Goal: Task Accomplishment & Management: Manage account settings

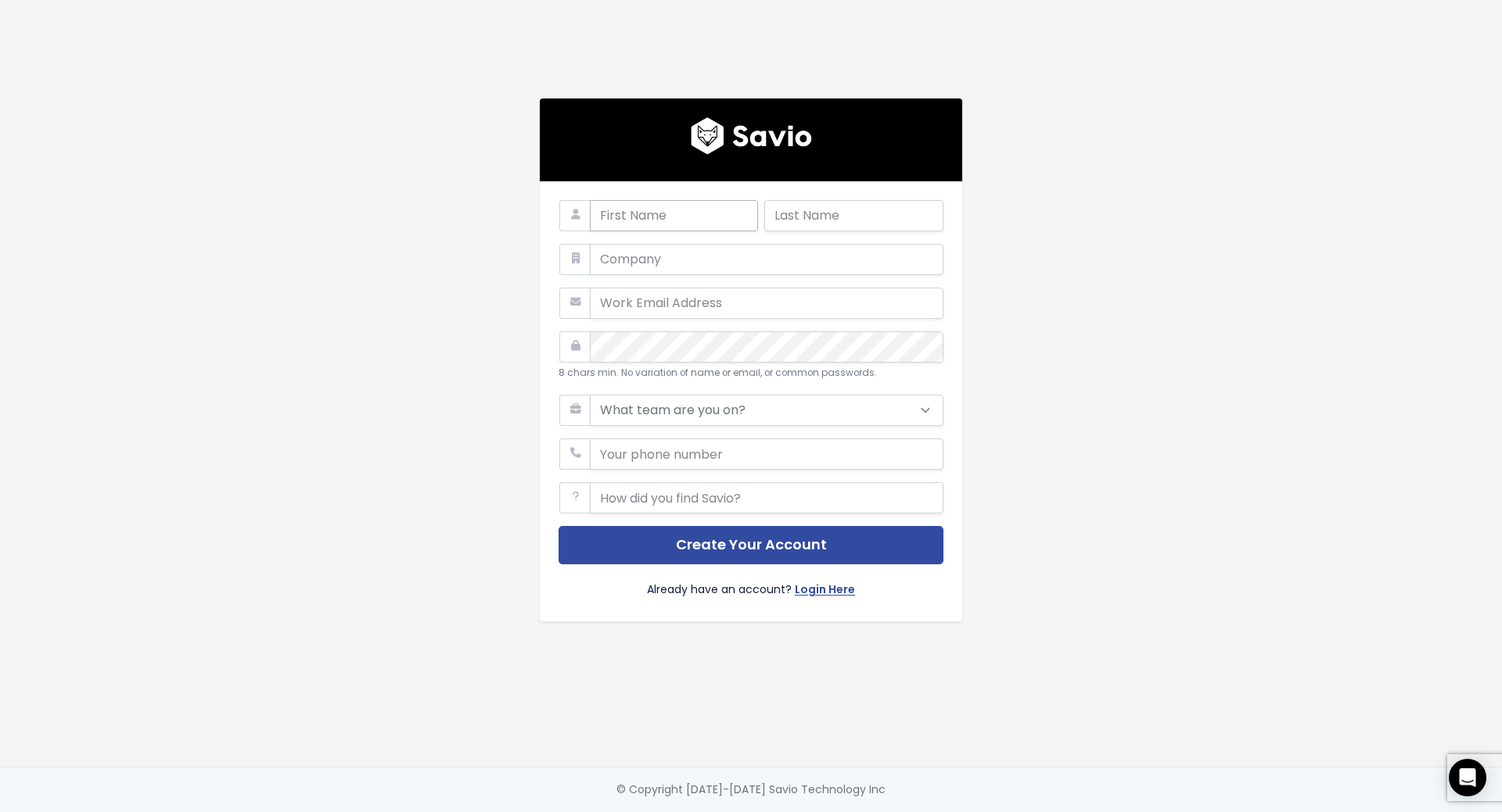
click at [653, 210] on input "text" at bounding box center [674, 216] width 168 height 32
click at [1073, 206] on div "8 chars min. No variation of name or email, or common passwords. What team are …" at bounding box center [751, 383] width 892 height 766
click at [625, 208] on input "text" at bounding box center [674, 216] width 168 height 32
click at [1224, 202] on main "8 chars min. No variation of name or email, or common passwords. What team are …" at bounding box center [751, 406] width 1502 height 812
click at [666, 218] on input "text" at bounding box center [674, 216] width 168 height 32
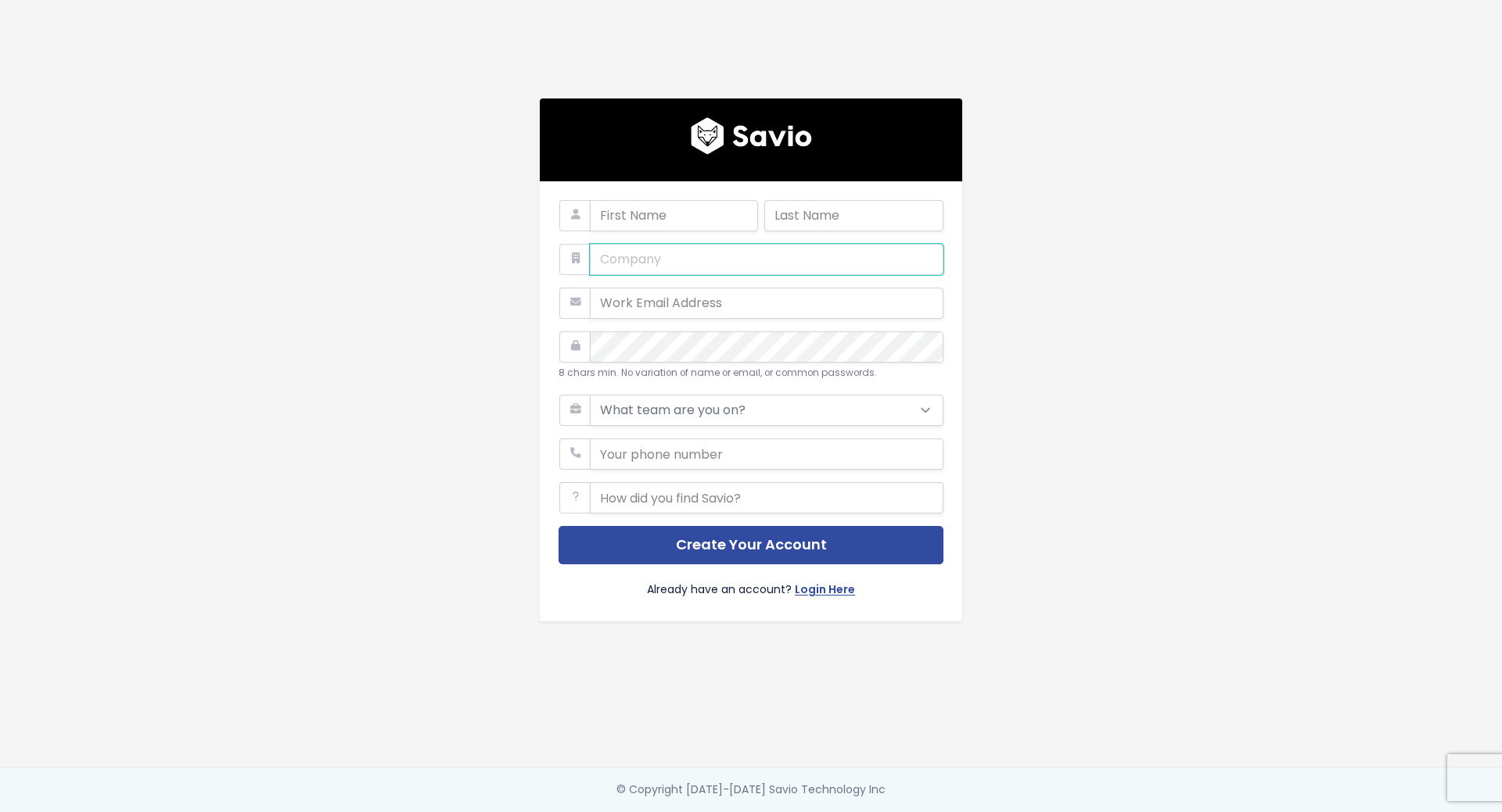
click at [1129, 257] on div "8 chars min. No variation of name or email, or common passwords. What team are …" at bounding box center [751, 383] width 892 height 766
click at [645, 215] on input "text" at bounding box center [674, 216] width 168 height 32
type input "Elena"
click at [799, 207] on input "text" at bounding box center [853, 216] width 179 height 32
type input "Kushpel"
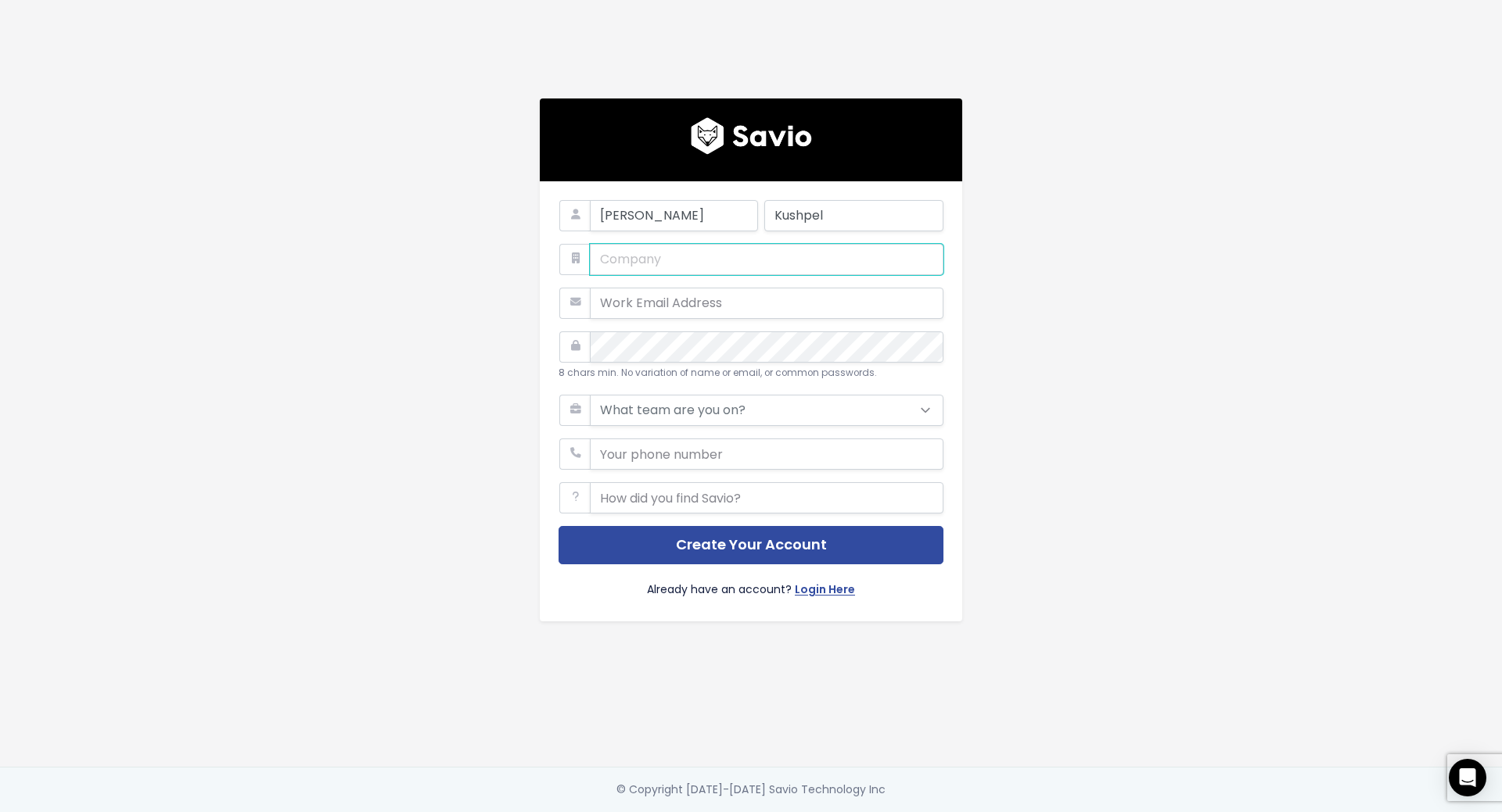
click at [832, 252] on input "text" at bounding box center [766, 259] width 354 height 32
type input "Eventicious"
click at [822, 291] on input "email" at bounding box center [766, 303] width 354 height 32
type input "kushpel@mercurydevelopment.com"
click at [725, 403] on select "What team are you on? Support Product Sales Customer Success Marketing Other" at bounding box center [766, 411] width 354 height 32
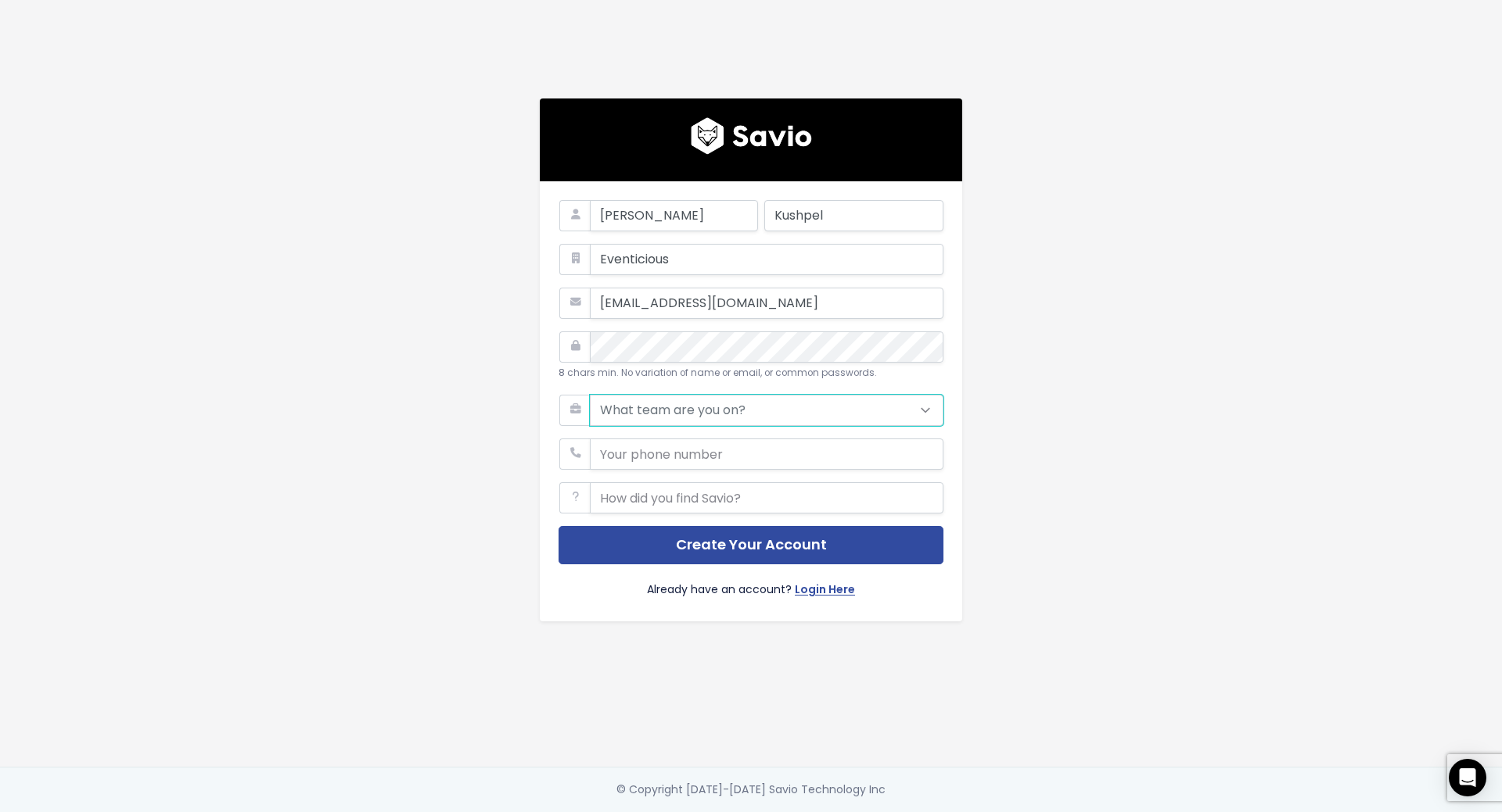
select select "PRODUCT"
click at [590, 395] on select "What team are you on? Support Product Sales Customer Success Marketing Other" at bounding box center [766, 411] width 354 height 32
click at [710, 455] on input "phone" at bounding box center [766, 455] width 354 height 32
type input "+79033012626"
click at [767, 492] on input "text" at bounding box center [766, 498] width 354 height 32
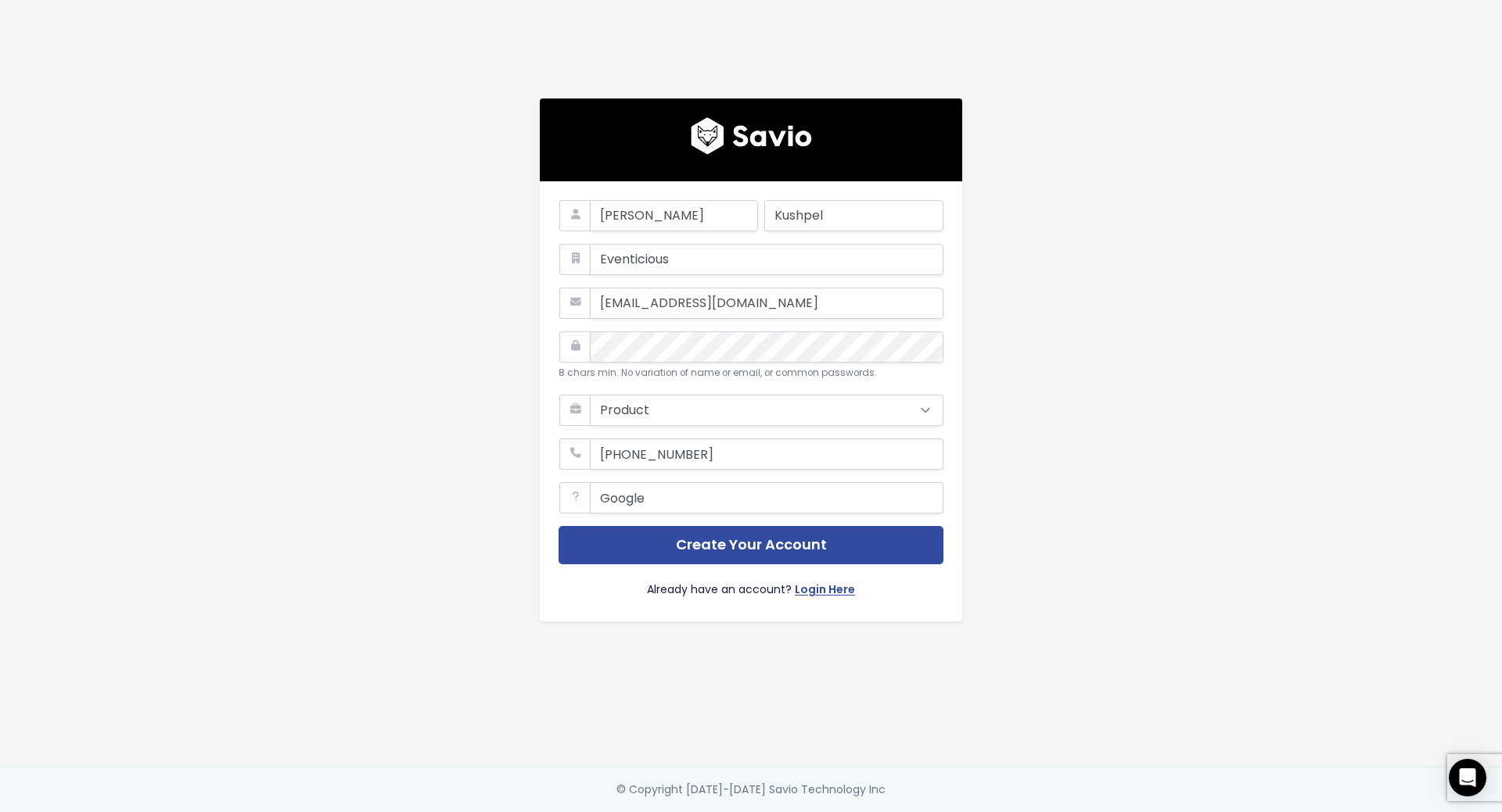
click at [571, 491] on icon at bounding box center [575, 498] width 32 height 32
click at [664, 497] on input "Google" at bounding box center [766, 498] width 354 height 32
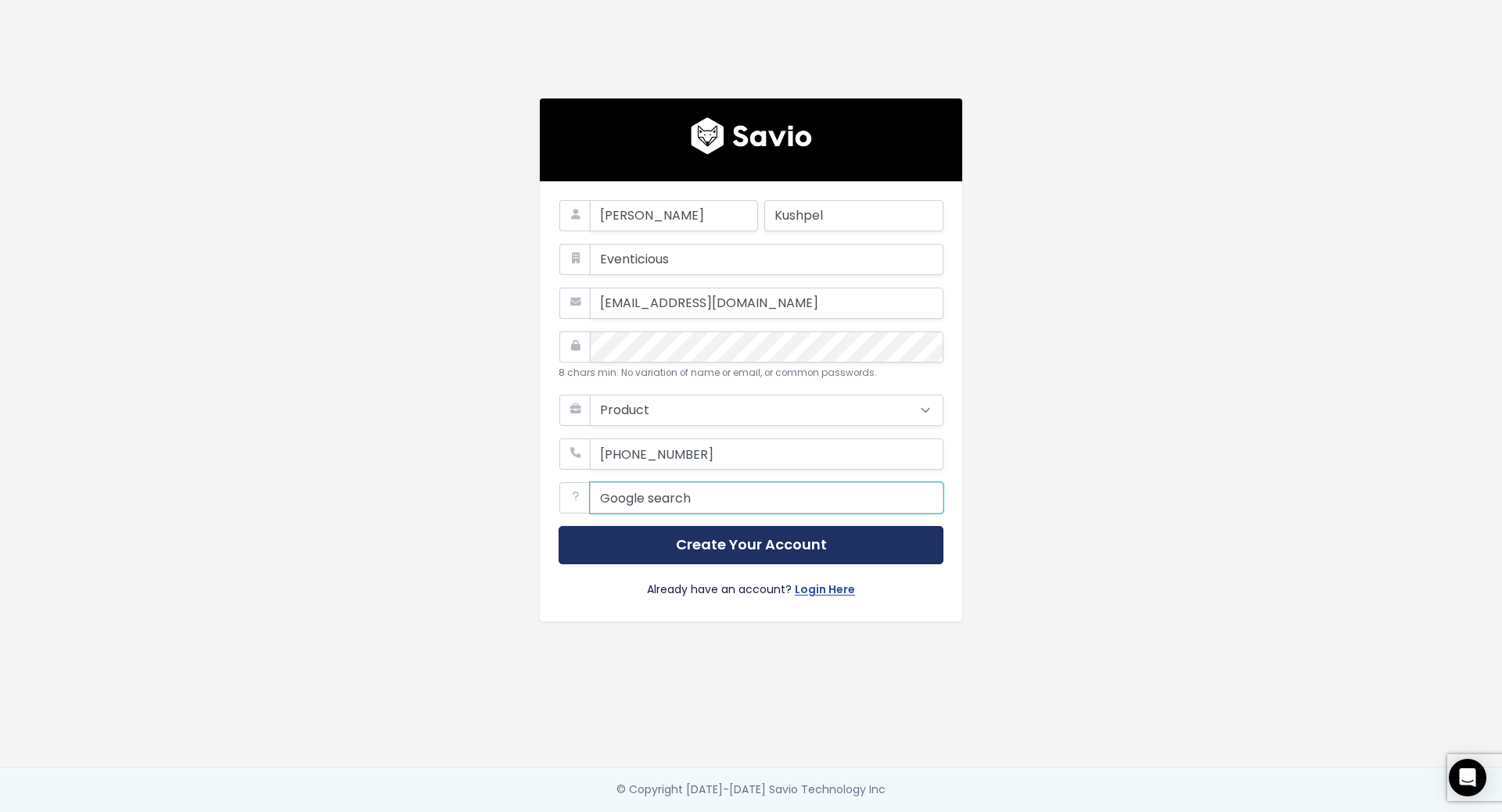
type input "Google search"
click at [713, 541] on button "Create Your Account" at bounding box center [751, 545] width 384 height 39
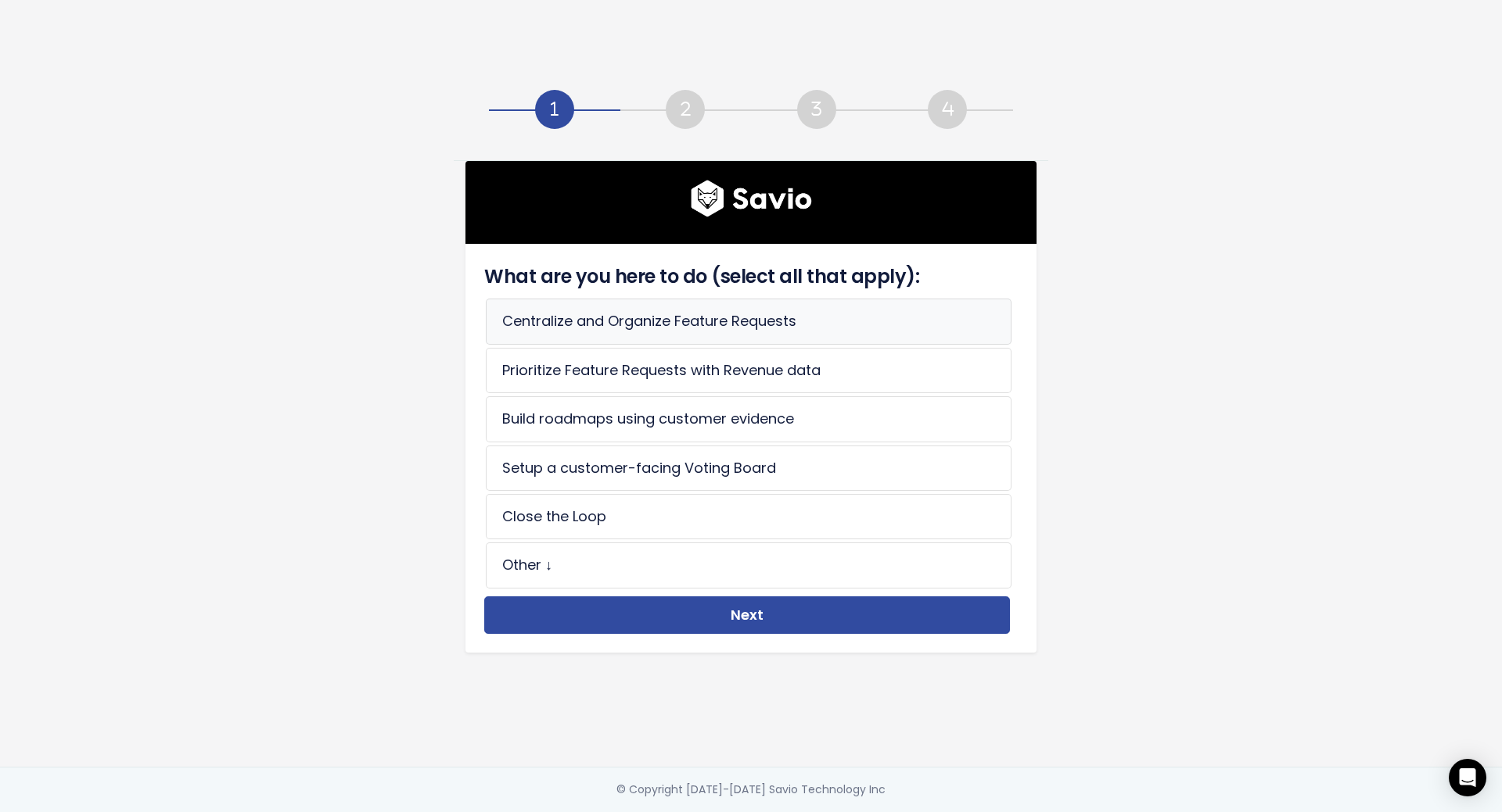
click at [798, 317] on li "Centralize and Organize Feature Requests" at bounding box center [748, 322] width 525 height 46
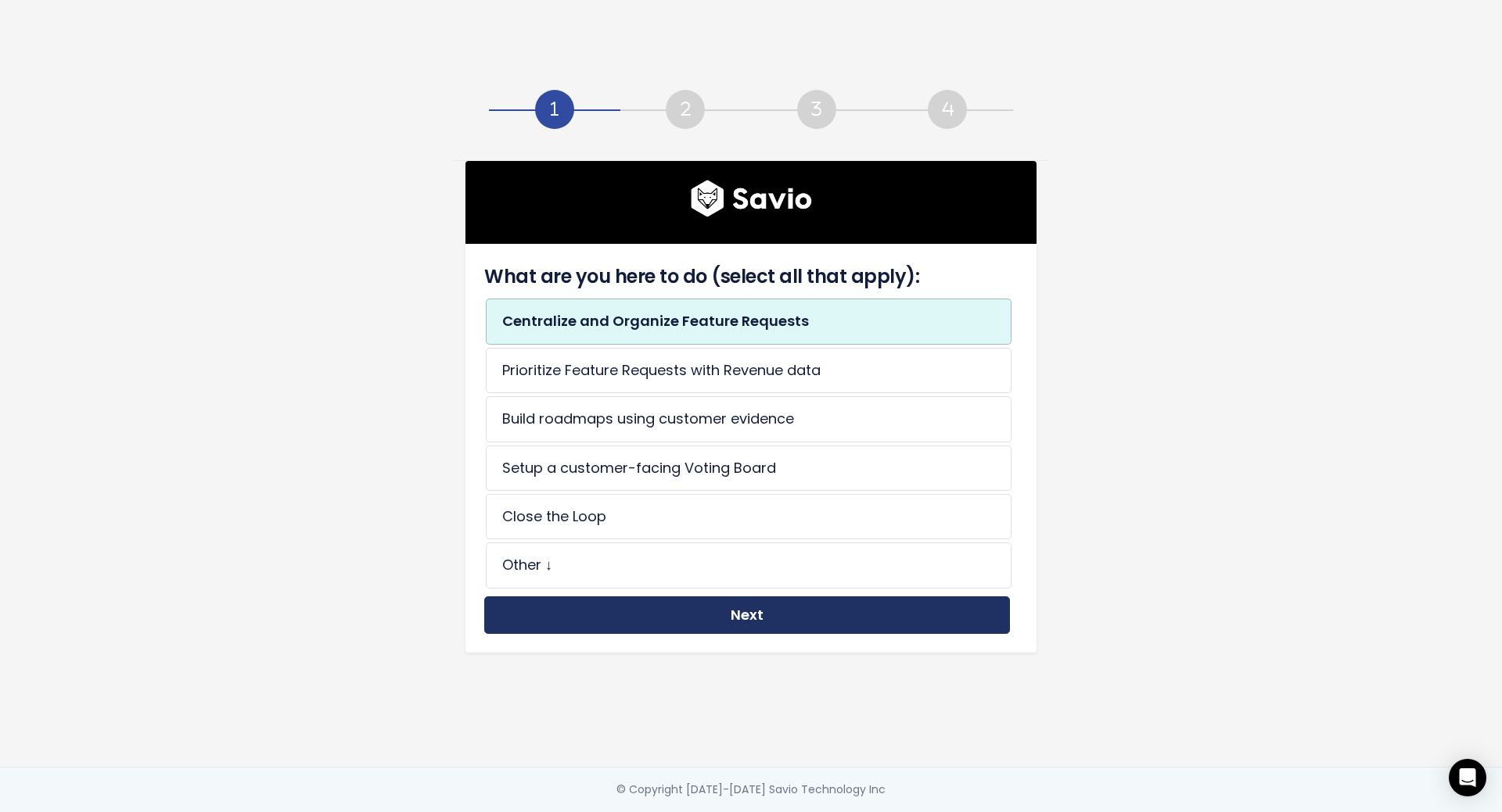
click at [754, 609] on button "Next" at bounding box center [747, 615] width 525 height 39
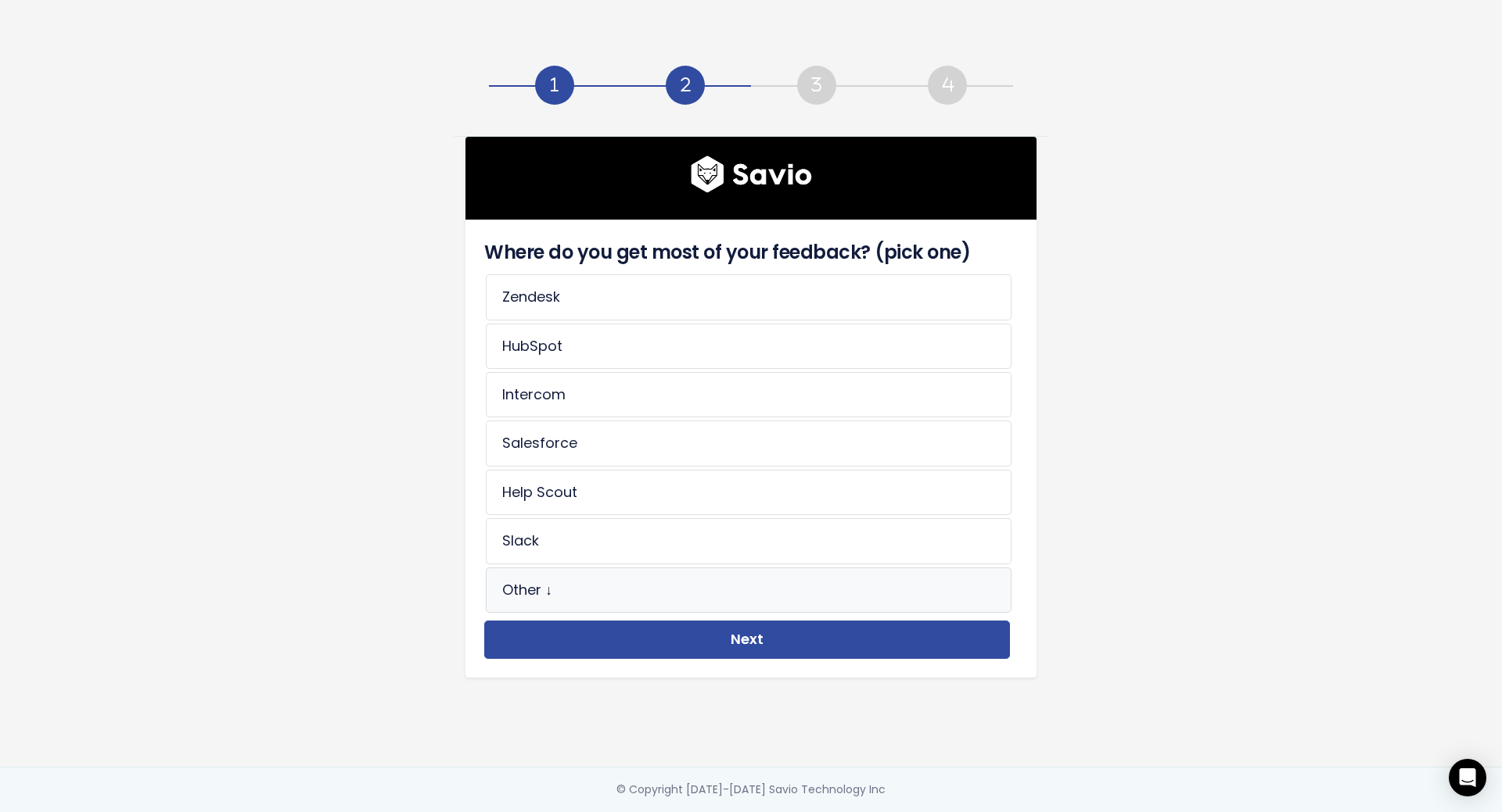
click at [758, 584] on li "Other ↓" at bounding box center [748, 590] width 525 height 46
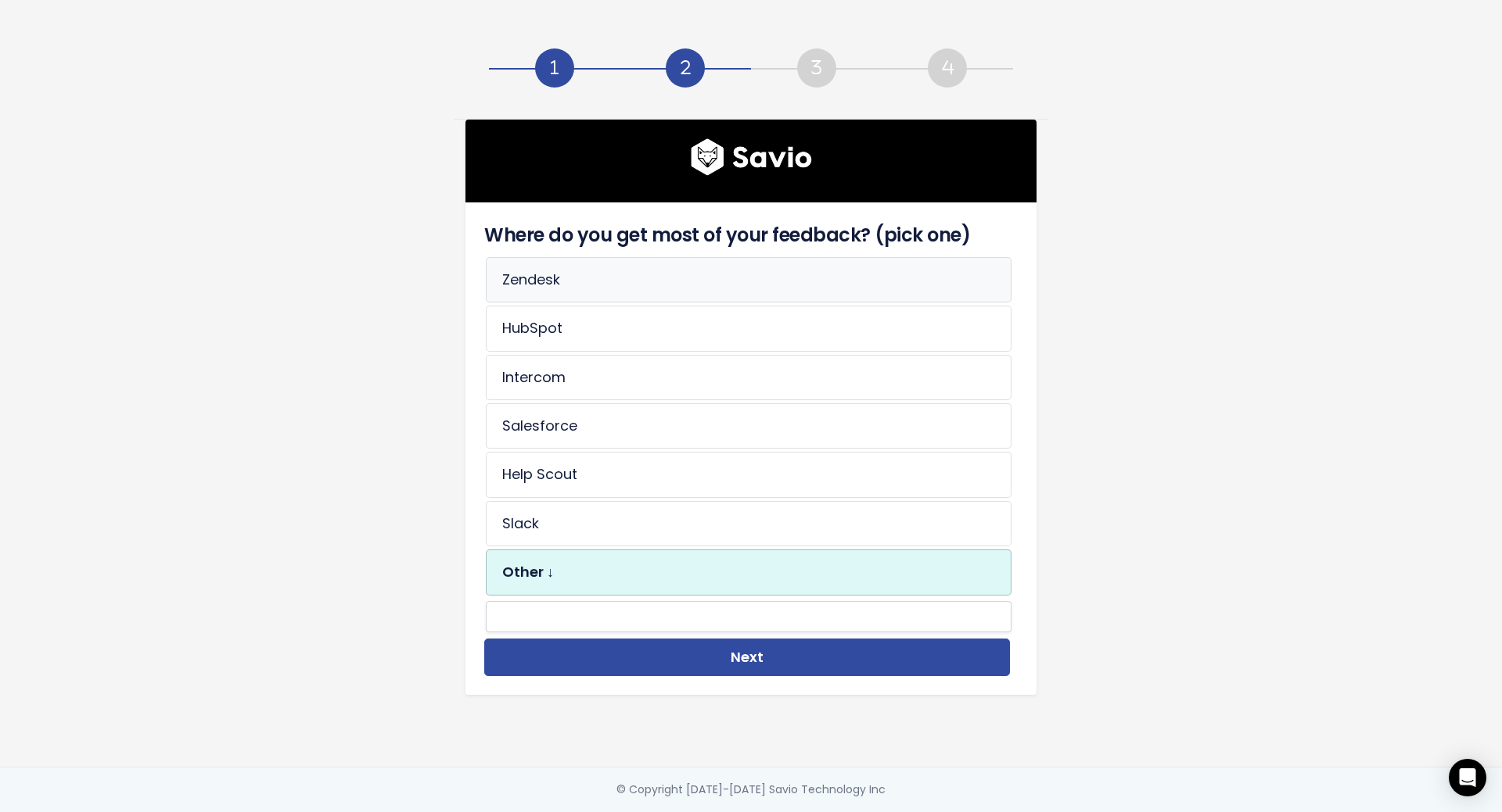
click at [874, 268] on li "Zendesk" at bounding box center [748, 280] width 525 height 46
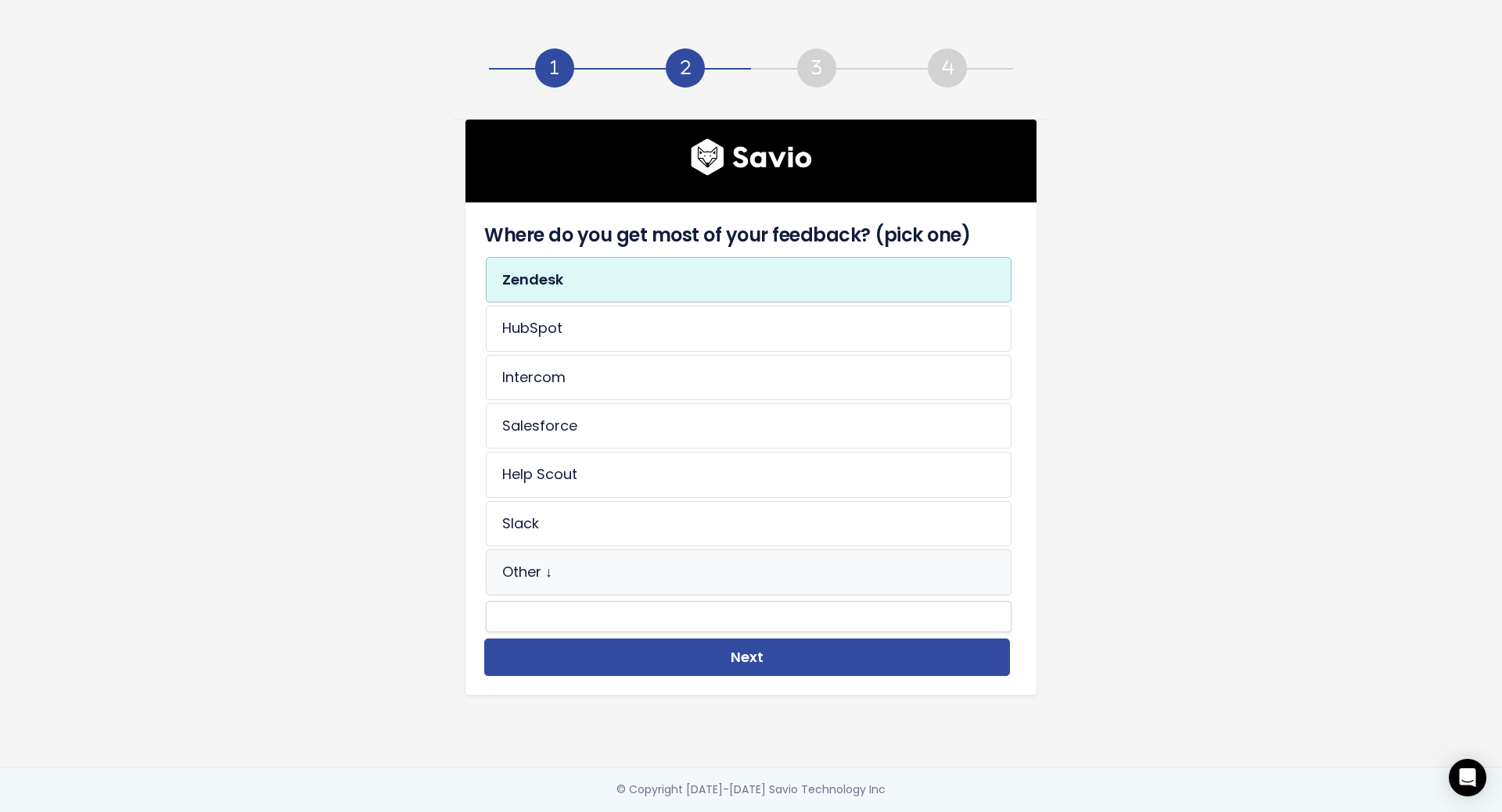
click at [726, 554] on li "Other ↓" at bounding box center [748, 572] width 525 height 46
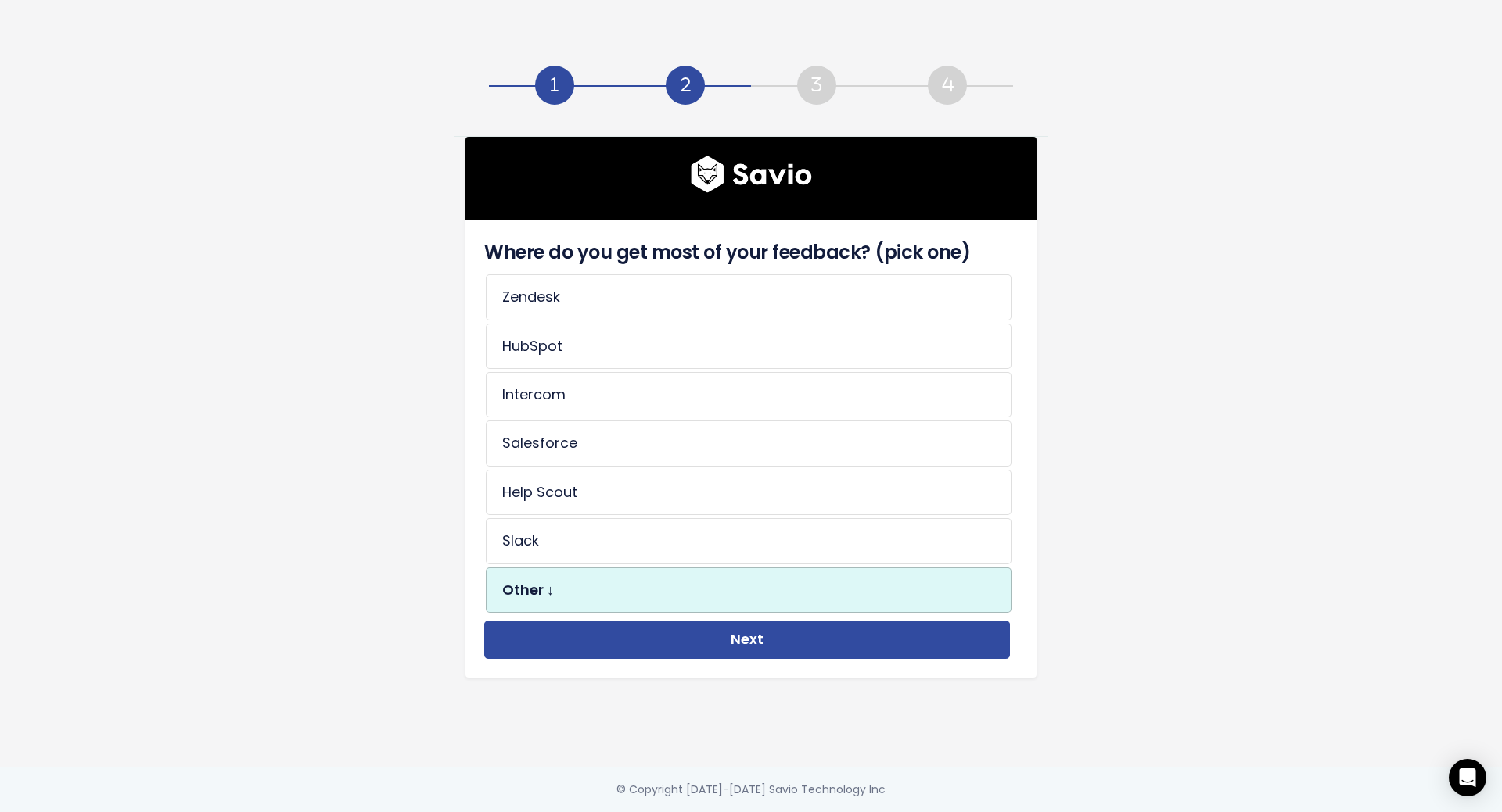
click at [711, 589] on li "Other ↓" at bounding box center [748, 590] width 525 height 46
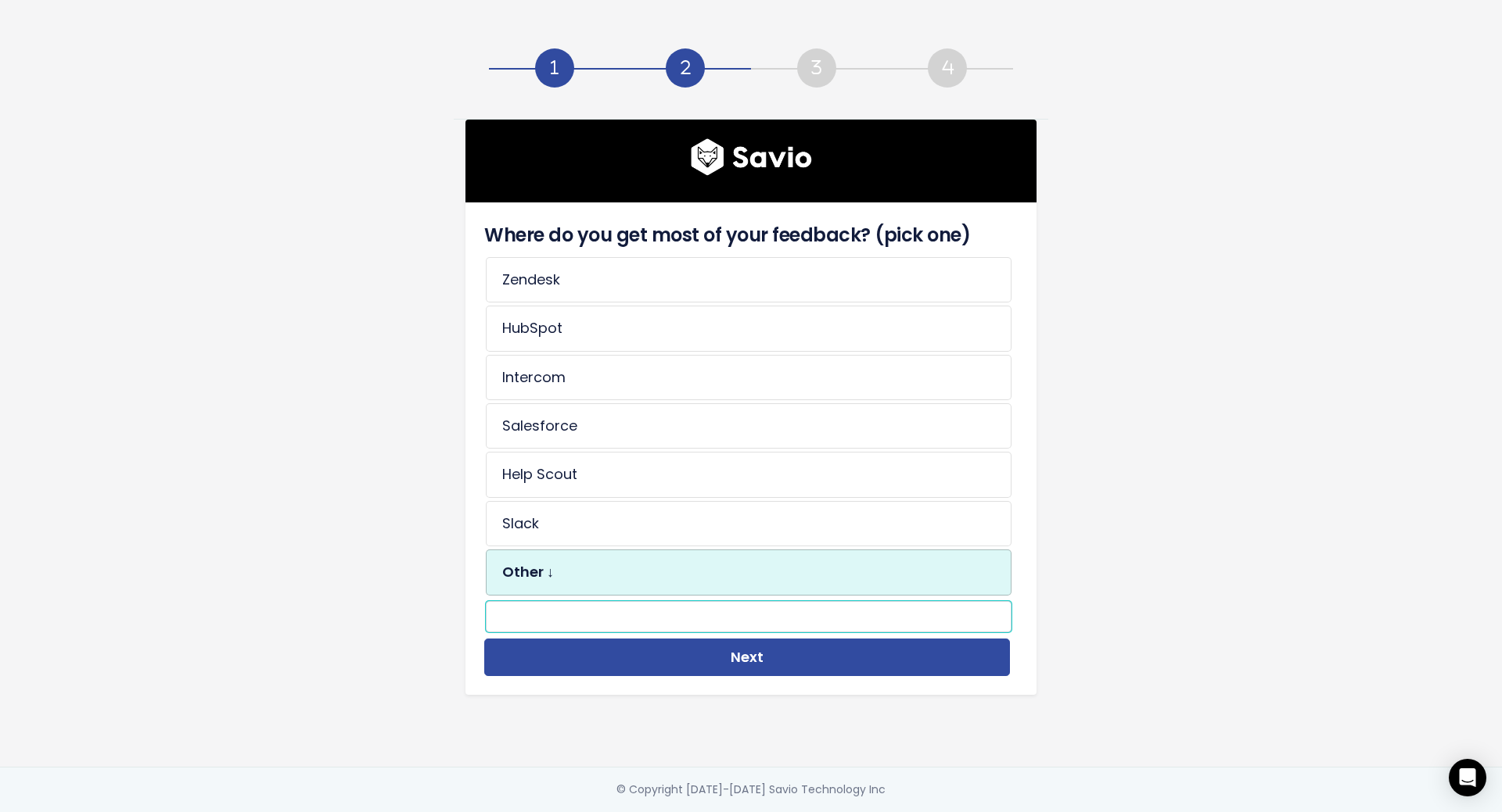
click at [702, 609] on input "text" at bounding box center [748, 617] width 525 height 32
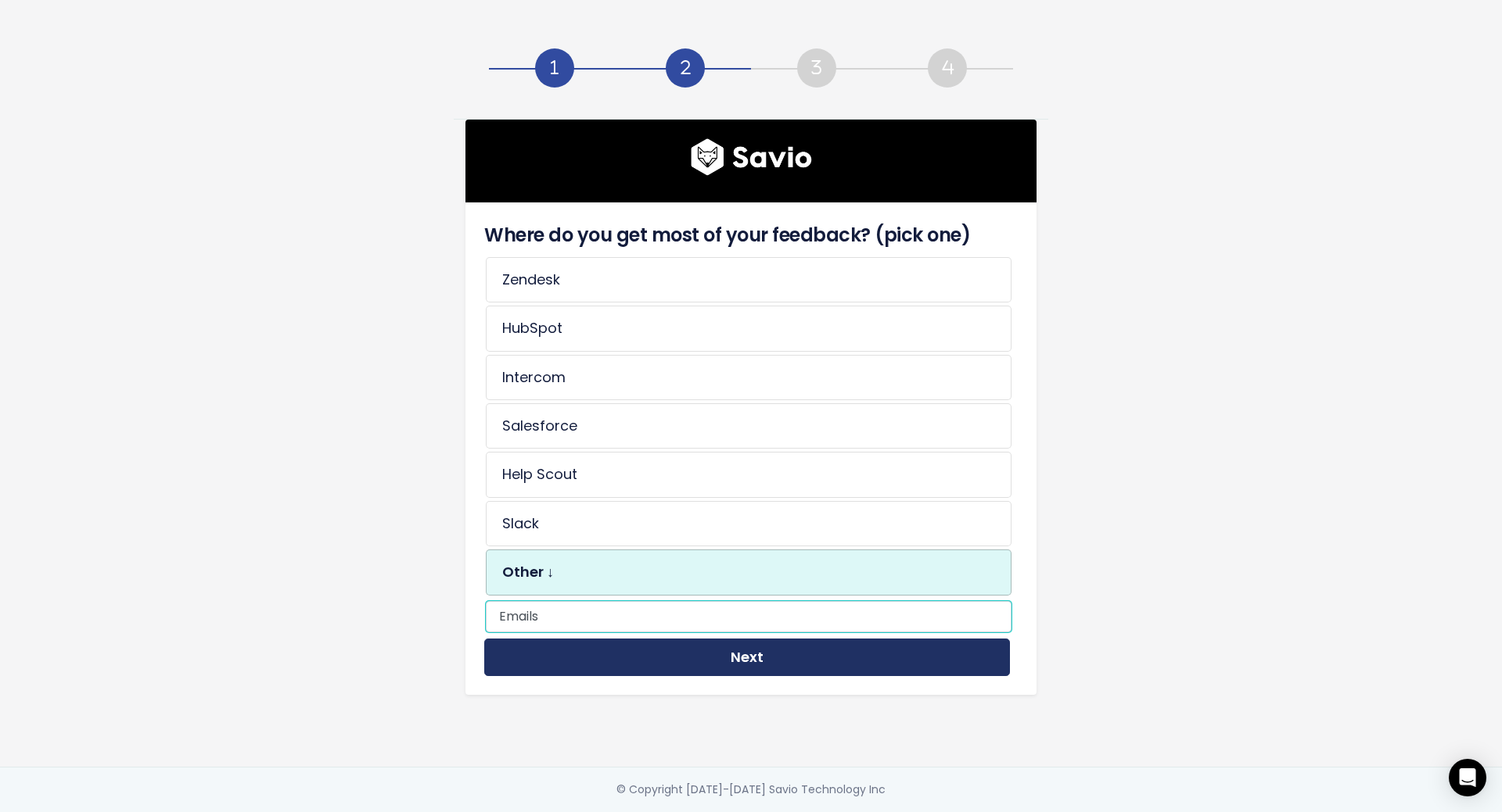
type input "Emails"
click at [726, 654] on button "Next" at bounding box center [747, 658] width 525 height 39
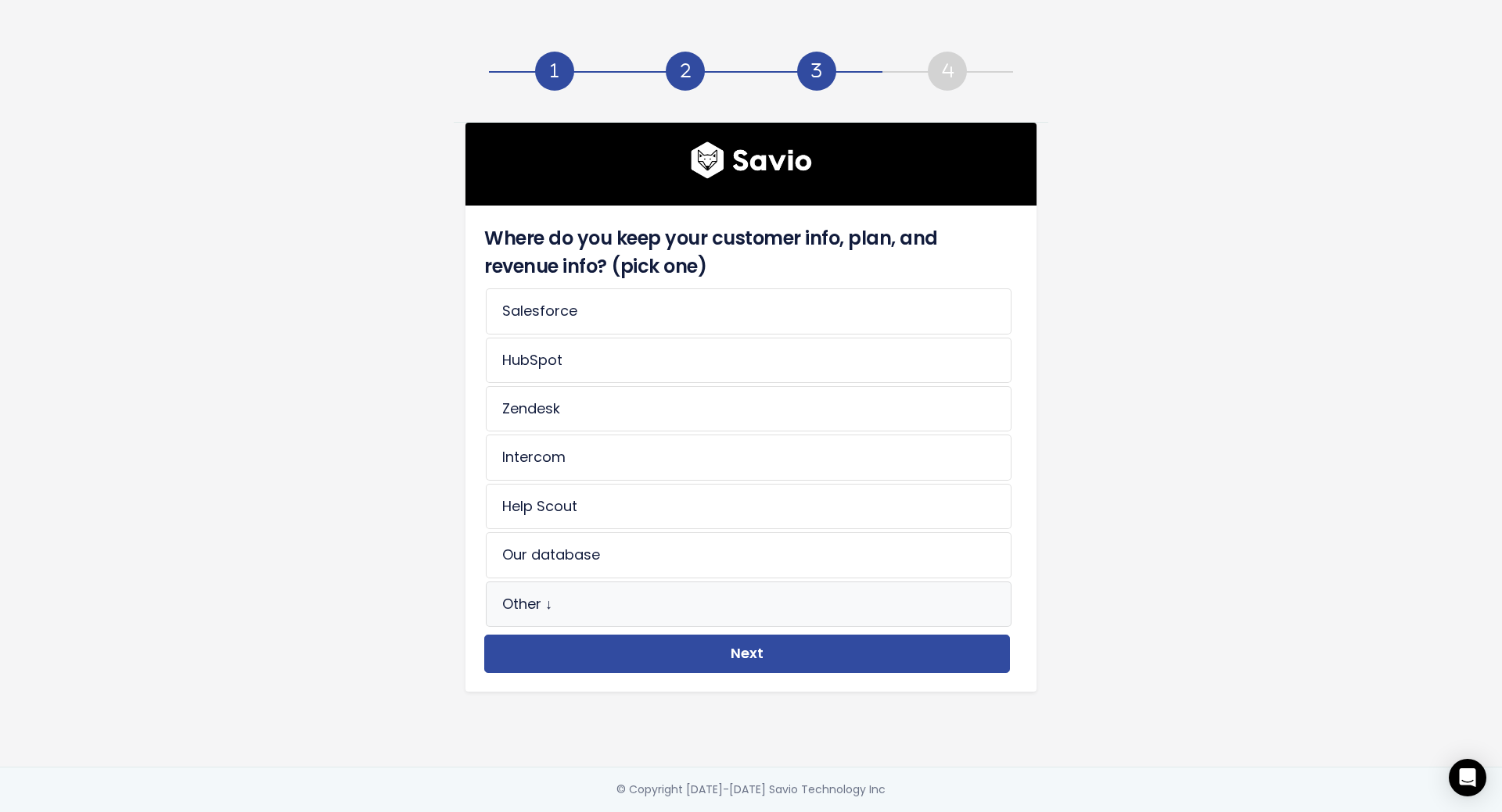
click at [683, 598] on li "Other ↓" at bounding box center [748, 604] width 525 height 46
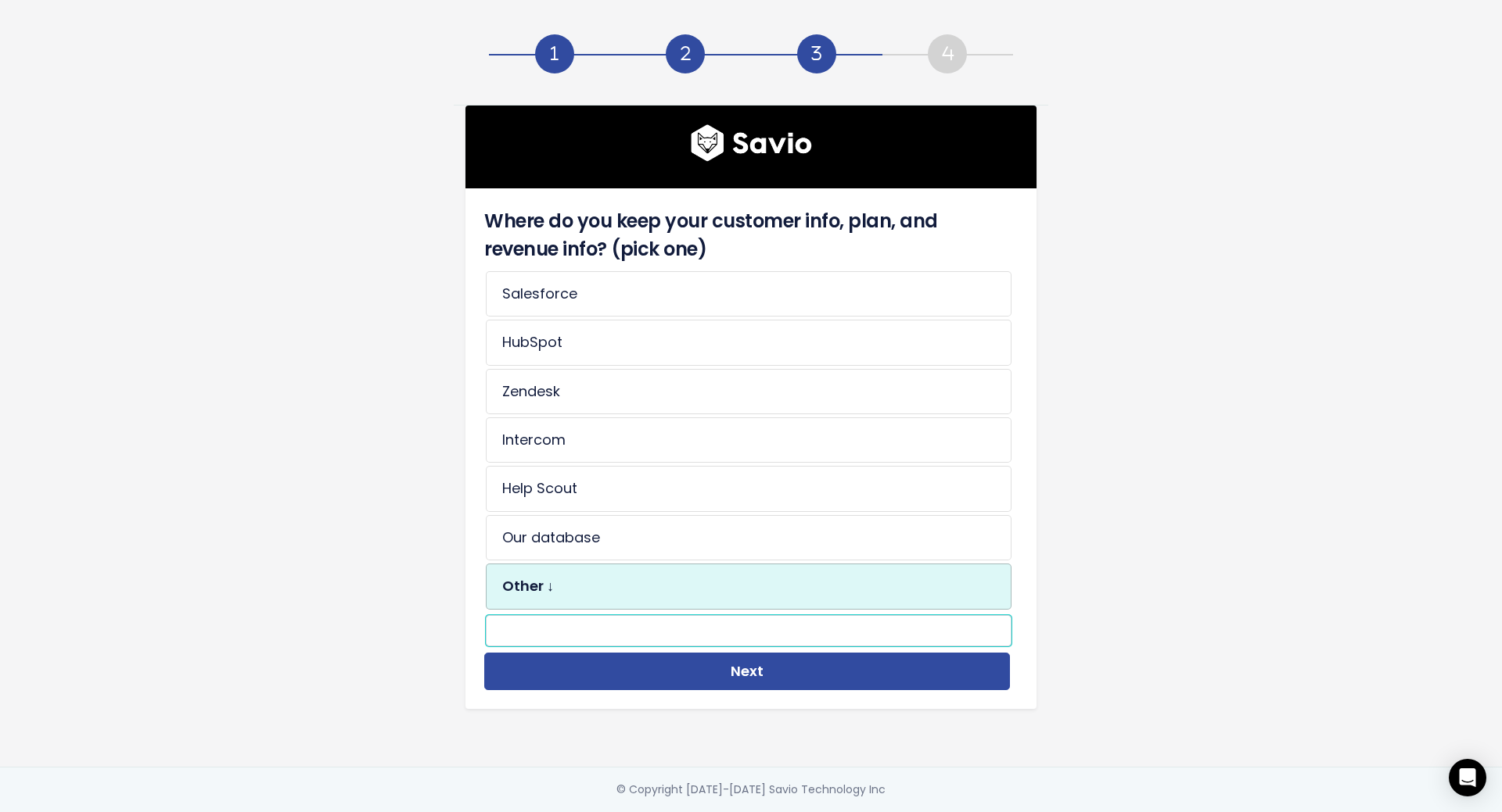
click at [683, 623] on input "text" at bounding box center [748, 631] width 525 height 32
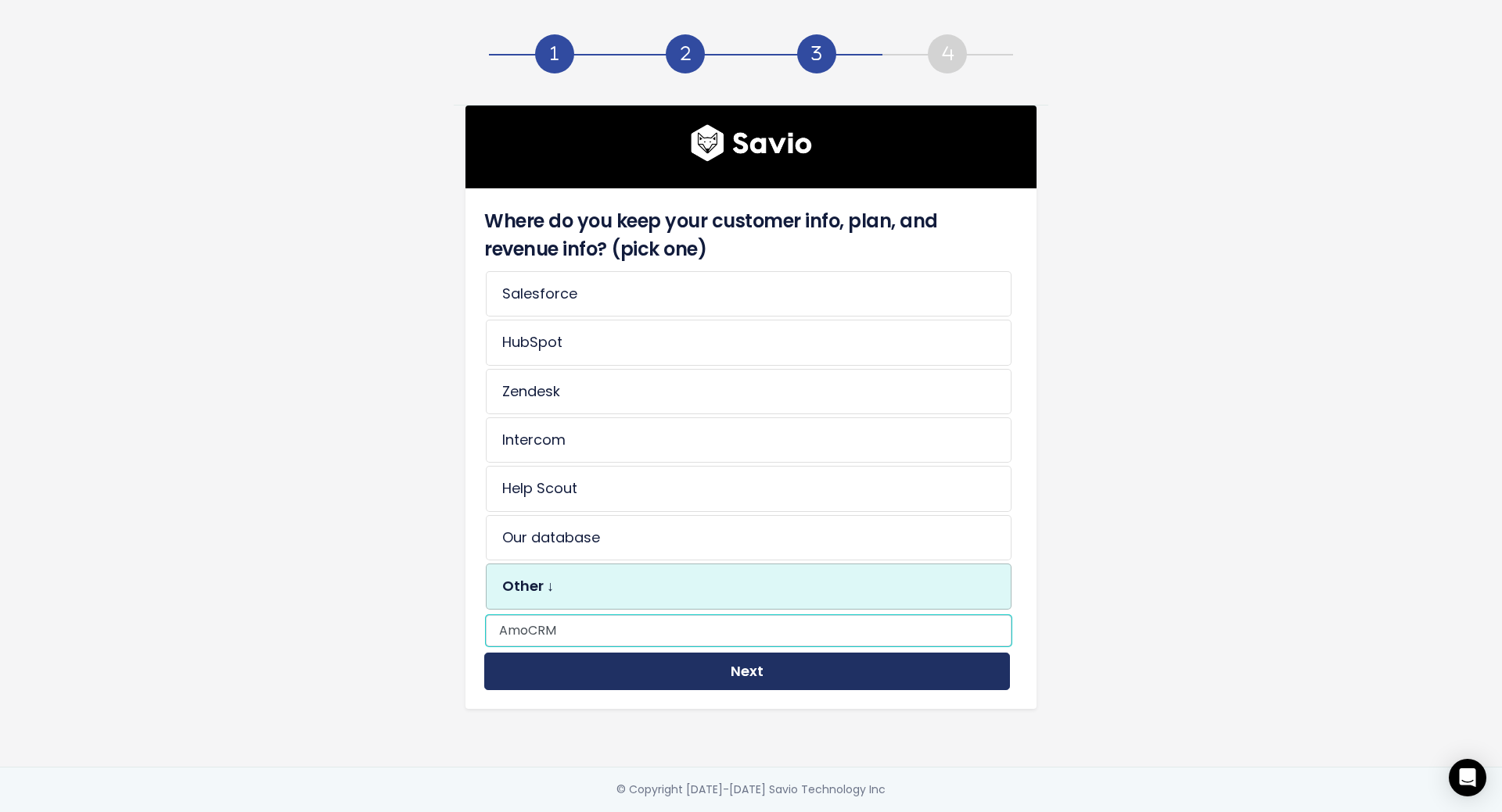
type input "AmoCRM"
click at [712, 660] on button "Next" at bounding box center [747, 671] width 525 height 39
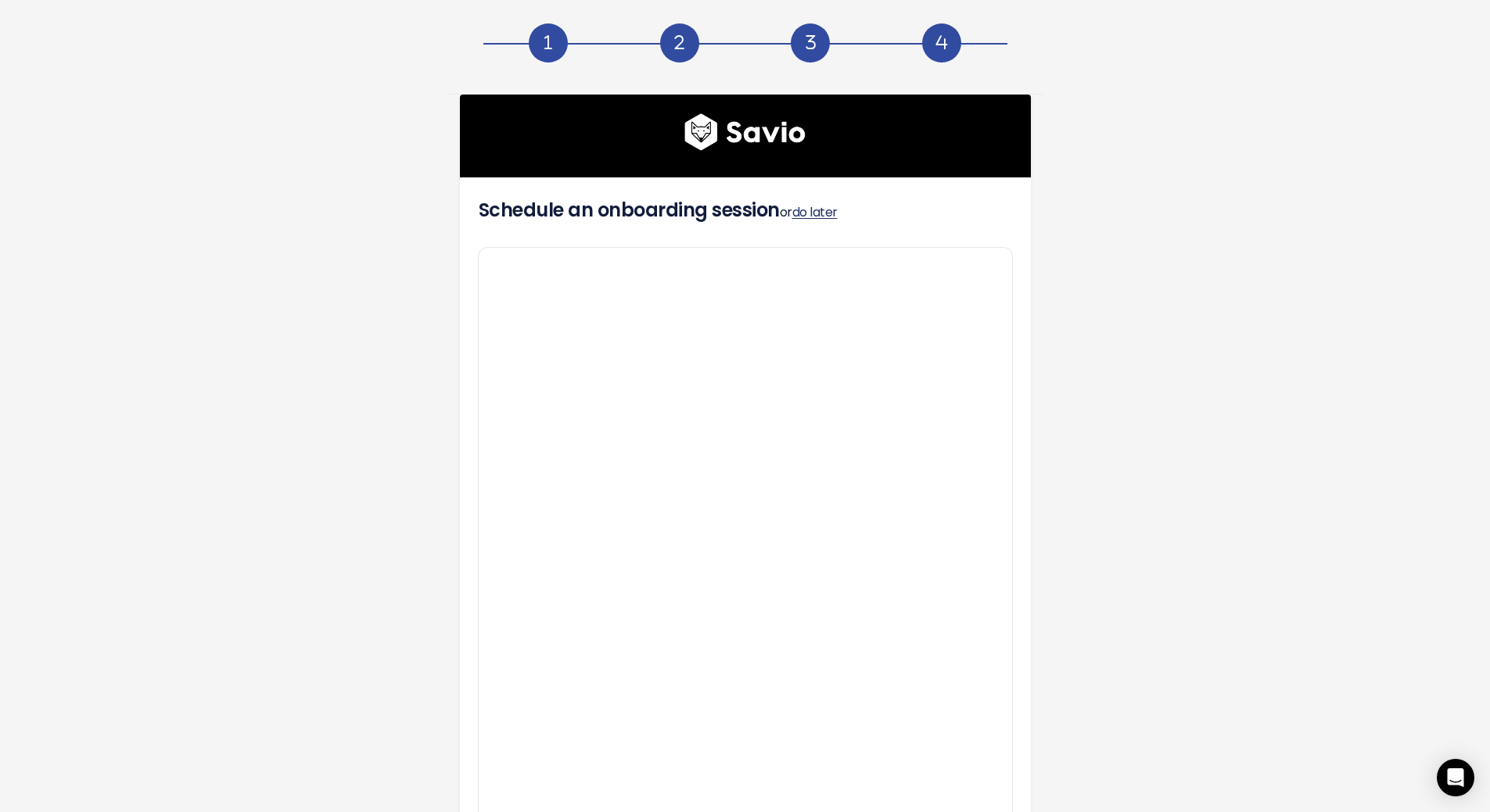
click at [822, 213] on link "do later" at bounding box center [815, 212] width 46 height 18
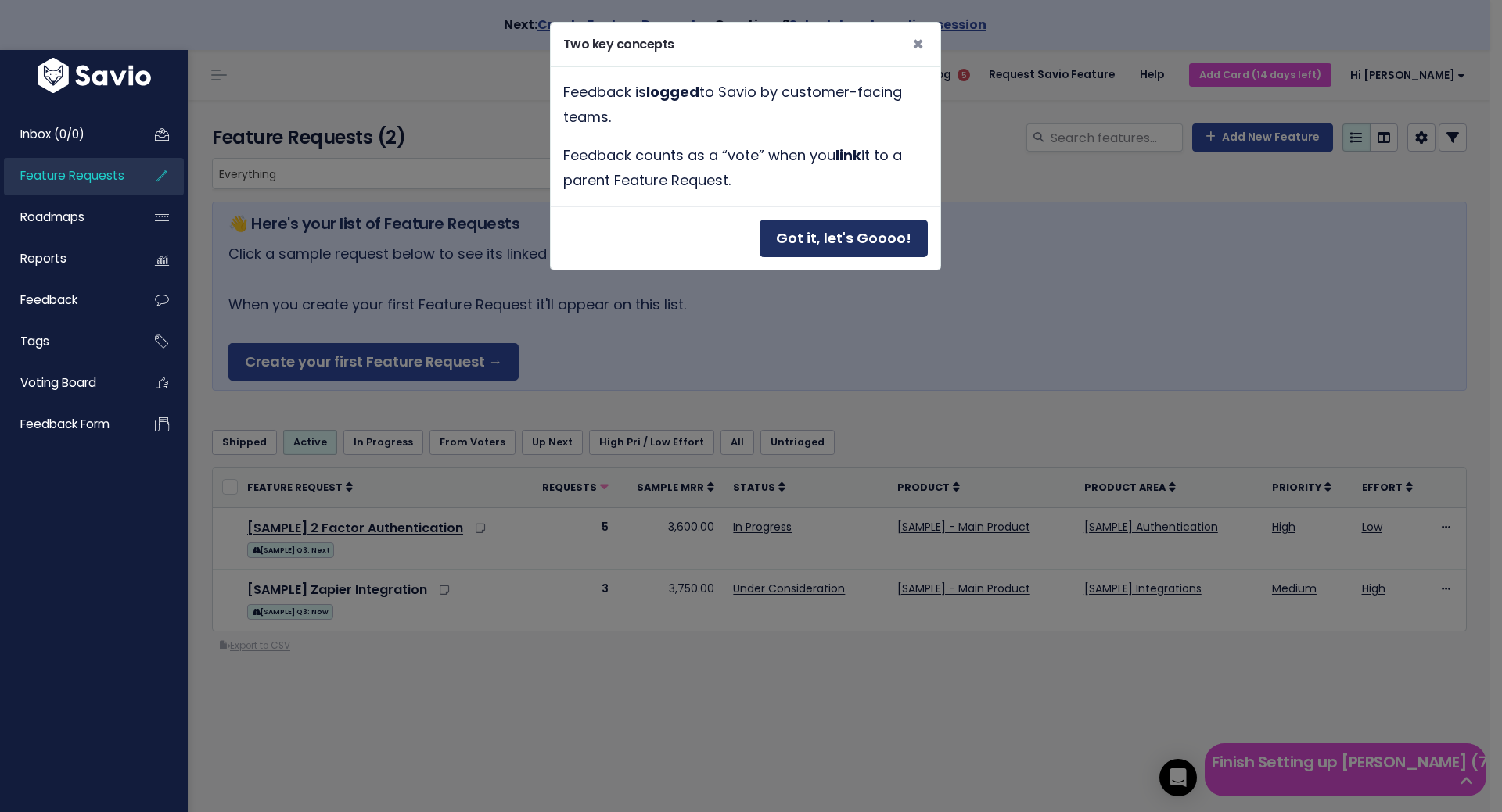
click at [840, 238] on button "Got it, let's Goooo!" at bounding box center [843, 239] width 168 height 39
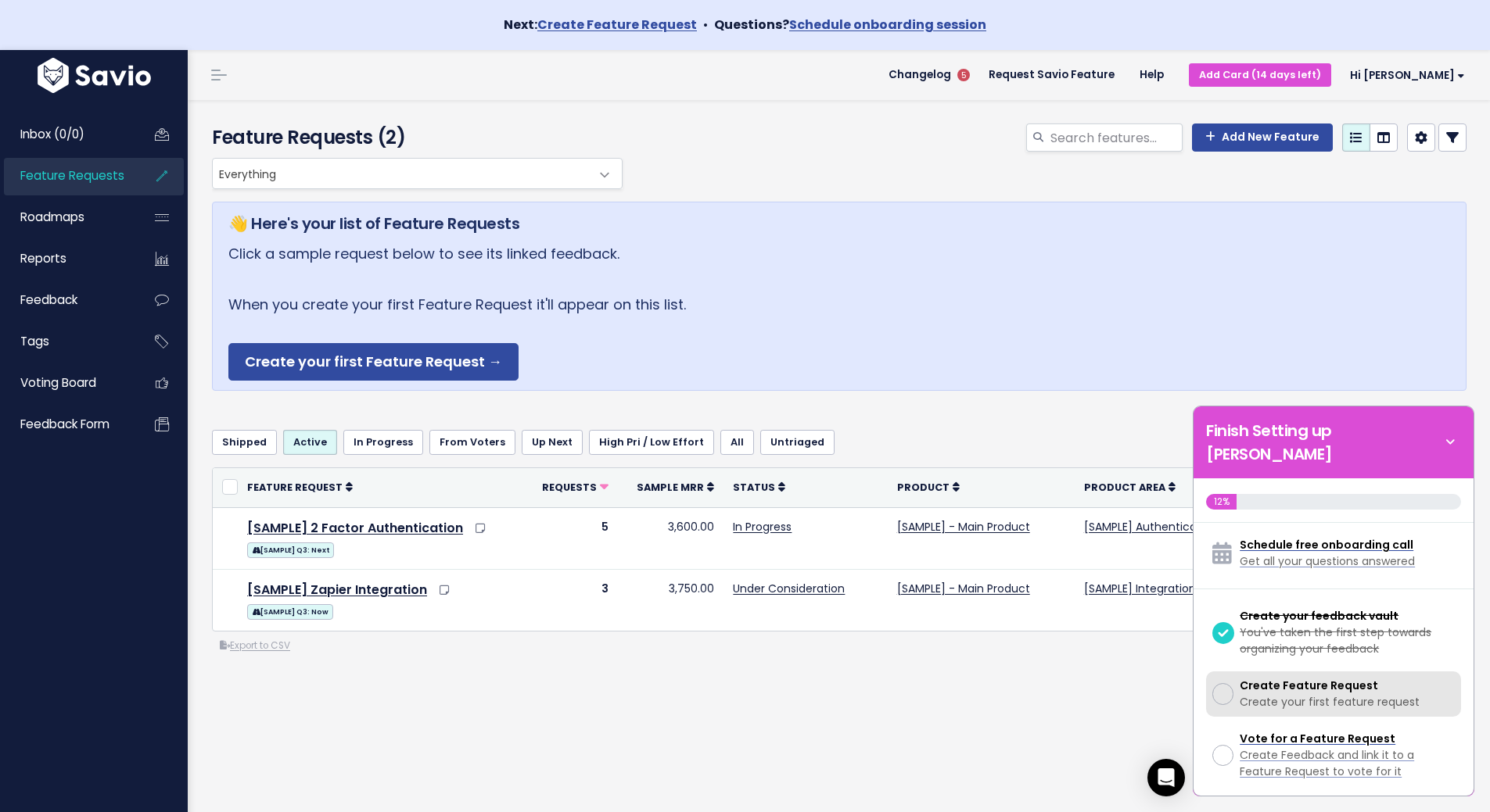
click at [1312, 677] on span "Create Feature Request" at bounding box center [1309, 685] width 139 height 16
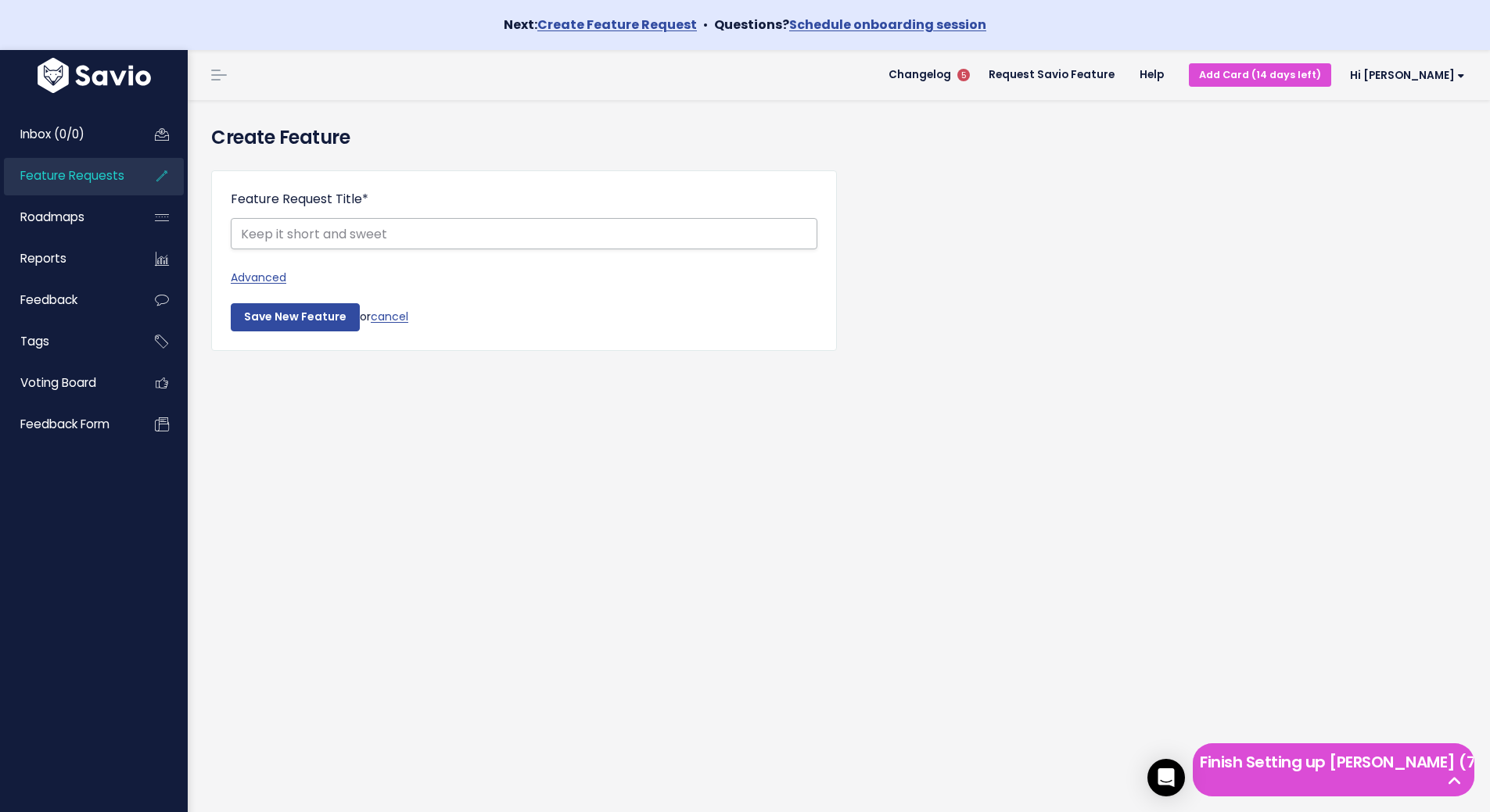
click at [421, 239] on input "Feature Request Title *" at bounding box center [524, 234] width 586 height 32
click at [280, 280] on link "Advanced" at bounding box center [524, 278] width 586 height 20
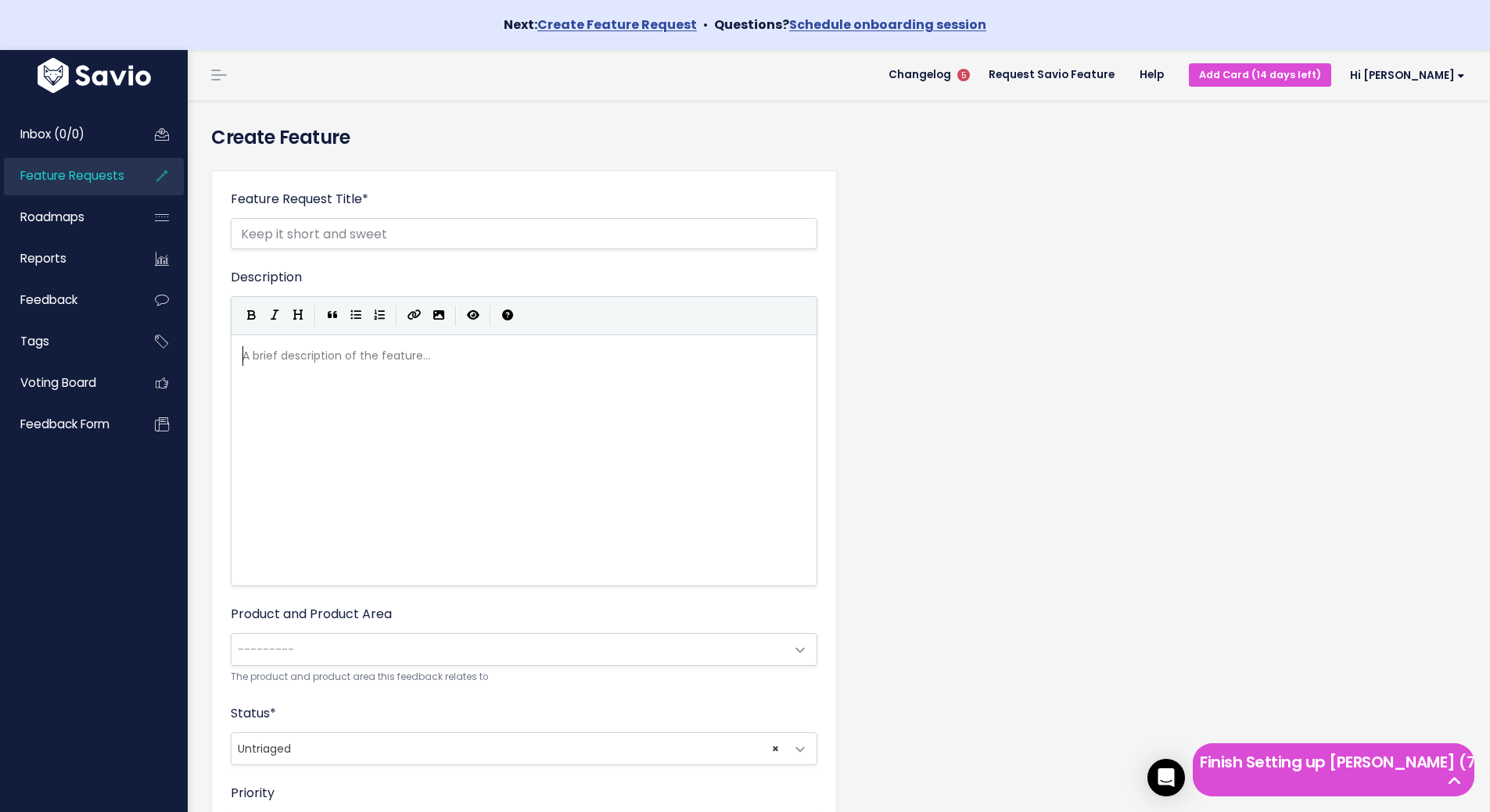
click at [567, 457] on div "A brief description of the feature... ​" at bounding box center [544, 480] width 608 height 273
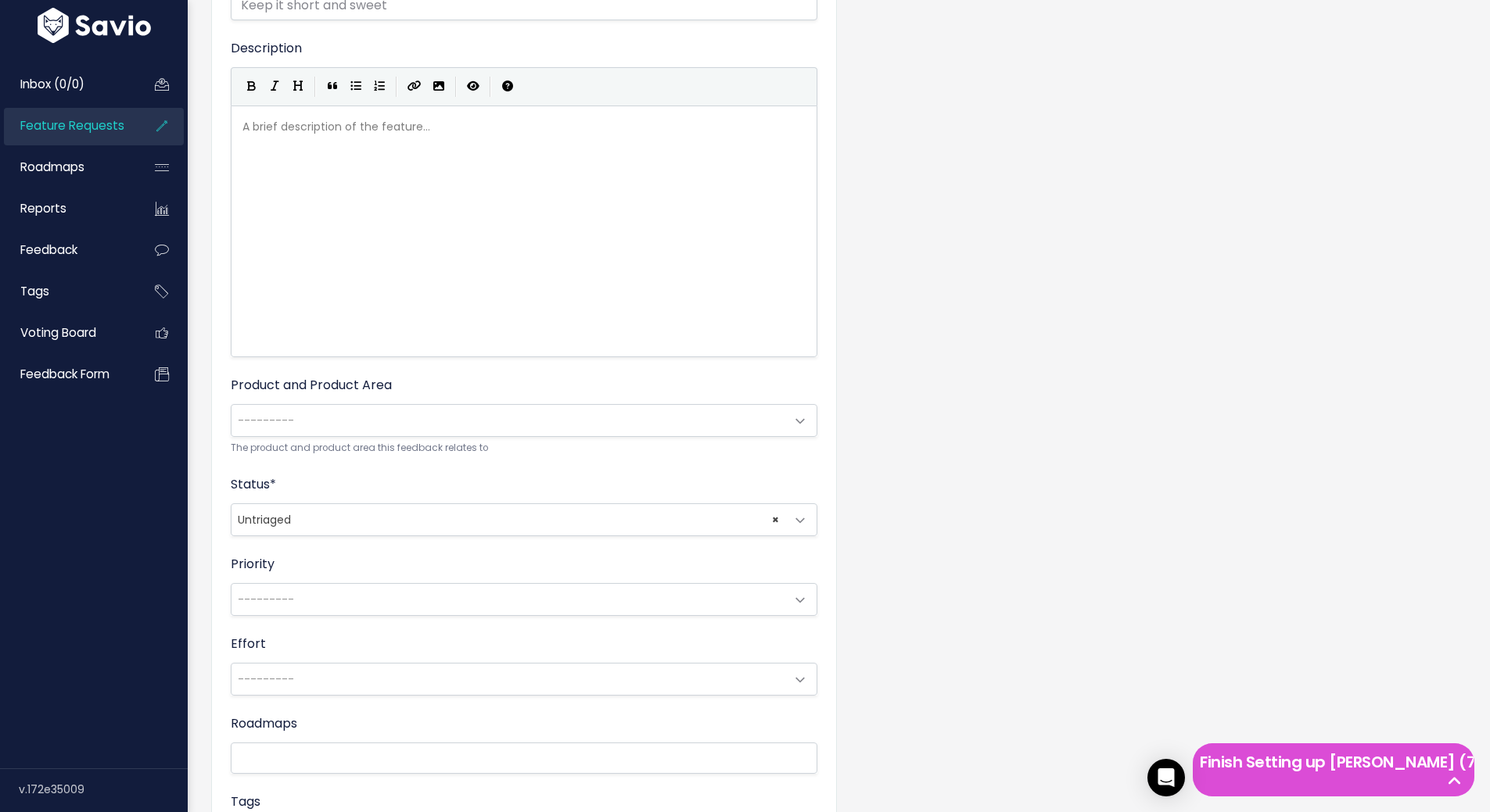
scroll to position [235, 0]
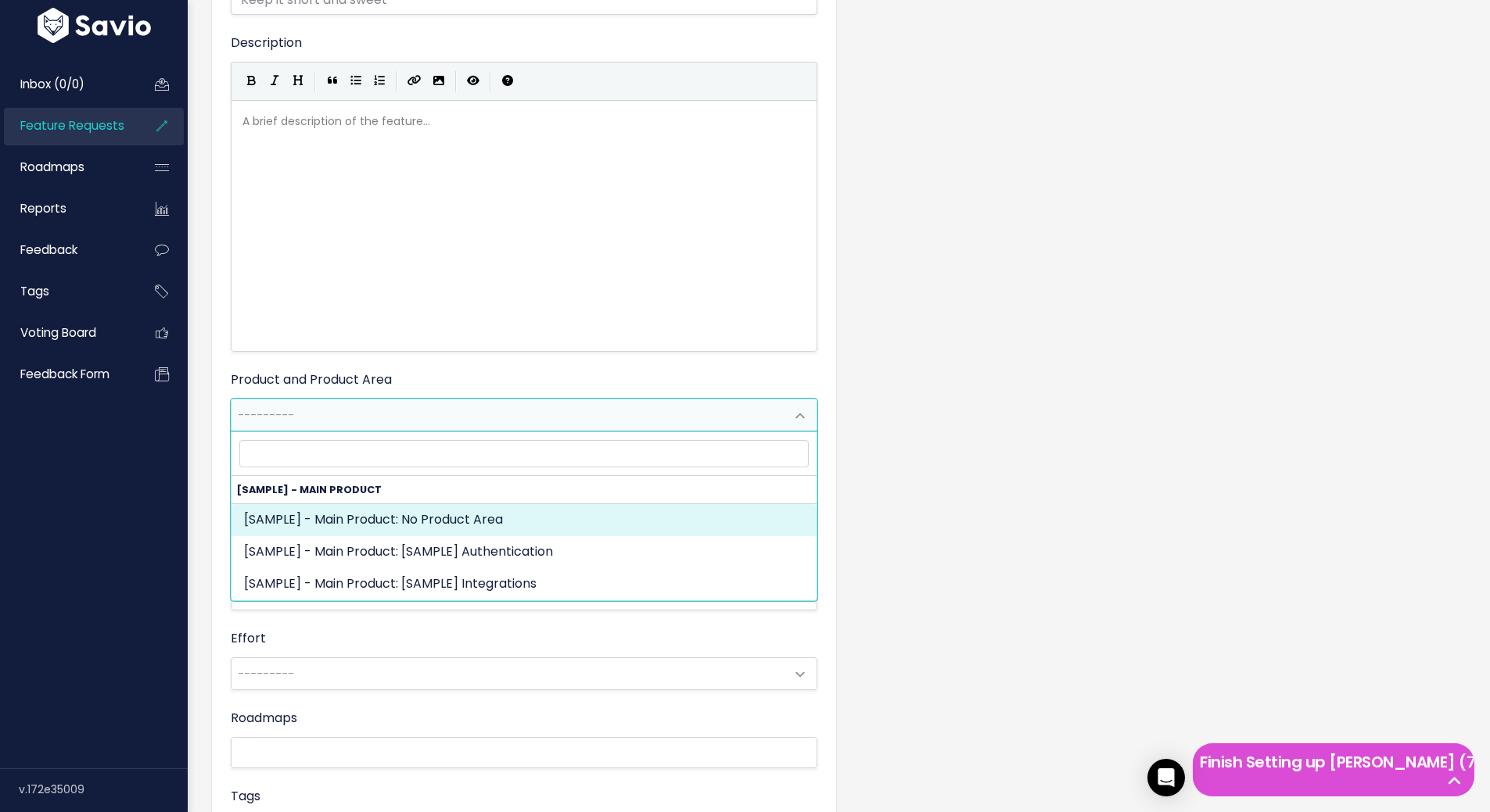
click at [622, 409] on span "---------" at bounding box center [508, 415] width 554 height 32
click at [651, 374] on div "Product and Product Area --------- [SAMPLE] - Main Product: No Product Area [SA…" at bounding box center [524, 410] width 586 height 80
click at [629, 411] on span "---------" at bounding box center [508, 415] width 554 height 32
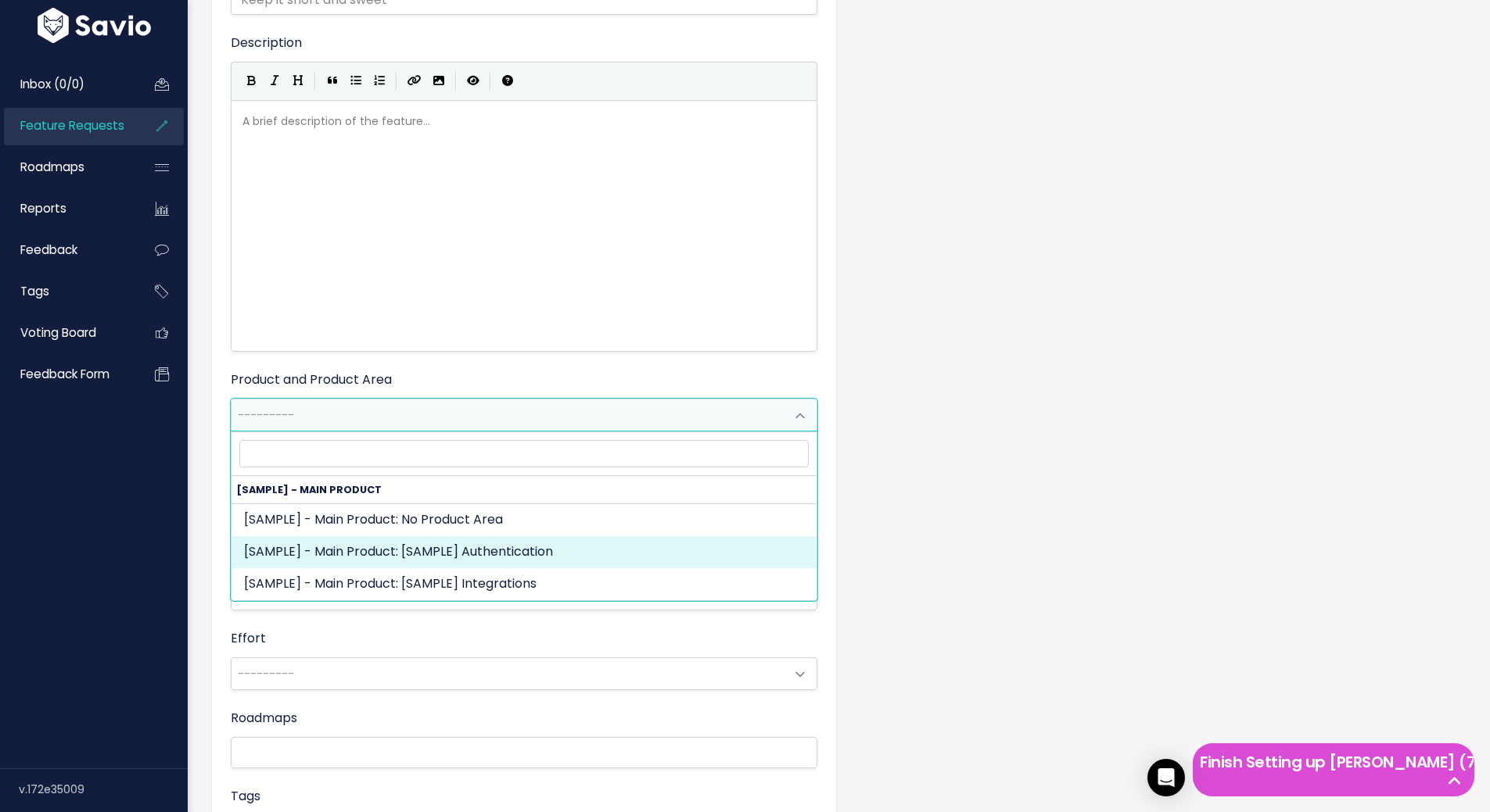
select select "MAIN:AUTHENTICATION"
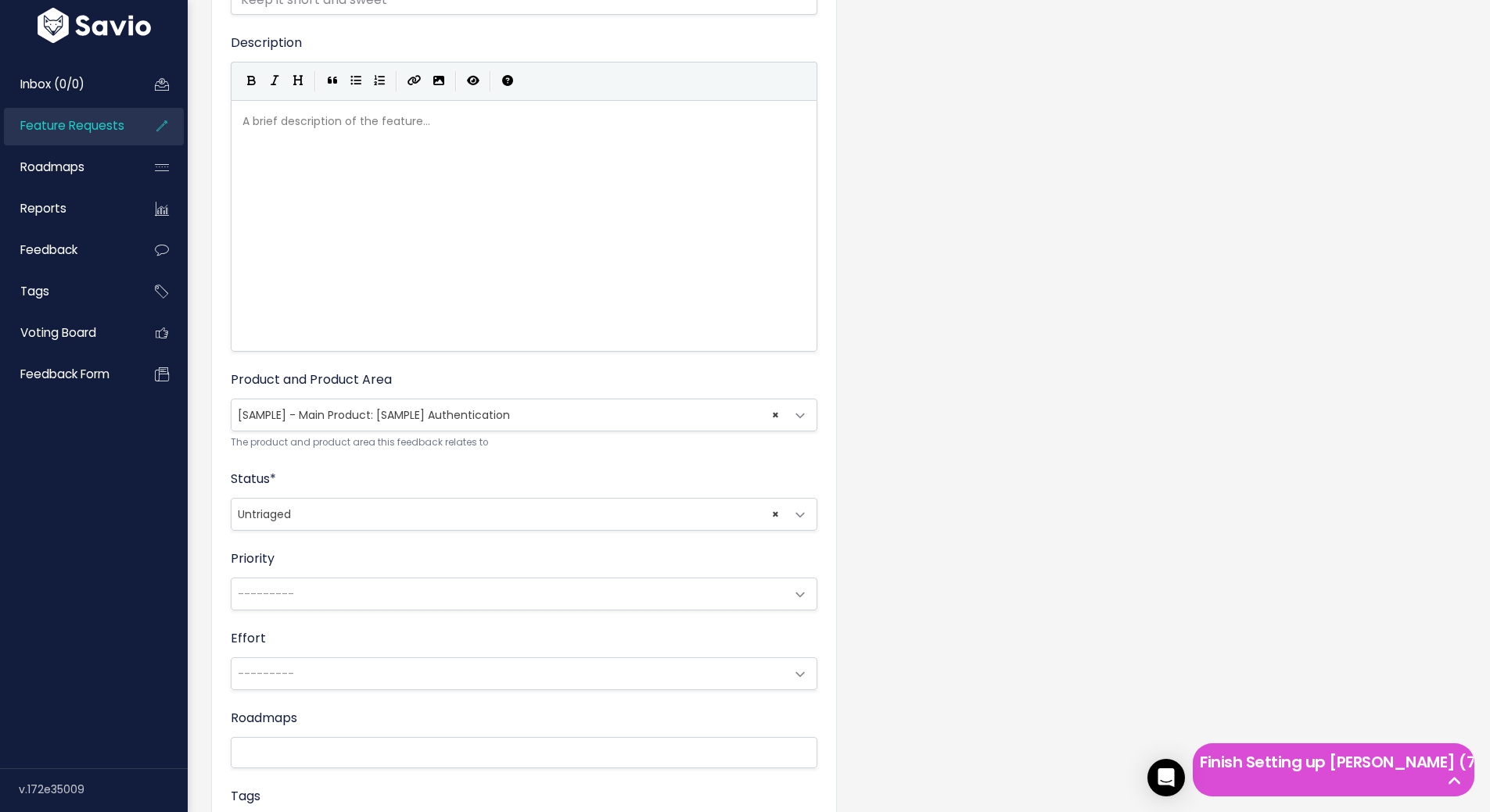
click at [568, 517] on span "× Untriaged" at bounding box center [508, 515] width 554 height 32
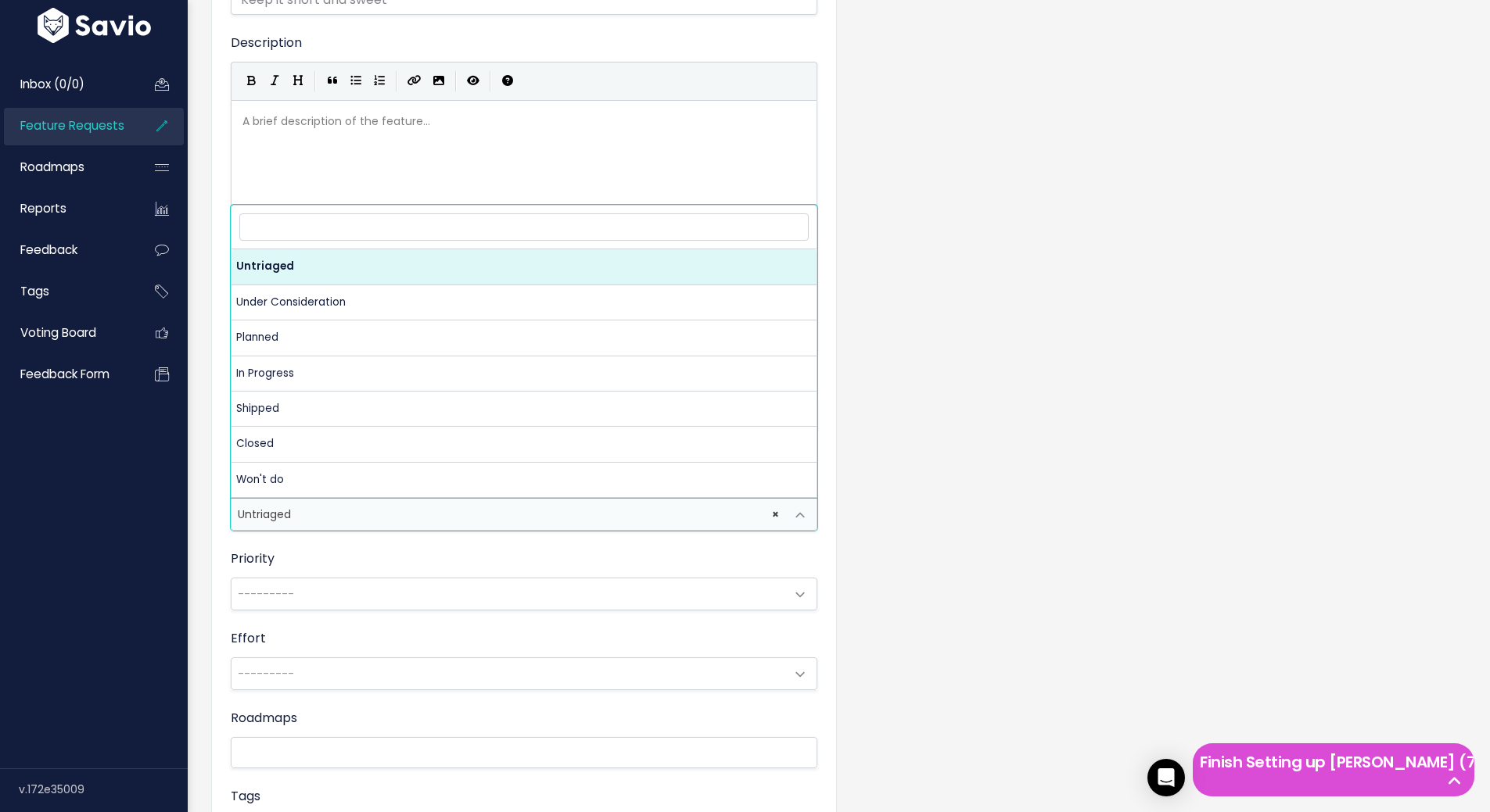
click at [893, 499] on div "Feature Request Title * Advanced Description | | | | A brief description of the…" at bounding box center [838, 477] width 1279 height 1107
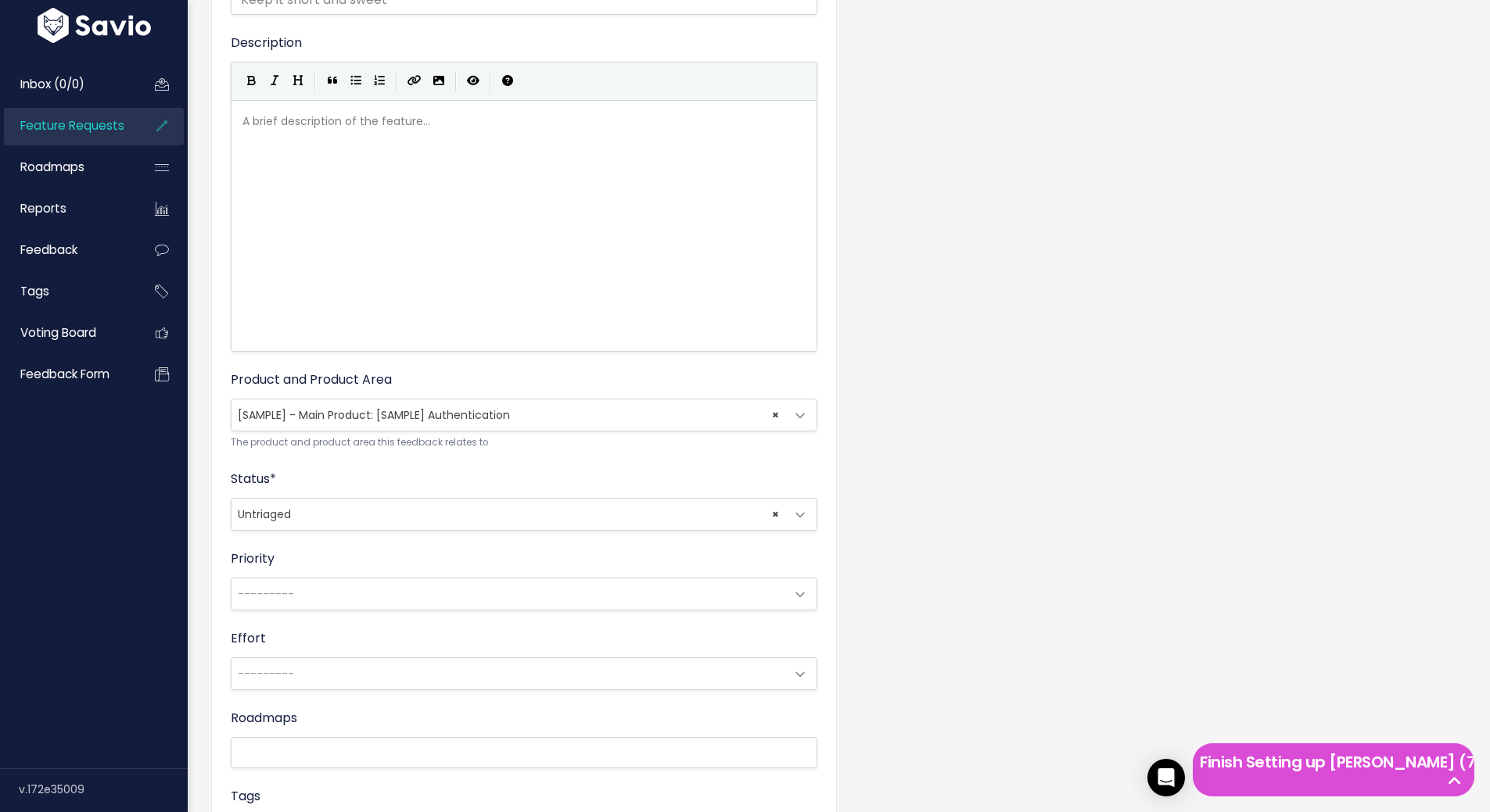
scroll to position [391, 0]
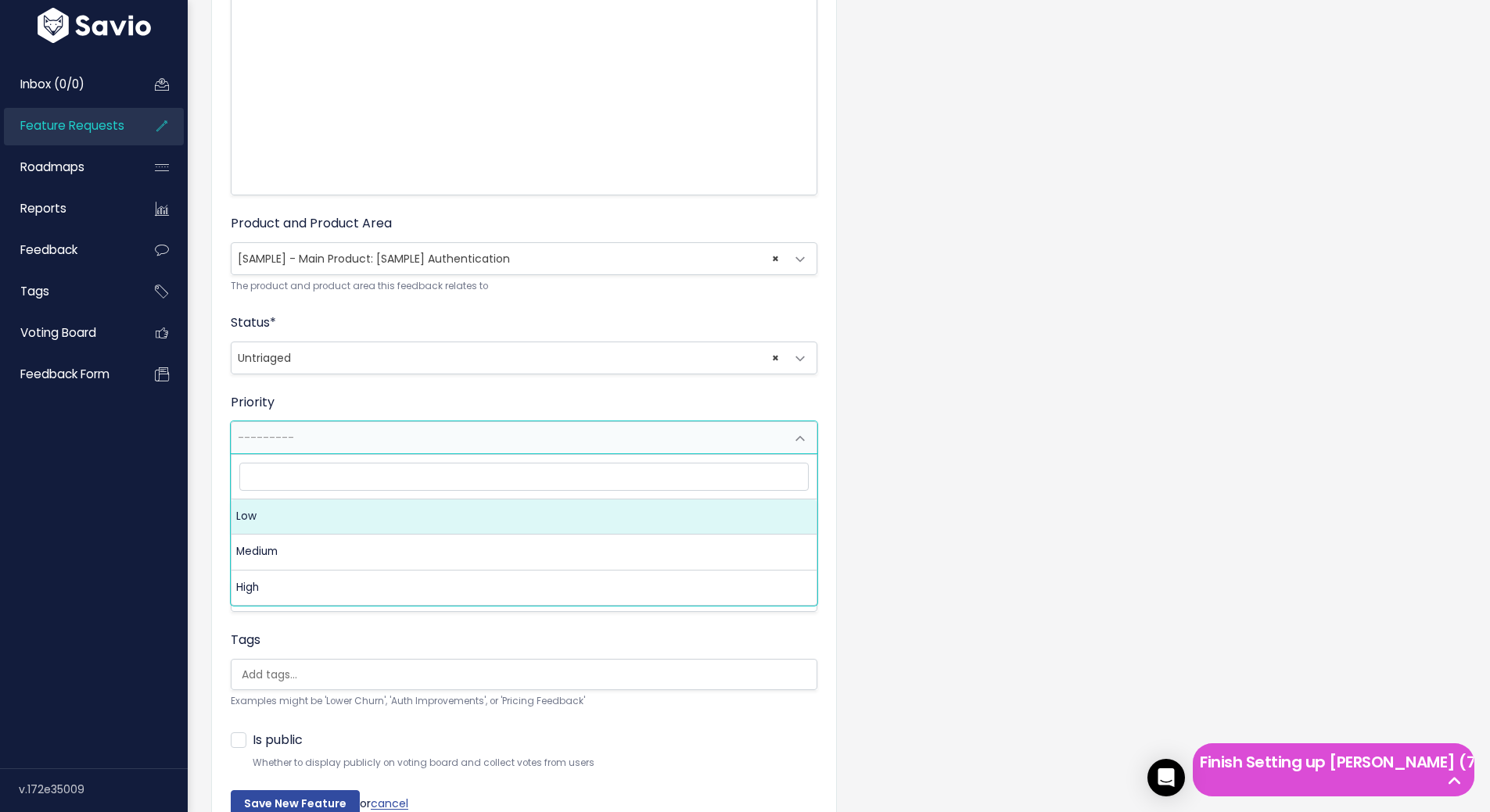
click at [588, 444] on span "---------" at bounding box center [508, 438] width 554 height 32
click at [849, 467] on div "Feature Request Title * Advanced Description | | | | A brief description of the…" at bounding box center [838, 321] width 1279 height 1107
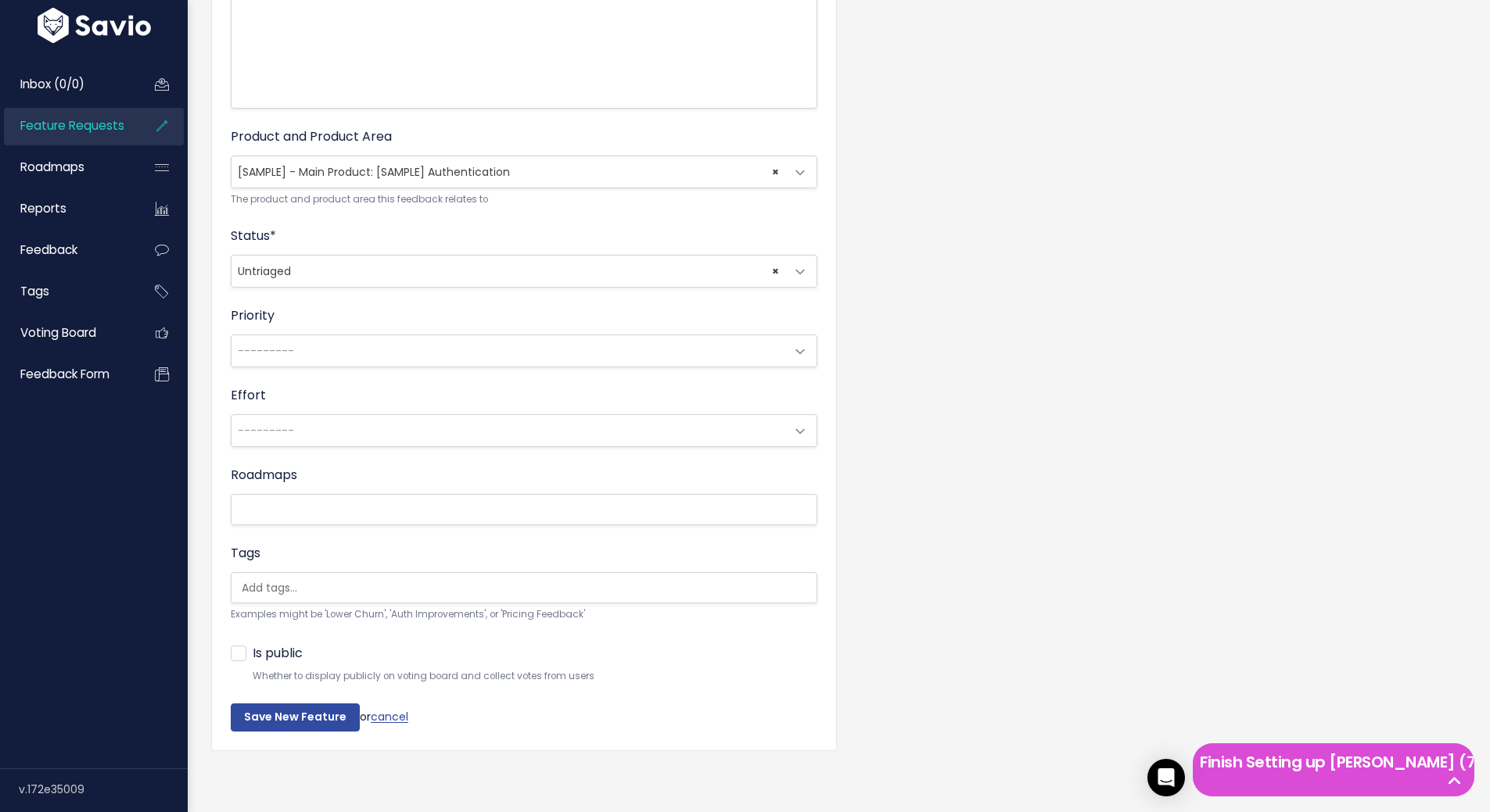
scroll to position [489, 0]
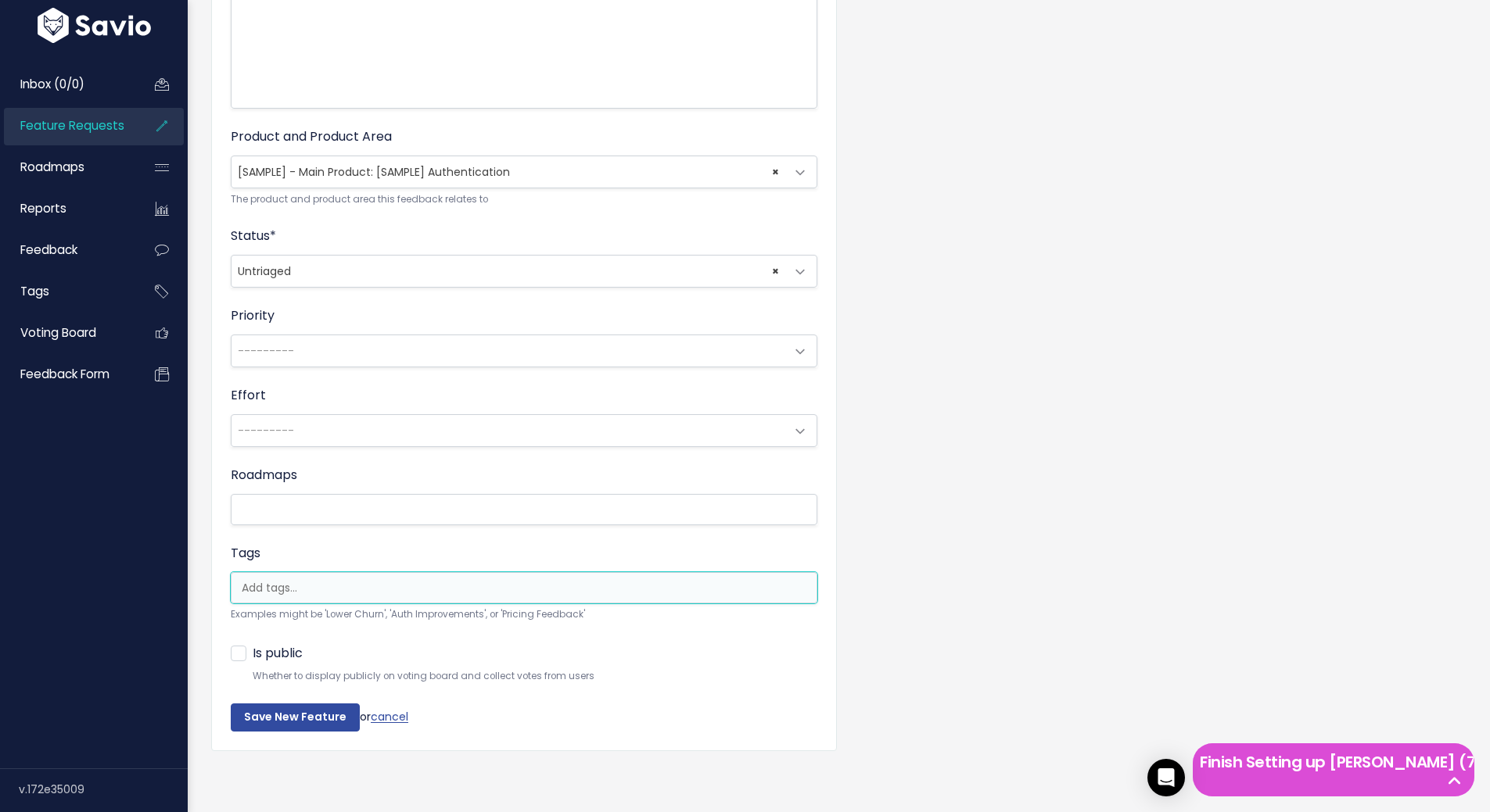
click at [598, 580] on li at bounding box center [520, 588] width 570 height 17
click at [854, 559] on div "Feature Request Title * Advanced Description | | | | A brief description of the…" at bounding box center [838, 234] width 1279 height 1107
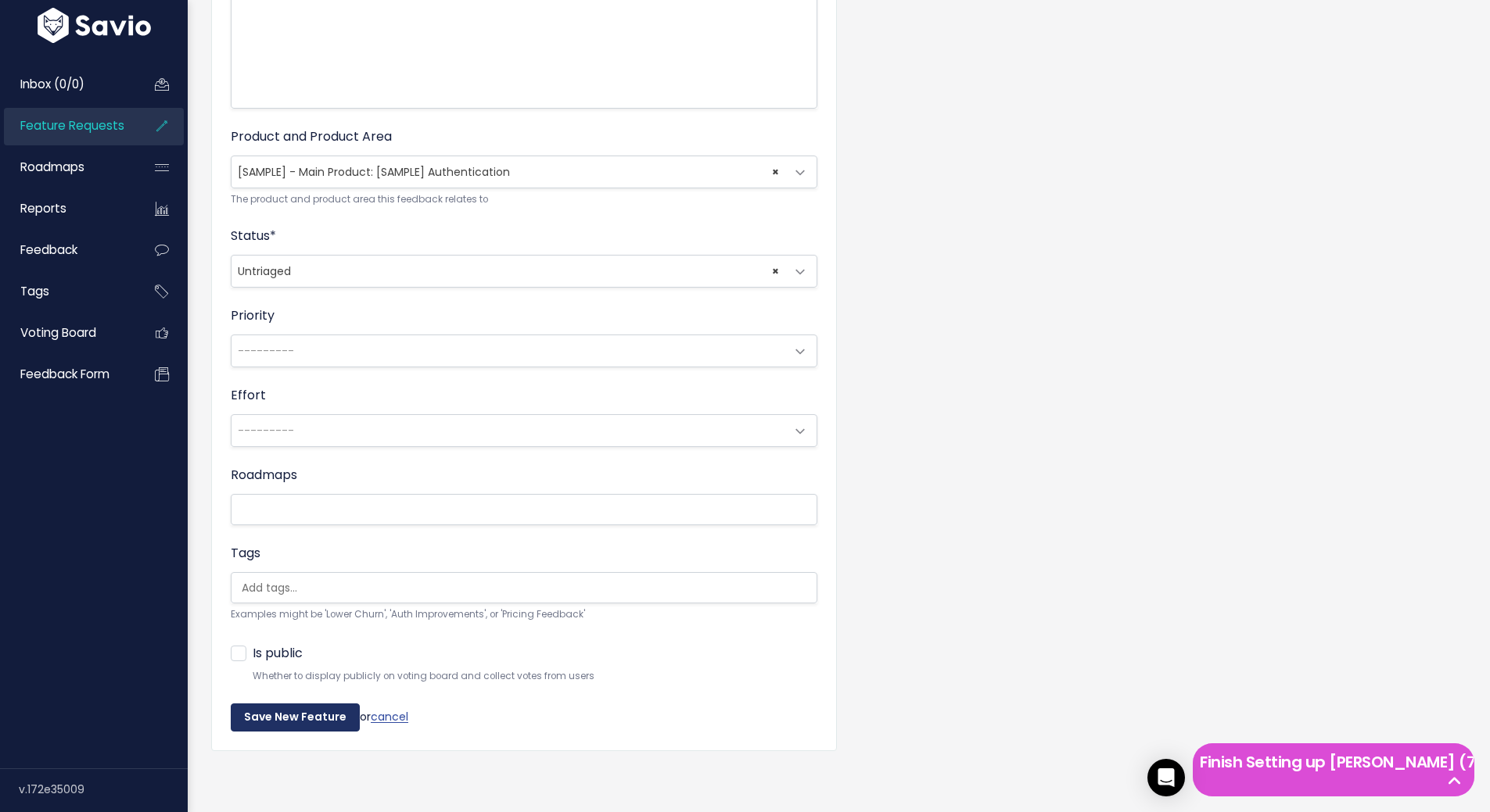
click at [339, 707] on input "Save New Feature" at bounding box center [295, 717] width 129 height 28
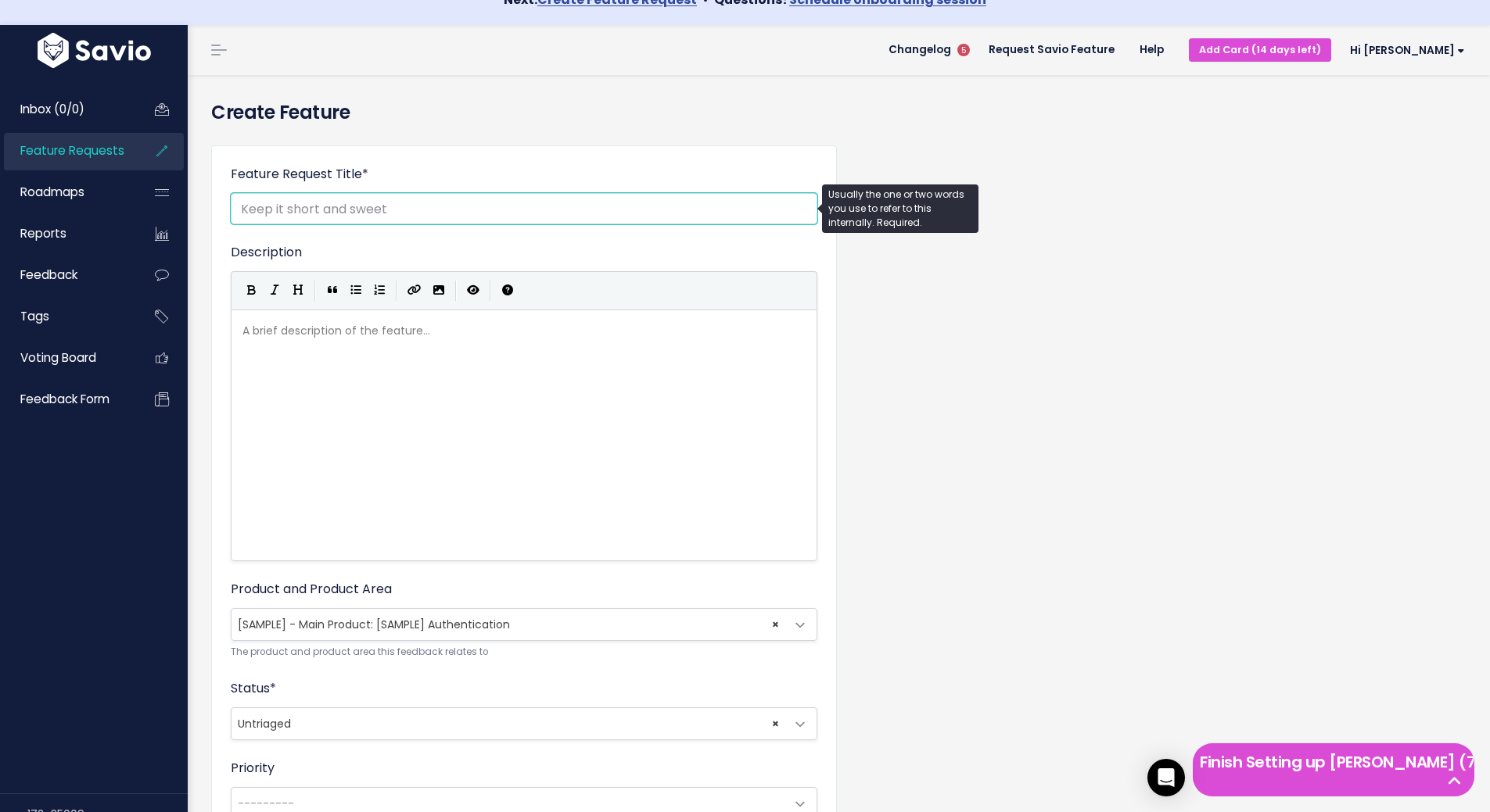
scroll to position [0, 0]
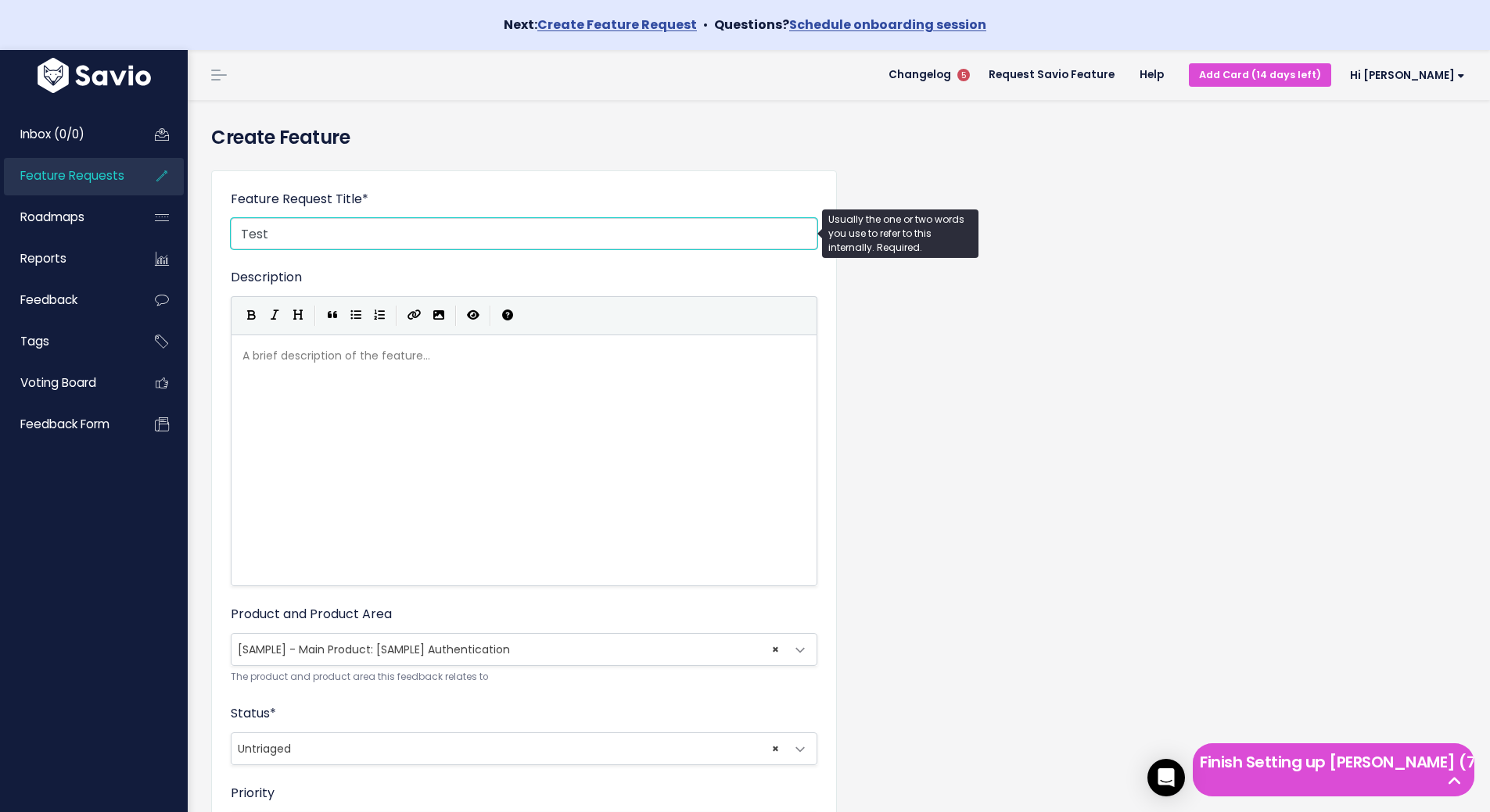
type input "Test"
click at [459, 387] on div "A brief description of the feature... ​" at bounding box center [544, 480] width 608 height 273
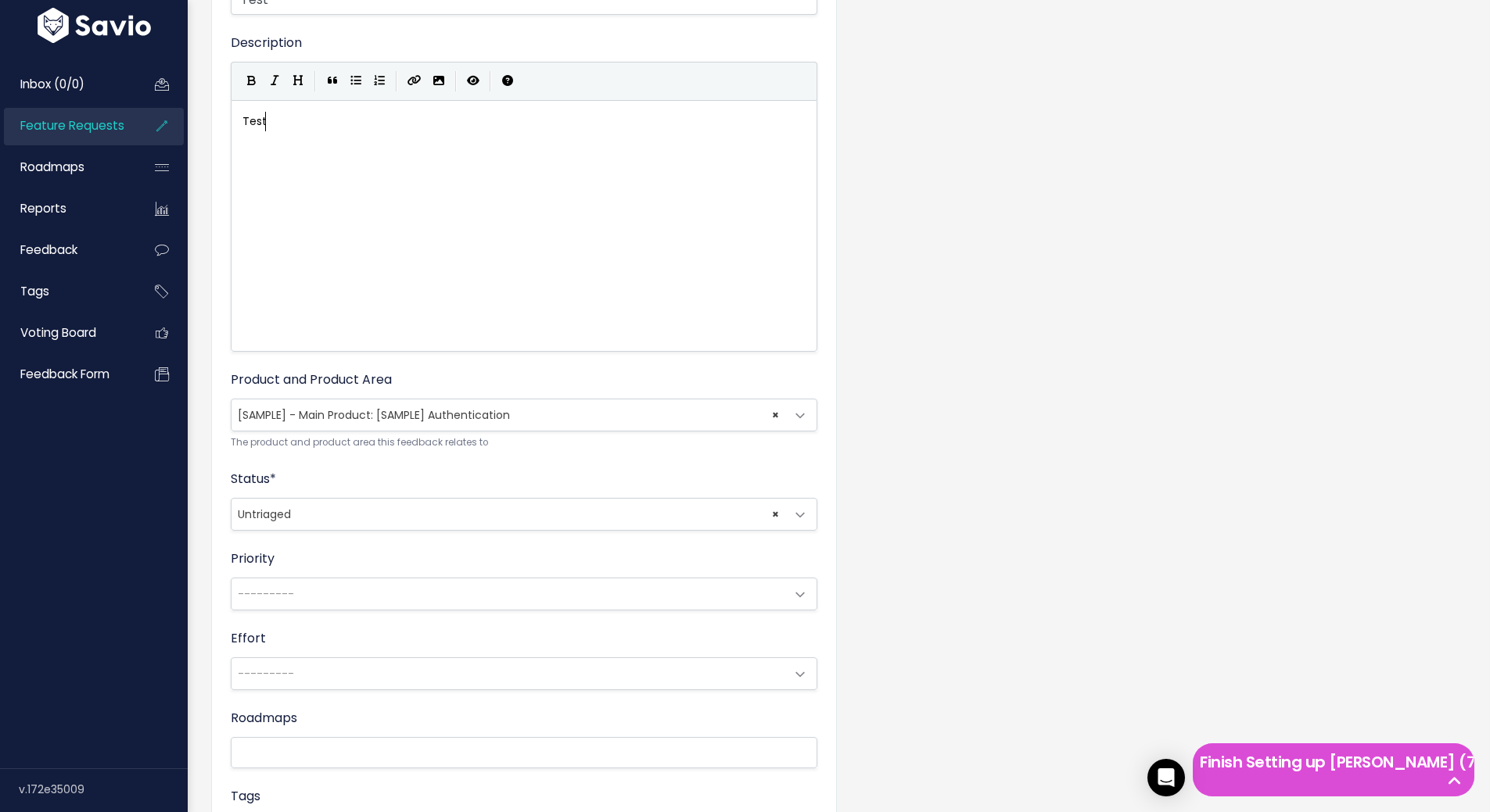
scroll to position [469, 0]
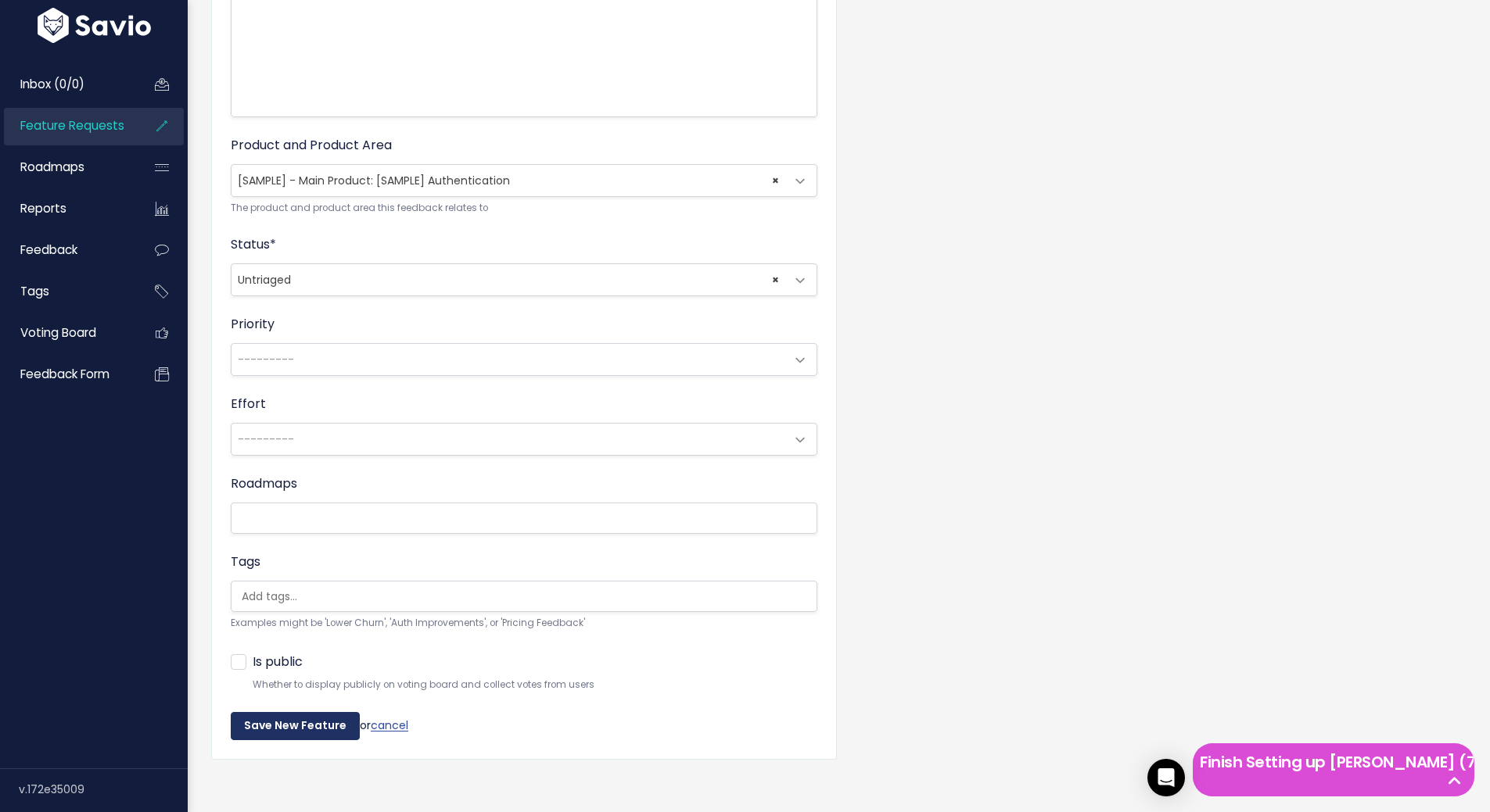
type textarea "Test"
click at [302, 727] on input "Save New Feature" at bounding box center [295, 726] width 129 height 28
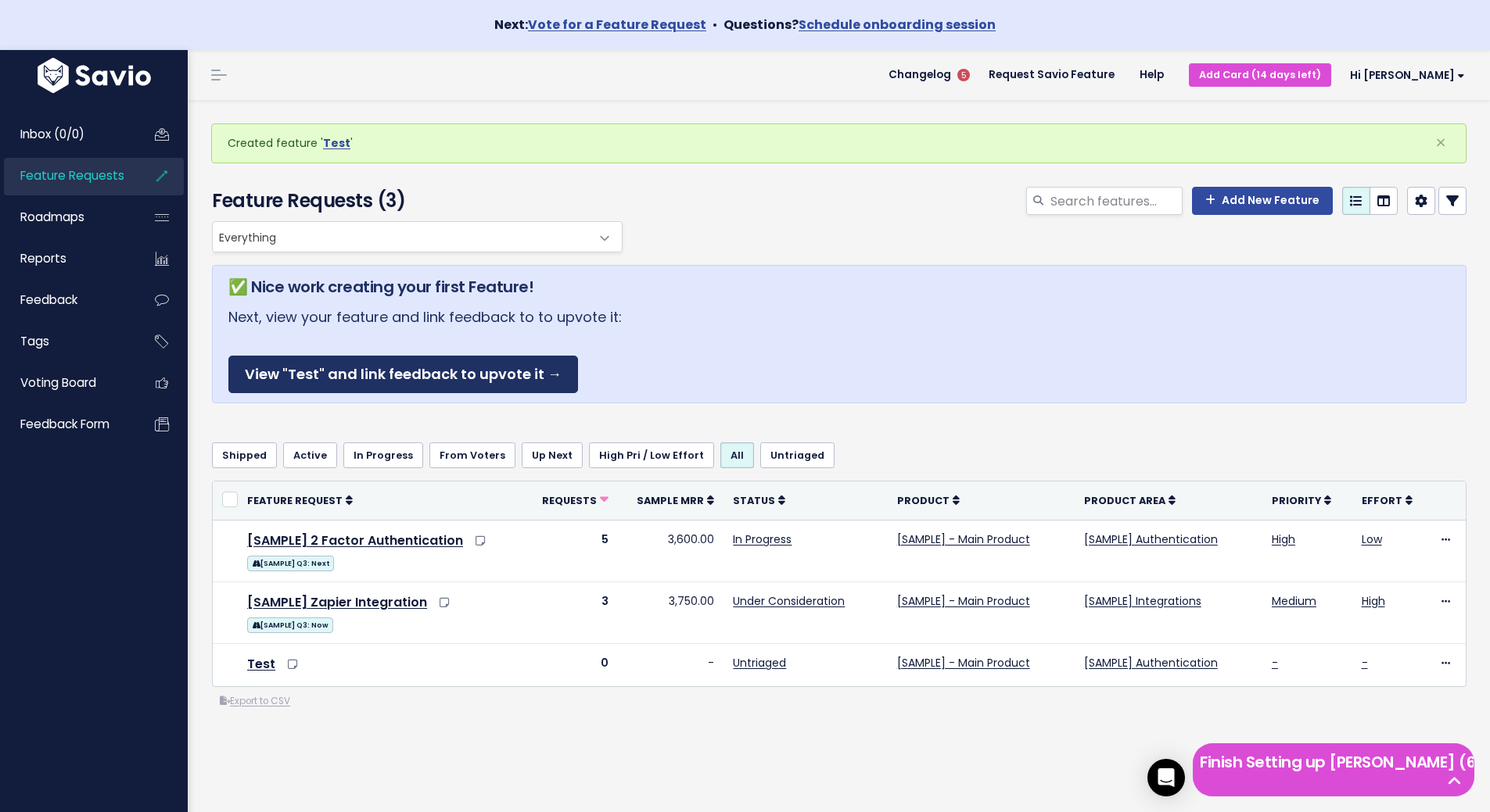
click at [370, 370] on link "View "Test" and link feedback to upvote it →" at bounding box center [402, 374] width 350 height 39
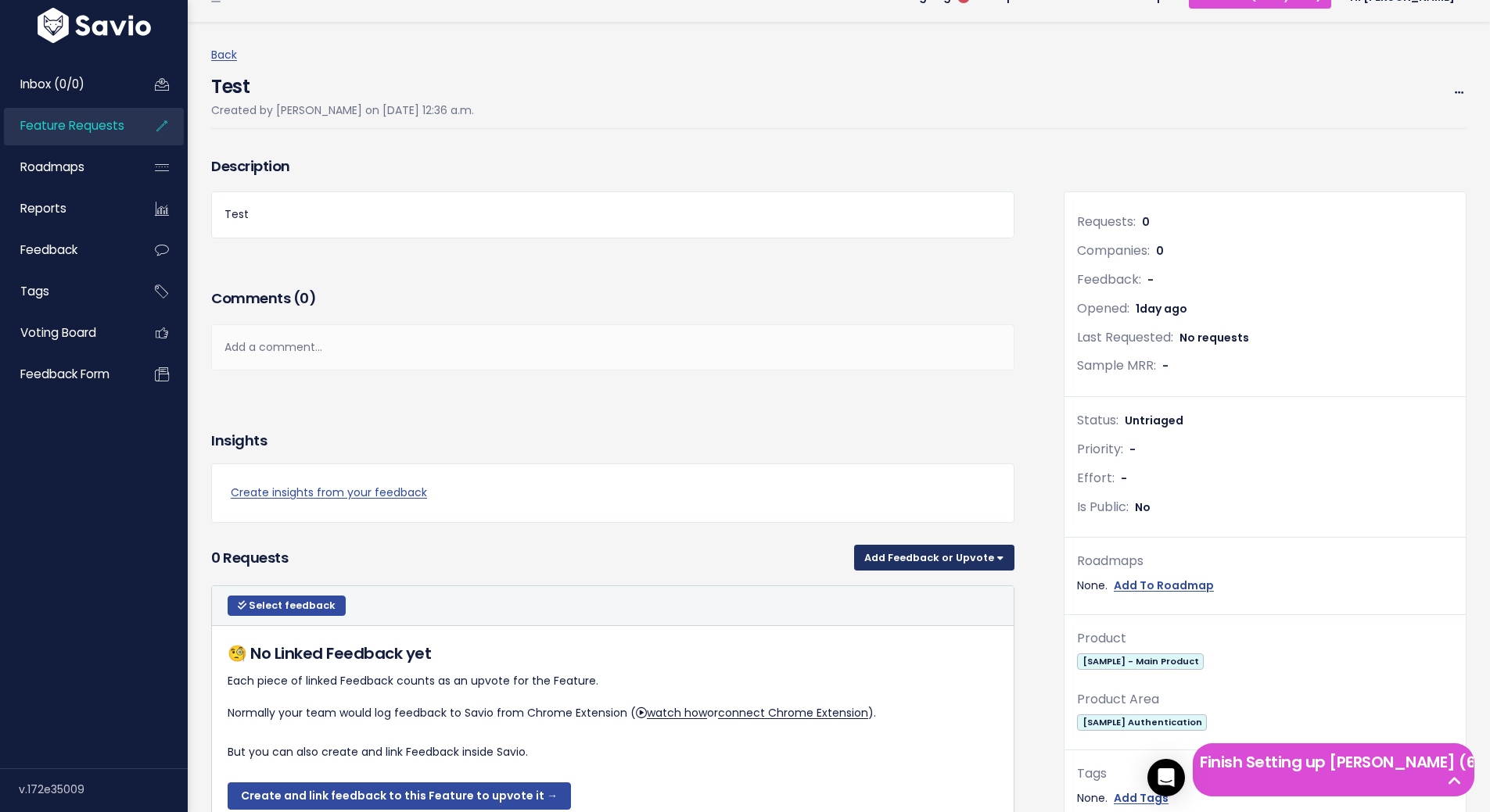
scroll to position [82, 0]
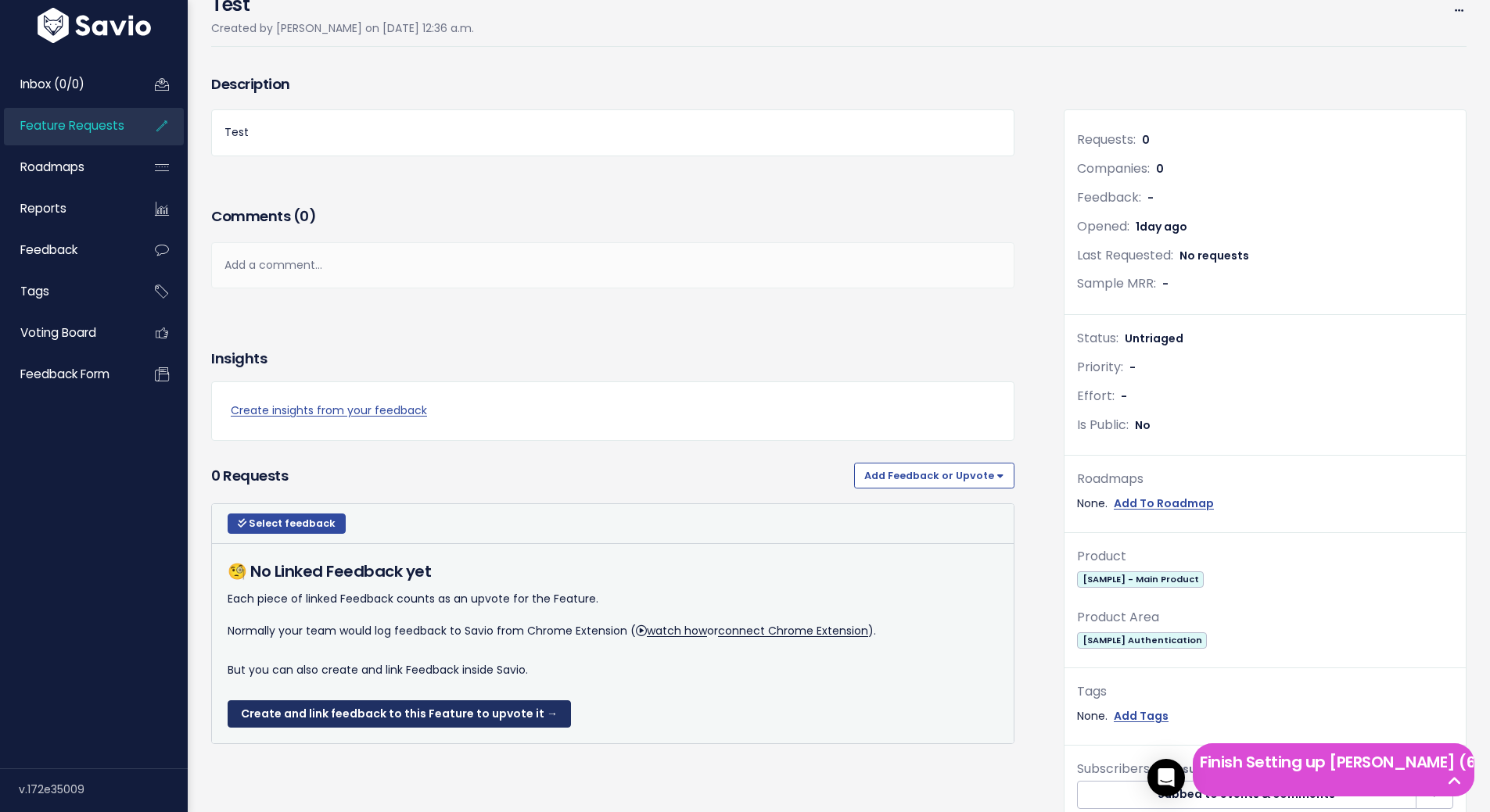
click at [395, 717] on link "Create and link feedback to this Feature to upvote it →" at bounding box center [399, 714] width 344 height 28
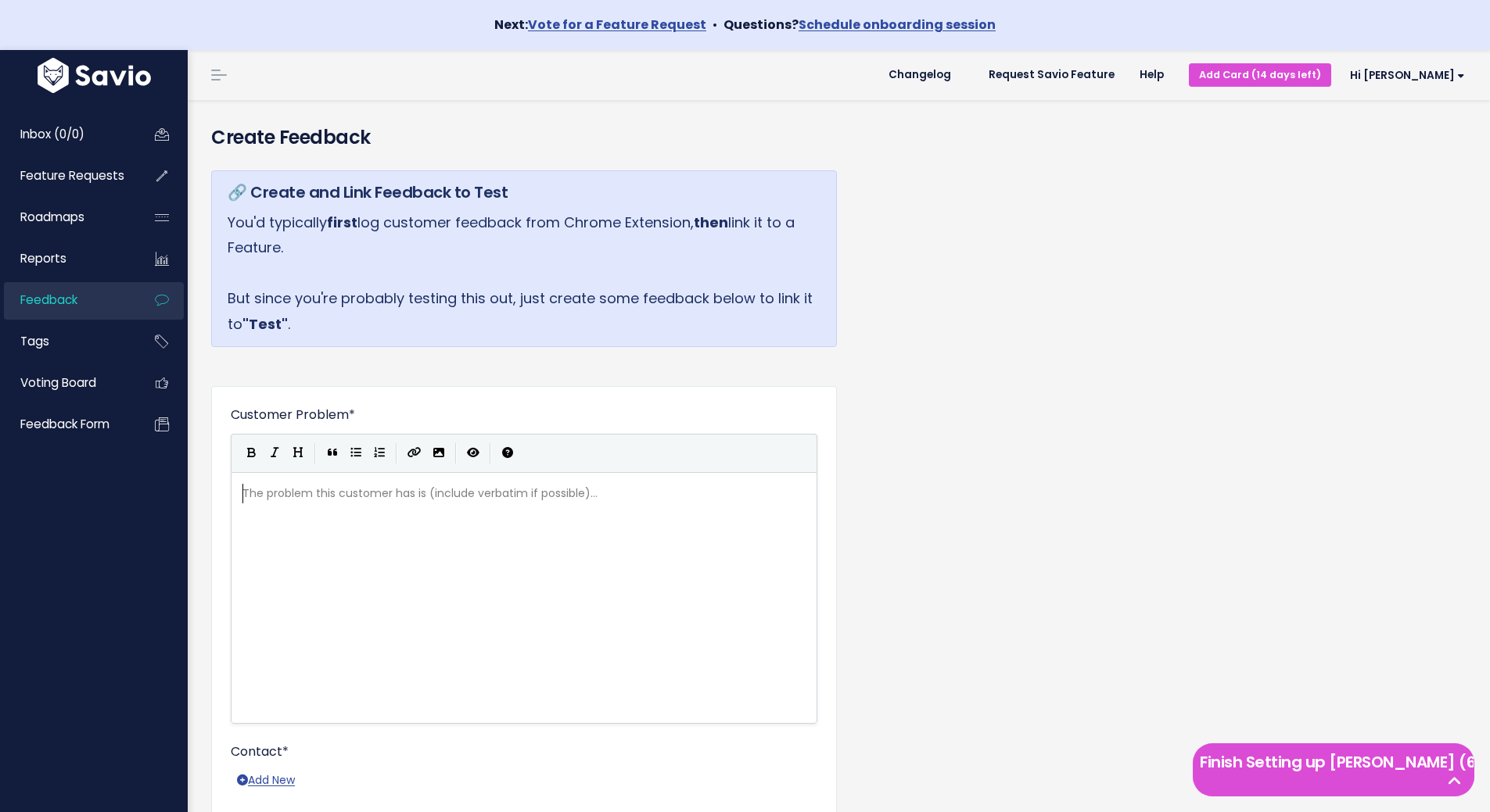
scroll to position [2, 0]
click at [426, 617] on div "The problem this customer has is (include verbatim if possible)... xxxxxxxxxx ​" at bounding box center [544, 617] width 608 height 273
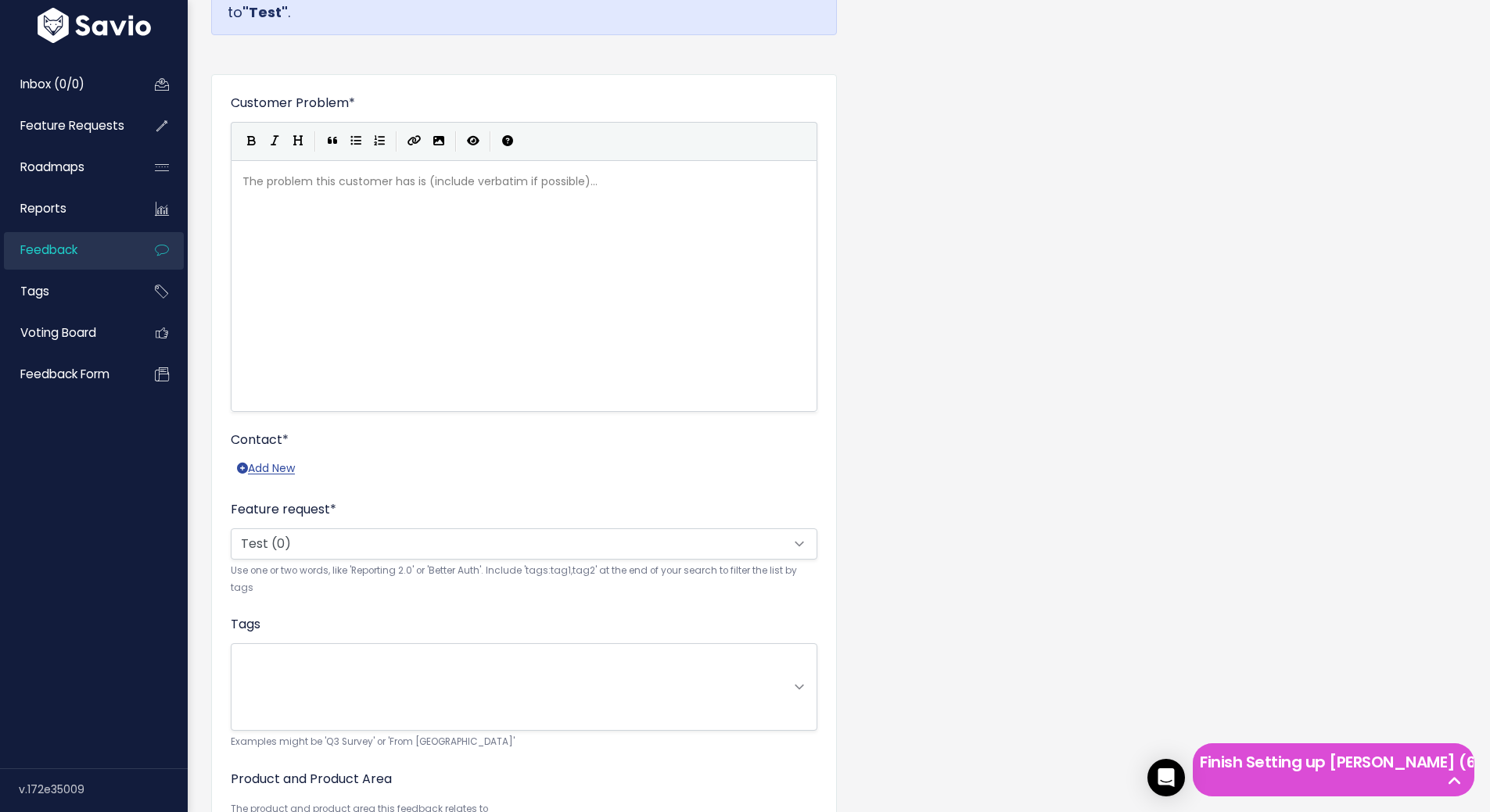
scroll to position [313, 0]
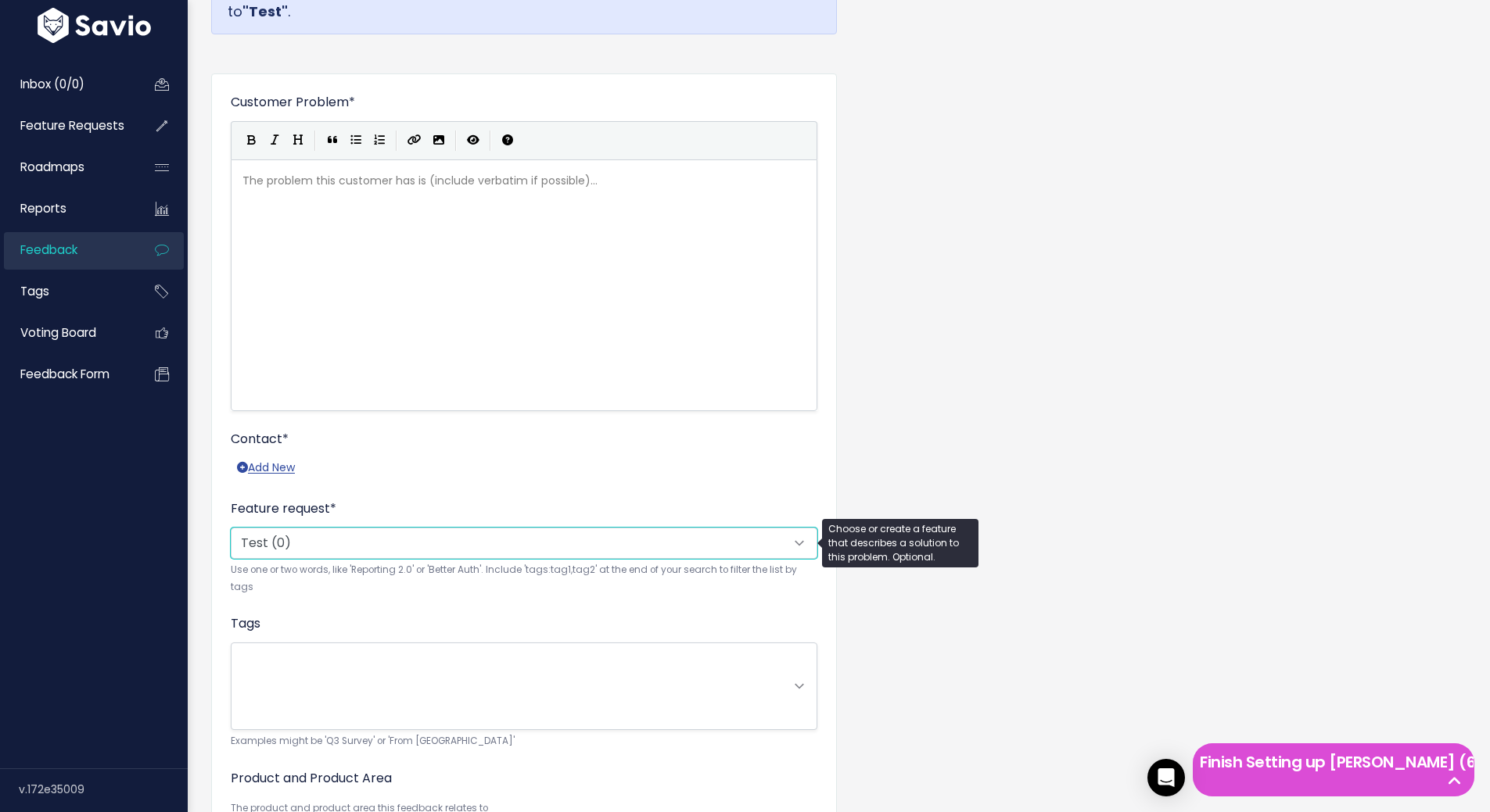
click at [376, 551] on select "--------- Test (0)" at bounding box center [524, 544] width 586 height 32
click at [231, 528] on select "--------- Test (0)" at bounding box center [524, 544] width 586 height 32
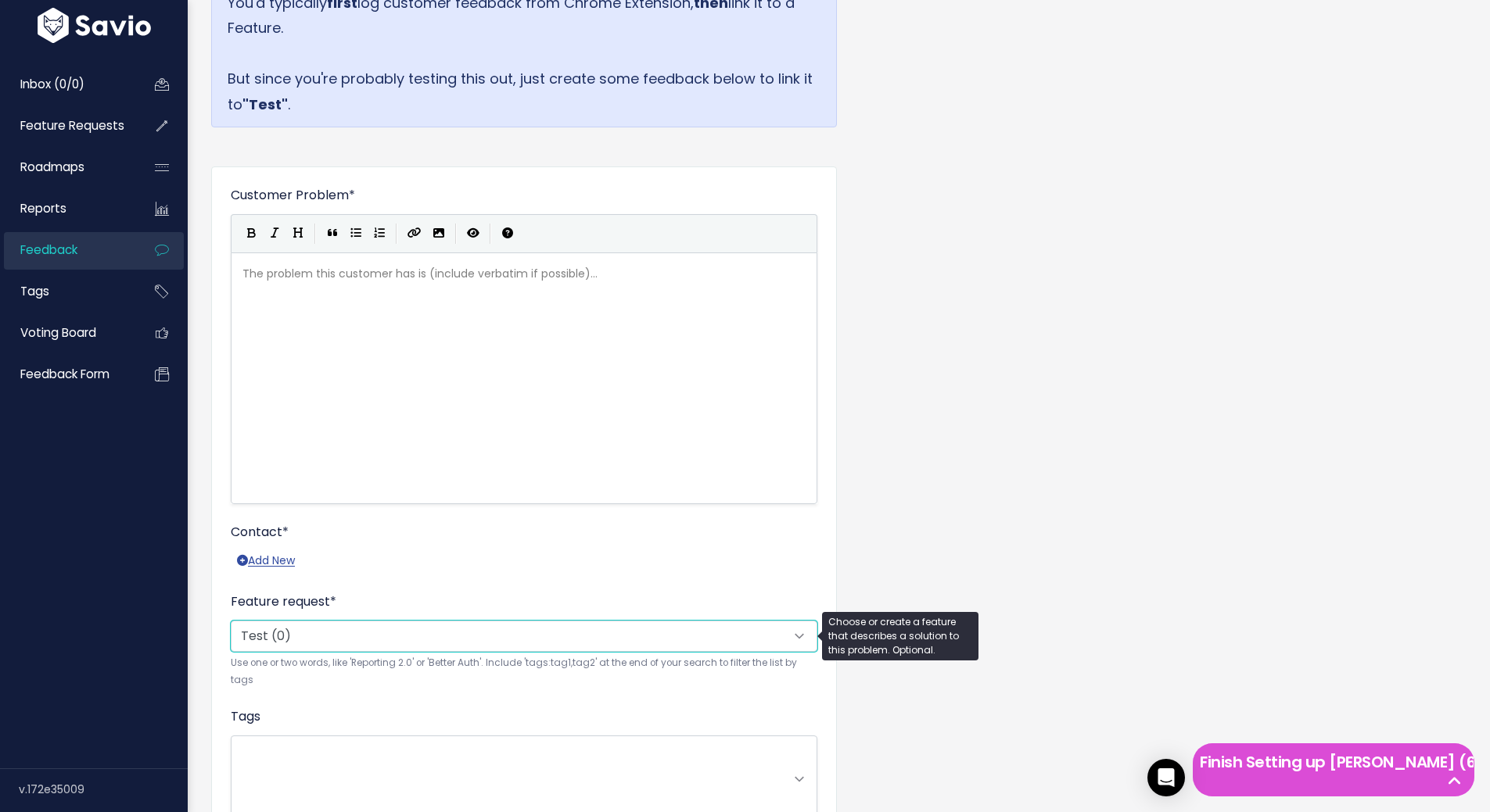
scroll to position [78, 0]
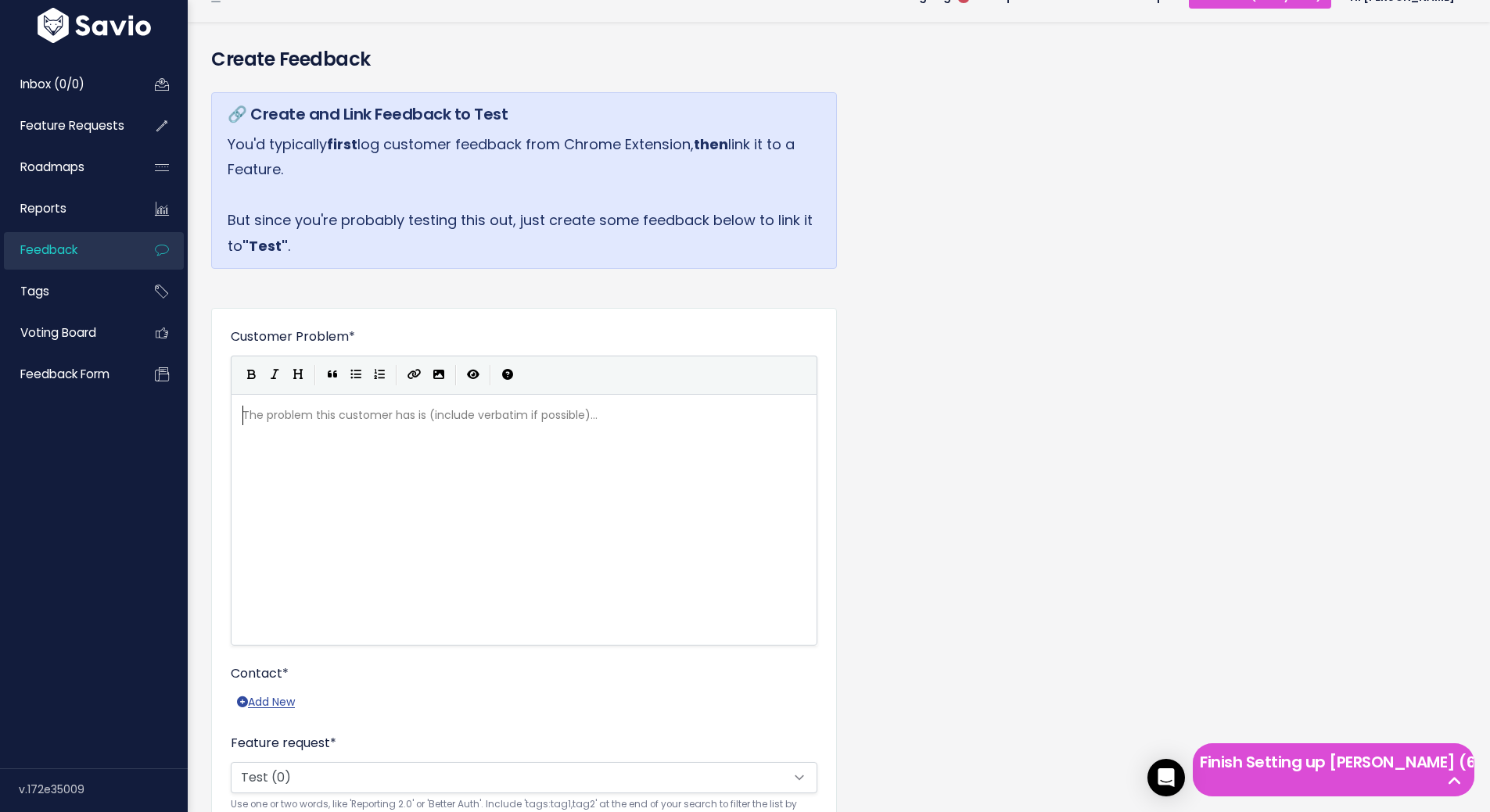
click at [440, 553] on div "The problem this customer has is (include verbatim if possible)... xxxxxxxxxx ​" at bounding box center [544, 540] width 608 height 273
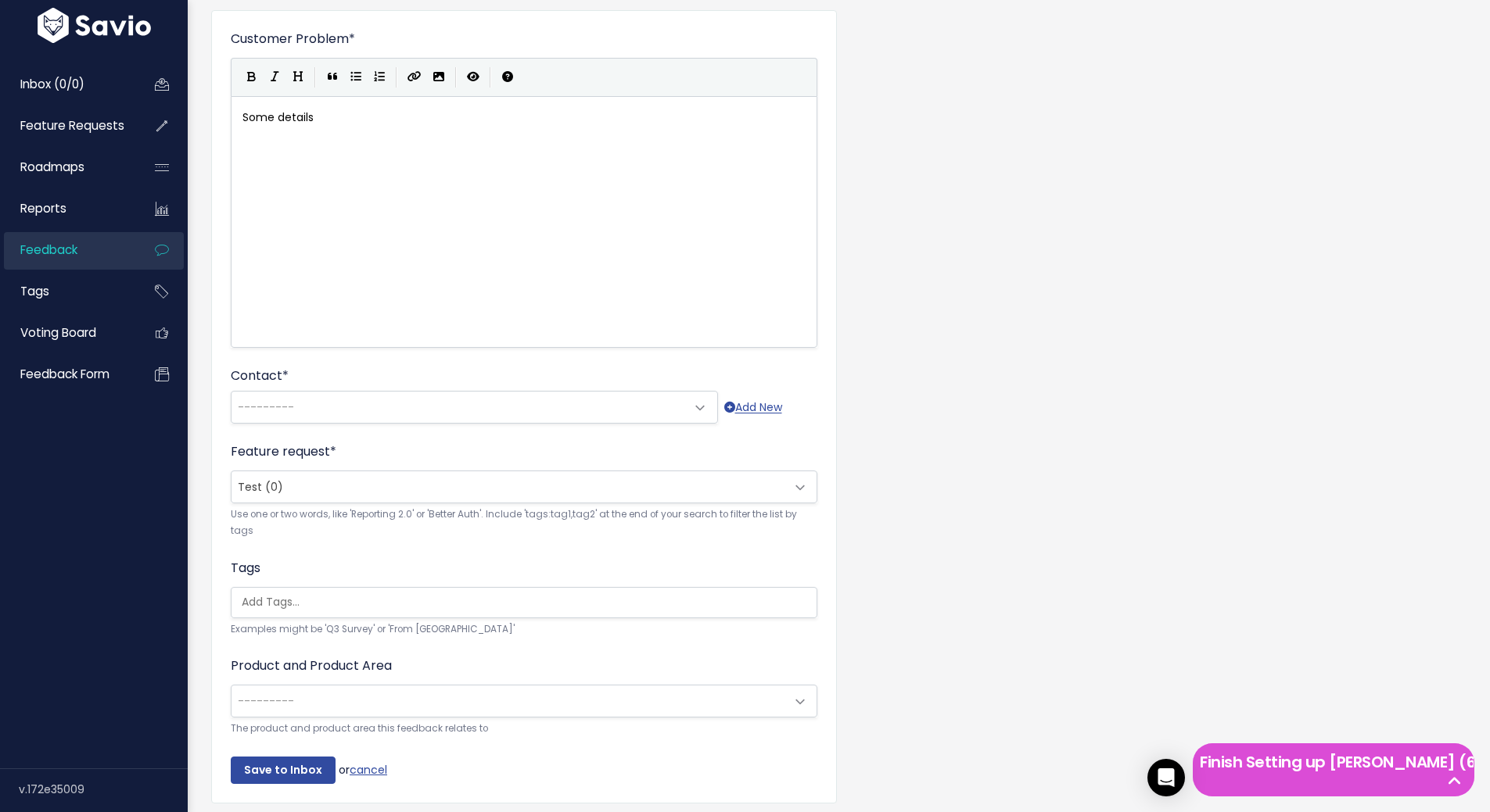
scroll to position [440, 0]
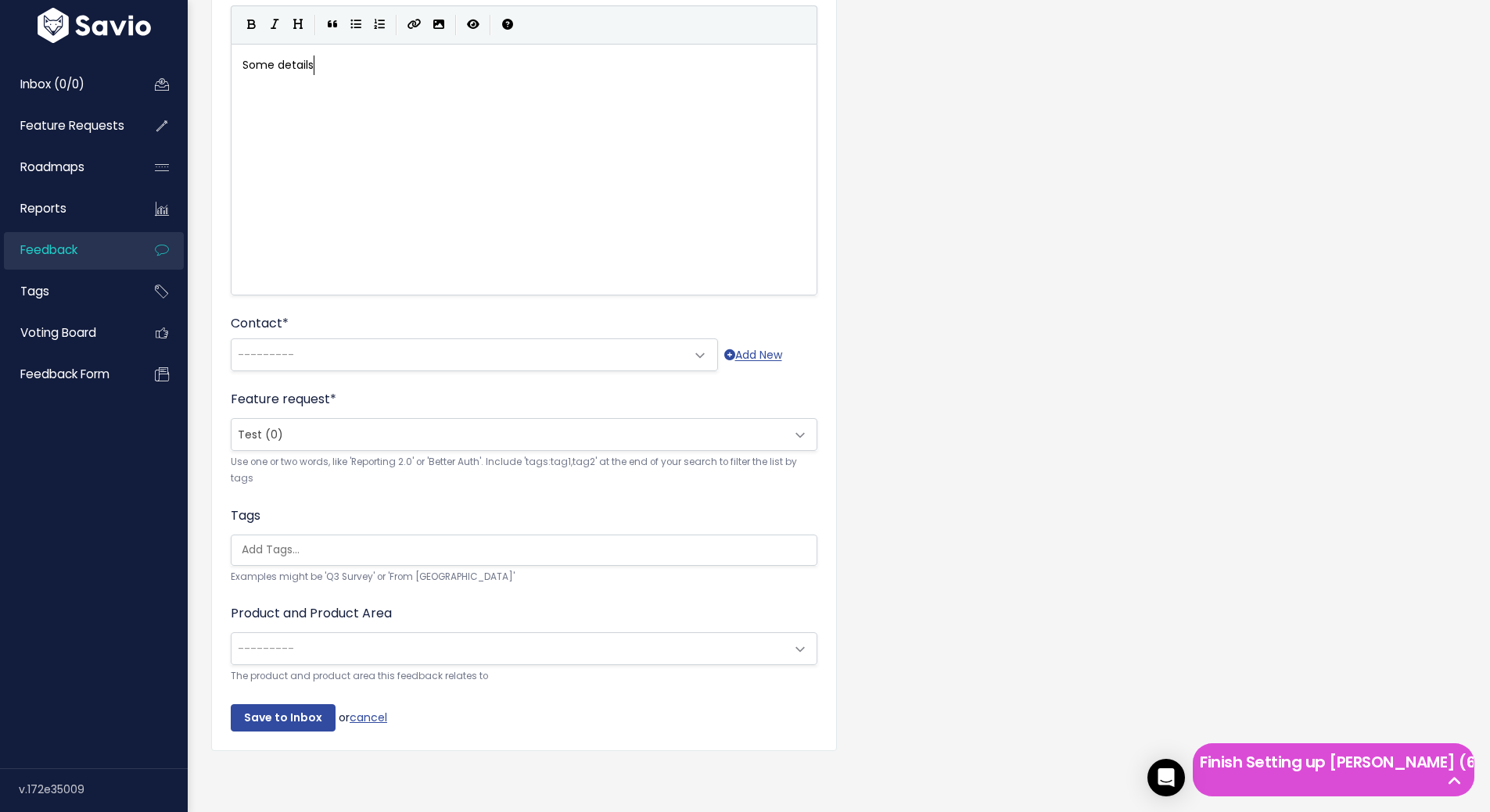
type textarea "Some details"
click at [561, 542] on input "search" at bounding box center [528, 550] width 585 height 17
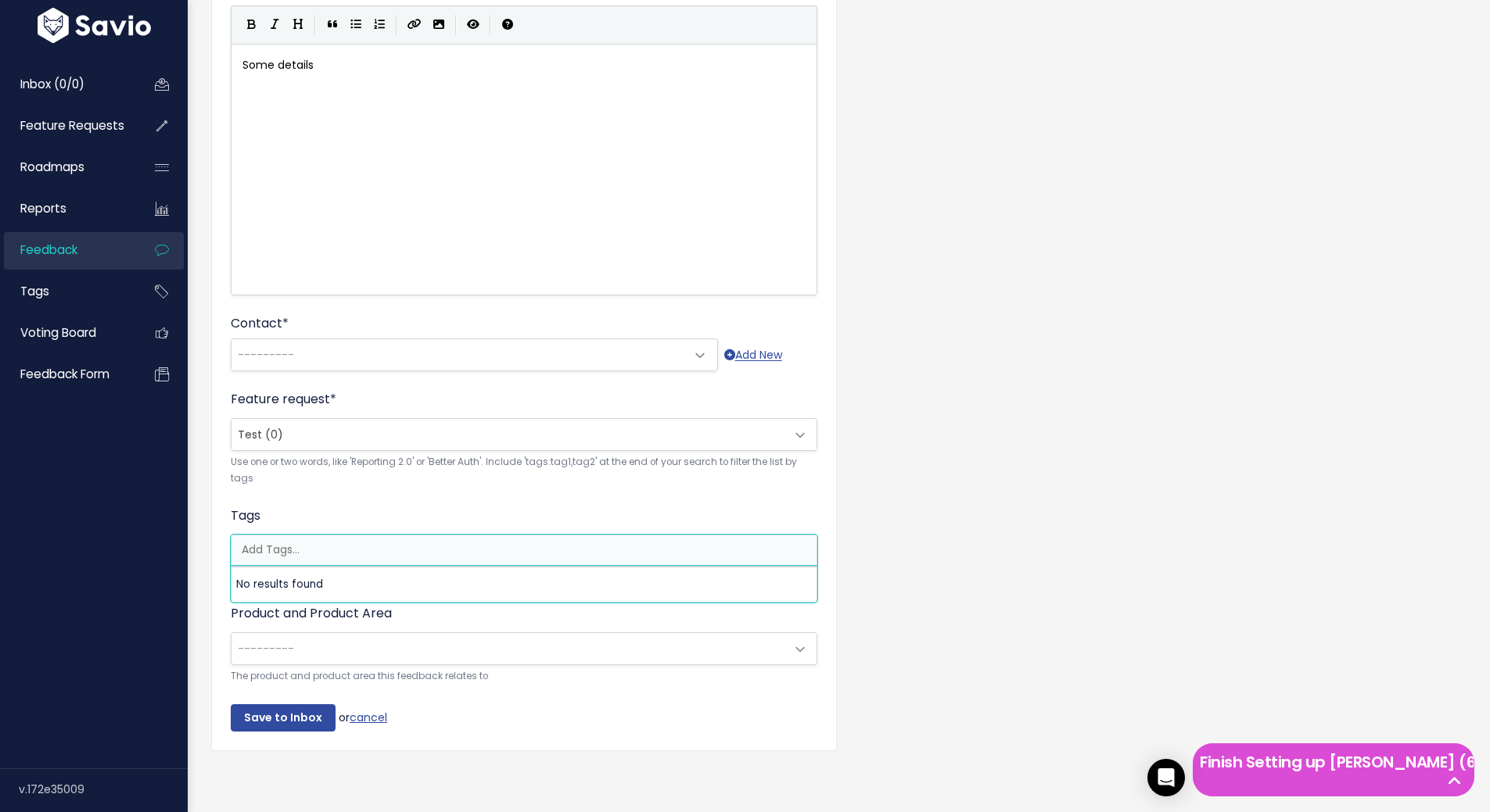
click at [561, 542] on input "search" at bounding box center [528, 550] width 585 height 17
click at [532, 633] on span "---------" at bounding box center [508, 649] width 554 height 32
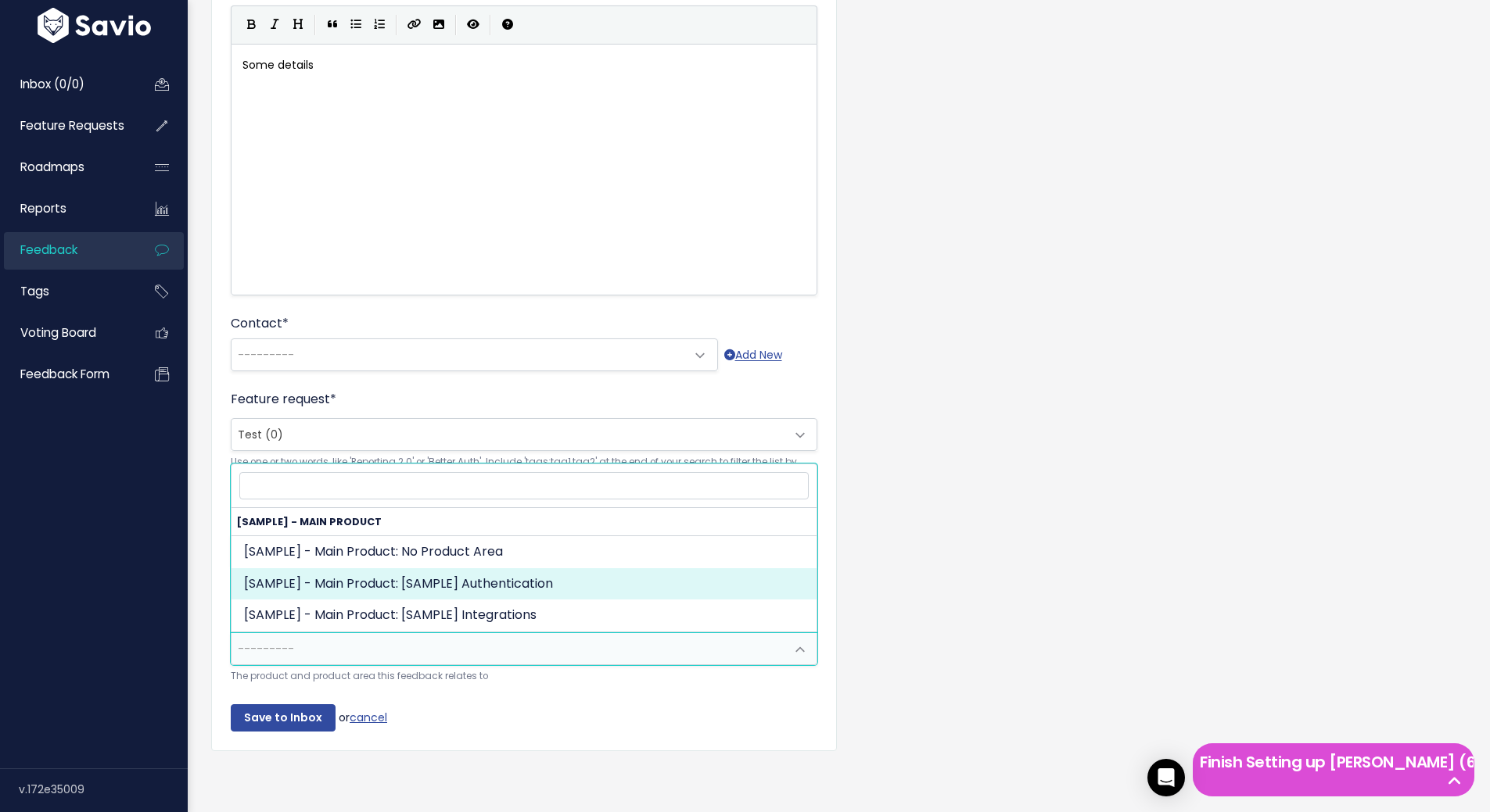
select select "MAIN:AUTHENTICATION"
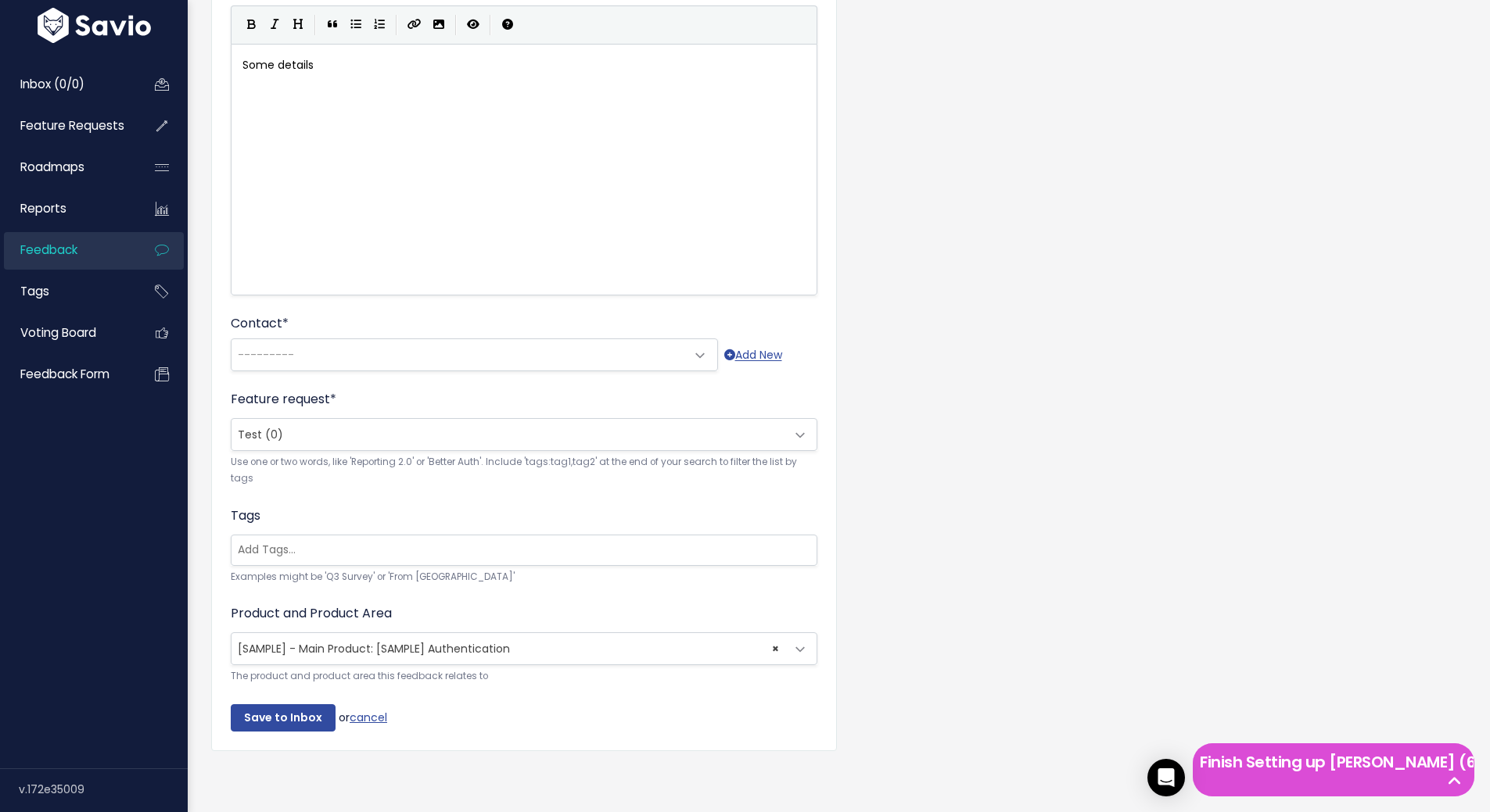
click at [945, 615] on div "🔗 Create and Link Feedback to Test You'd typically first log customer feedback …" at bounding box center [838, 258] width 1279 height 1058
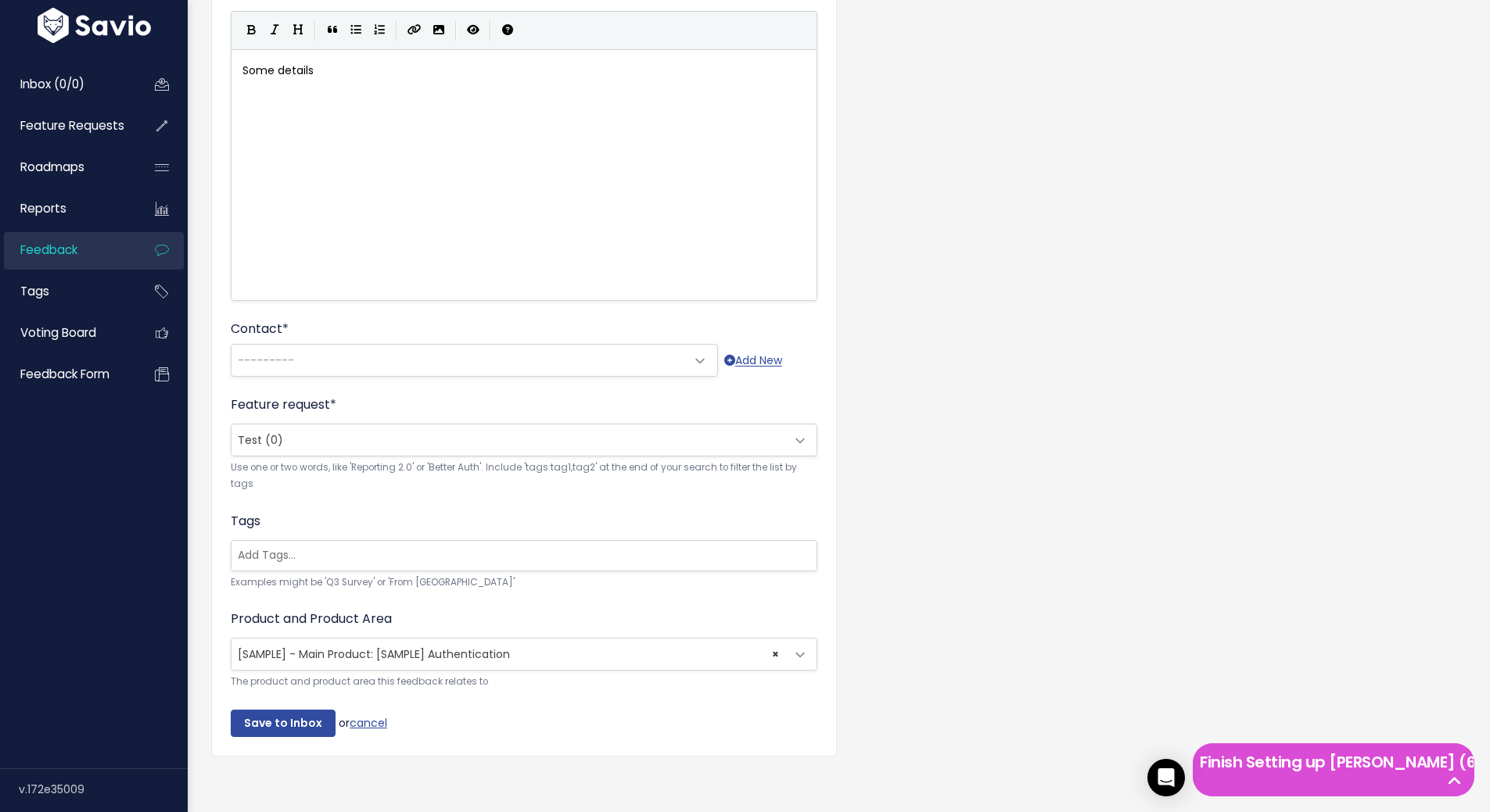
scroll to position [440, 0]
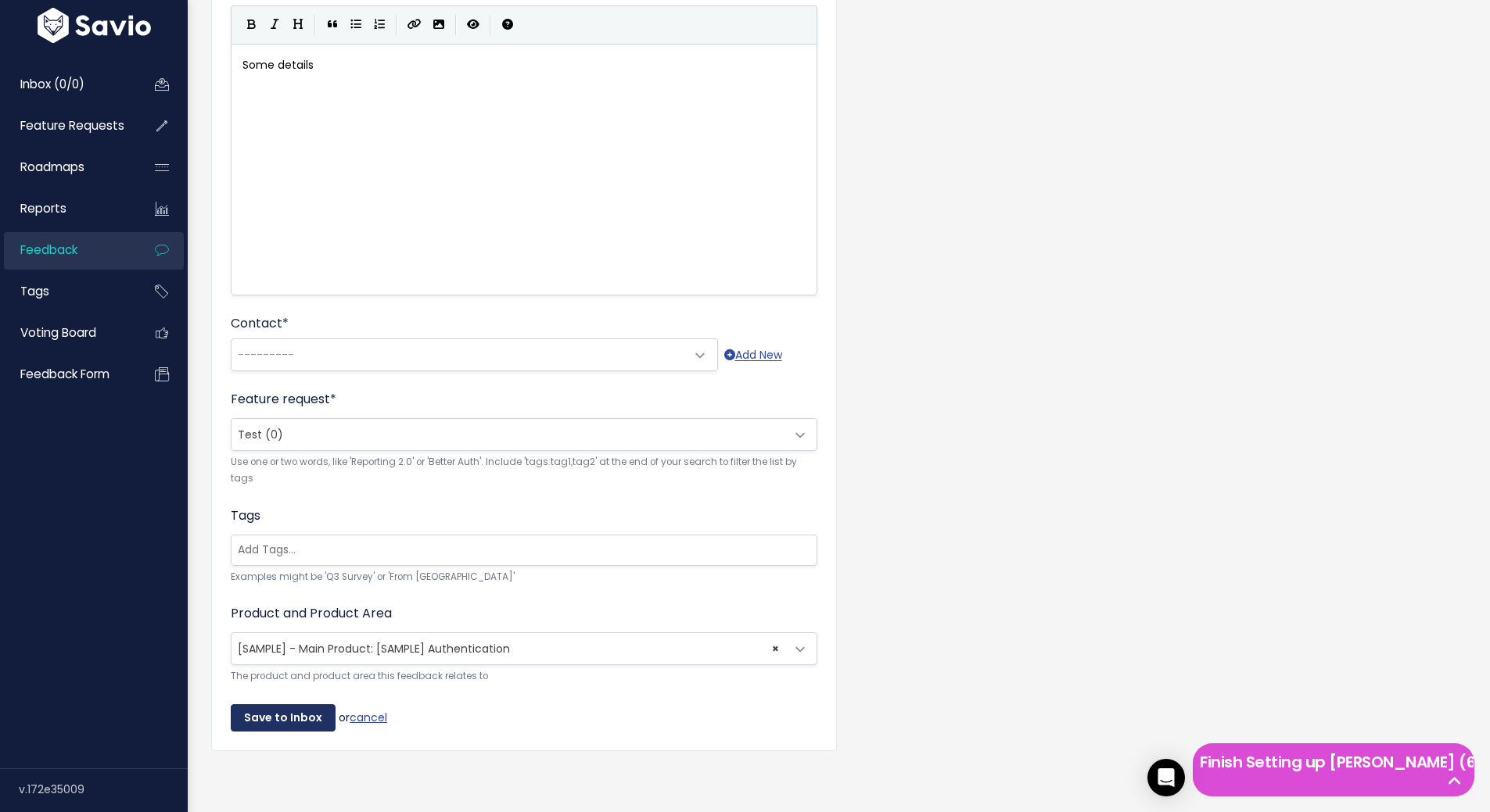
click at [286, 709] on input "Save to Inbox" at bounding box center [283, 718] width 105 height 28
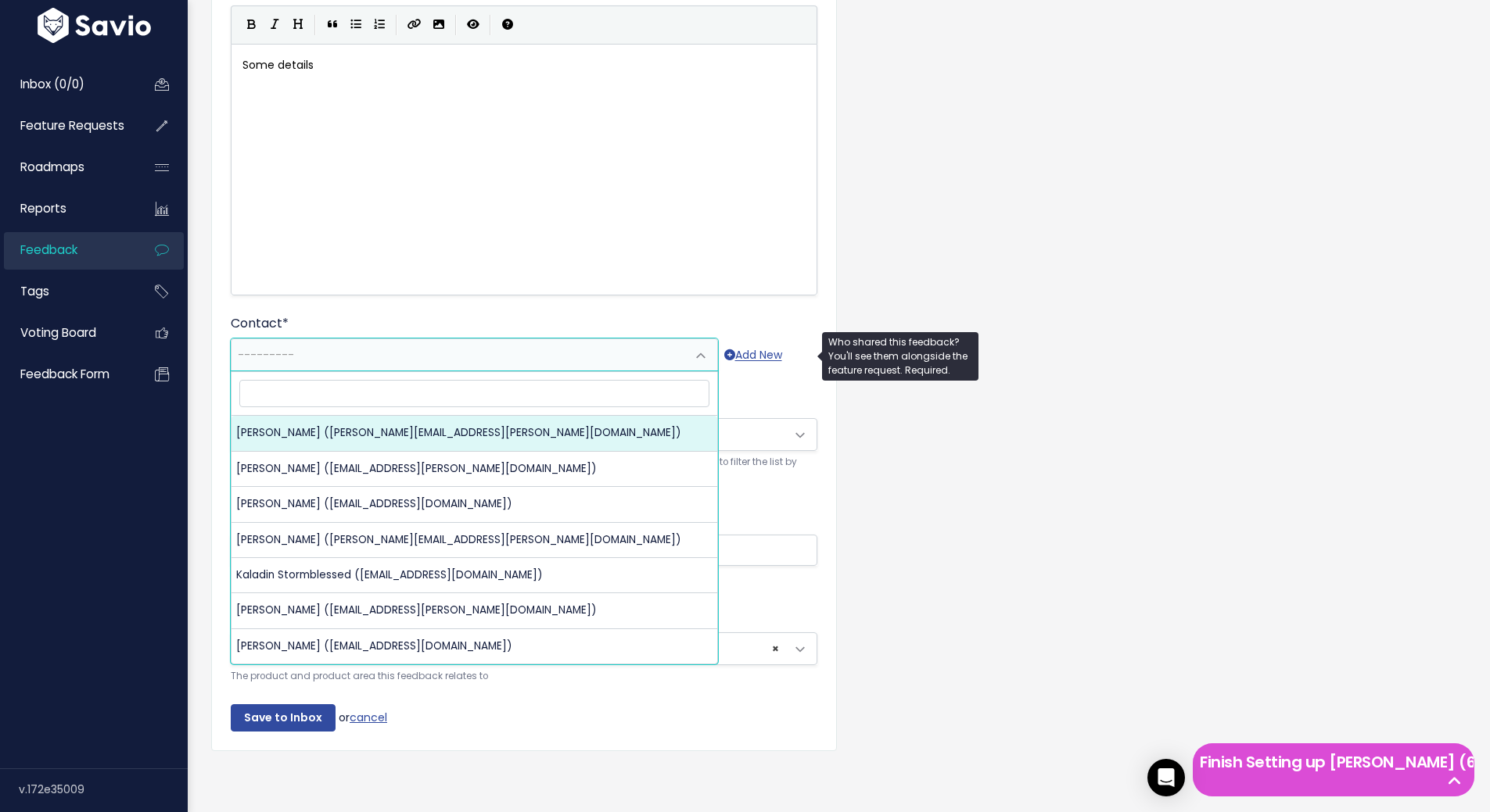
click at [444, 340] on span "---------" at bounding box center [459, 355] width 455 height 32
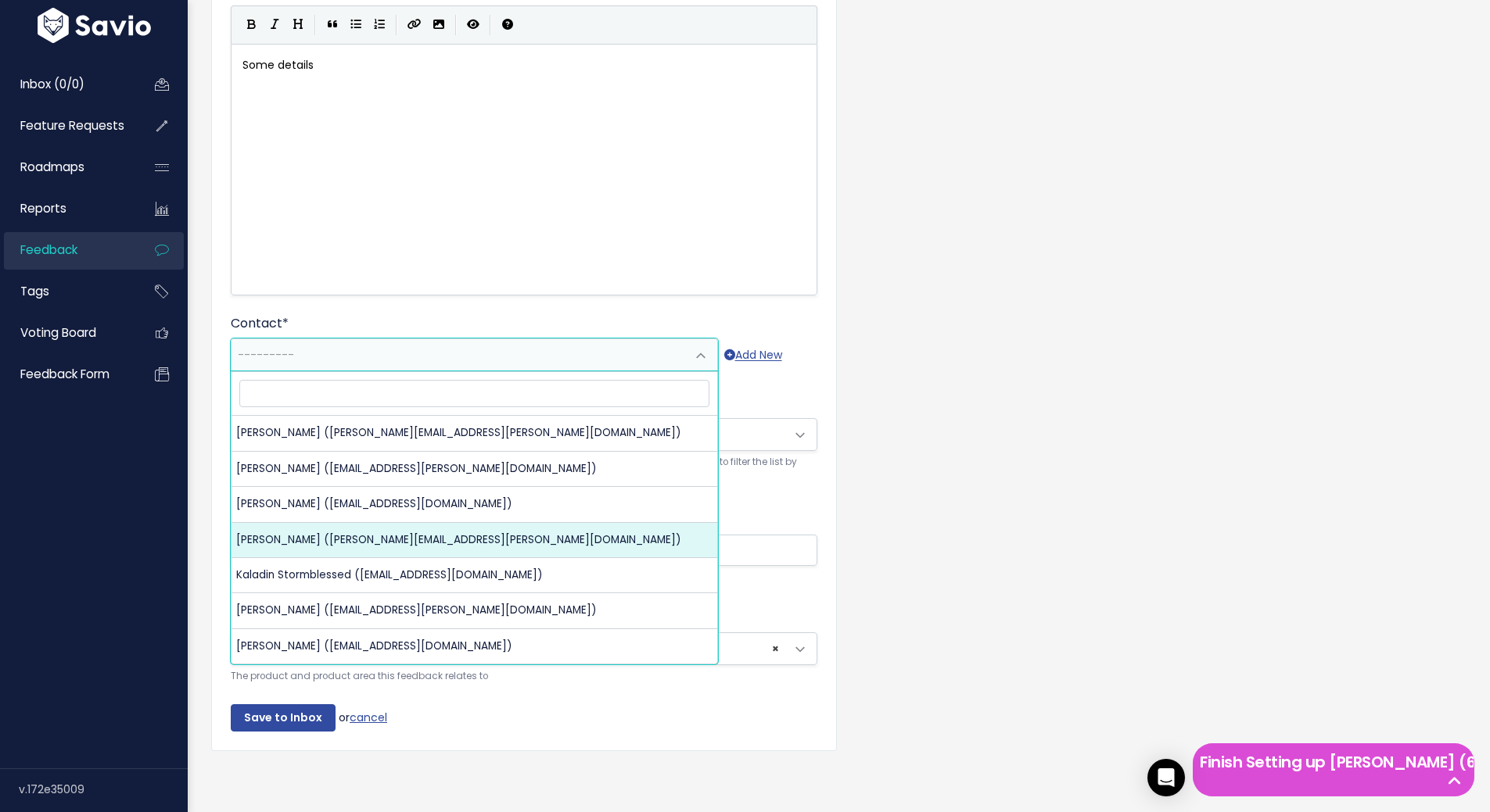
select select "92074579"
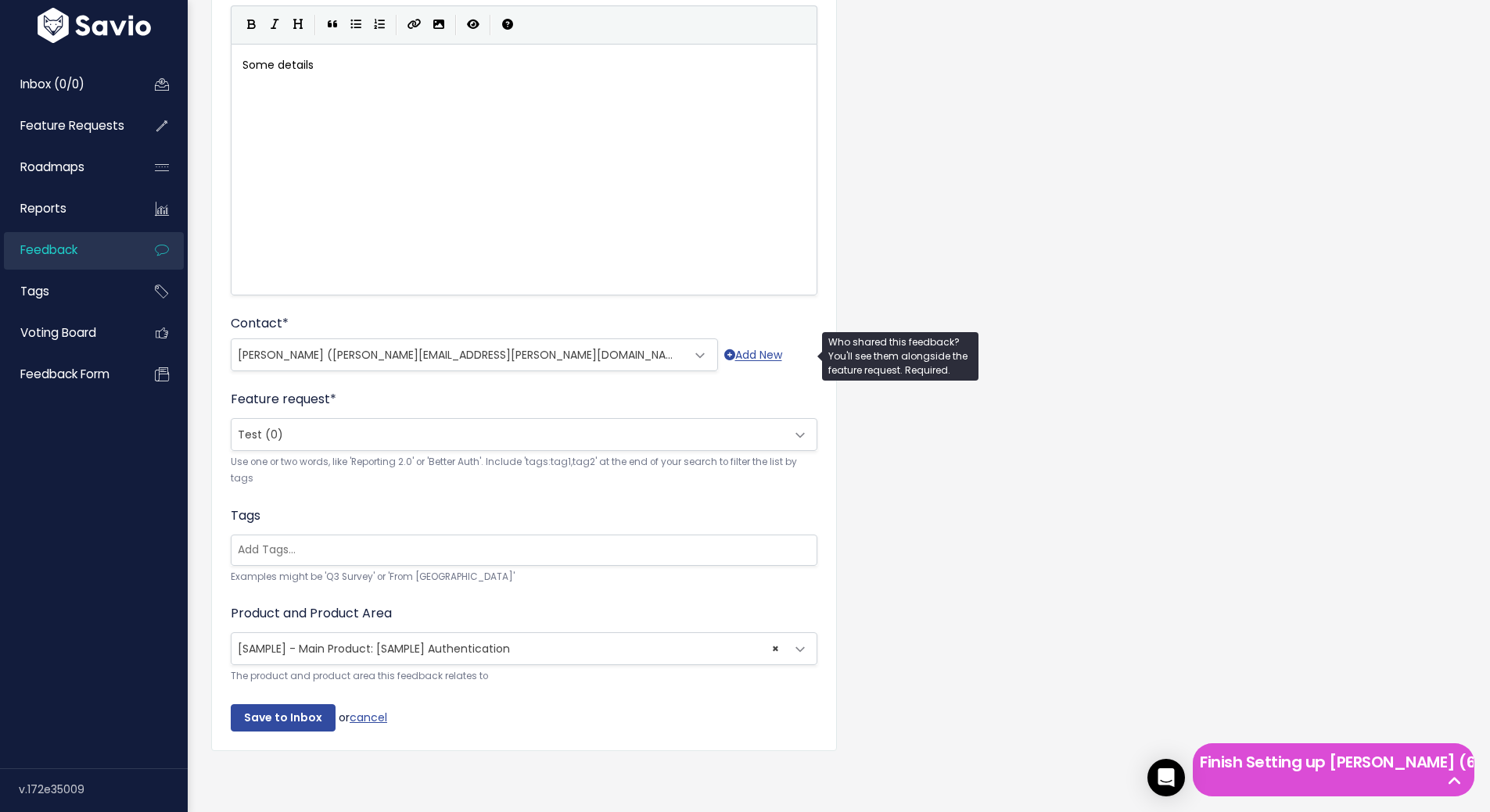
click at [363, 346] on span "Helen Parr (helen.parr@example.com)" at bounding box center [459, 355] width 455 height 32
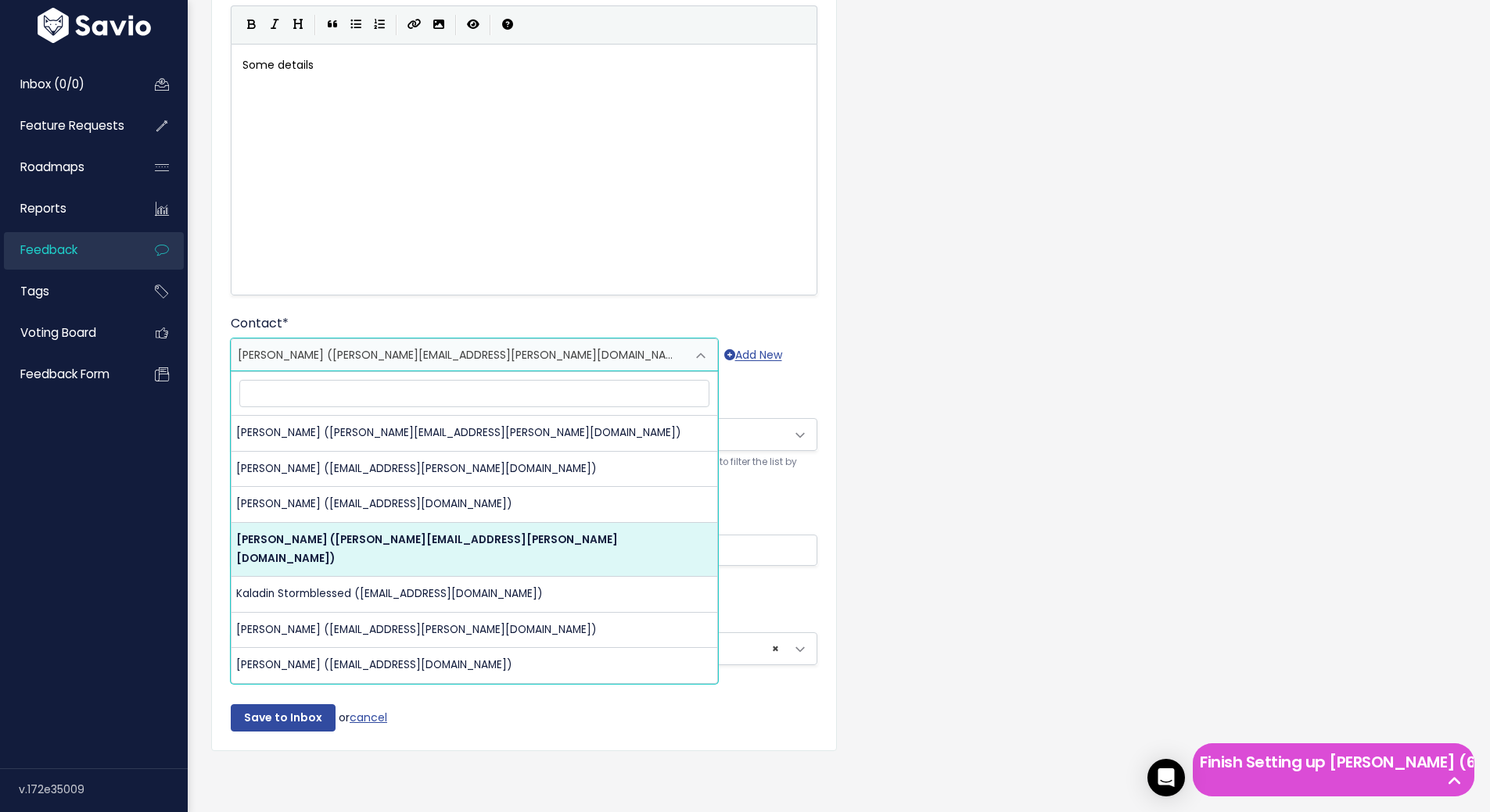
click at [391, 314] on div "Contact * --------- Cho Chang (cho.chang@example.com) Cosmo Kramer (cosmo.krame…" at bounding box center [524, 343] width 586 height 57
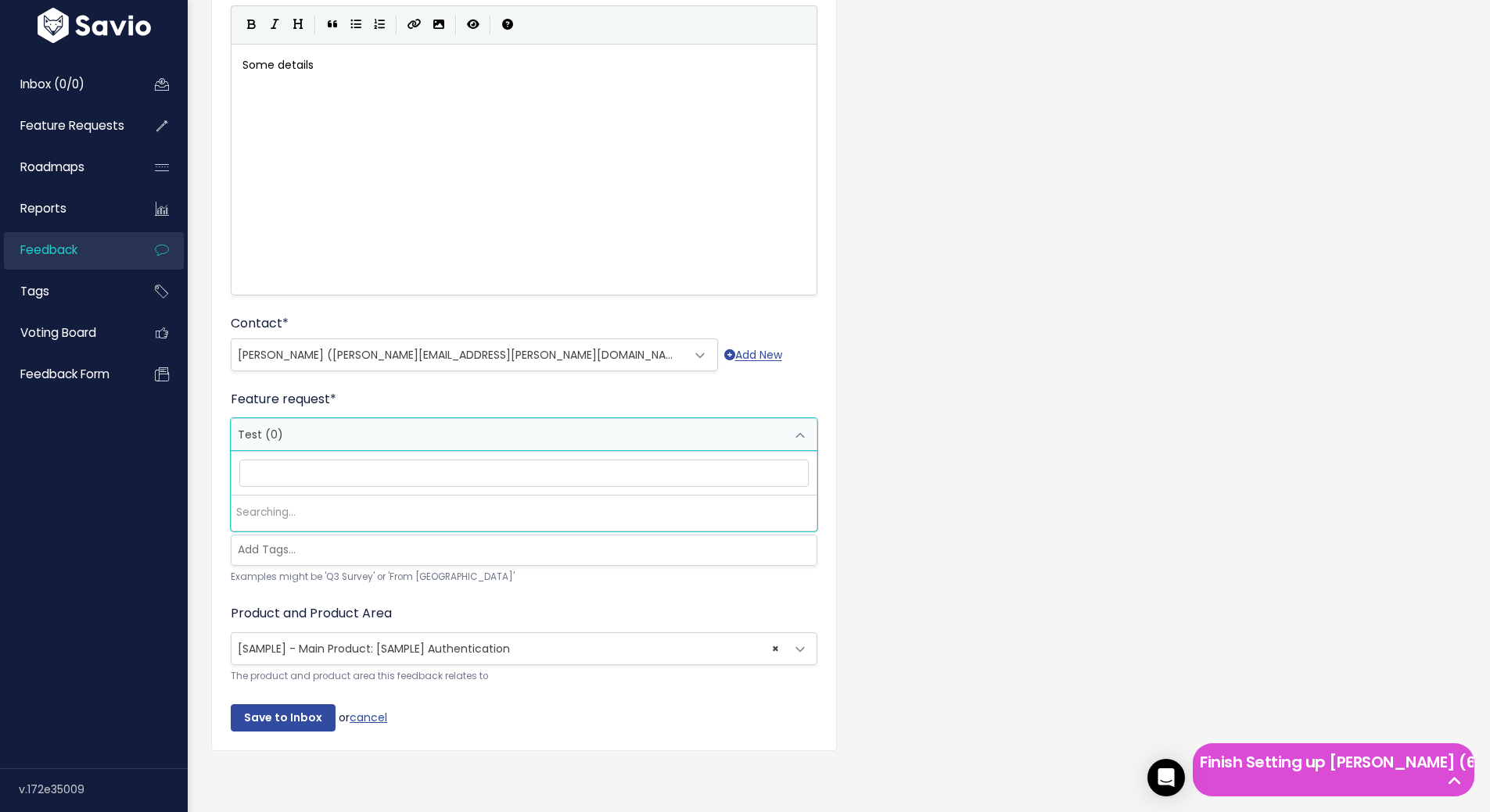
click at [352, 433] on span "Test (0)" at bounding box center [508, 435] width 554 height 32
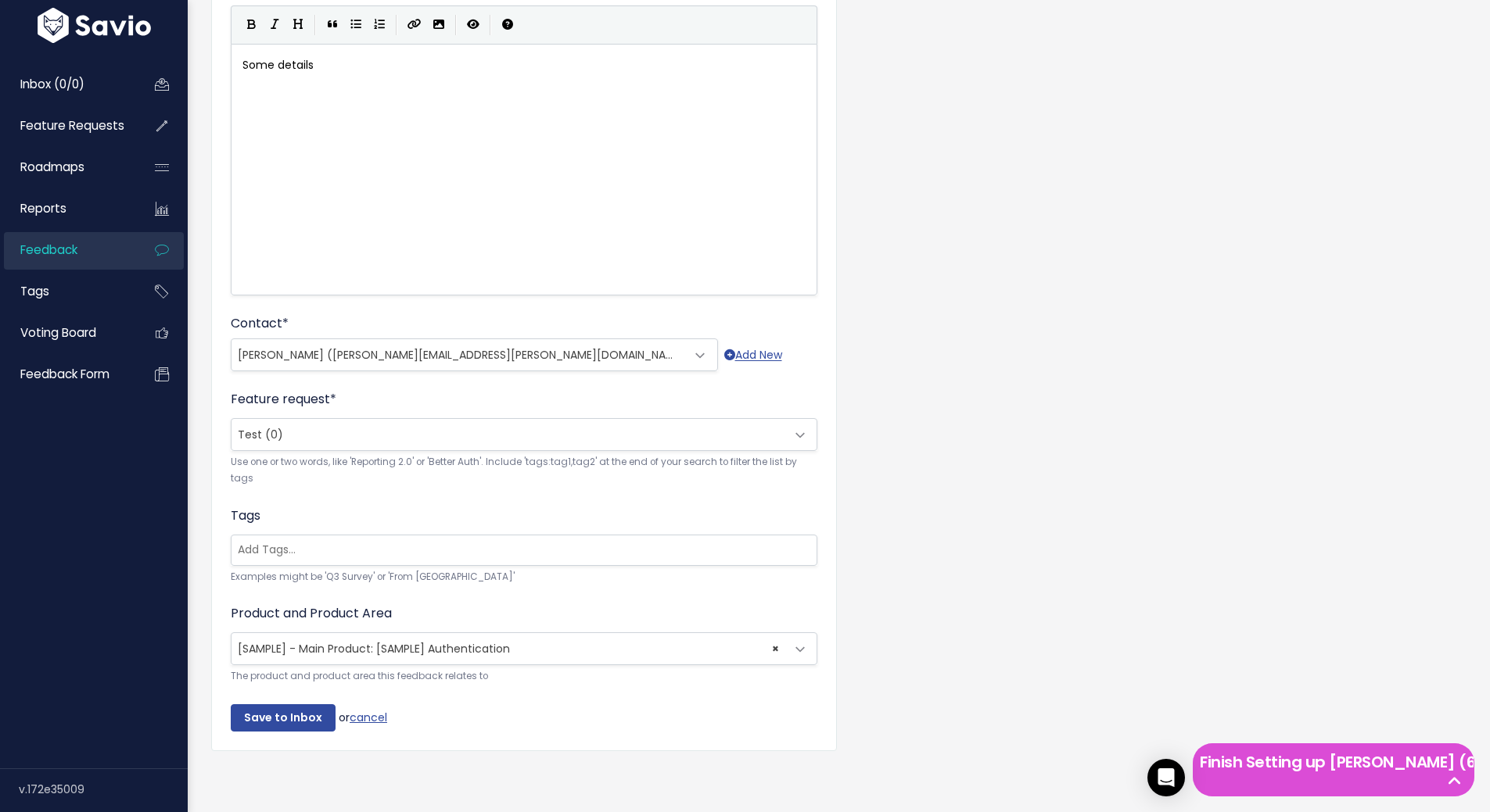
click at [1005, 296] on div "🔗 Create and Link Feedback to Test You'd typically first log customer feedback …" at bounding box center [838, 258] width 1279 height 1058
click at [253, 705] on input "Save to Inbox" at bounding box center [283, 718] width 105 height 28
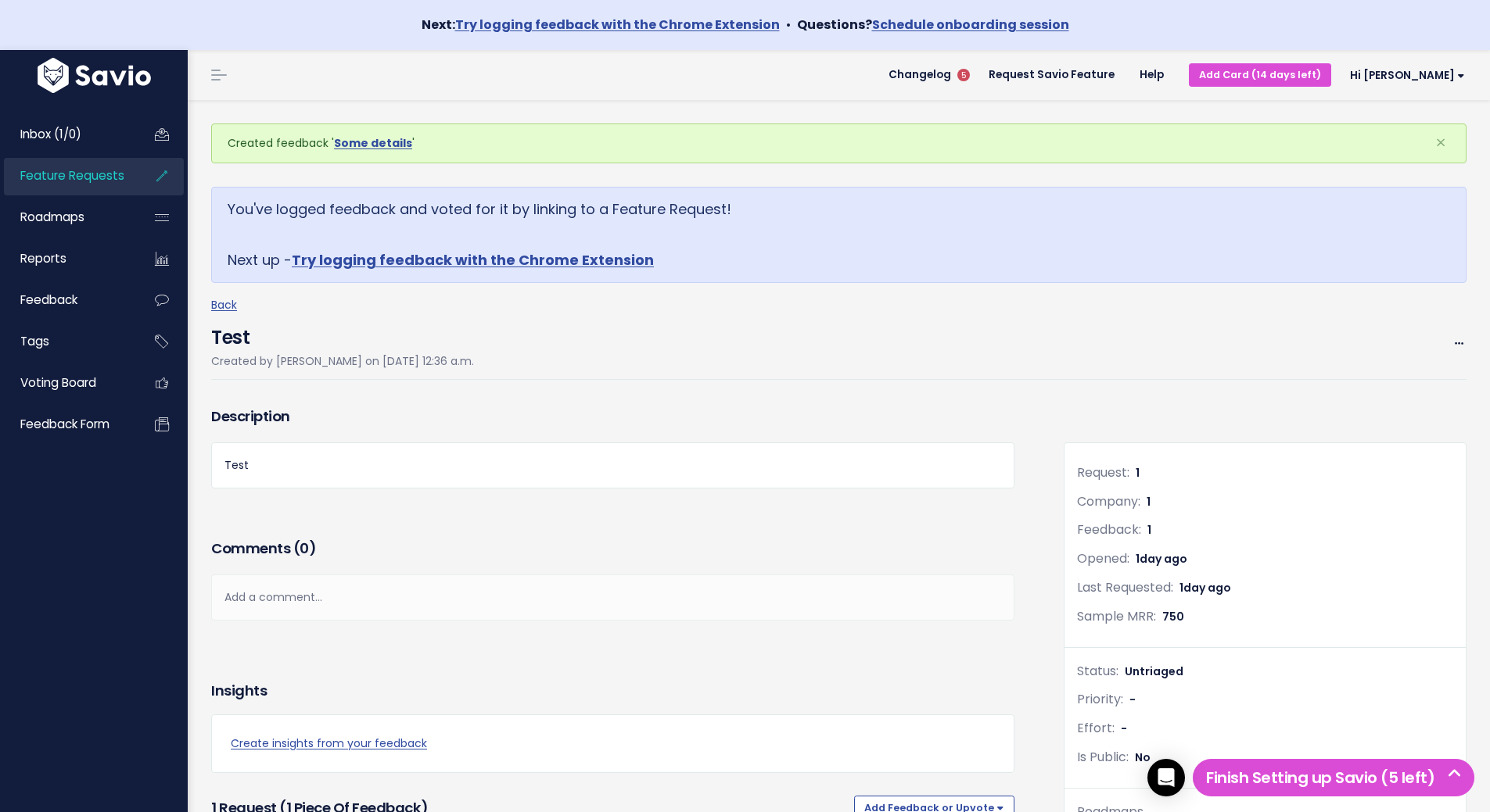
click at [105, 178] on span "Feature Requests" at bounding box center [72, 175] width 104 height 17
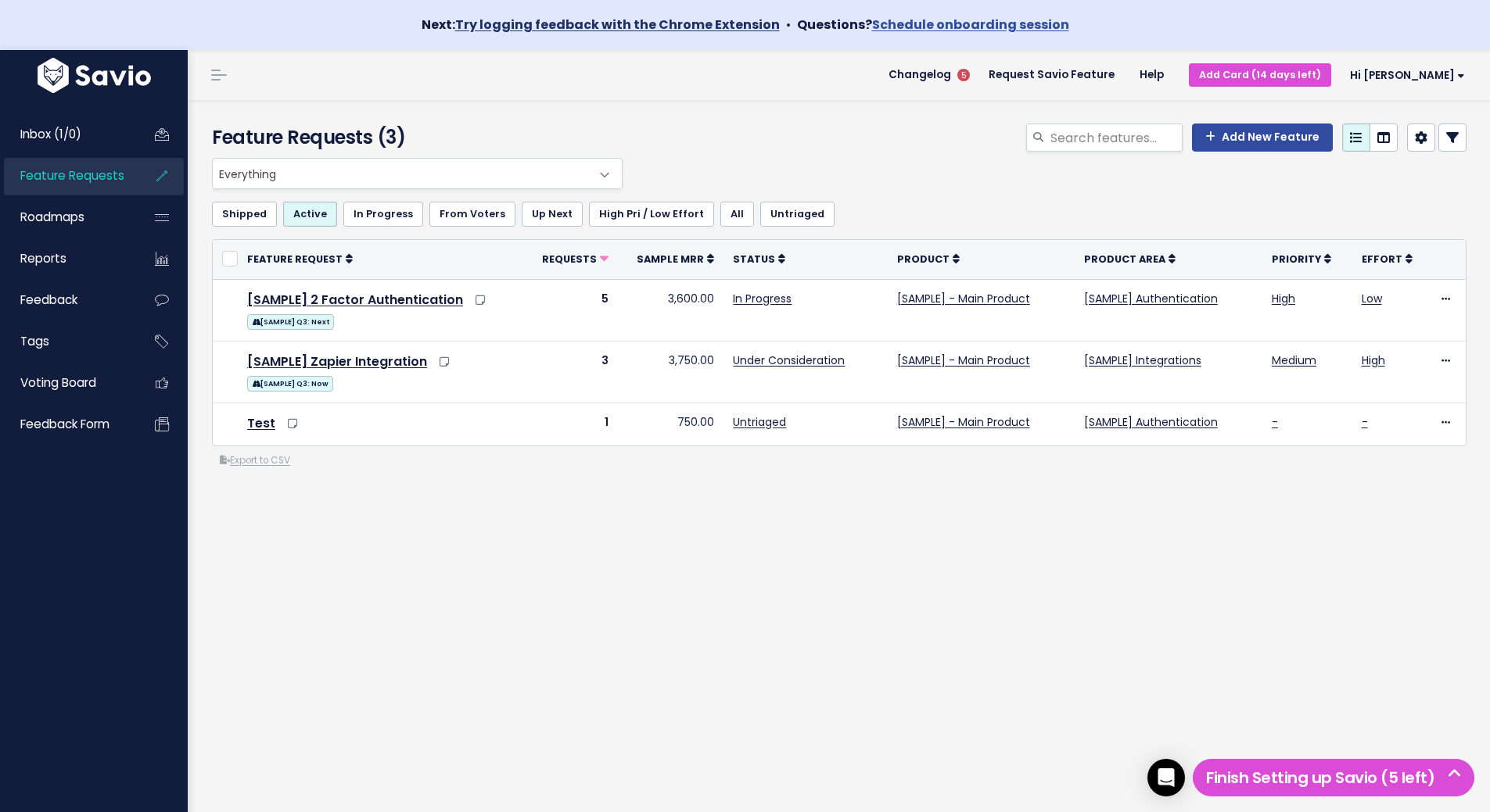
click at [729, 22] on link "Try logging feedback with the Chrome Extension" at bounding box center [617, 25] width 325 height 18
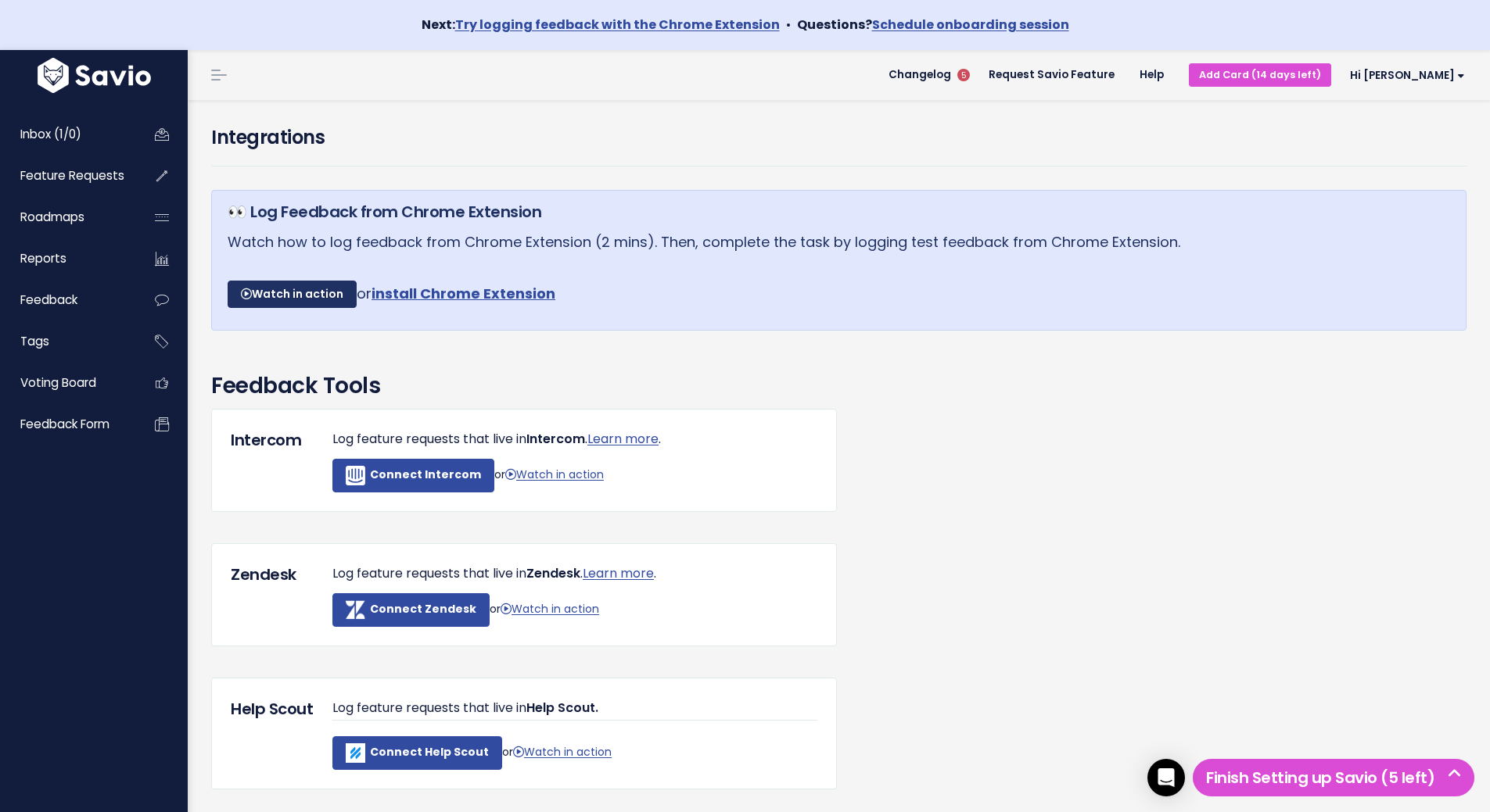
click at [310, 295] on link "Watch in action" at bounding box center [292, 294] width 129 height 28
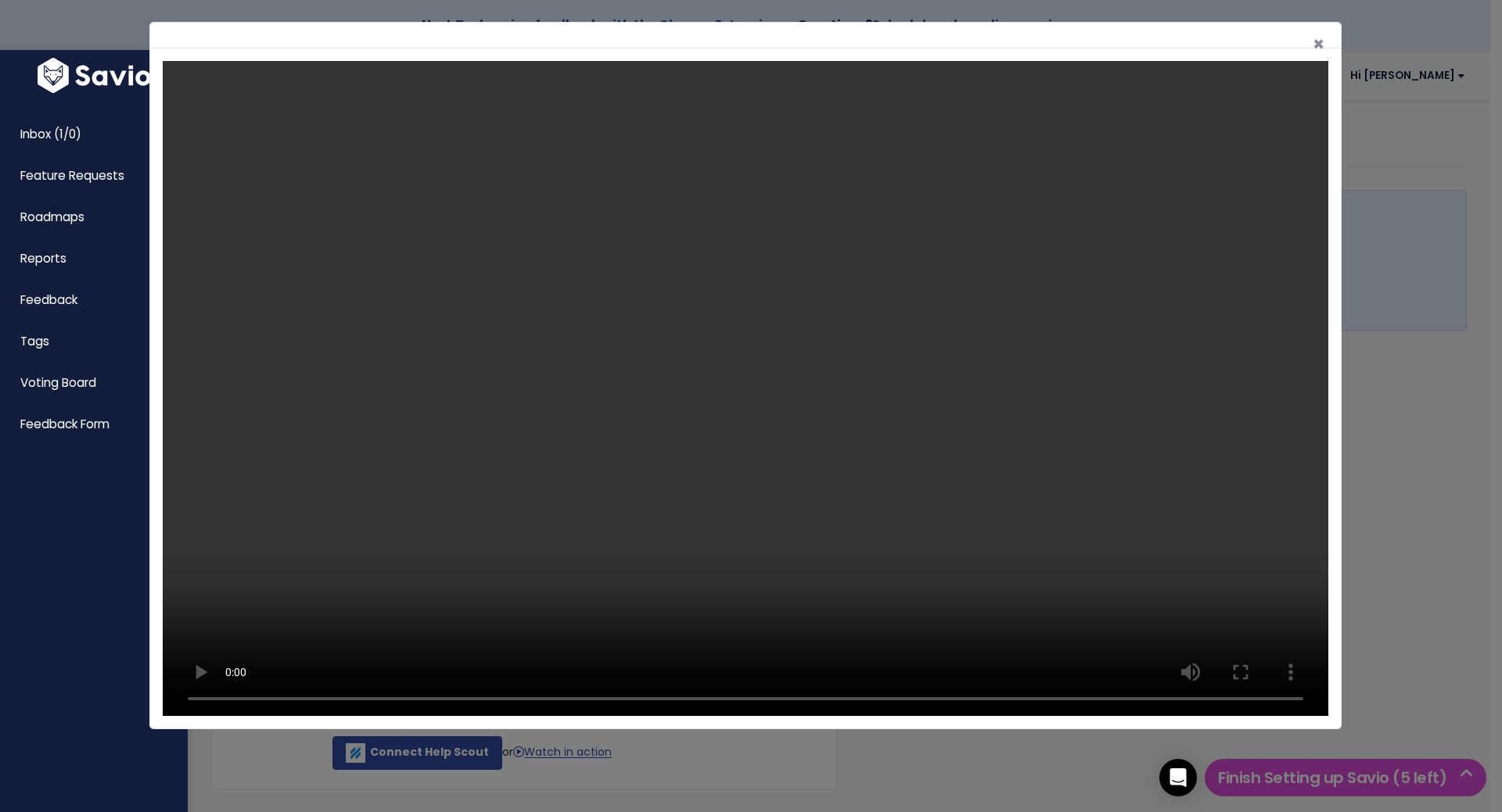
click at [1379, 556] on div "×" at bounding box center [751, 406] width 1502 height 812
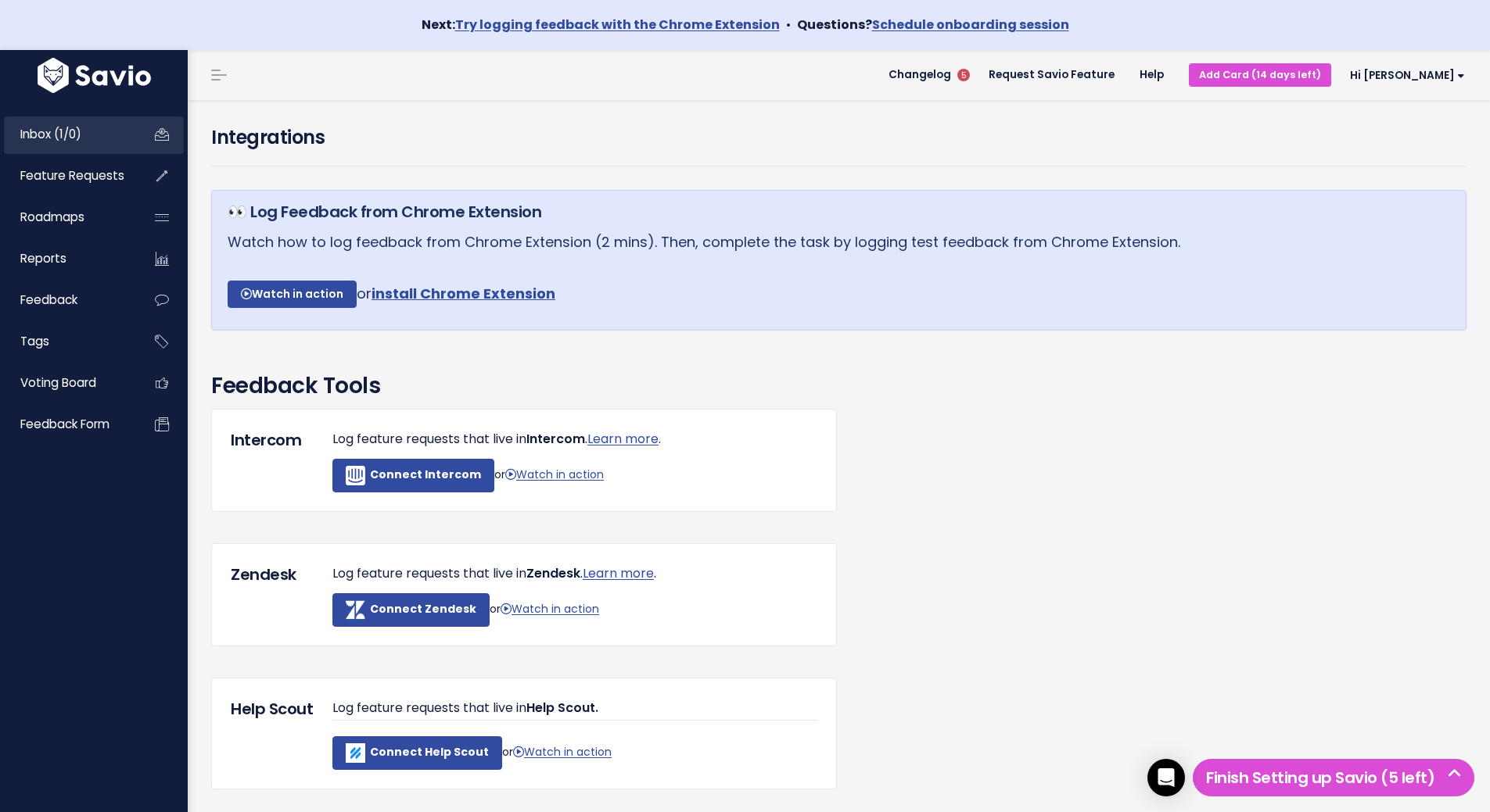
click at [43, 127] on span "Inbox (1/0)" at bounding box center [52, 134] width 61 height 17
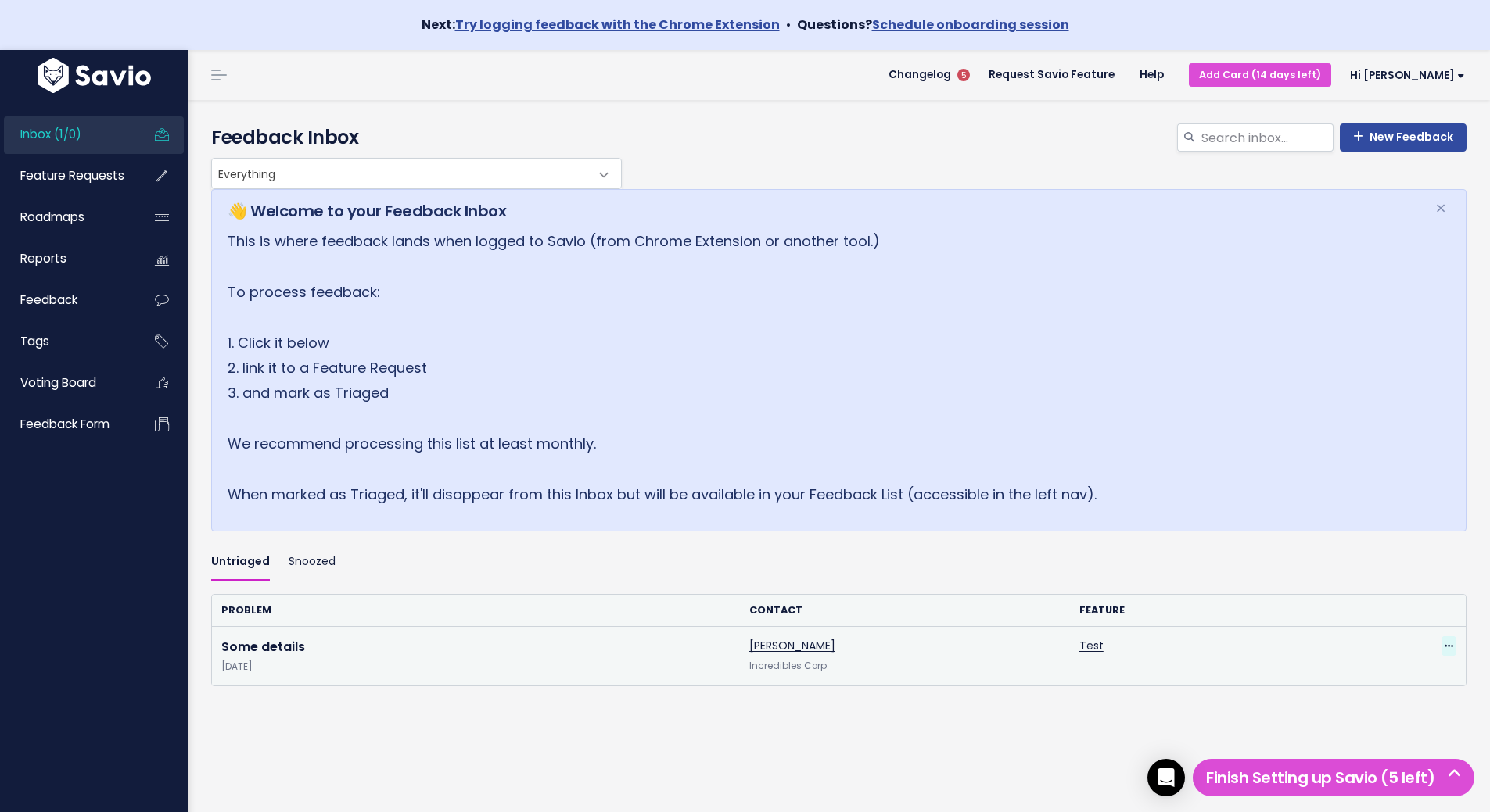
click at [1441, 644] on span at bounding box center [1448, 647] width 15 height 20
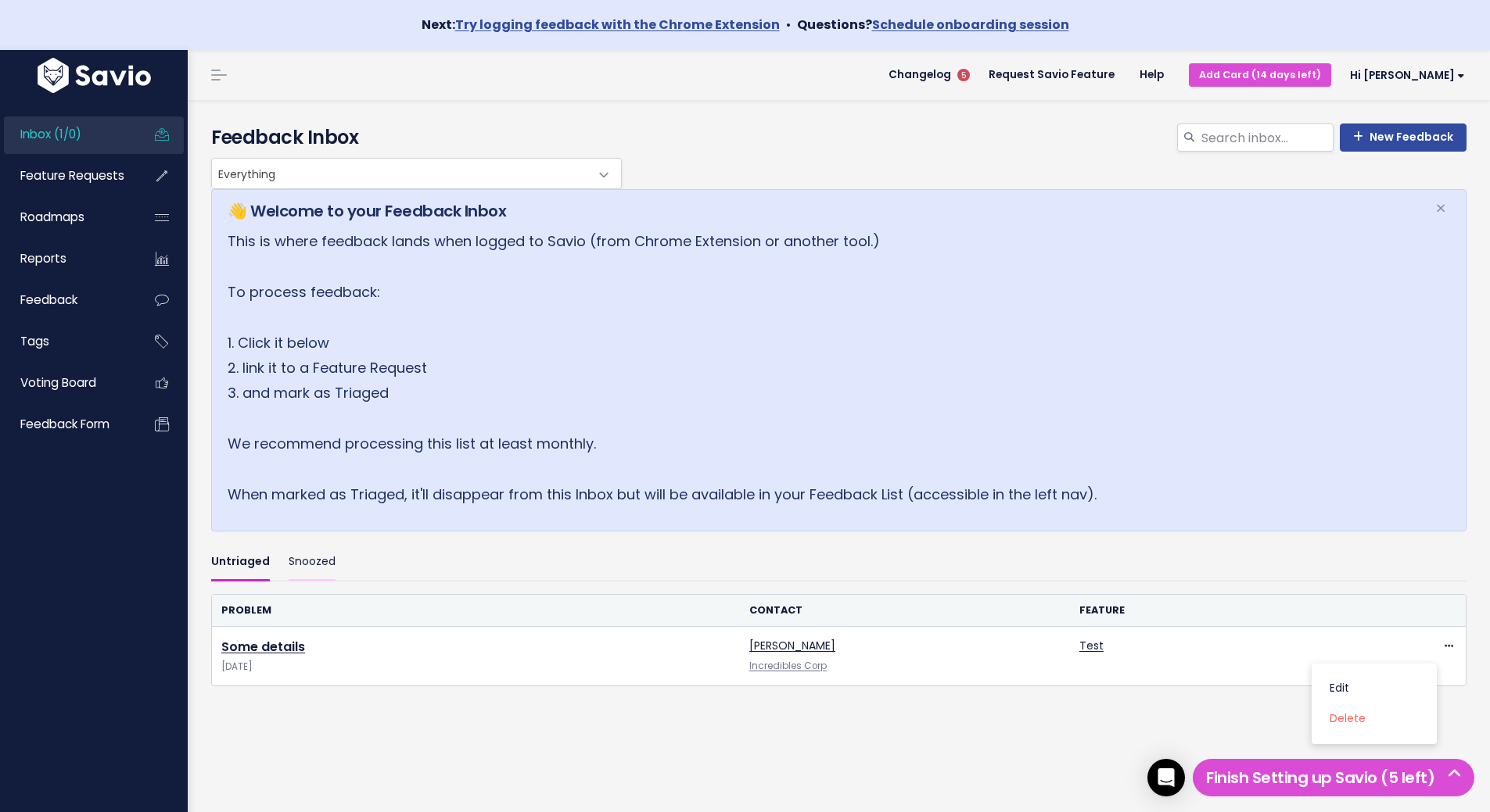
click at [325, 555] on link "Snoozed" at bounding box center [311, 561] width 47 height 37
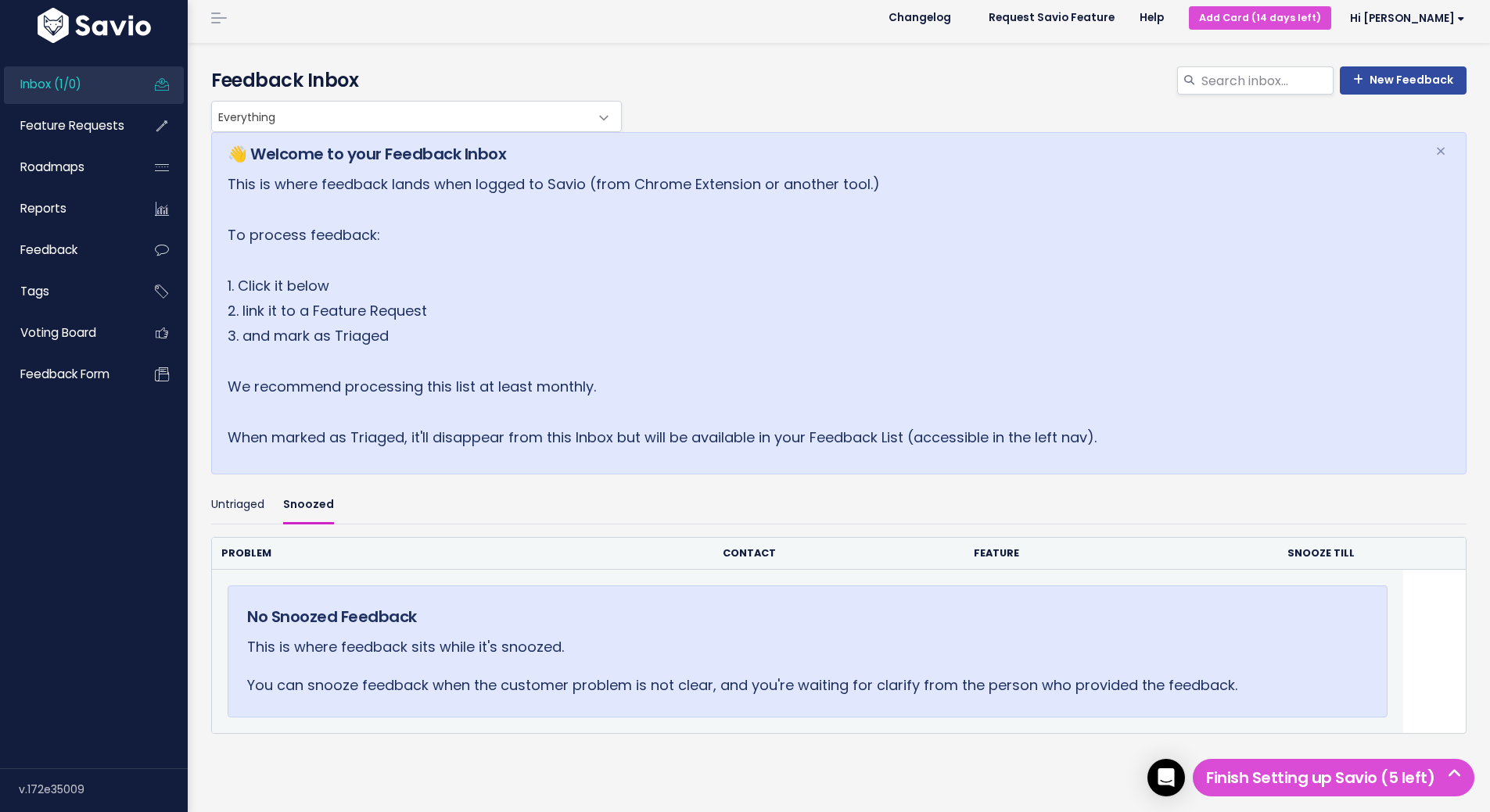
scroll to position [152, 0]
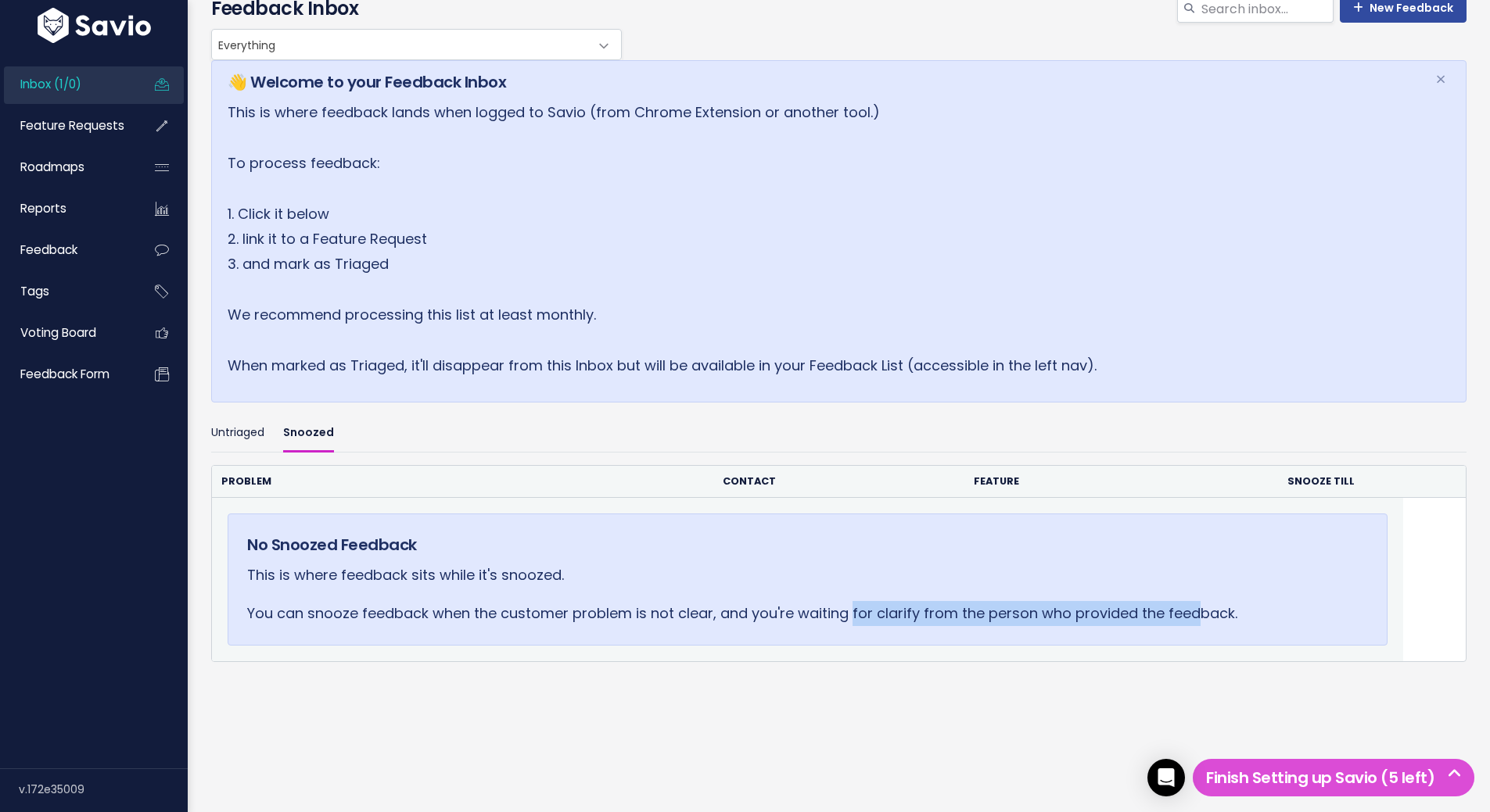
drag, startPoint x: 872, startPoint y: 589, endPoint x: 1194, endPoint y: 597, distance: 322.1
click at [1194, 601] on p "You can snooze feedback when the customer problem is not clear, and you're wait…" at bounding box center [806, 613] width 1120 height 25
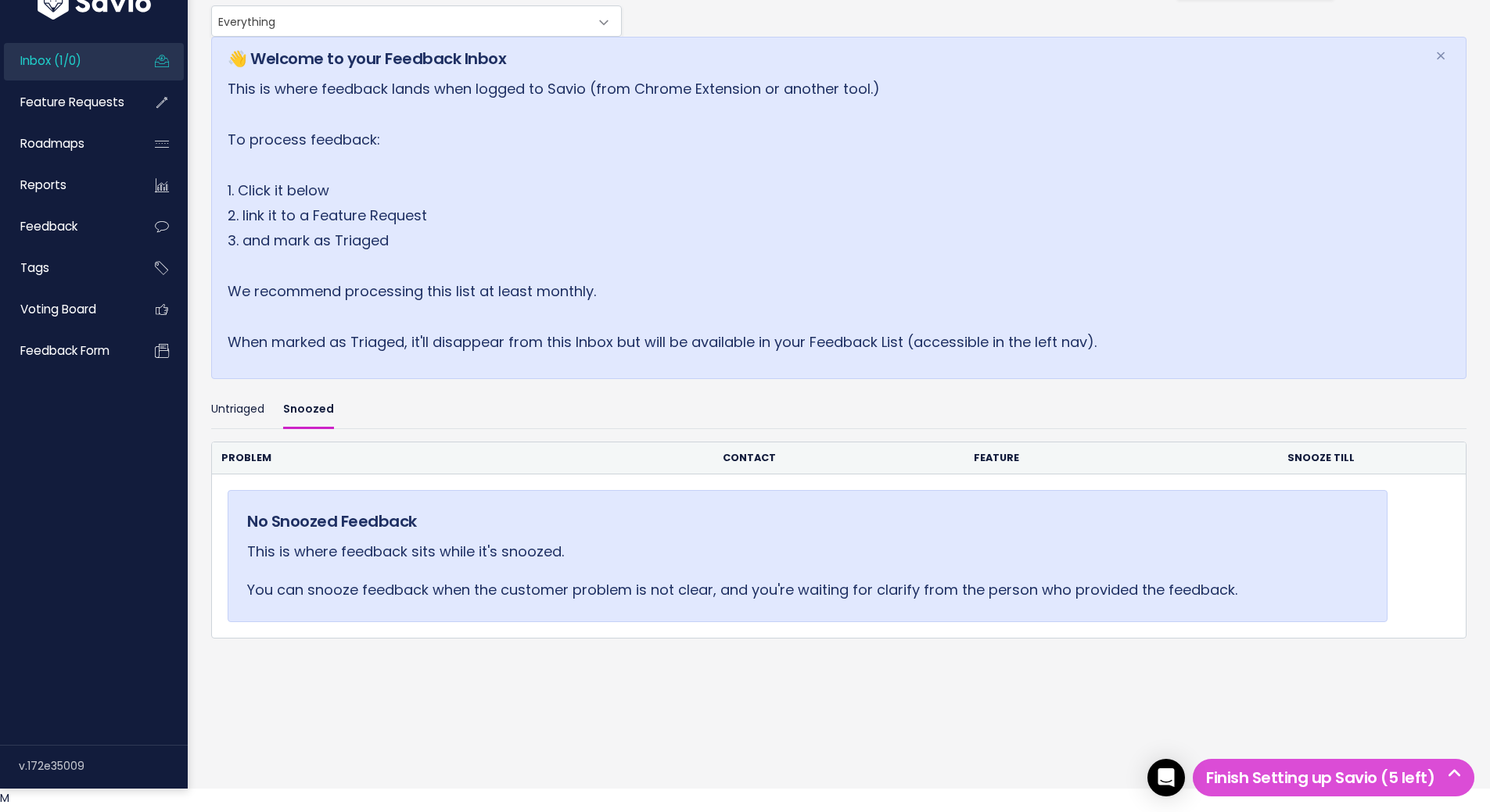
click at [759, 687] on div "👋 Welcome to your Feedback Inbox × This is where feedback lands when logged to …" at bounding box center [838, 400] width 1279 height 727
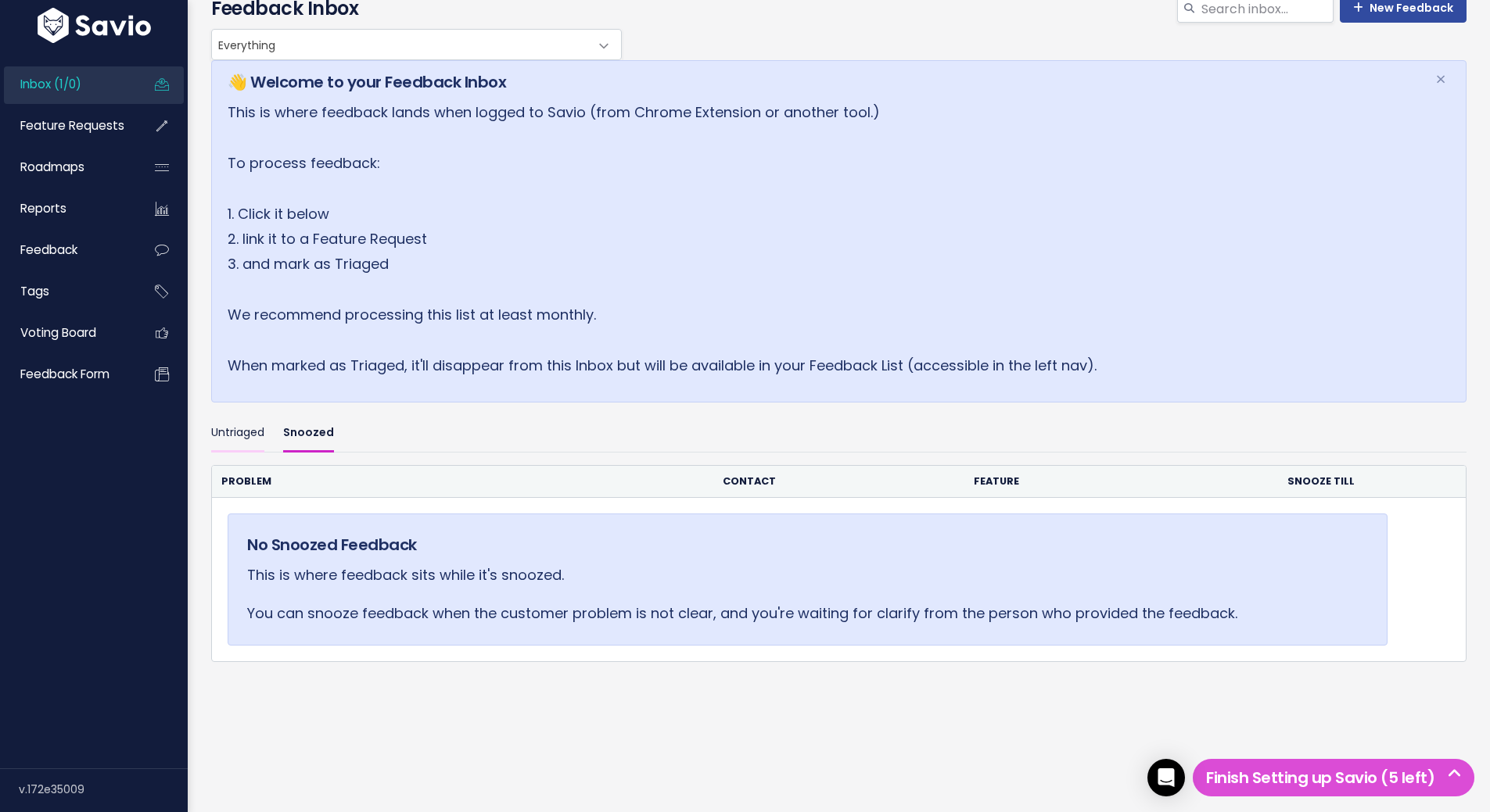
click at [240, 415] on link "Untriaged" at bounding box center [238, 433] width 53 height 37
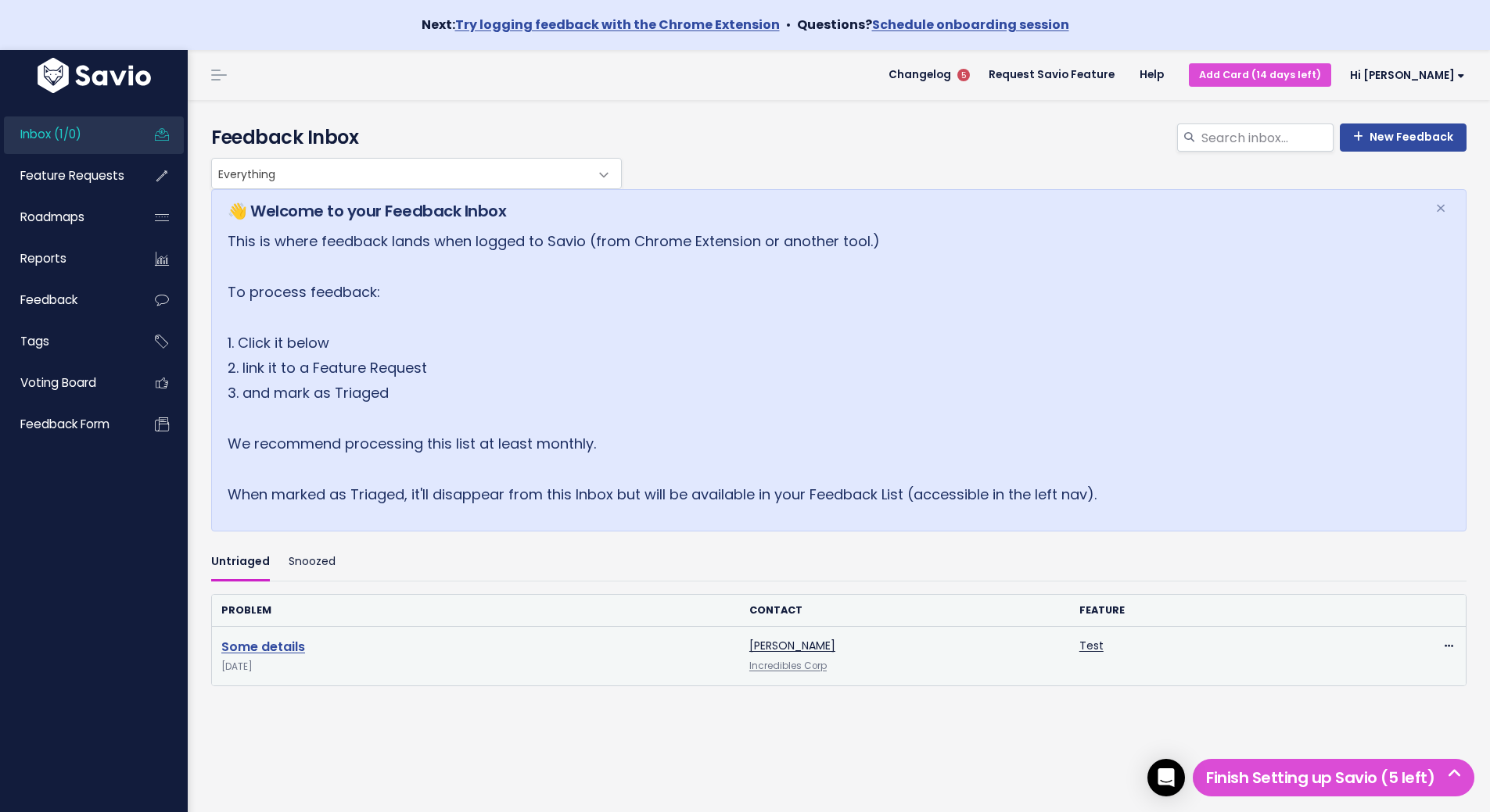
click at [266, 651] on link "Some details" at bounding box center [263, 647] width 83 height 18
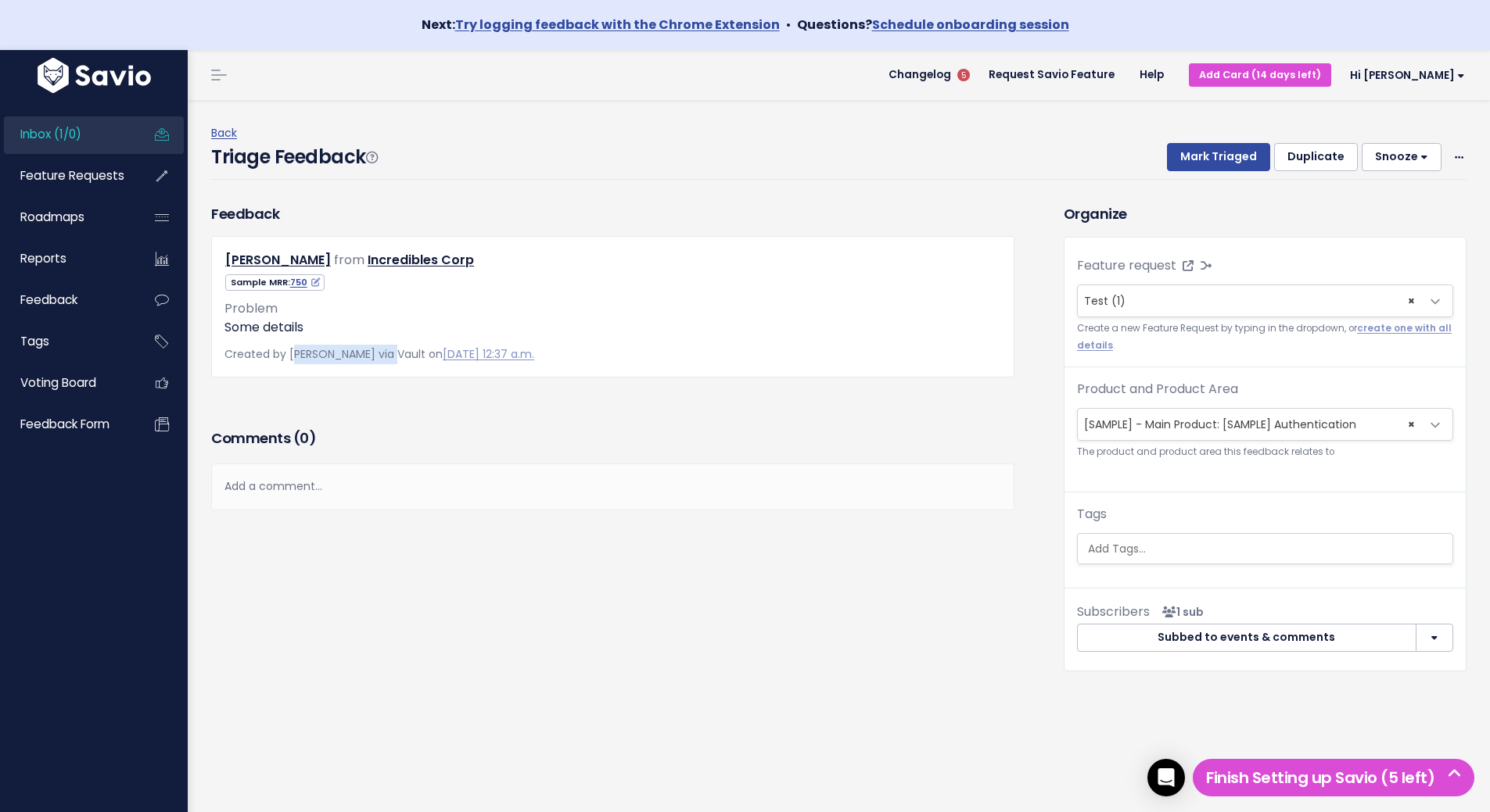
drag, startPoint x: 319, startPoint y: 356, endPoint x: 388, endPoint y: 358, distance: 69.0
click at [388, 358] on span "Created by Elena Kushpel via Vault on Aug. 31, 2025, 12:37 a.m." at bounding box center [379, 355] width 310 height 16
drag, startPoint x: 433, startPoint y: 408, endPoint x: 536, endPoint y: 415, distance: 103.2
click at [464, 412] on div "Feedback Helen Parr from Incredibles Corp" at bounding box center [612, 313] width 826 height 221
click at [1385, 161] on button "Snooze" at bounding box center [1401, 156] width 80 height 28
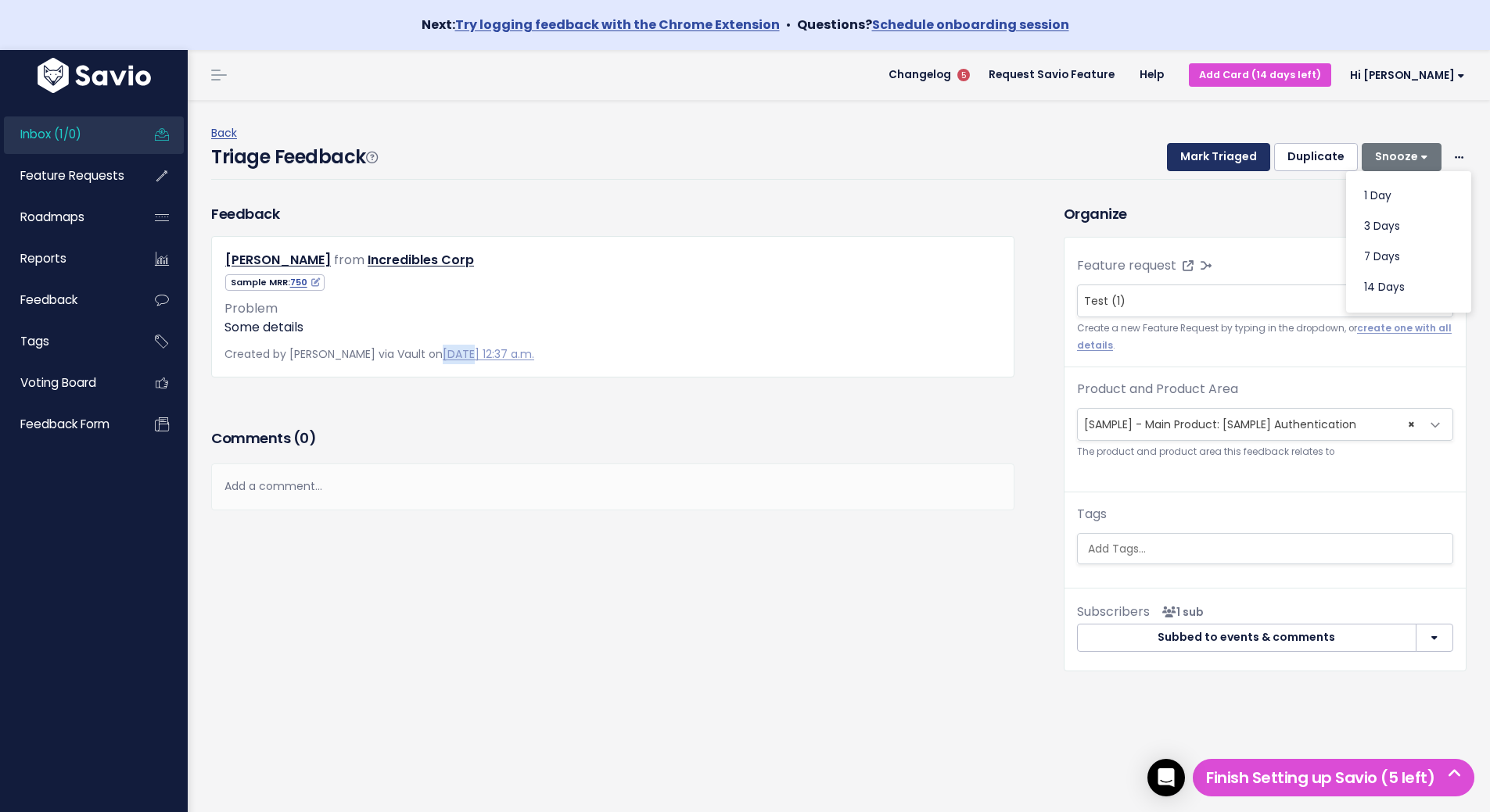
click at [1175, 157] on button "Mark Triaged" at bounding box center [1219, 156] width 103 height 28
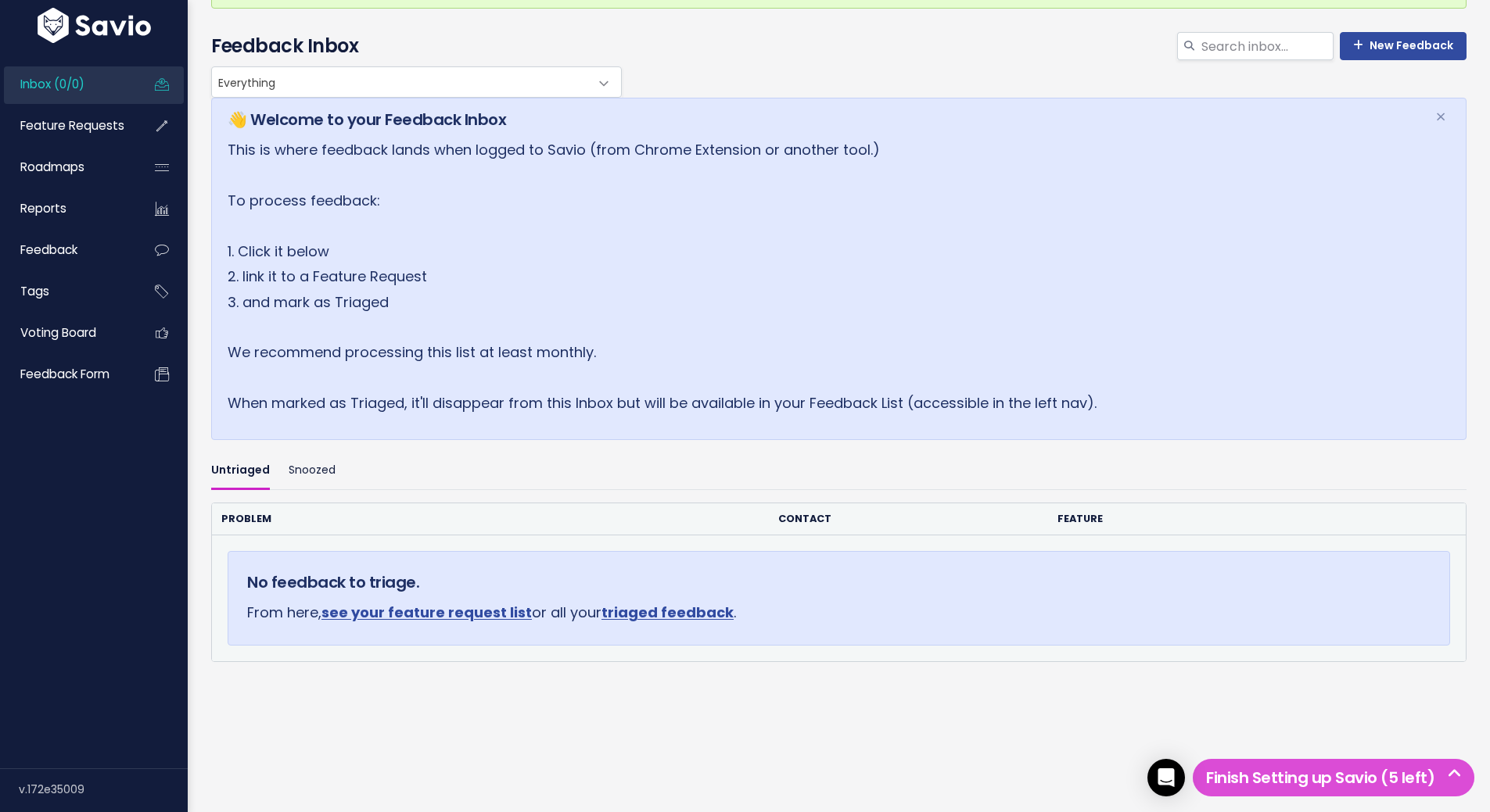
scroll to position [178, 0]
click at [451, 603] on link "see your feature request list" at bounding box center [426, 613] width 210 height 20
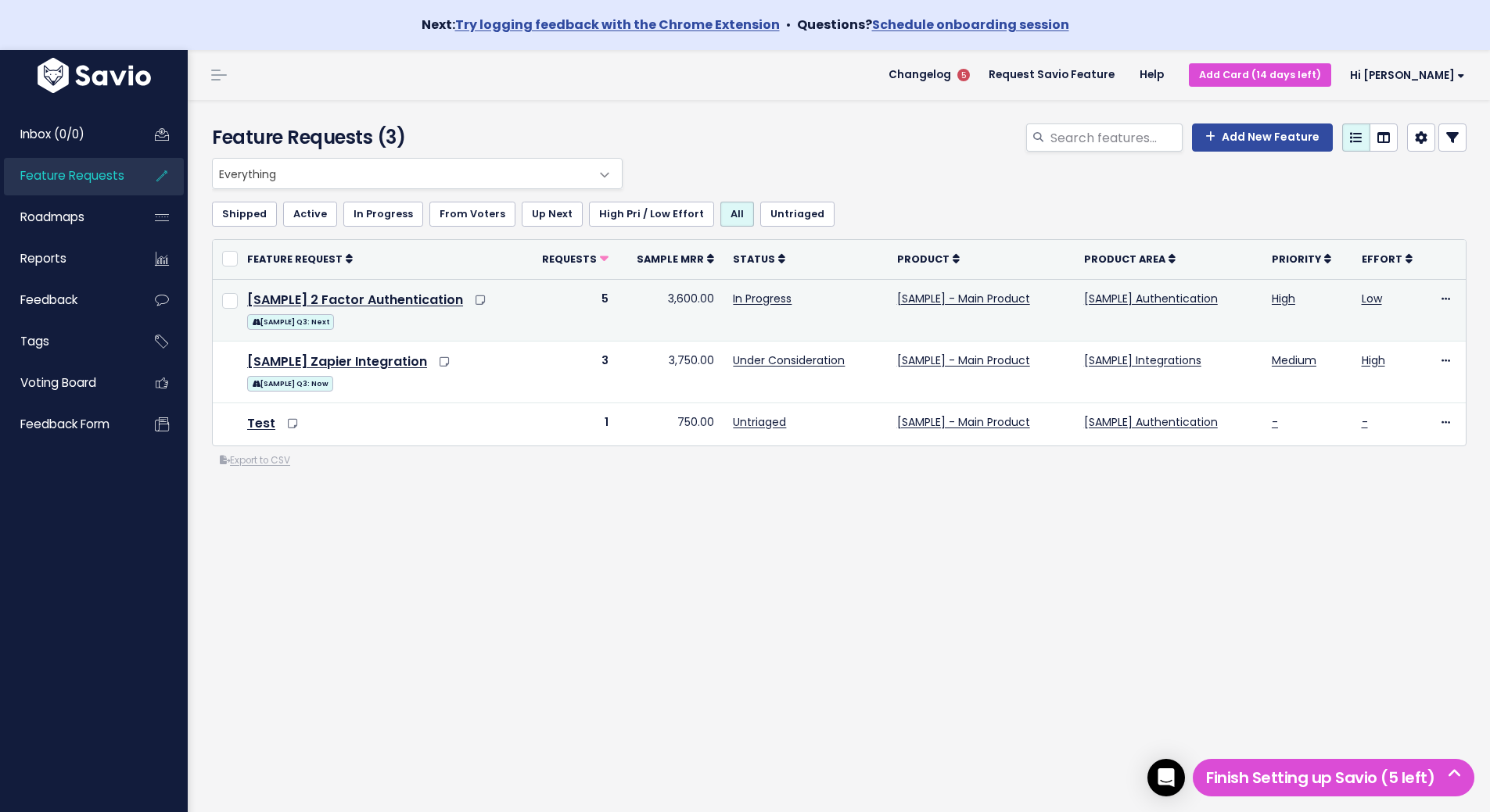
click at [566, 299] on td "5" at bounding box center [571, 310] width 94 height 61
click at [1441, 299] on icon at bounding box center [1445, 300] width 9 height 10
click at [1373, 371] on link "Upvote" at bounding box center [1380, 372] width 116 height 31
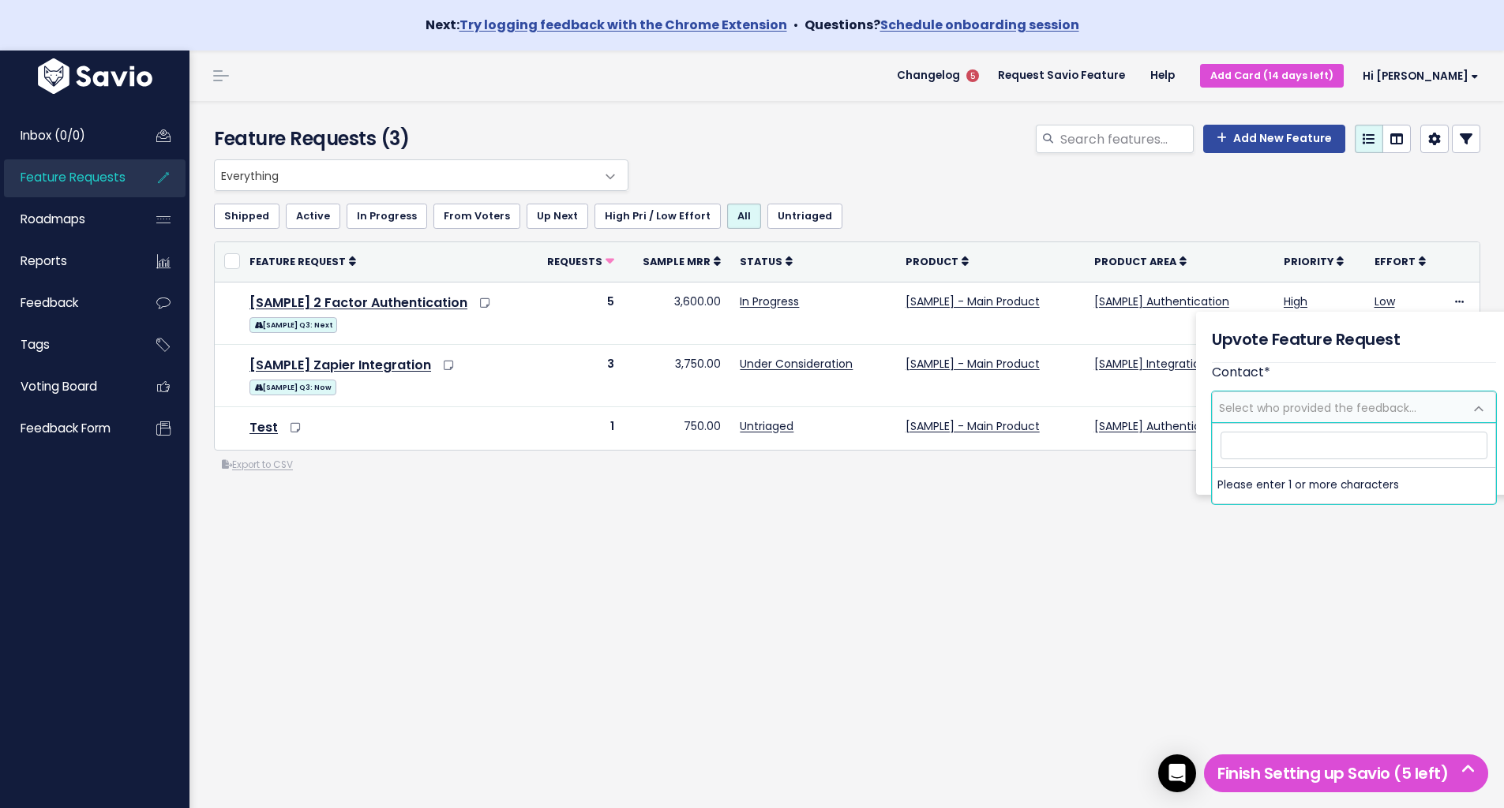
click at [1306, 448] on input "search" at bounding box center [1353, 446] width 267 height 28
type input "t"
click at [1280, 407] on span "Select who provided the feedback..." at bounding box center [1317, 408] width 197 height 16
click at [1281, 407] on span "Select who provided the feedback..." at bounding box center [1317, 408] width 197 height 16
type input "a"
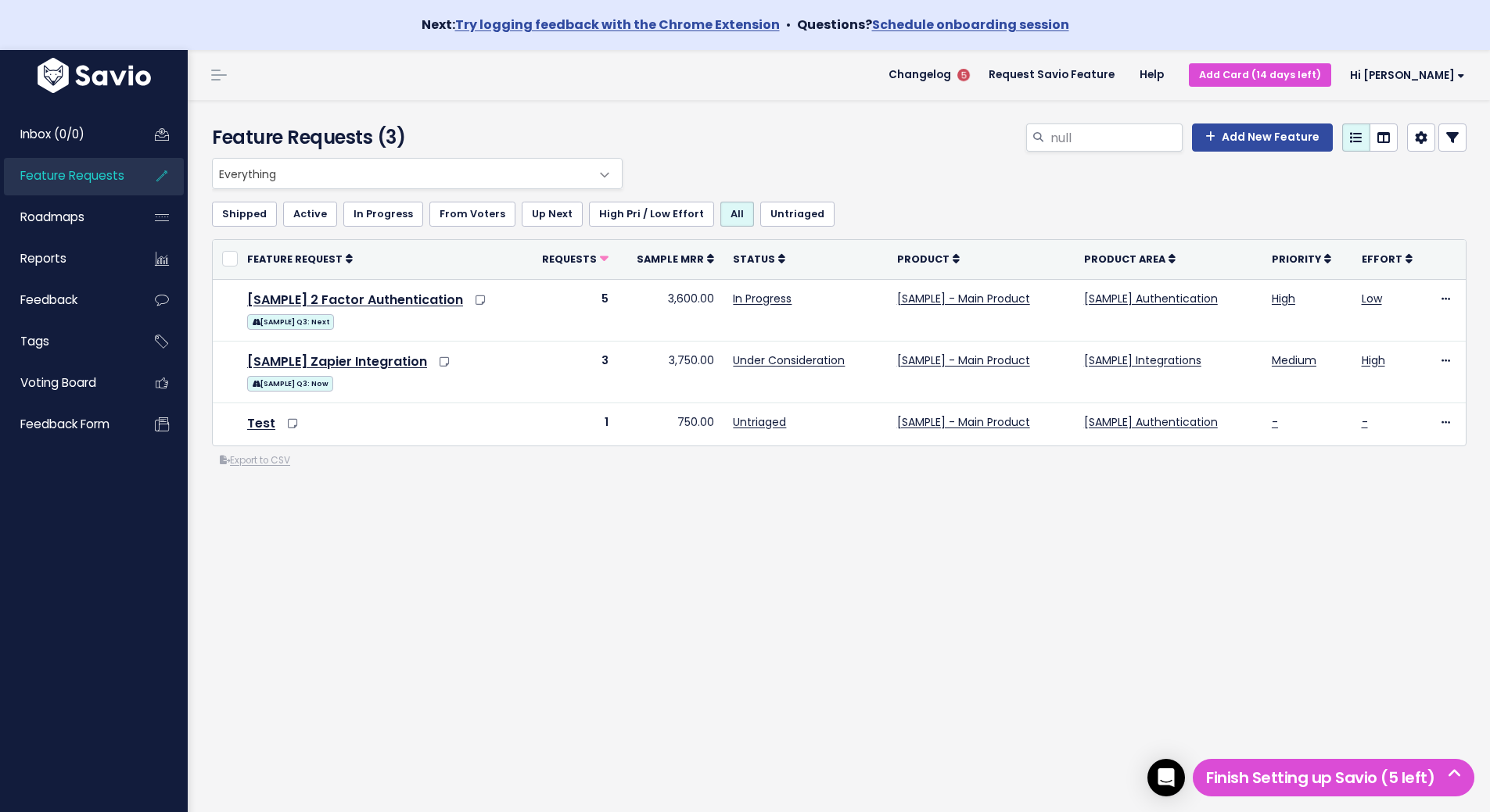
click at [871, 576] on div "Everything Any Product: Any Product Area Any Product: No Product Area No Produc…" at bounding box center [839, 375] width 1278 height 436
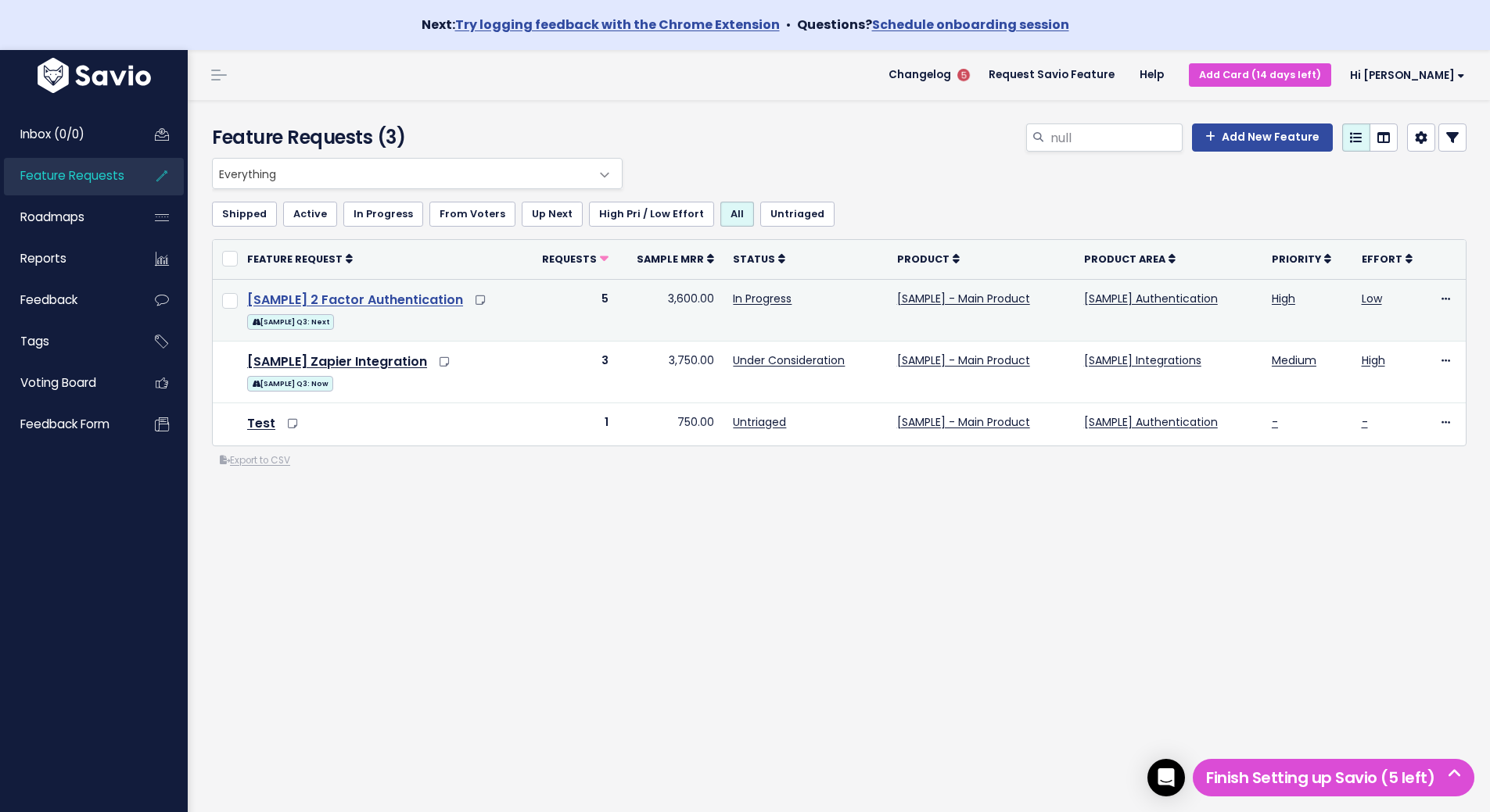
click at [389, 297] on link "[SAMPLE] 2 Factor Authentication" at bounding box center [355, 300] width 216 height 18
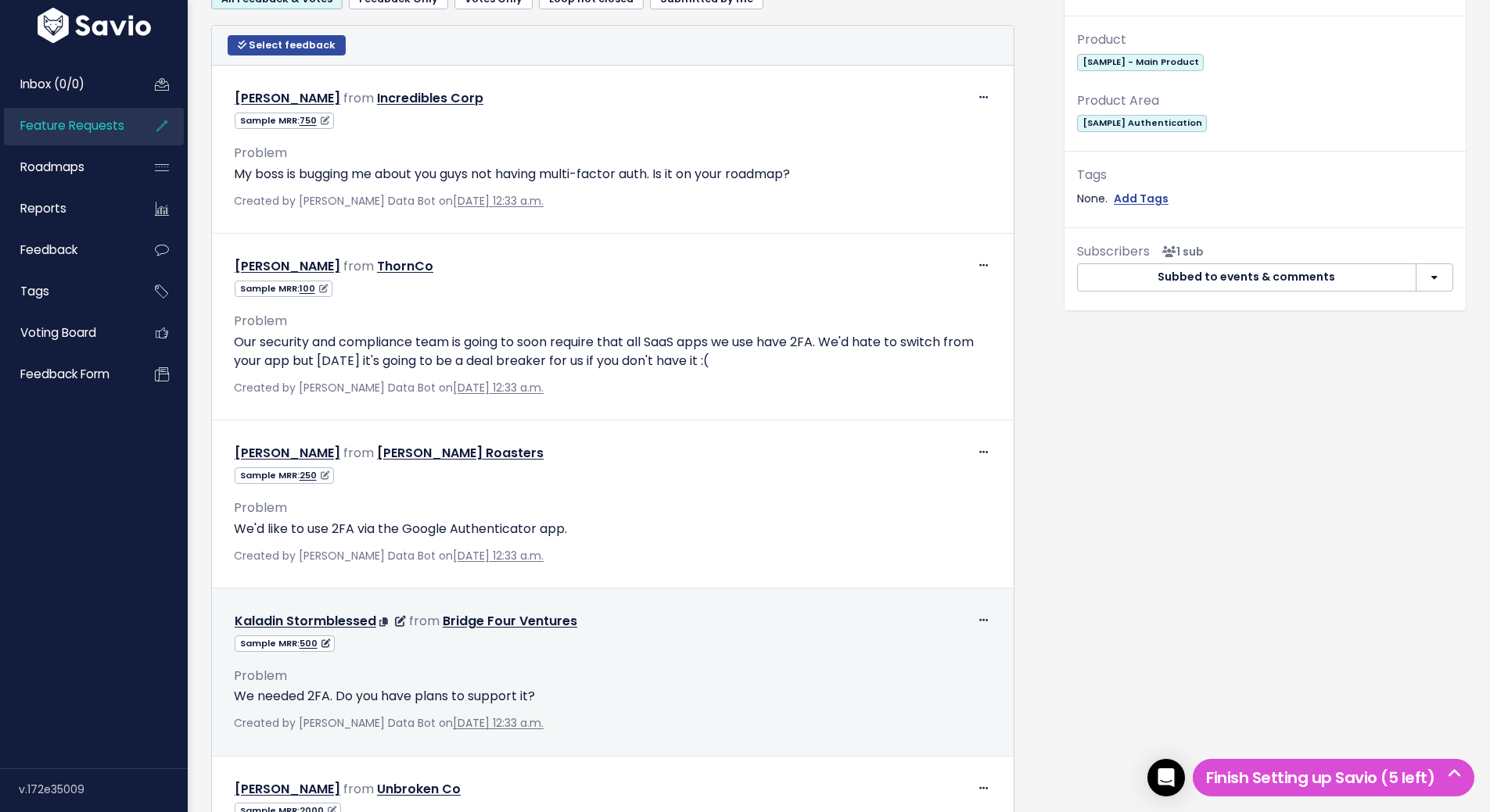
scroll to position [938, 0]
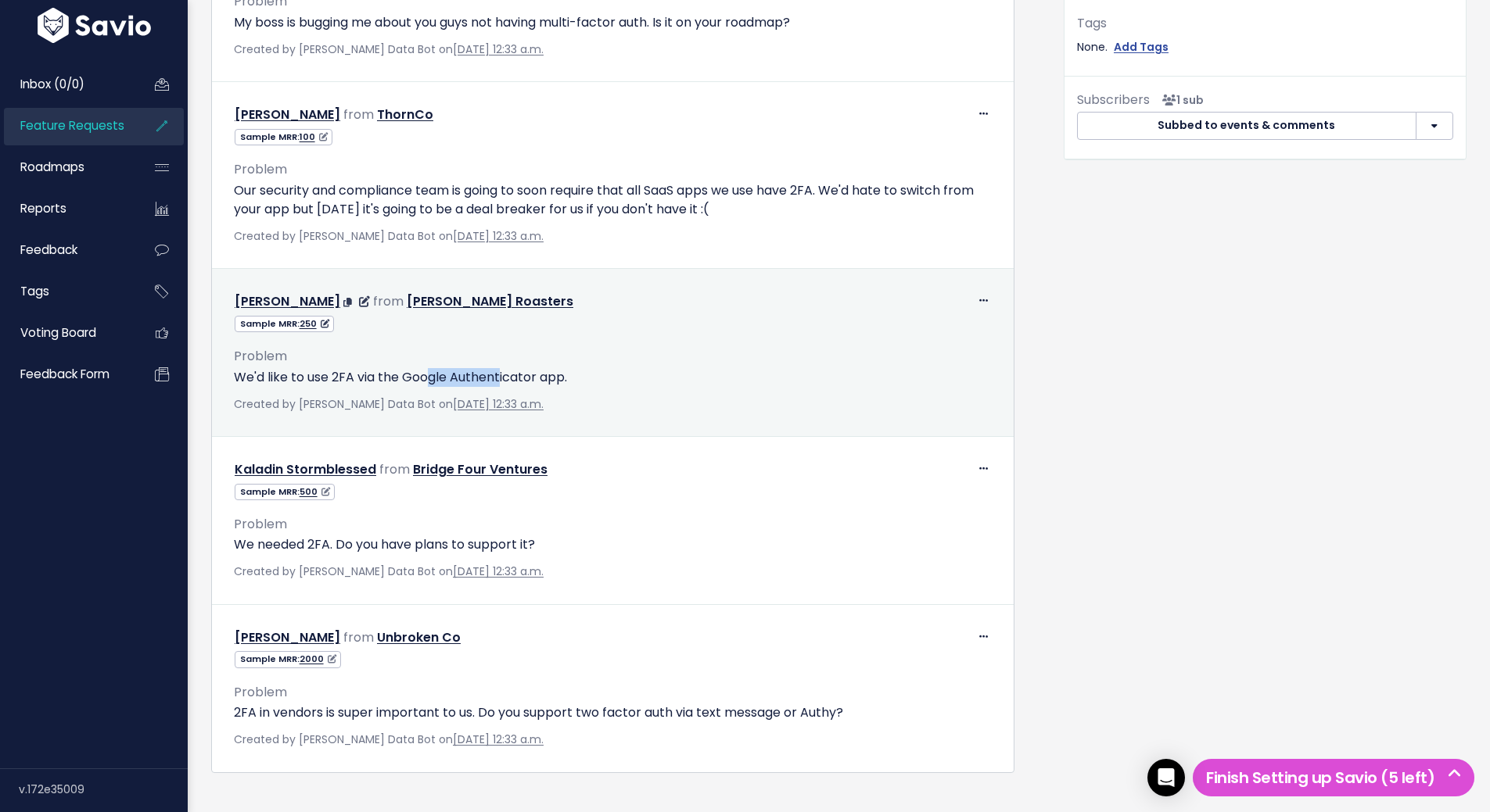
drag, startPoint x: 445, startPoint y: 376, endPoint x: 502, endPoint y: 376, distance: 57.0
click at [502, 376] on p "We'd like to use 2FA via the Google Authenticator app." at bounding box center [612, 377] width 758 height 19
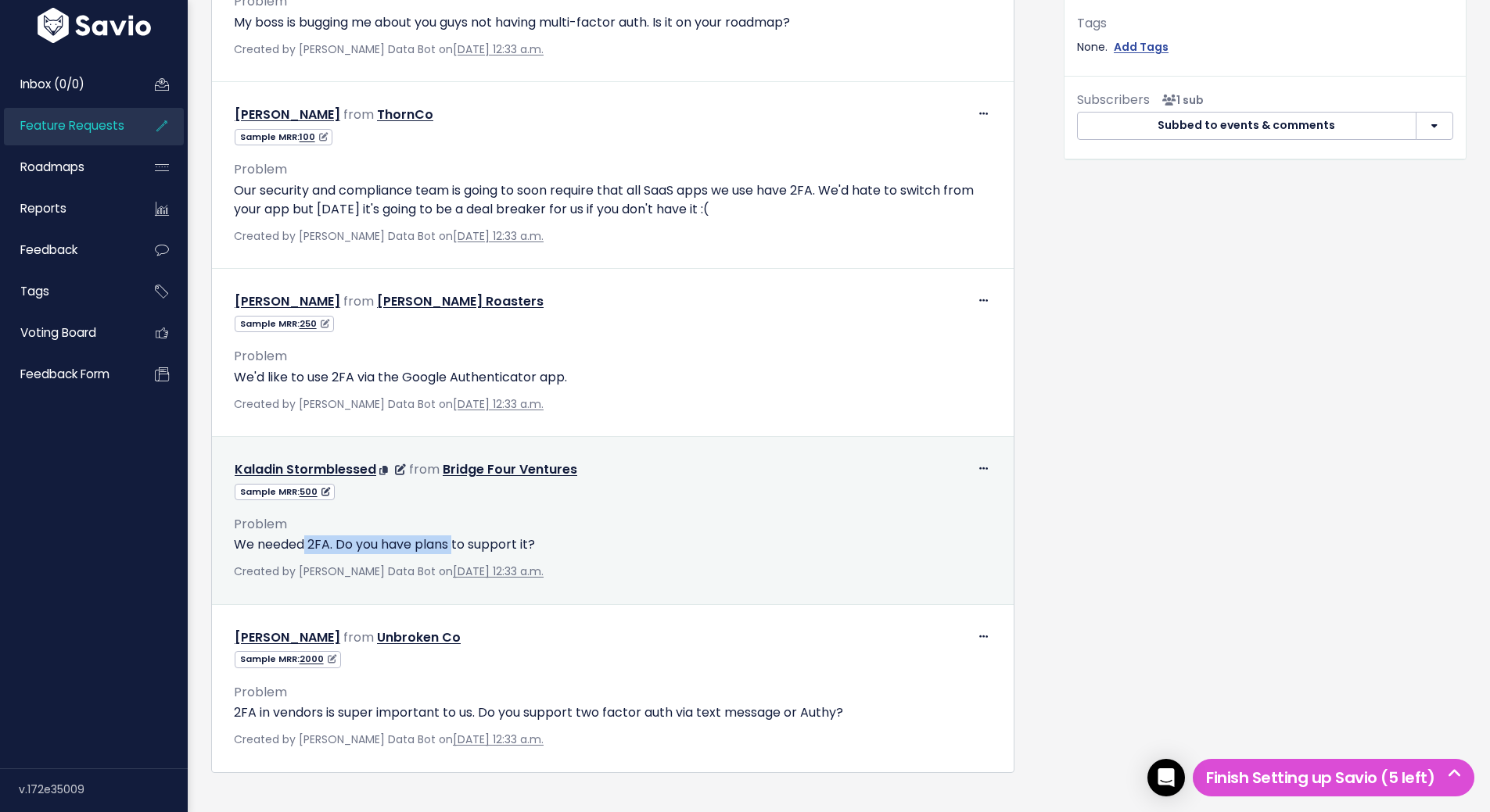
drag, startPoint x: 331, startPoint y: 551, endPoint x: 486, endPoint y: 551, distance: 155.0
click at [461, 551] on p "We needed 2FA. Do you have plans to support it?" at bounding box center [612, 545] width 758 height 19
click at [701, 567] on div "Created by Savio Sample Data Bot on Aug. 31, 2025, 12:33 a.m." at bounding box center [612, 572] width 758 height 20
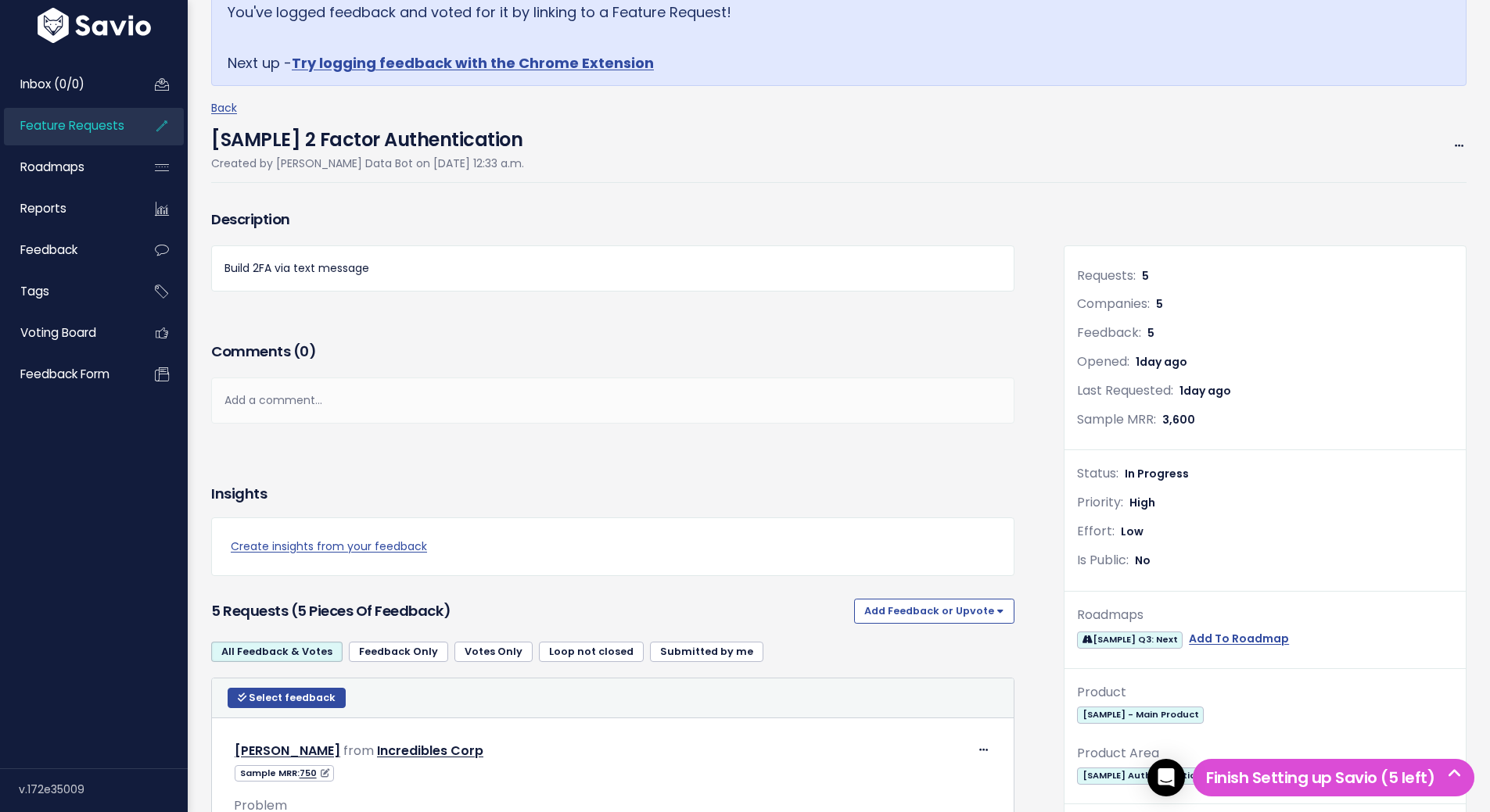
scroll to position [131, 0]
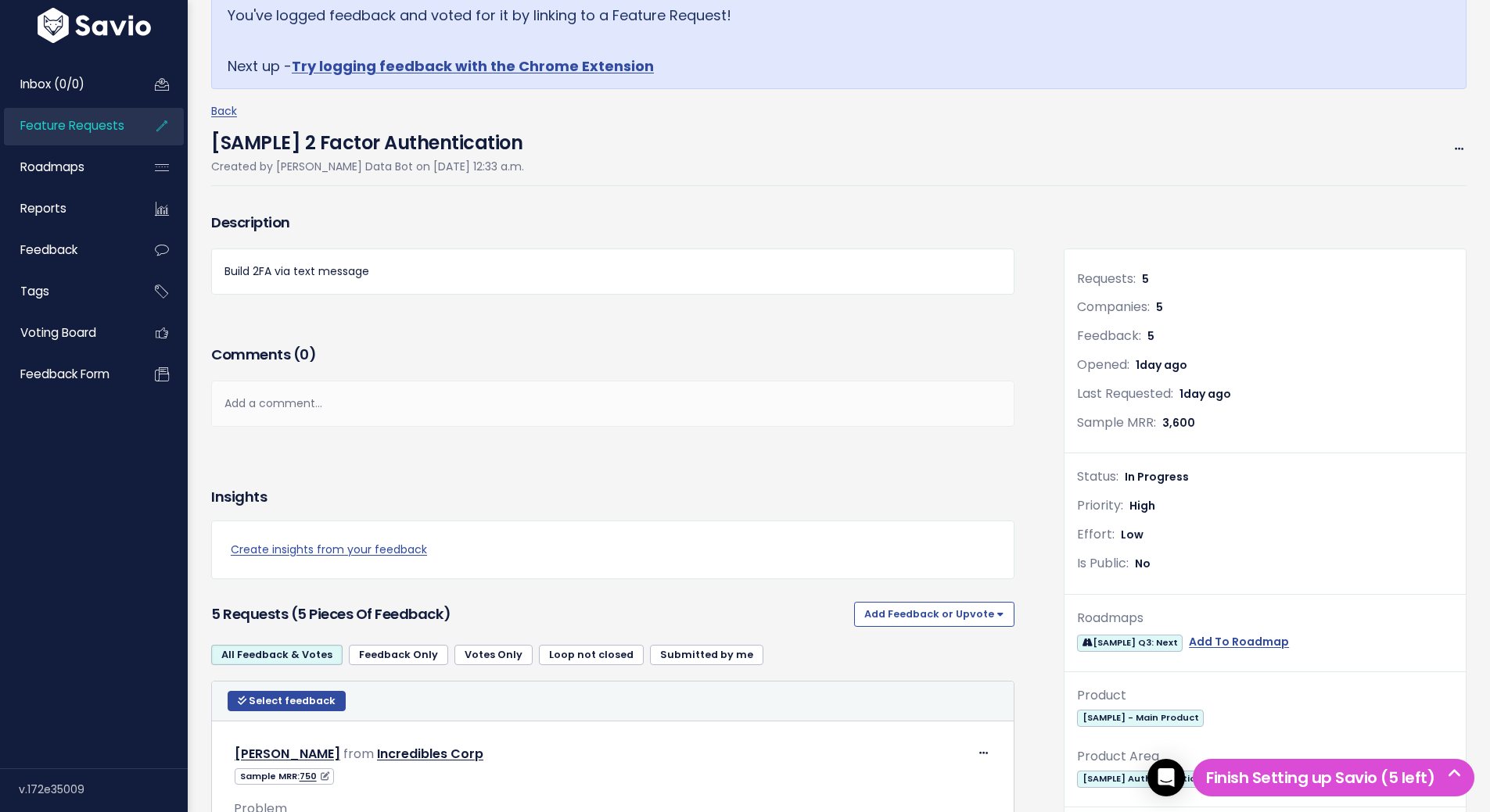
drag, startPoint x: 1153, startPoint y: 423, endPoint x: 1182, endPoint y: 425, distance: 29.1
click at [1182, 425] on span "Sample MRR: 3,600" at bounding box center [1139, 423] width 125 height 16
click at [1215, 199] on div "You've logged feedback and voted for it by linking to a Feature Request! Next u…" at bounding box center [844, 89] width 1267 height 240
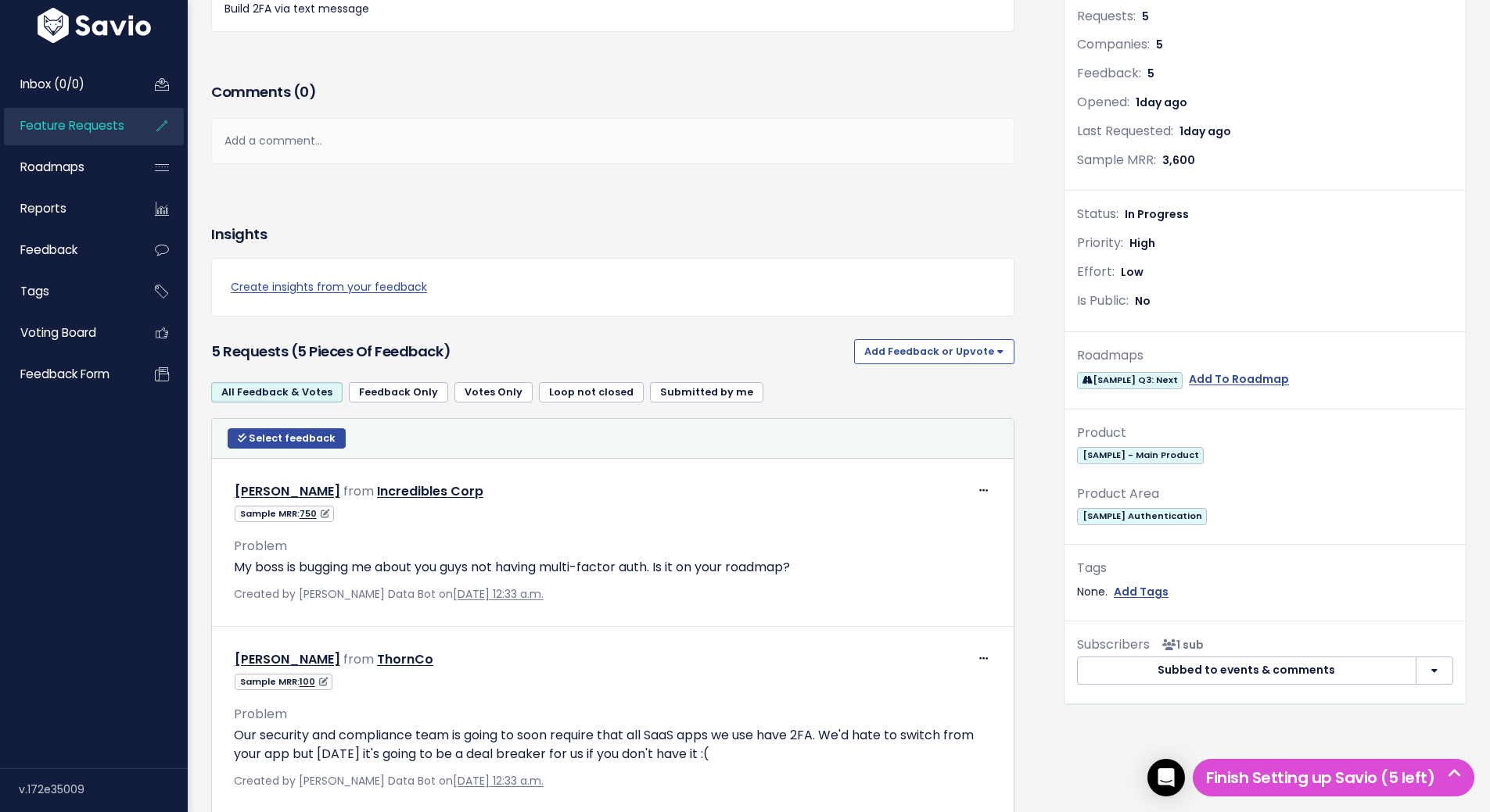
scroll to position [365, 0]
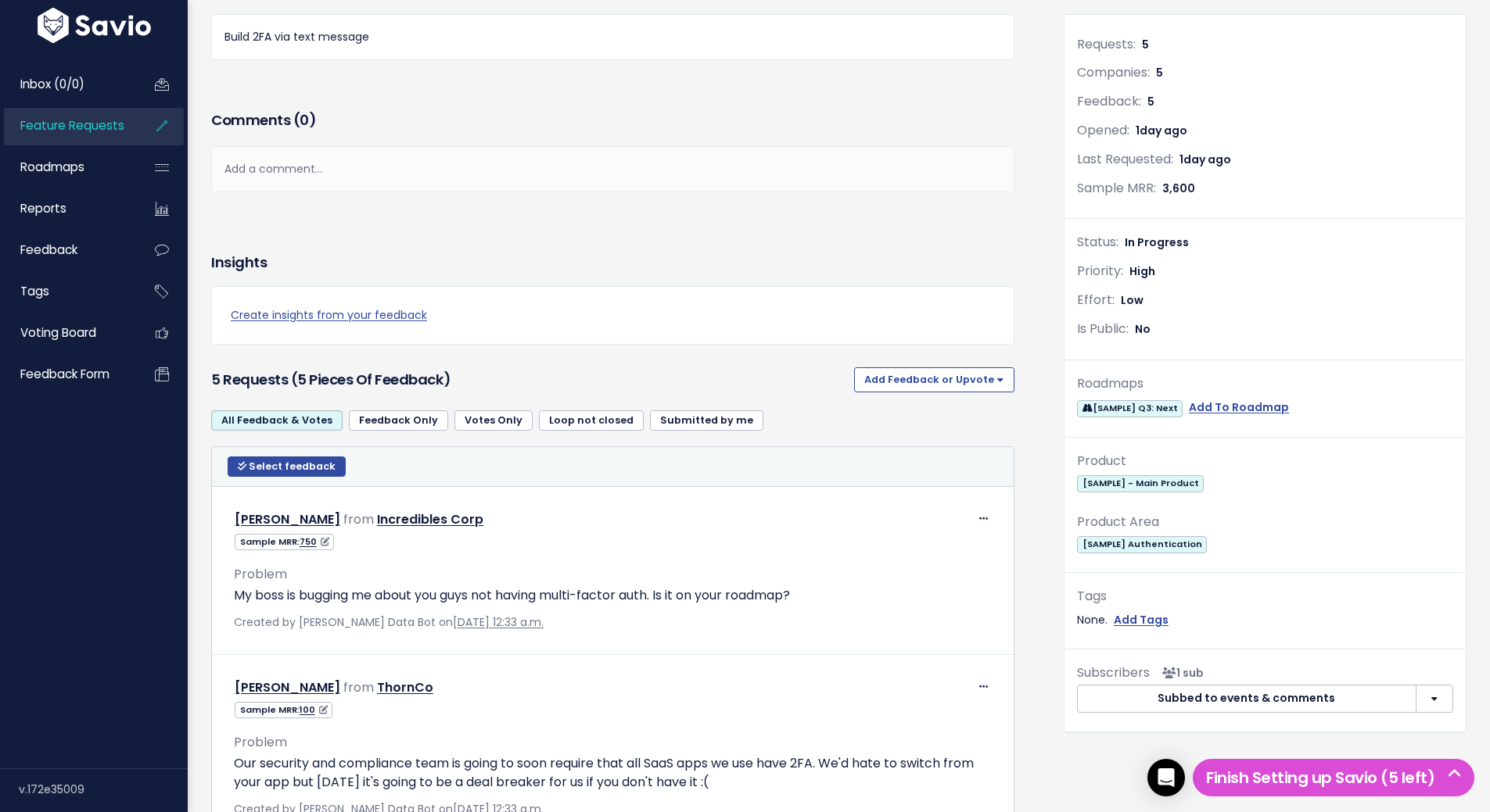
click at [397, 423] on link "Feedback Only" at bounding box center [398, 420] width 99 height 21
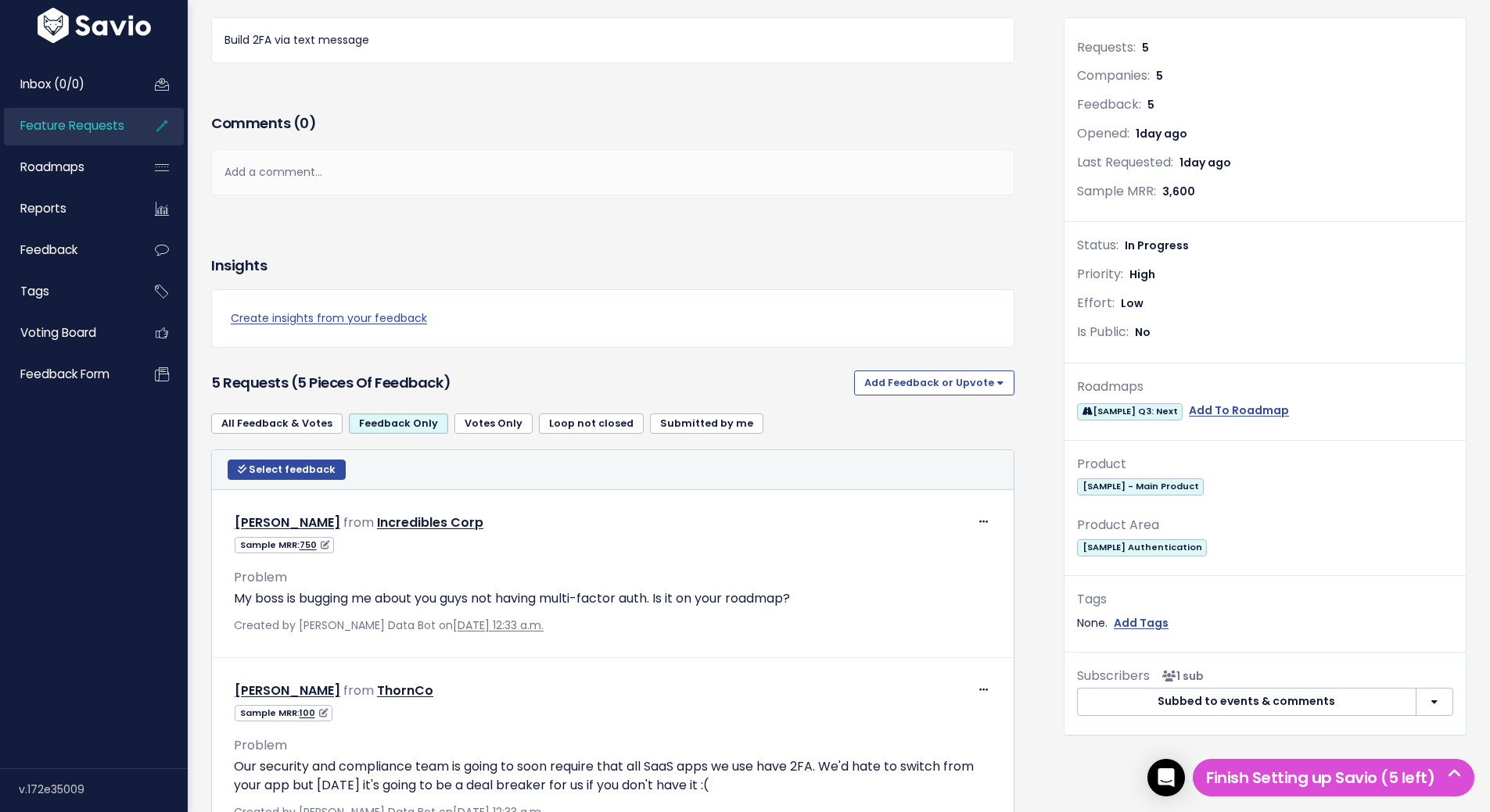
scroll to position [313, 0]
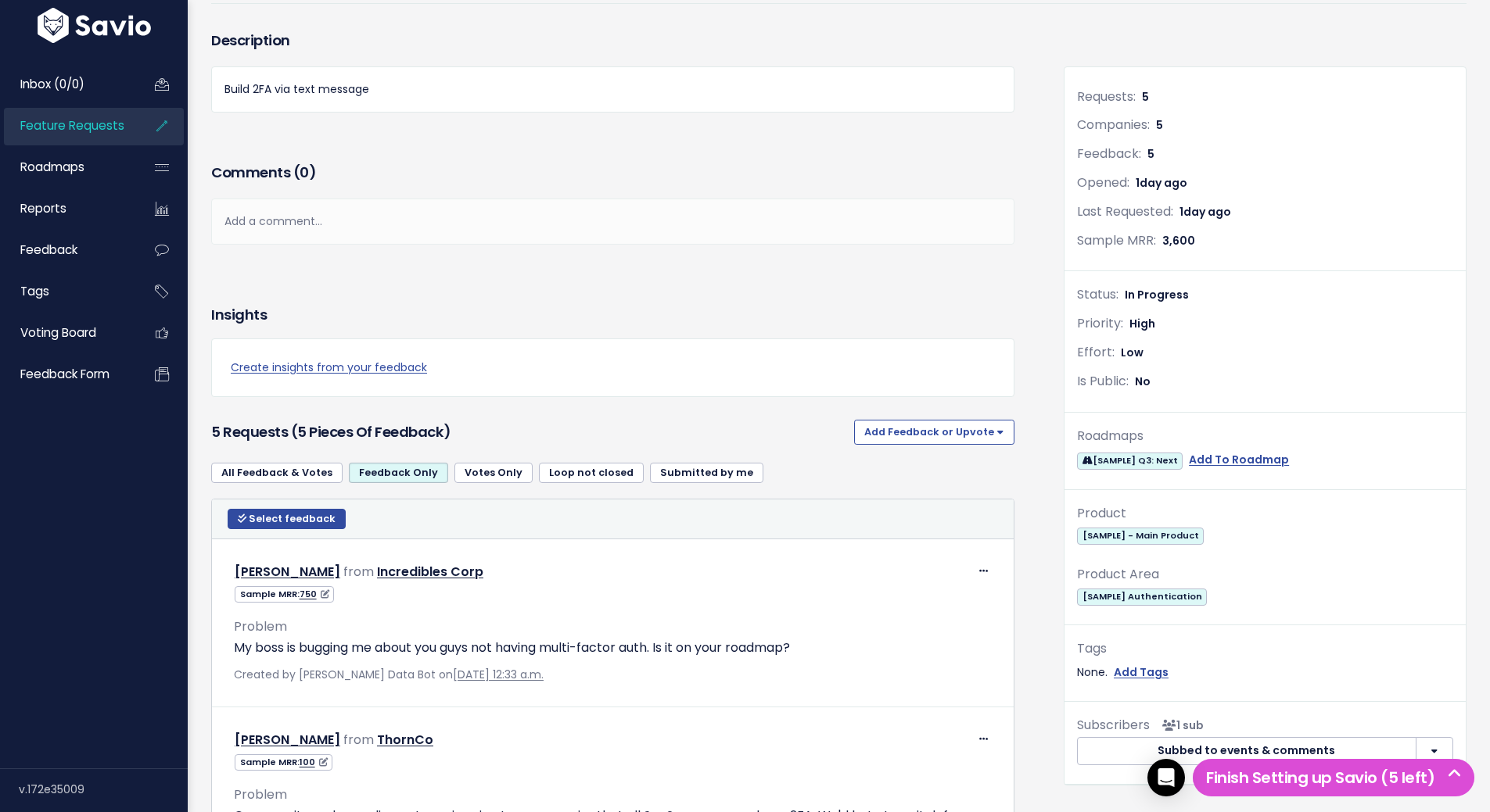
click at [483, 463] on link "Votes Only" at bounding box center [493, 472] width 78 height 21
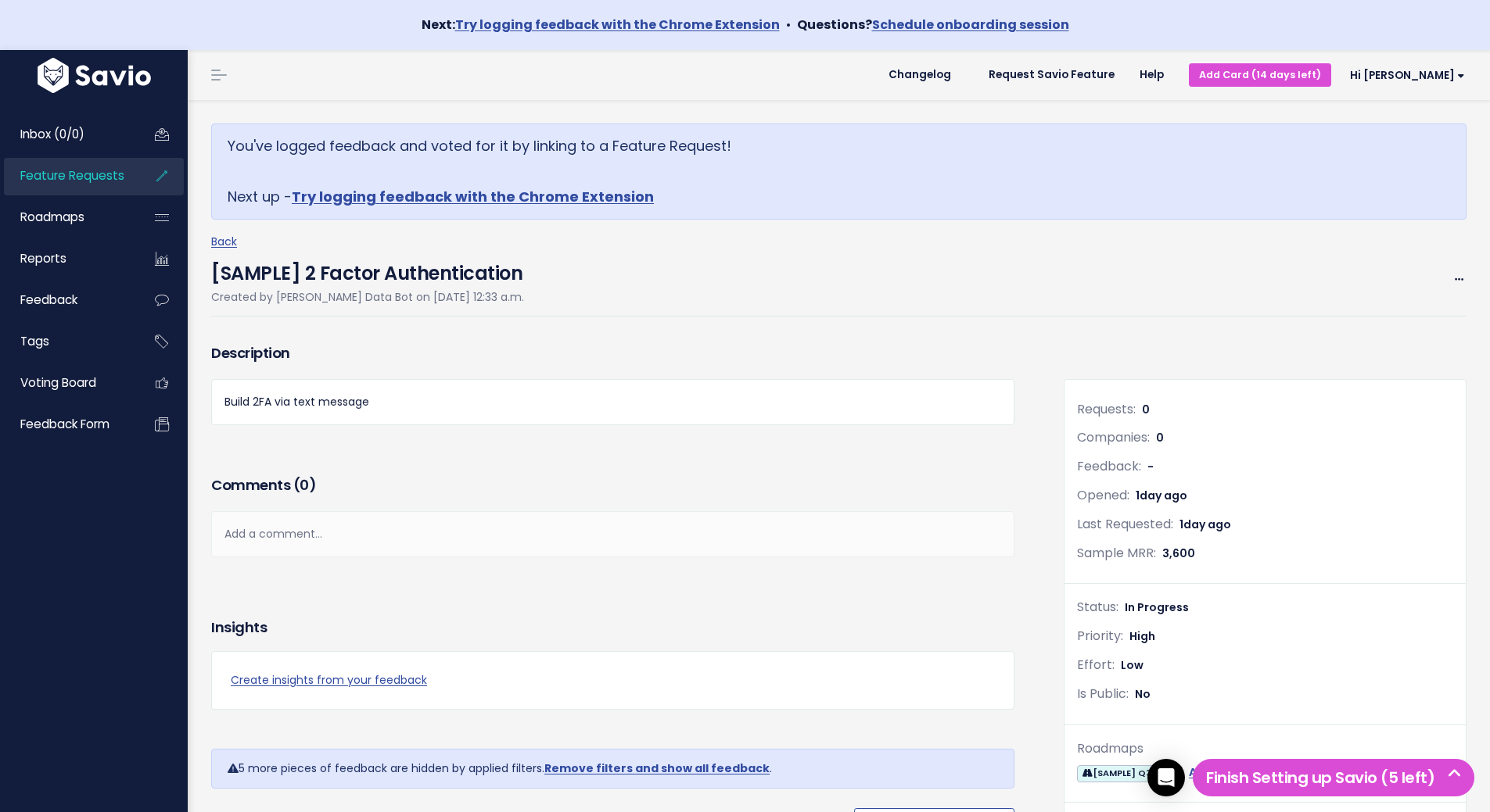
scroll to position [318, 0]
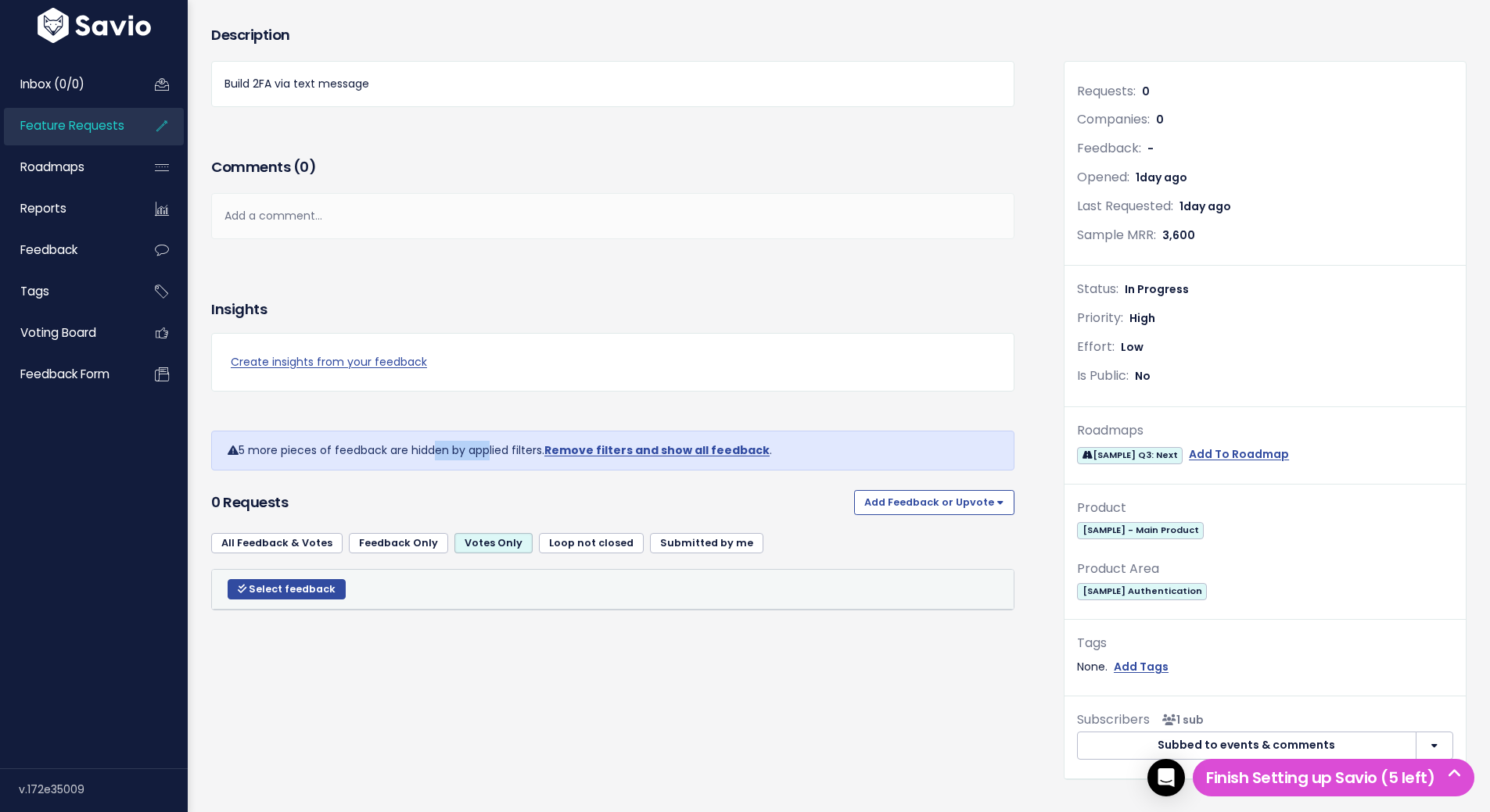
drag, startPoint x: 436, startPoint y: 452, endPoint x: 480, endPoint y: 452, distance: 44.0
click at [480, 452] on div "5 more pieces of feedback are hidden by applied filters. Remove filters and sho…" at bounding box center [612, 451] width 803 height 40
click at [890, 506] on button "Add Feedback or Upvote" at bounding box center [934, 502] width 160 height 25
click at [893, 551] on link "Upvote" at bounding box center [933, 544] width 148 height 31
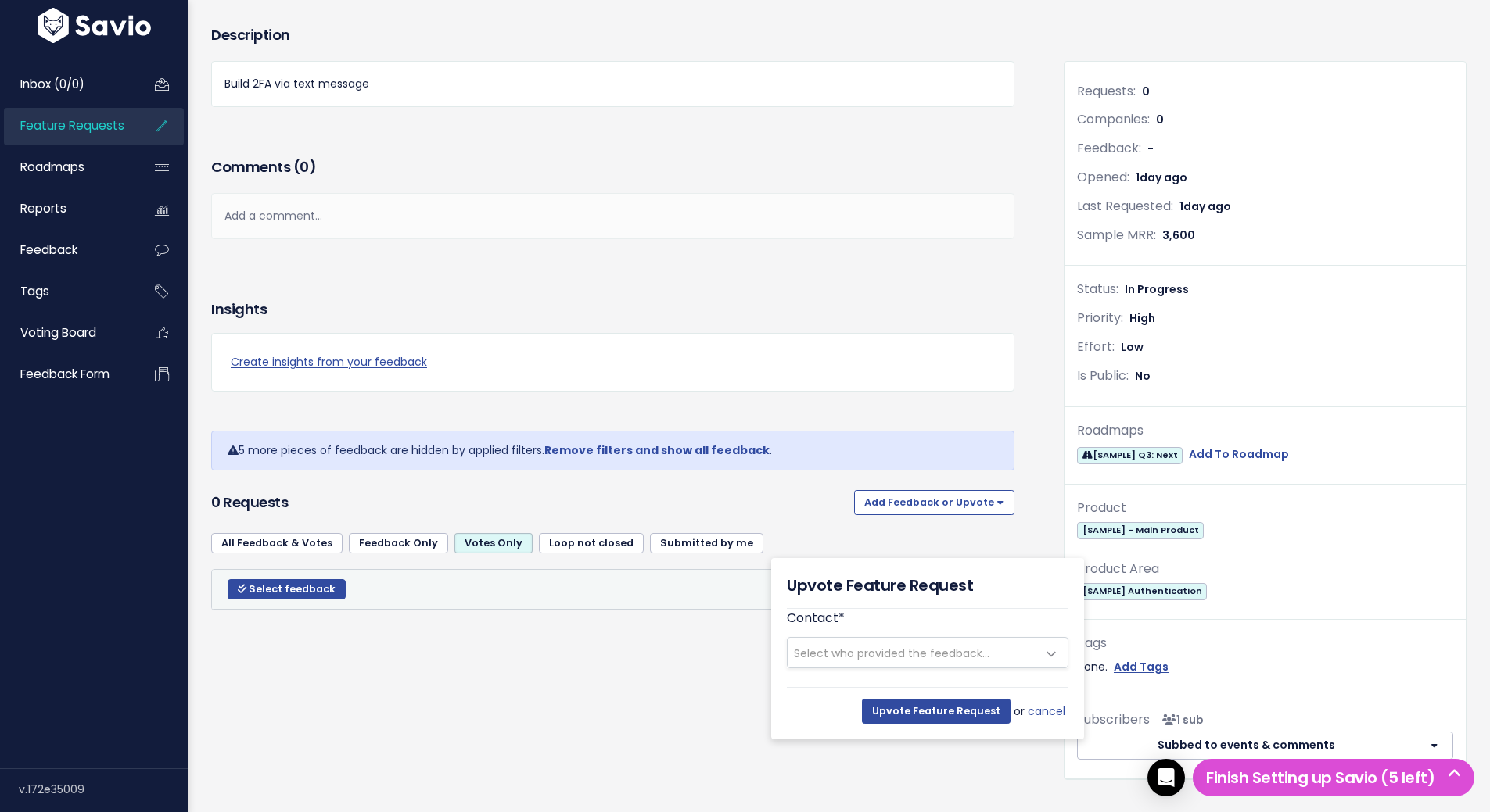
click at [871, 657] on span "Select who provided the feedback..." at bounding box center [891, 654] width 195 height 16
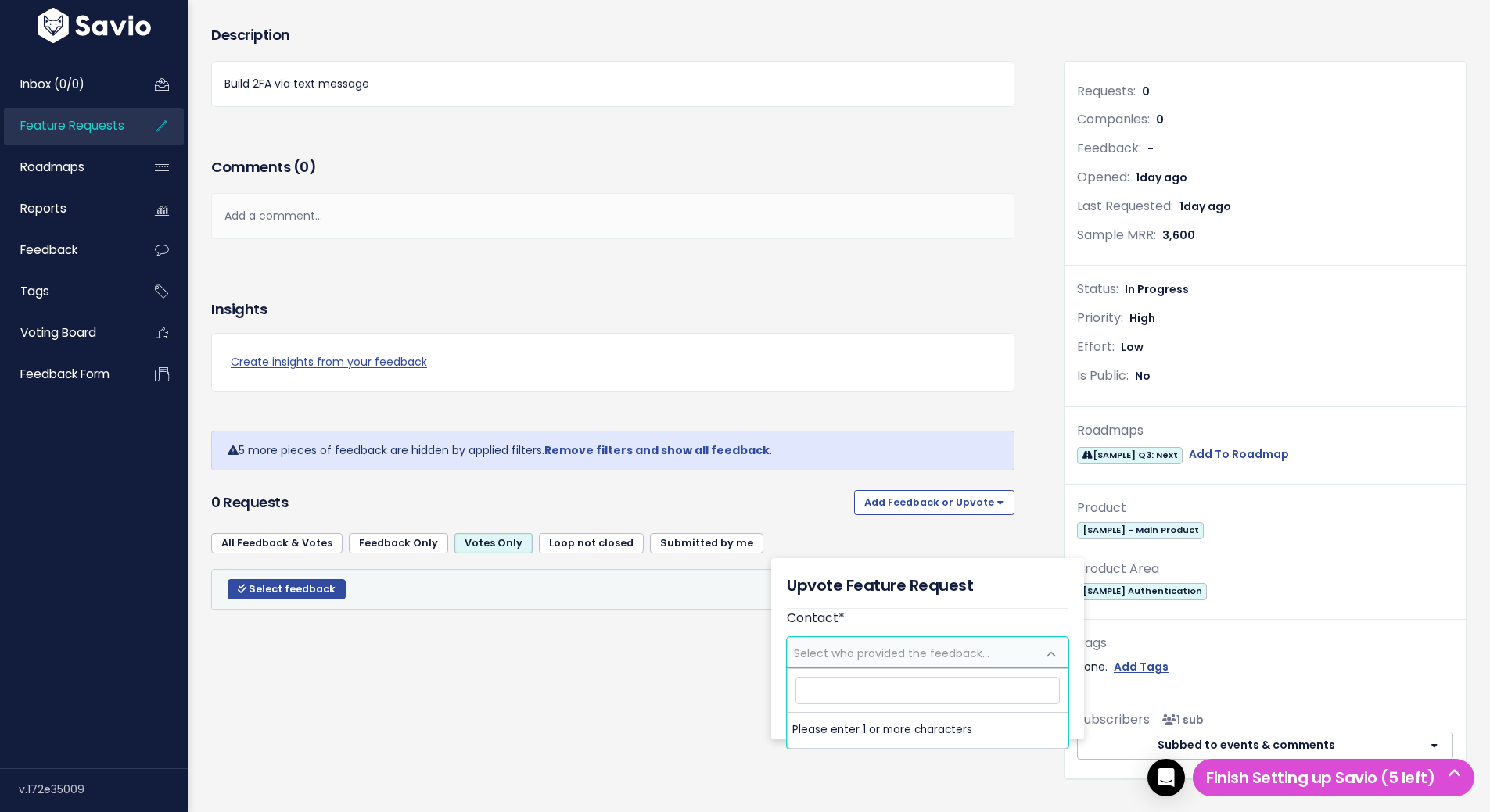
click at [891, 702] on input "search" at bounding box center [927, 691] width 265 height 28
type input "Modis"
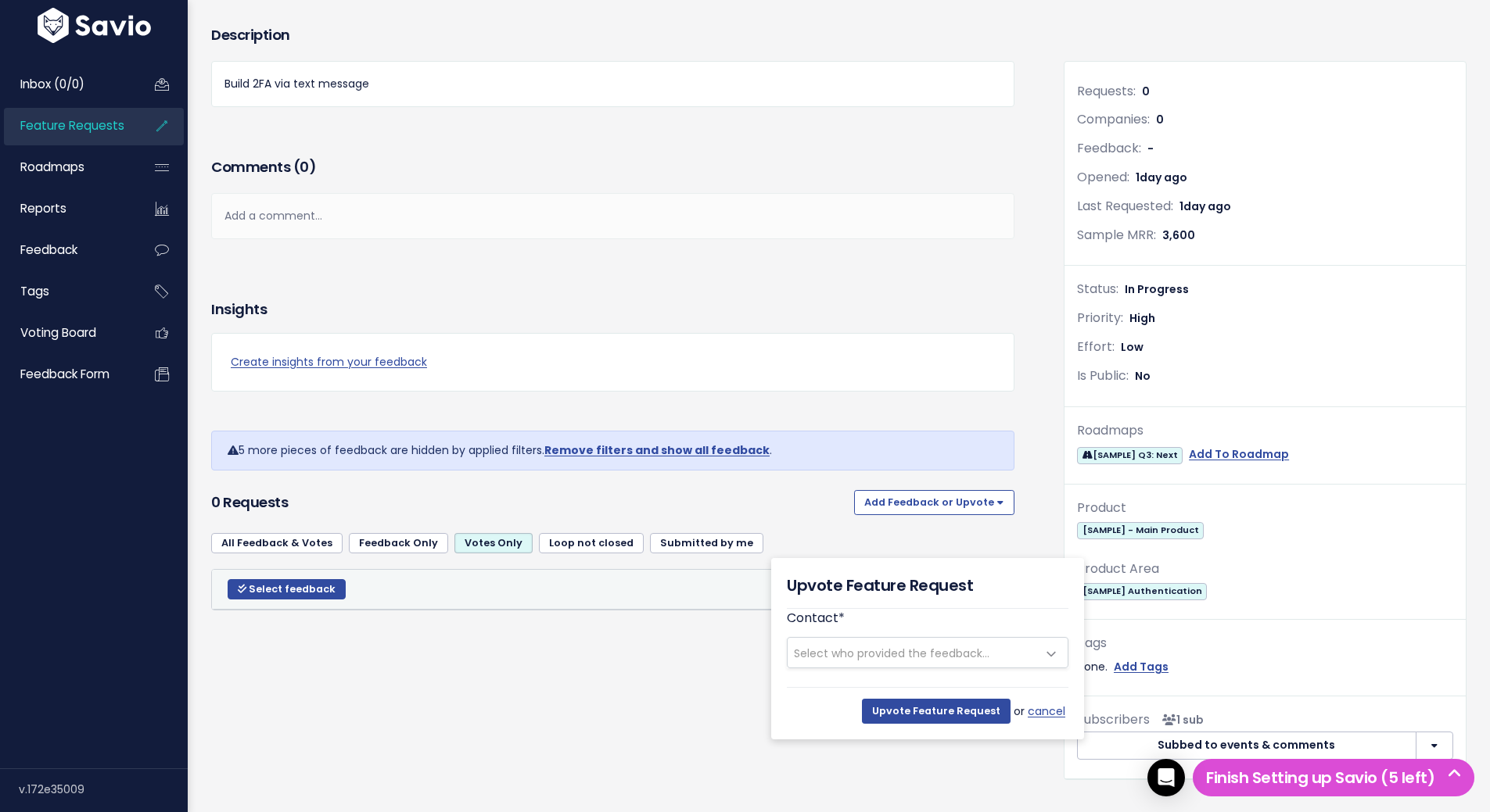
click at [386, 756] on div "Description Build 2FA via text message Comments ( 0 ) Add a comment... | | | | …" at bounding box center [625, 412] width 852 height 781
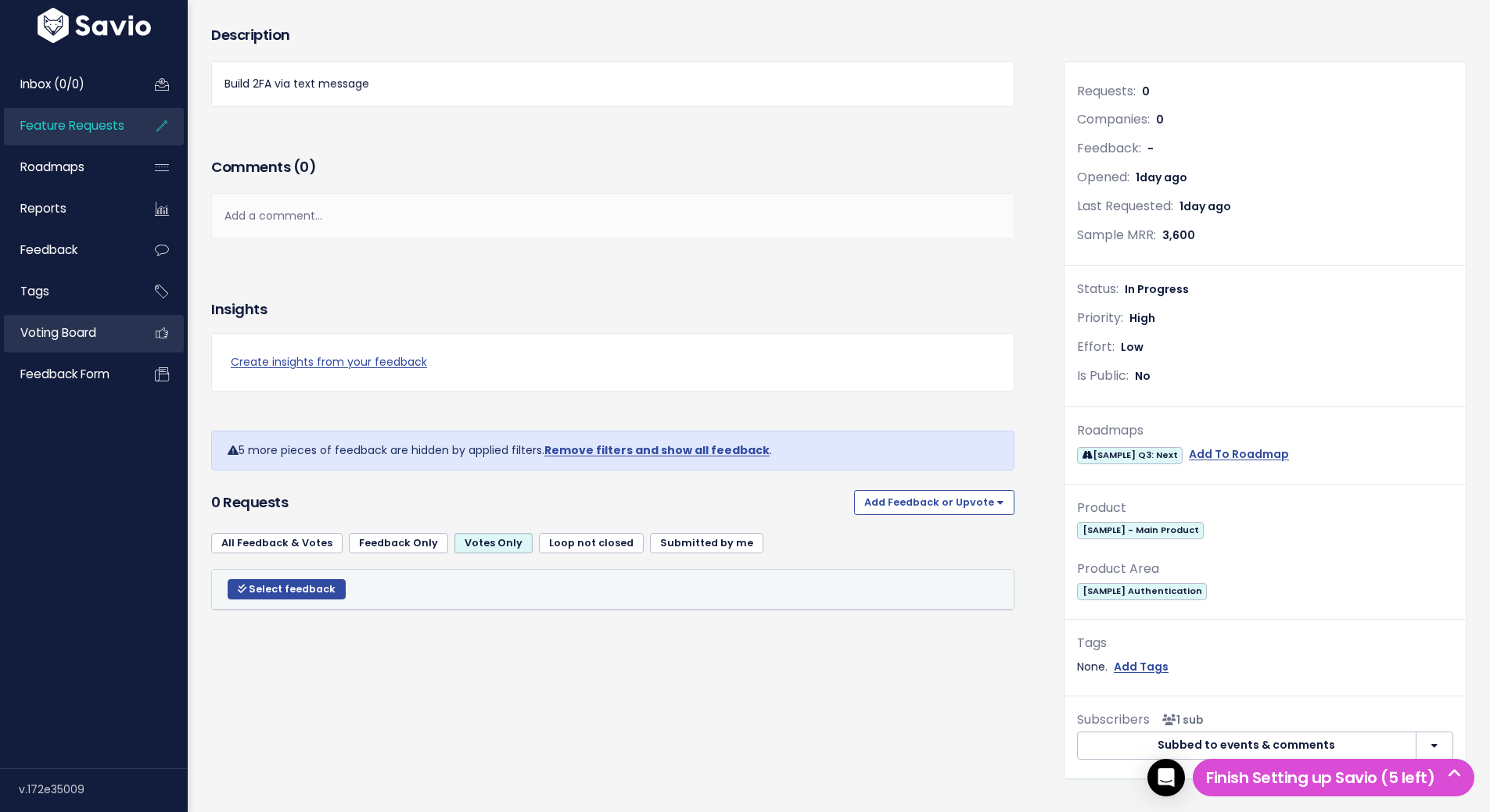
click at [51, 325] on span "Voting Board" at bounding box center [58, 333] width 76 height 17
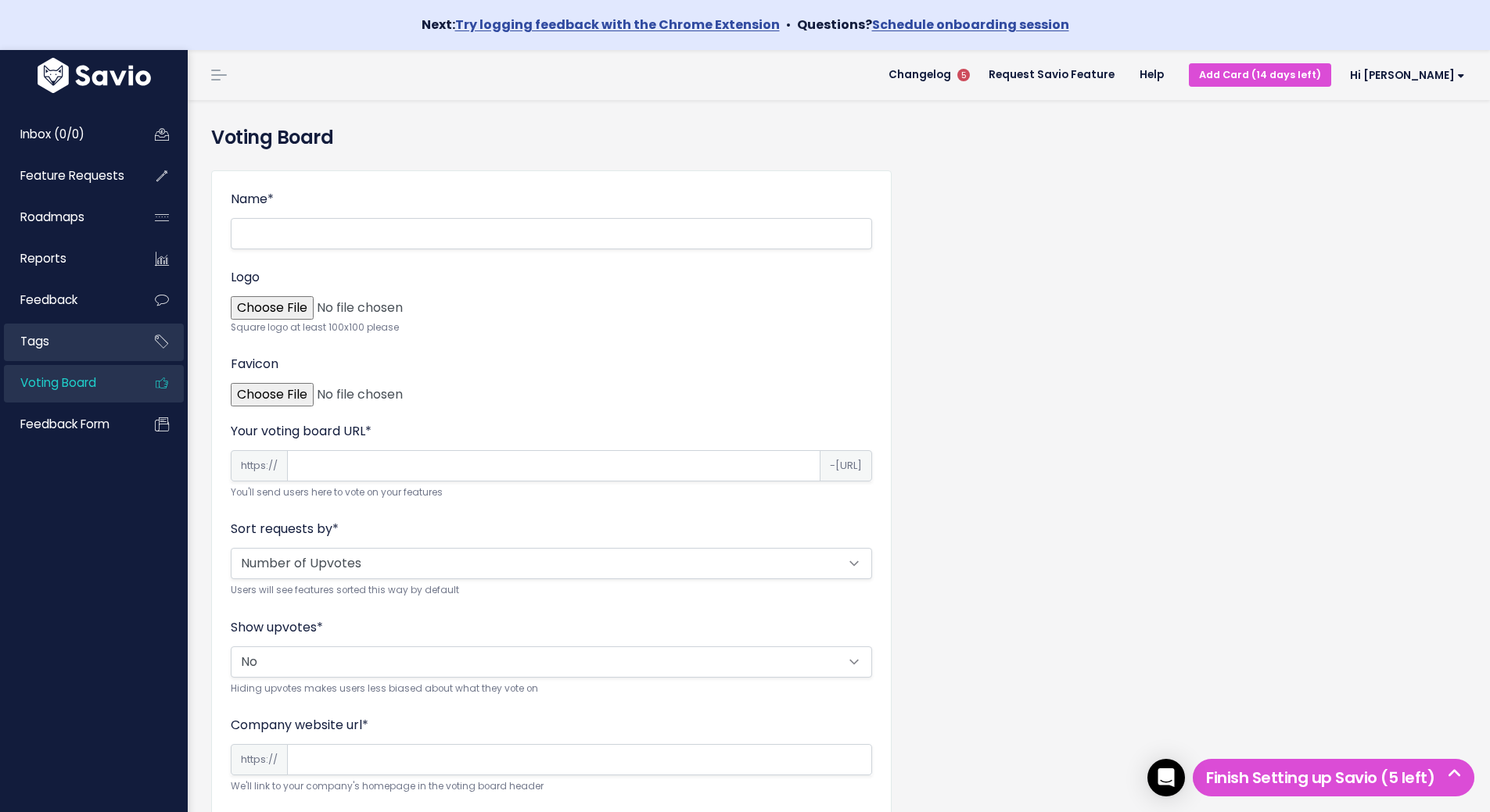
click at [49, 344] on span "Tags" at bounding box center [35, 341] width 29 height 17
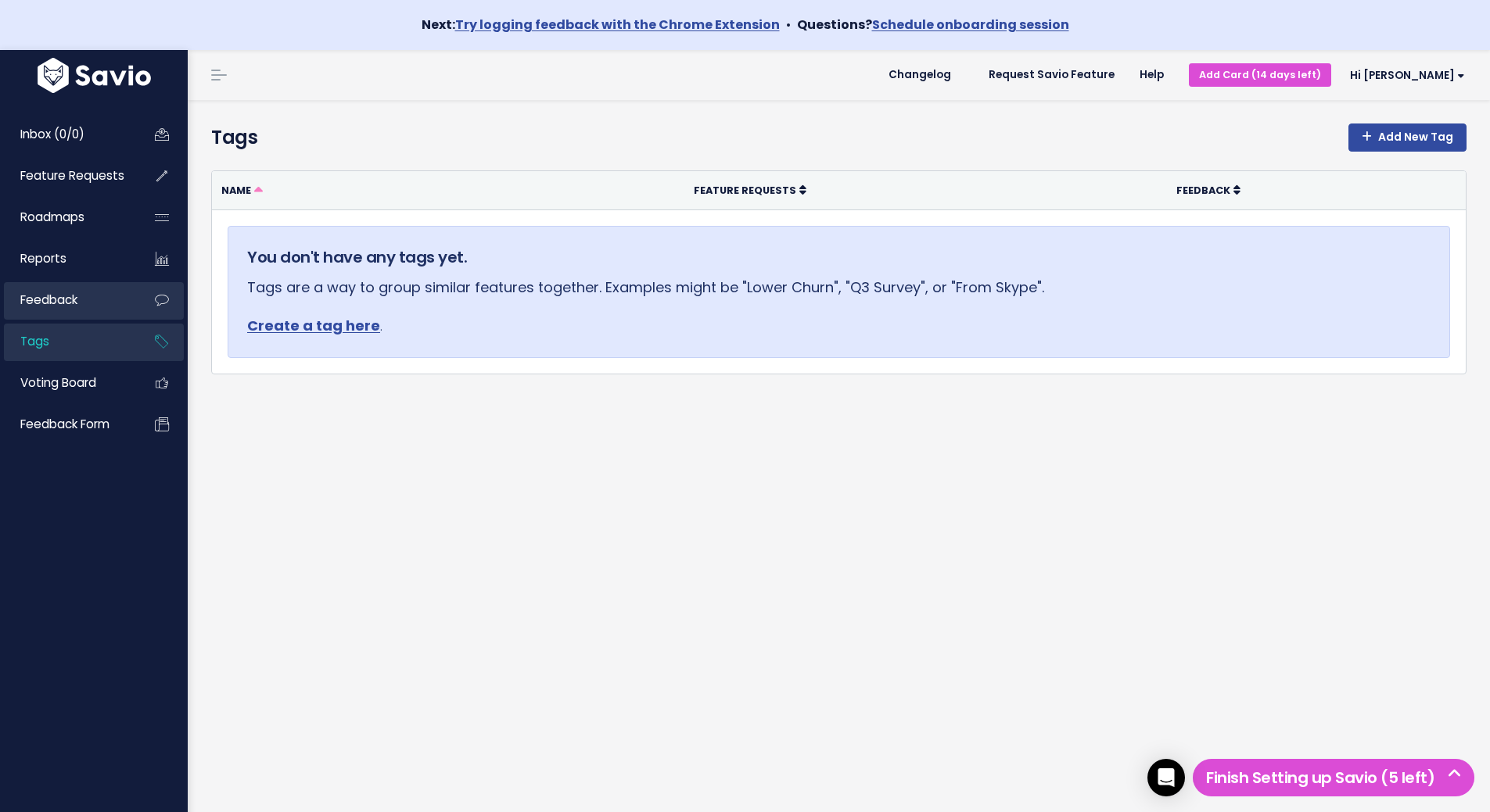
click at [49, 305] on span "Feedback" at bounding box center [50, 299] width 57 height 17
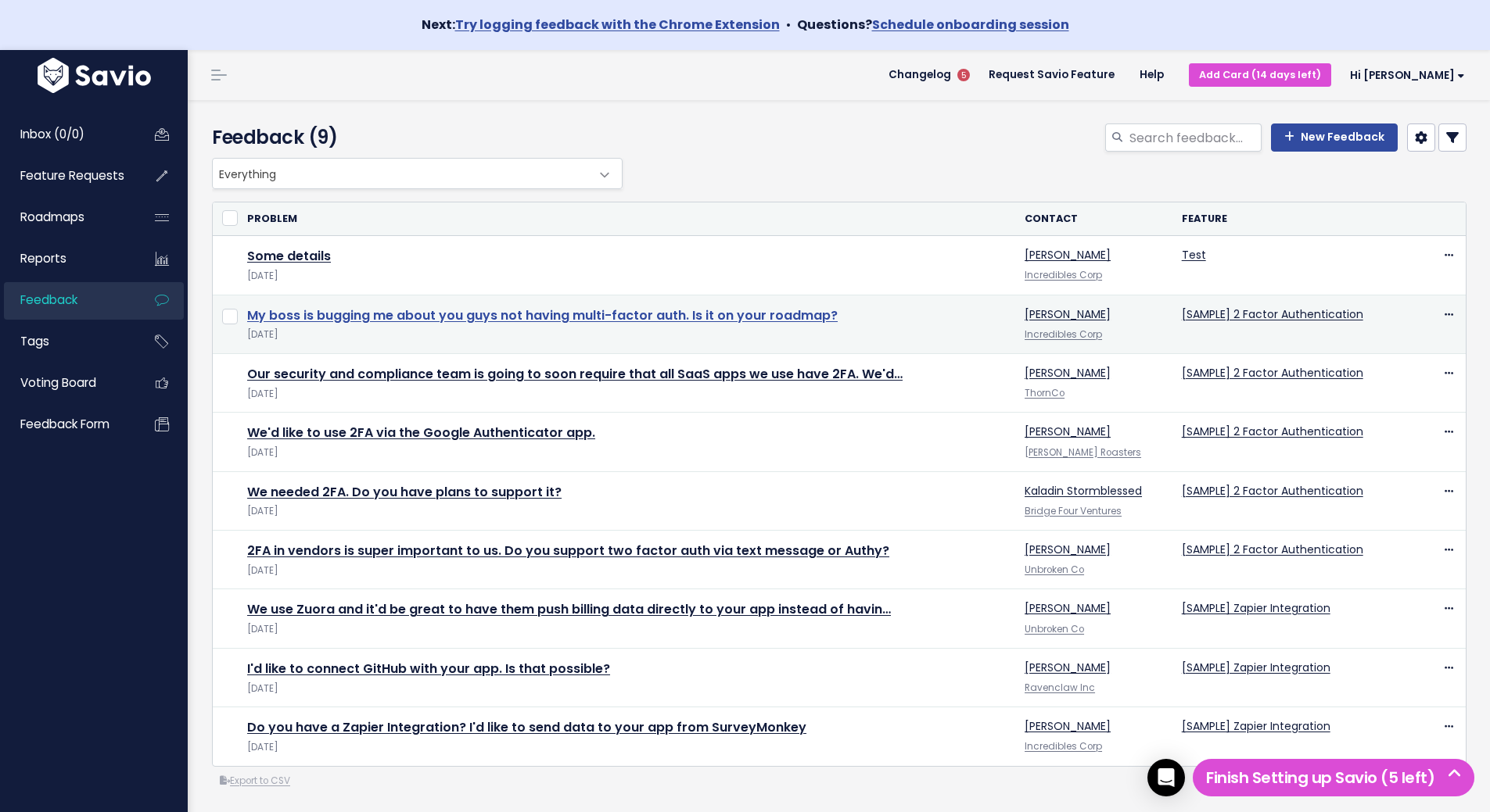
click at [282, 312] on link "My boss is bugging me about you guys not having multi-factor auth. Is it on you…" at bounding box center [542, 315] width 590 height 18
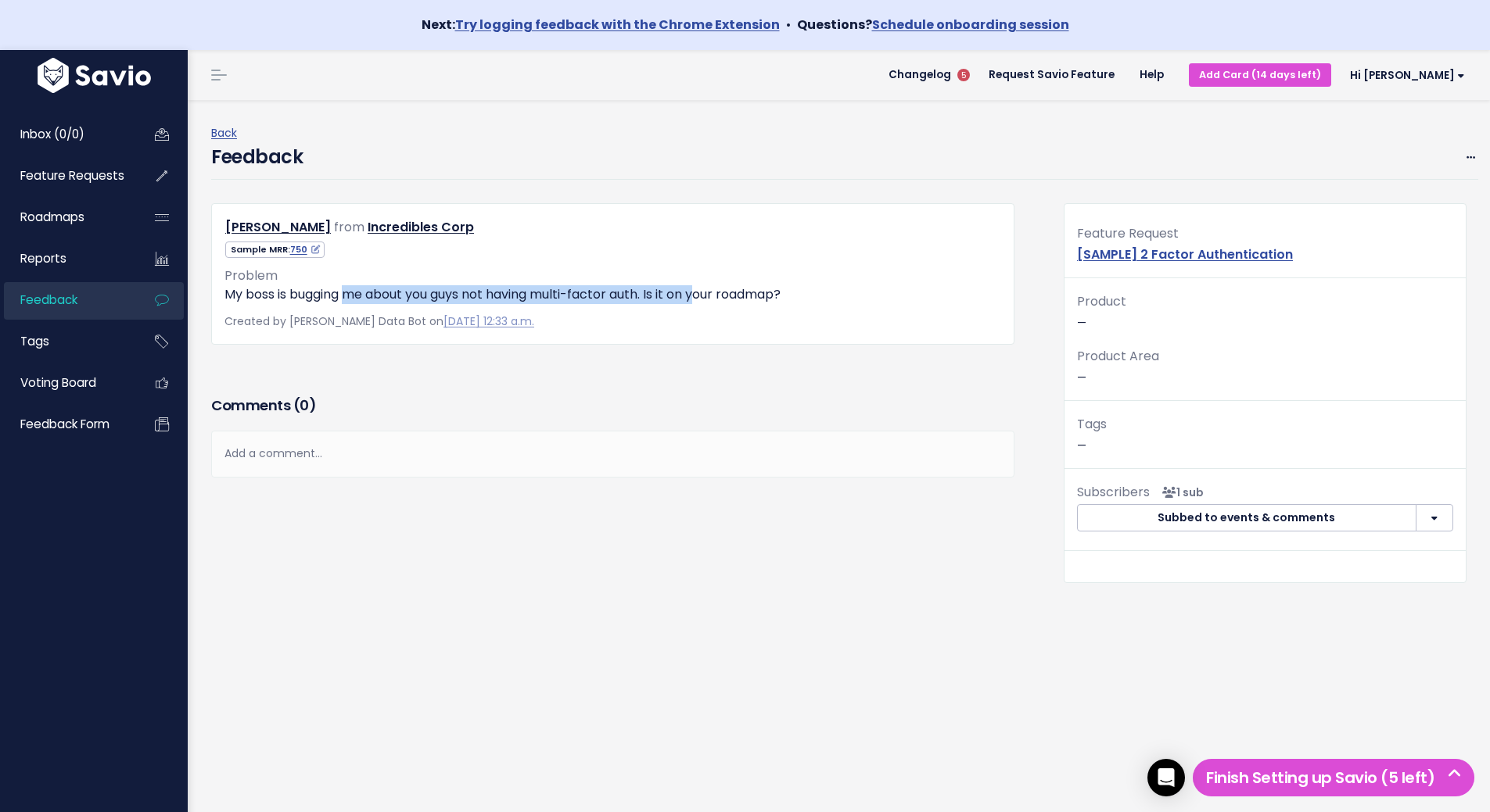
drag, startPoint x: 354, startPoint y: 295, endPoint x: 703, endPoint y: 294, distance: 349.0
click at [703, 294] on p "My boss is bugging me about you guys not having multi-factor auth. Is it on you…" at bounding box center [613, 294] width 777 height 19
click at [645, 558] on div "Comments ( 0 ) Add a comment... | | | | Add a comment... xxxxxxxxxx These are n…" at bounding box center [612, 480] width 826 height 179
drag, startPoint x: 366, startPoint y: 292, endPoint x: 709, endPoint y: 294, distance: 343.0
click at [709, 294] on p "My boss is bugging me about you guys not having multi-factor auth. Is it on you…" at bounding box center [613, 294] width 777 height 19
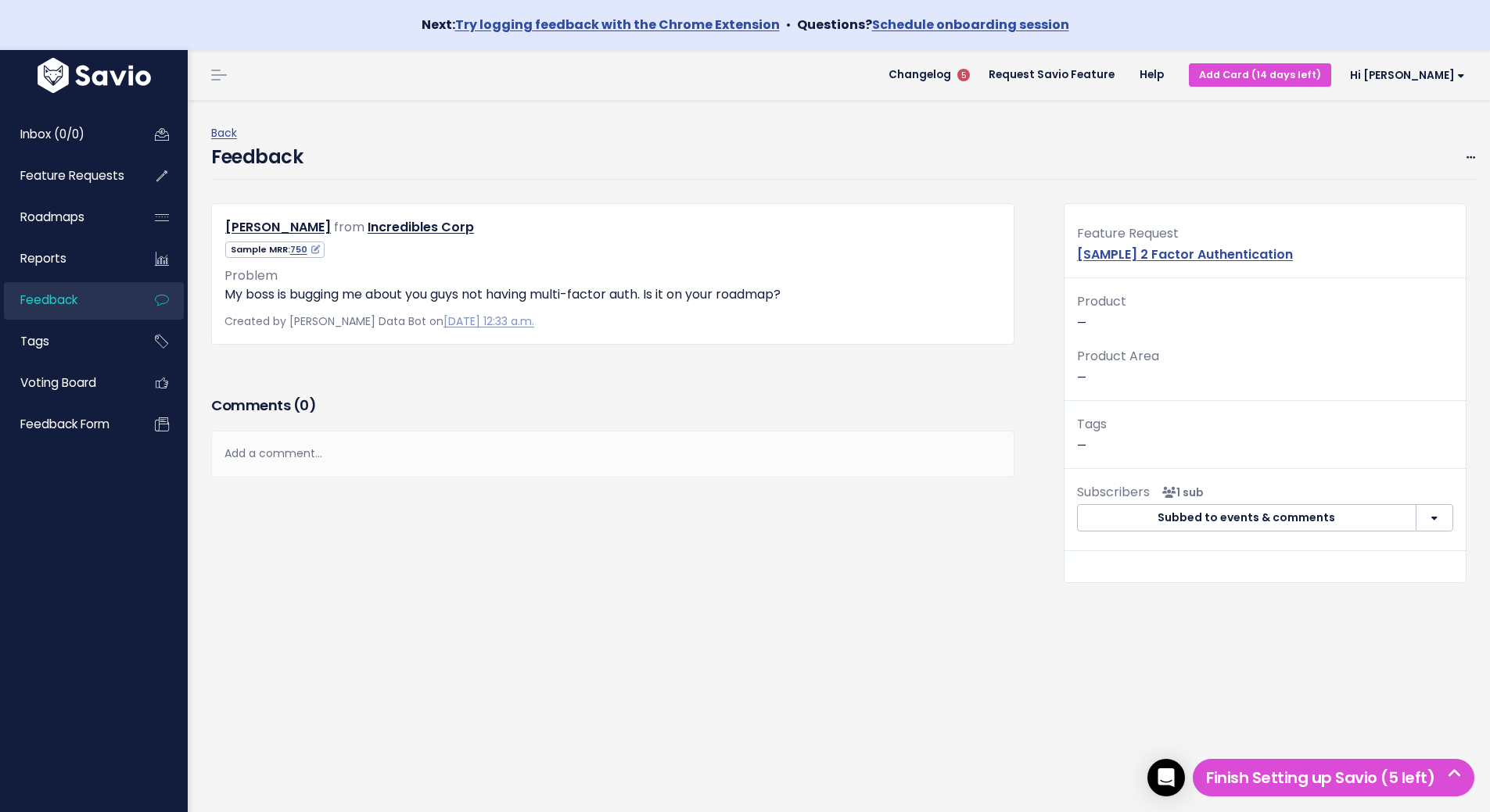
click at [658, 367] on div "Helen Parr from Incredibles Corp 750" at bounding box center [612, 297] width 826 height 188
click at [67, 299] on span "Feedback" at bounding box center [50, 299] width 57 height 17
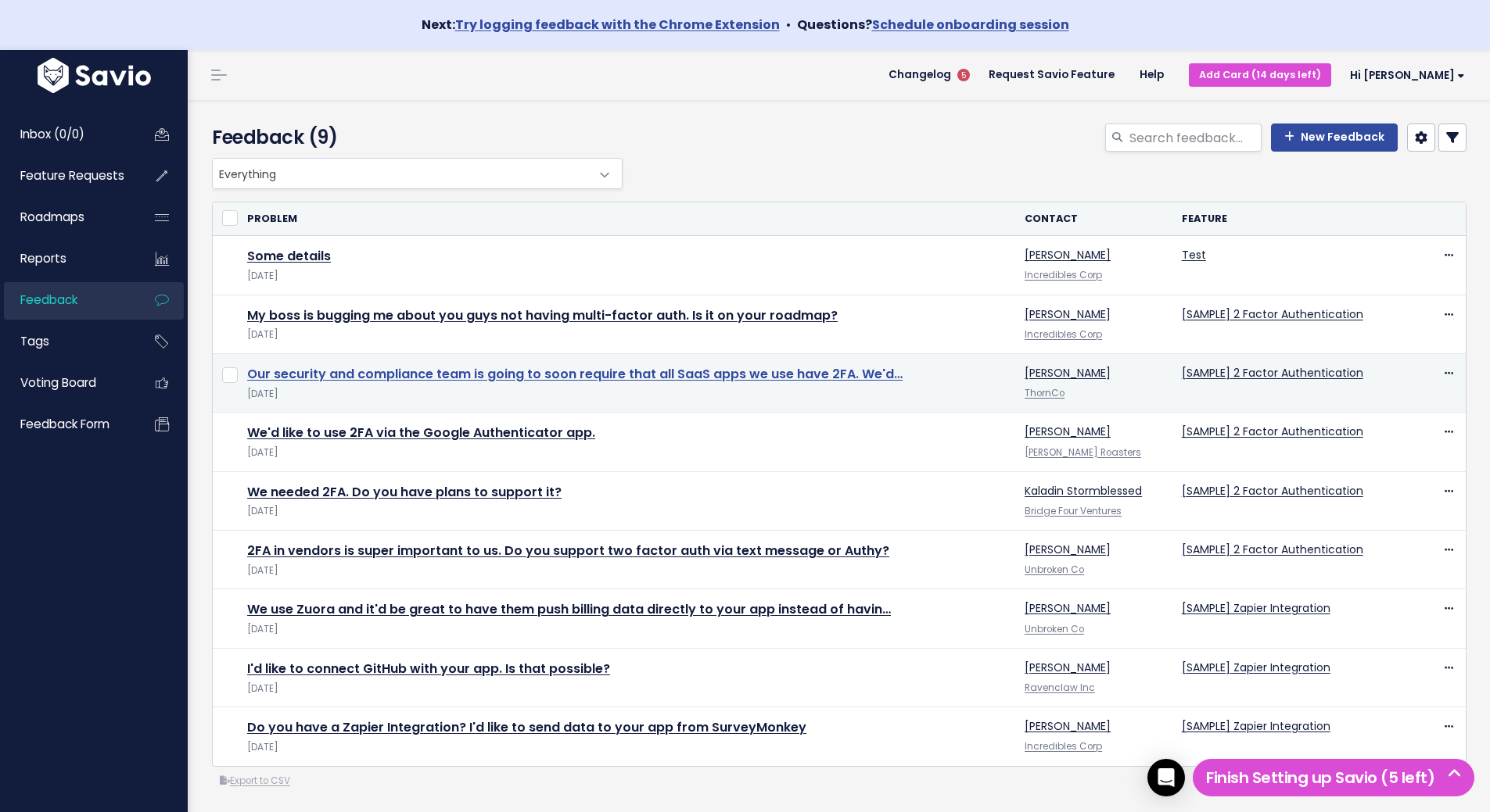
click at [540, 368] on link "Our security and compliance team is going to soon require that all SaaS apps we…" at bounding box center [574, 374] width 655 height 18
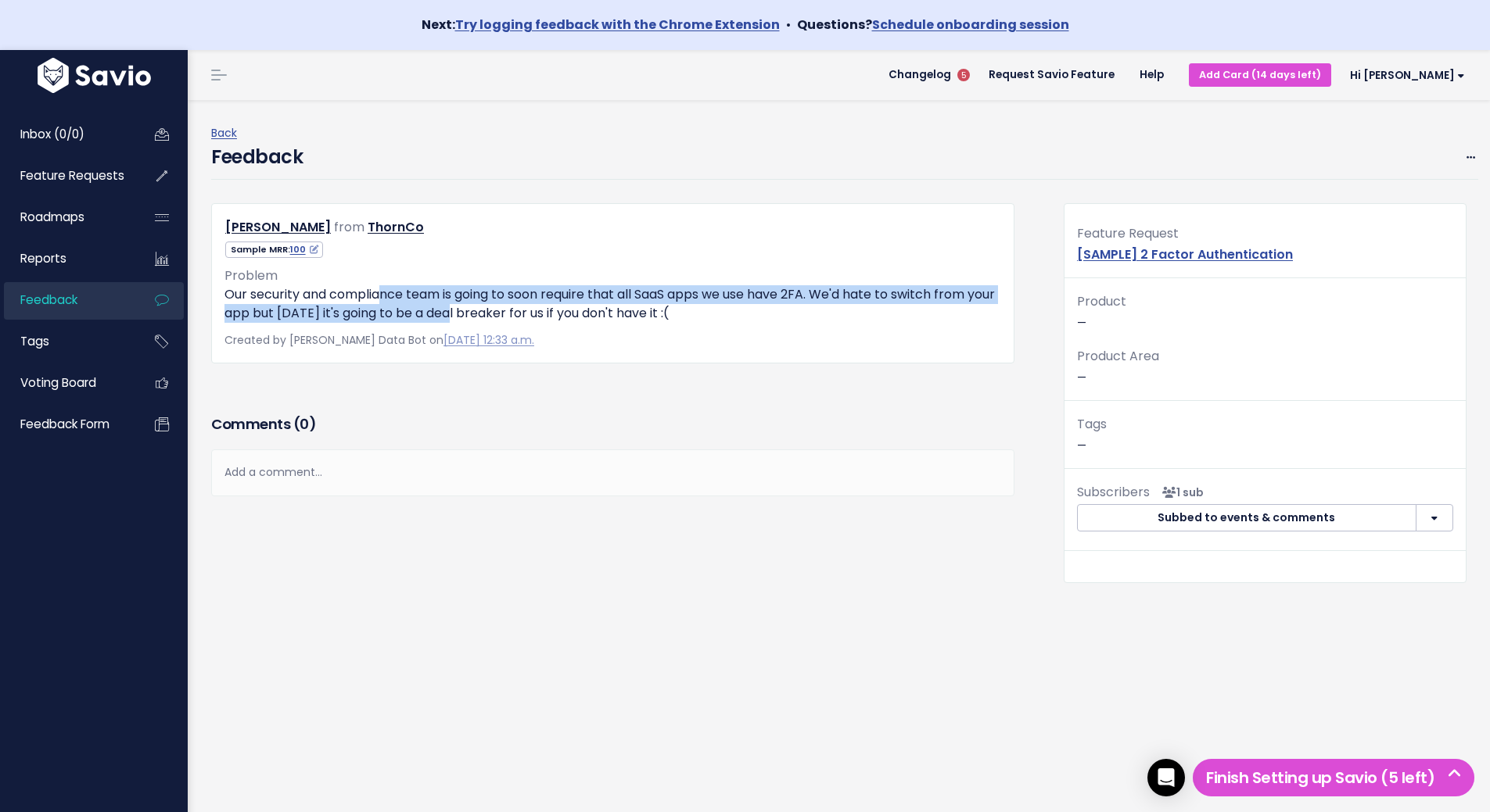
drag, startPoint x: 386, startPoint y: 293, endPoint x: 480, endPoint y: 314, distance: 96.3
click at [480, 314] on p "Our security and compliance team is going to soon require that all SaaS apps we…" at bounding box center [613, 304] width 777 height 38
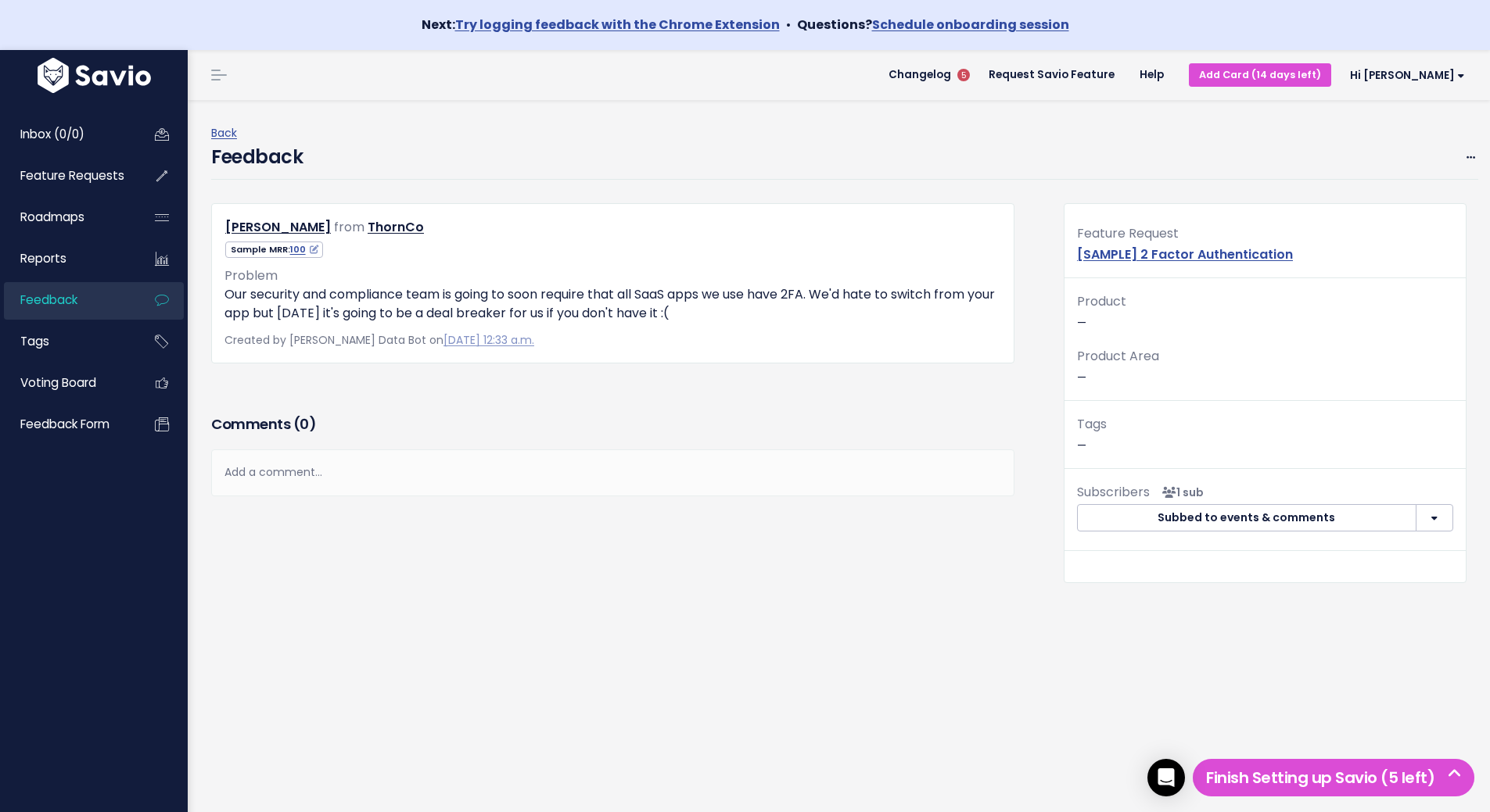
click at [665, 316] on p "Our security and compliance team is going to soon require that all SaaS apps we…" at bounding box center [613, 304] width 777 height 38
drag, startPoint x: 729, startPoint y: 295, endPoint x: 963, endPoint y: 295, distance: 234.0
click at [963, 295] on p "Our security and compliance team is going to soon require that all SaaS apps we…" at bounding box center [613, 304] width 777 height 38
click at [892, 332] on div "Created by Savio Sample Data Bot on Aug. 31, 2025, 12:33 a.m." at bounding box center [613, 341] width 777 height 20
drag, startPoint x: 280, startPoint y: 311, endPoint x: 751, endPoint y: 313, distance: 471.0
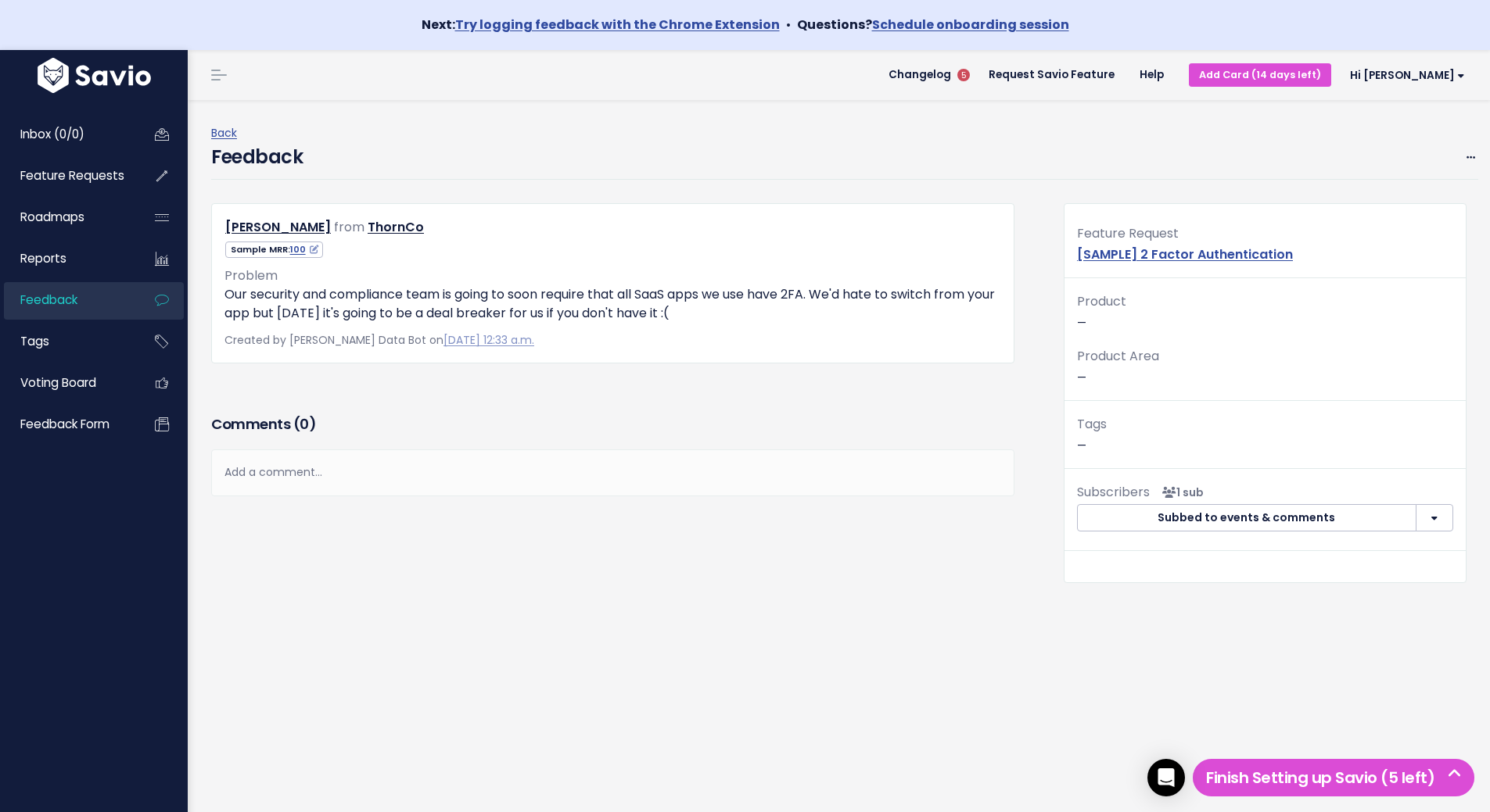
click at [751, 313] on p "Our security and compliance team is going to soon require that all SaaS apps we…" at bounding box center [613, 304] width 777 height 38
click at [806, 318] on p "Our security and compliance team is going to soon require that all SaaS apps we…" at bounding box center [613, 304] width 777 height 38
click at [46, 422] on span "Feedback form" at bounding box center [65, 424] width 89 height 17
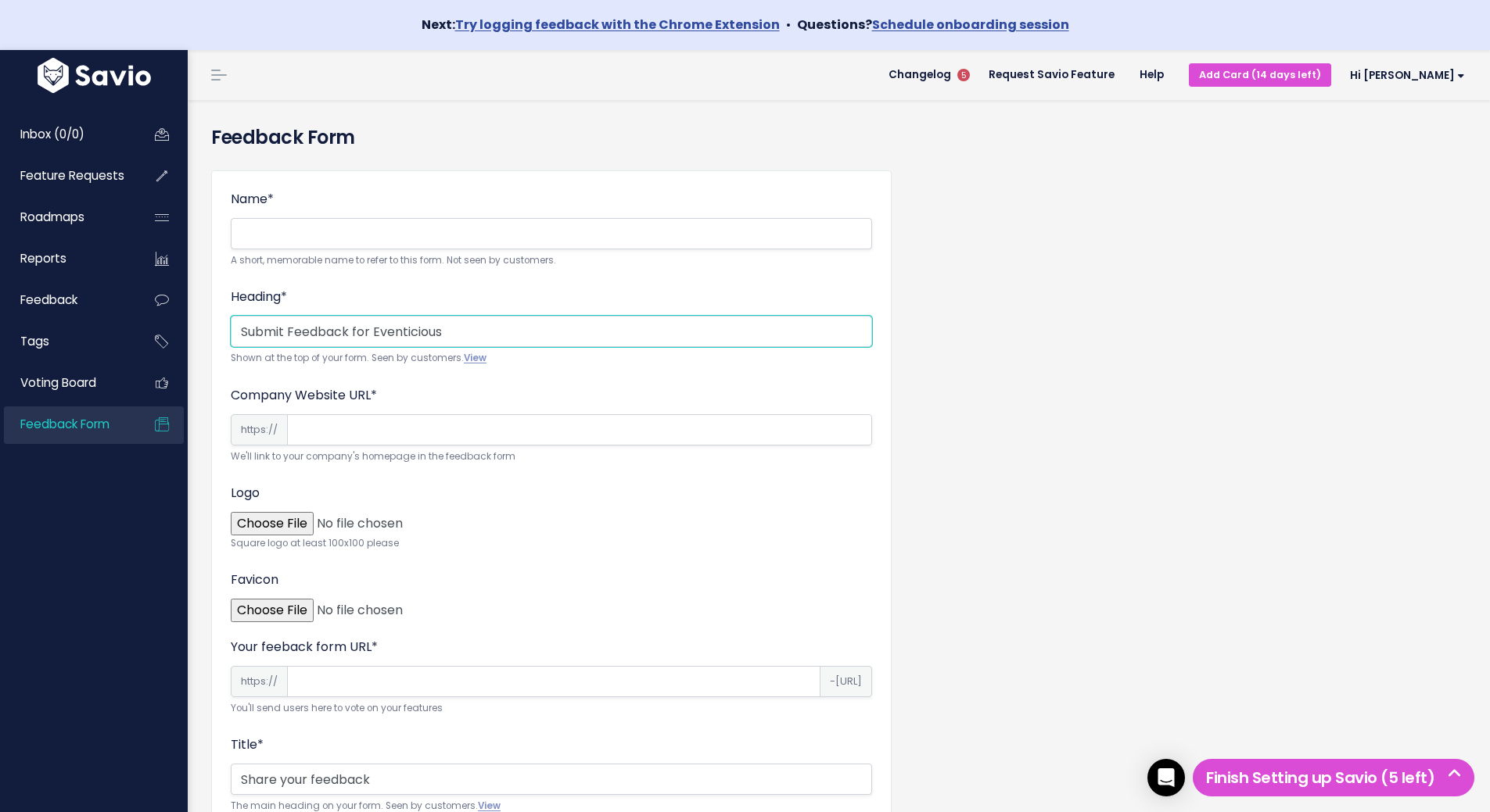
click at [398, 329] on input "Submit Feedback for Eventicious" at bounding box center [551, 332] width 641 height 32
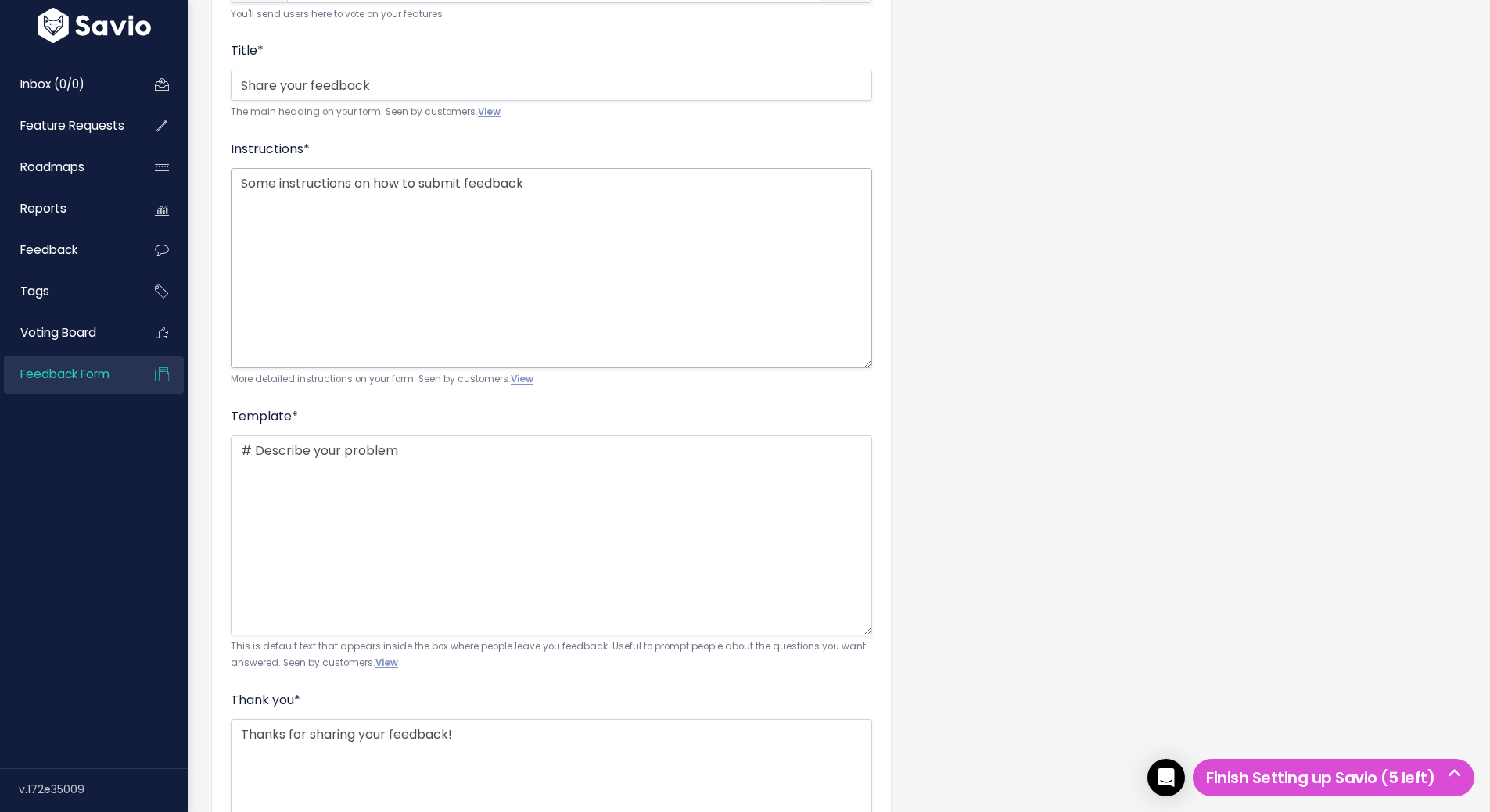
scroll to position [491, 0]
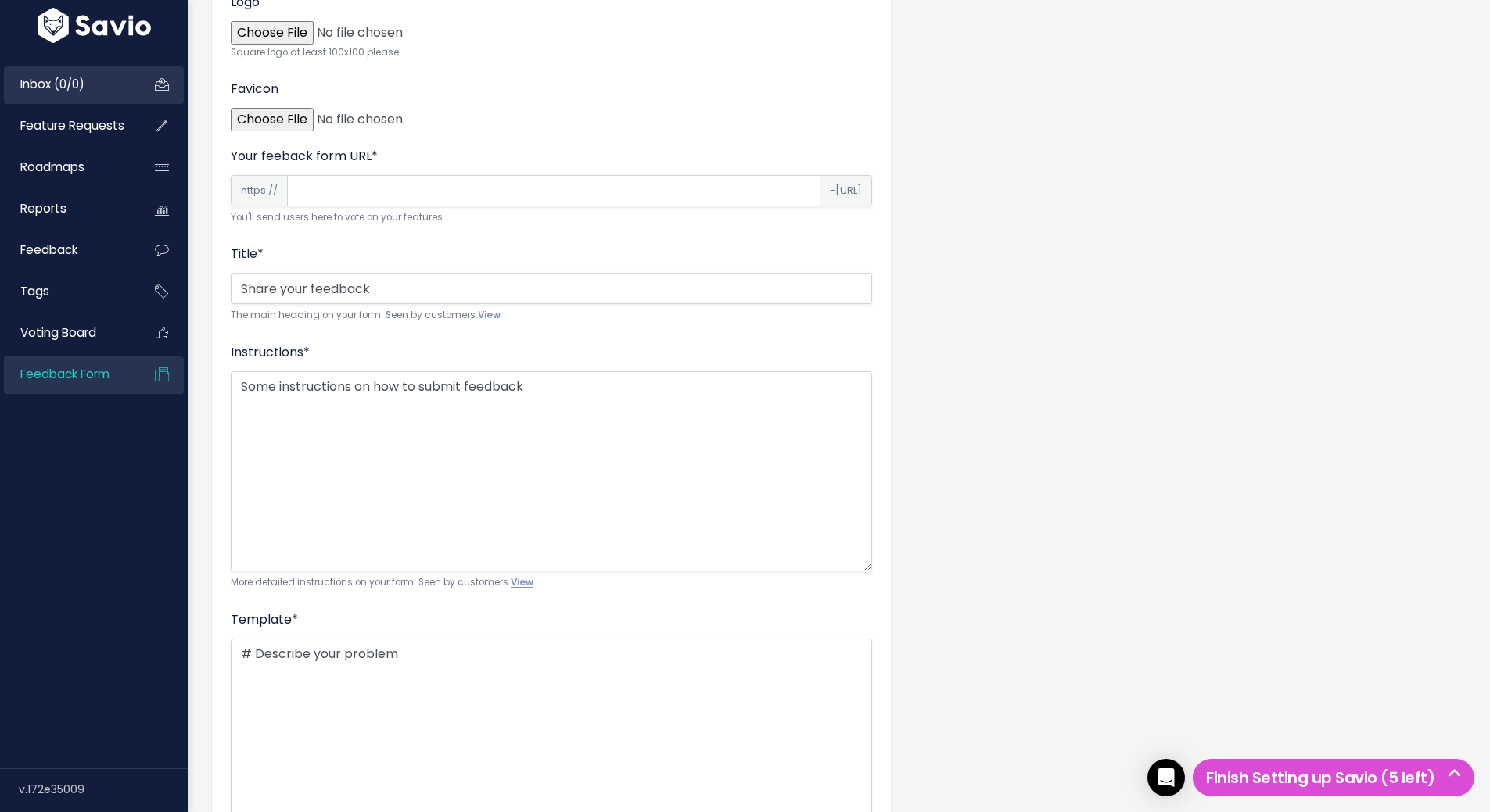
click at [68, 89] on span "Inbox (0/0)" at bounding box center [53, 84] width 64 height 17
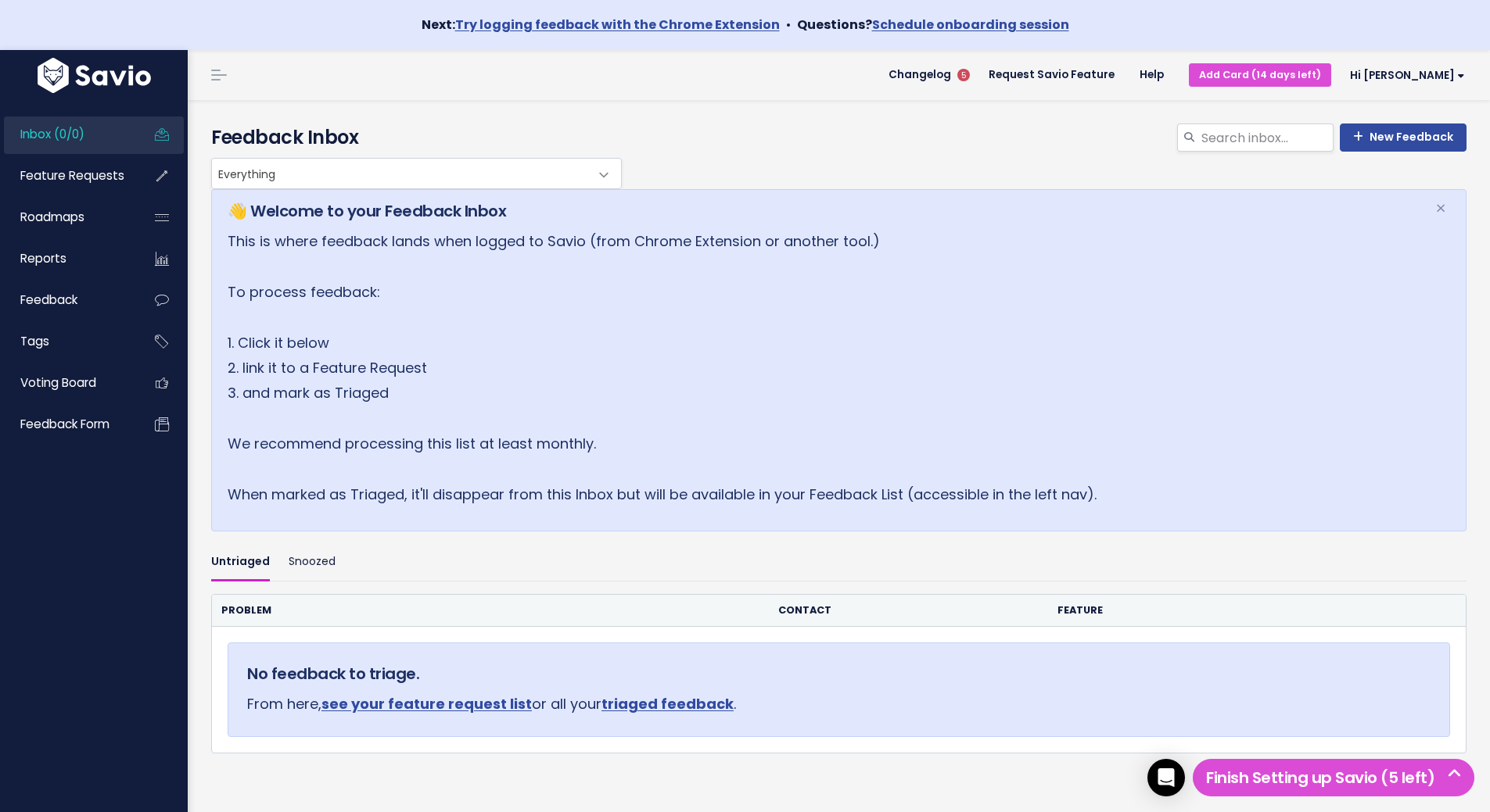
click at [268, 171] on span "Everything" at bounding box center [400, 173] width 377 height 30
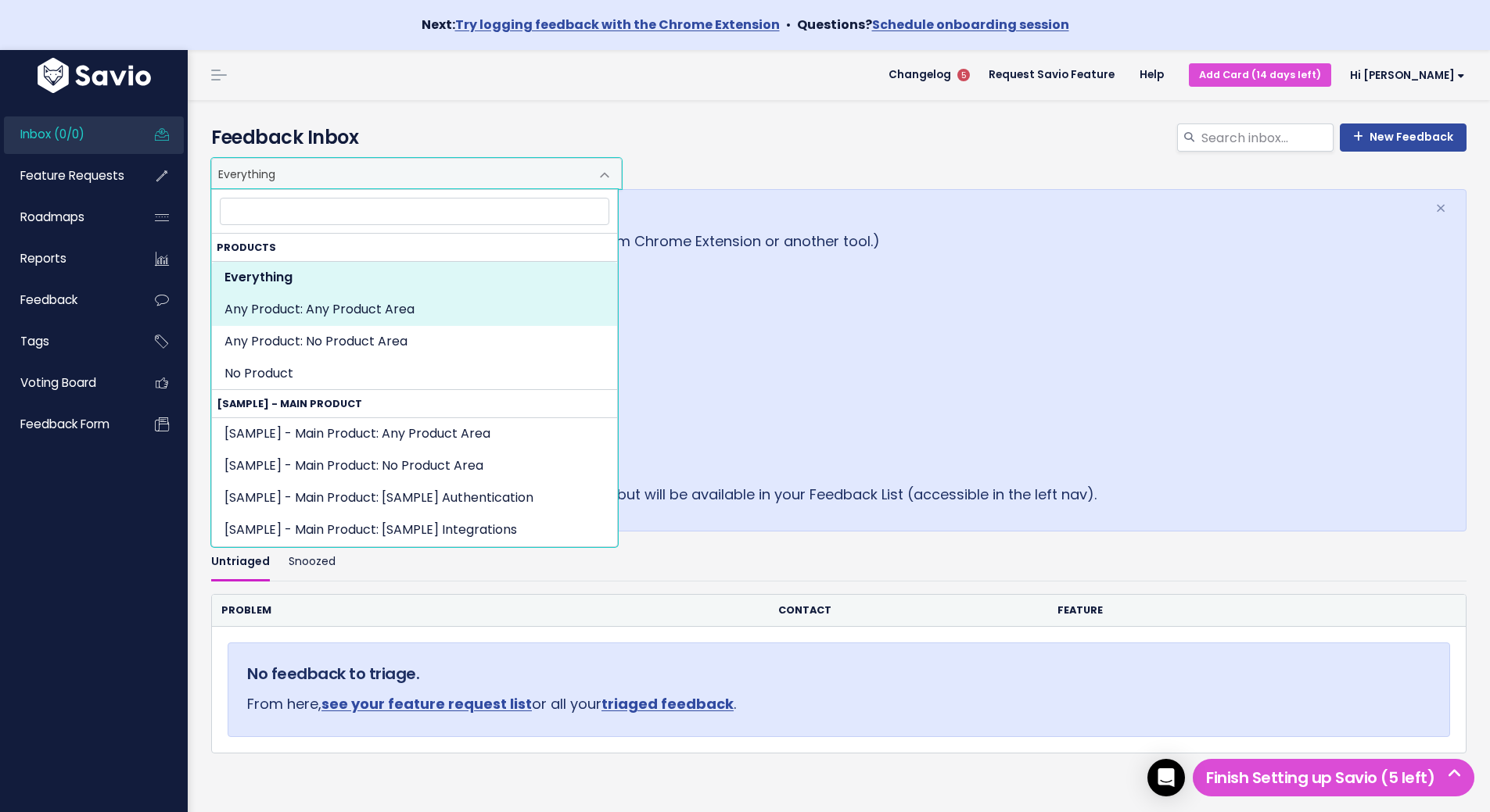
select select "SET:"
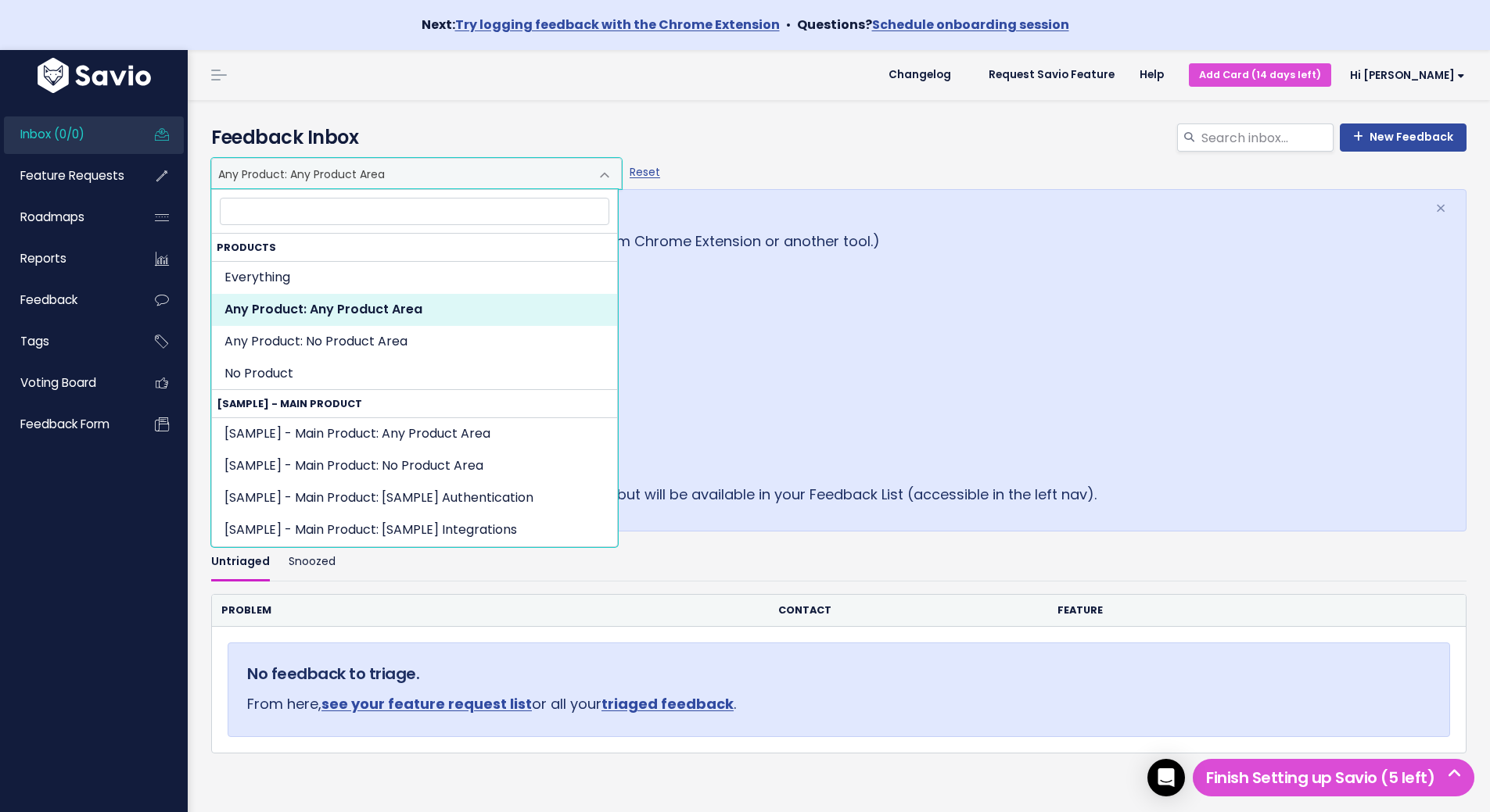
click at [365, 177] on span "Any Product: Any Product Area" at bounding box center [400, 173] width 377 height 30
select select "NOT_SET:NOT_SET"
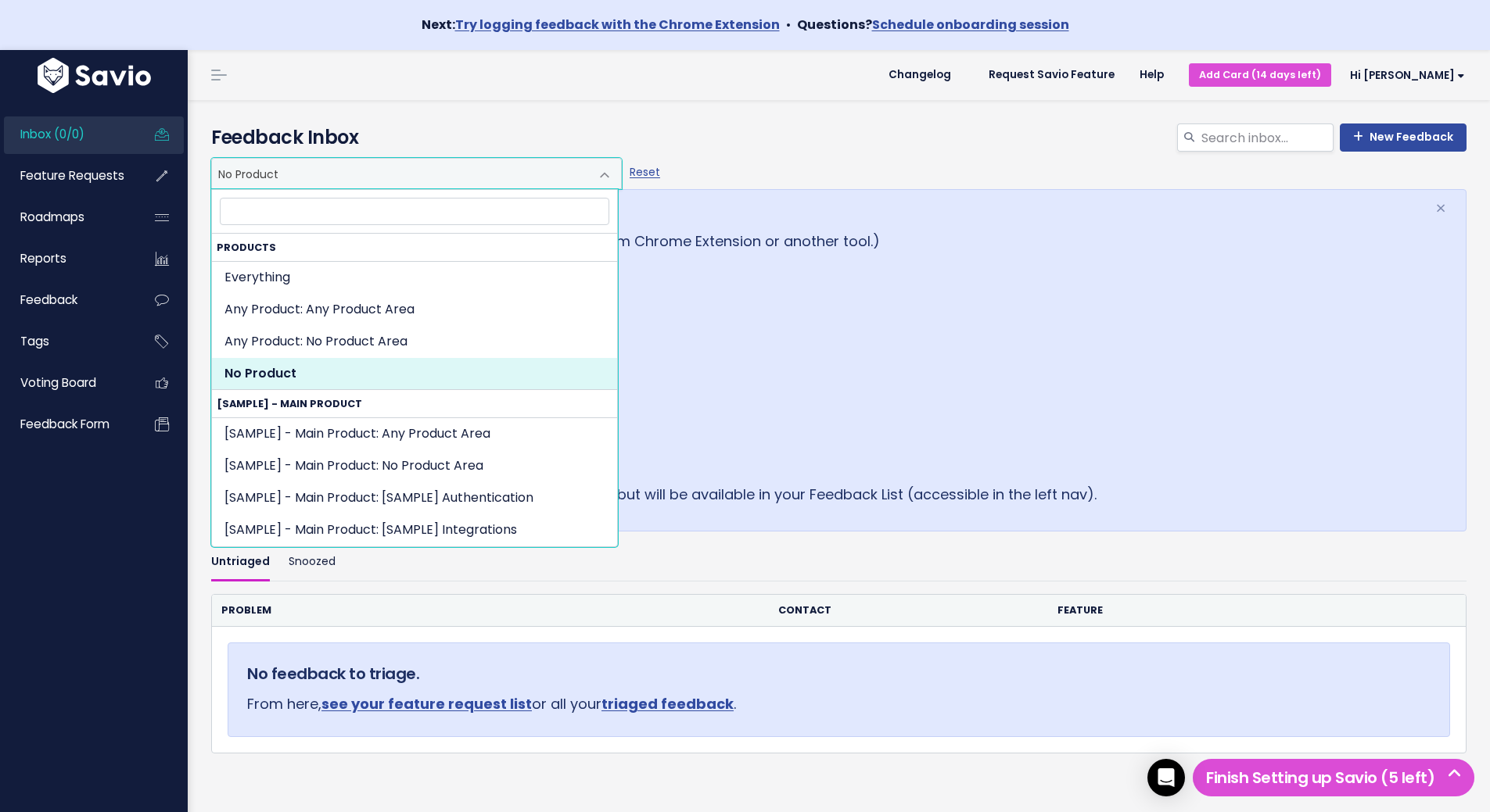
click at [314, 177] on span "No Product" at bounding box center [400, 173] width 377 height 30
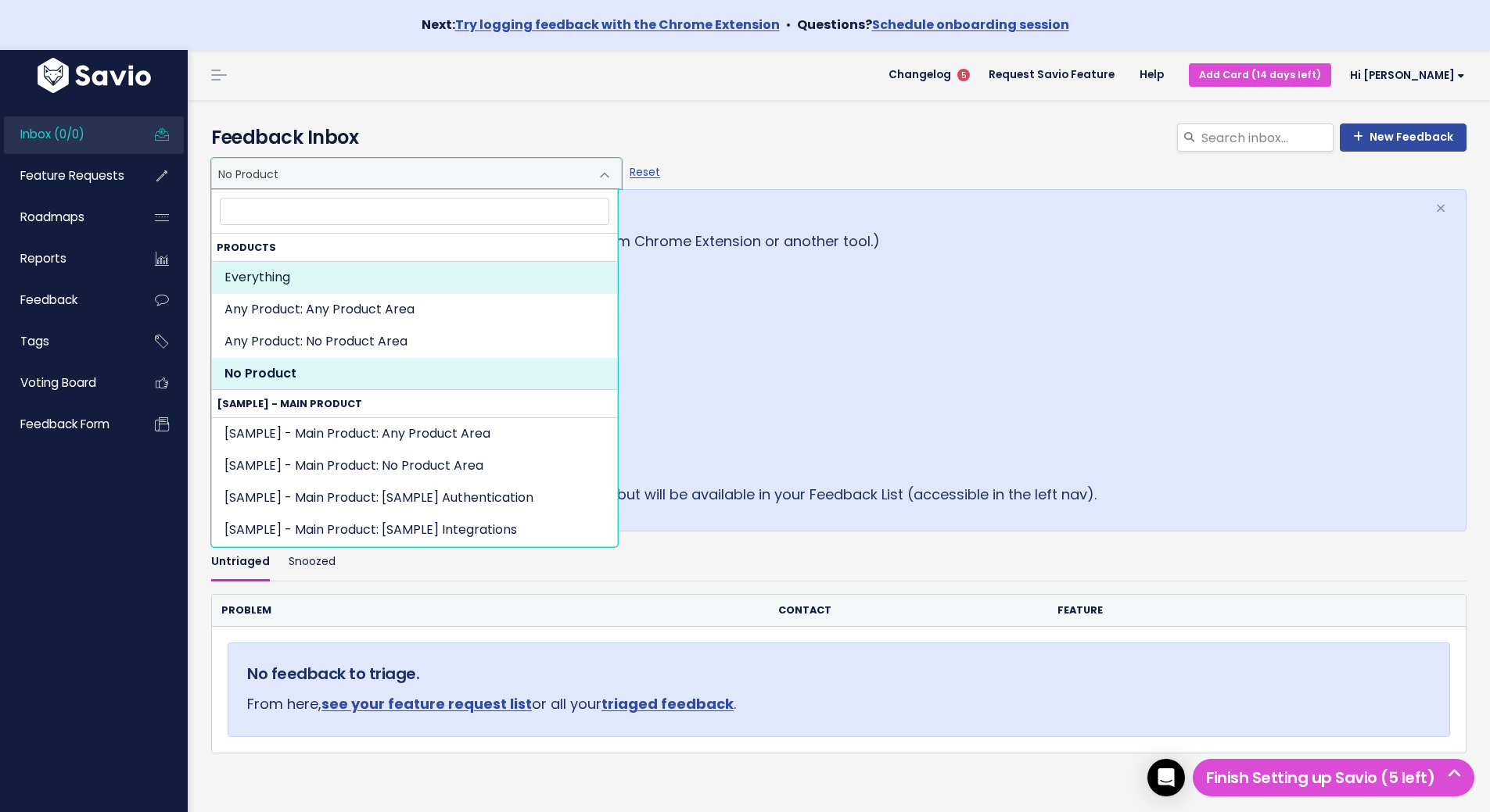
select select ":"
drag, startPoint x: 0, startPoint y: 0, endPoint x: 318, endPoint y: 167, distance: 359.2
click at [318, 167] on span "Everything" at bounding box center [400, 173] width 377 height 30
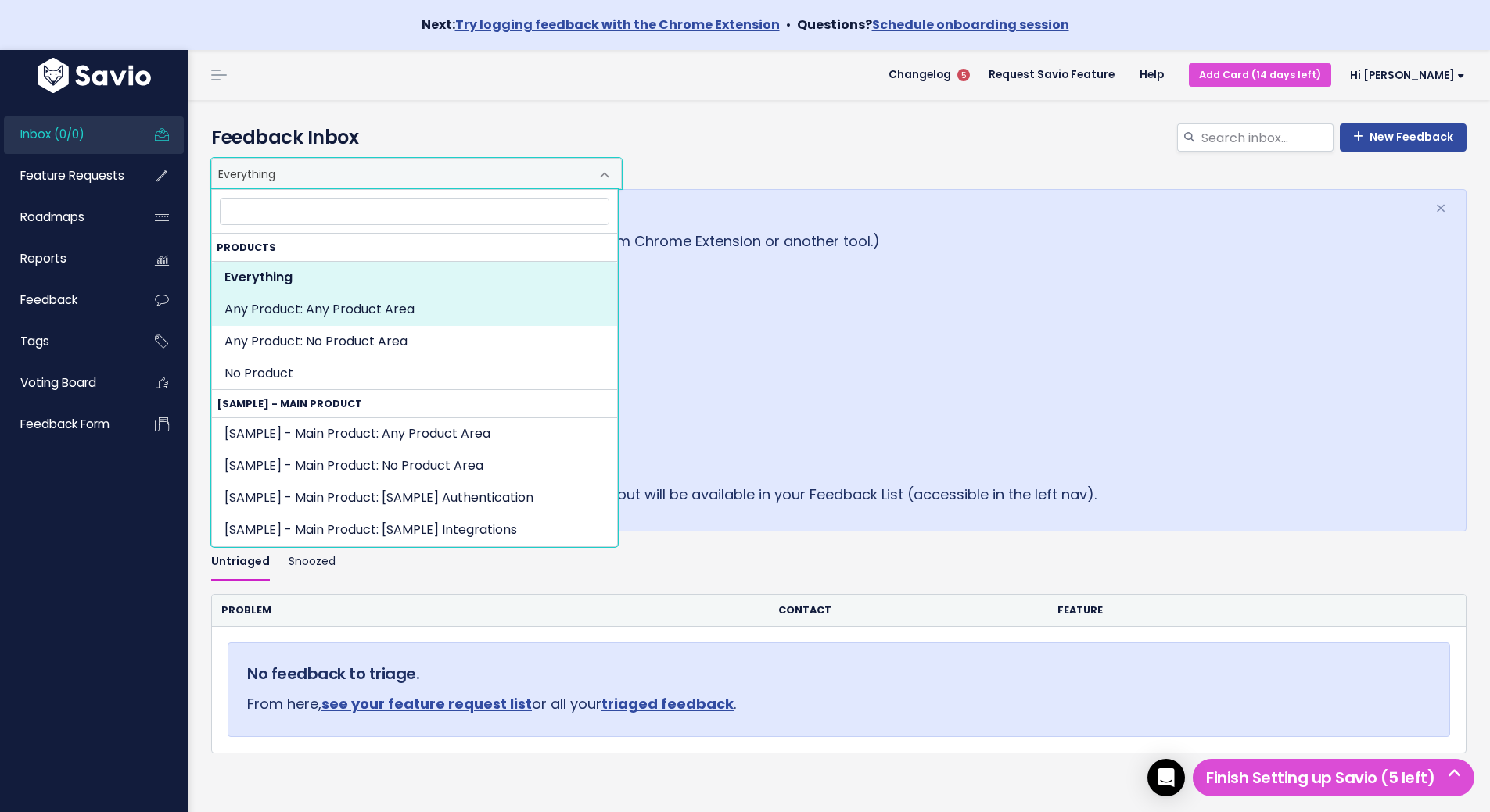
select select "SET:"
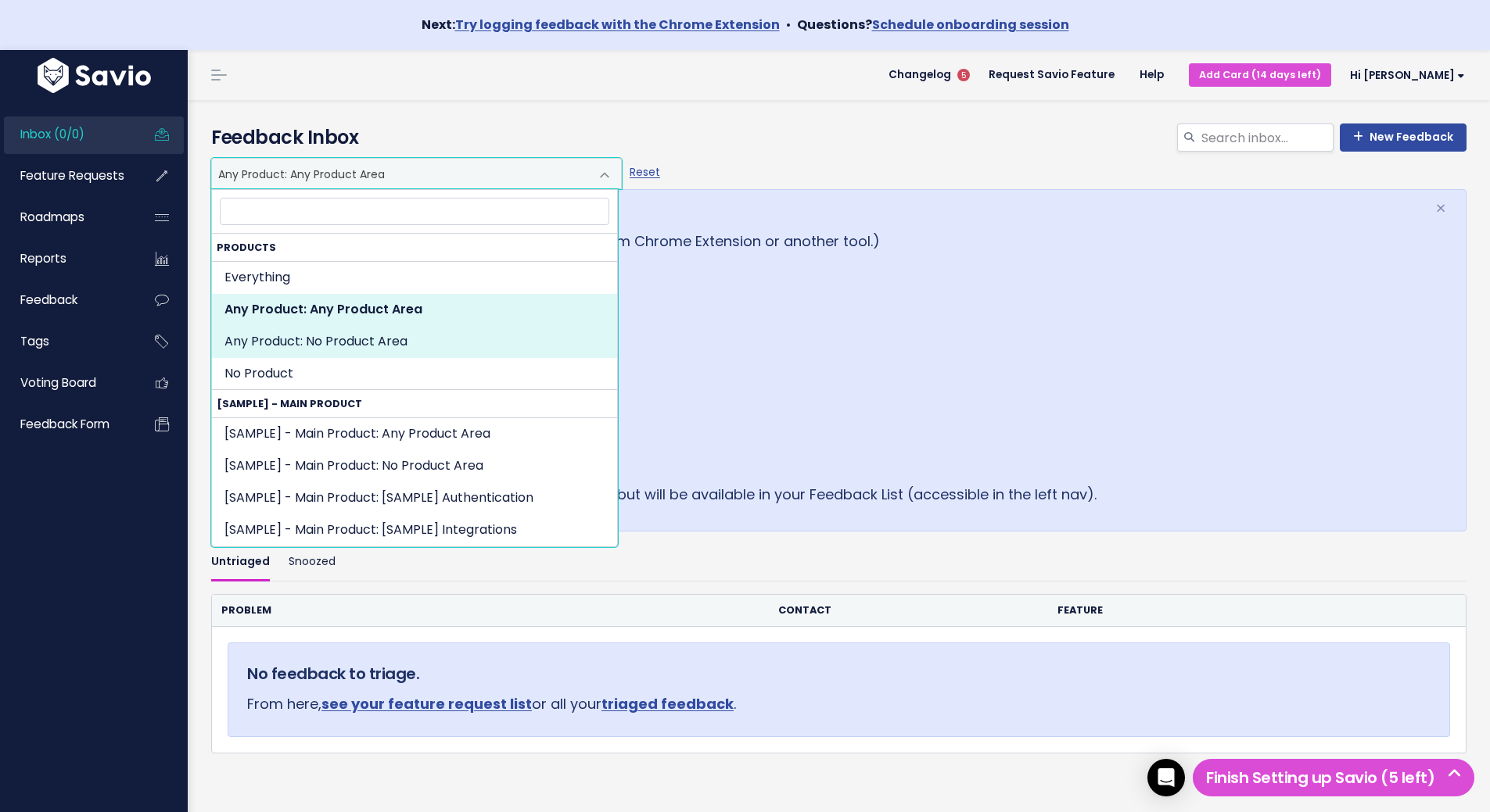
select select "SET:NOT_SET"
click at [270, 175] on span "Any Product: No Product Area" at bounding box center [400, 173] width 377 height 30
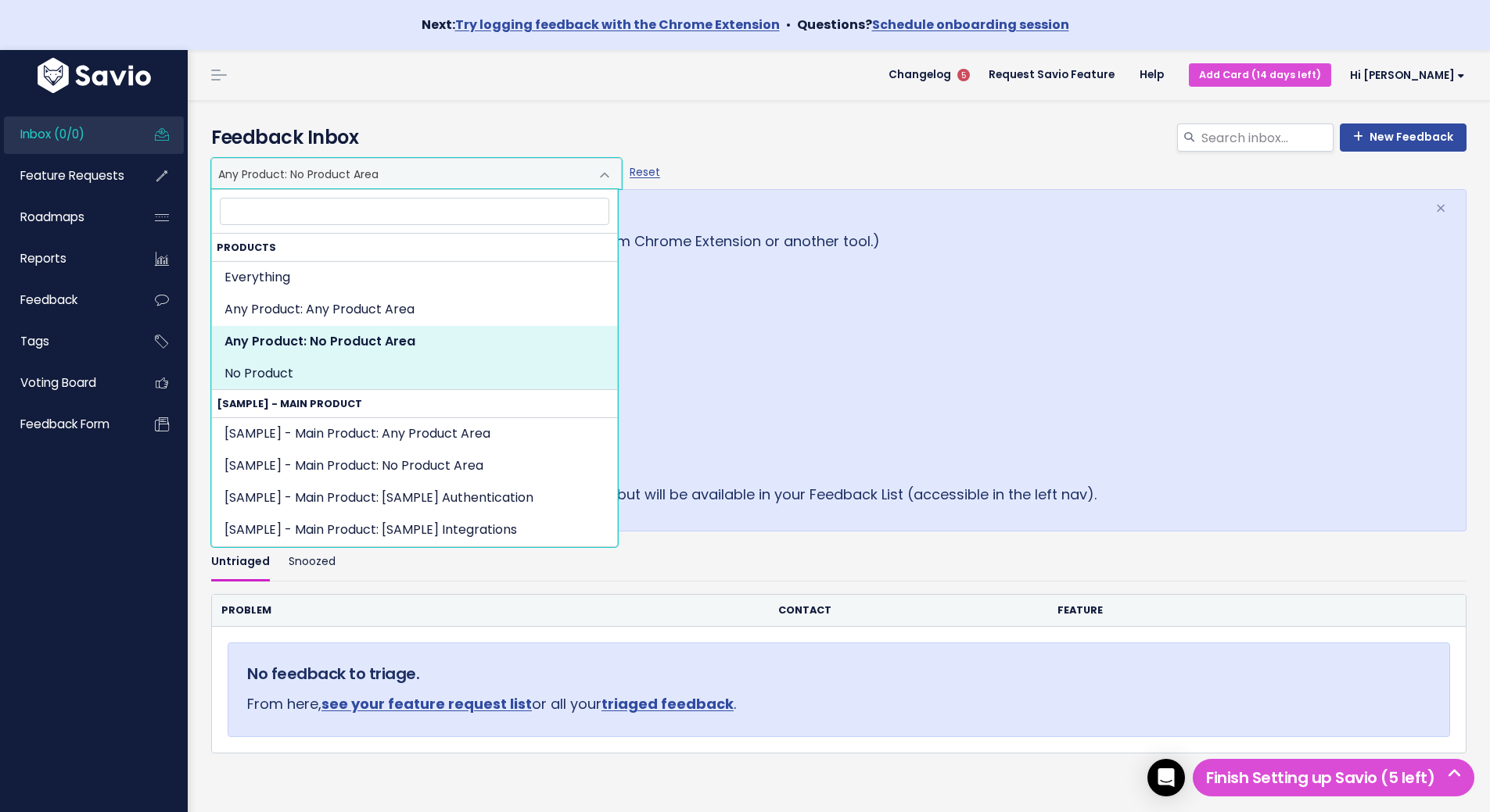
select select "NOT_SET:NOT_SET"
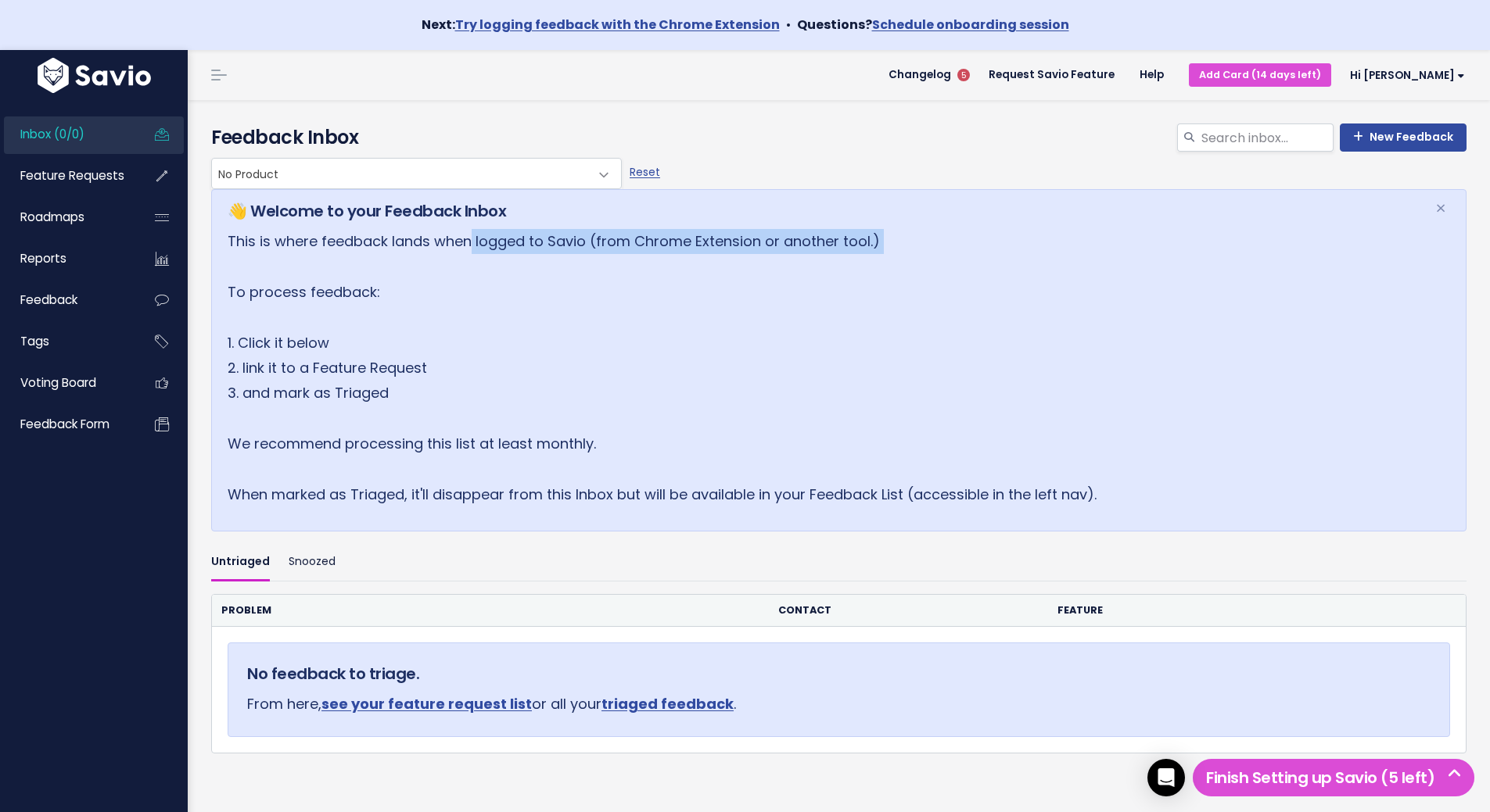
drag, startPoint x: 366, startPoint y: 244, endPoint x: 578, endPoint y: 257, distance: 212.4
click at [578, 257] on p "This is where feedback lands when logged to Savio (from Chrome Extension or ano…" at bounding box center [821, 367] width 1188 height 278
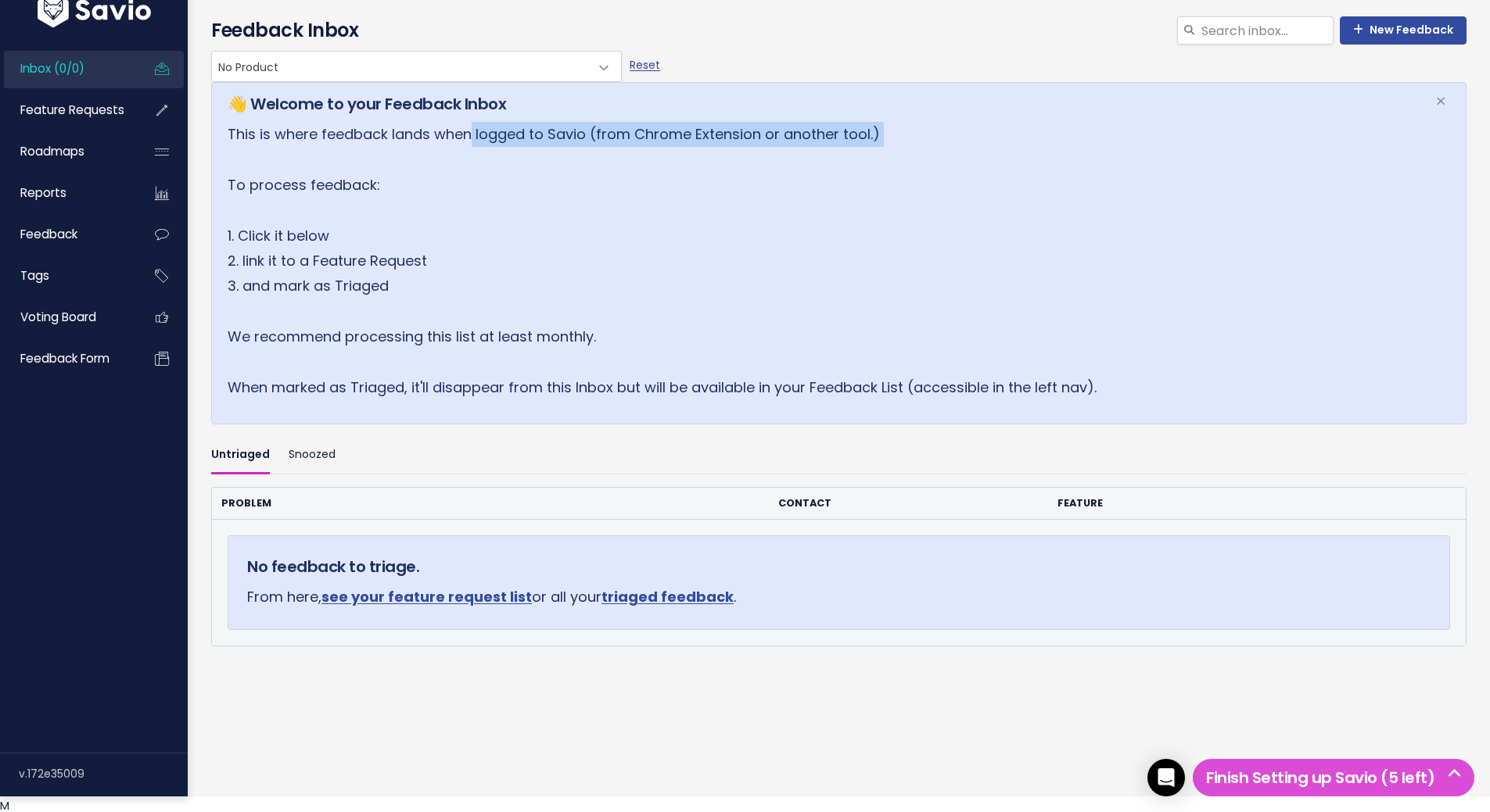
scroll to position [115, 0]
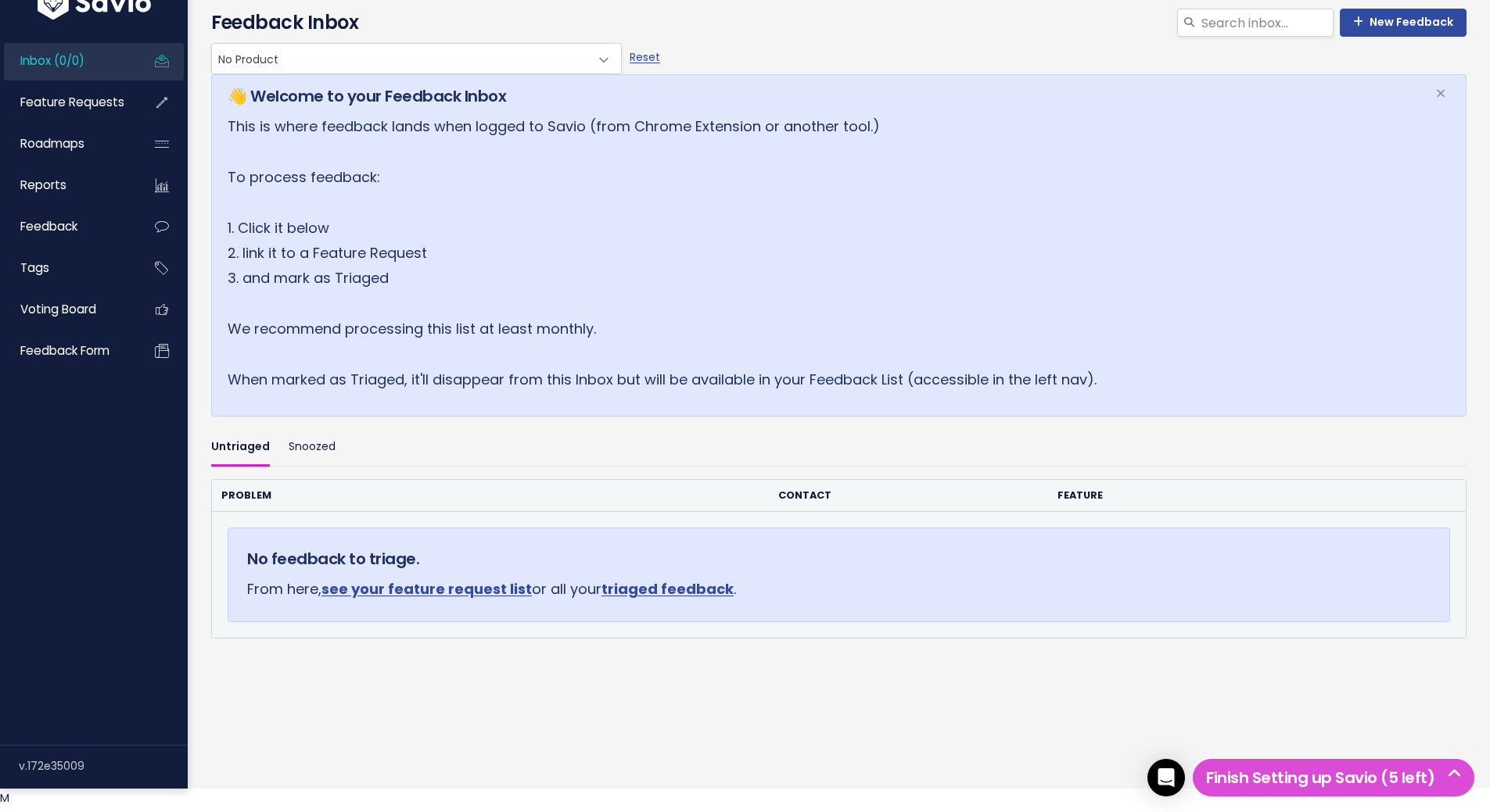
click at [1156, 571] on div "No feedback to triage. From here, see your feature request list or all your tri…" at bounding box center [839, 574] width 1223 height 94
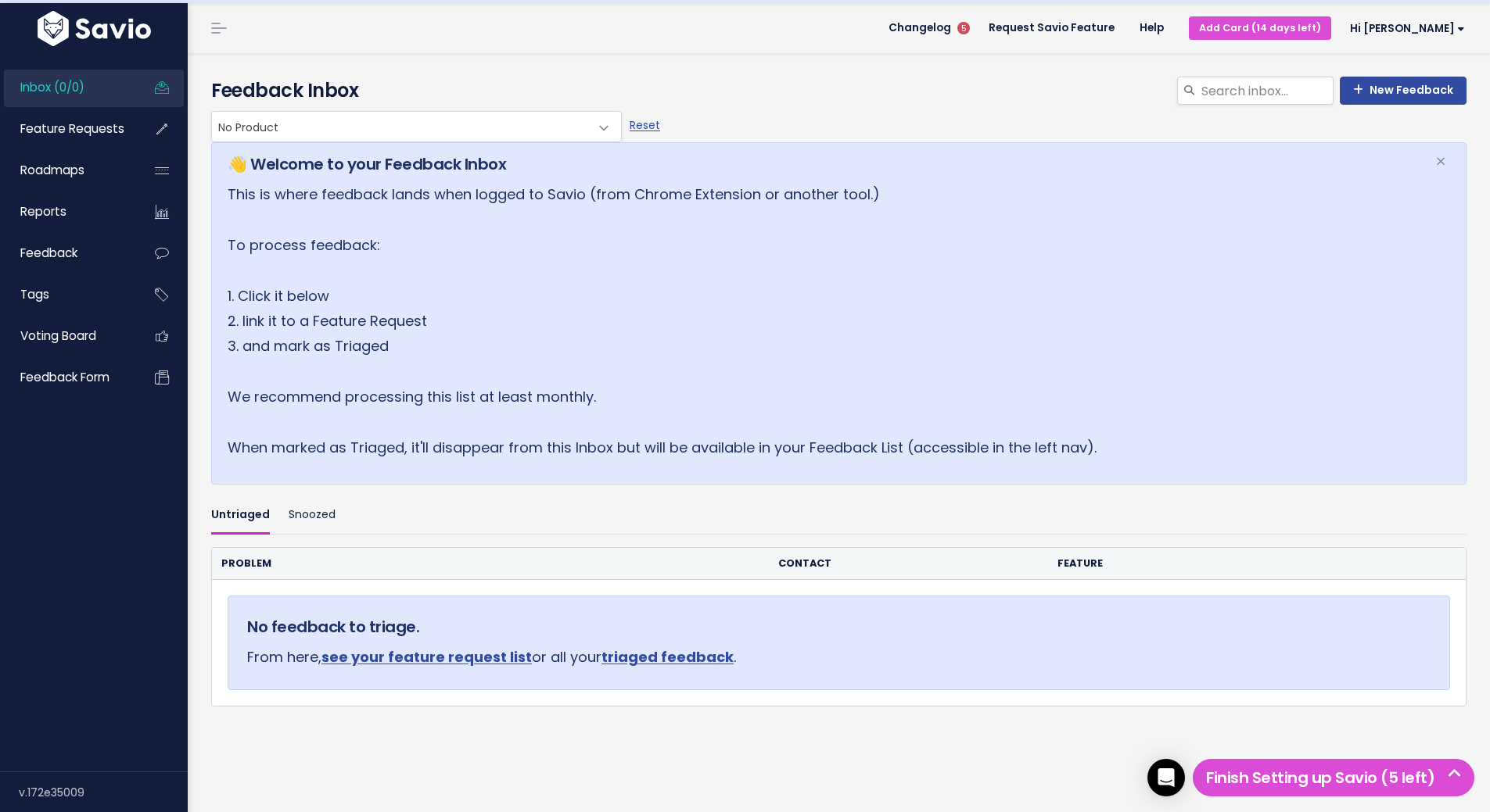
scroll to position [0, 0]
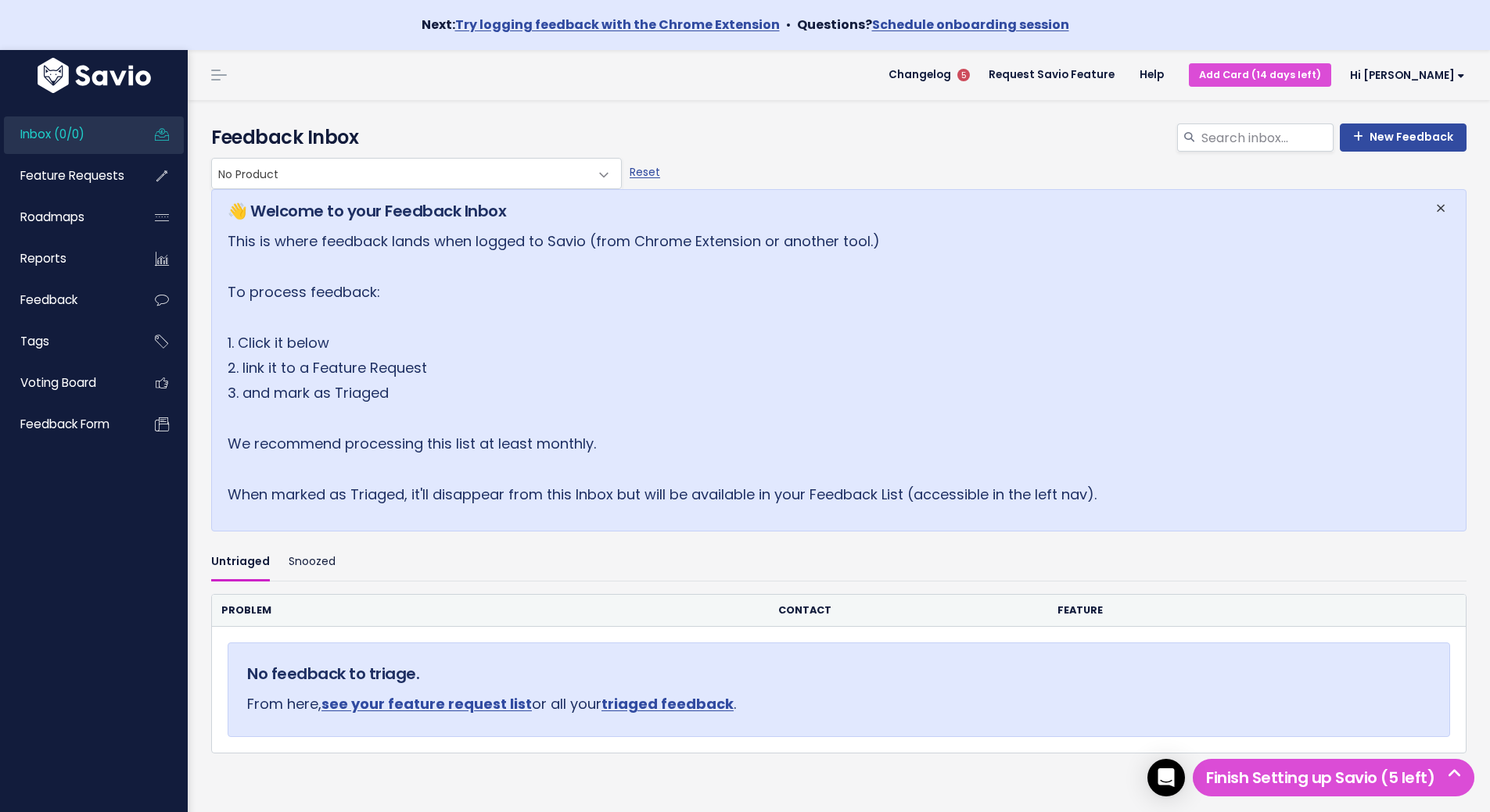
click at [1435, 210] on span "×" at bounding box center [1439, 208] width 11 height 26
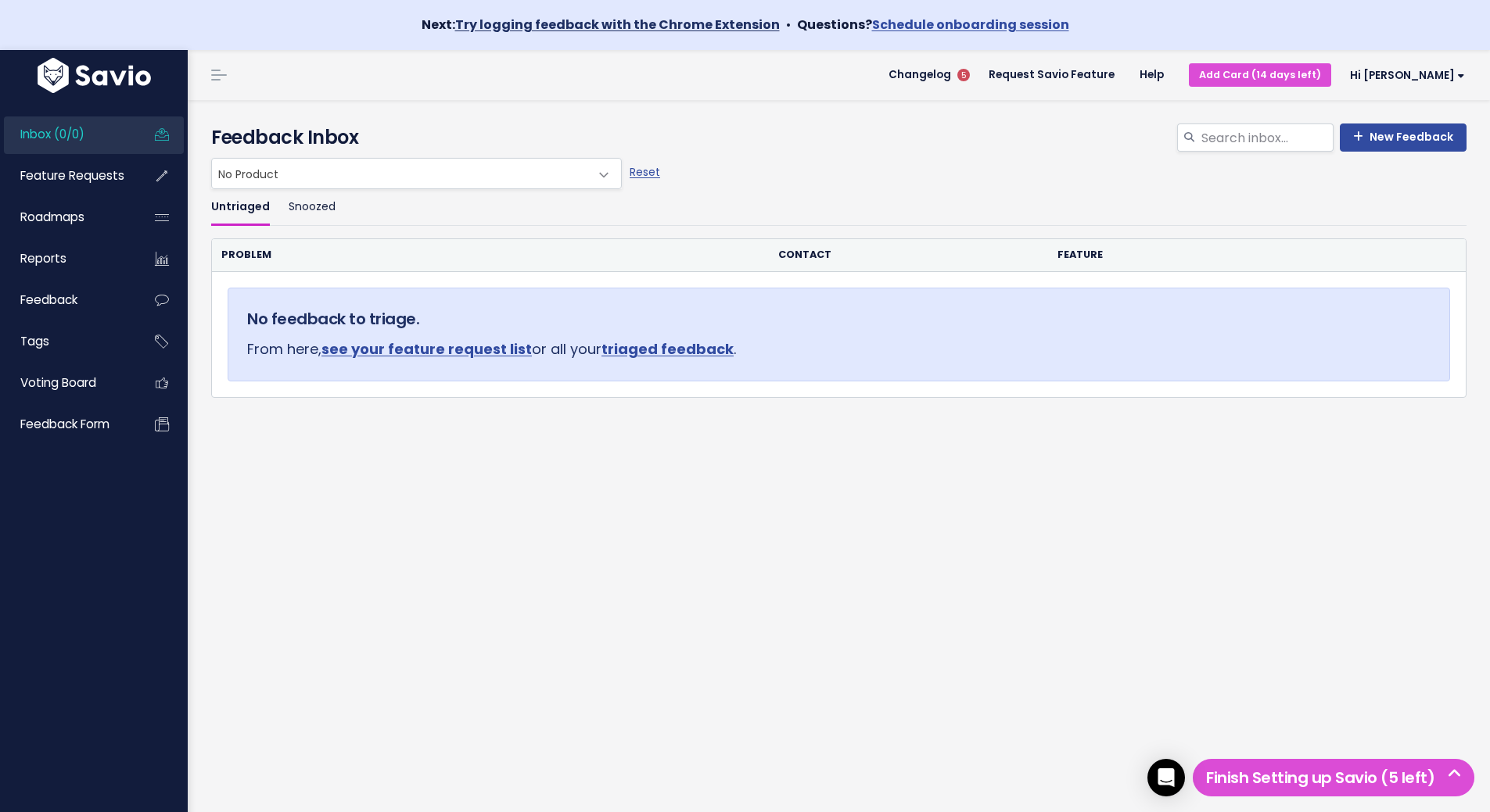
click at [658, 26] on link "Try logging feedback with the Chrome Extension" at bounding box center [617, 25] width 325 height 18
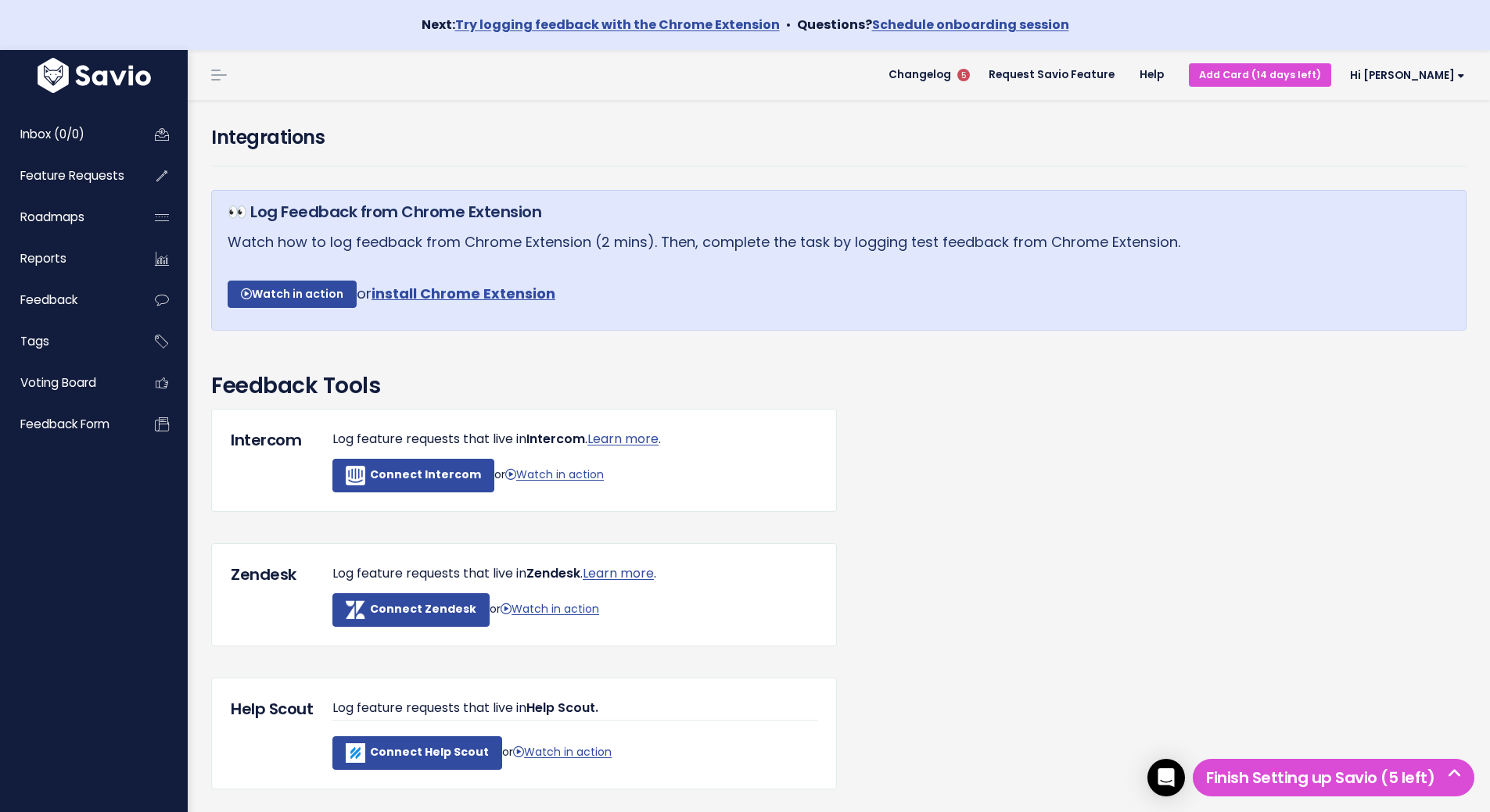
click at [440, 291] on link "install Chrome Extension" at bounding box center [463, 293] width 183 height 20
click at [51, 138] on span "Inbox (0/0)" at bounding box center [53, 134] width 64 height 17
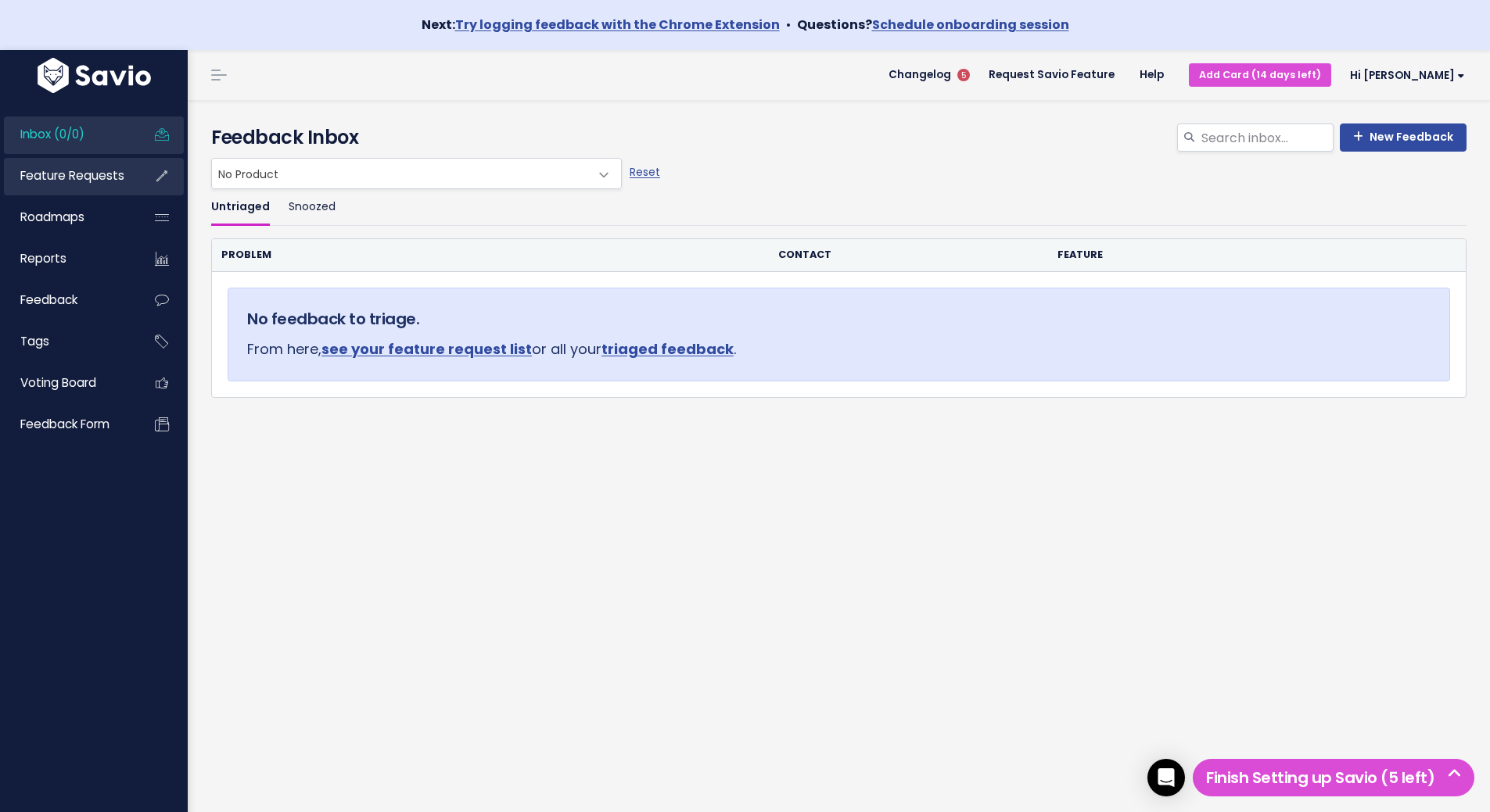
click at [86, 188] on link "Feature Requests" at bounding box center [66, 175] width 126 height 36
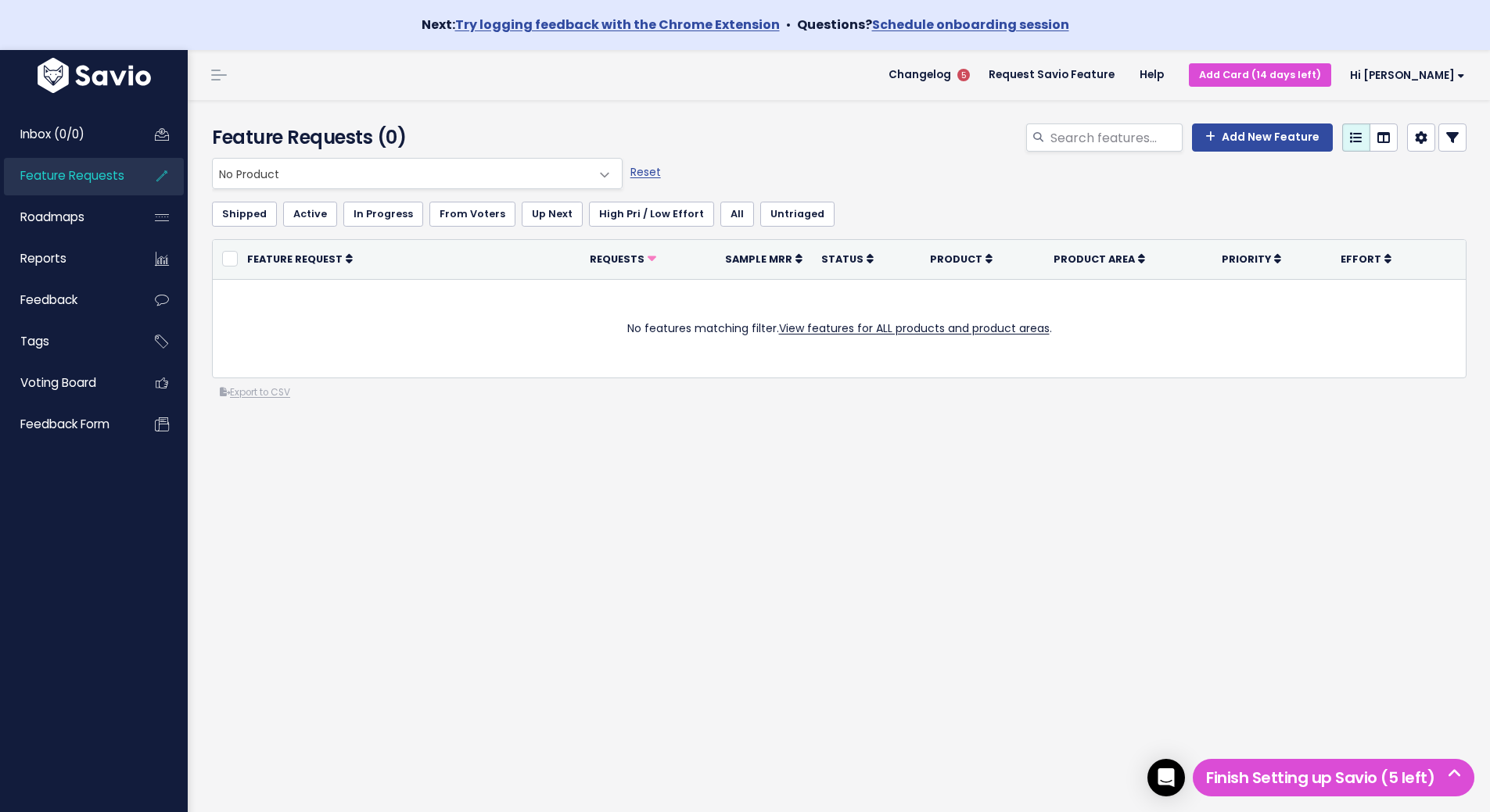
click at [515, 447] on div "Everything Any Product: Any Product Area Any Product: No Product Area No Produc…" at bounding box center [839, 342] width 1278 height 368
click at [41, 148] on link "Inbox (0/0)" at bounding box center [66, 135] width 126 height 36
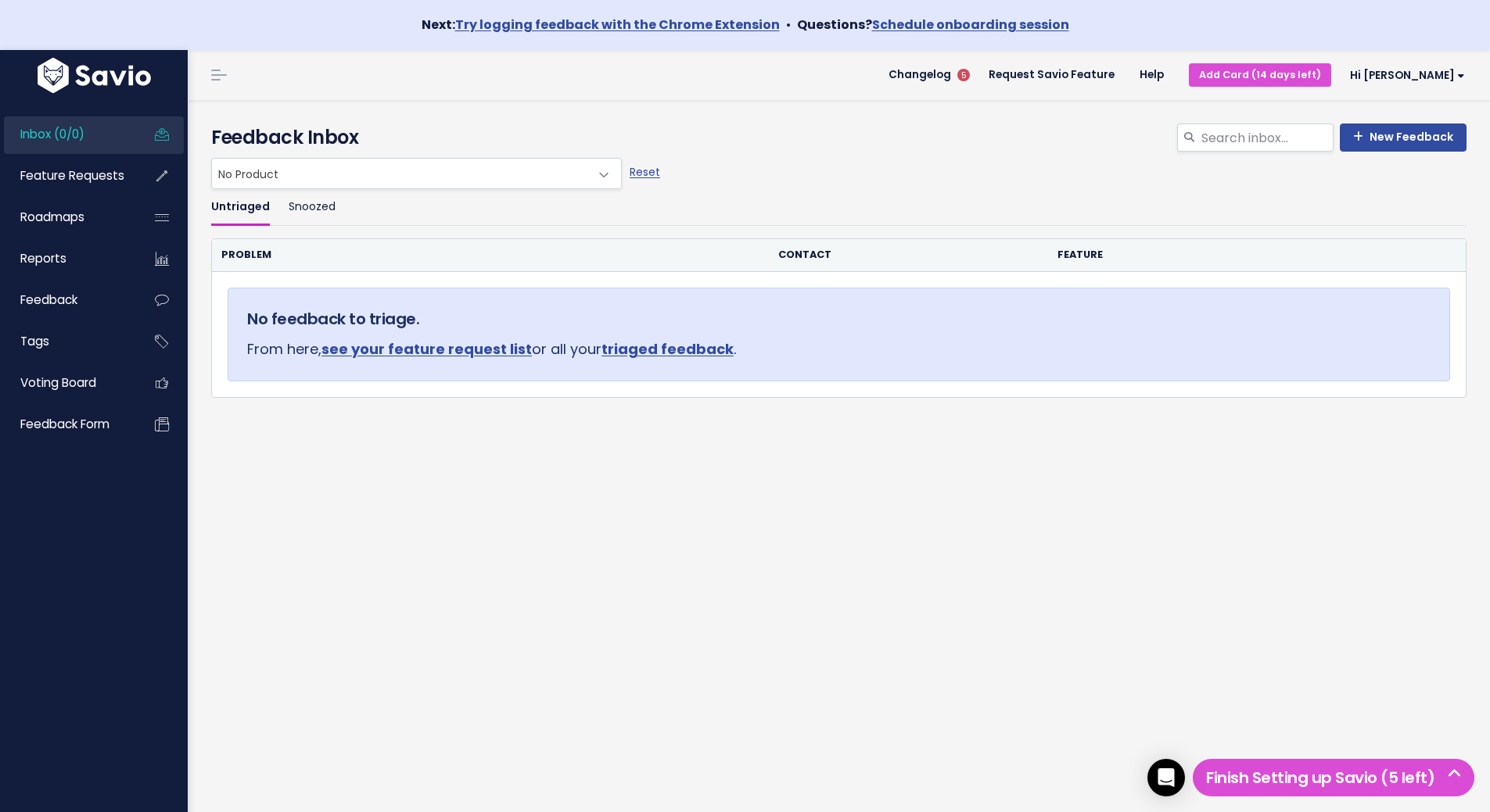
click at [558, 435] on div "Untriaged Snoozed Problem Contact Feature No feedback to triage. From here, see…" at bounding box center [838, 355] width 1279 height 334
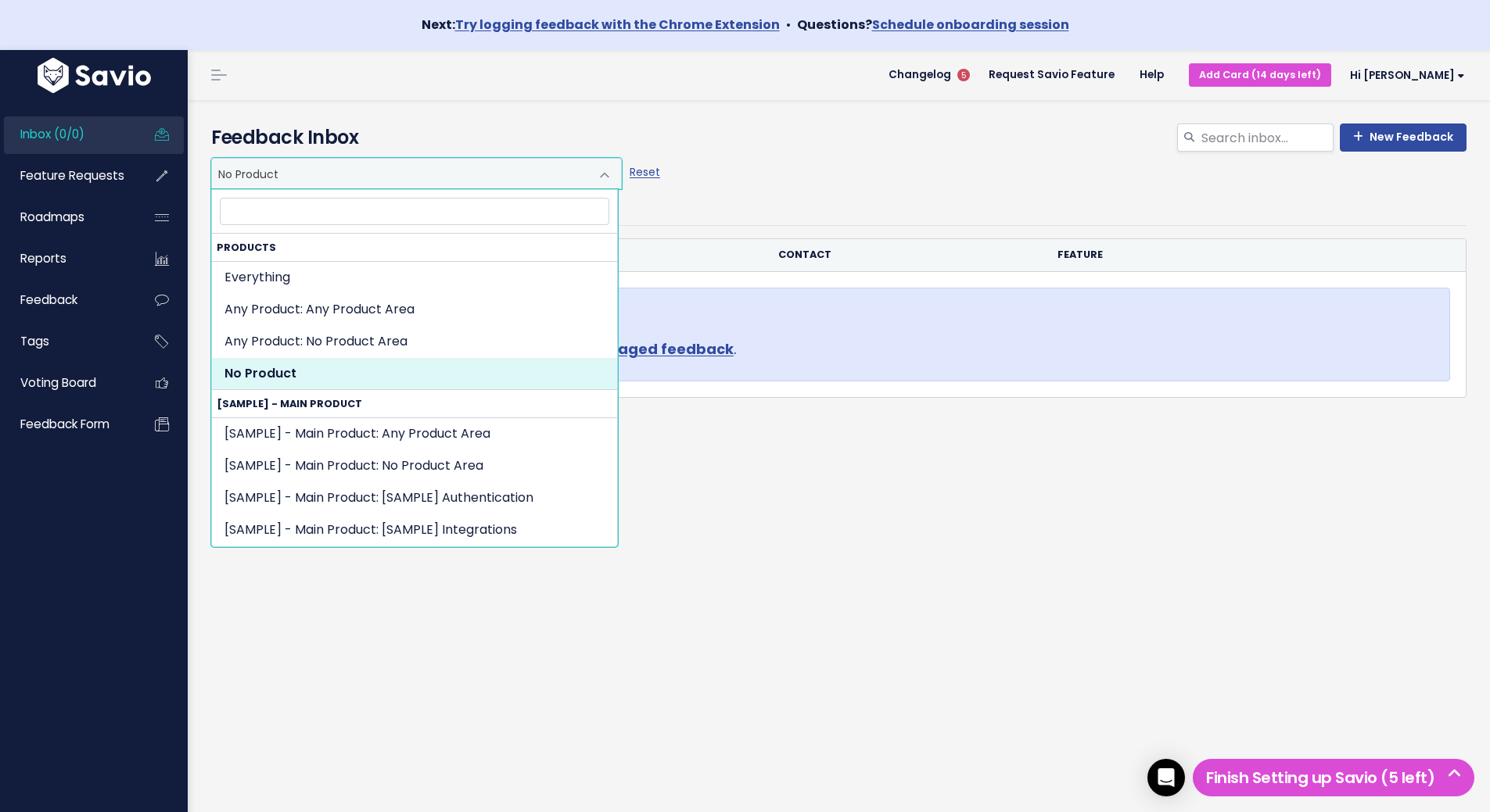
click at [427, 172] on span "No Product" at bounding box center [400, 173] width 377 height 30
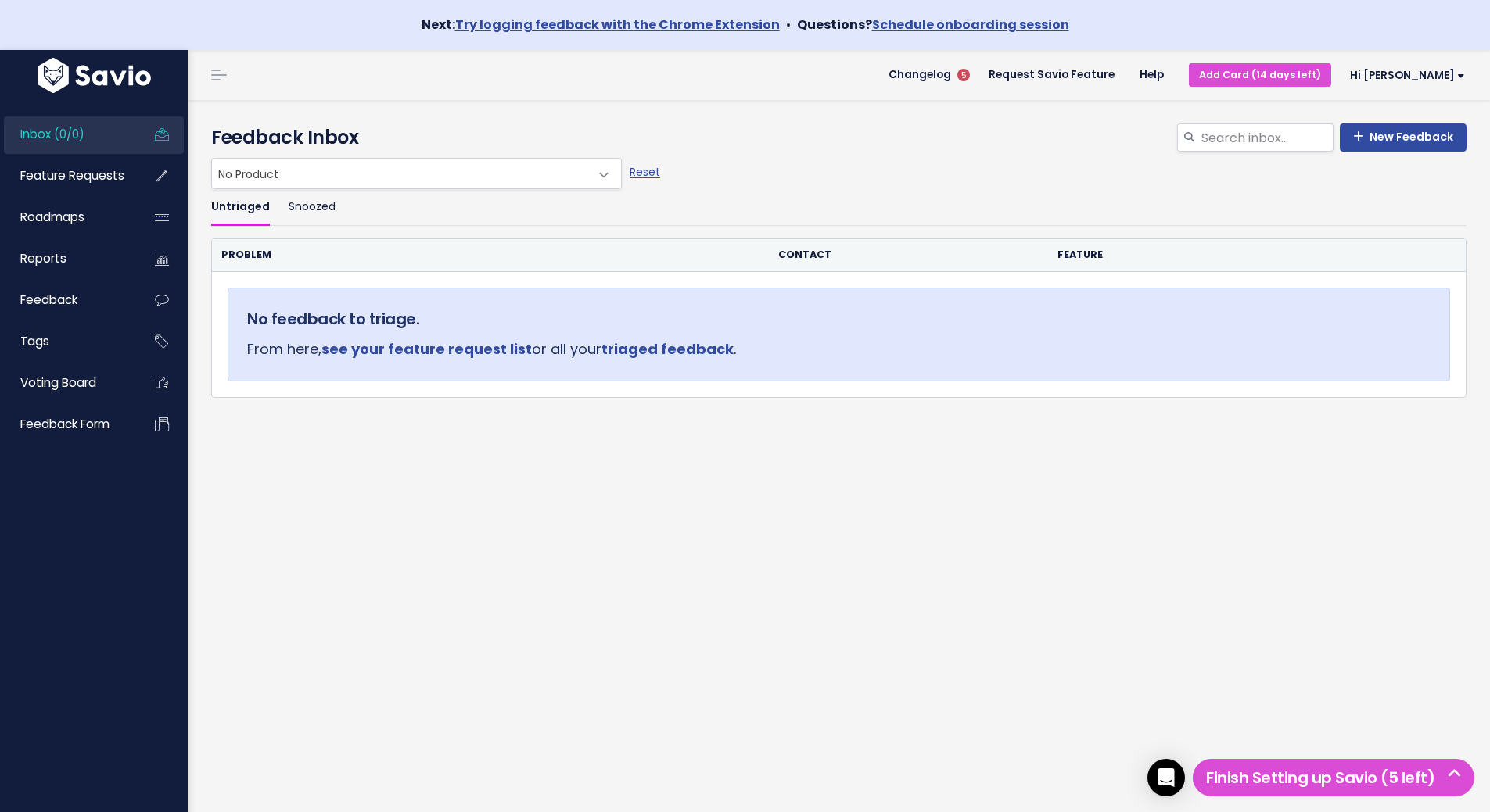
click at [827, 254] on th "Contact" at bounding box center [907, 255] width 278 height 32
click at [221, 75] on span at bounding box center [219, 75] width 16 height 2
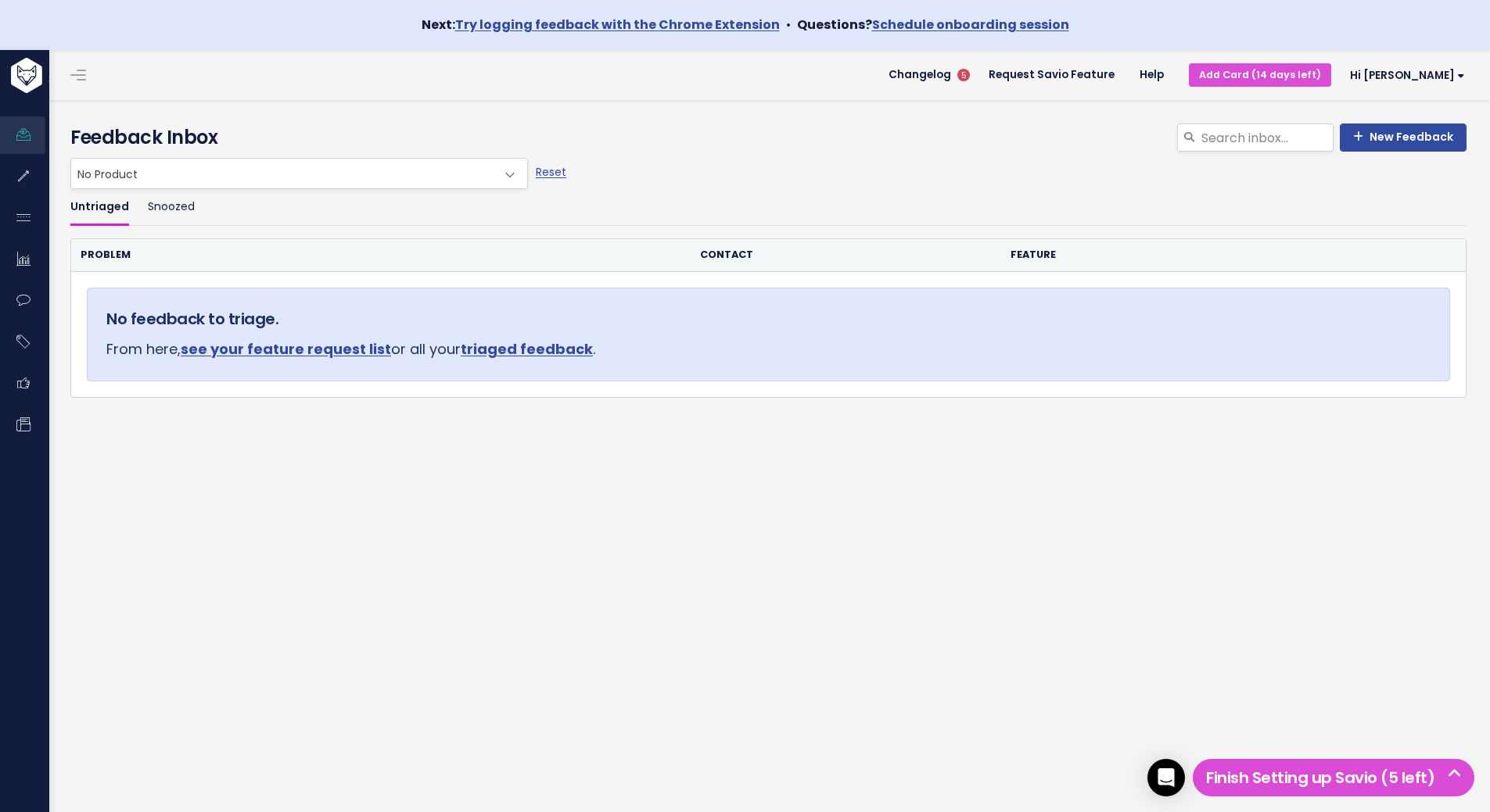
click at [82, 71] on link at bounding box center [77, 75] width 25 height 14
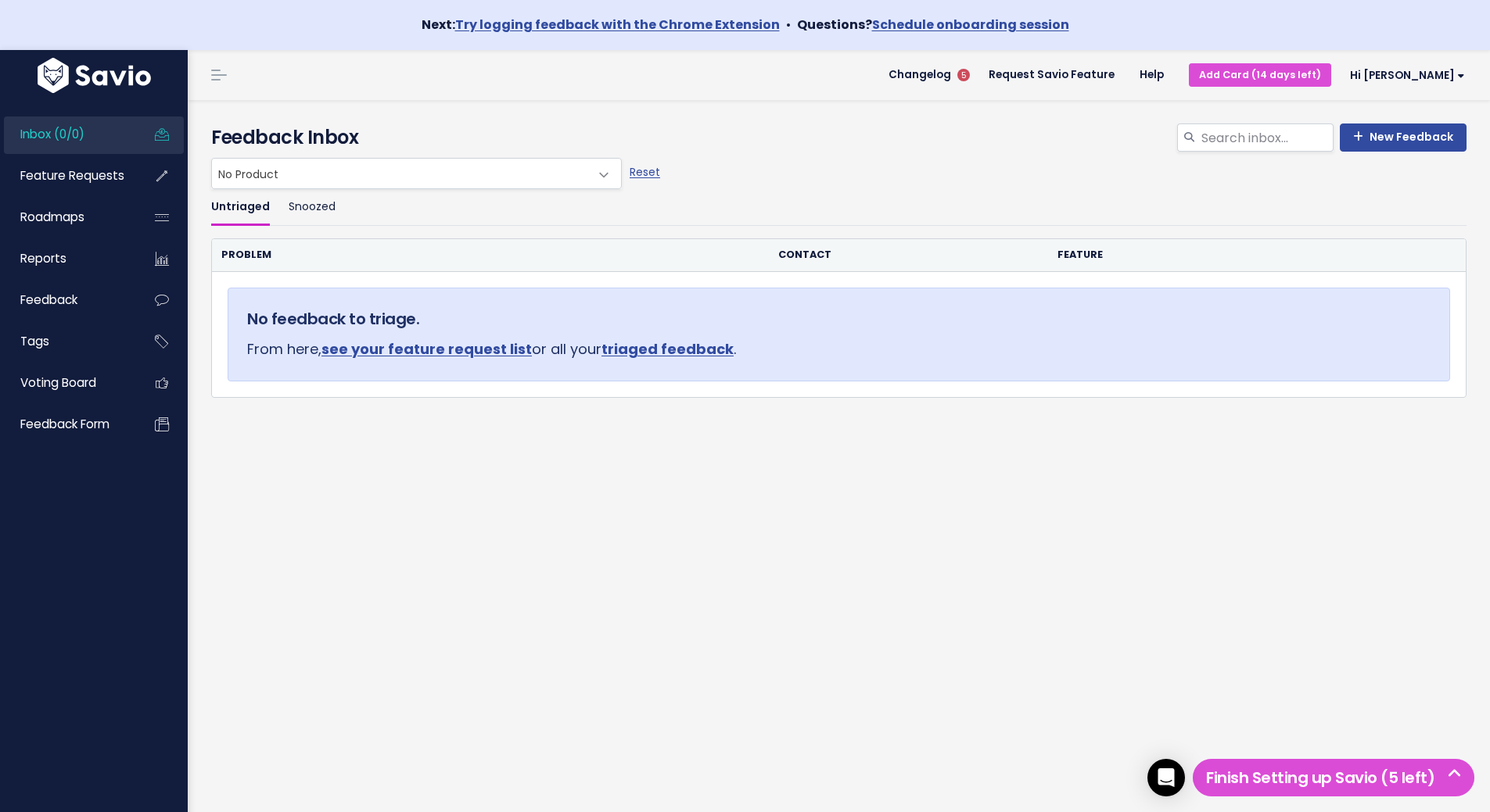
click at [452, 575] on div "Time to Triage Nice work! Click the Feedback you just entered. We're going to T…" at bounding box center [838, 481] width 1302 height 762
click at [869, 493] on div "Untriaged Snoozed Problem Contact Feature No feedback to triage. From here, see…" at bounding box center [838, 355] width 1279 height 334
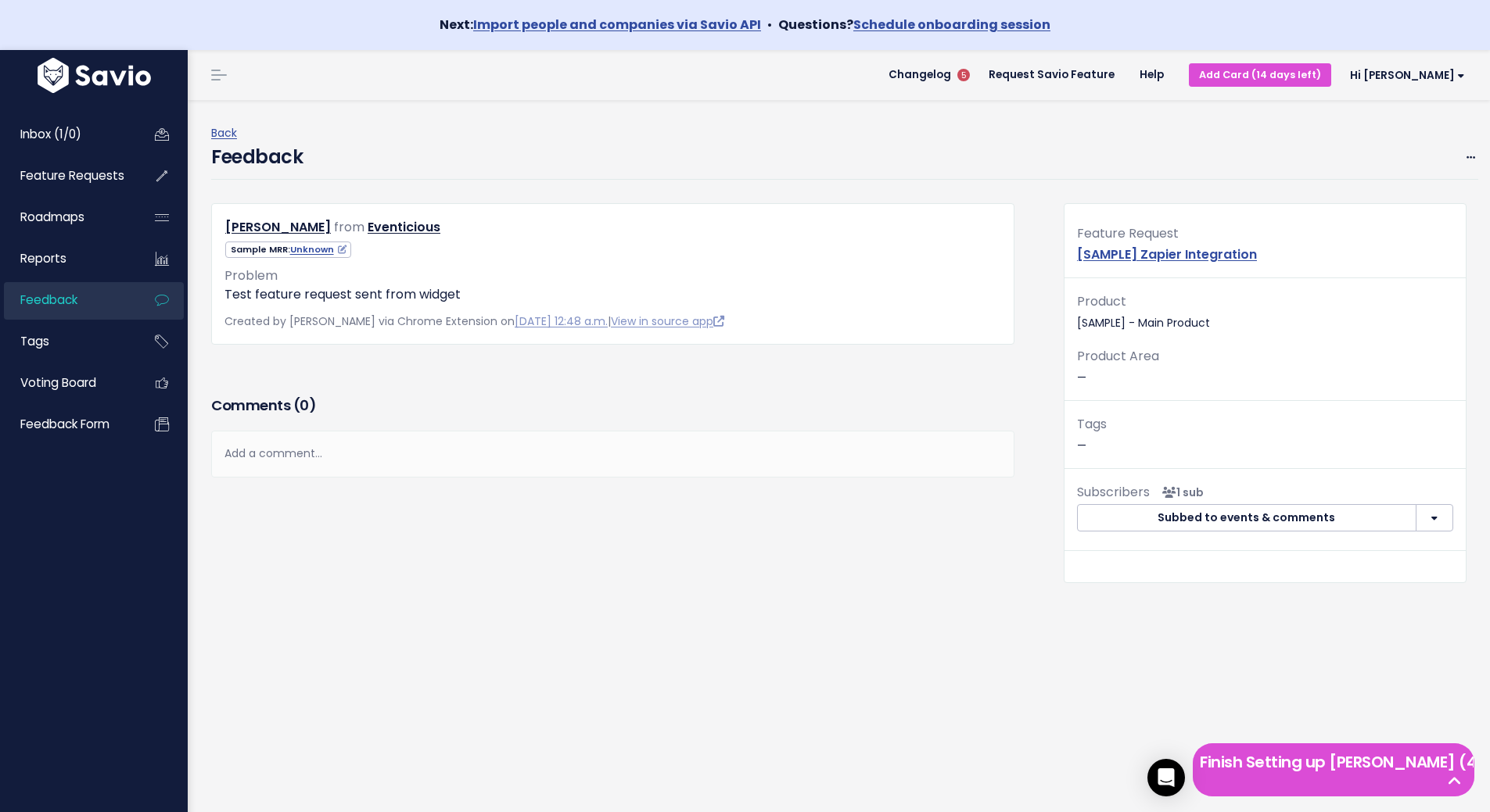
click at [759, 595] on div "Elena Kushpel from Eventicious" at bounding box center [625, 404] width 852 height 403
drag, startPoint x: 342, startPoint y: 299, endPoint x: 456, endPoint y: 303, distance: 114.1
click at [456, 303] on p "Test feature request sent from widget" at bounding box center [613, 294] width 777 height 19
click at [623, 123] on div "Back Feedback Edit Delete" at bounding box center [844, 152] width 1267 height 103
click at [488, 144] on div "Feedback Edit Delete" at bounding box center [844, 160] width 1267 height 37
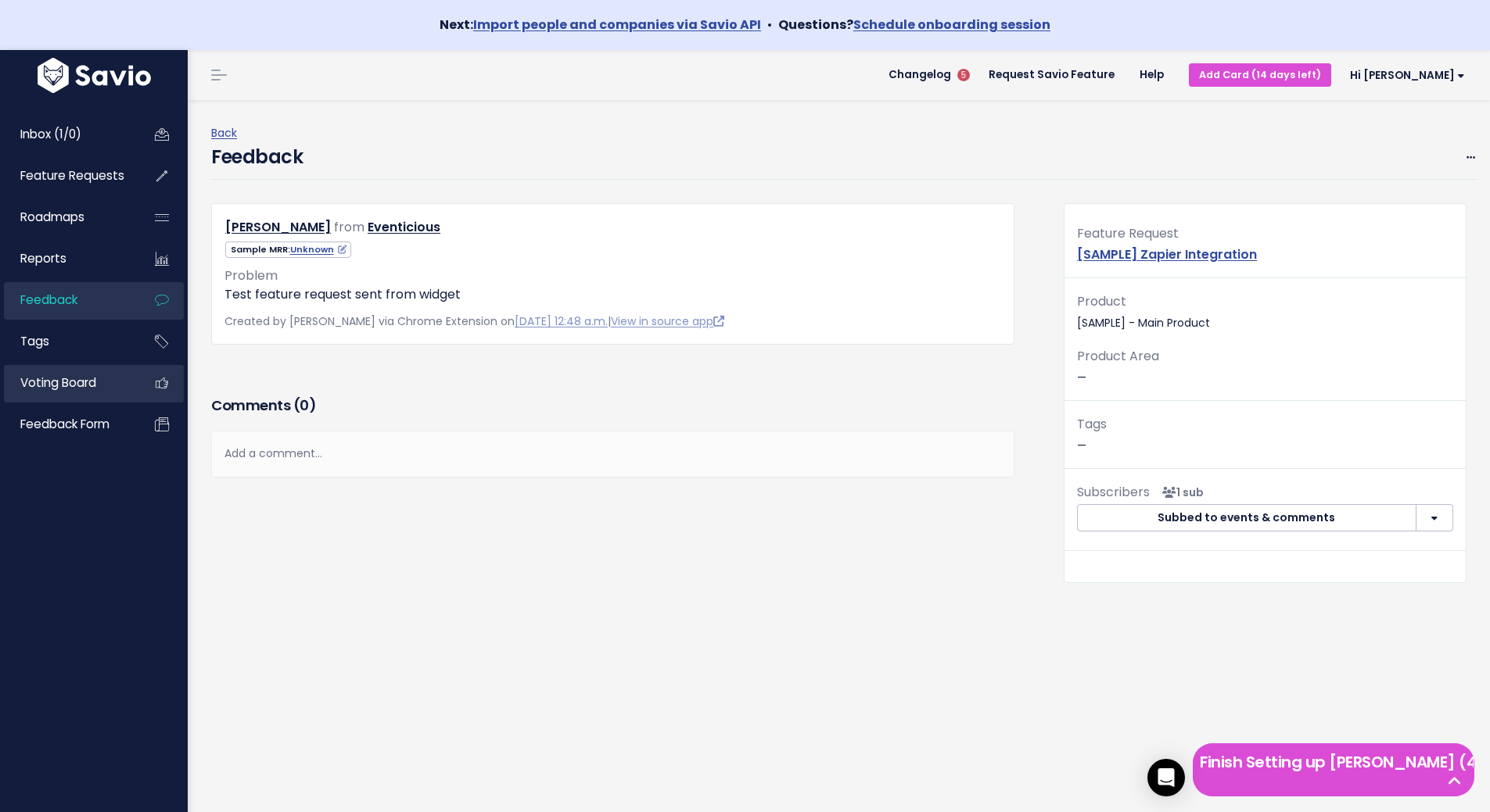
click at [64, 384] on span "Voting Board" at bounding box center [58, 382] width 76 height 17
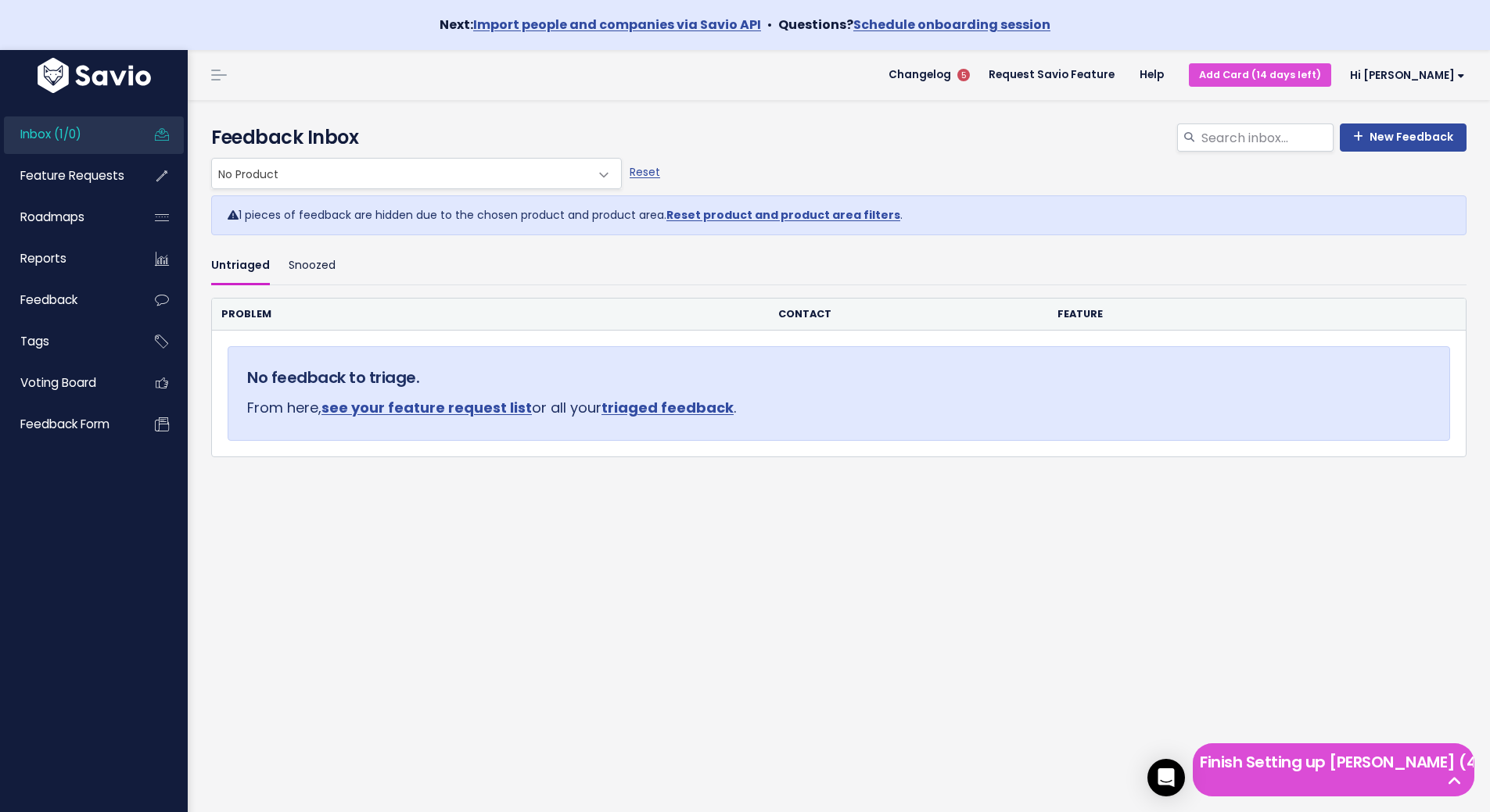
click at [763, 217] on link "Reset product and product area filters" at bounding box center [784, 215] width 234 height 16
select select ":"
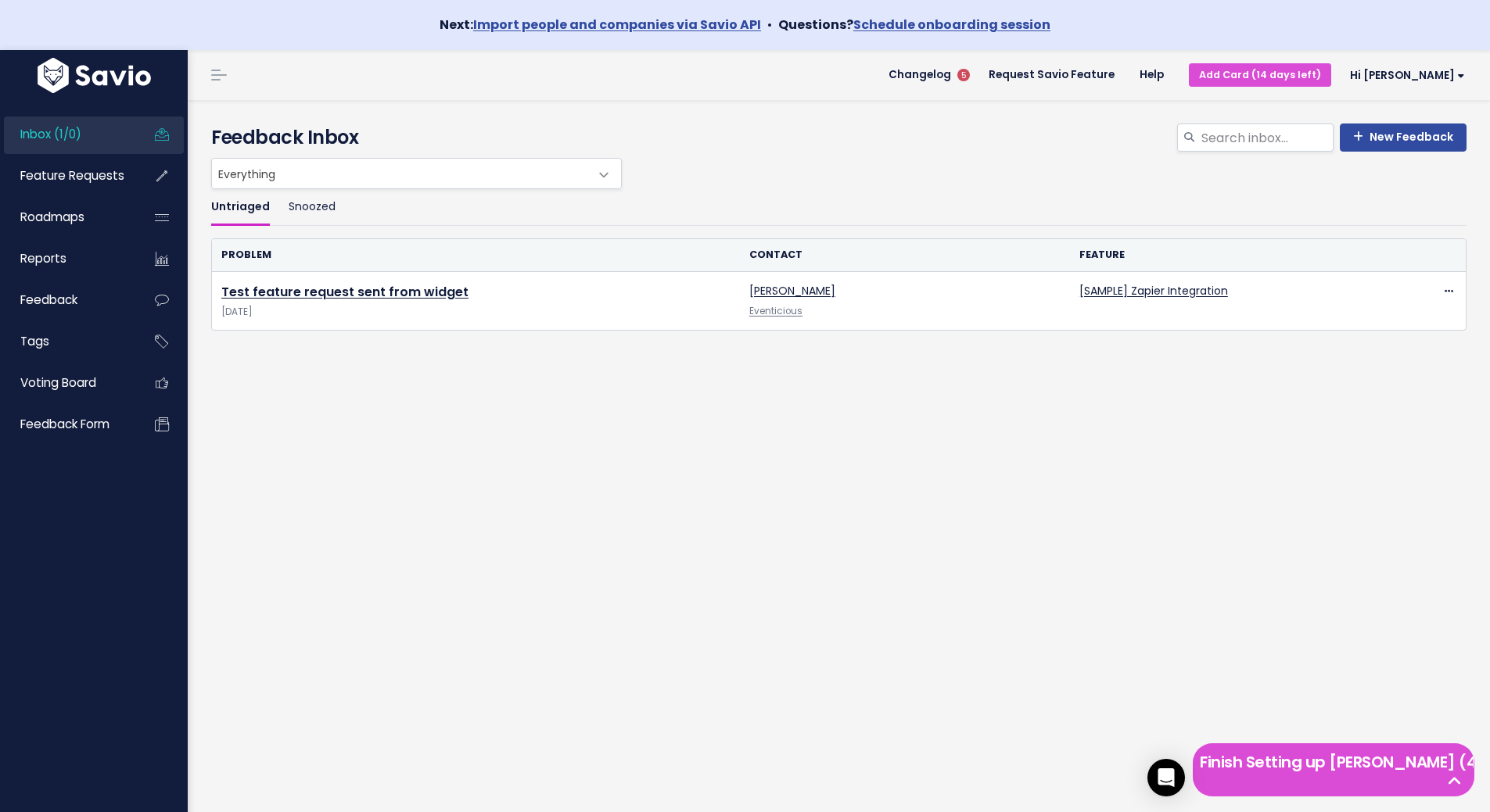
click at [328, 433] on div "Untriaged Snoozed Problem Contact Feature Test feature request sent from widget…" at bounding box center [838, 322] width 1279 height 266
click at [338, 436] on div "Untriaged Snoozed Problem Contact Feature Test feature request sent from widget…" at bounding box center [838, 322] width 1279 height 266
click at [62, 180] on span "Feature Requests" at bounding box center [72, 175] width 104 height 17
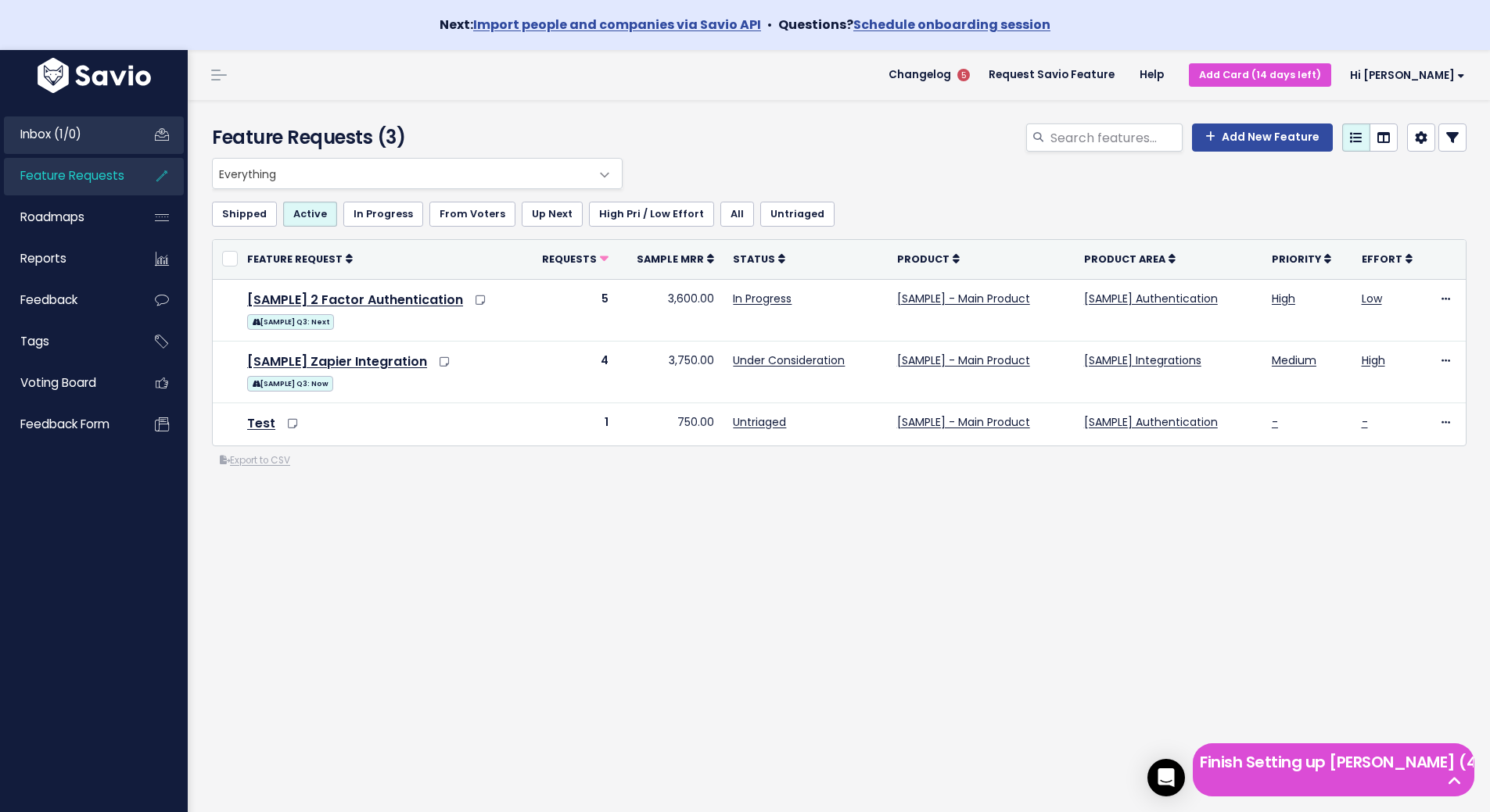
click at [72, 140] on span "Inbox (1/0)" at bounding box center [52, 134] width 61 height 17
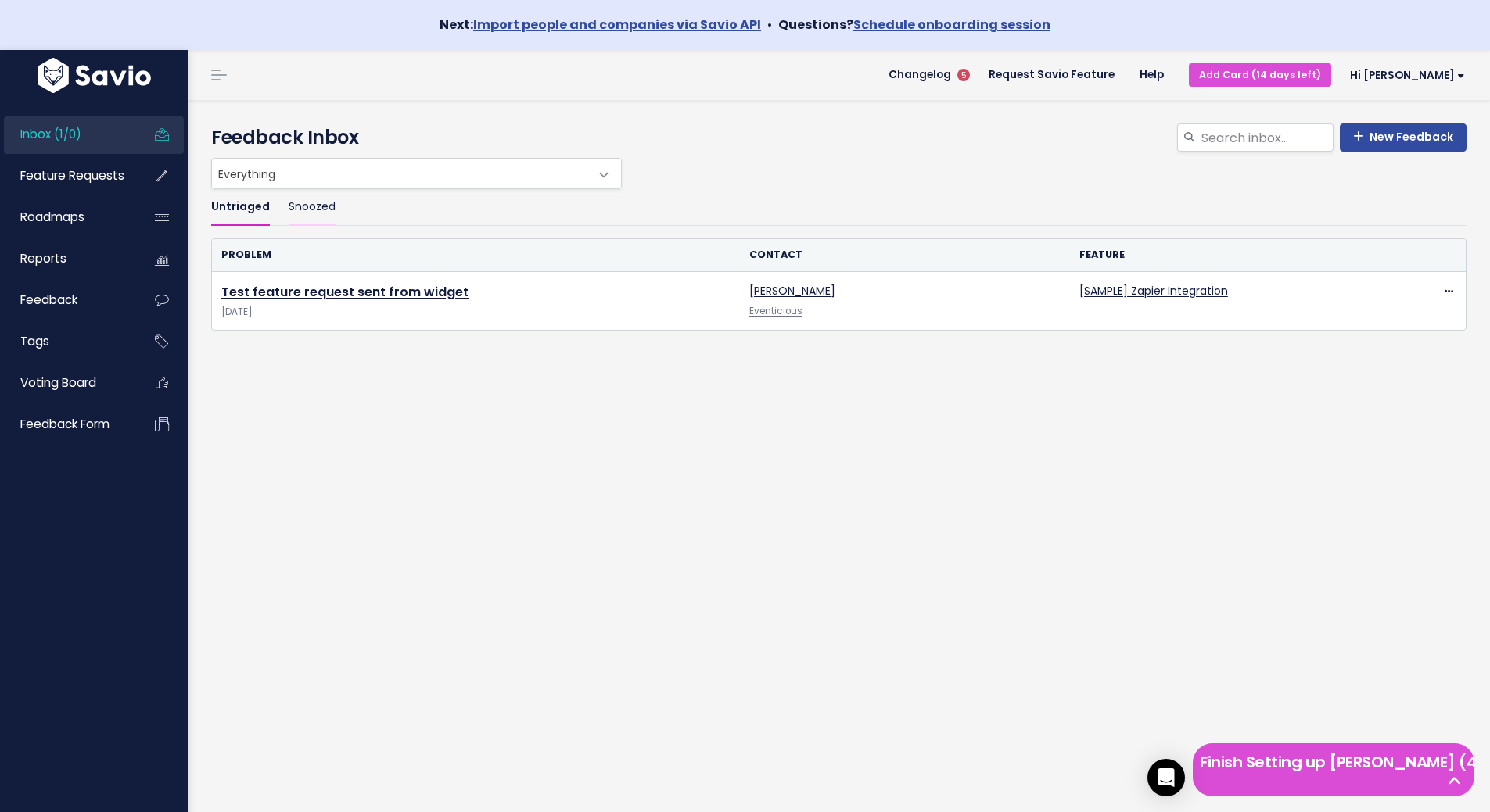
click at [313, 210] on link "Snoozed" at bounding box center [311, 207] width 47 height 37
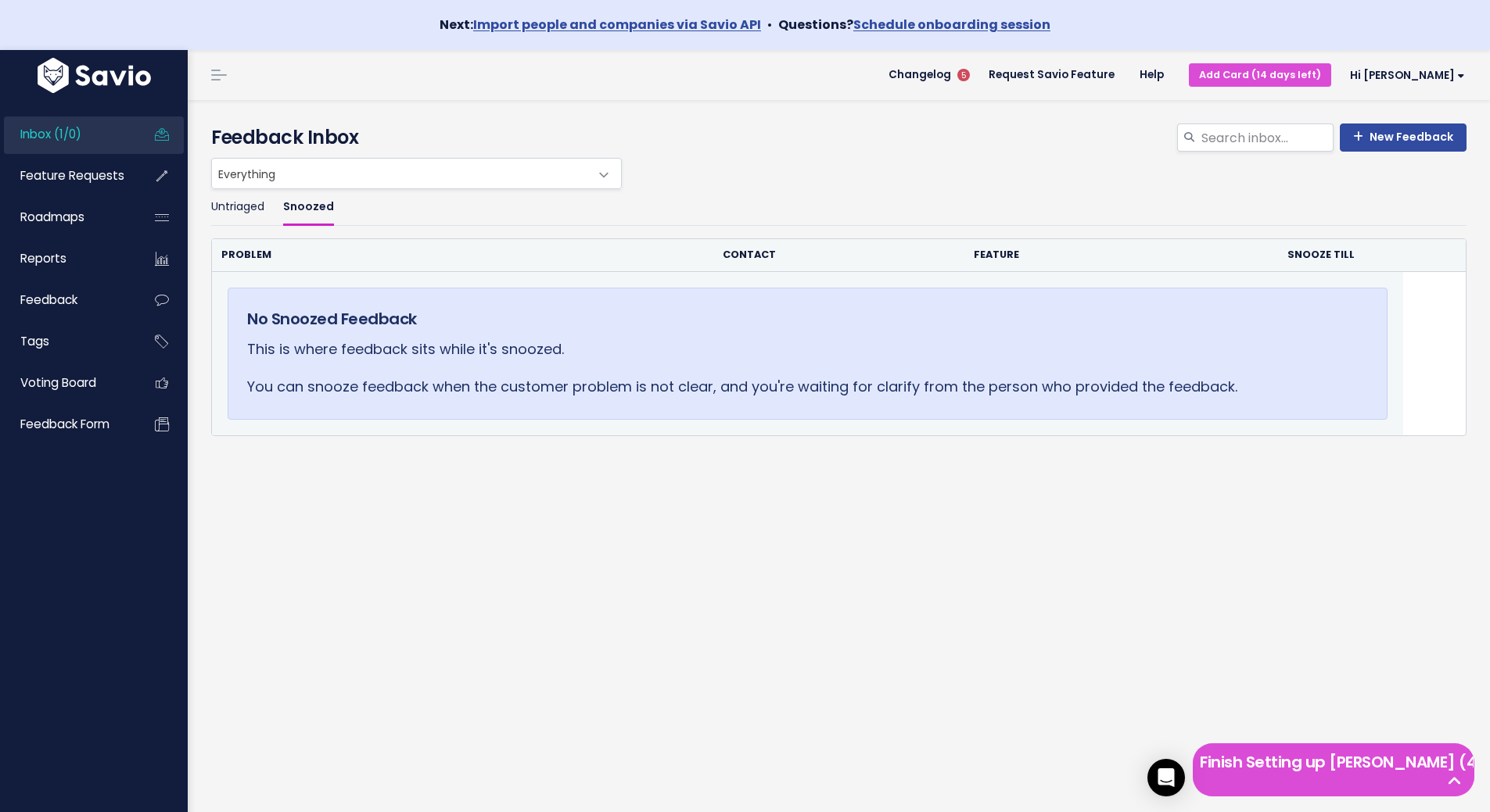
click at [1356, 399] on div "No Snoozed Feedback This is where feedback sits while it's snoozed. You can sno…" at bounding box center [807, 353] width 1160 height 132
click at [1307, 395] on p "You can snooze feedback when the customer problem is not clear, and you're wait…" at bounding box center [806, 386] width 1120 height 25
click at [548, 306] on div "No Snoozed Feedback This is where feedback sits while it's snoozed. You can sno…" at bounding box center [807, 353] width 1160 height 132
drag, startPoint x: 542, startPoint y: 361, endPoint x: 1126, endPoint y: 457, distance: 591.8
click at [574, 372] on div "No Snoozed Feedback This is where feedback sits while it's snoozed. You can sno…" at bounding box center [807, 353] width 1160 height 132
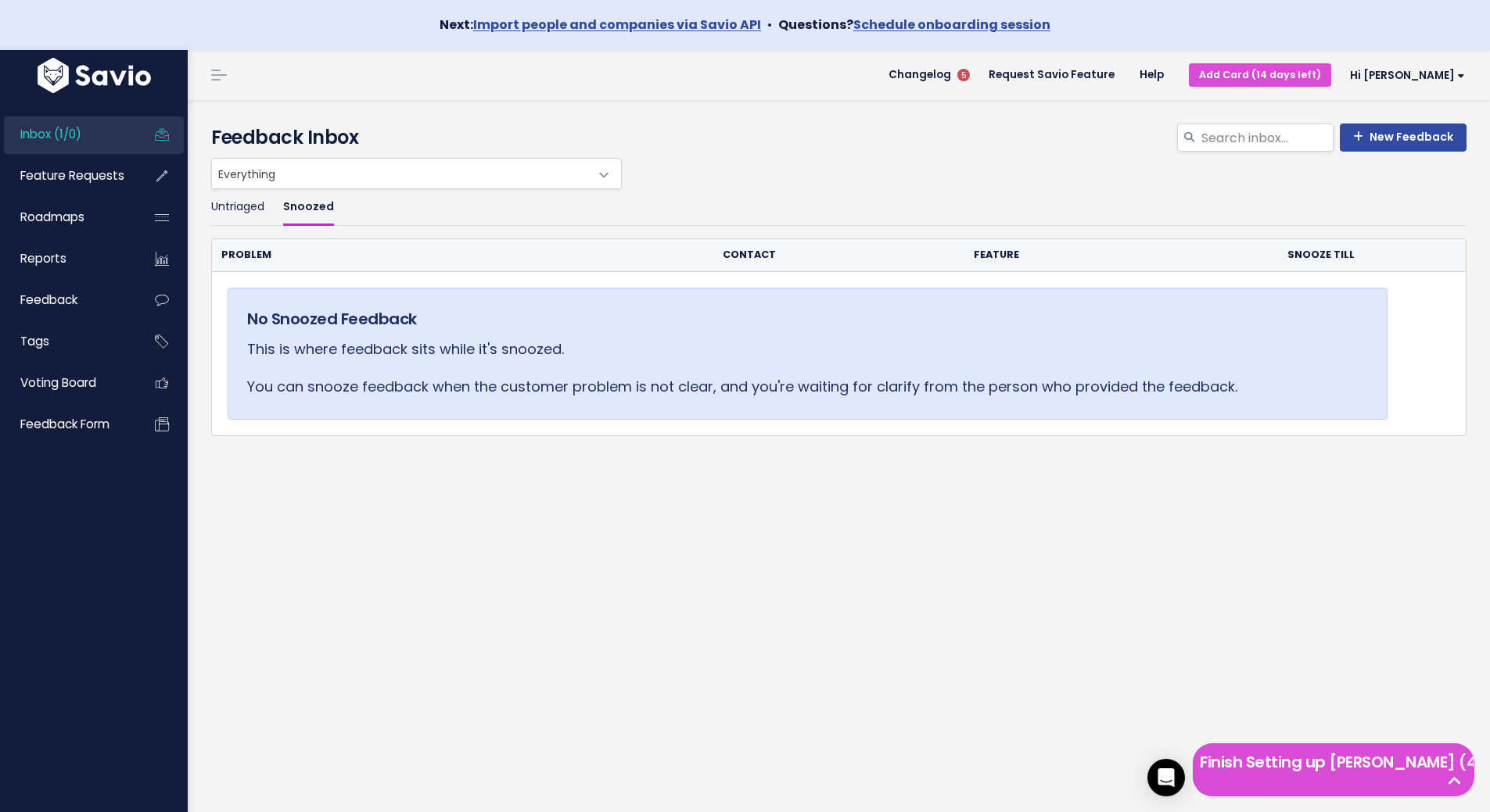
click at [1302, 460] on div "Untriaged Snoozed Problem Contact Feature Snooze till No Snoozed Feedback This …" at bounding box center [838, 375] width 1279 height 372
click at [740, 250] on th "Contact" at bounding box center [838, 255] width 251 height 32
drag, startPoint x: 995, startPoint y: 259, endPoint x: 1005, endPoint y: 260, distance: 10.0
click at [1001, 260] on th "Feature" at bounding box center [1120, 255] width 314 height 32
click at [1319, 257] on th "Snooze till" at bounding box center [1340, 255] width 125 height 32
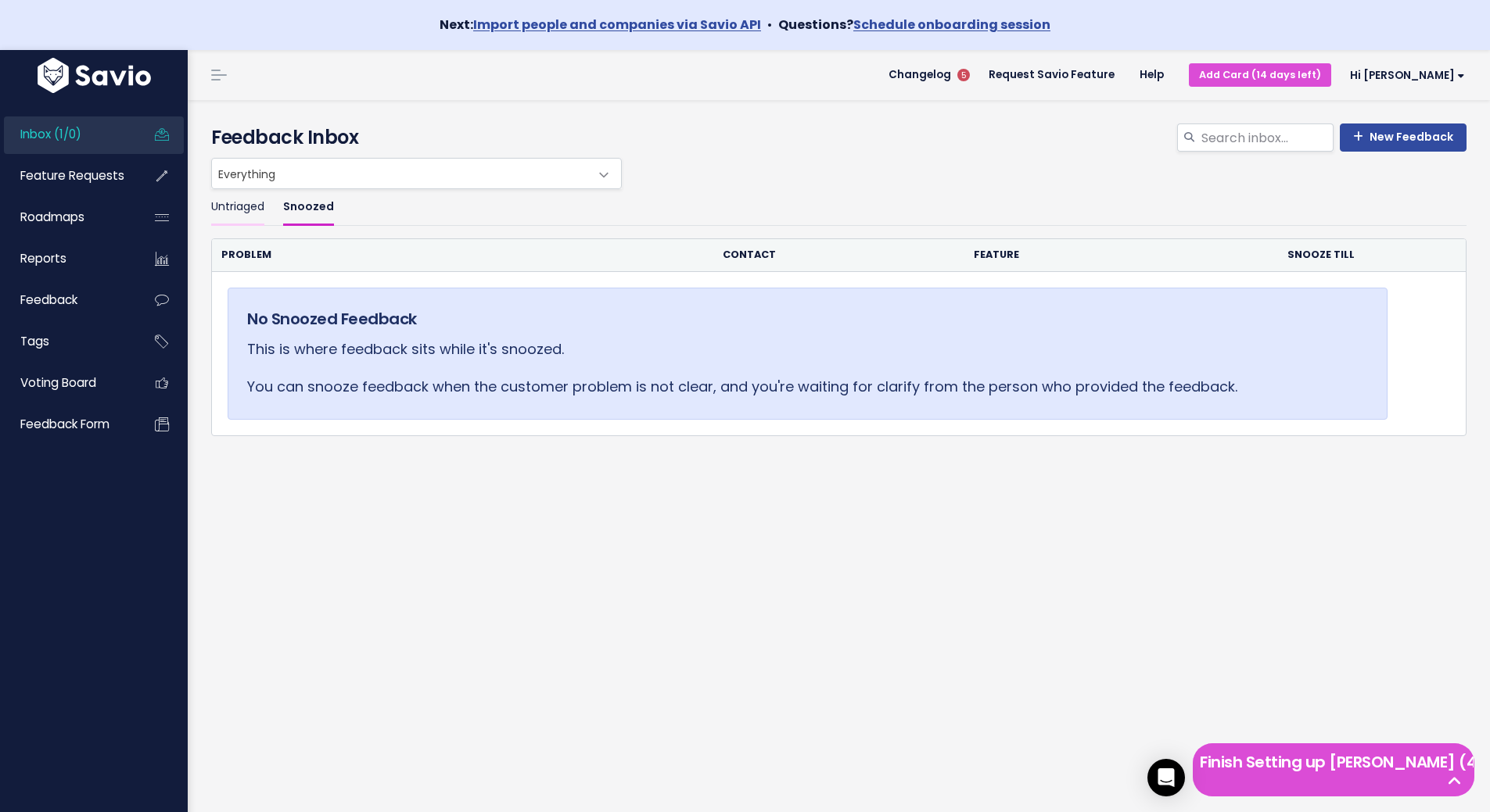
click at [240, 210] on link "Untriaged" at bounding box center [238, 207] width 53 height 37
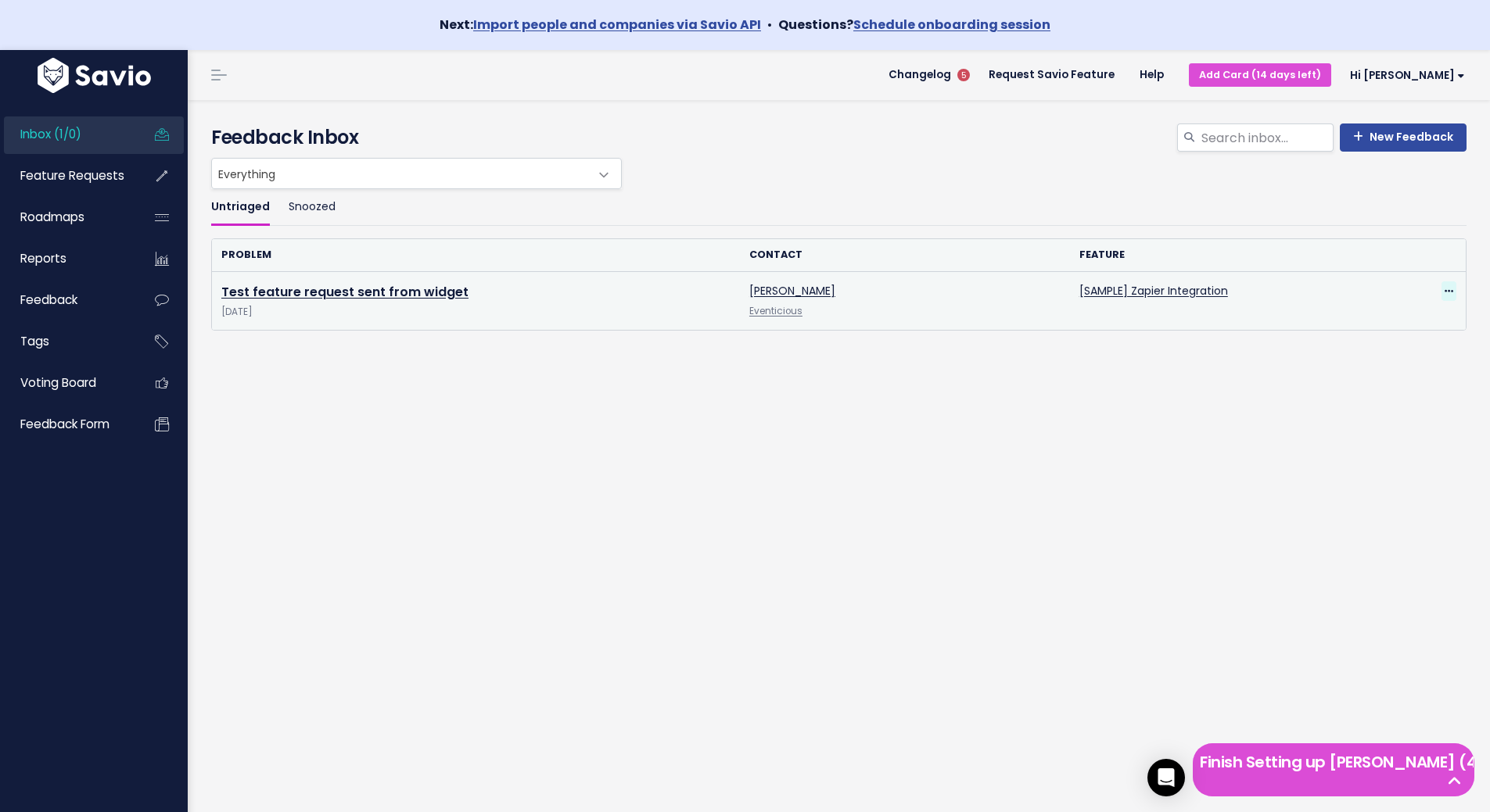
click at [1444, 293] on icon at bounding box center [1448, 292] width 9 height 10
click at [328, 289] on link "Test feature request sent from widget" at bounding box center [344, 292] width 247 height 18
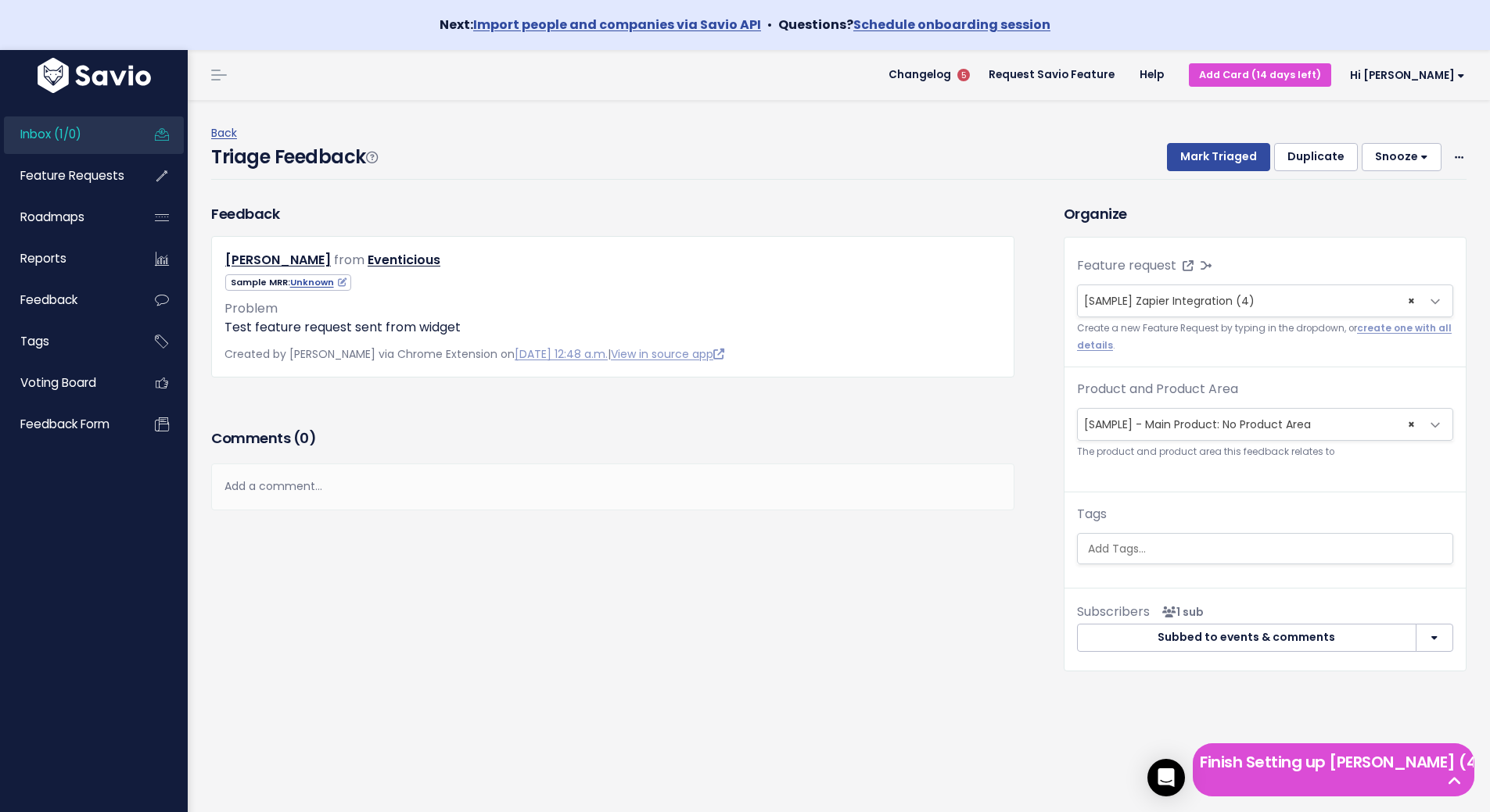
click at [1209, 638] on button "Subbed to events & comments" at bounding box center [1246, 638] width 340 height 28
click at [1416, 642] on button "button" at bounding box center [1435, 638] width 38 height 28
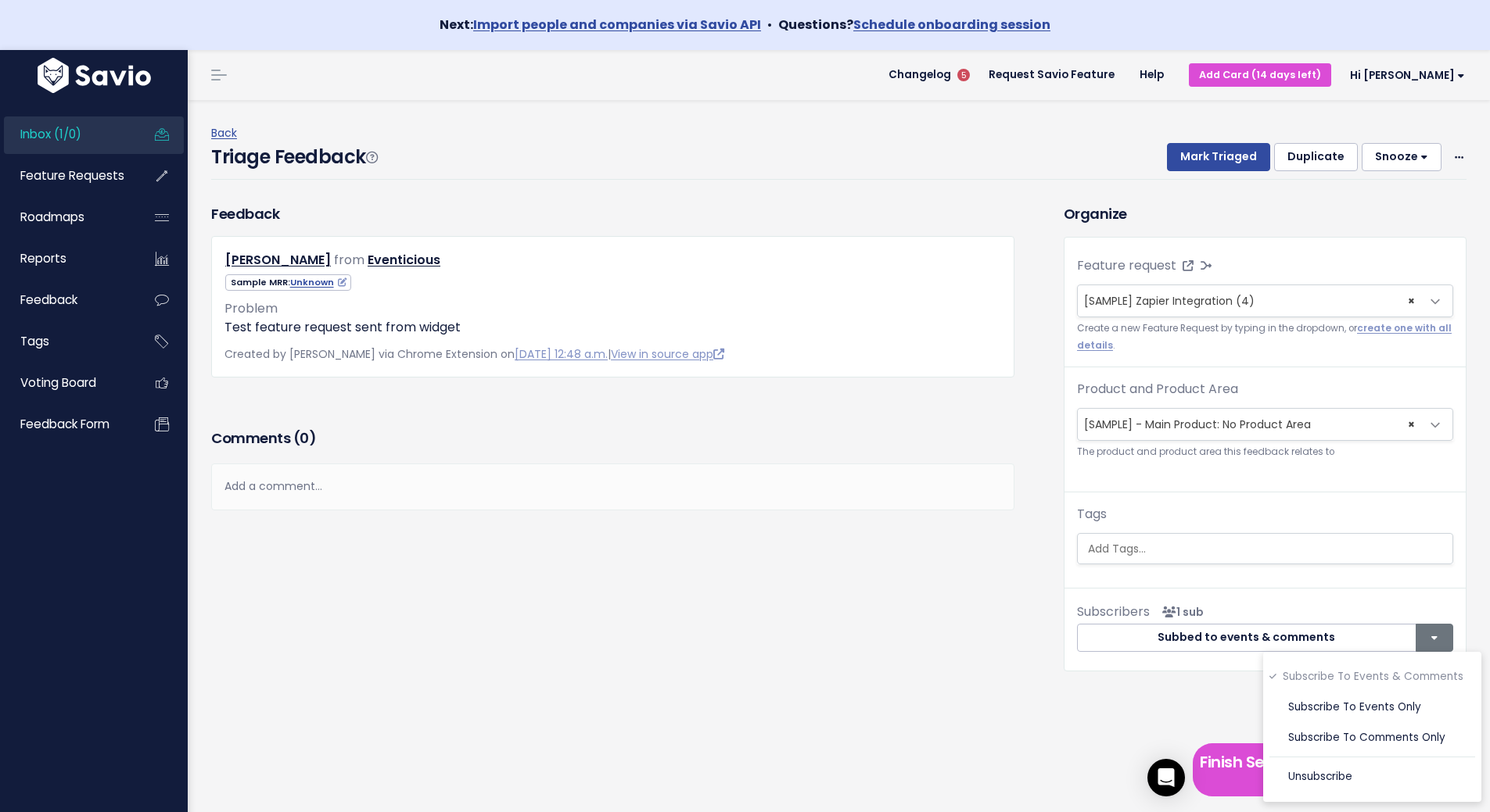
click at [1148, 696] on div "Feedback [PERSON_NAME] from Eventicious" at bounding box center [838, 464] width 1279 height 523
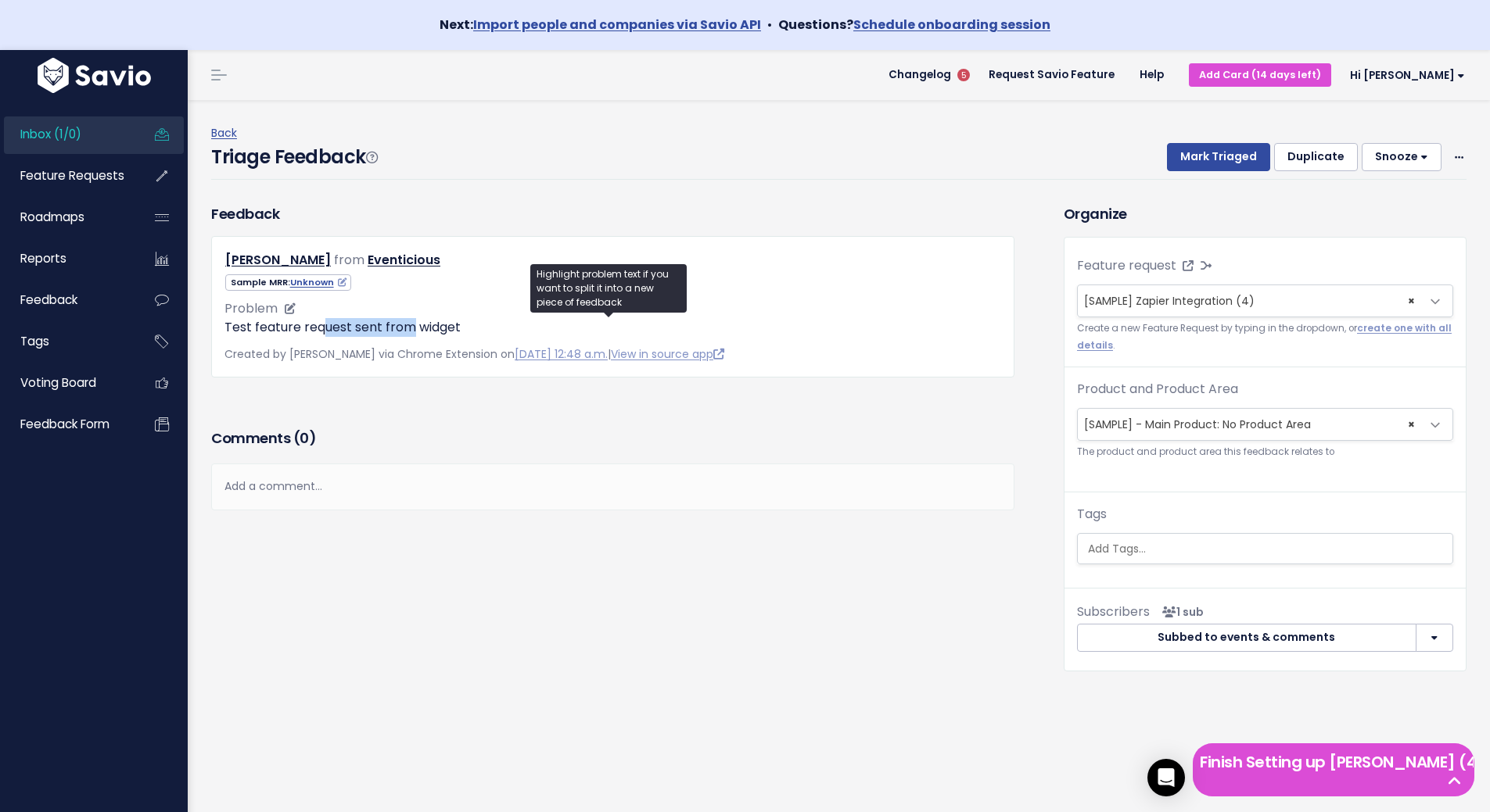
drag, startPoint x: 332, startPoint y: 326, endPoint x: 415, endPoint y: 326, distance: 83.0
click at [414, 326] on p "Test feature request sent from widget" at bounding box center [613, 327] width 777 height 19
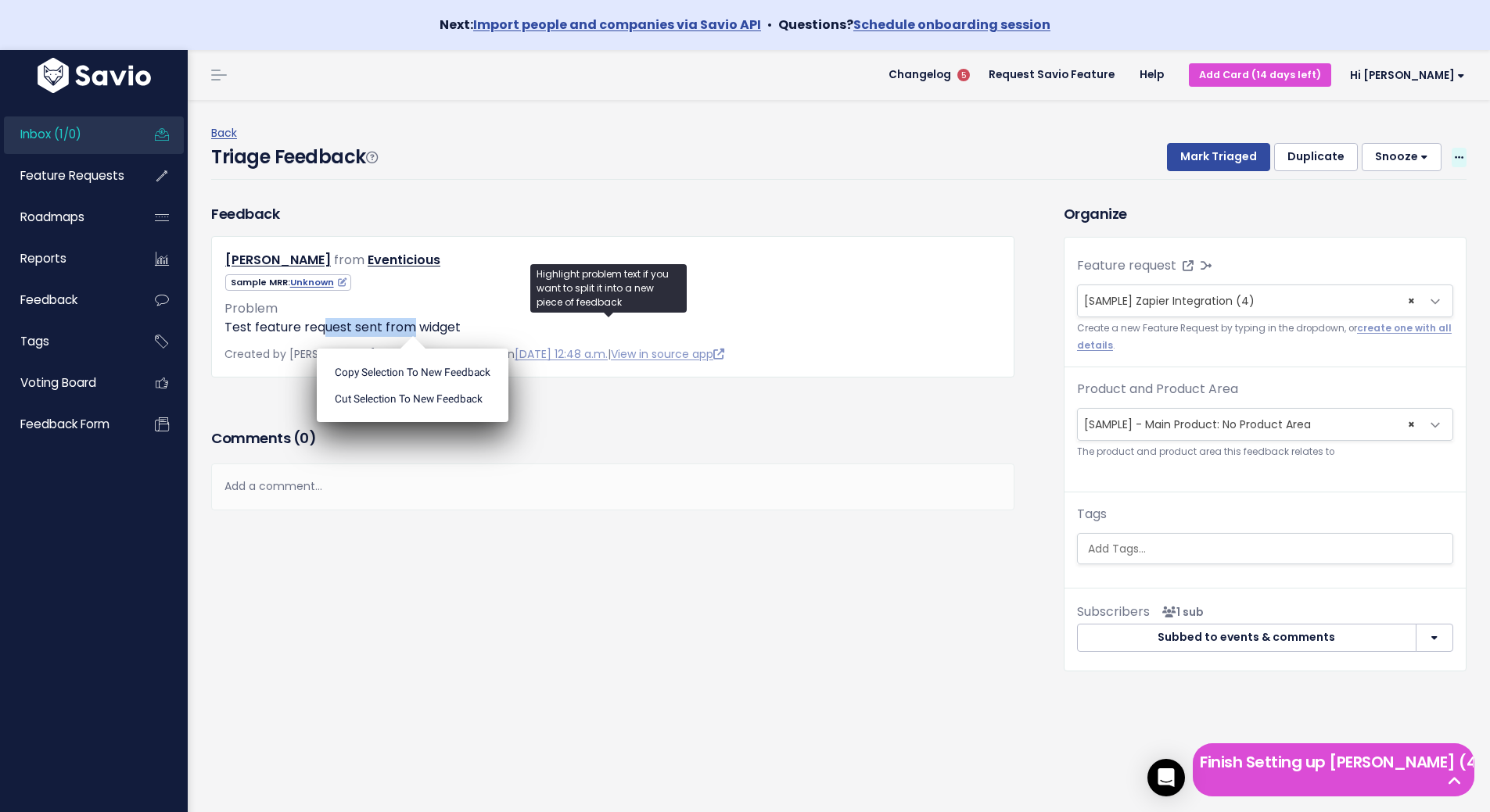
click at [1454, 160] on icon at bounding box center [1458, 158] width 9 height 10
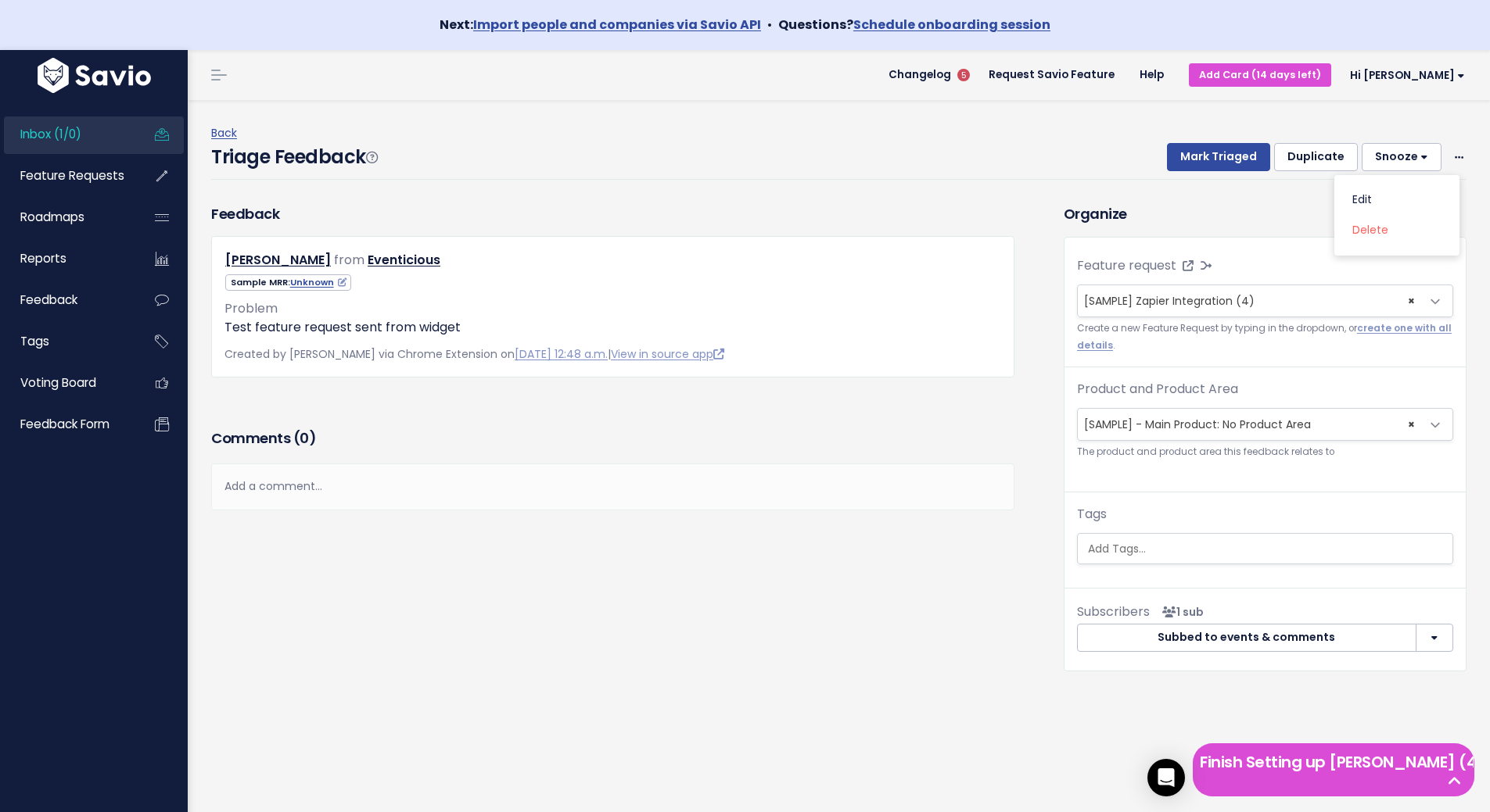
click at [1226, 194] on div "Back Triage Feedback Mark Triaged Duplicate Snooze 1 day 3 days 7 days 14 days …" at bounding box center [844, 152] width 1267 height 103
click at [1316, 162] on button "Duplicate" at bounding box center [1316, 156] width 83 height 28
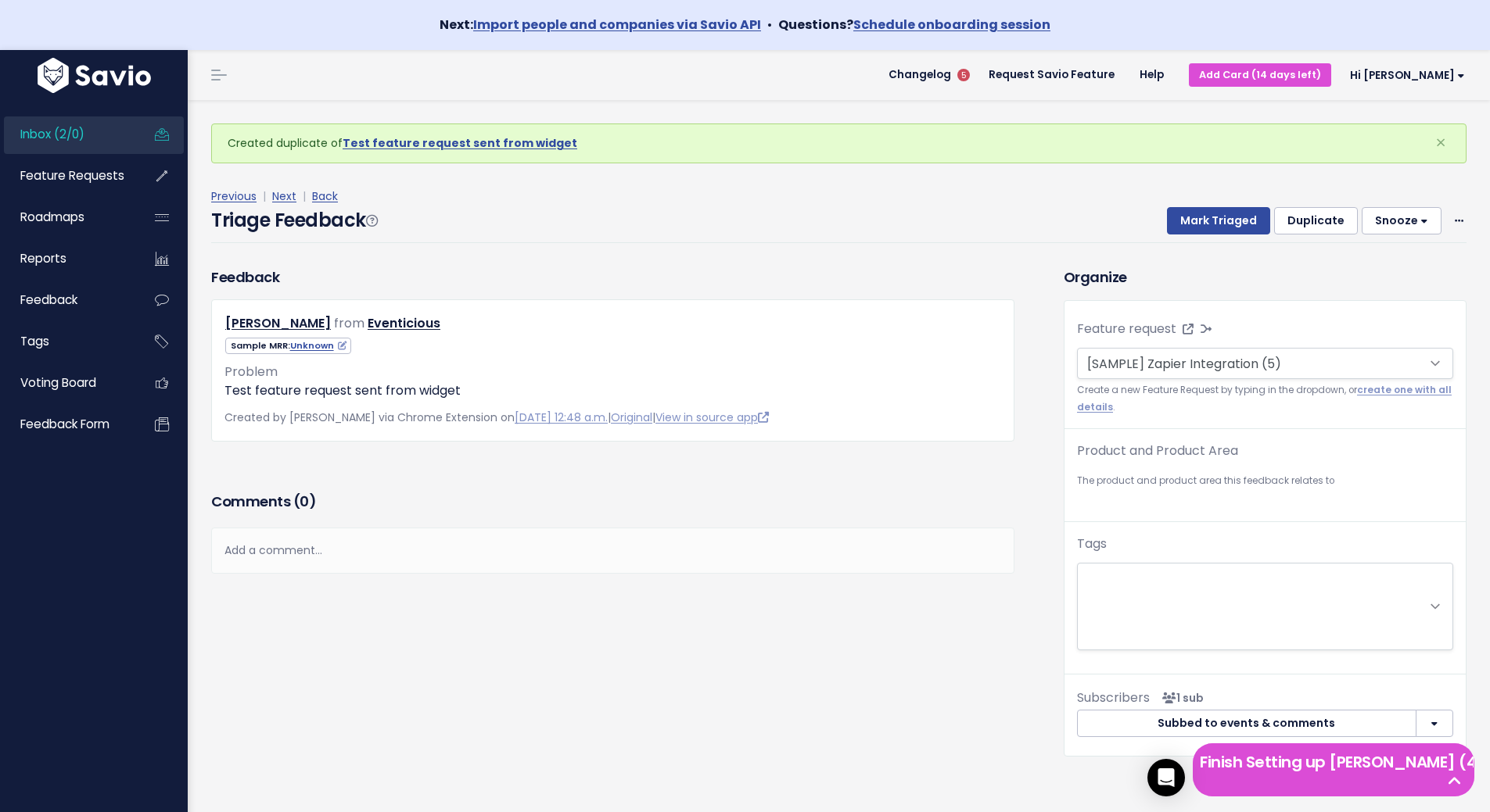
click at [774, 257] on div "Previous | Next | Back Triage Feedback Mark Triaged Duplicate Snooze 1 day 3 da…" at bounding box center [844, 215] width 1267 height 103
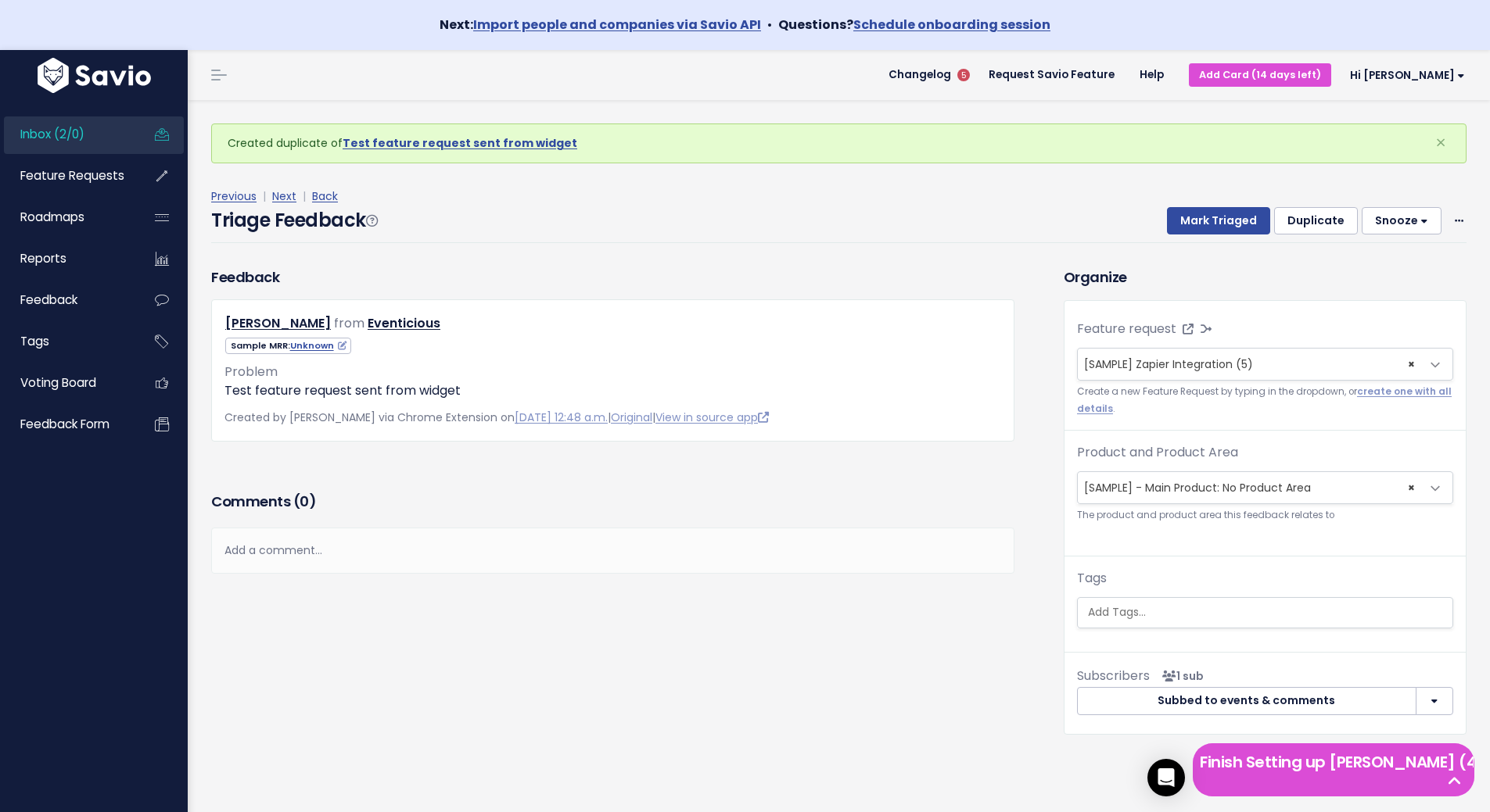
click at [565, 254] on div "Previous | Next | Back Triage Feedback Mark Triaged Duplicate Snooze 1 day 3 da…" at bounding box center [844, 215] width 1267 height 103
click at [64, 137] on span "Inbox (2/0)" at bounding box center [53, 134] width 64 height 17
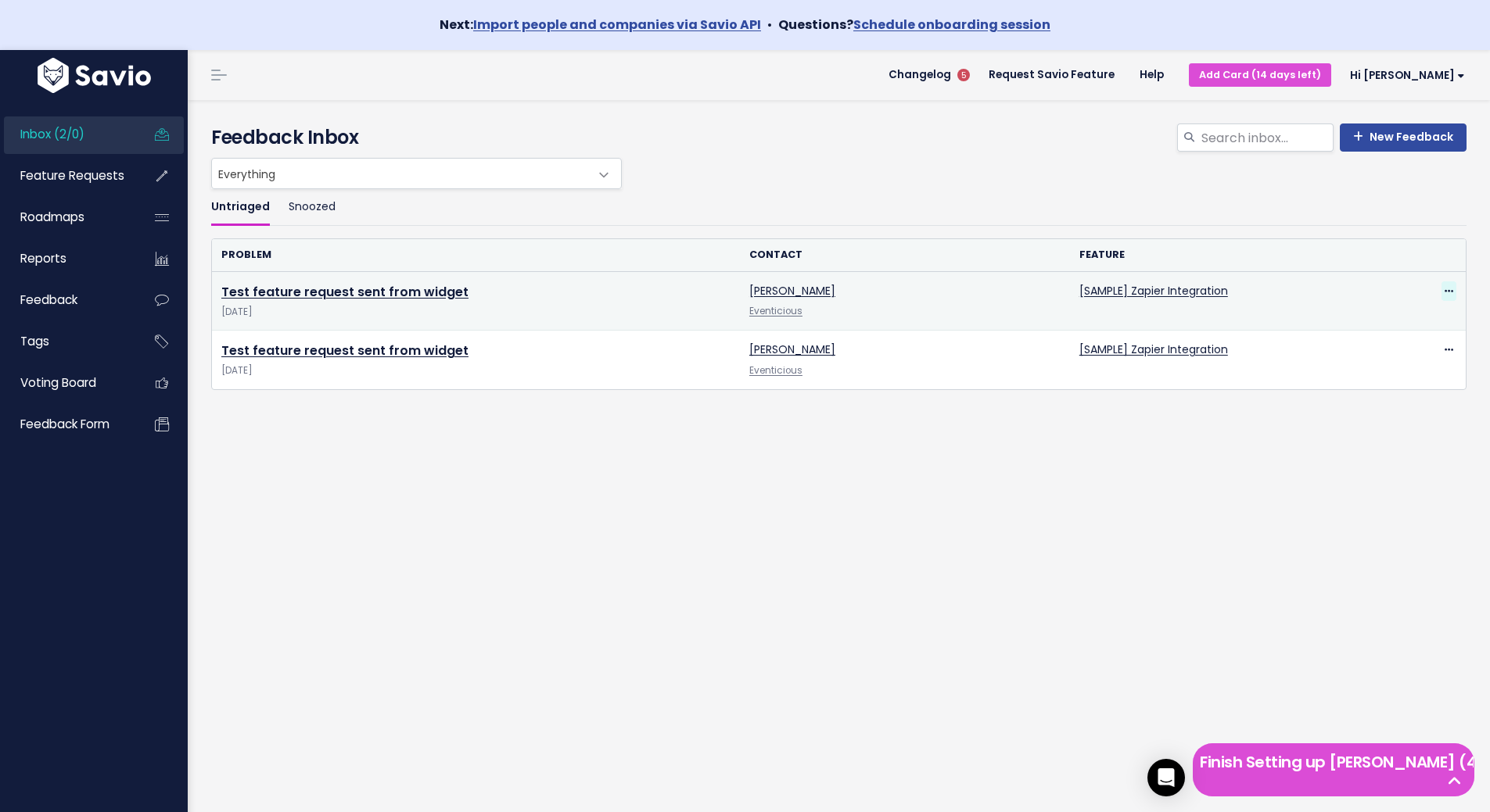
click at [1444, 290] on icon at bounding box center [1448, 292] width 9 height 10
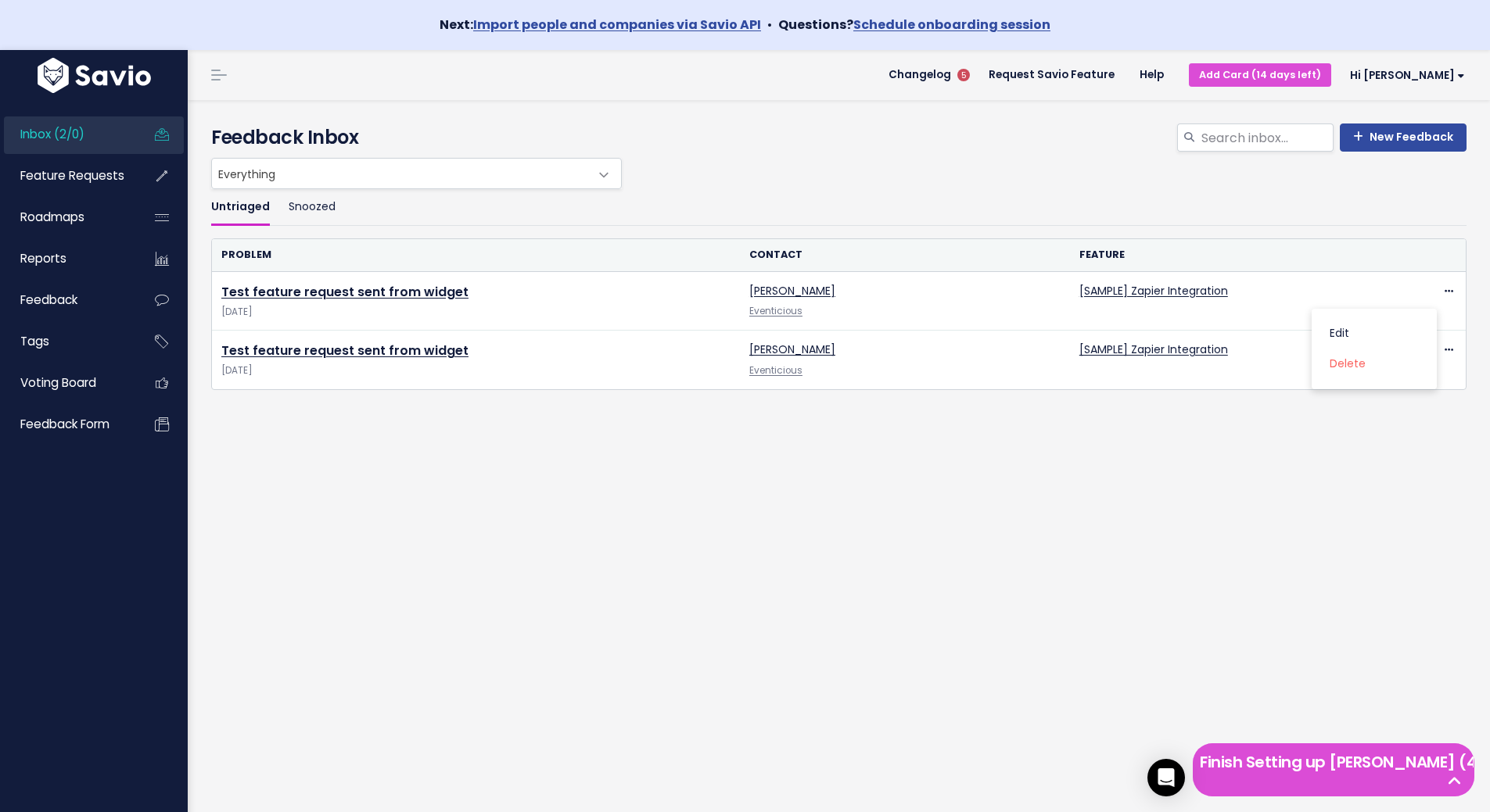
click at [749, 503] on div "Untriaged Snoozed Problem Contact Feature Test feature request sent from widget…" at bounding box center [838, 352] width 1279 height 326
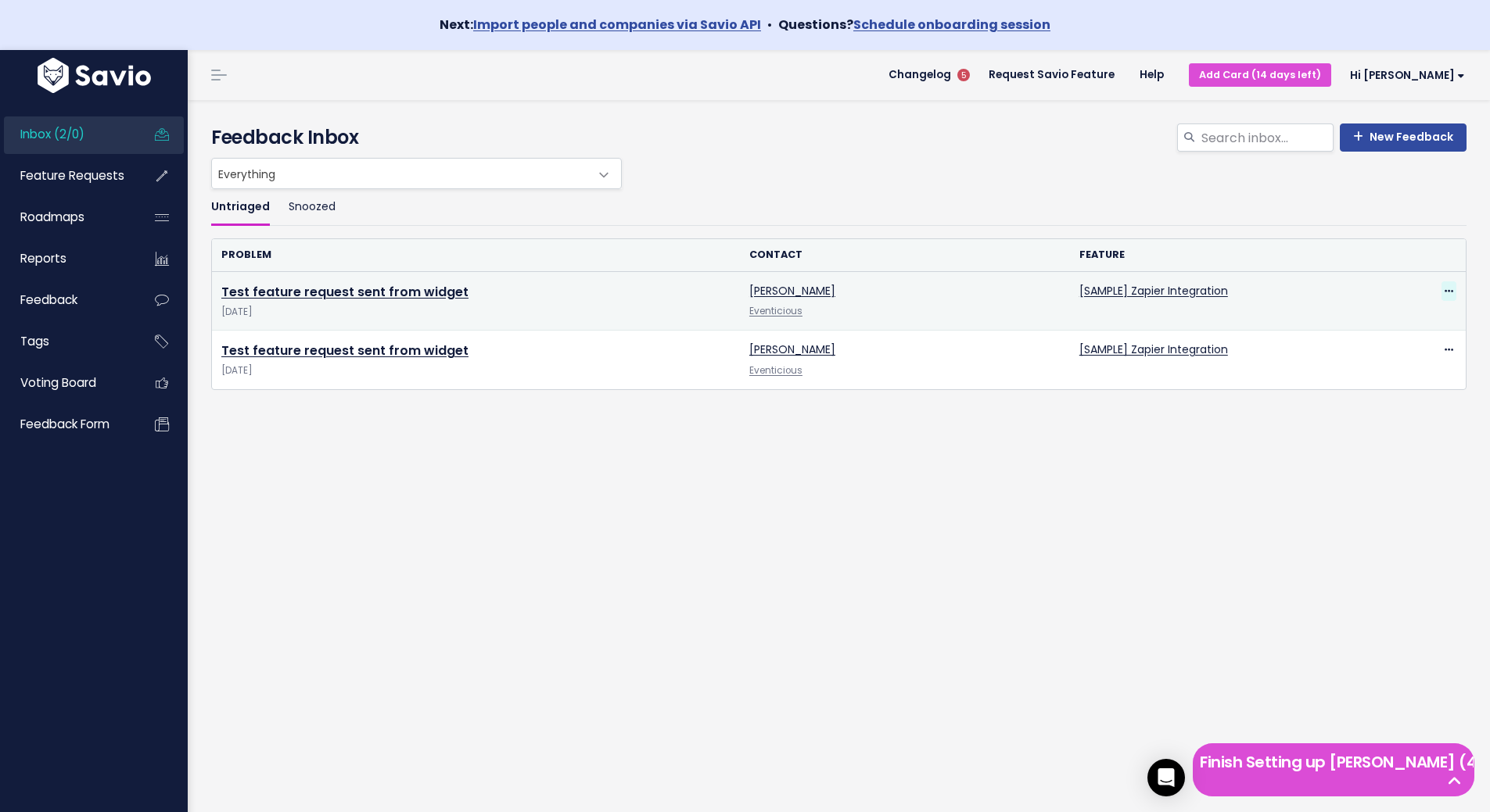
click at [1443, 288] on span at bounding box center [1448, 291] width 15 height 20
click at [1364, 329] on link "Edit" at bounding box center [1374, 334] width 113 height 31
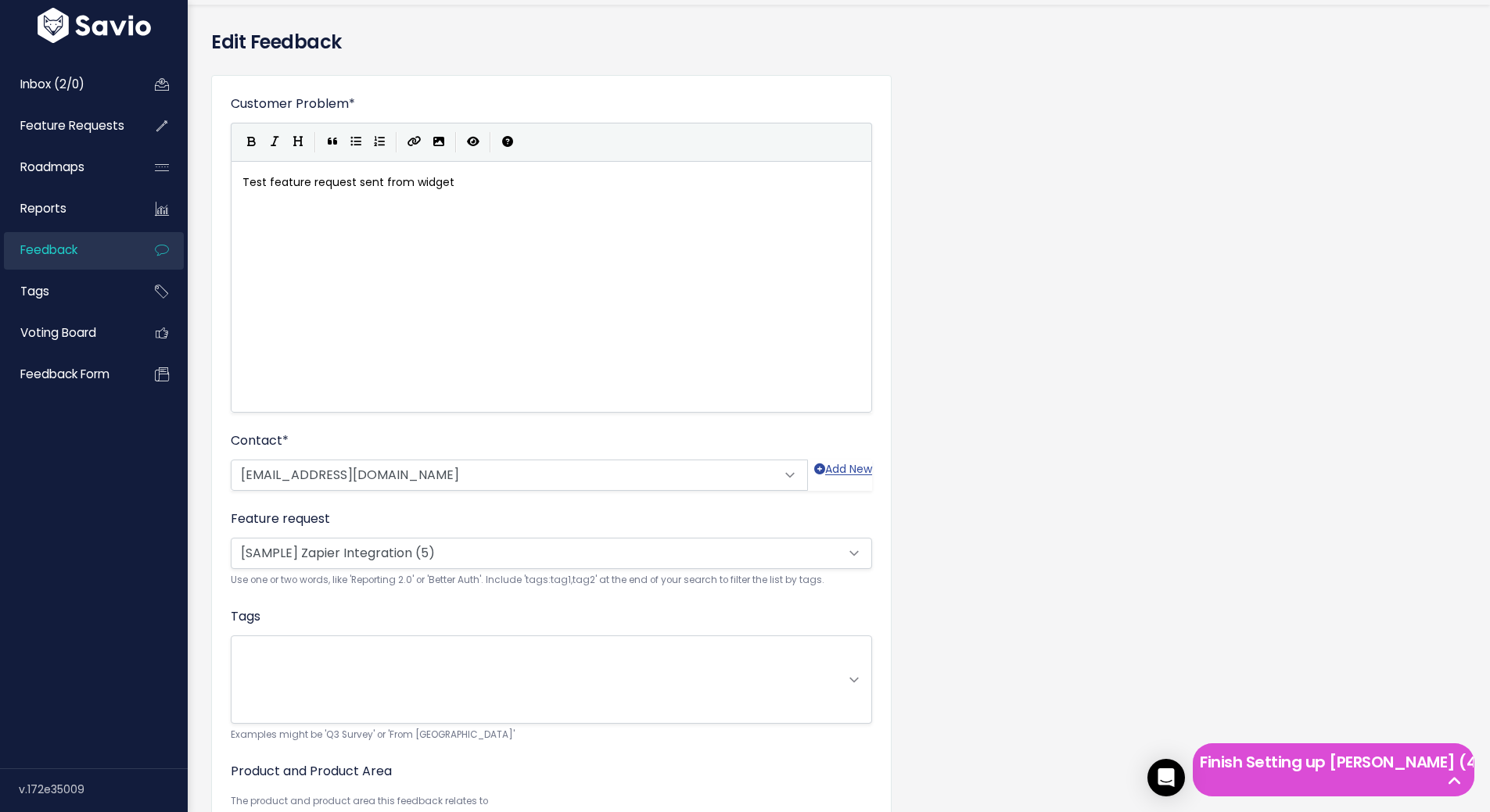
scroll to position [232, 0]
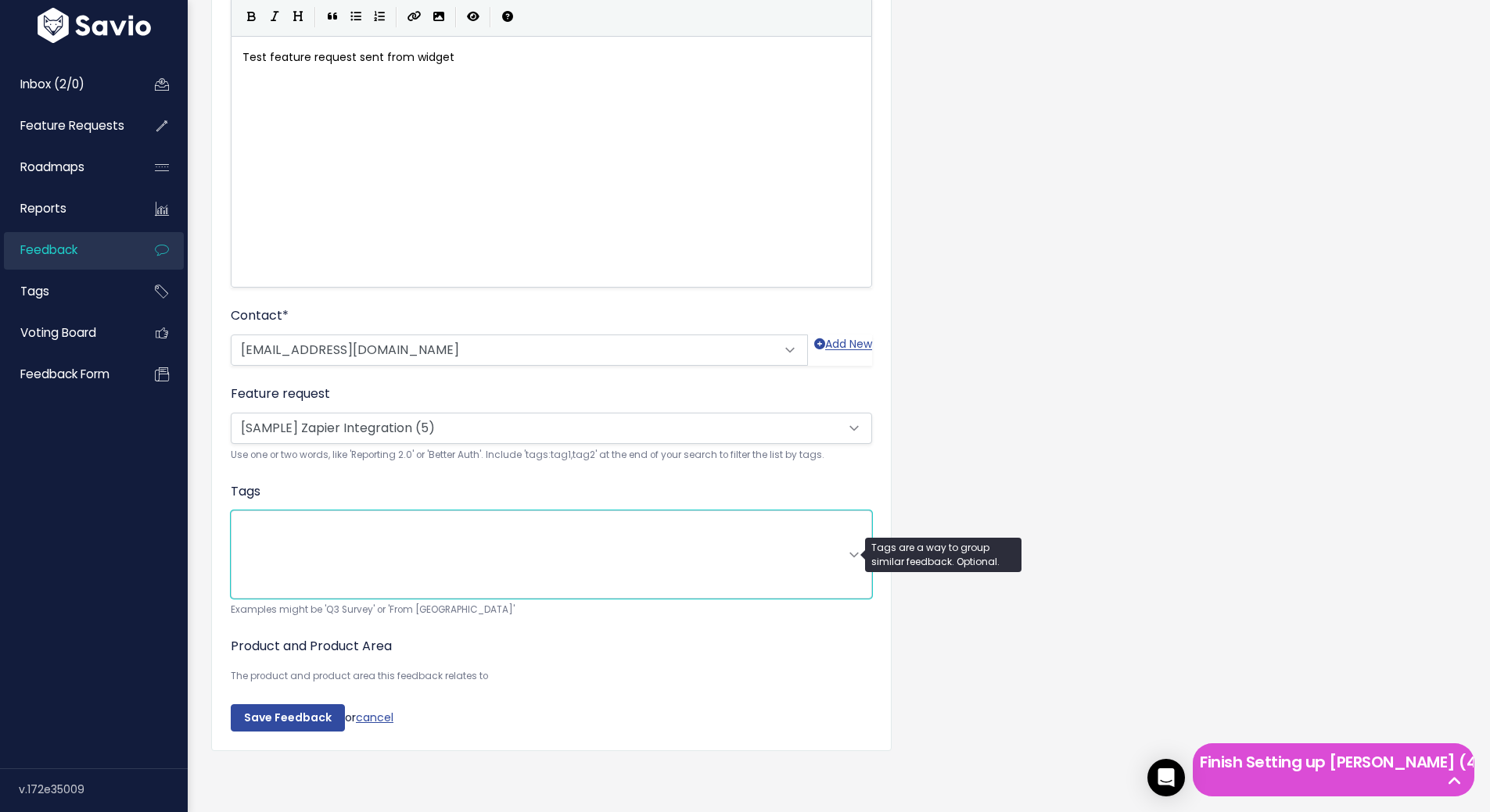
click at [432, 552] on select "Tags" at bounding box center [551, 554] width 641 height 87
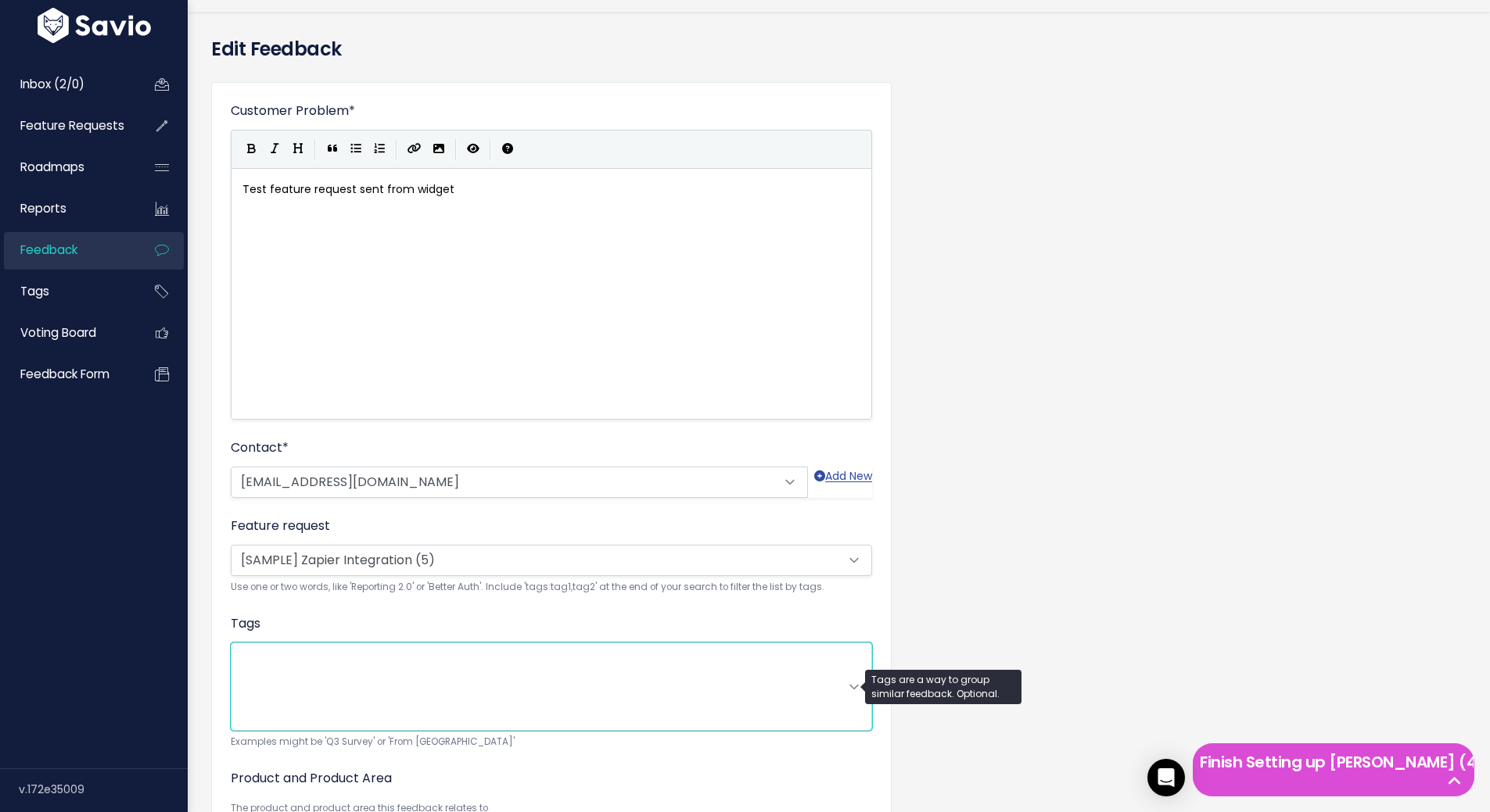
scroll to position [76, 0]
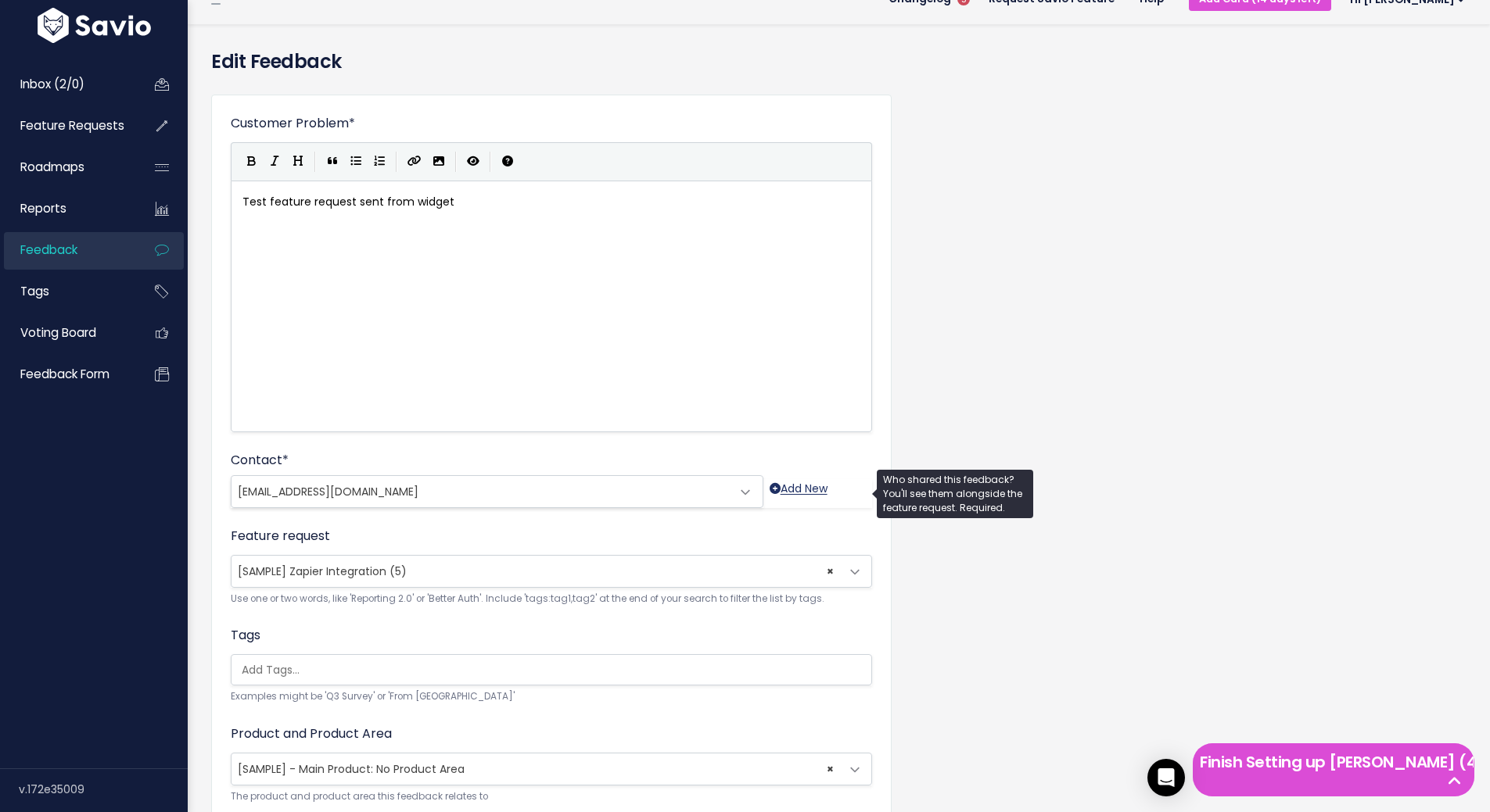
click at [821, 485] on link "Add New" at bounding box center [798, 493] width 57 height 29
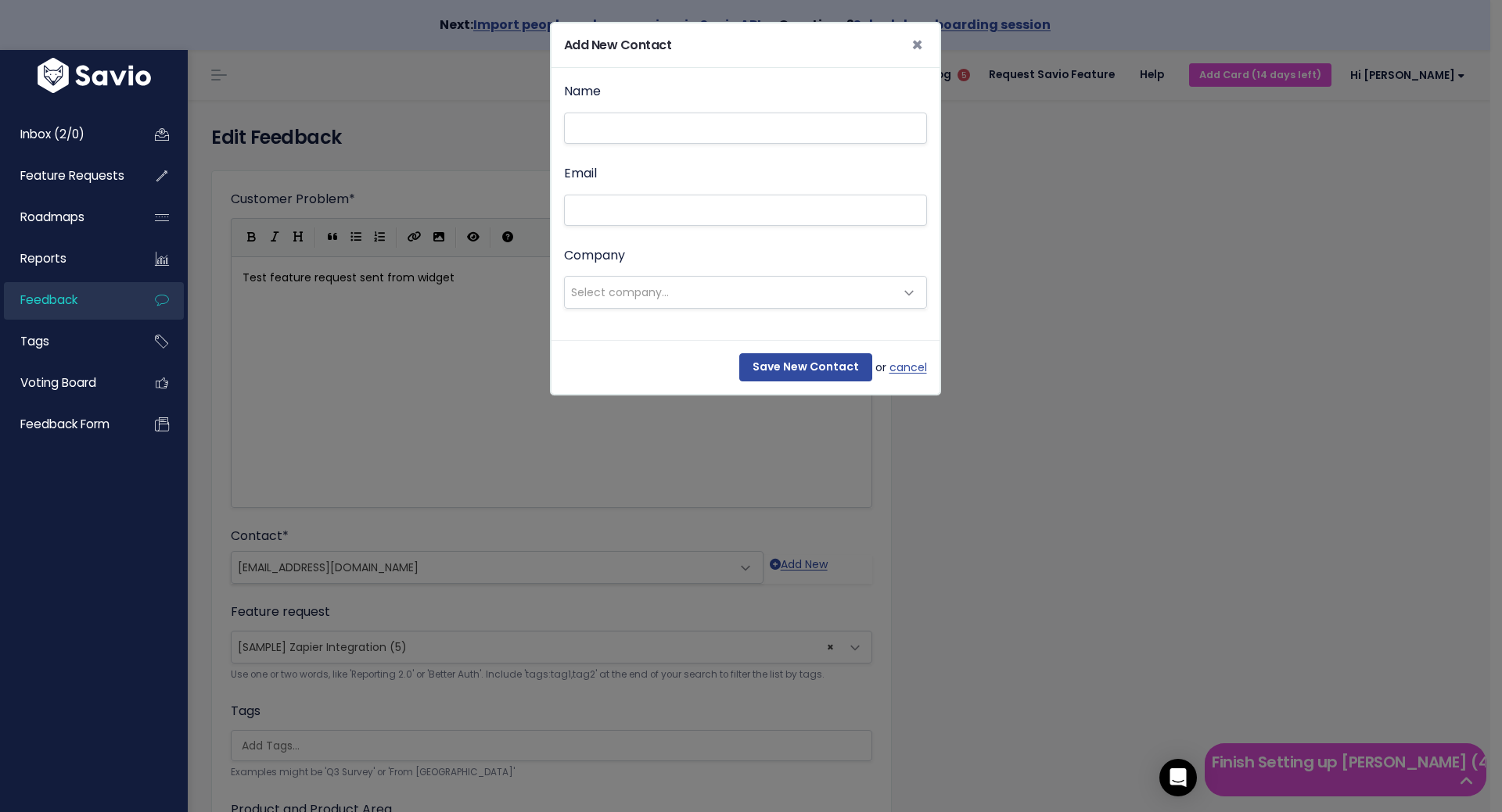
click at [680, 289] on span "Select company..." at bounding box center [729, 292] width 330 height 32
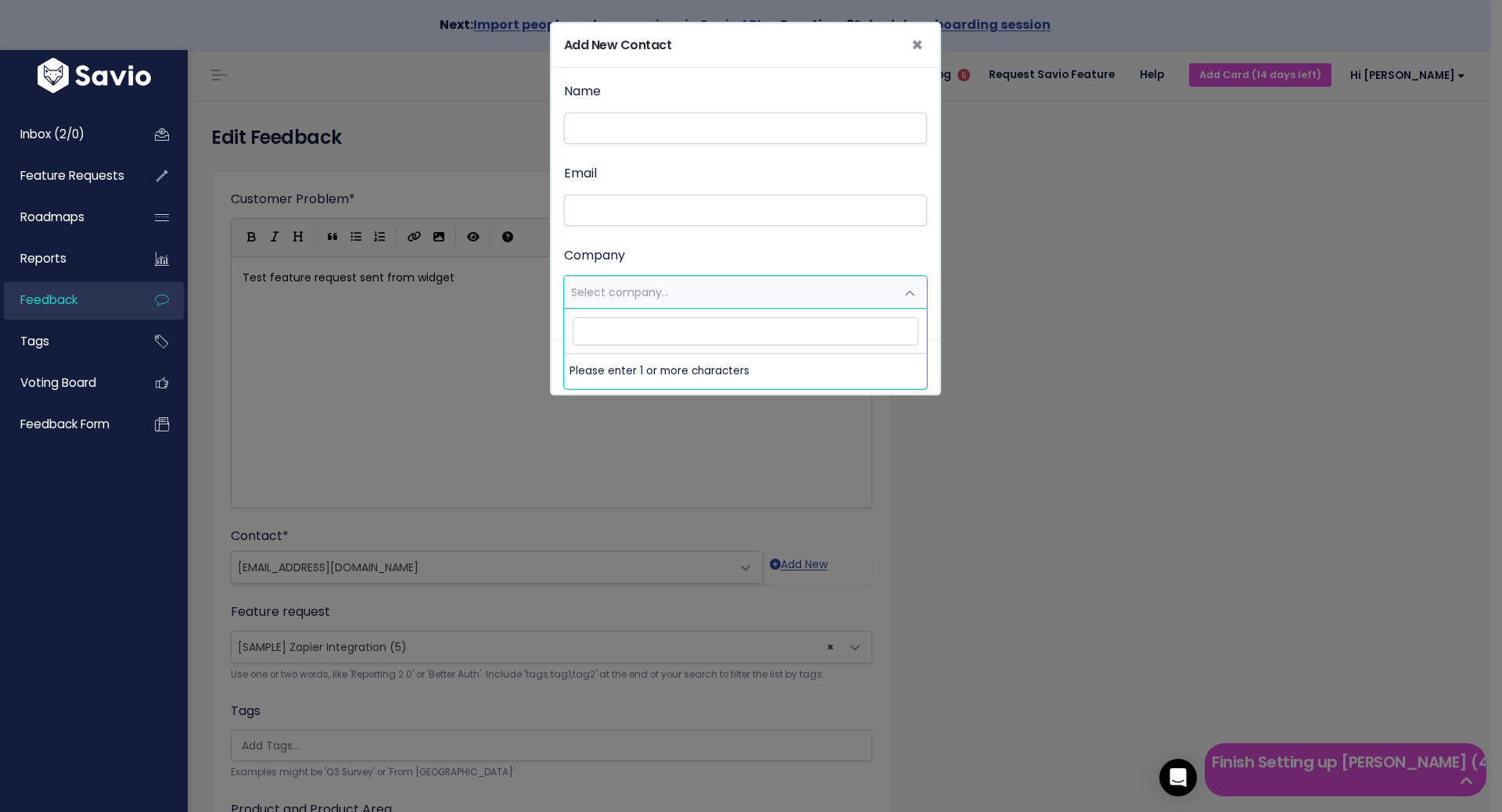
click at [711, 331] on input "search" at bounding box center [745, 331] width 346 height 28
type input "Modis"
click at [673, 371] on strong "CREATE NEW COMPANY" at bounding box center [632, 370] width 109 height 13
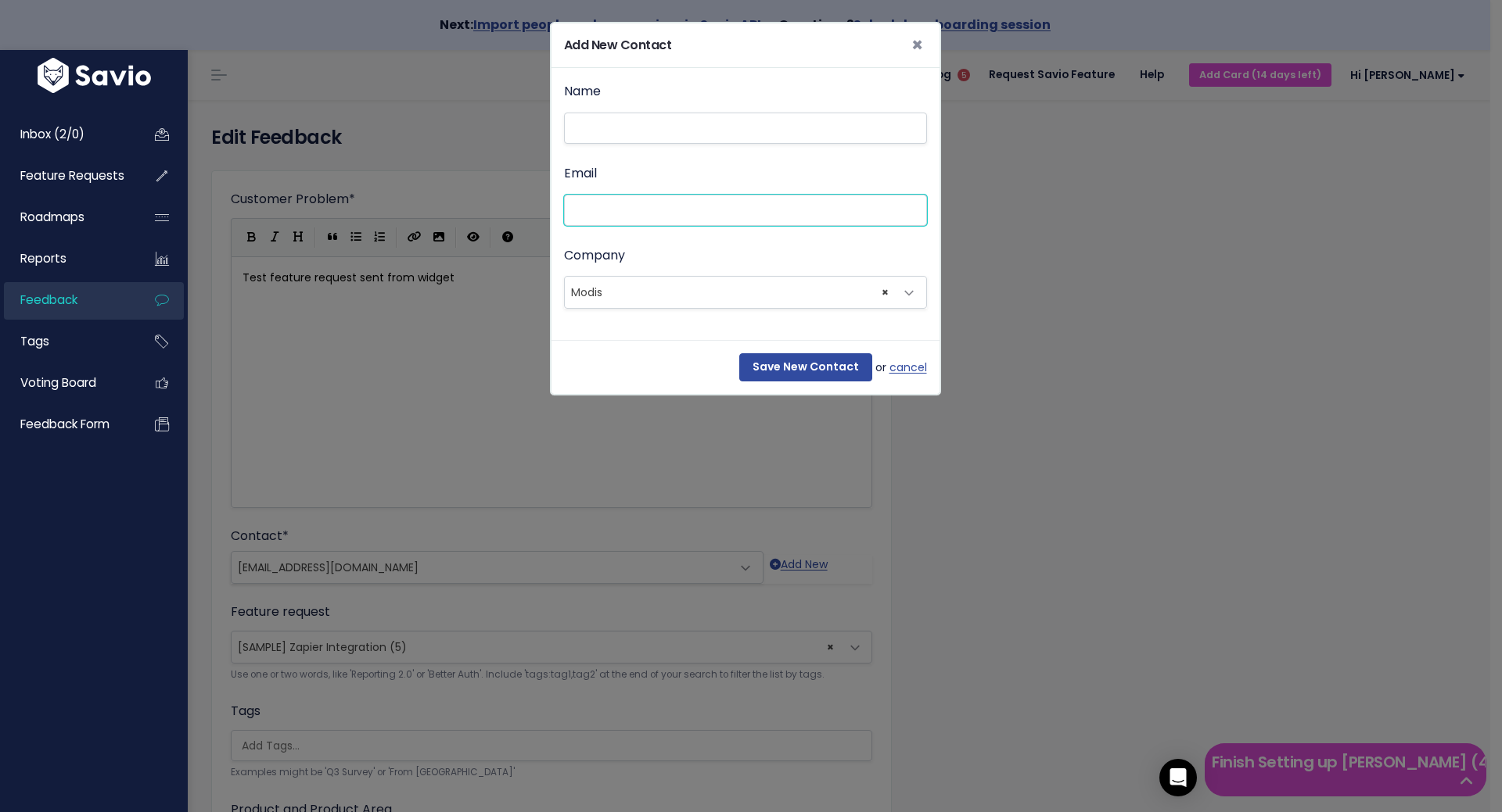
click at [788, 216] on input "Email" at bounding box center [745, 211] width 363 height 32
click at [741, 105] on div "Name" at bounding box center [745, 112] width 363 height 63
click at [740, 125] on input "Name" at bounding box center [745, 129] width 363 height 32
type input "F"
type input "Anna"
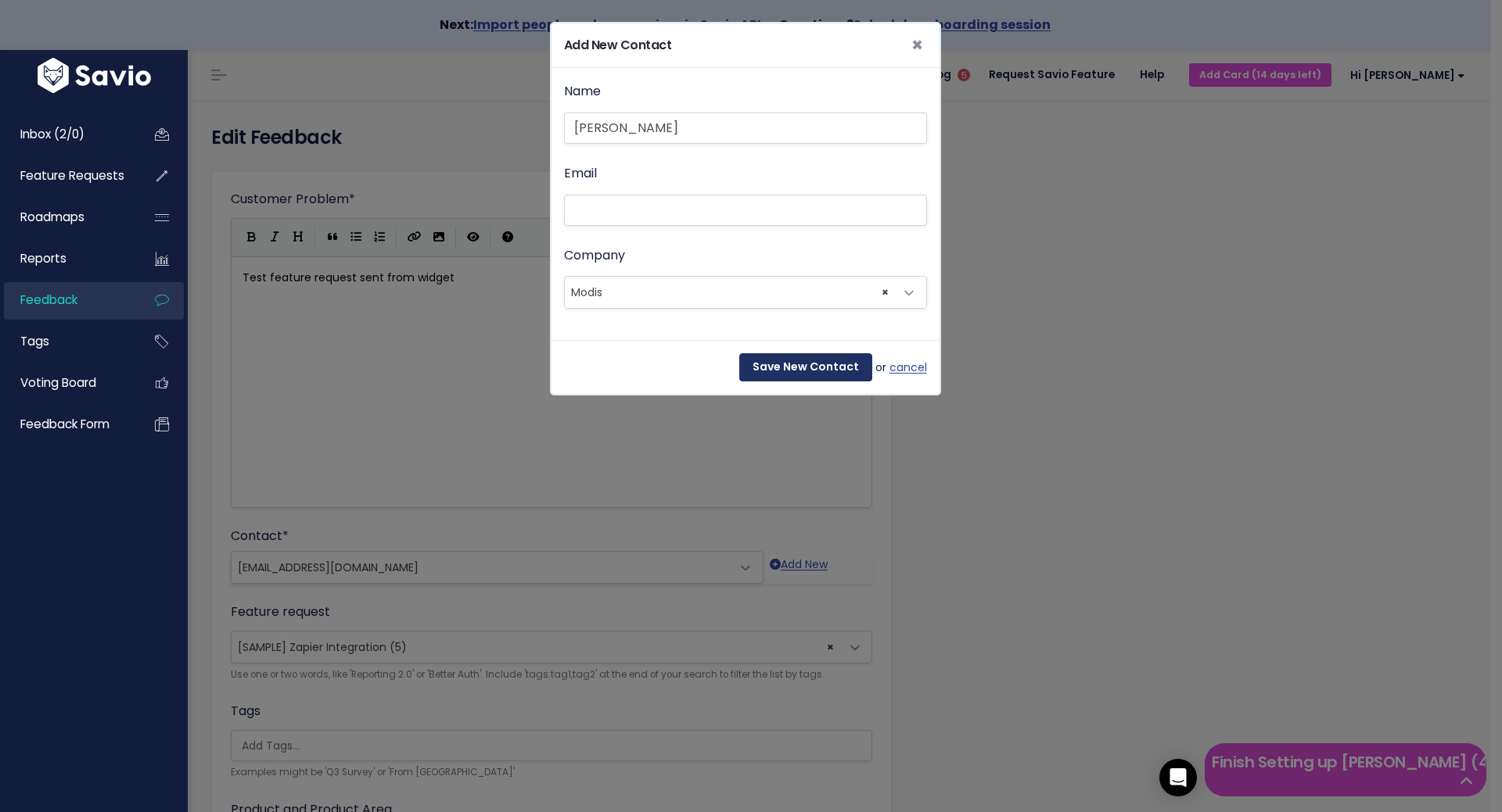
click at [793, 363] on input "Save New Contact" at bounding box center [805, 367] width 133 height 28
select select "92074695"
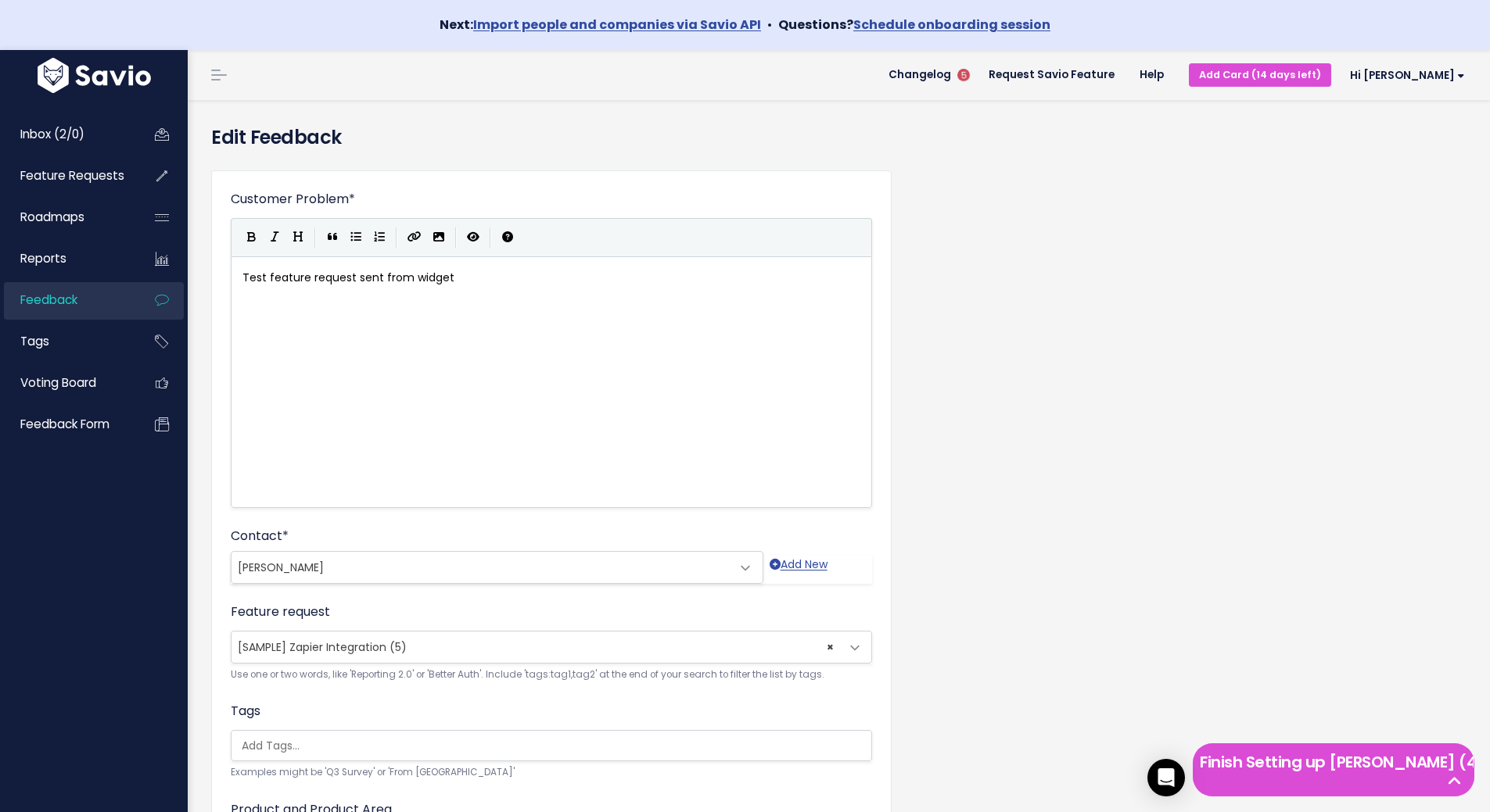
click at [1174, 584] on div "Customer Problem * Test feature request sent from widget | | | | xxxxxxxxxx Tes…" at bounding box center [838, 570] width 1279 height 826
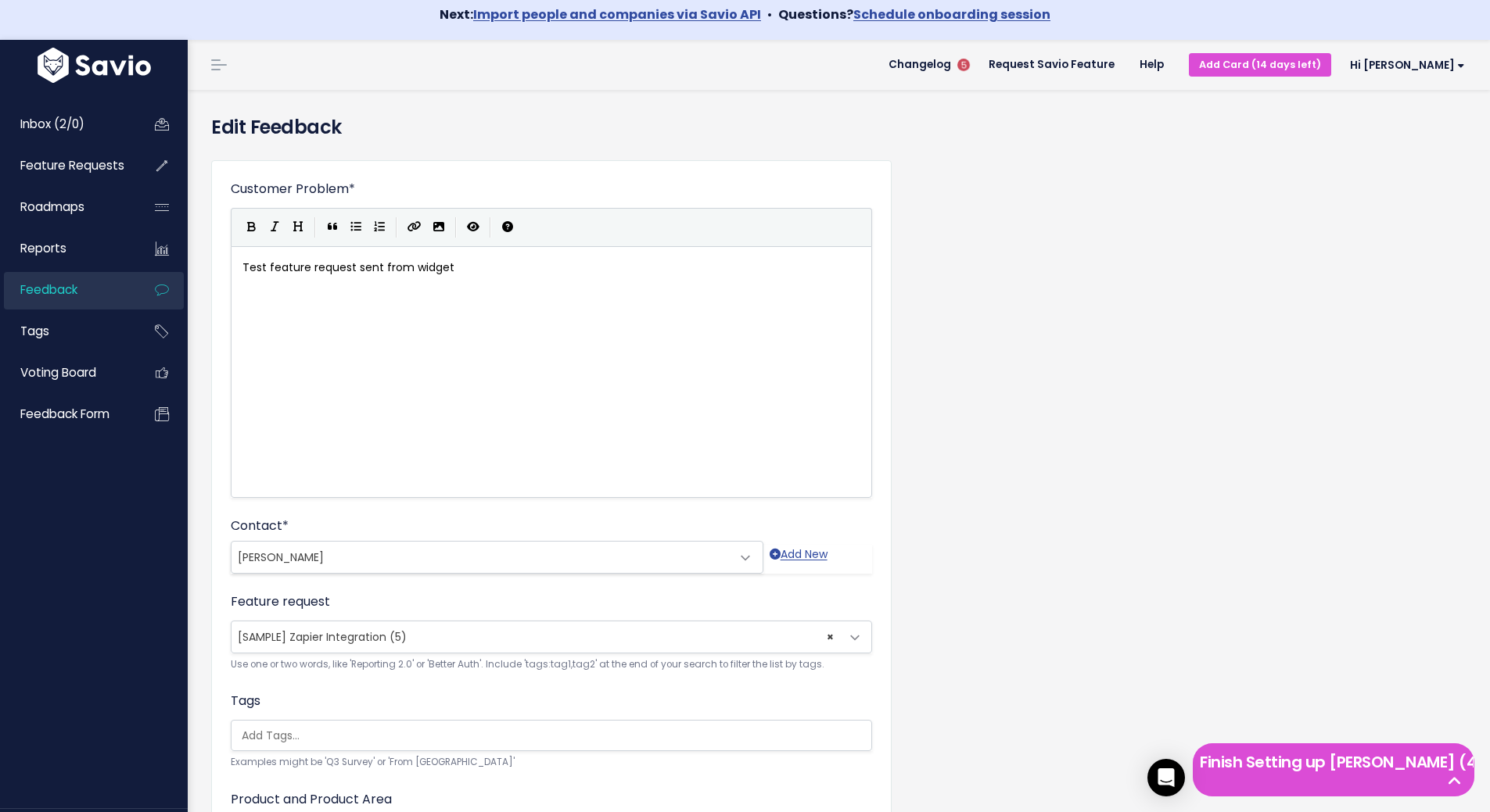
scroll to position [208, 0]
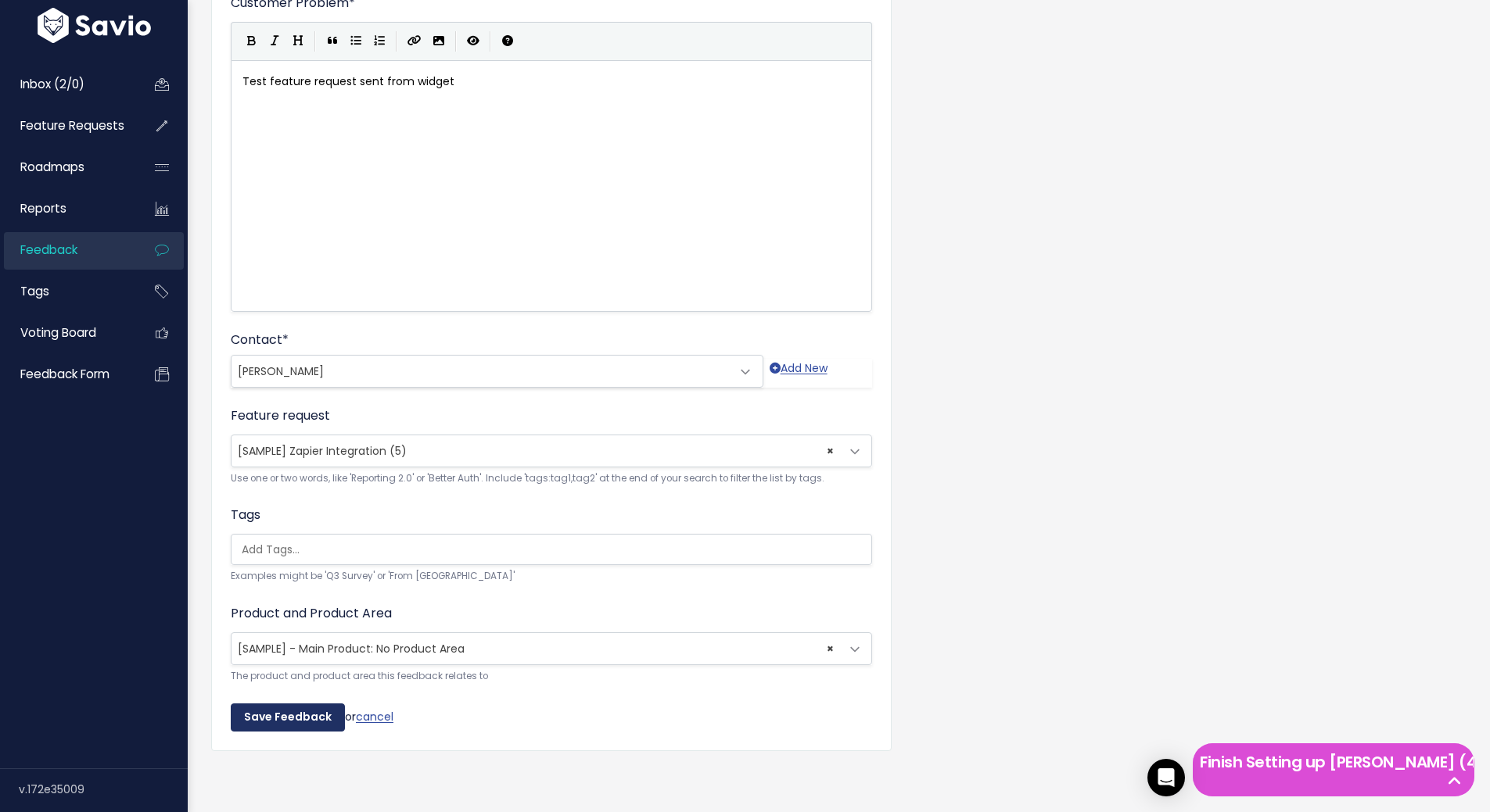
click at [291, 707] on input "Save Feedback" at bounding box center [287, 717] width 114 height 28
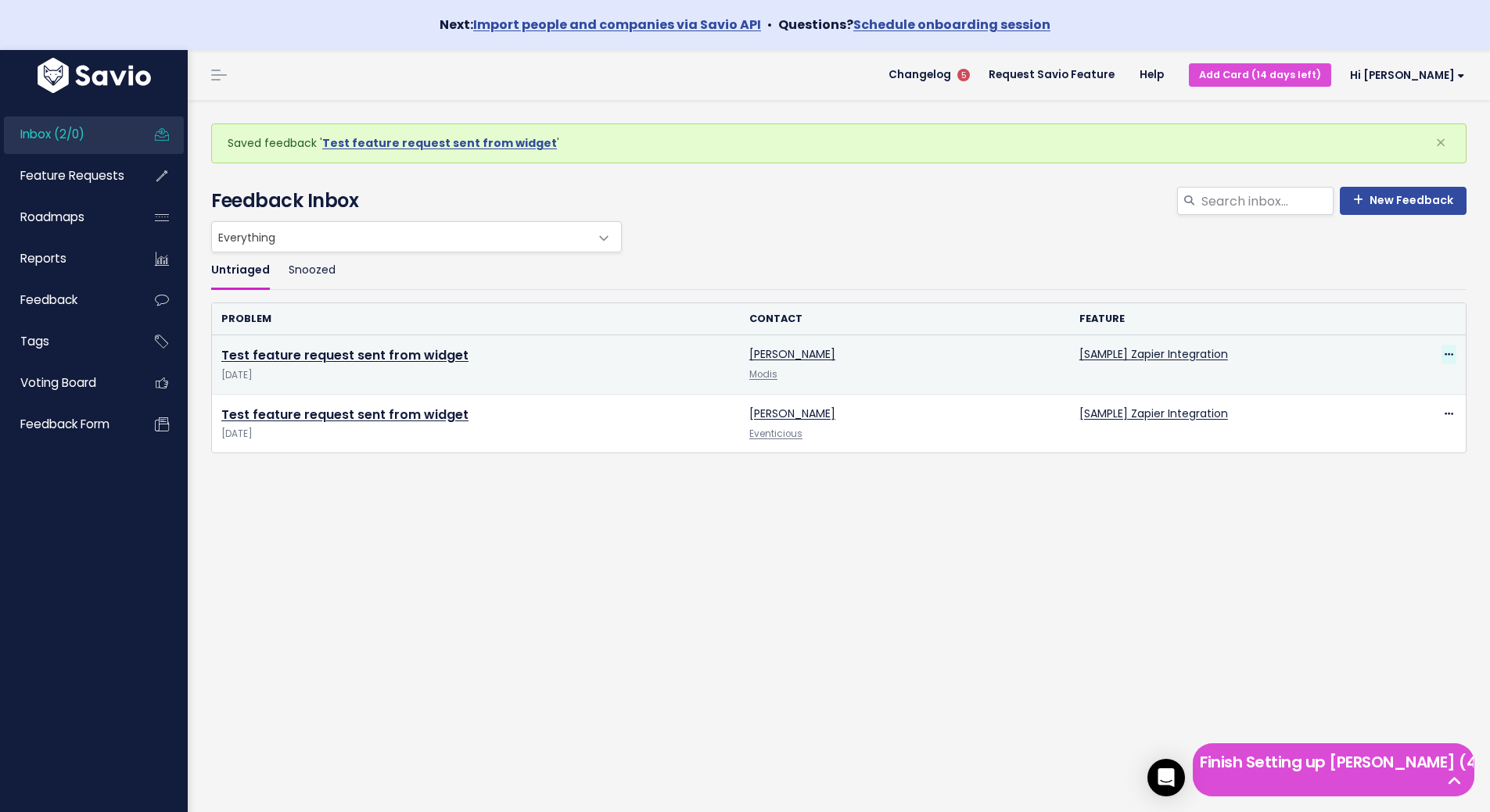
click at [1444, 356] on icon at bounding box center [1448, 355] width 9 height 10
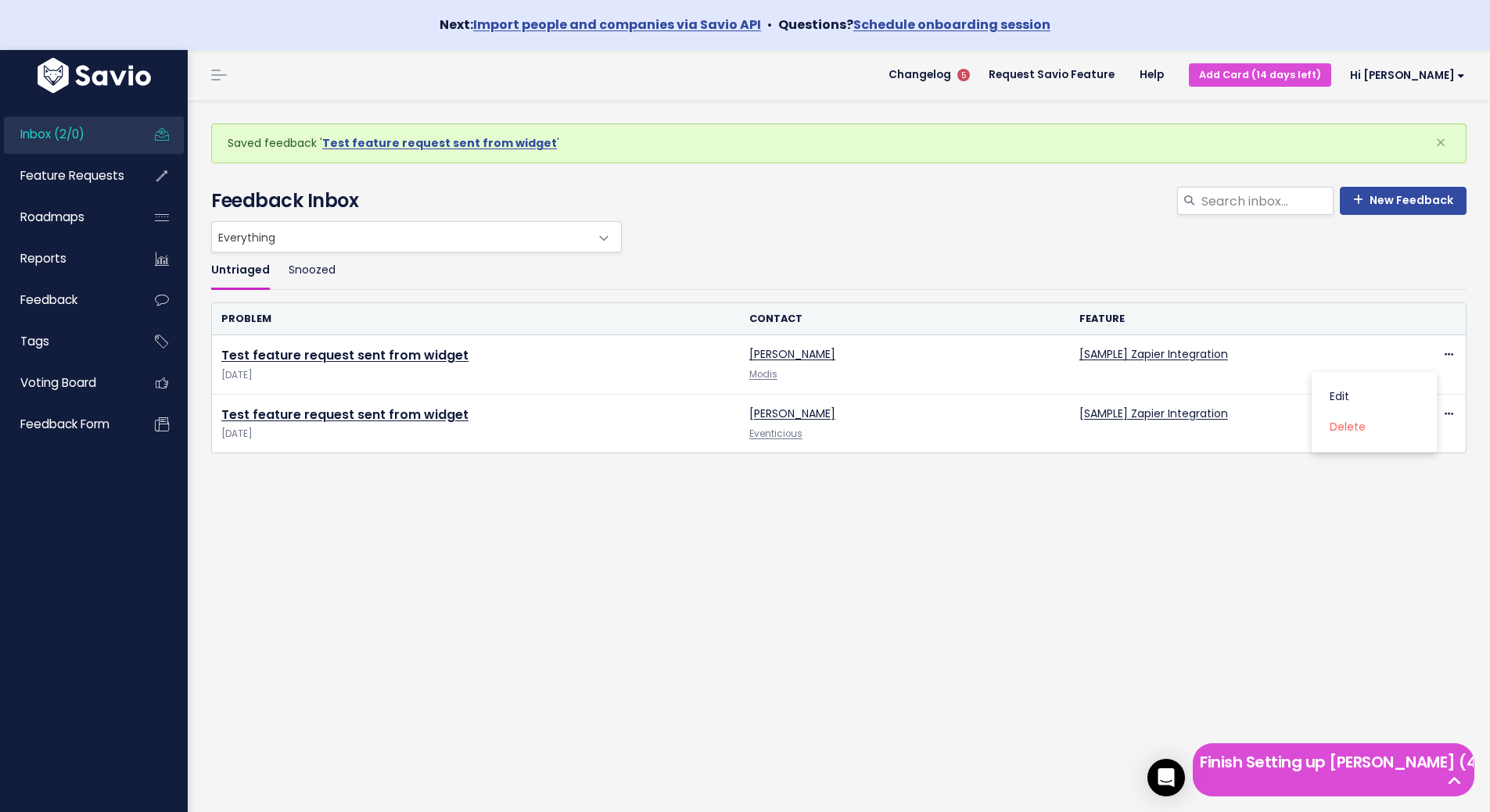
drag, startPoint x: 775, startPoint y: 636, endPoint x: 665, endPoint y: 623, distance: 110.8
click at [774, 636] on div "Saved feedback ' Test feature request sent from widget ' × Time to Triage Nice …" at bounding box center [838, 481] width 1302 height 762
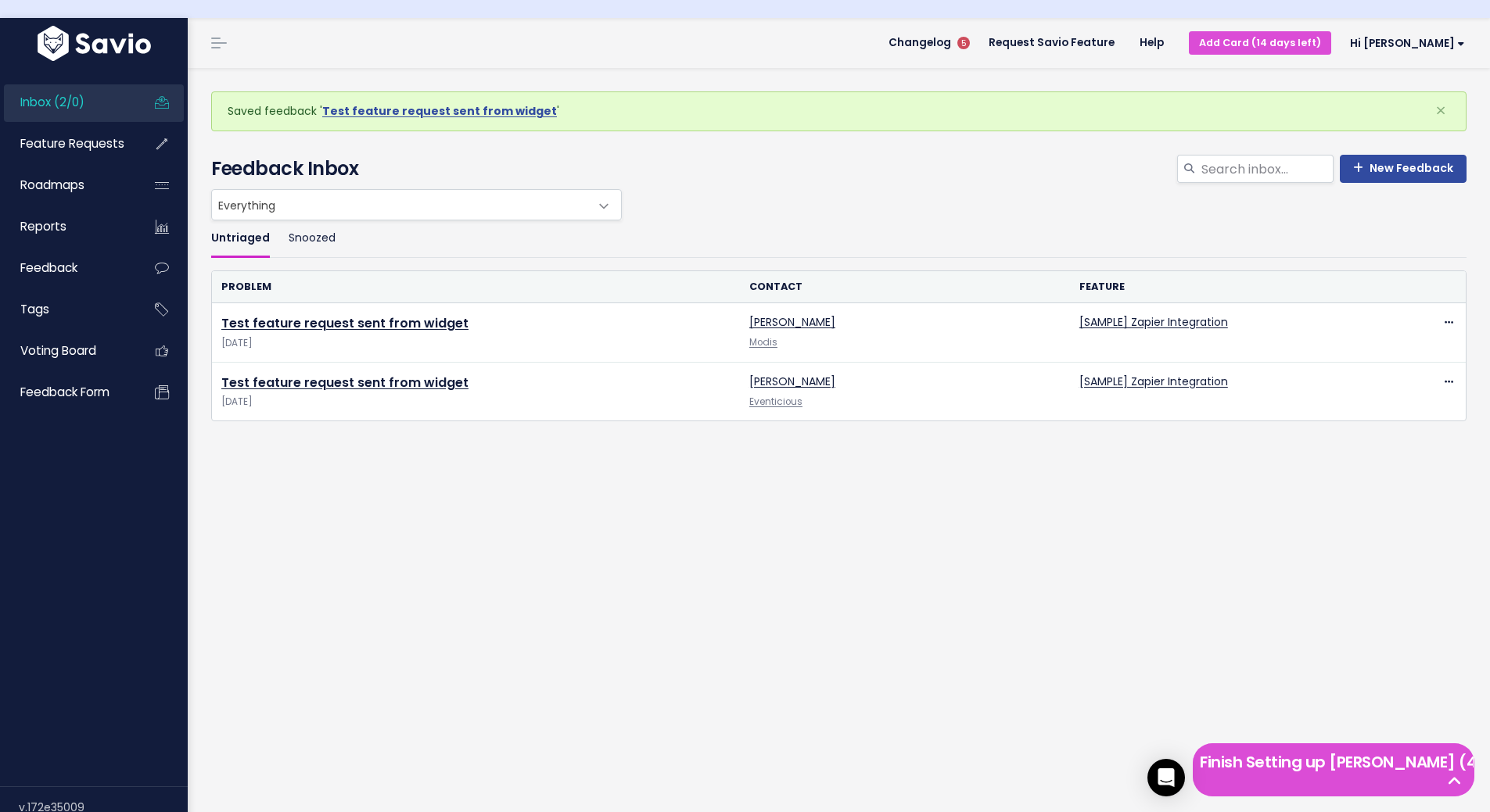
scroll to position [51, 0]
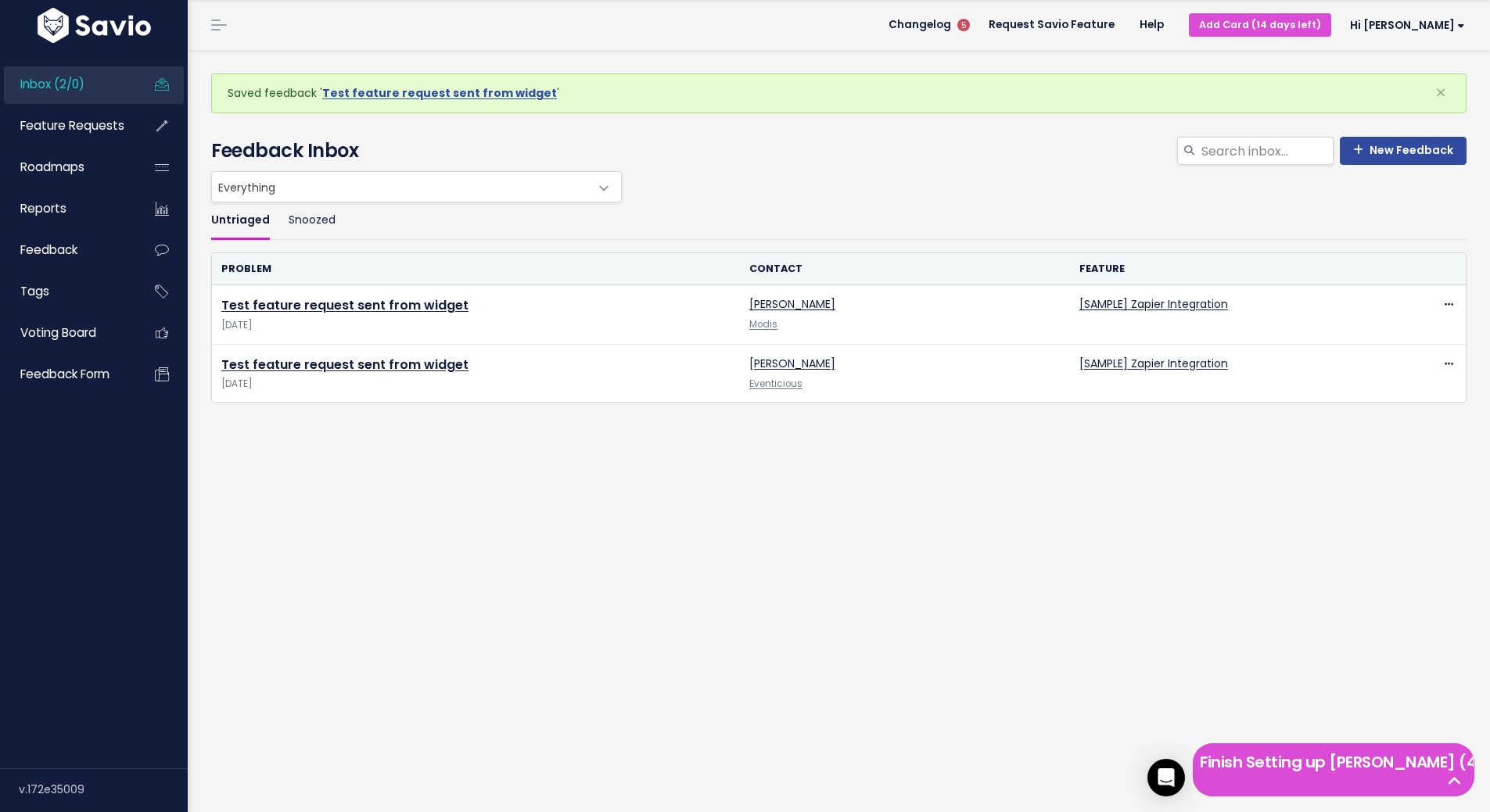
drag, startPoint x: 54, startPoint y: 791, endPoint x: 29, endPoint y: 786, distance: 25.5
click at [29, 786] on div "v.172e35009" at bounding box center [103, 789] width 168 height 41
click at [613, 729] on div "Saved feedback ' Test feature request sent from widget ' × Time to Triage Nice …" at bounding box center [838, 432] width 1302 height 762
click at [1447, 28] on span "Hi [PERSON_NAME]" at bounding box center [1407, 26] width 115 height 12
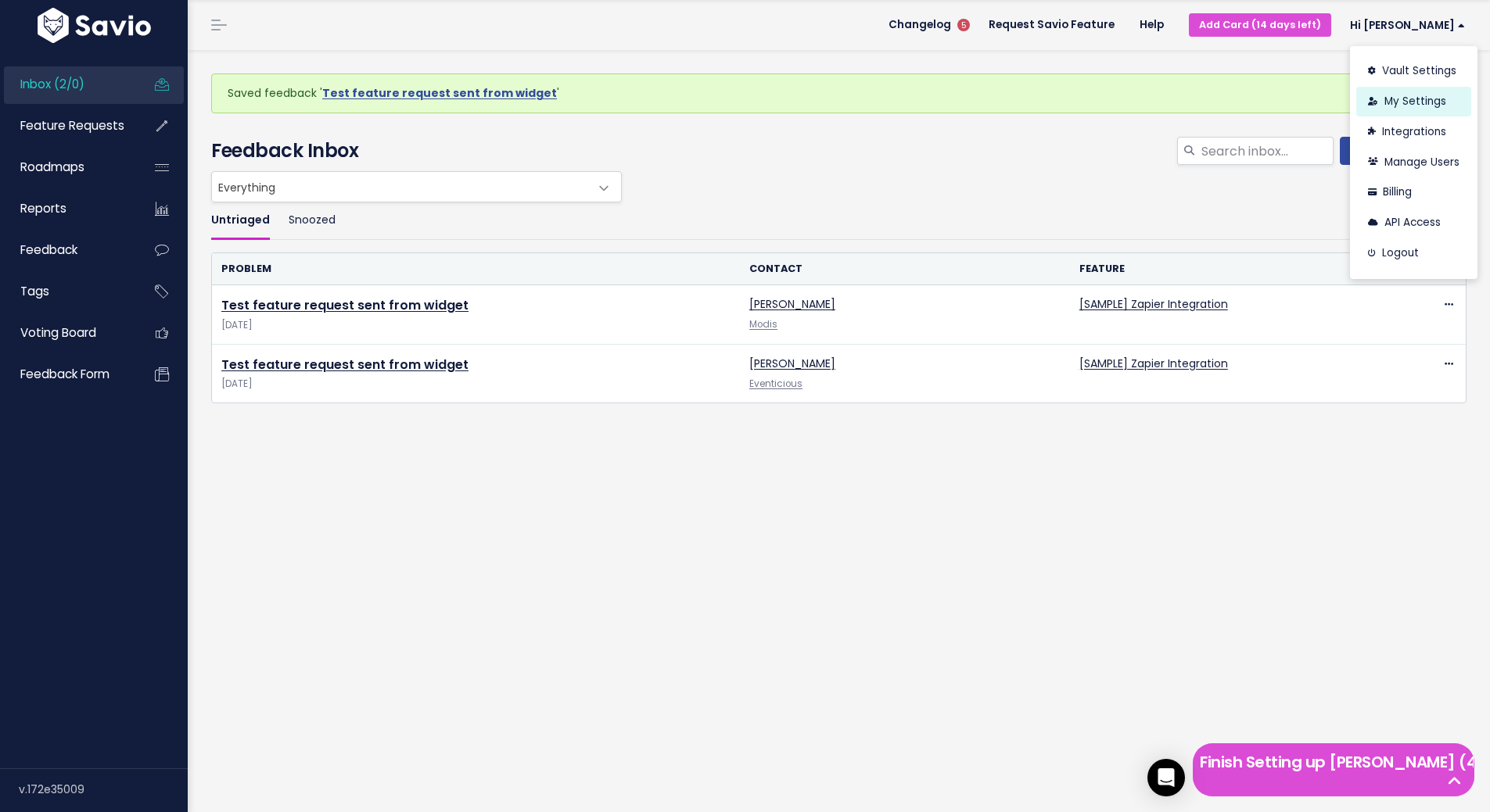
click at [1406, 100] on link "My Settings" at bounding box center [1414, 102] width 115 height 31
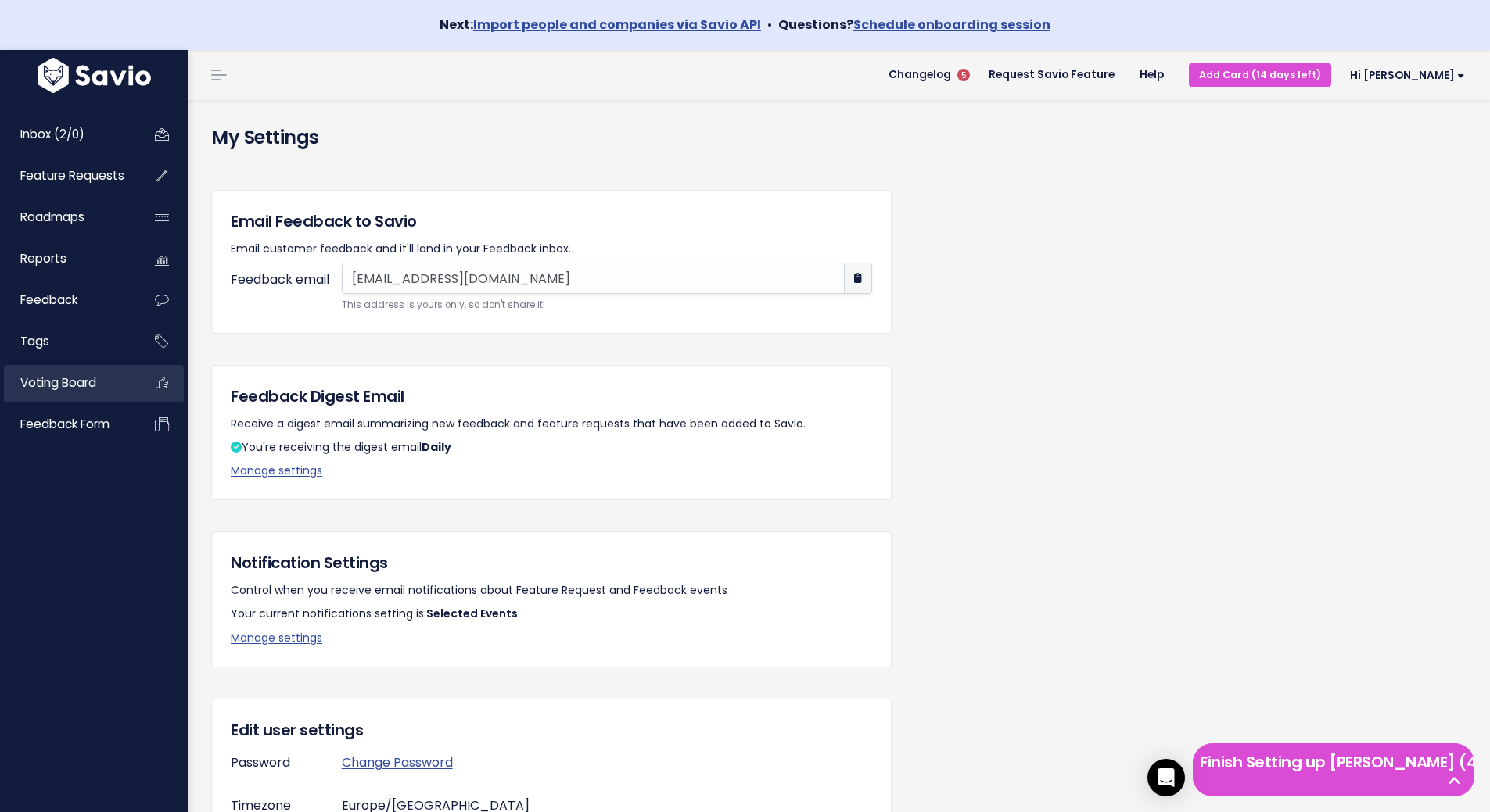
click at [62, 391] on link "Voting Board" at bounding box center [66, 383] width 126 height 36
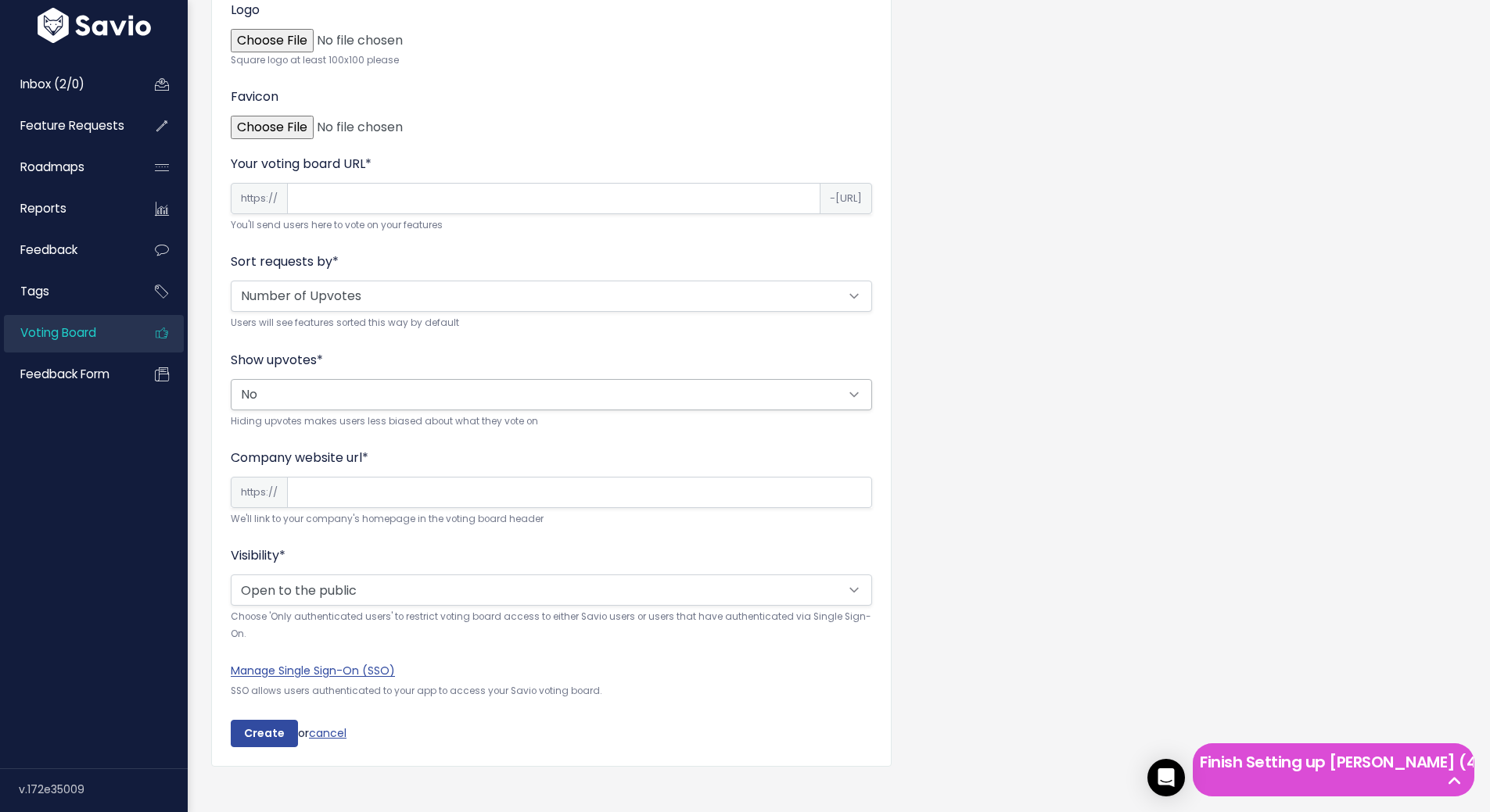
scroll to position [295, 0]
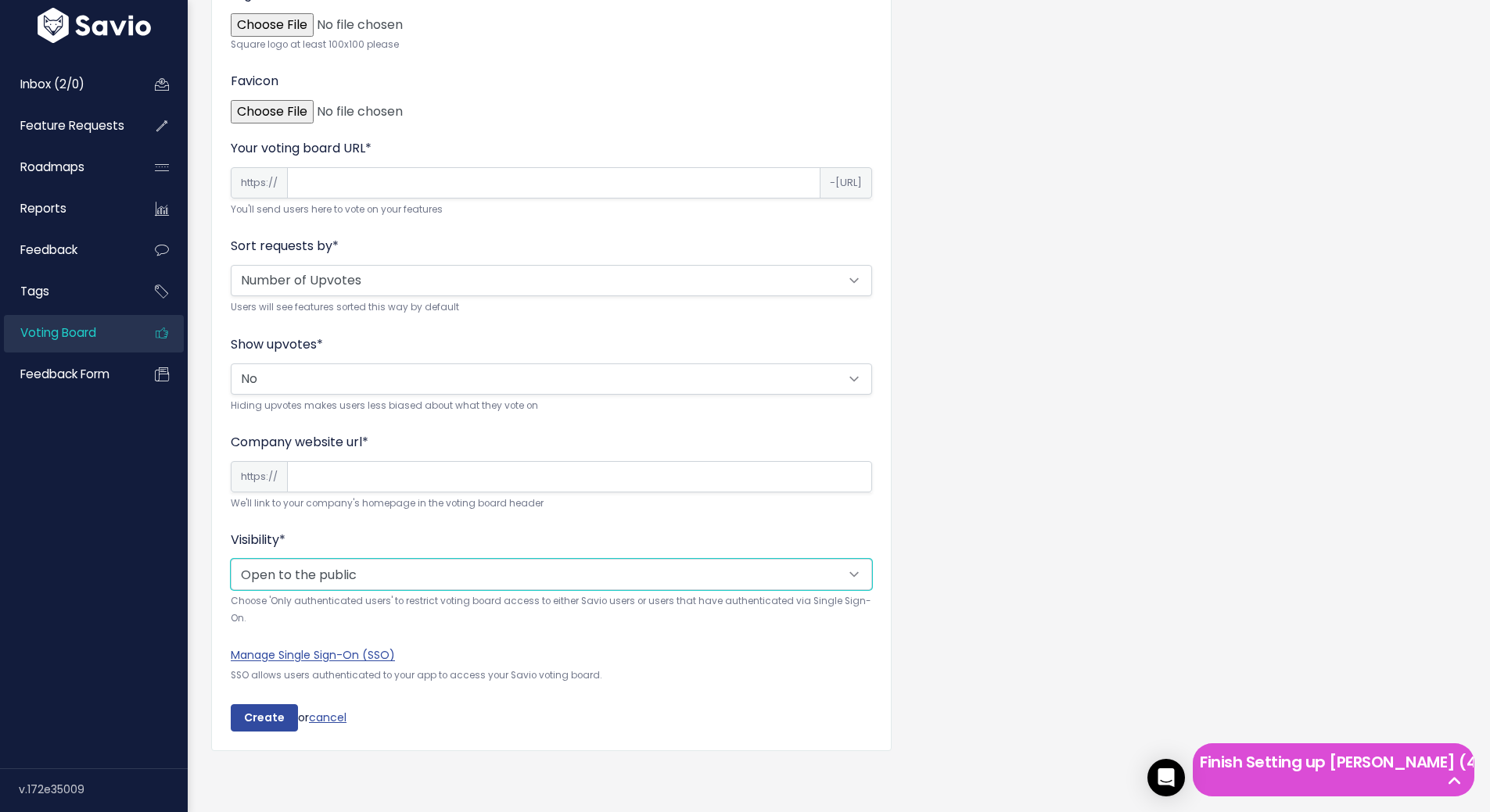
click at [421, 566] on select "Open to the public Only authenticated users" at bounding box center [551, 574] width 641 height 32
select select "private"
click at [231, 558] on select "Open to the public Only authenticated users" at bounding box center [551, 574] width 641 height 32
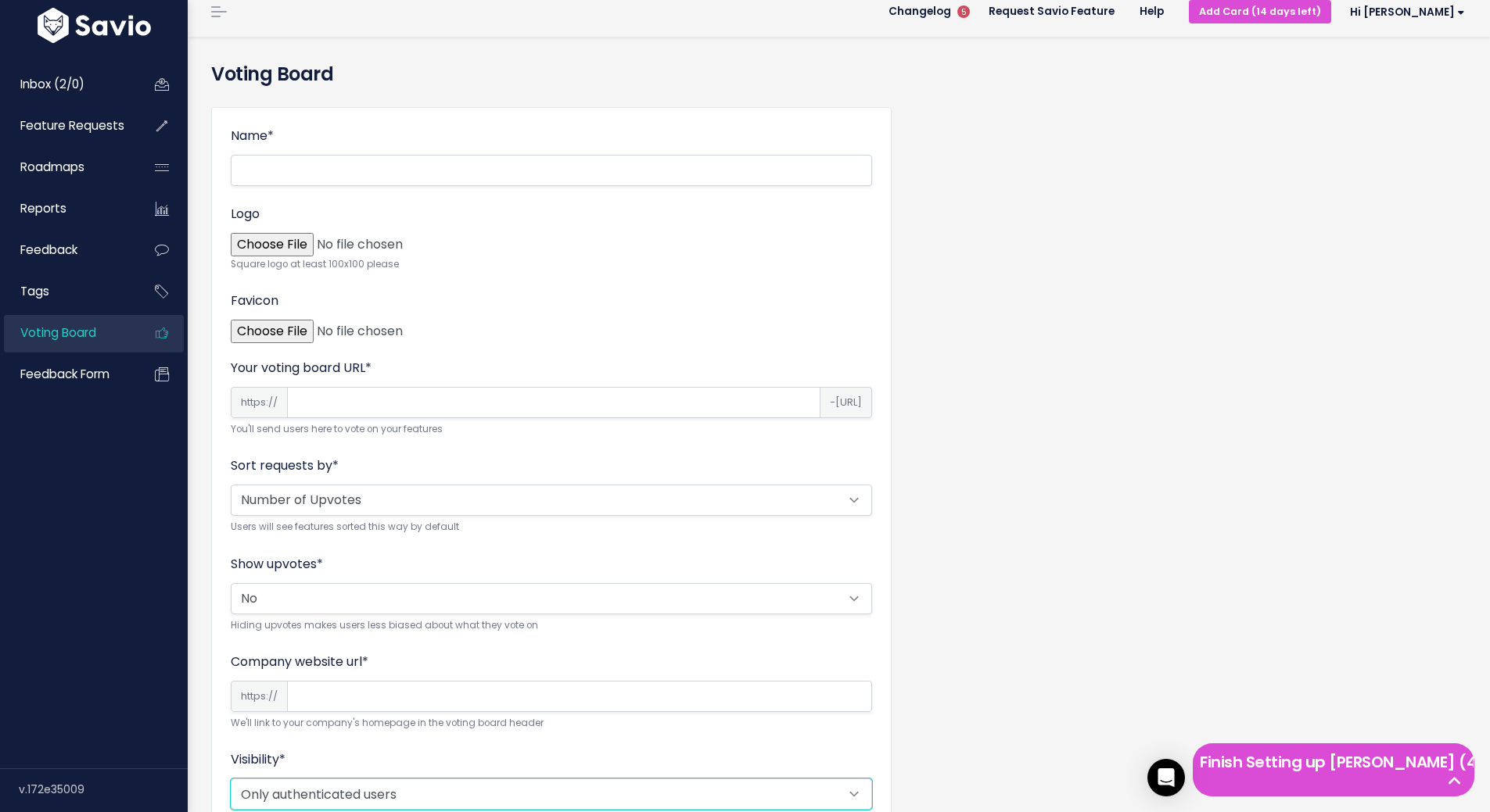
scroll to position [0, 0]
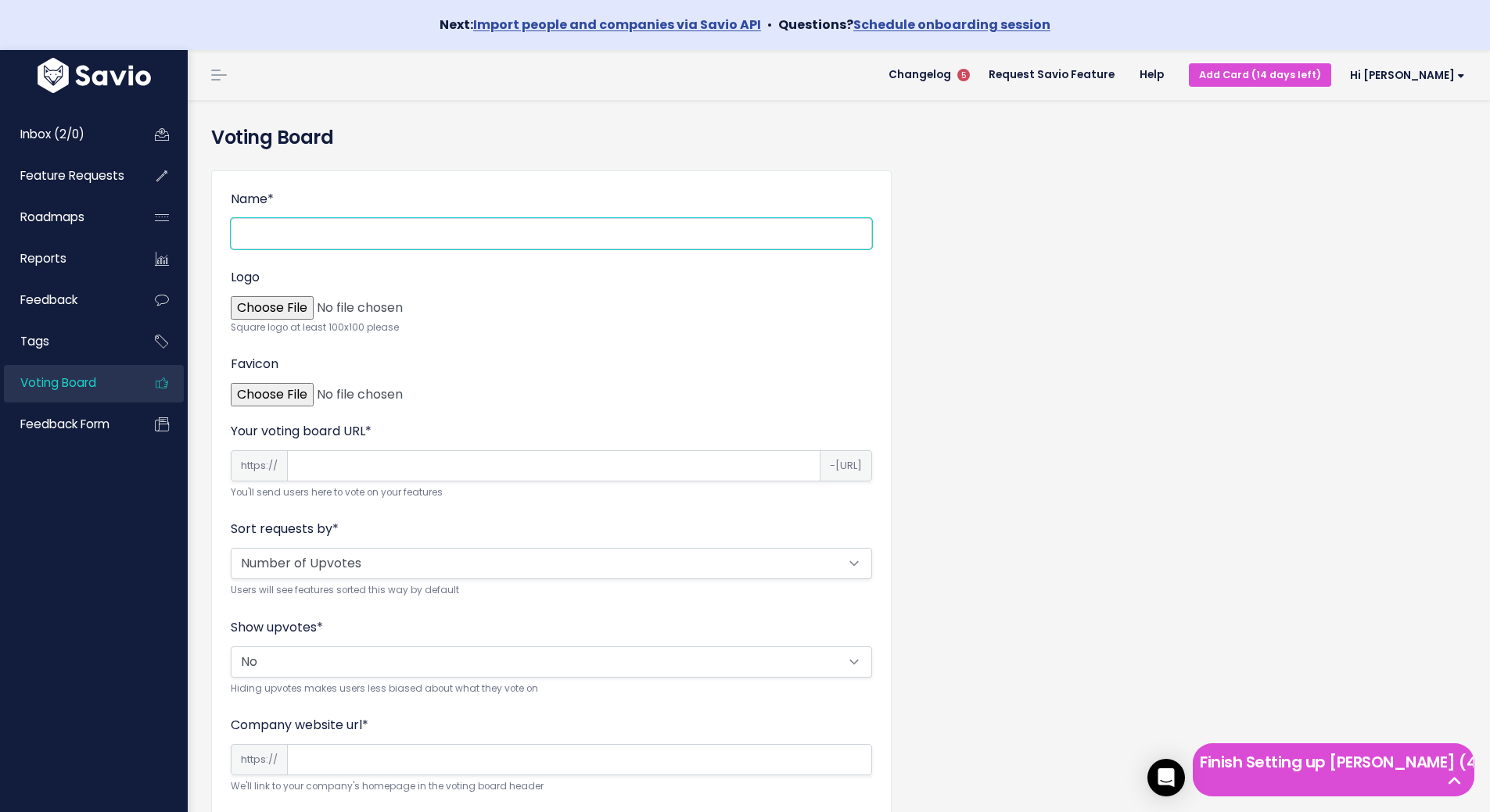
click at [365, 232] on input "Name *" at bounding box center [551, 234] width 641 height 32
click at [413, 227] on input "Name *" at bounding box center [551, 234] width 641 height 32
type input "Test board"
click at [567, 347] on form "Name * Test board Logo Square logo at least 100x100 please Favicon Your voting …" at bounding box center [551, 602] width 641 height 825
click at [451, 469] on input "Your voting board URL *" at bounding box center [554, 466] width 533 height 32
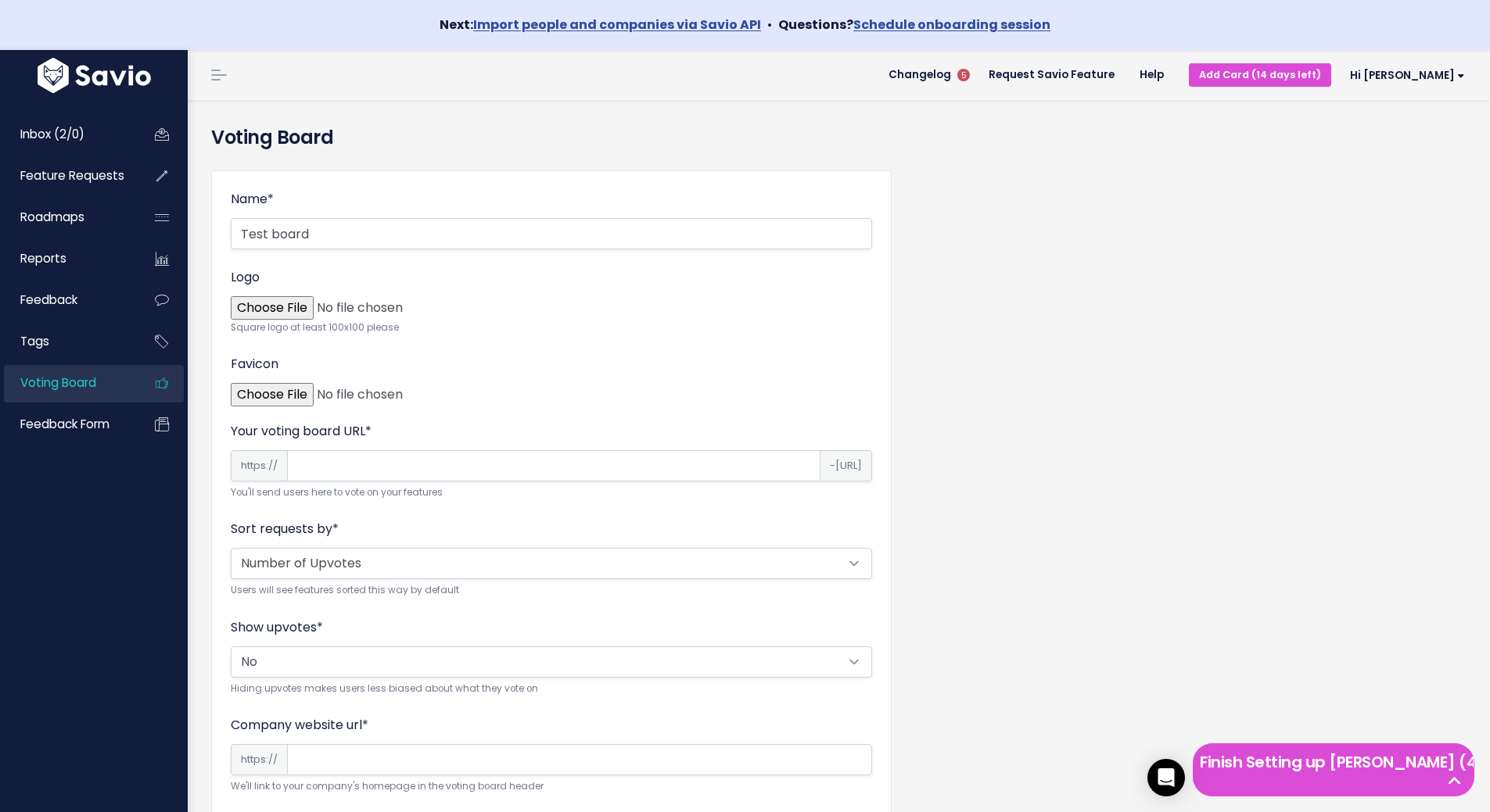
type input "evs"
click at [718, 525] on div "Sort requests by * Alphabetical Random Number of Upvotes Users will see feature…" at bounding box center [551, 559] width 641 height 79
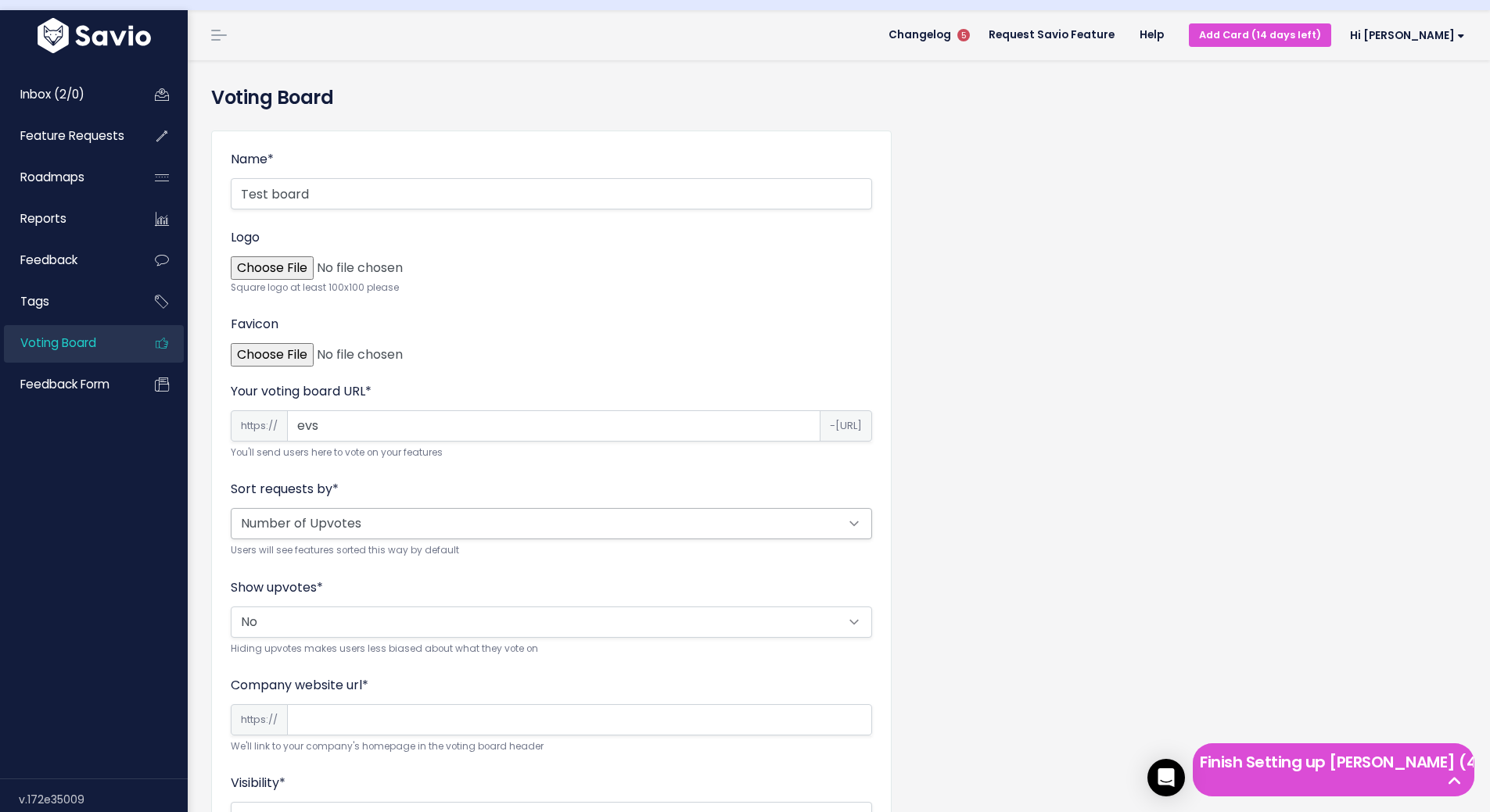
scroll to position [78, 0]
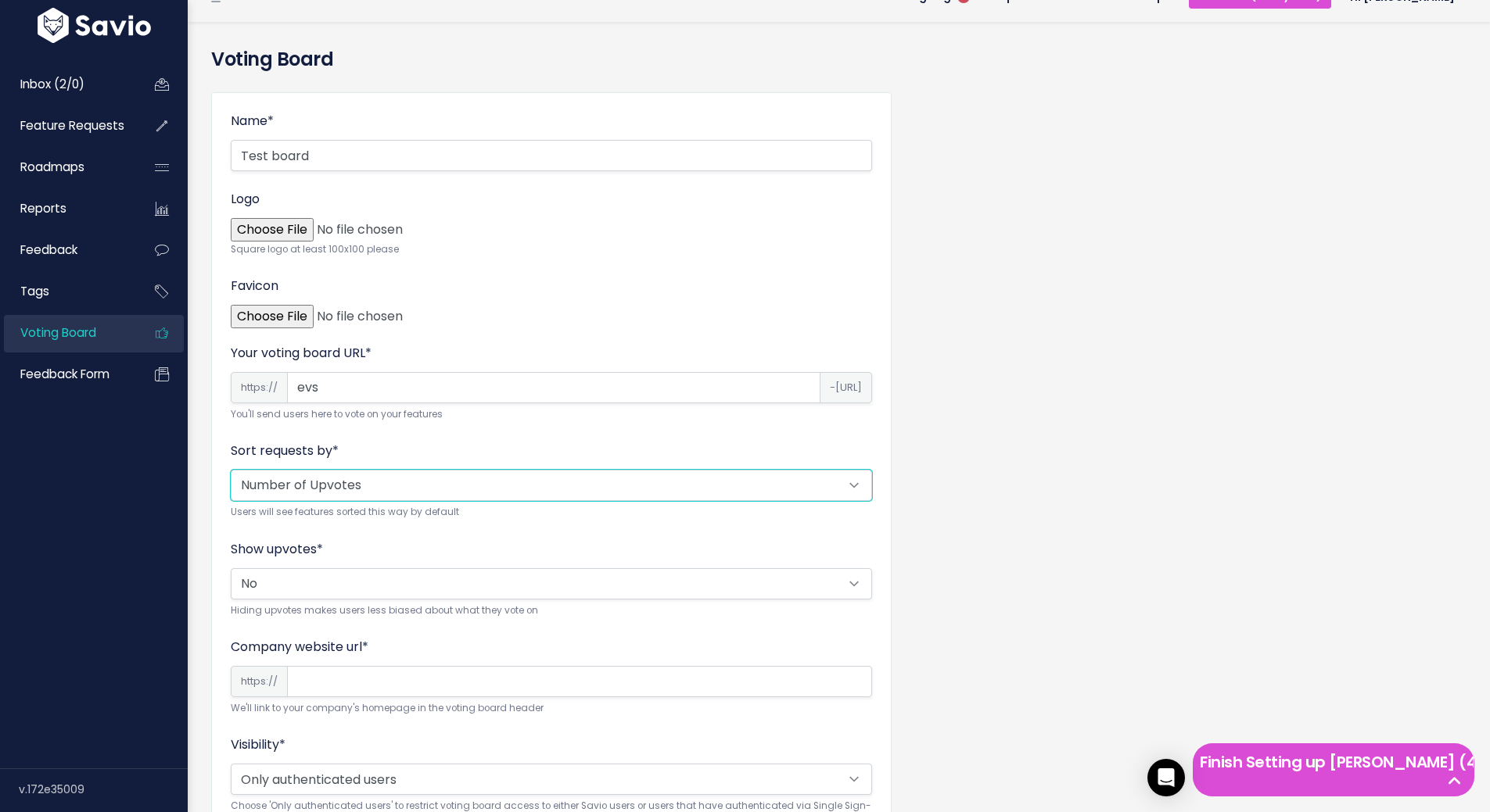
click at [578, 485] on select "Alphabetical Random Number of Upvotes" at bounding box center [551, 485] width 641 height 32
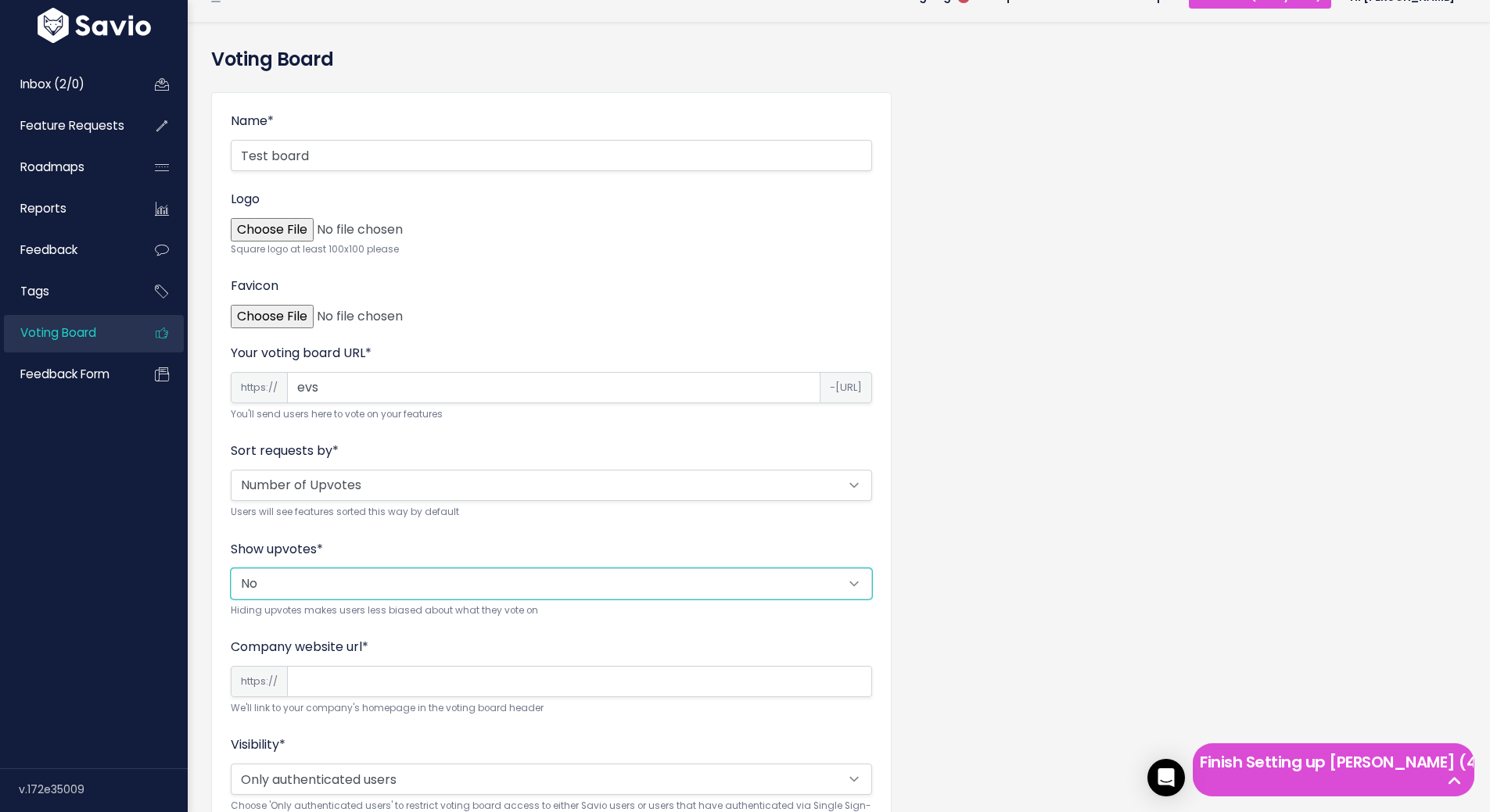
click at [504, 584] on select "Yes No" at bounding box center [551, 584] width 641 height 32
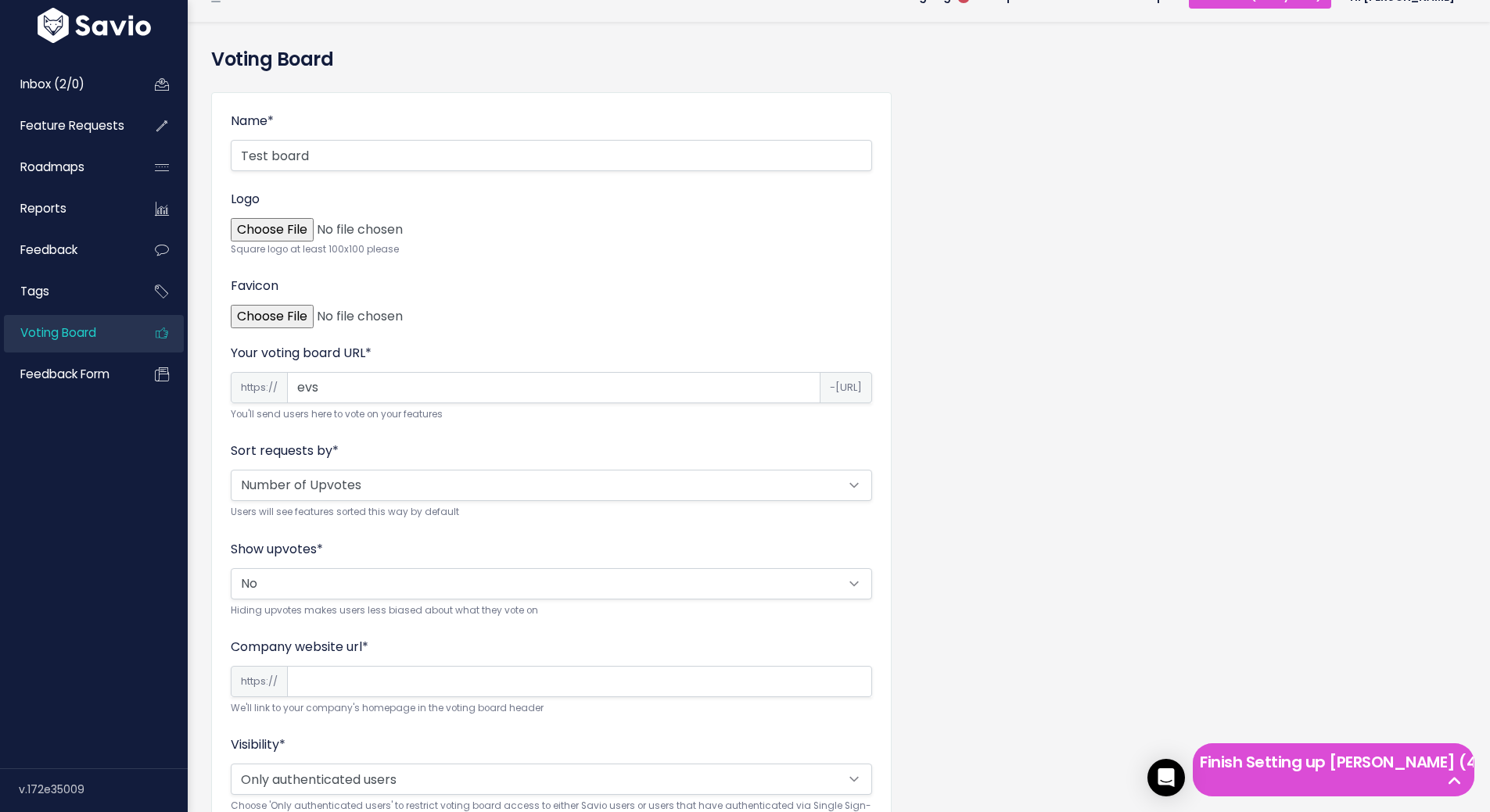
click at [960, 581] on div "Name * Test board Logo Square logo at least 100x100 please Favicon Your voting …" at bounding box center [838, 536] width 1279 height 912
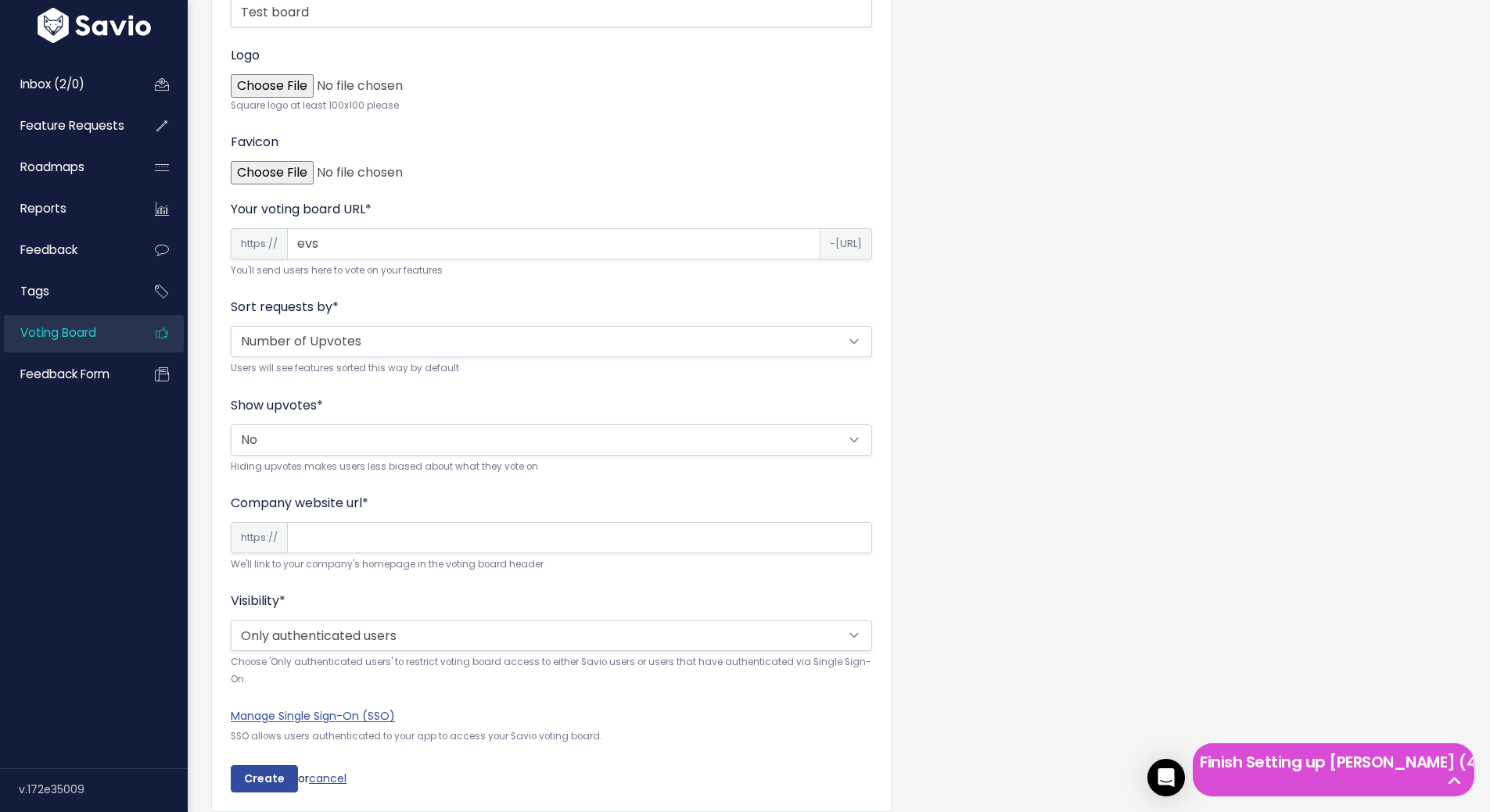
scroll to position [235, 0]
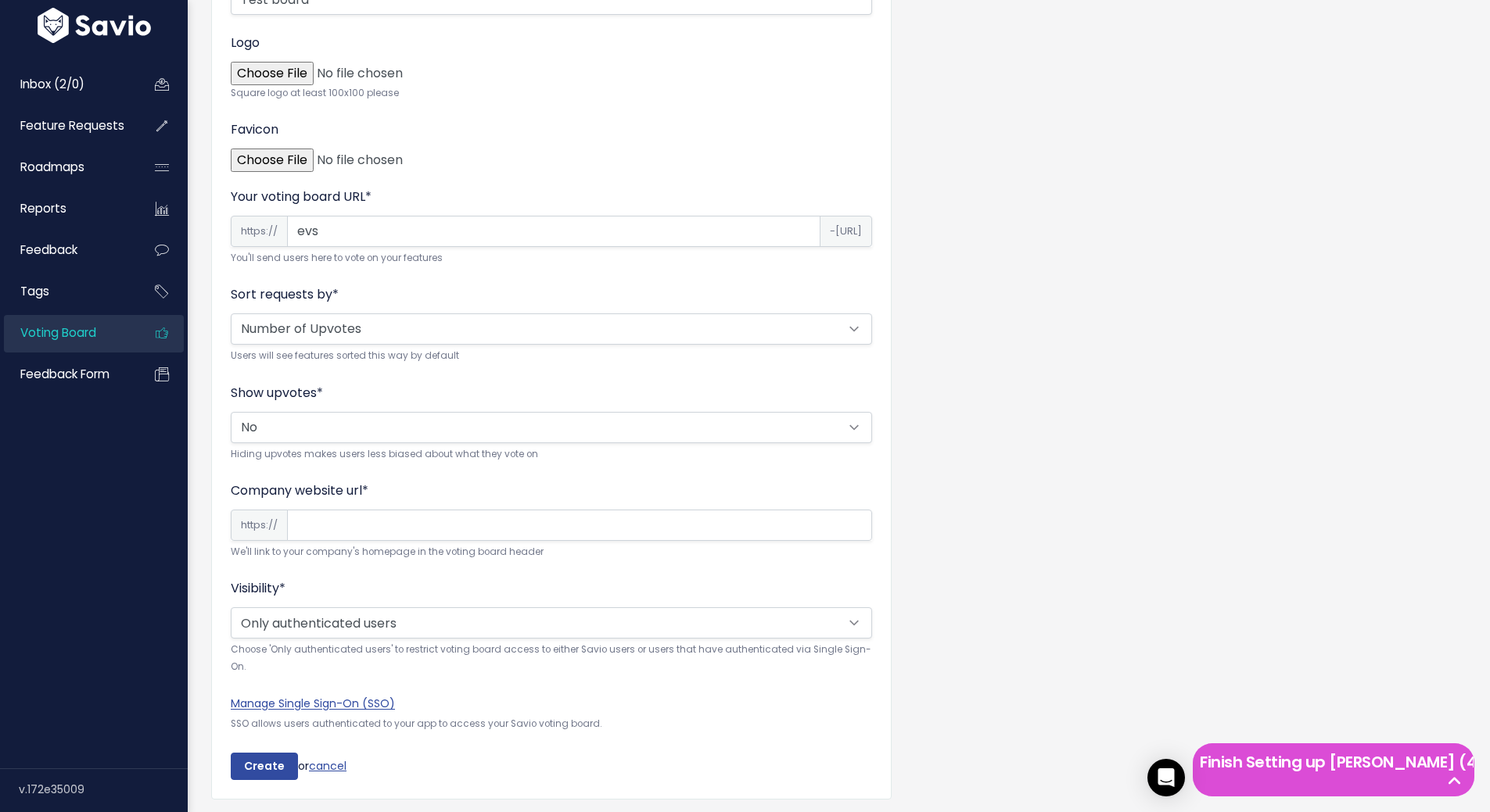
click at [488, 533] on input "Company website url *" at bounding box center [580, 526] width 585 height 32
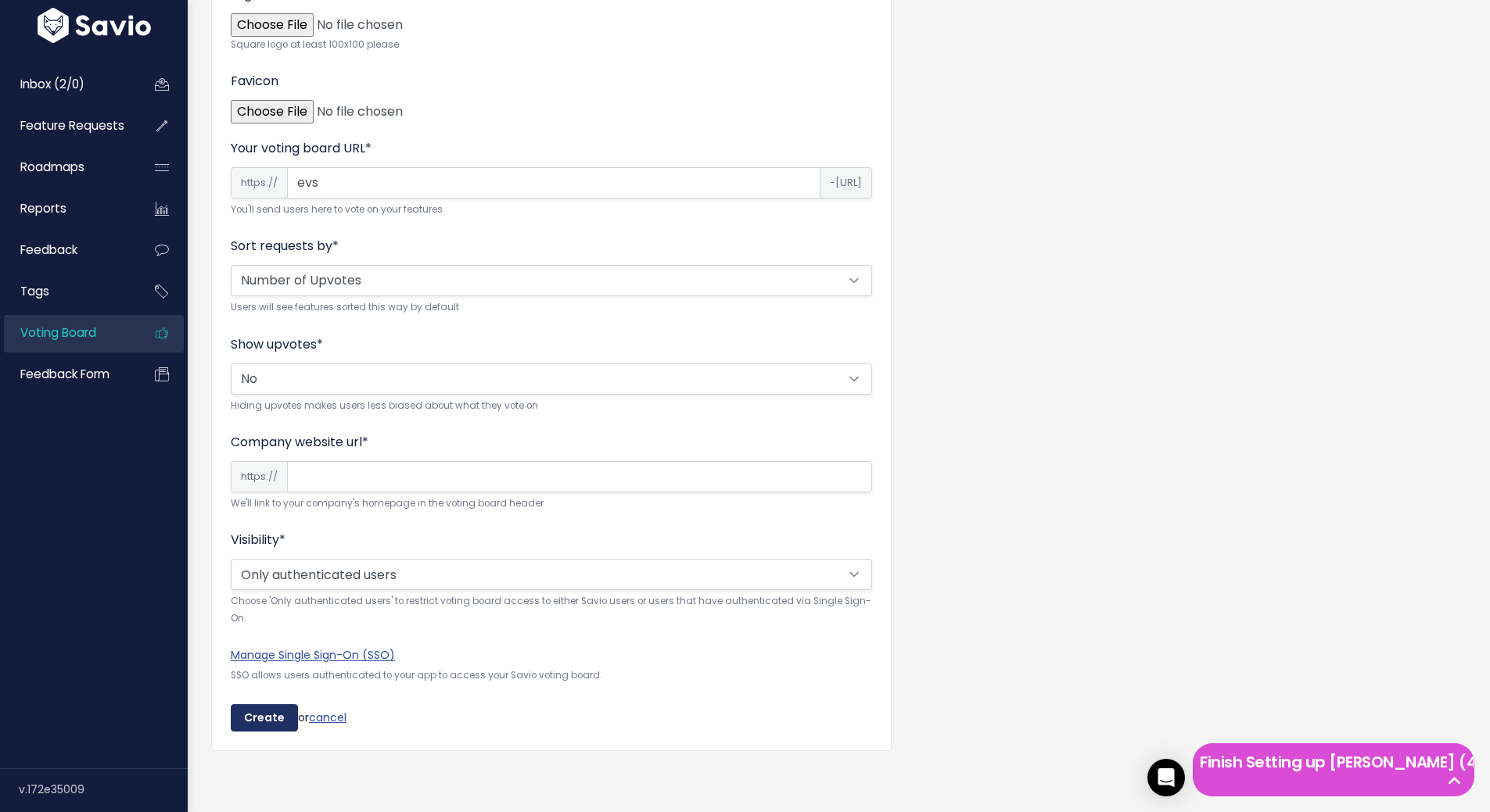
click at [269, 707] on input "Create" at bounding box center [265, 718] width 67 height 28
click at [373, 472] on input "Company website url *" at bounding box center [580, 477] width 585 height 32
click at [674, 506] on form "Name * Test board Logo Square logo at least 100x100 please Favicon Your voting …" at bounding box center [551, 319] width 641 height 825
drag, startPoint x: 533, startPoint y: 493, endPoint x: 247, endPoint y: 499, distance: 286.1
click at [247, 499] on small "We'll link to your company's homepage in the voting board header" at bounding box center [551, 503] width 641 height 17
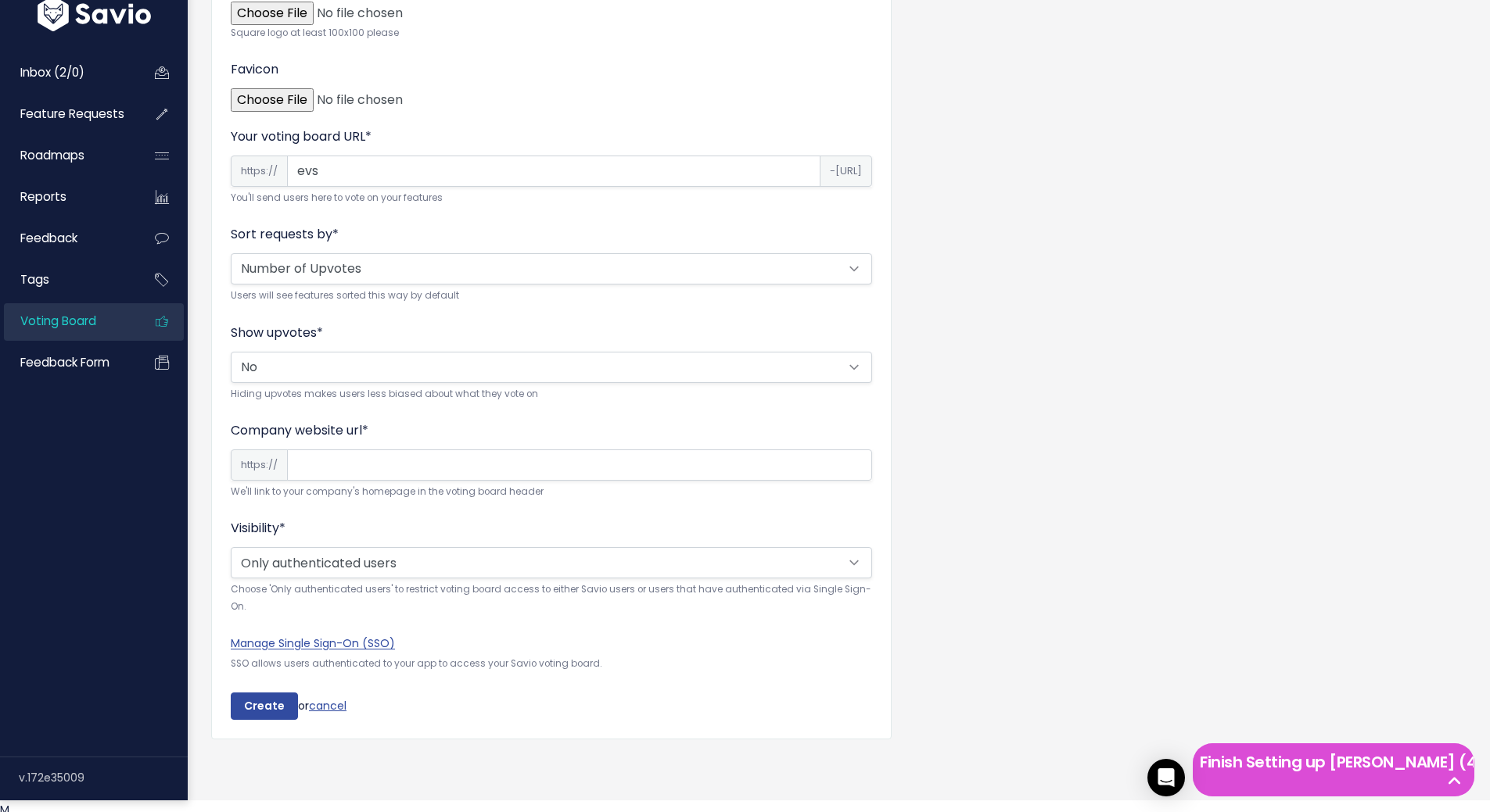
click at [455, 518] on form "Name * Test board Logo Square logo at least 100x100 please Favicon Your voting …" at bounding box center [551, 307] width 641 height 825
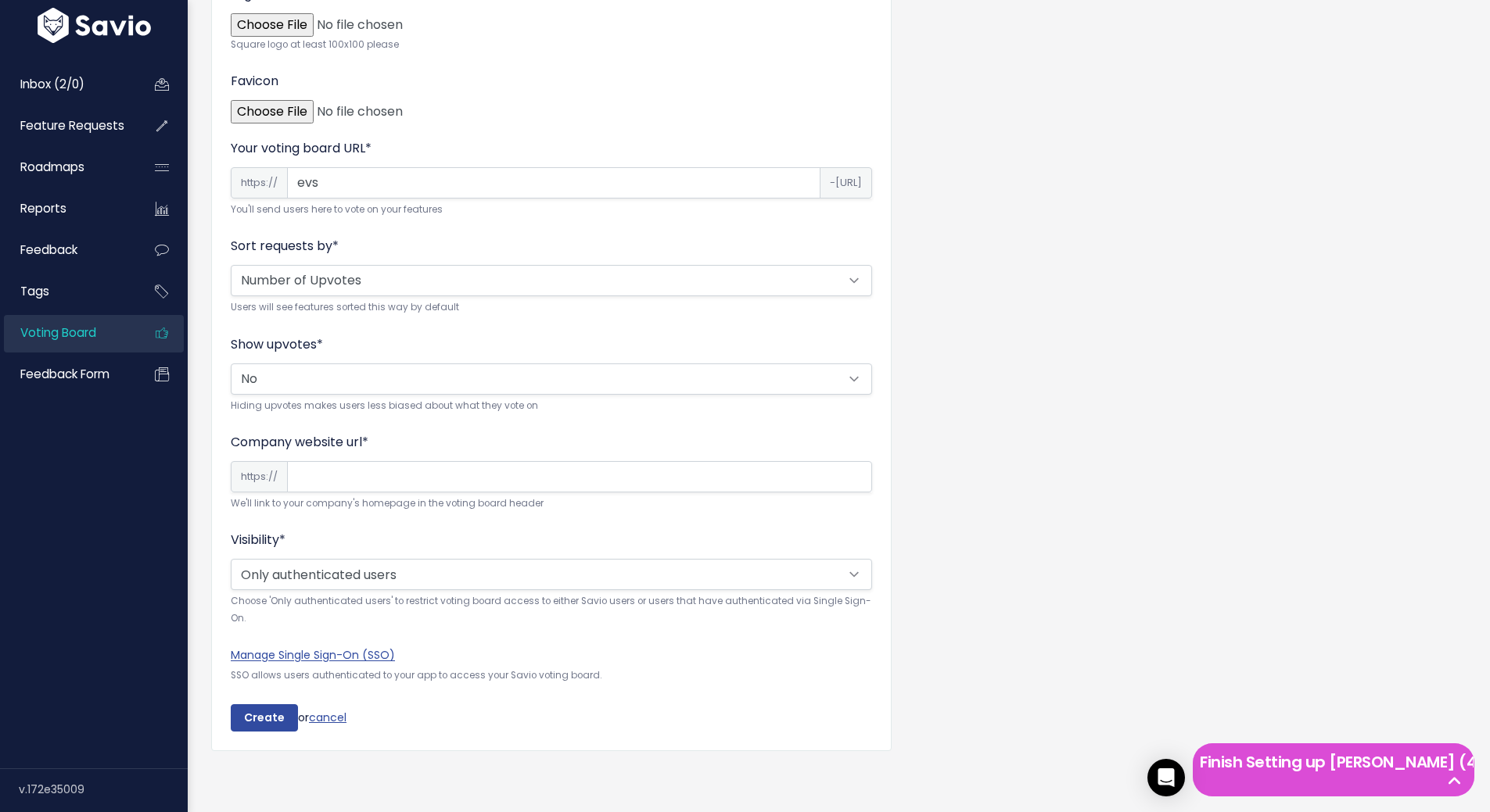
click at [317, 469] on input "Company website url *" at bounding box center [580, 477] width 585 height 32
click at [258, 704] on input "Create" at bounding box center [265, 718] width 67 height 28
click at [419, 469] on input "Company website url *" at bounding box center [580, 477] width 585 height 32
paste input "https://admin.eventicious.com/"
click at [340, 461] on input "https://admin.eventicious.com/" at bounding box center [580, 477] width 585 height 32
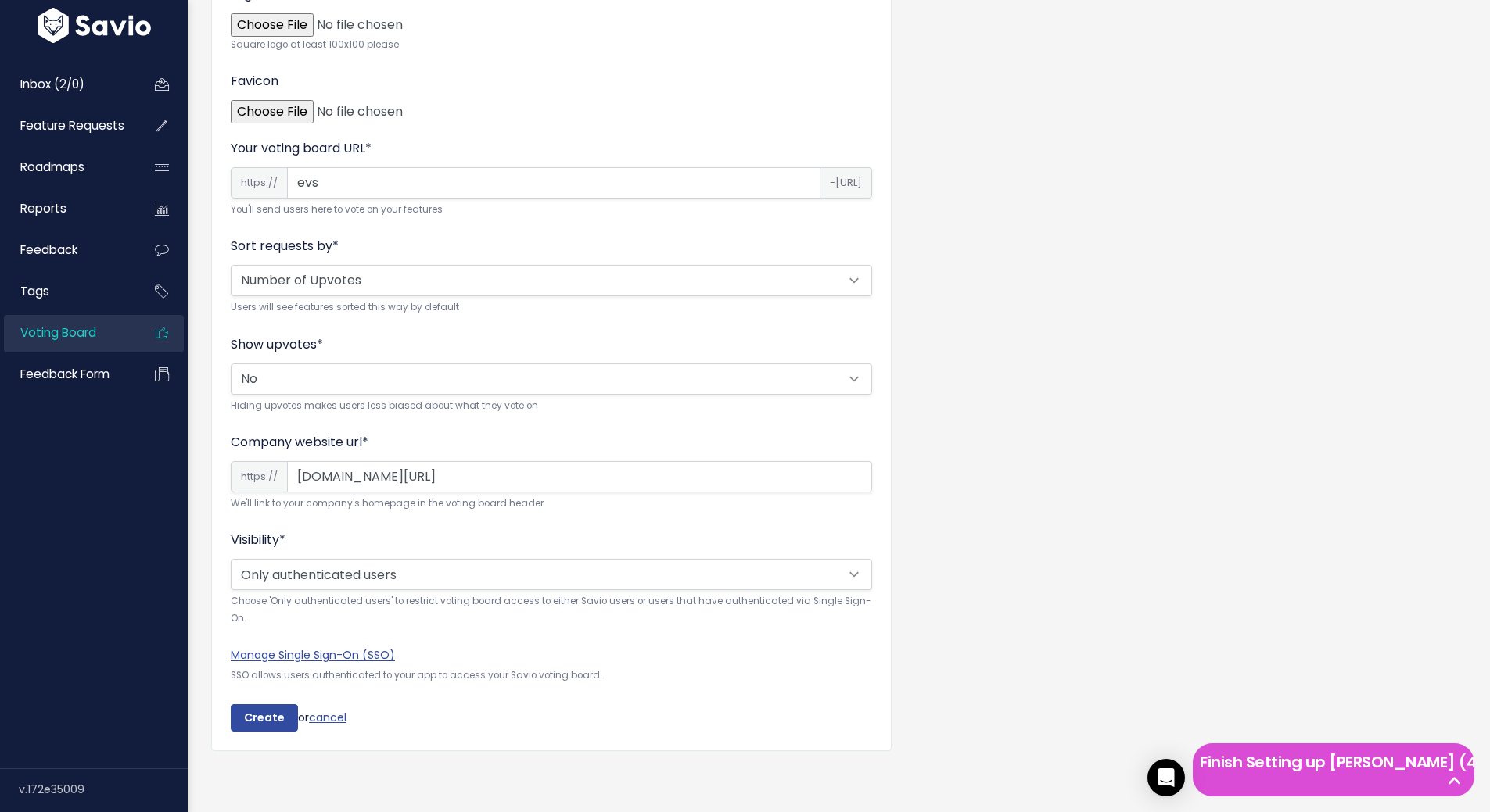
click at [549, 469] on input "admin.eventicious.com/" at bounding box center [580, 477] width 585 height 32
click at [779, 531] on div "Visibility * Open to the public Only authenticated users Choose 'Only authentic…" at bounding box center [551, 578] width 641 height 96
drag, startPoint x: 337, startPoint y: 493, endPoint x: 466, endPoint y: 493, distance: 129.0
click at [466, 495] on small "We'll link to your company's homepage in the voting board header" at bounding box center [551, 503] width 641 height 17
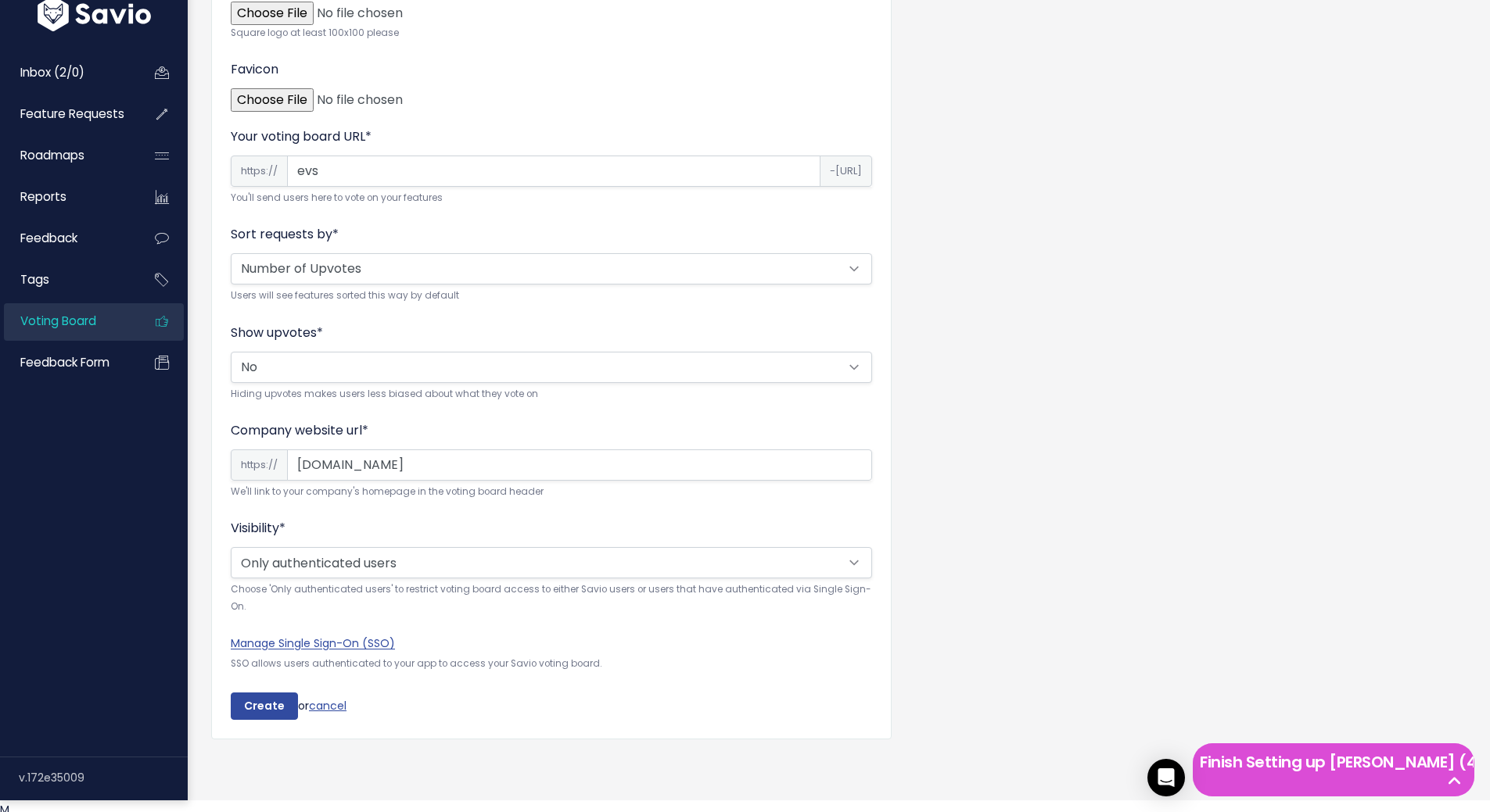
click at [615, 524] on div "Visibility * Open to the public Only authenticated users Choose 'Only authentic…" at bounding box center [551, 566] width 641 height 96
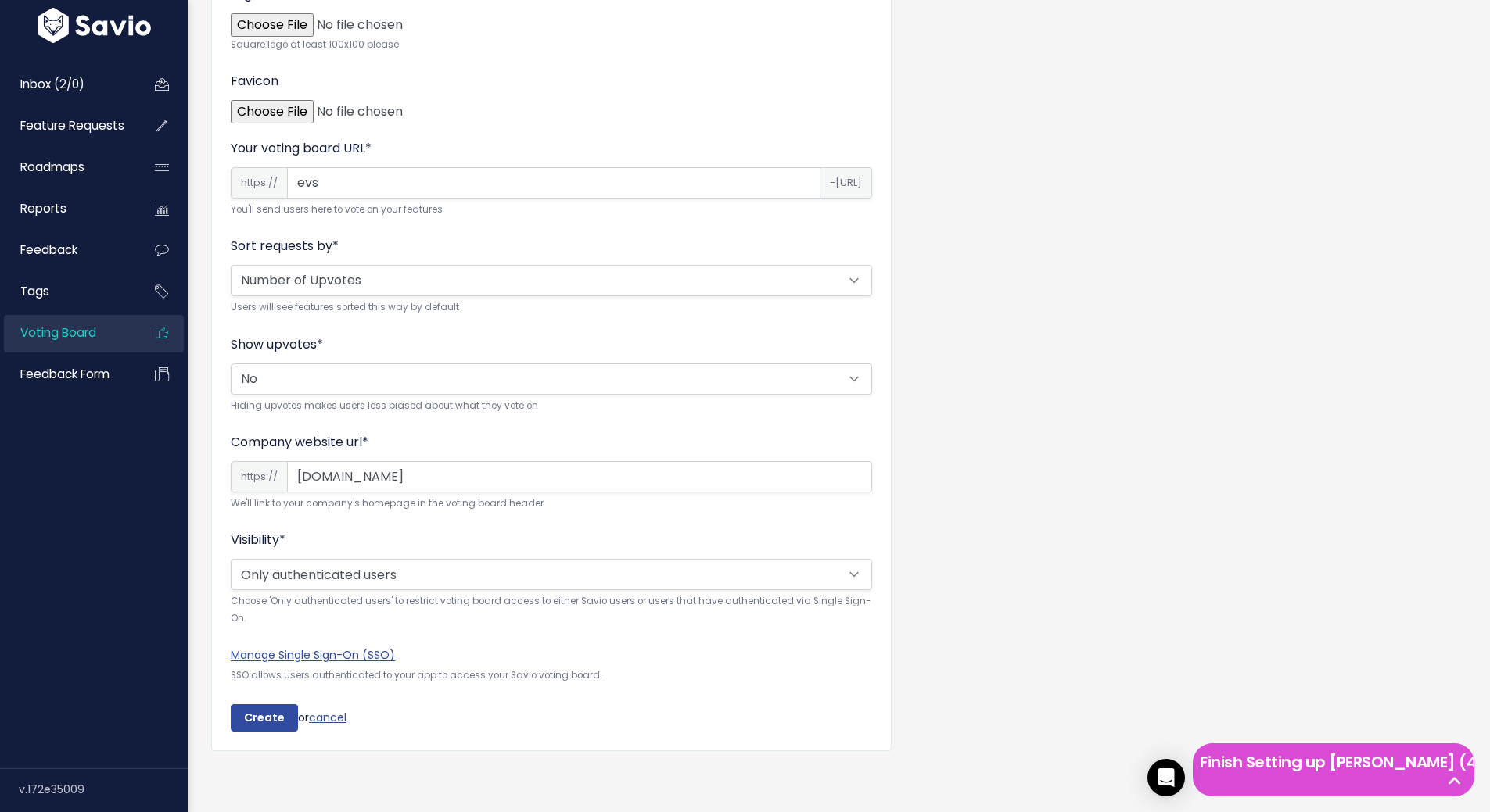
click at [579, 535] on div "Visibility * Open to the public Only authenticated users Choose 'Only authentic…" at bounding box center [551, 578] width 641 height 96
drag, startPoint x: 314, startPoint y: 466, endPoint x: 412, endPoint y: 465, distance: 98.0
click at [412, 465] on input "admin.eventicious.com" at bounding box center [580, 477] width 585 height 32
click at [460, 465] on input "admin.eventicious.com" at bounding box center [580, 477] width 585 height 32
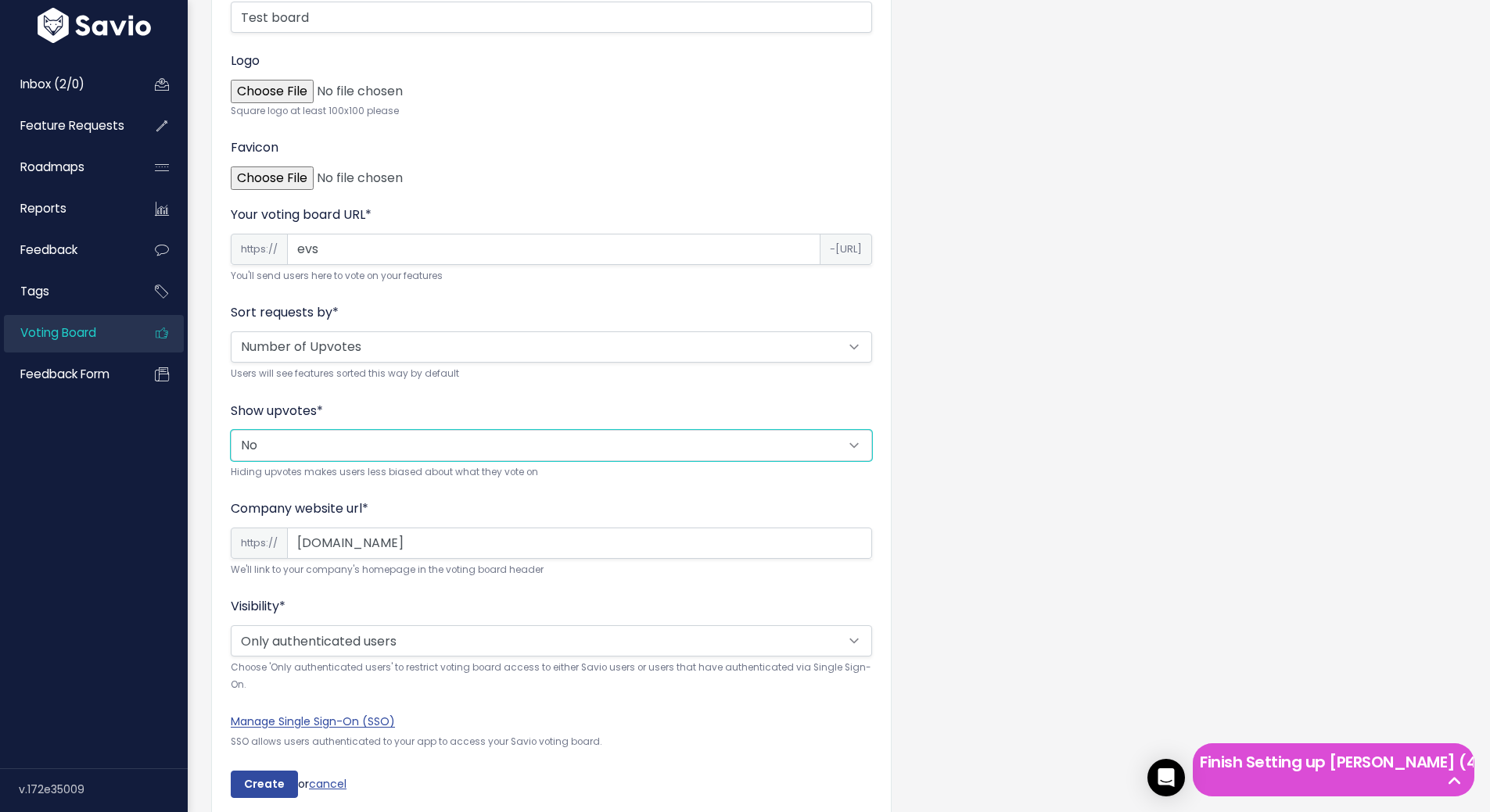
click at [595, 454] on select "Yes No" at bounding box center [551, 446] width 641 height 32
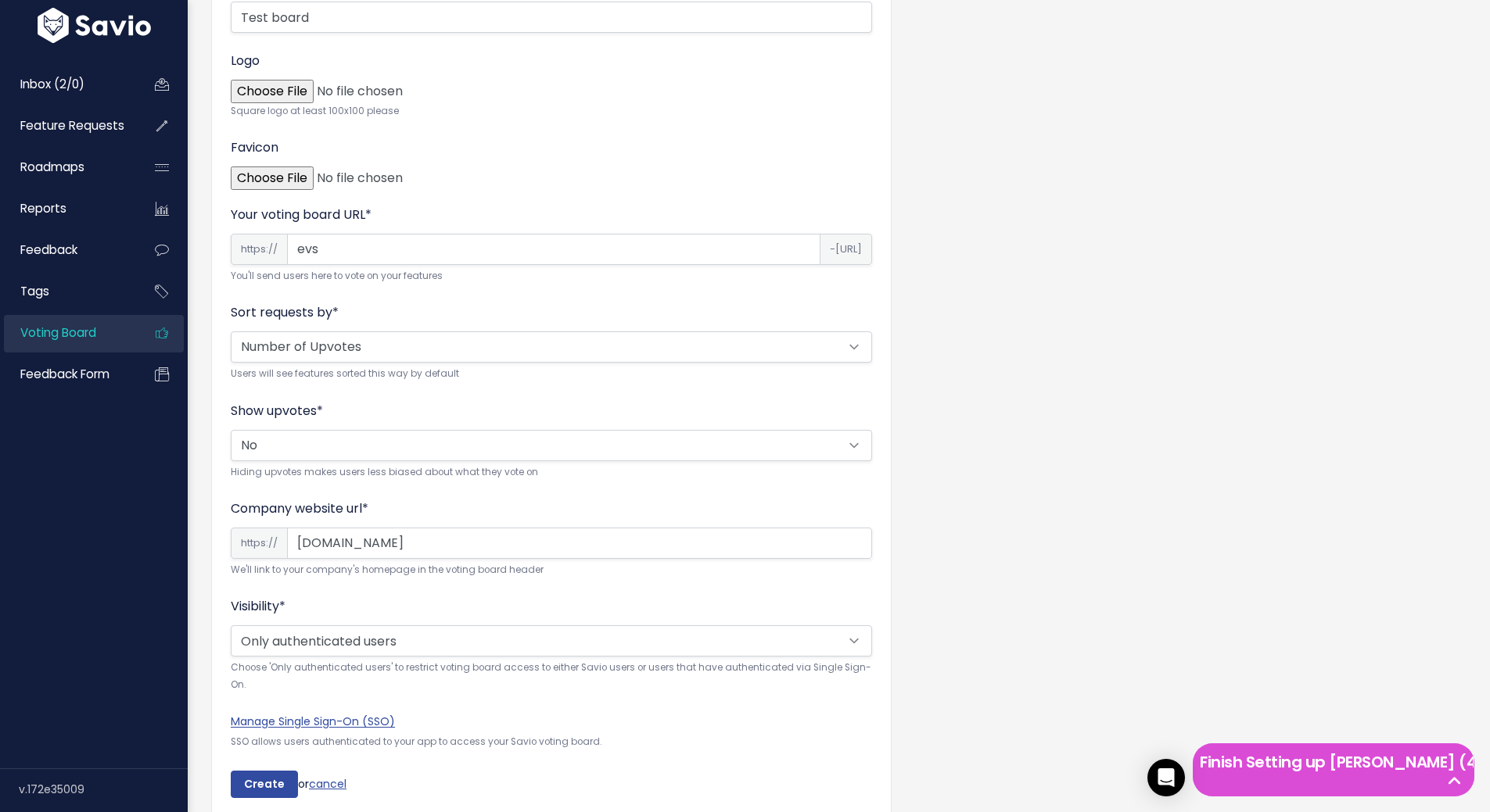
click at [609, 429] on div "Show upvotes * Yes No Hiding upvotes makes users less biased about what they vo…" at bounding box center [551, 442] width 641 height 79
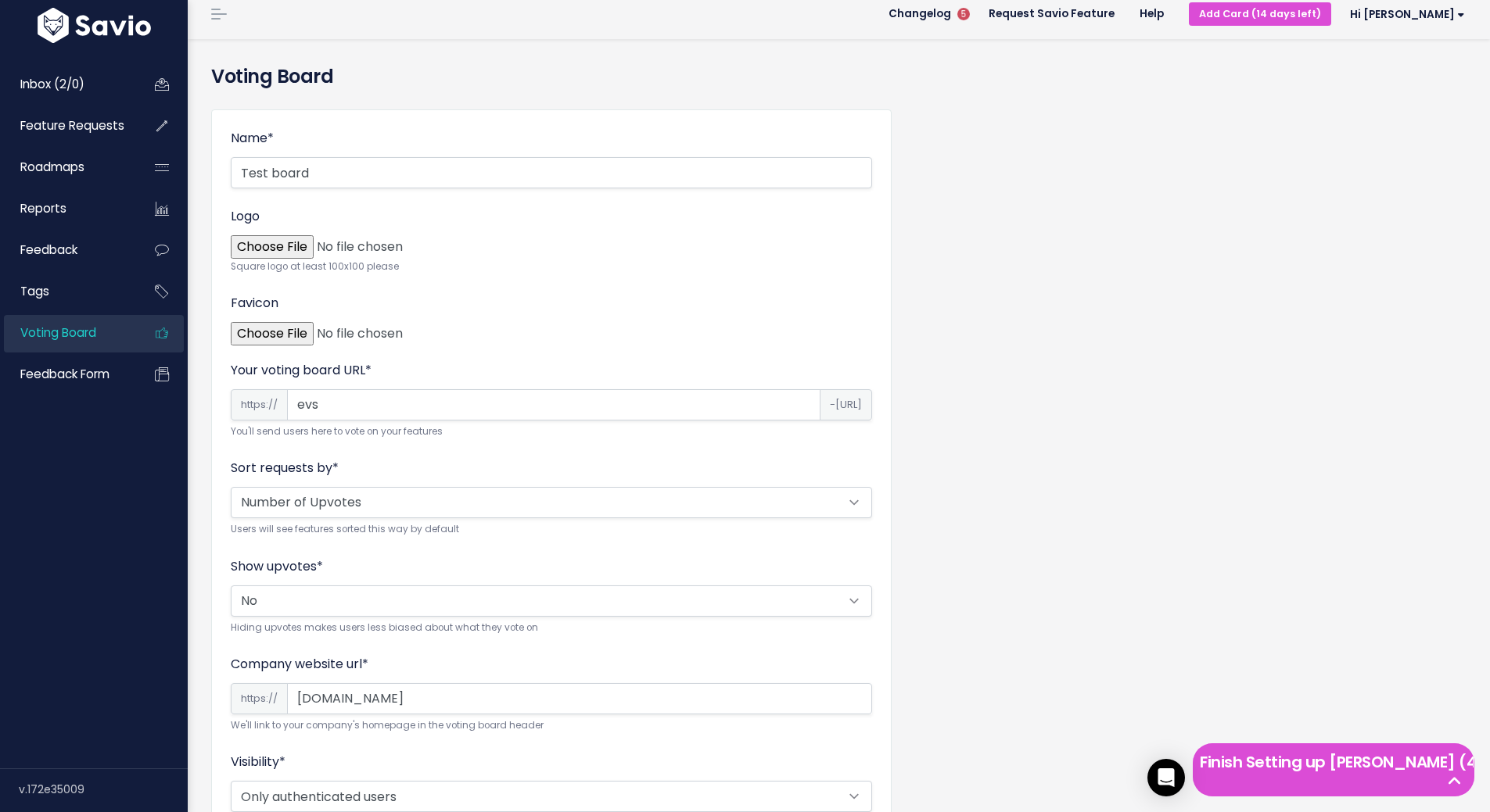
scroll to position [60, 0]
drag, startPoint x: 314, startPoint y: 368, endPoint x: 370, endPoint y: 368, distance: 56.0
click at [370, 368] on label "Your voting board URL *" at bounding box center [301, 370] width 141 height 19
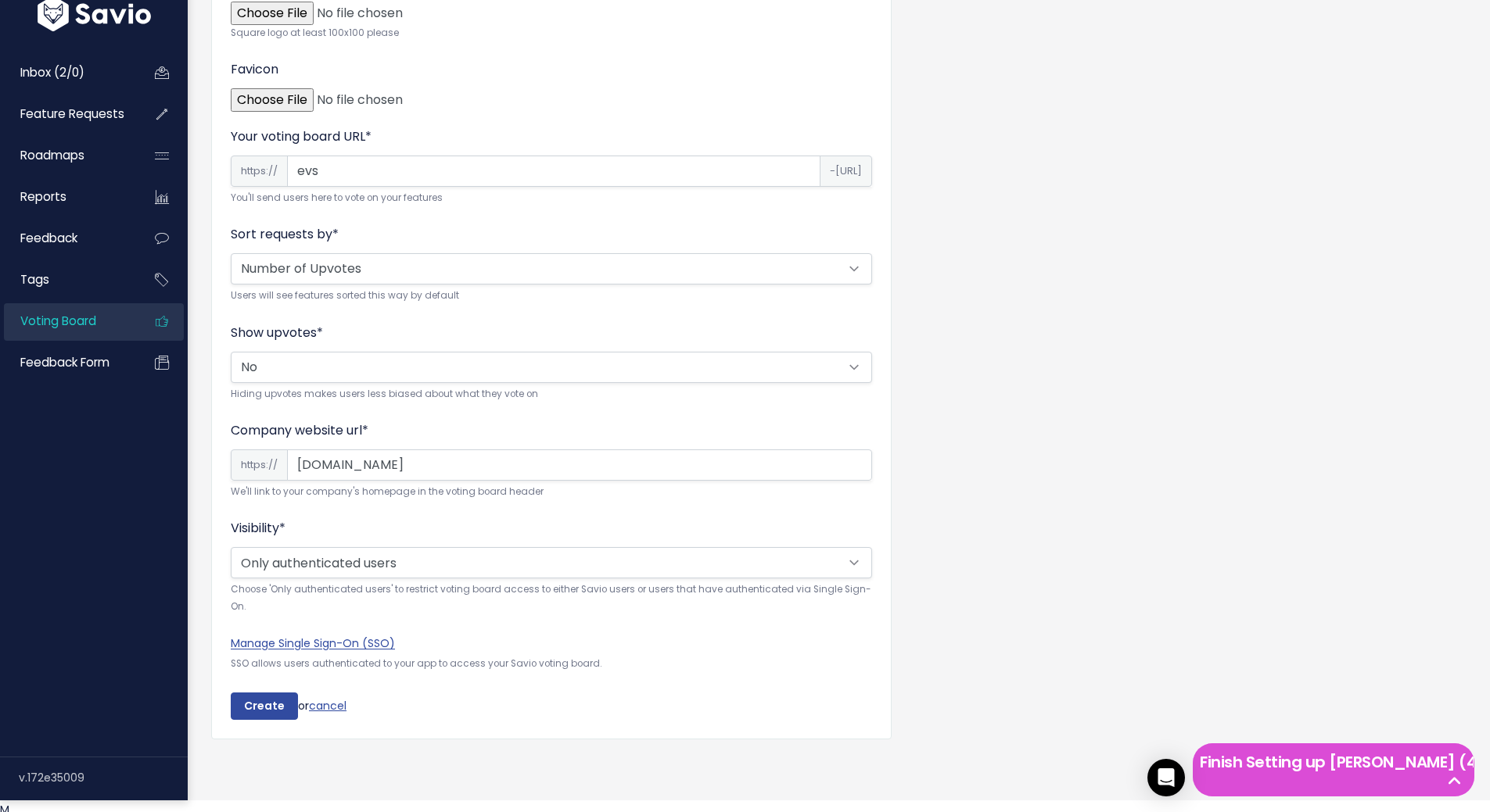
click at [495, 470] on input "admin.eventicious.com" at bounding box center [580, 465] width 585 height 32
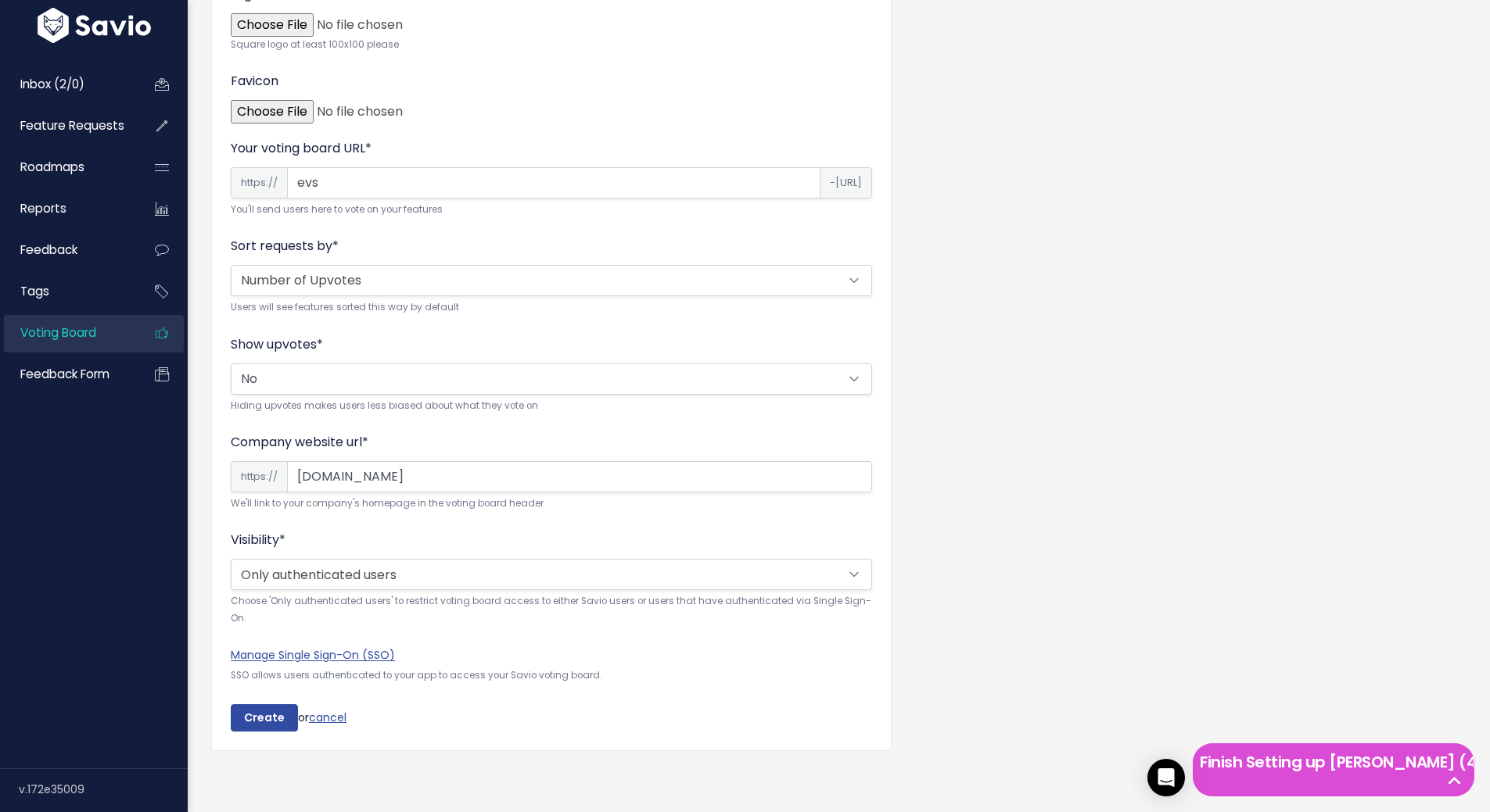
type input "test.com"
click at [1147, 470] on div "Name * Test board Logo Square logo at least 100x100 please Favicon Your voting …" at bounding box center [838, 331] width 1279 height 912
click at [269, 704] on input "Create" at bounding box center [265, 718] width 67 height 28
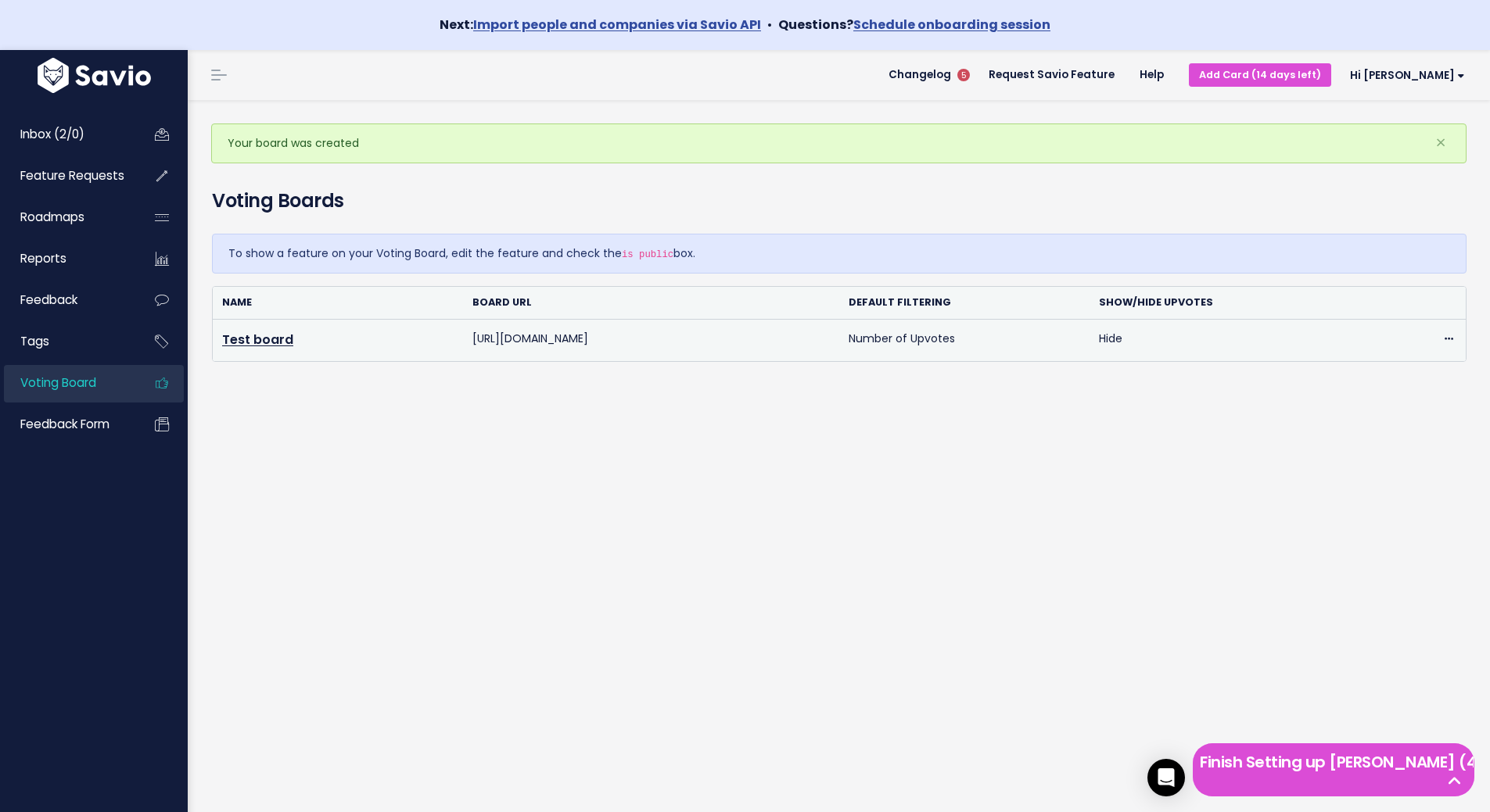
drag, startPoint x: 636, startPoint y: 341, endPoint x: 474, endPoint y: 342, distance: 162.0
click at [474, 342] on td "[URL][DOMAIN_NAME]" at bounding box center [651, 341] width 376 height 42
click at [495, 334] on td "[URL][DOMAIN_NAME]" at bounding box center [651, 341] width 376 height 42
click at [1444, 343] on icon at bounding box center [1448, 340] width 9 height 10
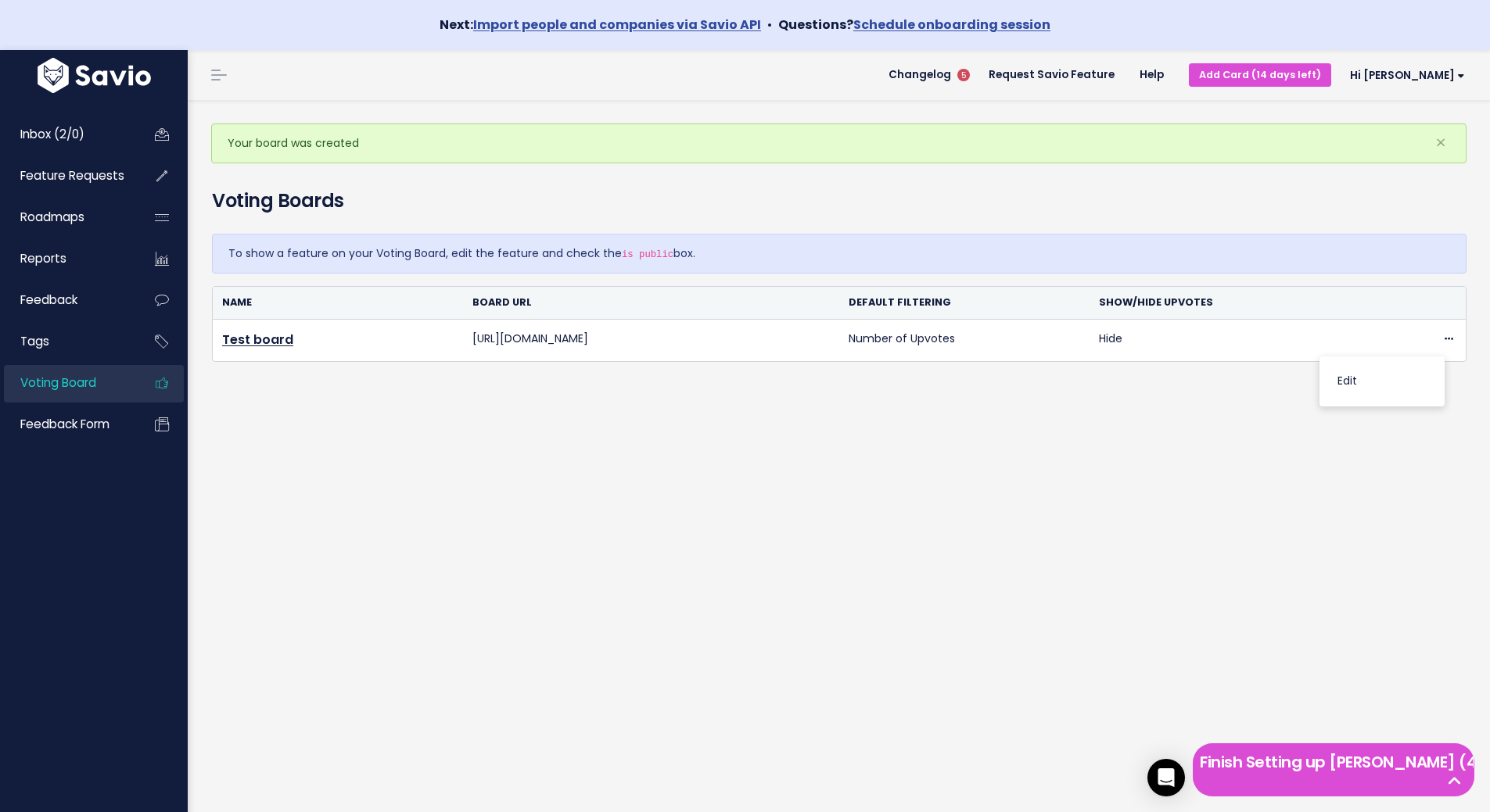
drag, startPoint x: 825, startPoint y: 416, endPoint x: 713, endPoint y: 378, distance: 118.3
click at [820, 416] on div "Your board was created × Voting Boards To show a feature on your Voting Board, …" at bounding box center [838, 481] width 1302 height 762
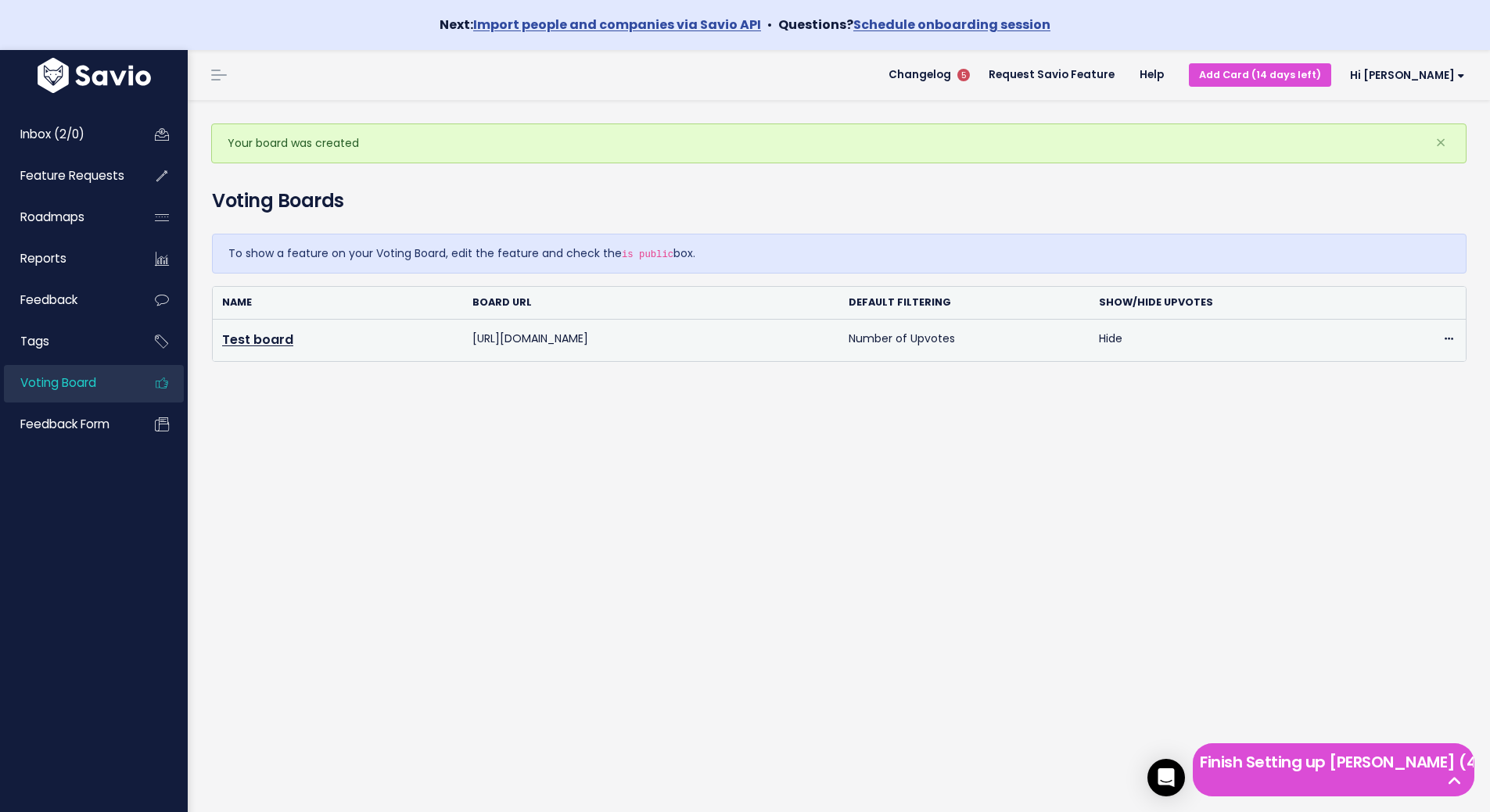
drag, startPoint x: 615, startPoint y: 340, endPoint x: 469, endPoint y: 340, distance: 146.0
click at [469, 340] on td "[URL][DOMAIN_NAME]" at bounding box center [651, 341] width 376 height 42
copy td "[URL][DOMAIN_NAME]"
click at [513, 338] on td "[URL][DOMAIN_NAME]" at bounding box center [651, 341] width 376 height 42
drag, startPoint x: 627, startPoint y: 345, endPoint x: 474, endPoint y: 347, distance: 153.0
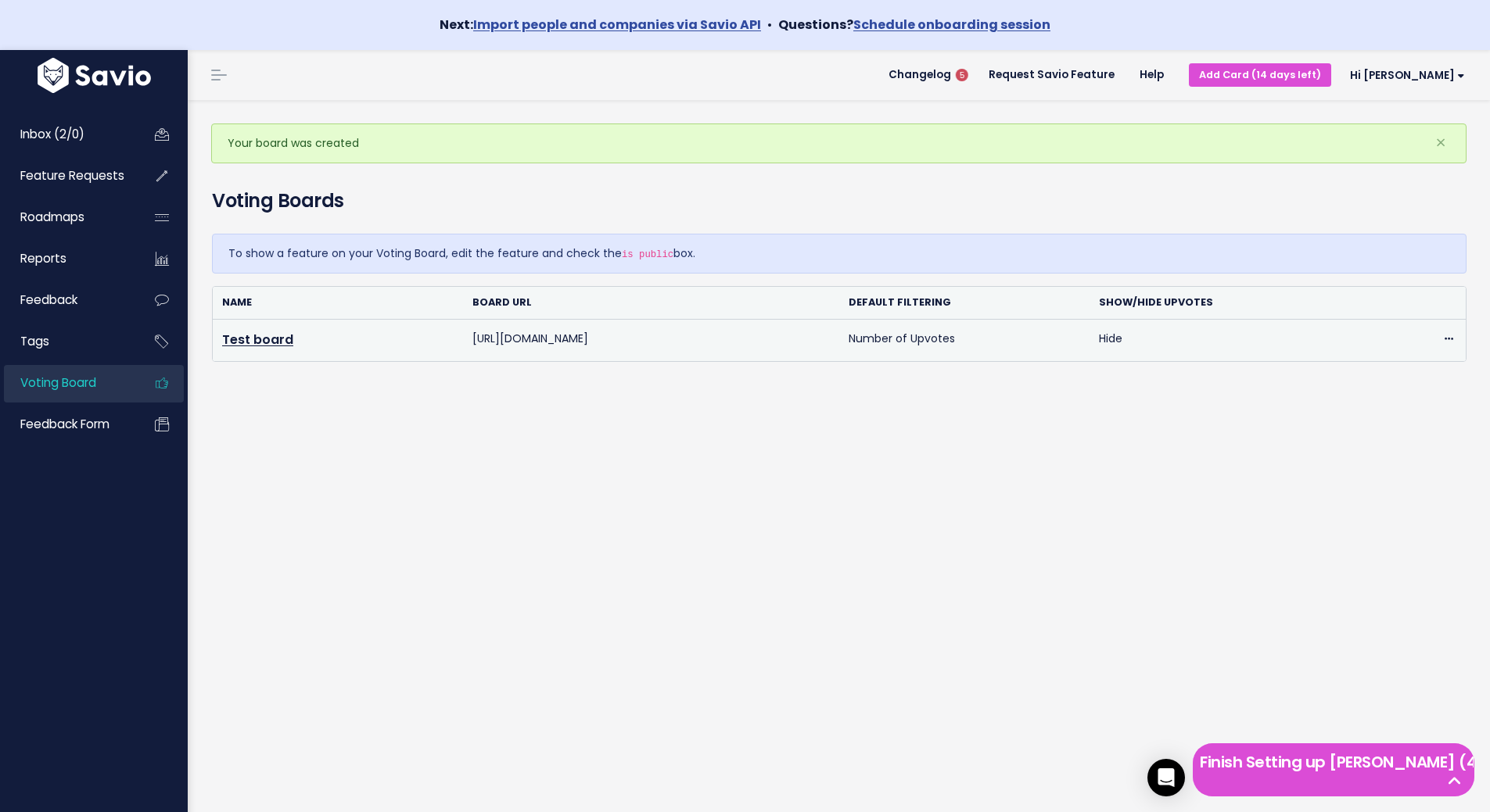
click at [474, 347] on td "[URL][DOMAIN_NAME]" at bounding box center [651, 341] width 376 height 42
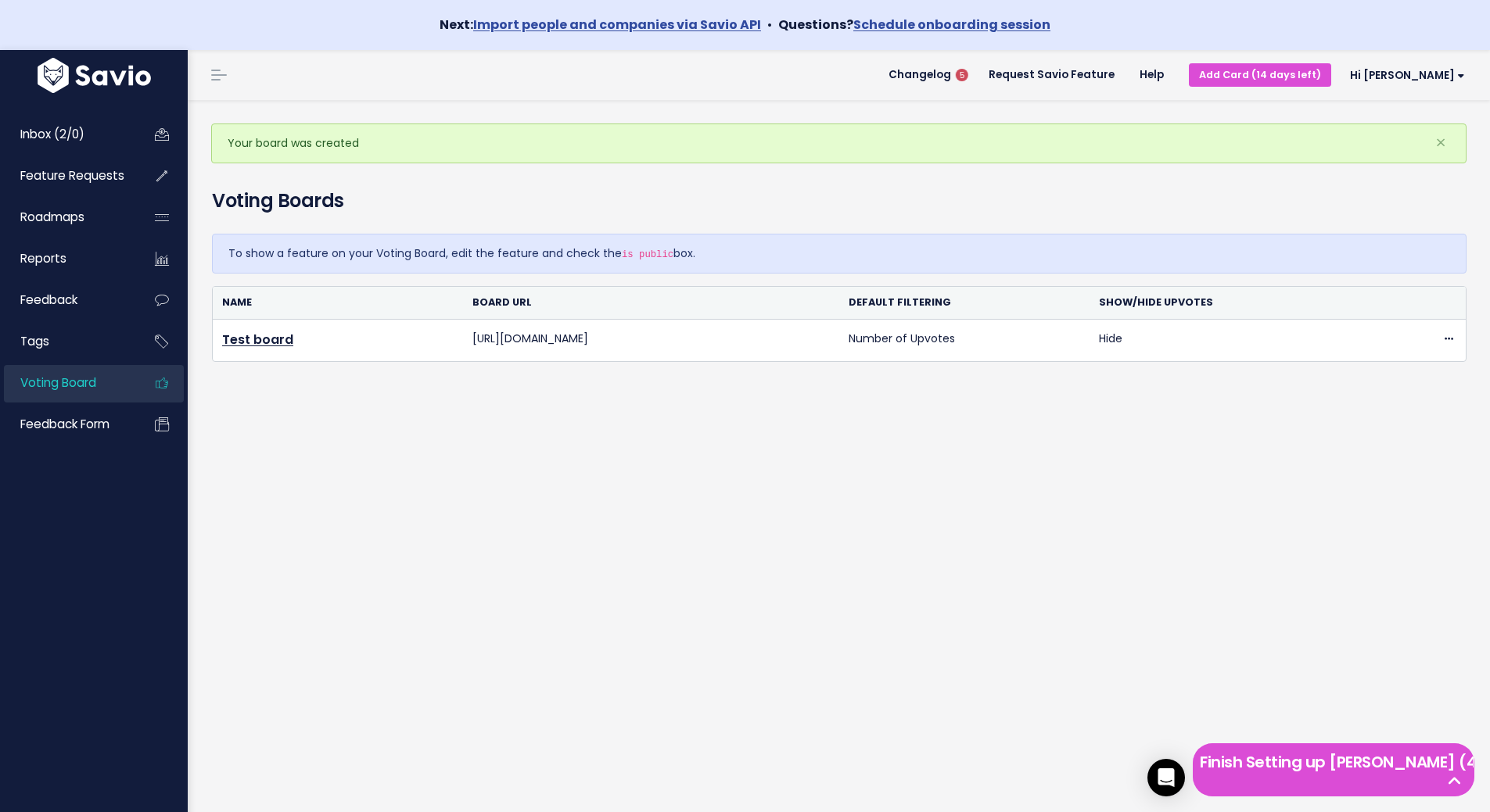
copy td "[URL][DOMAIN_NAME]"
click at [722, 391] on div "To show a feature on your Voting Board, edit the feature and check the is publi…" at bounding box center [839, 309] width 1278 height 176
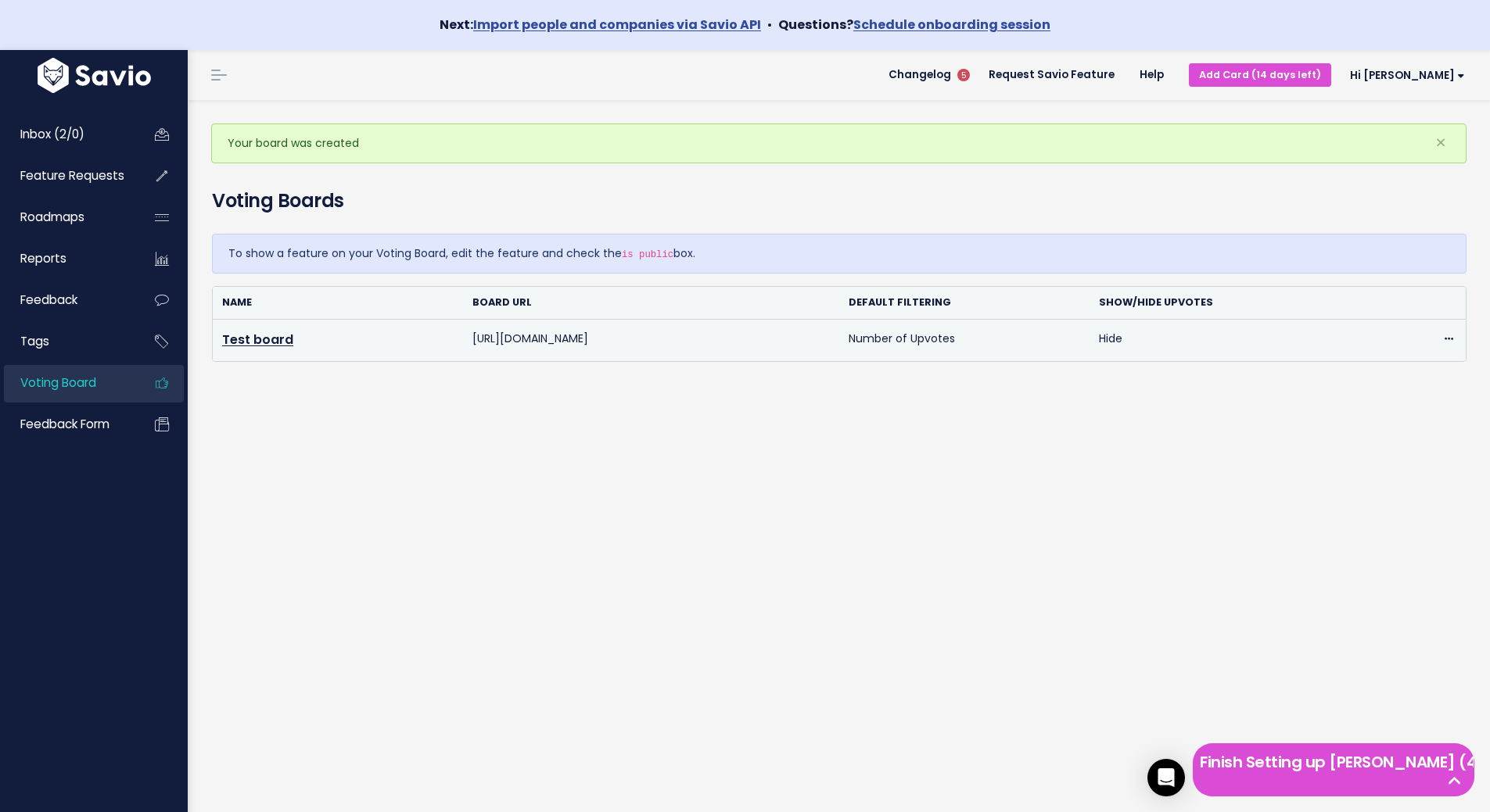
drag, startPoint x: 651, startPoint y: 337, endPoint x: 471, endPoint y: 336, distance: 180.0
click at [471, 336] on td "https://evs-voting.savio.io" at bounding box center [651, 341] width 376 height 42
copy td "https://evs-voting.savio.io"
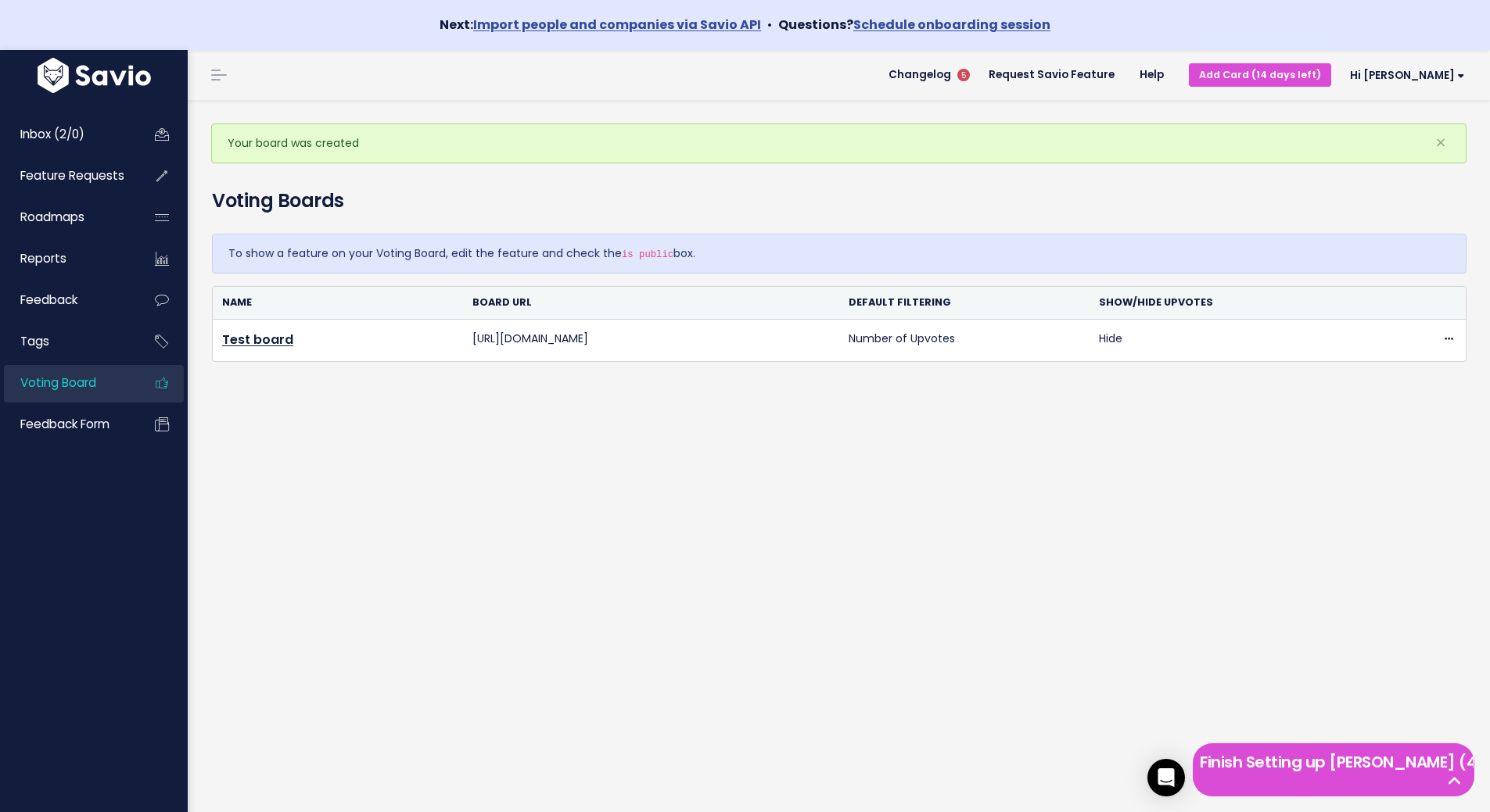
click at [555, 565] on div "Your board was created × Voting Boards To show a feature on your Voting Board, …" at bounding box center [838, 481] width 1302 height 762
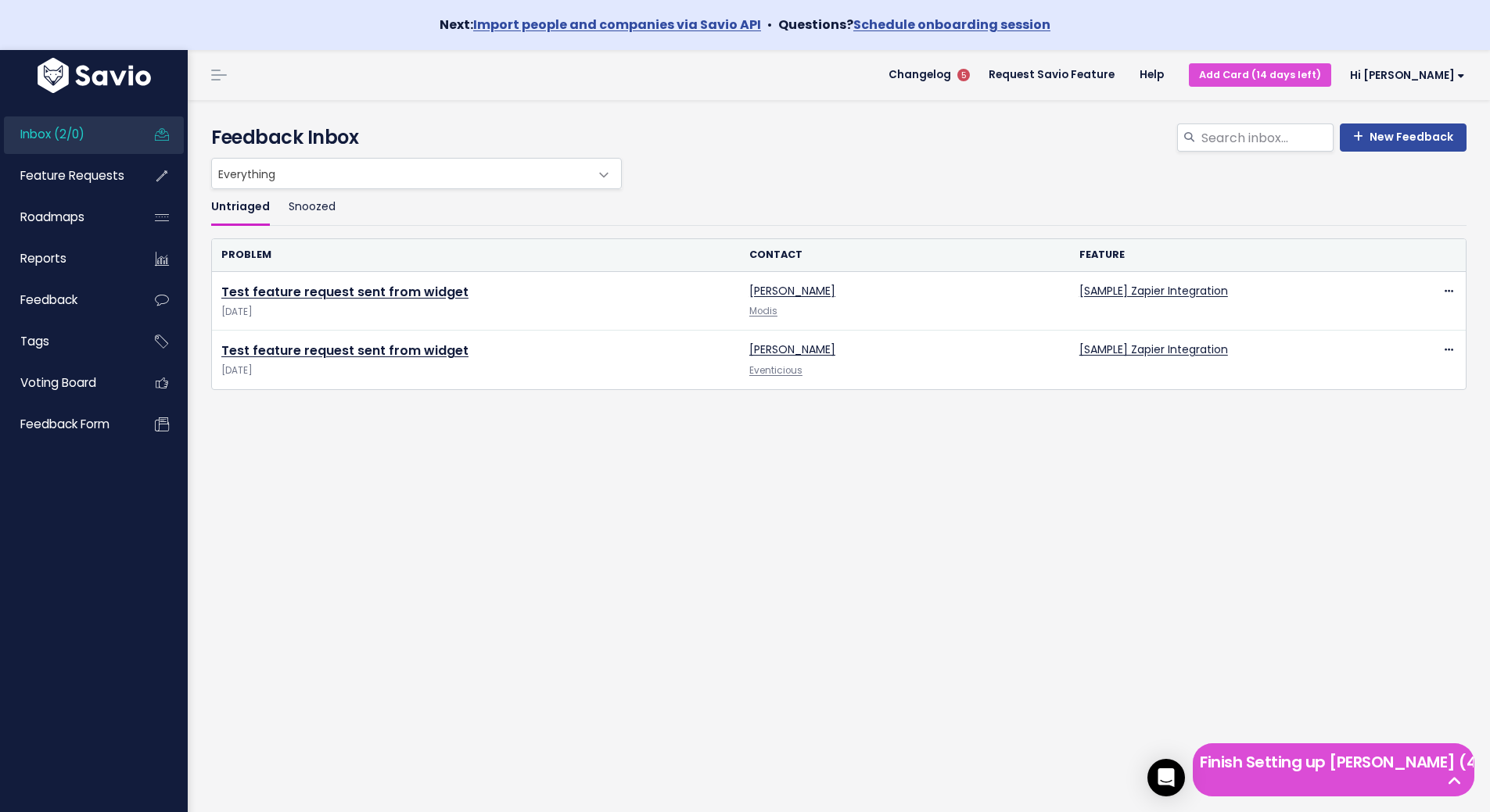
click at [57, 129] on span "Inbox (2/0)" at bounding box center [53, 134] width 64 height 17
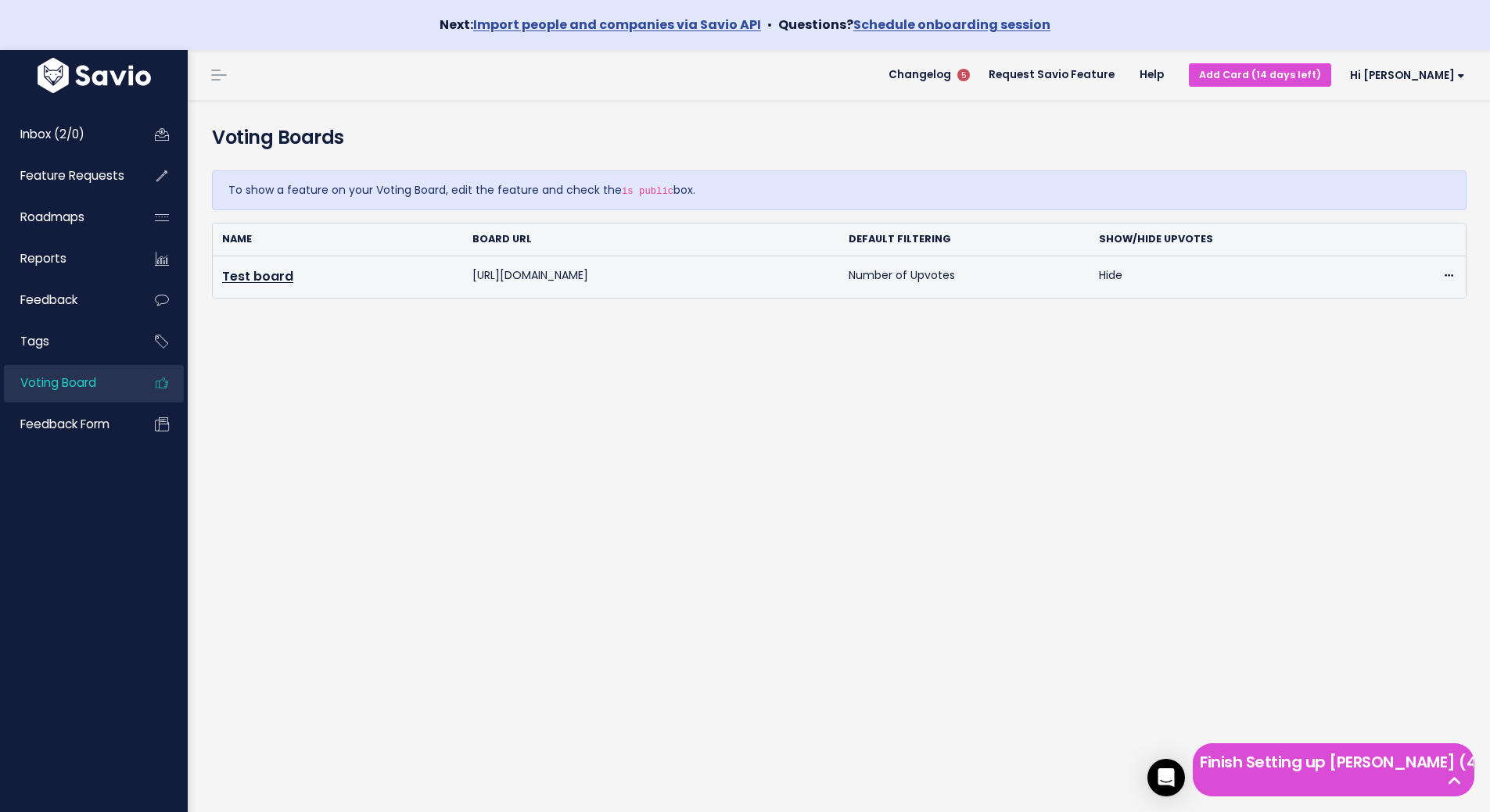
drag, startPoint x: 636, startPoint y: 276, endPoint x: 473, endPoint y: 278, distance: 163.0
click at [473, 278] on td "[URL][DOMAIN_NAME]" at bounding box center [651, 276] width 376 height 42
copy td "[URL][DOMAIN_NAME]"
drag, startPoint x: 1103, startPoint y: 278, endPoint x: 1116, endPoint y: 274, distance: 13.6
click at [1116, 274] on td "Hide" at bounding box center [1215, 276] width 251 height 42
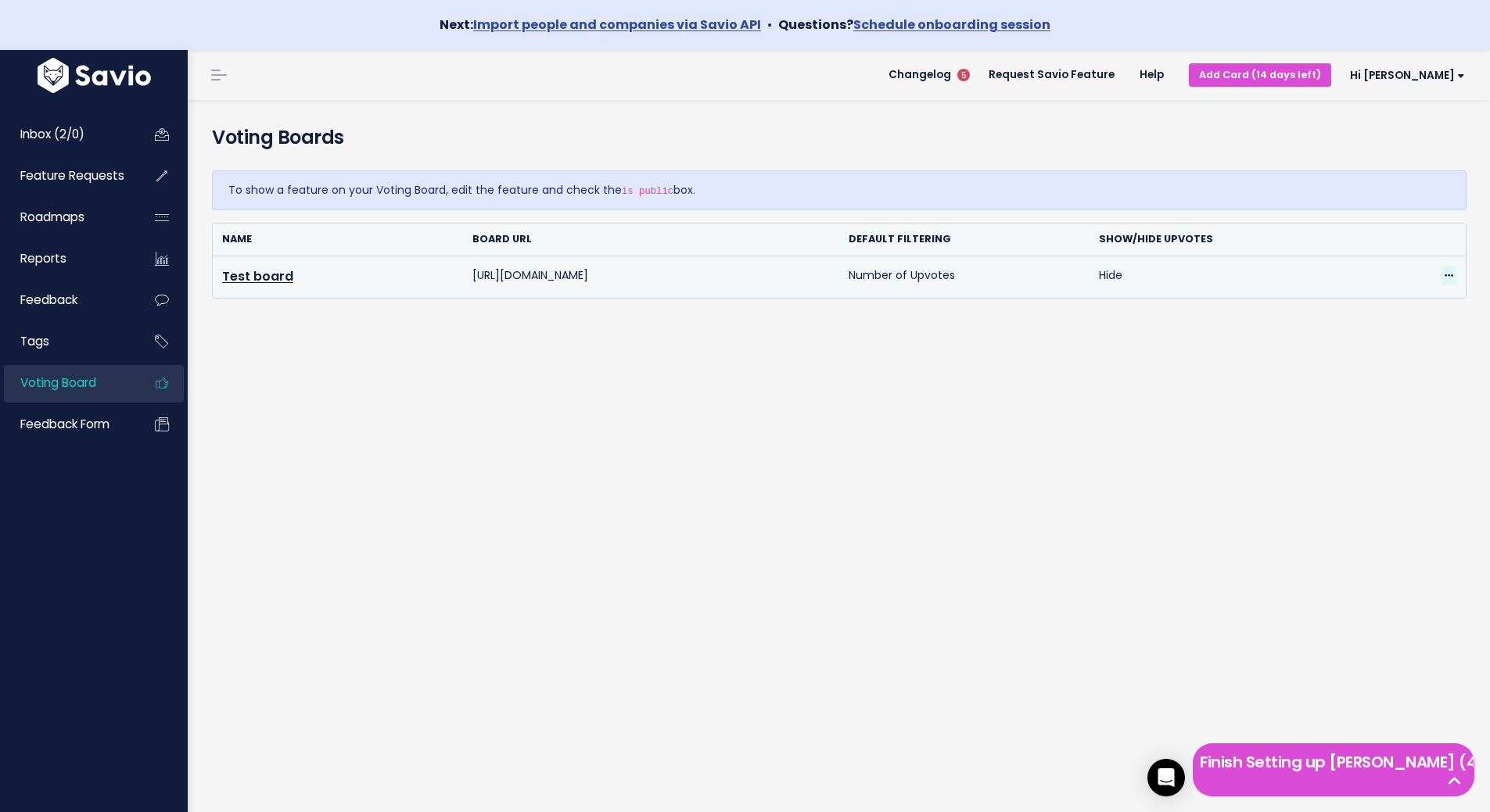
click at [1444, 272] on icon at bounding box center [1448, 276] width 9 height 10
click at [1359, 319] on link "Edit" at bounding box center [1382, 318] width 113 height 31
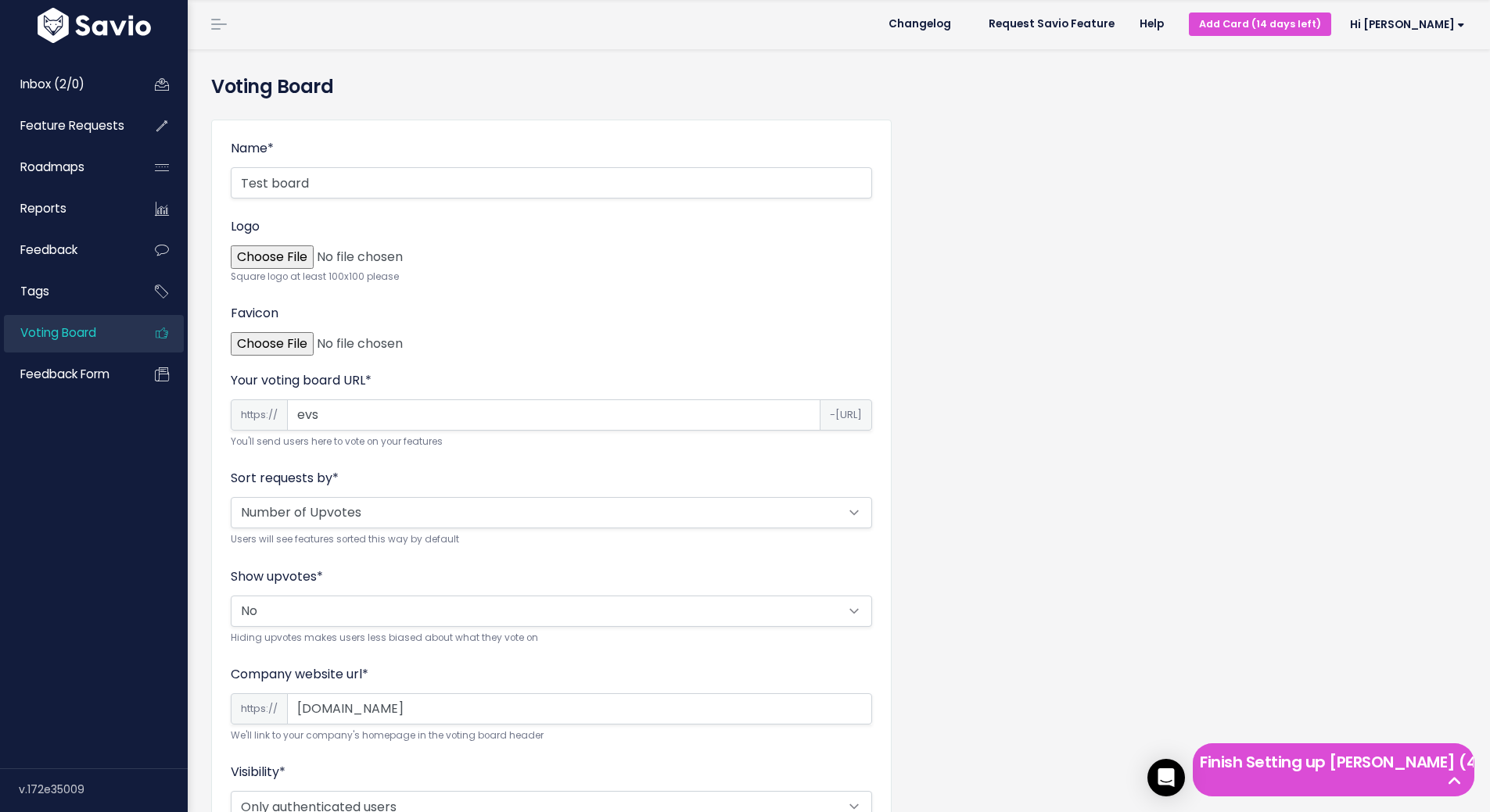
scroll to position [295, 0]
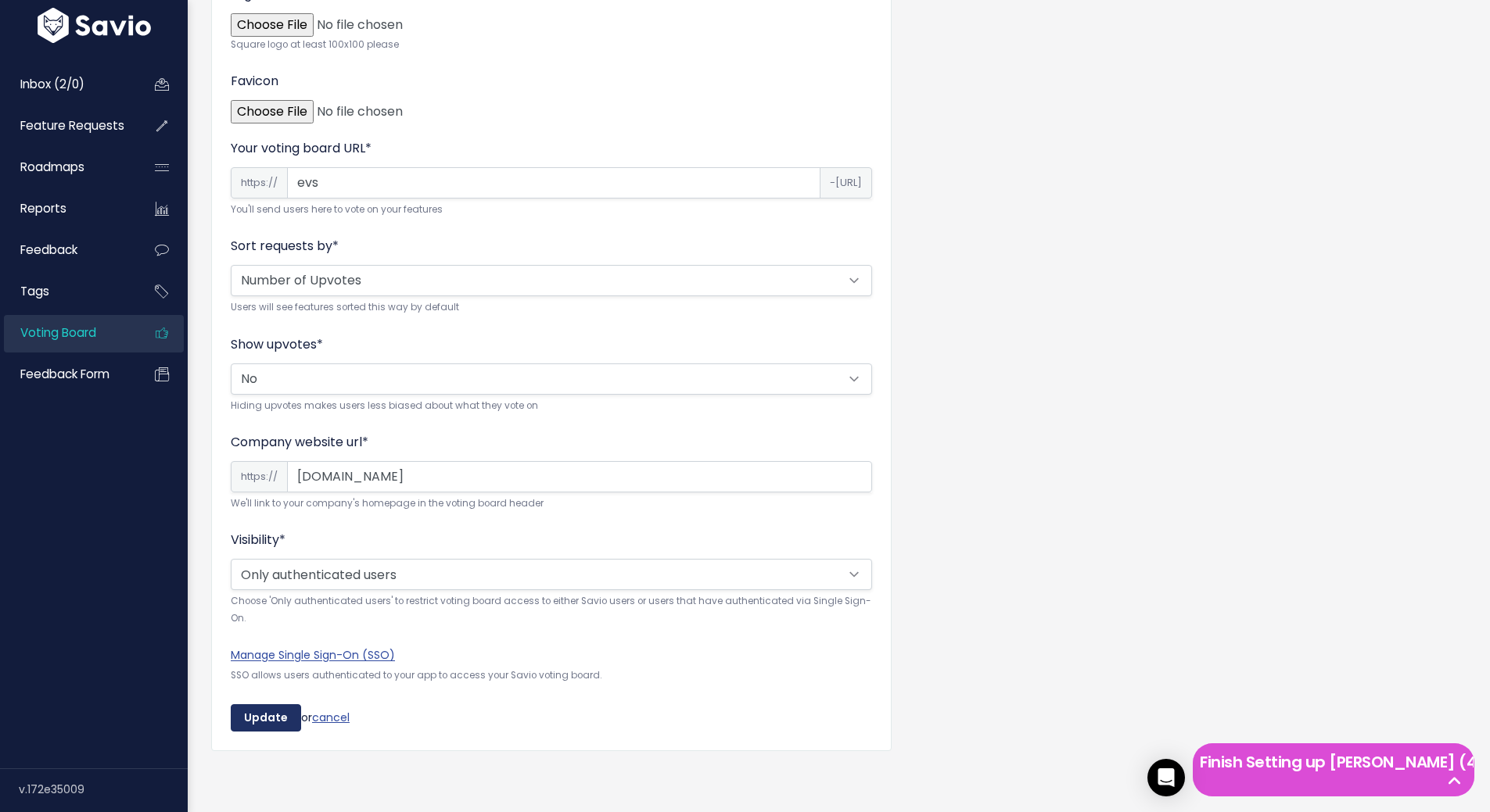
click at [263, 711] on input "Update" at bounding box center [266, 718] width 70 height 28
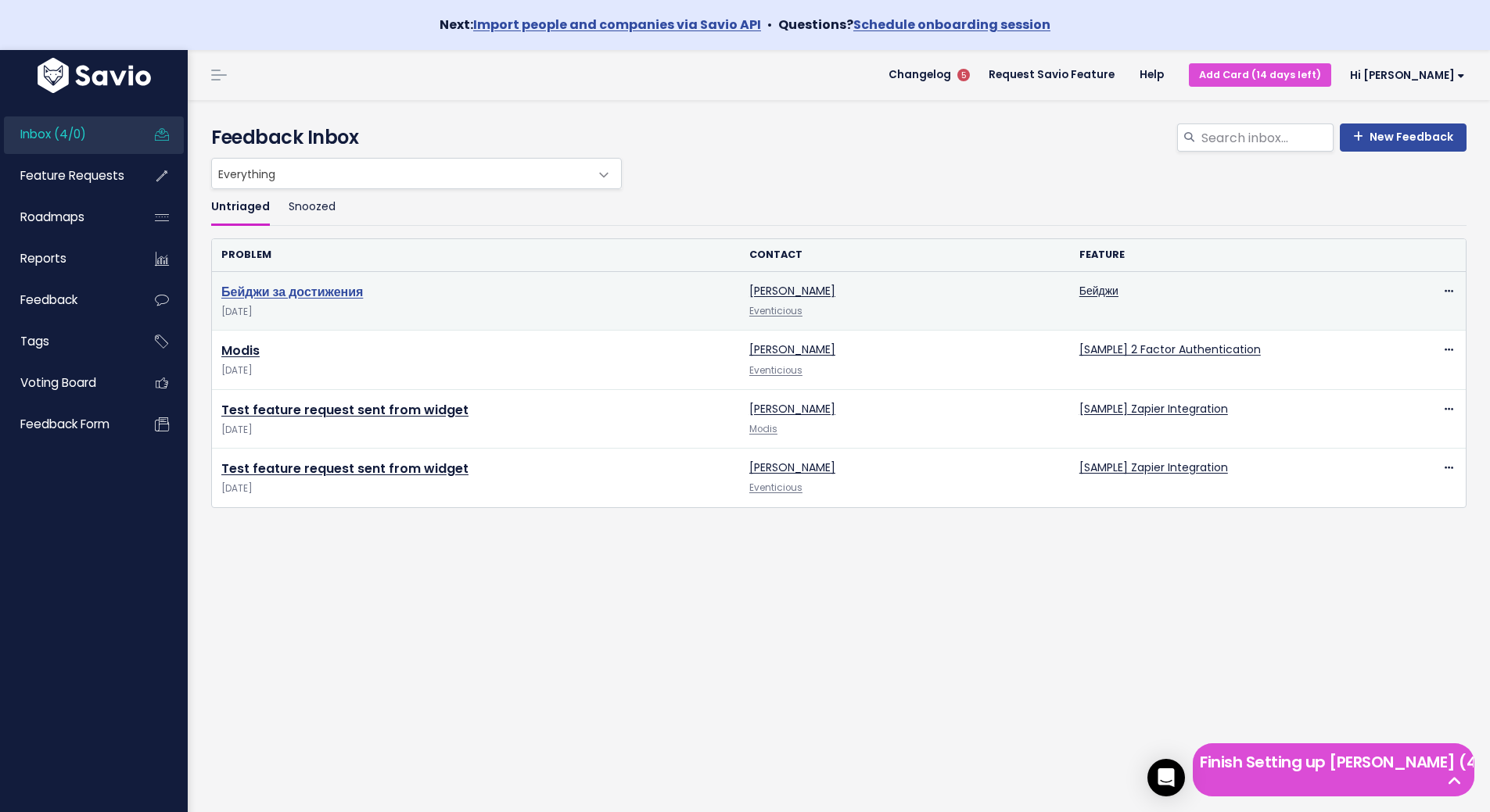
click at [310, 288] on link "Бейджи за достижения" at bounding box center [291, 292] width 142 height 18
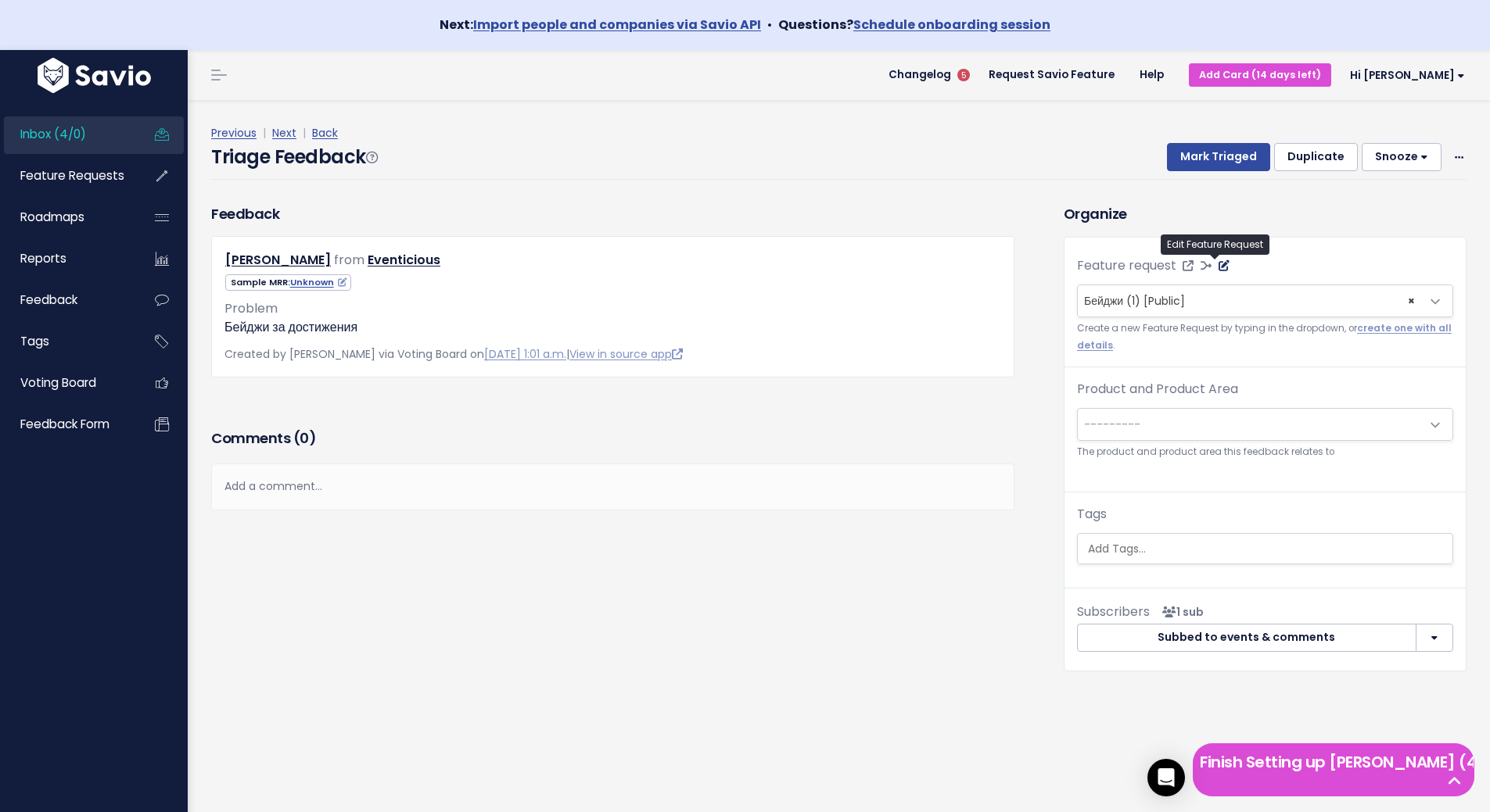
click at [1219, 268] on icon at bounding box center [1224, 265] width 11 height 11
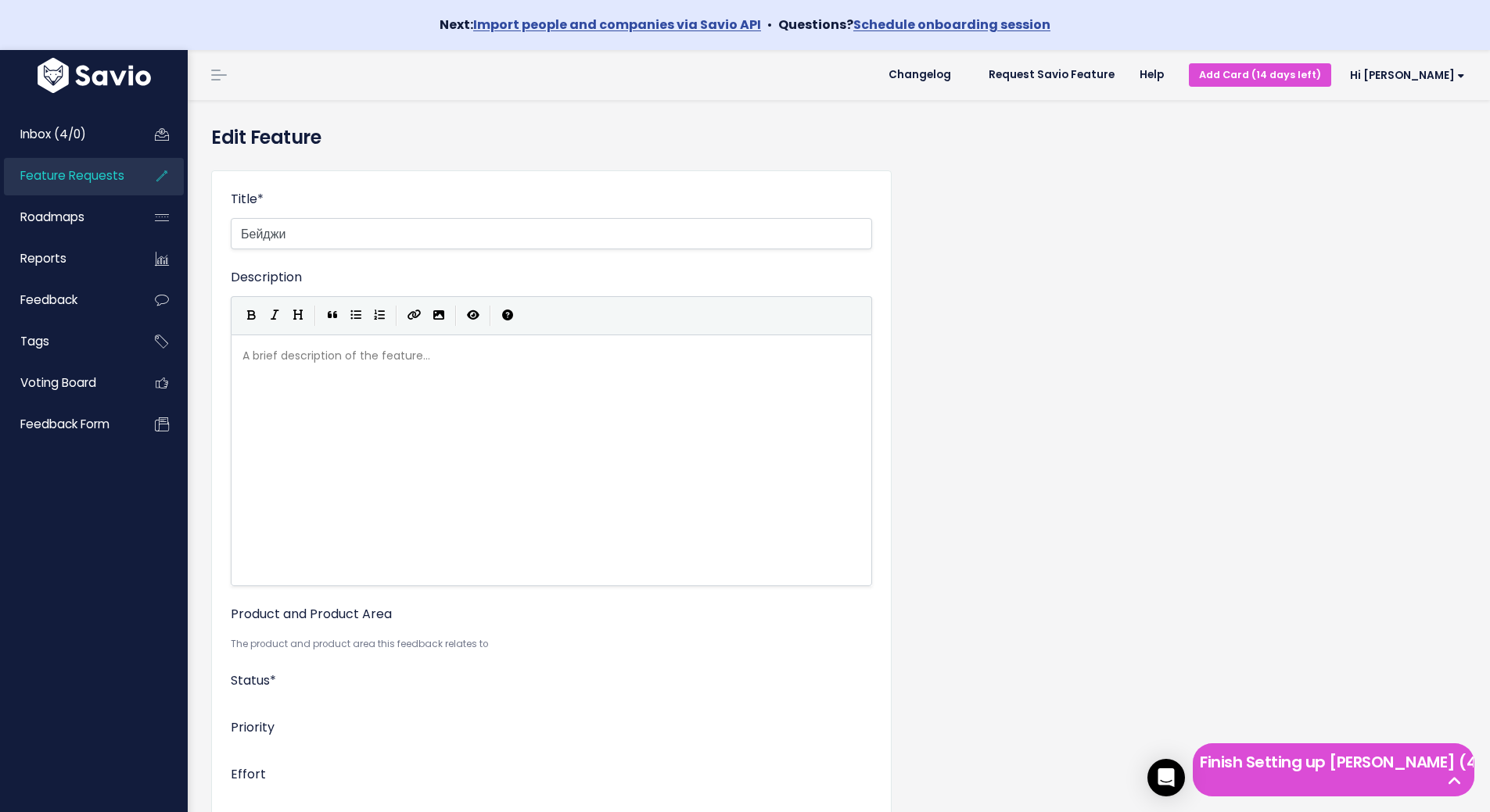
select select
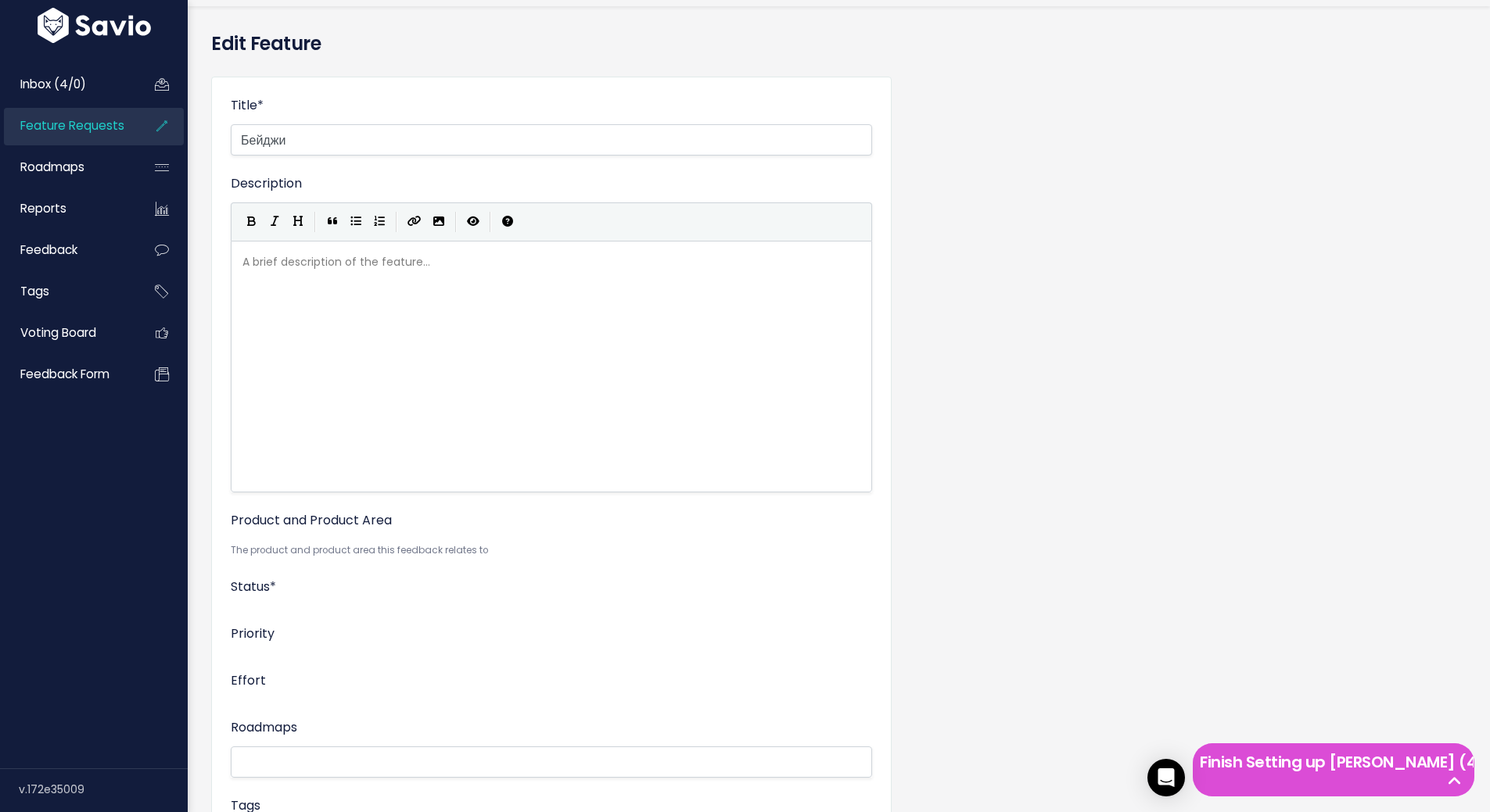
scroll to position [235, 0]
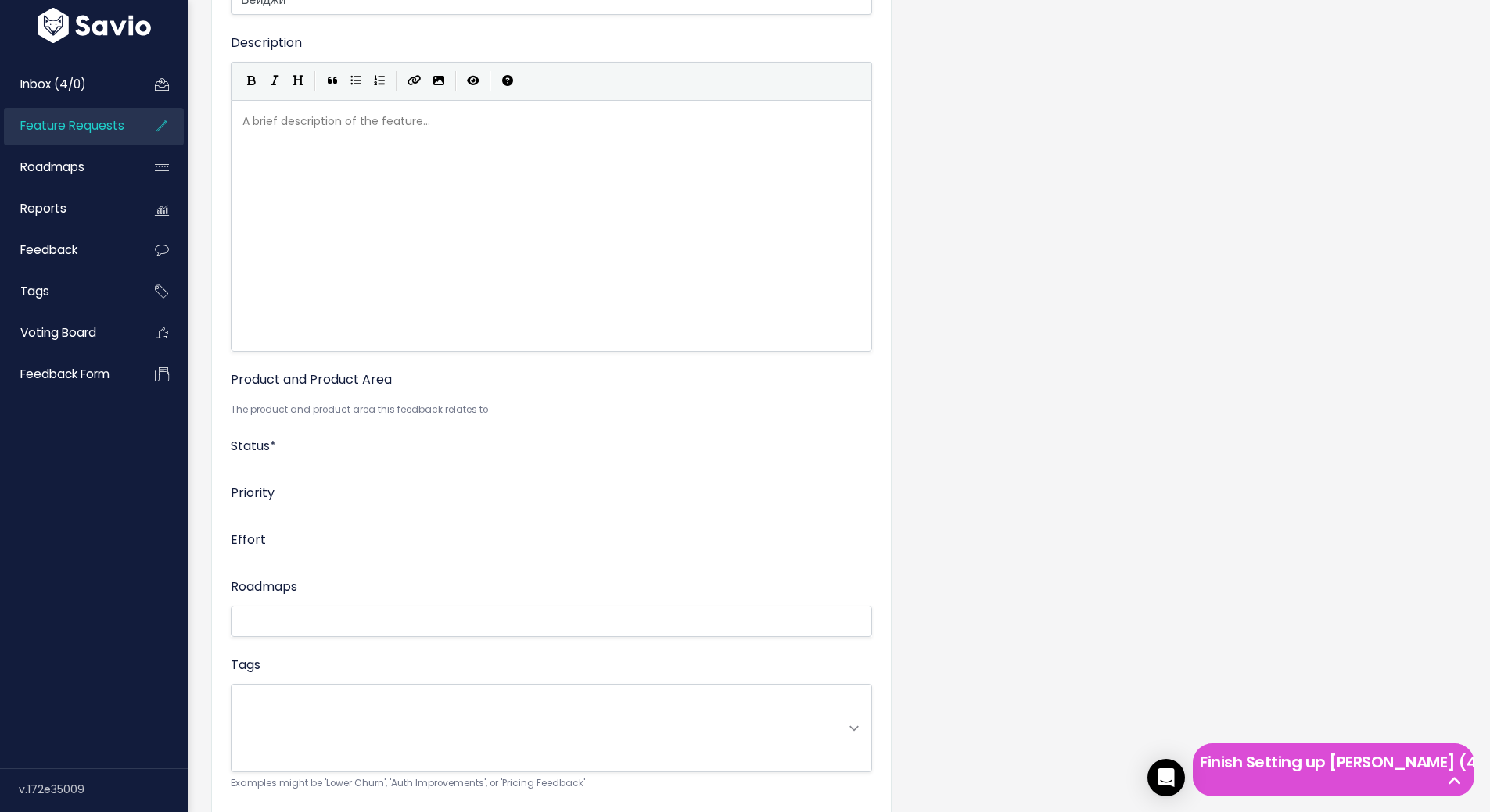
click at [340, 407] on small "The product and product area this feedback relates to" at bounding box center [551, 410] width 641 height 17
drag, startPoint x: 265, startPoint y: 408, endPoint x: 429, endPoint y: 407, distance: 164.0
click at [429, 407] on small "The product and product area this feedback relates to" at bounding box center [551, 410] width 641 height 17
click at [531, 416] on small "The product and product area this feedback relates to" at bounding box center [551, 410] width 641 height 17
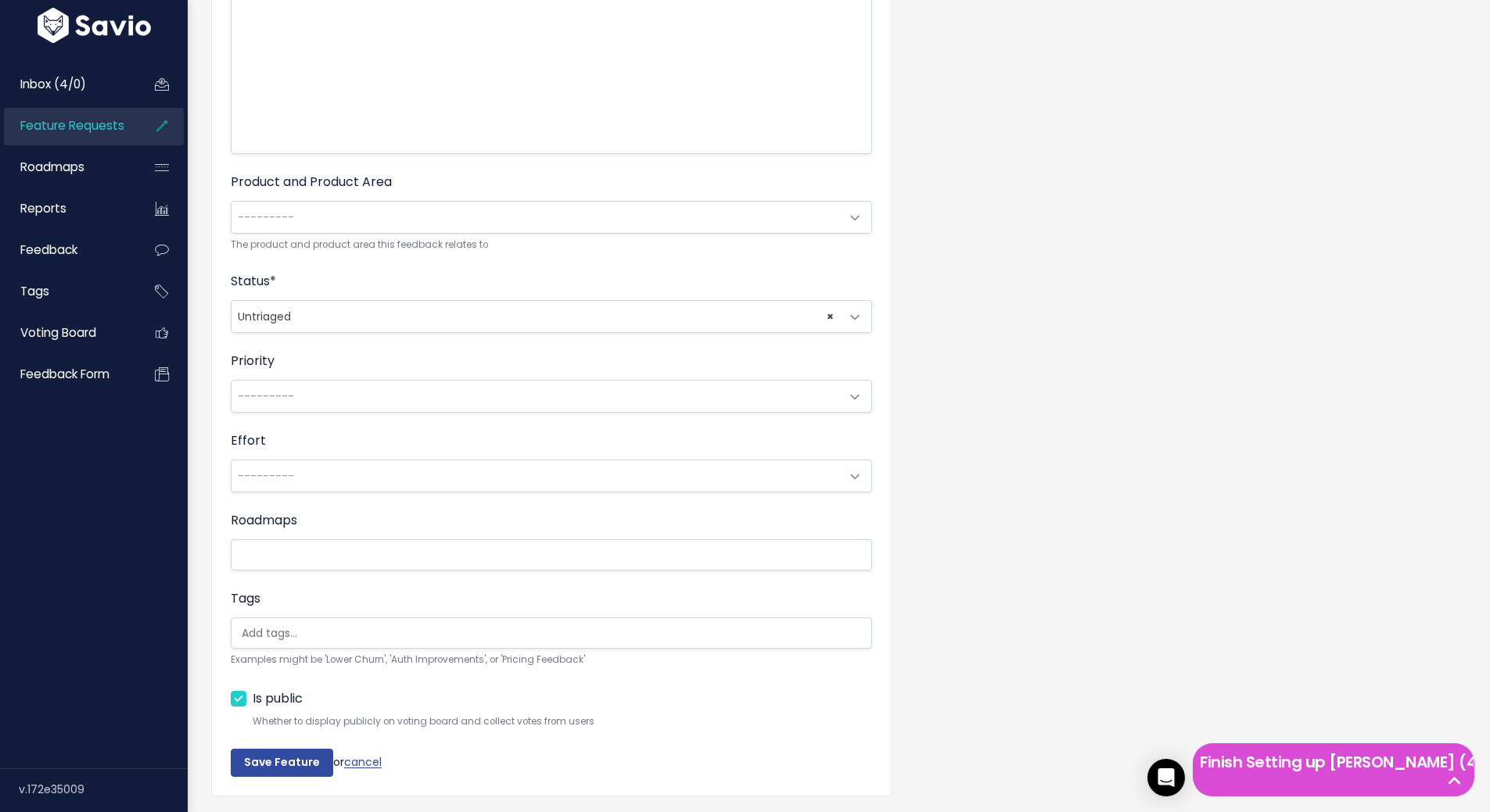
scroll to position [469, 0]
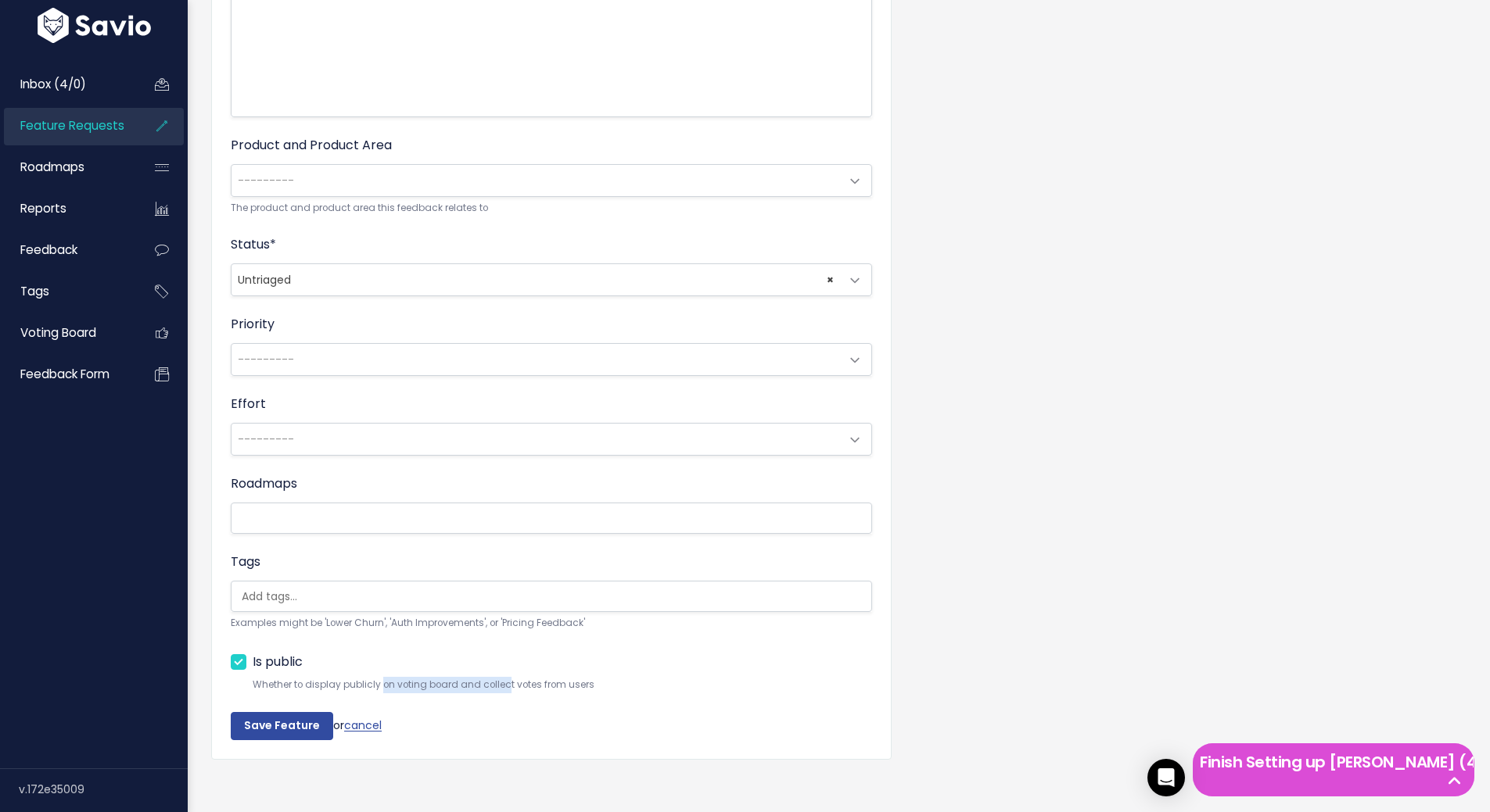
drag, startPoint x: 380, startPoint y: 684, endPoint x: 559, endPoint y: 689, distance: 179.1
click at [513, 688] on small "Whether to display publicly on voting board and collect votes from users When p…" at bounding box center [562, 685] width 619 height 17
click at [570, 689] on small "Whether to display publicly on voting board and collect votes from users When p…" at bounding box center [562, 685] width 619 height 17
drag, startPoint x: 324, startPoint y: 684, endPoint x: 523, endPoint y: 692, distance: 199.2
click at [523, 692] on small "Whether to display publicly on voting board and collect votes from users When p…" at bounding box center [562, 685] width 619 height 17
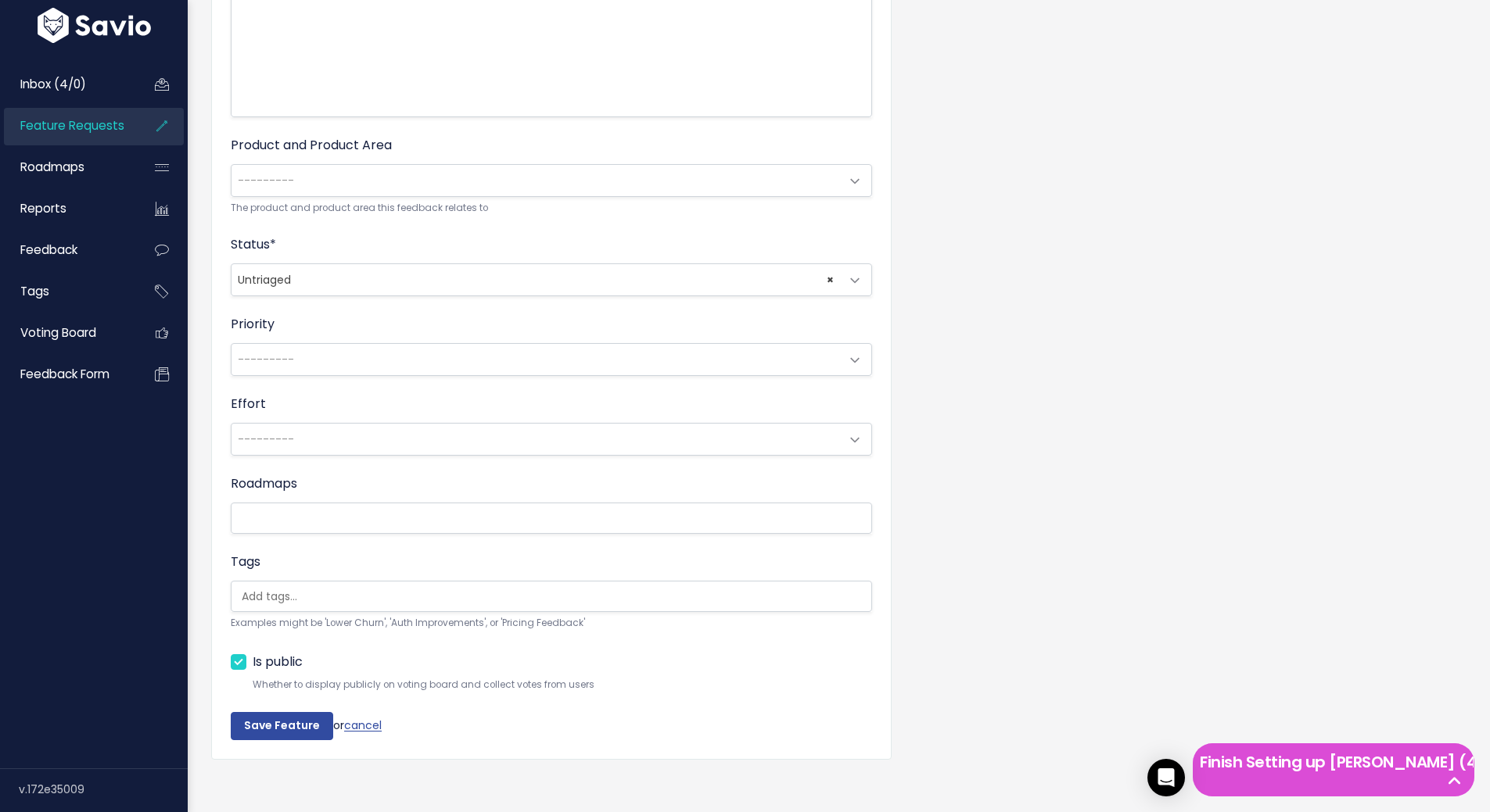
click at [591, 695] on form "Title * Бейджи Description | | | | A brief description of the feature... xxxxxx…" at bounding box center [551, 230] width 641 height 1019
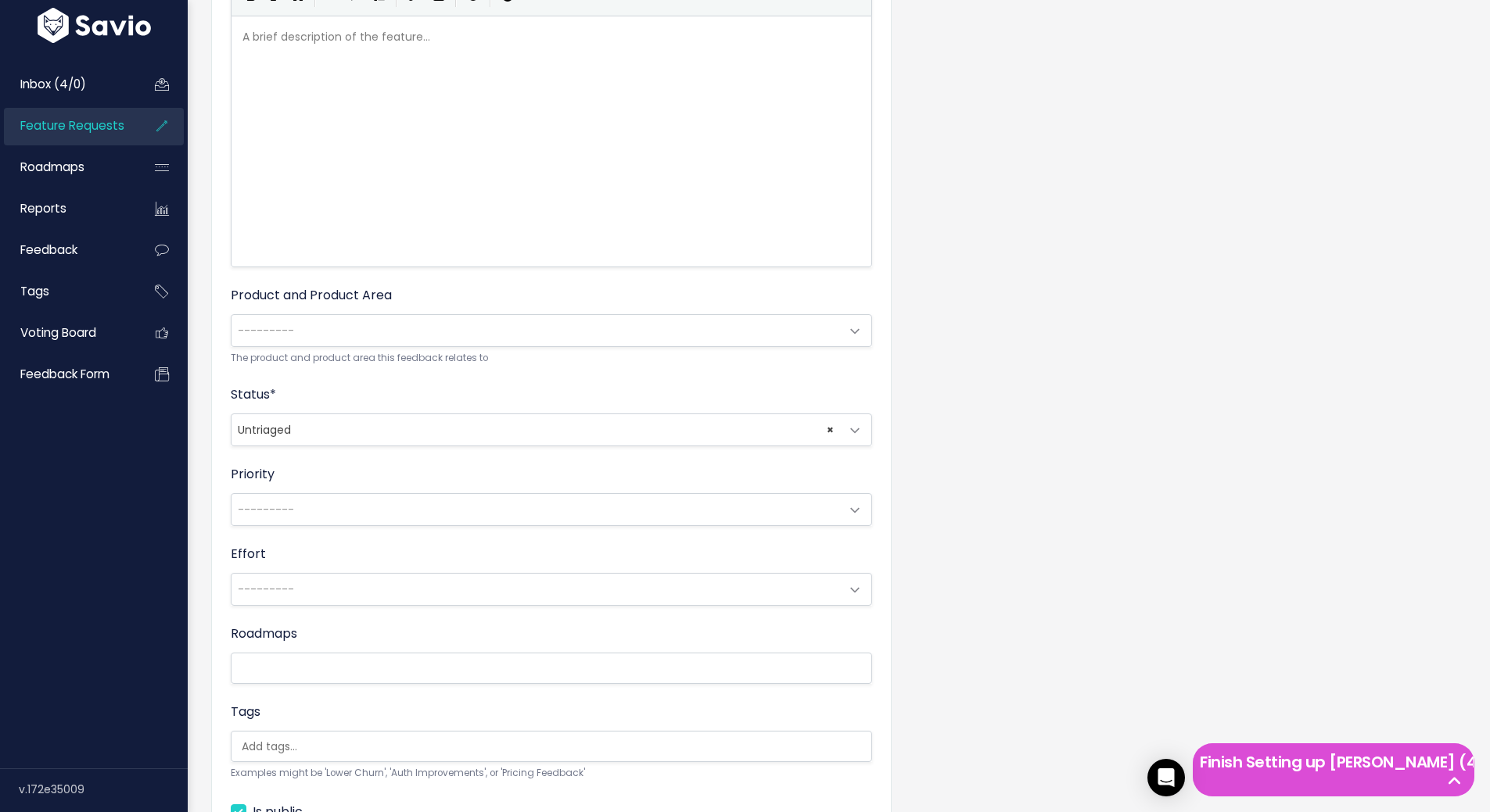
scroll to position [313, 0]
click at [403, 436] on span "× Untriaged" at bounding box center [536, 437] width 608 height 32
click at [367, 521] on span "---------" at bounding box center [536, 516] width 608 height 32
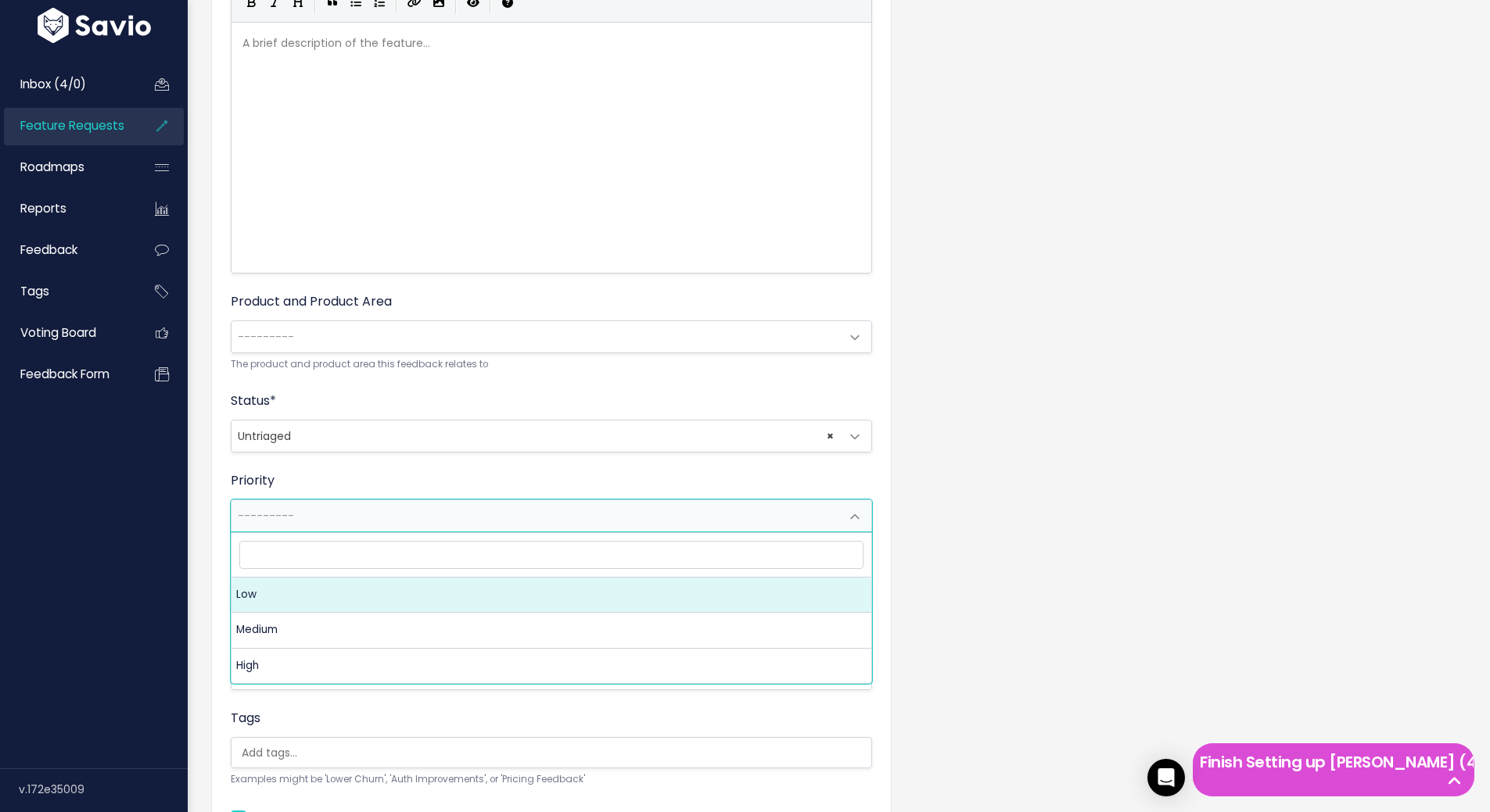
click at [367, 521] on span "---------" at bounding box center [536, 516] width 608 height 32
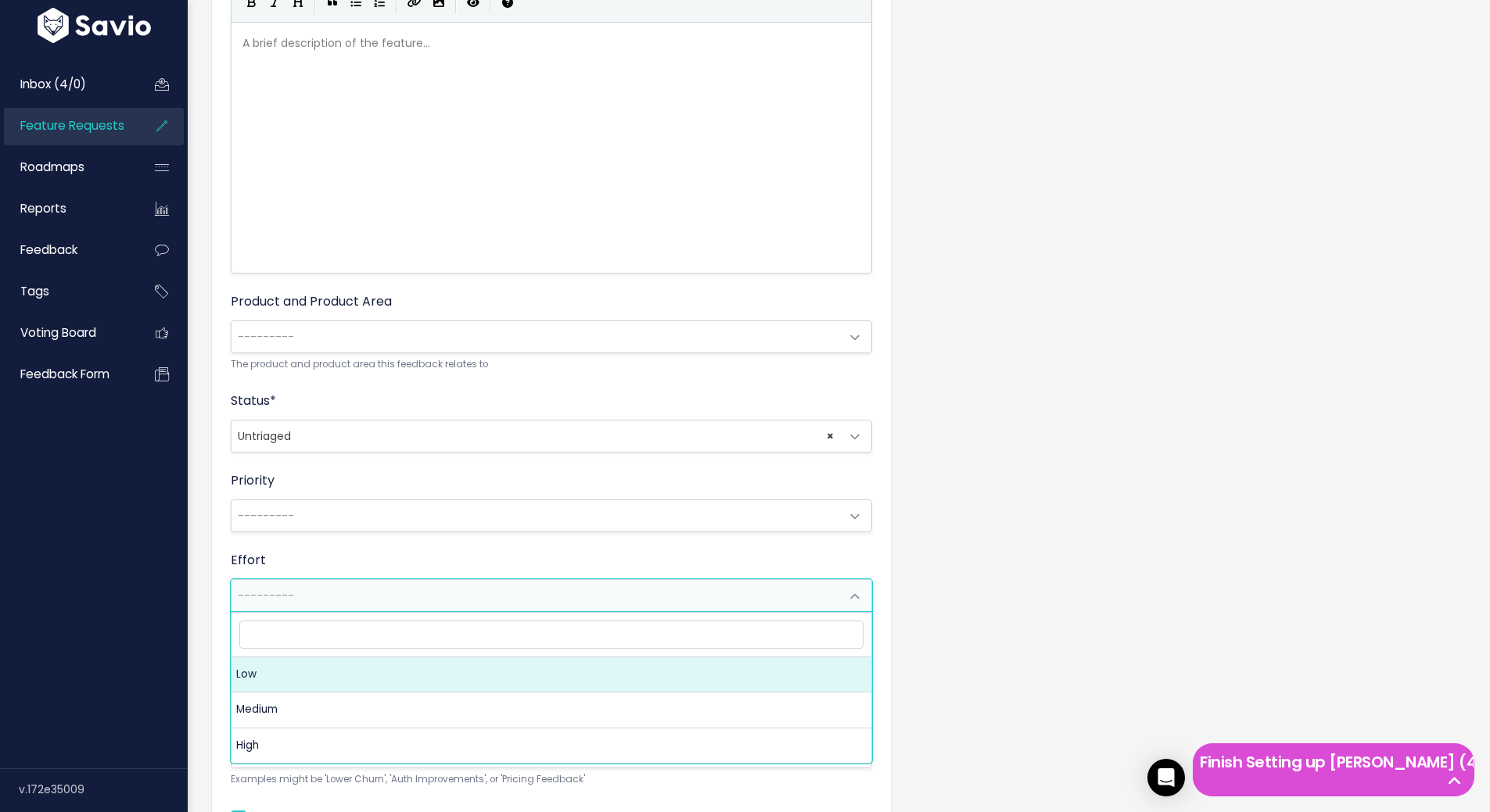
click at [342, 607] on span "---------" at bounding box center [536, 596] width 608 height 32
click at [343, 605] on span "---------" at bounding box center [536, 596] width 608 height 32
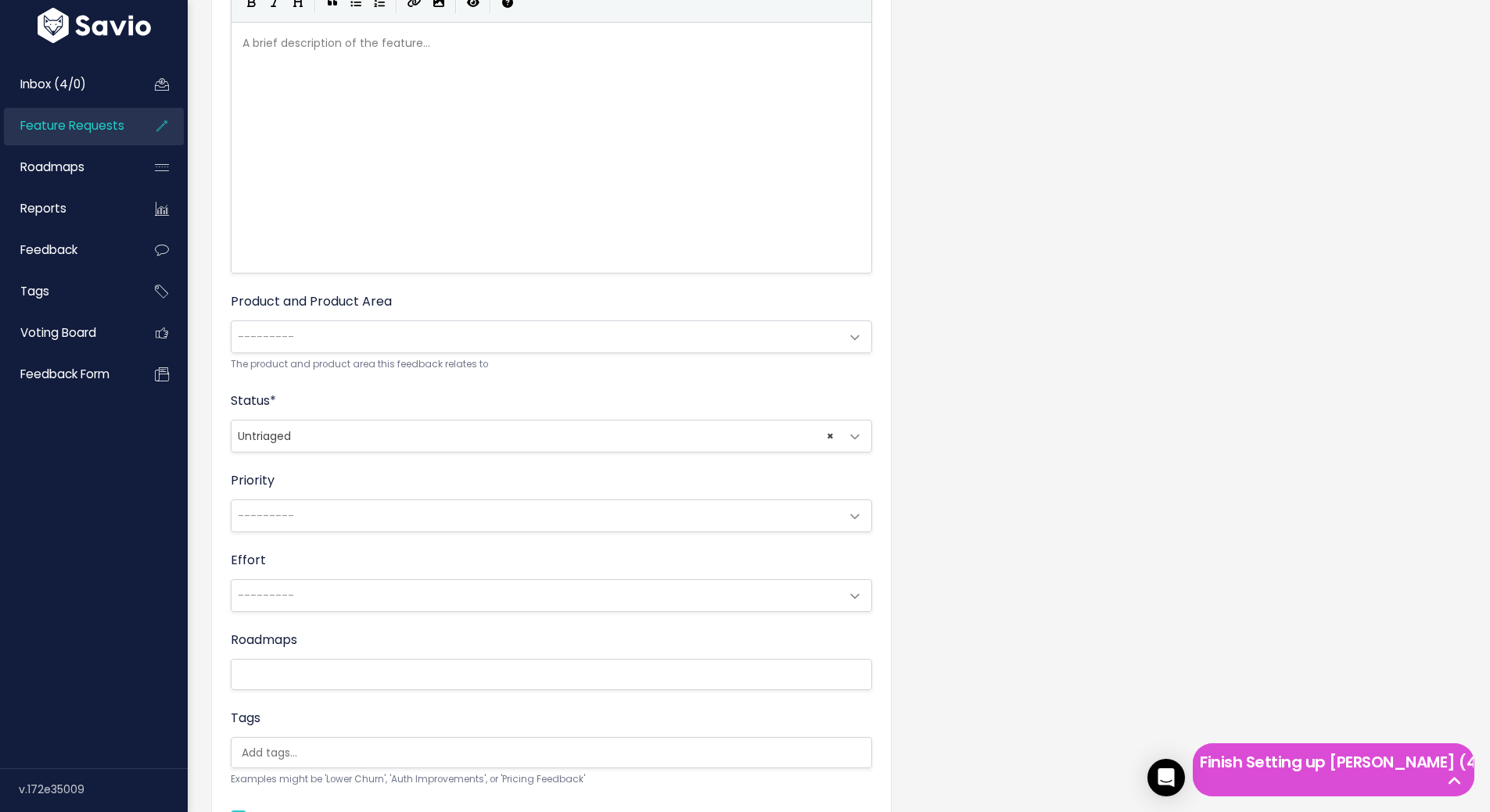
click at [988, 610] on div "Title * Бейджи Description | | | | A brief description of the feature... xxxxxx…" at bounding box center [838, 399] width 1279 height 1107
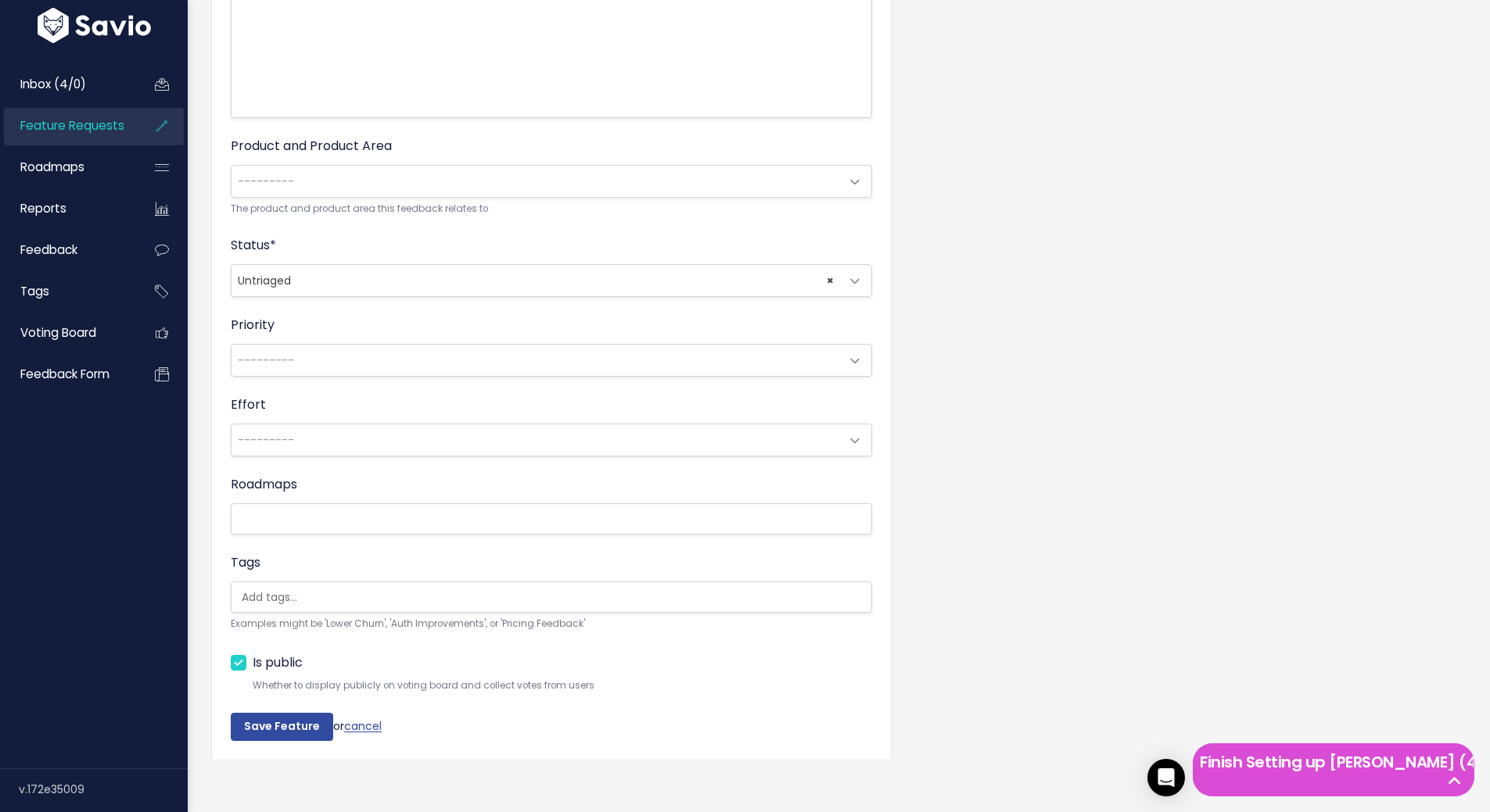
scroll to position [469, 0]
click at [622, 527] on li at bounding box center [548, 519] width 625 height 20
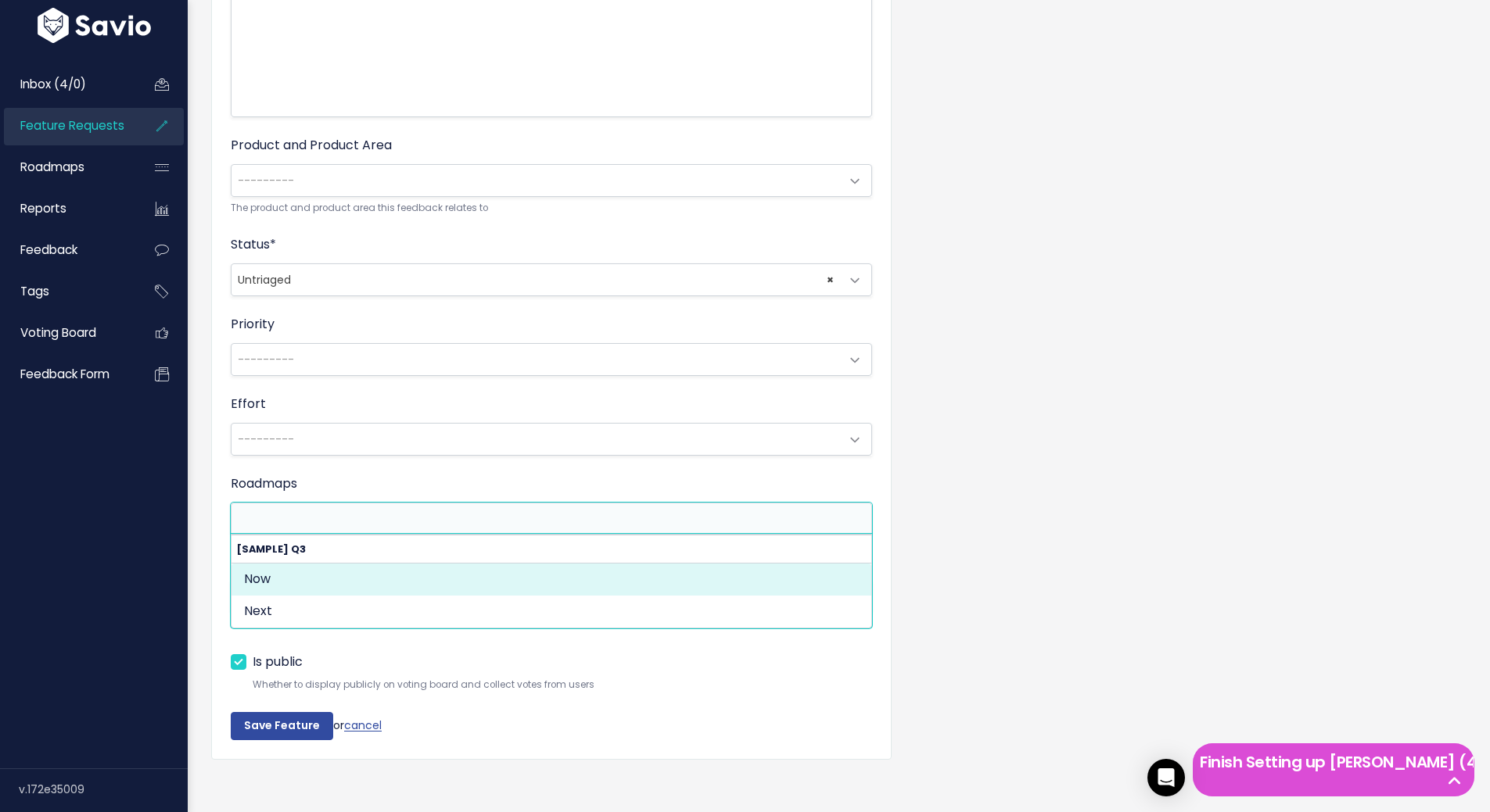
click at [980, 548] on div "Title * Бейджи Description | | | | A brief description of the feature... xxxxxx…" at bounding box center [838, 243] width 1279 height 1107
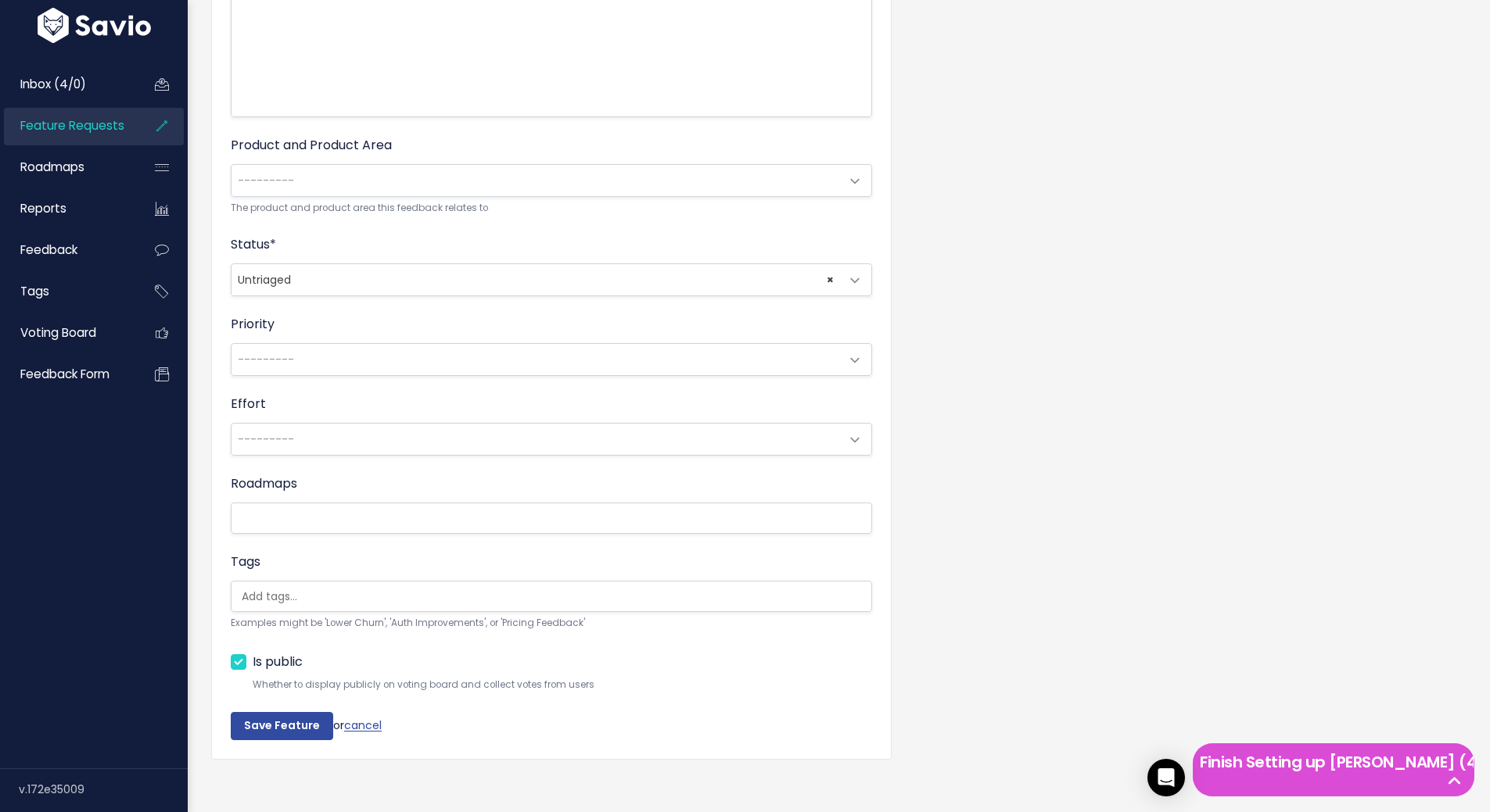
click at [574, 592] on input "search" at bounding box center [556, 596] width 640 height 17
click at [957, 529] on div "Title * Бейджи Description | | | | A brief description of the feature... xxxxxx…" at bounding box center [838, 243] width 1279 height 1107
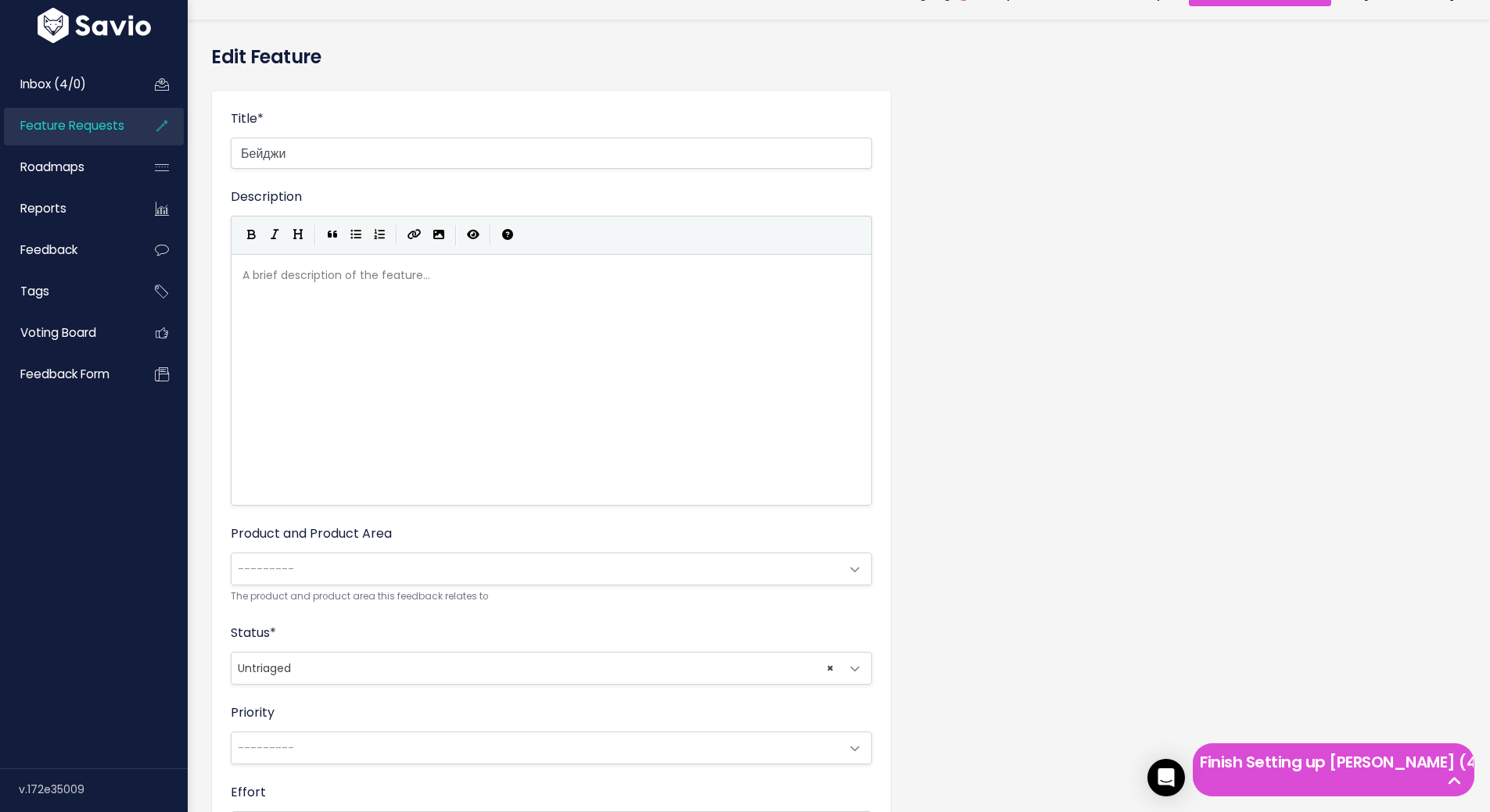
scroll to position [78, 0]
click at [566, 577] on span "---------" at bounding box center [536, 571] width 608 height 32
click at [1060, 508] on div "Title * Бейджи Description | | | | A brief description of the feature... xxxxxx…" at bounding box center [838, 634] width 1279 height 1107
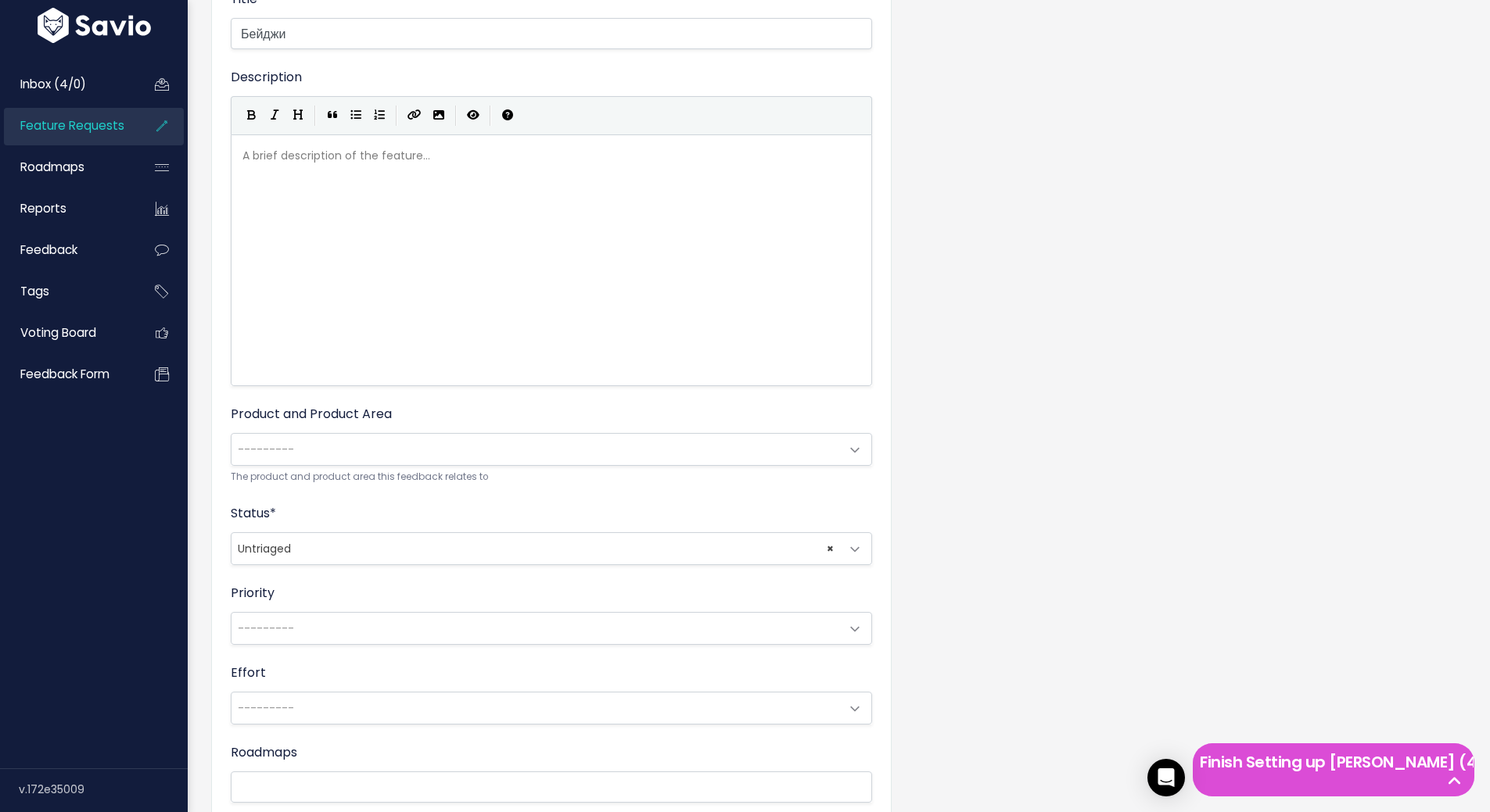
scroll to position [235, 0]
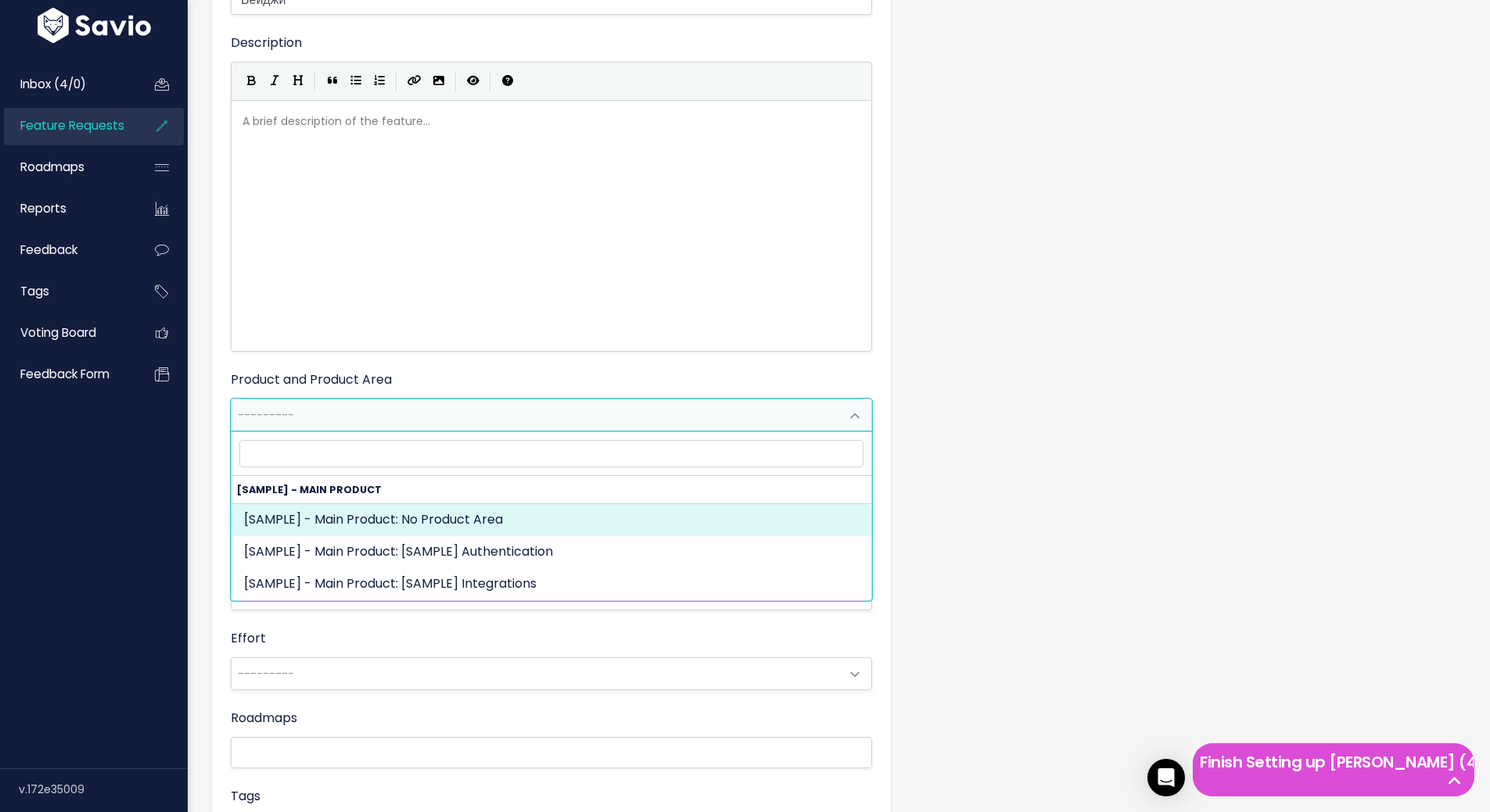
click at [644, 416] on span "---------" at bounding box center [536, 415] width 608 height 32
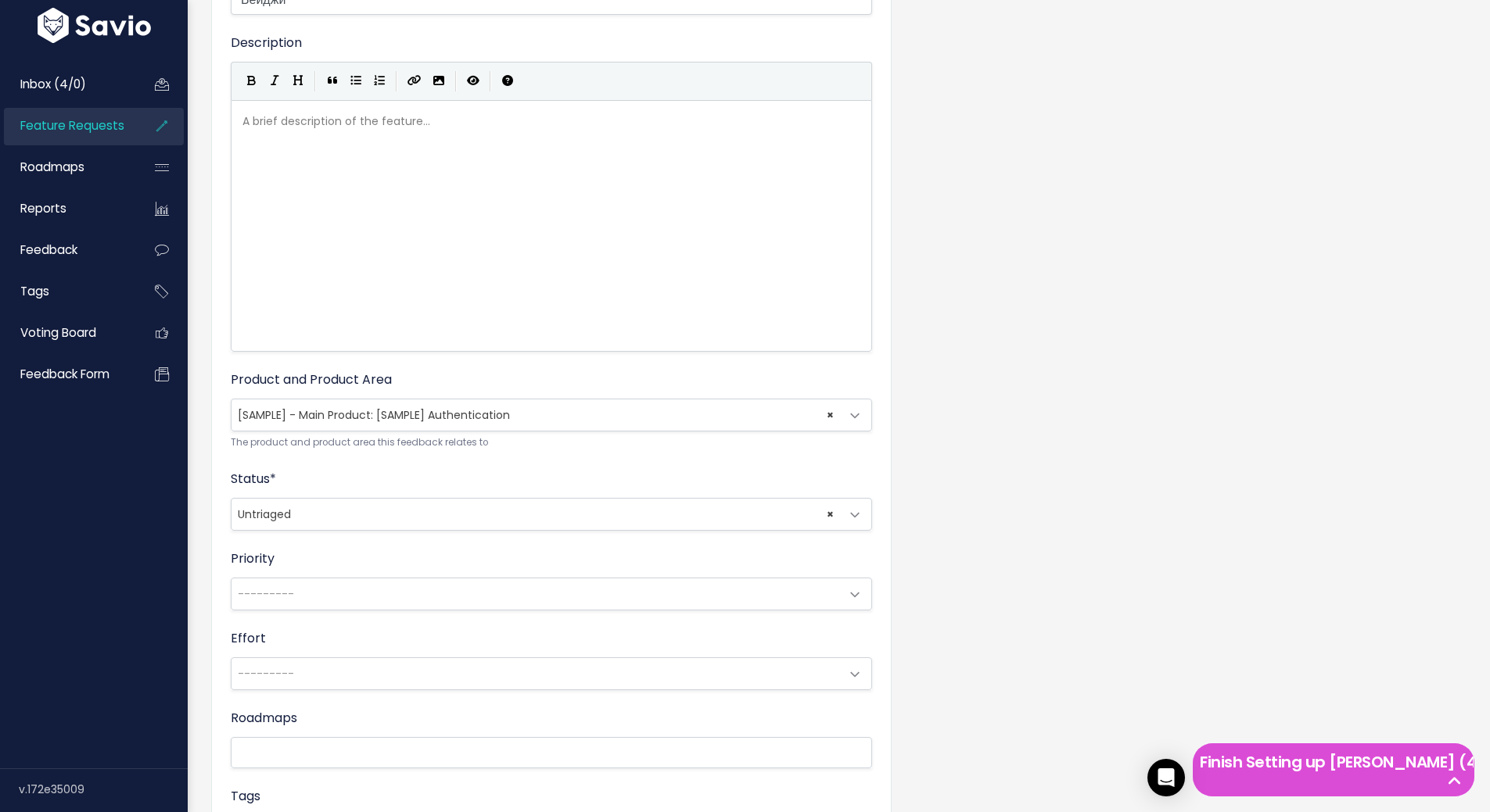
click at [1101, 472] on div "Title * Бейджи Description | | | | A brief description of the feature... xxxxxx…" at bounding box center [838, 477] width 1279 height 1107
click at [692, 418] on span "× [SAMPLE] - Main Product: [SAMPLE] Authentication" at bounding box center [536, 415] width 608 height 32
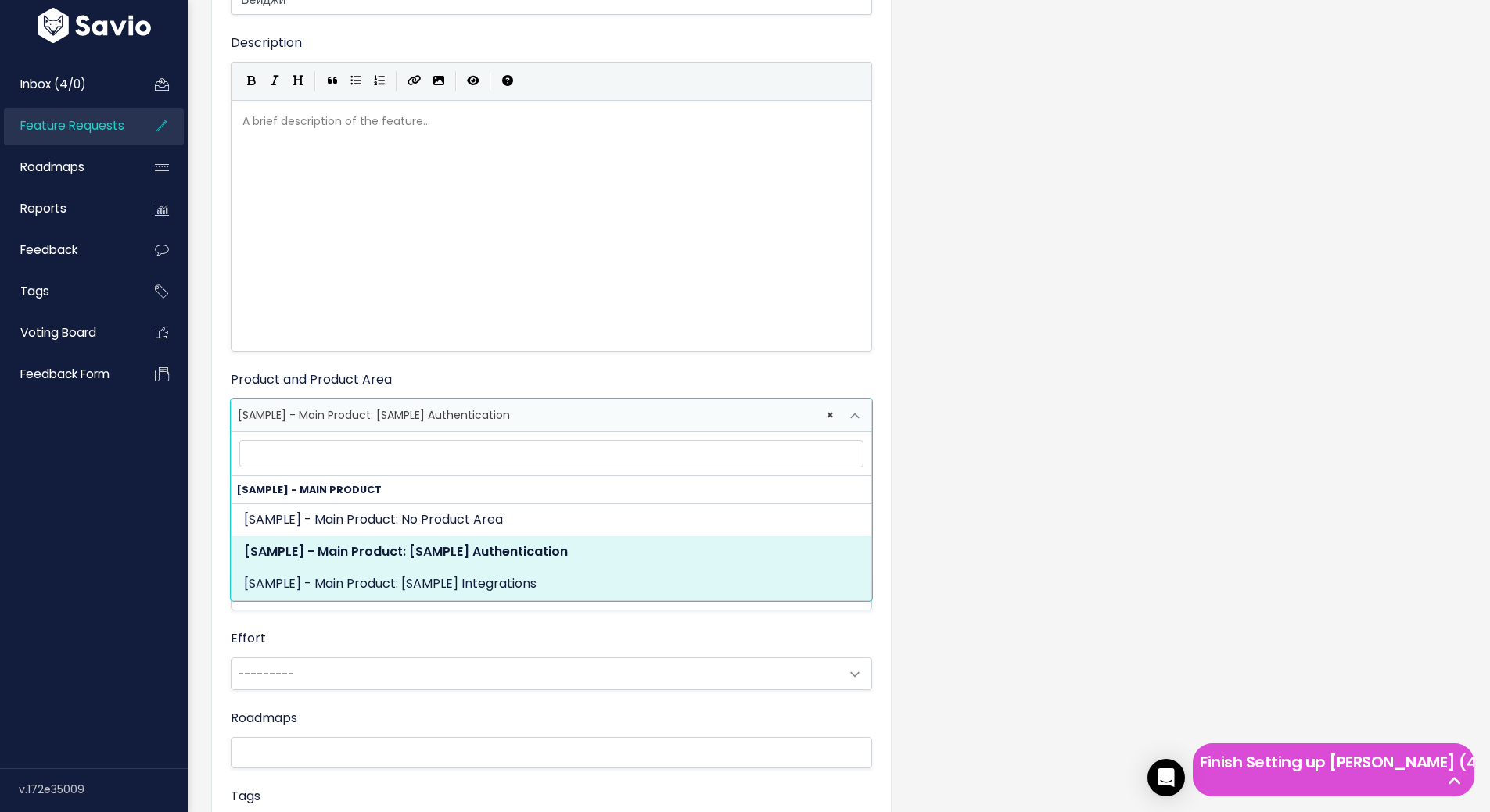
select select "MAIN:INTEGRATIONS"
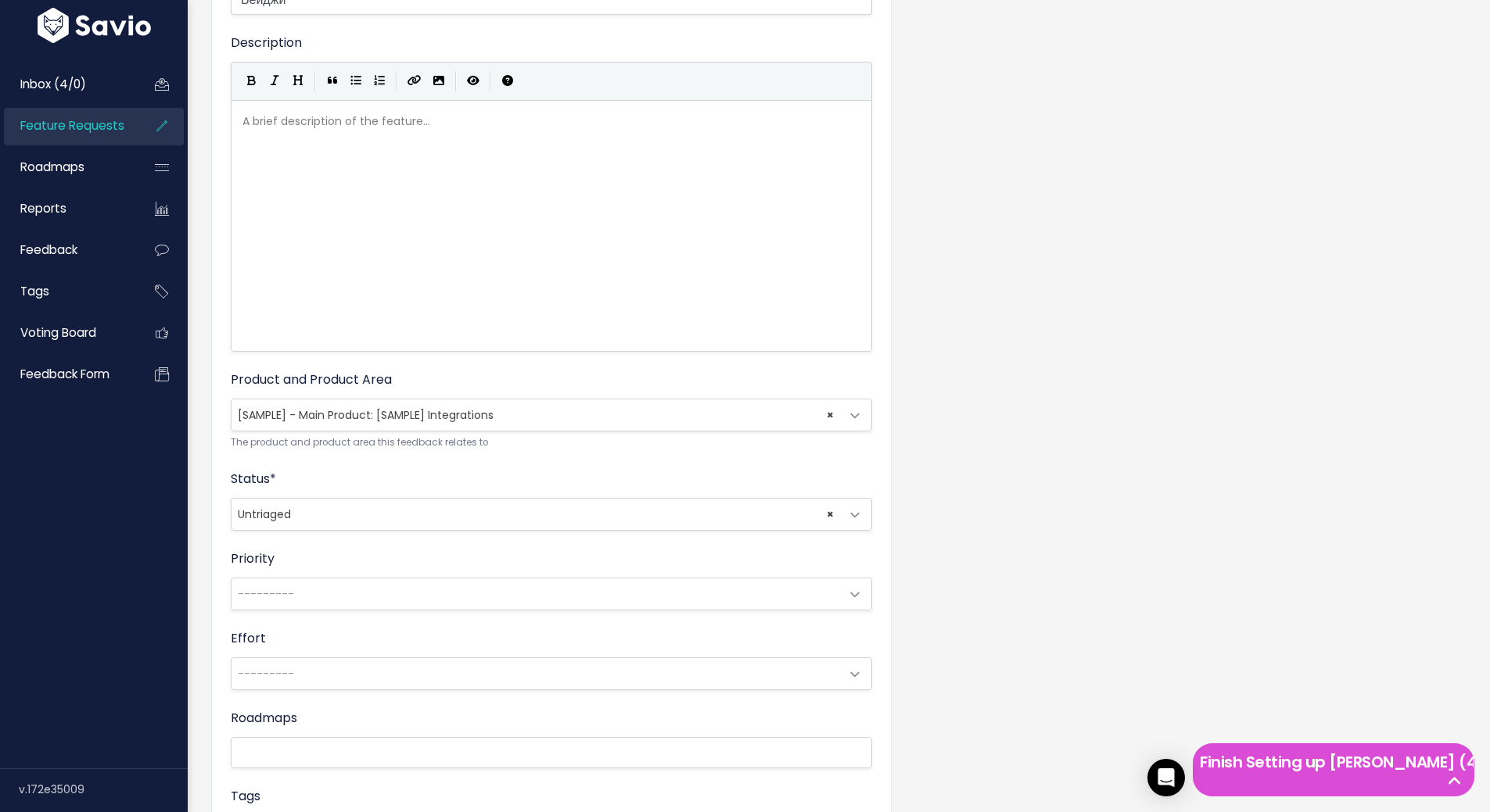
click at [1040, 497] on div "Title * Бейджи Description | | | | A brief description of the feature... xxxxxx…" at bounding box center [838, 477] width 1279 height 1107
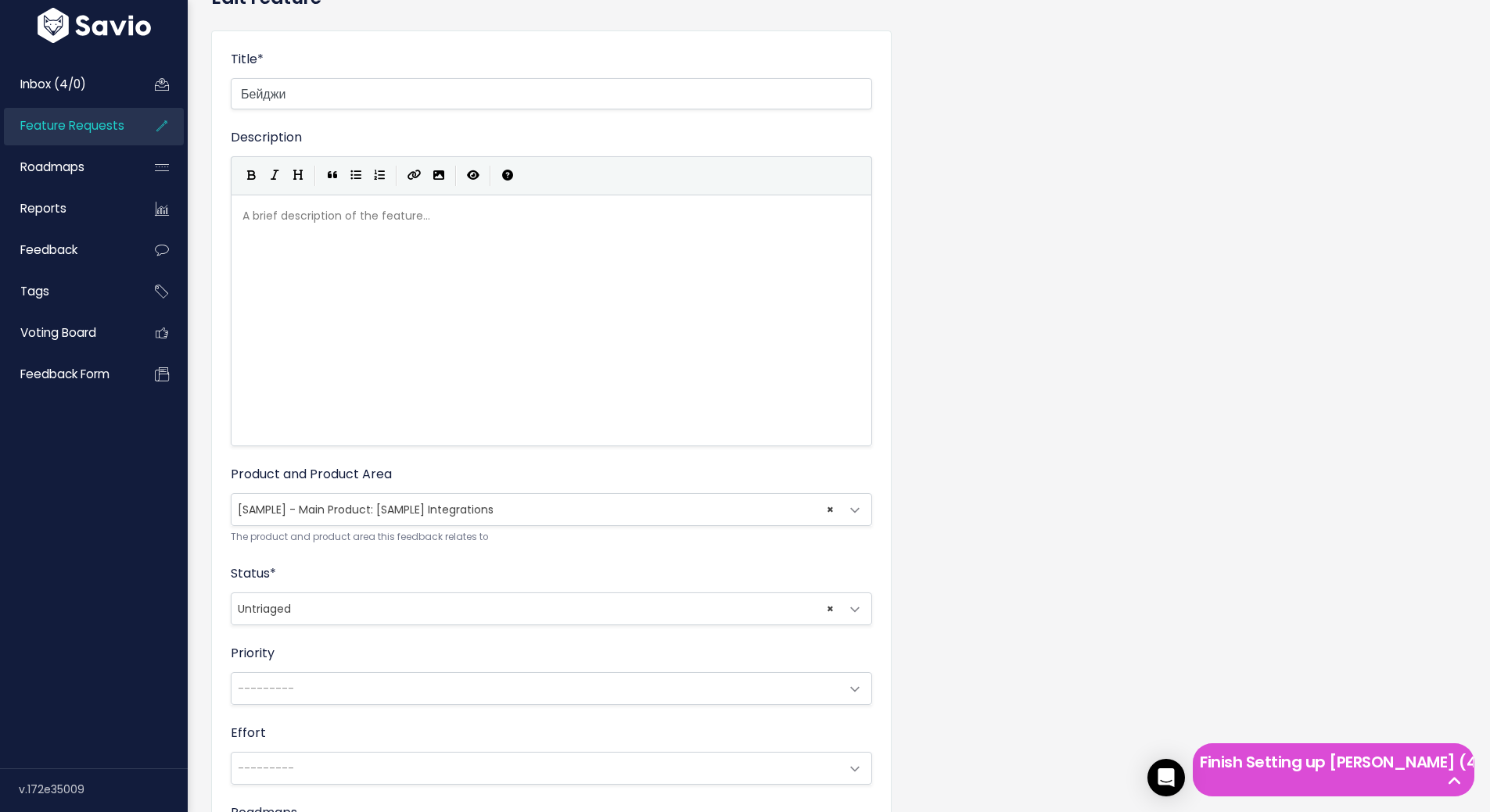
scroll to position [0, 0]
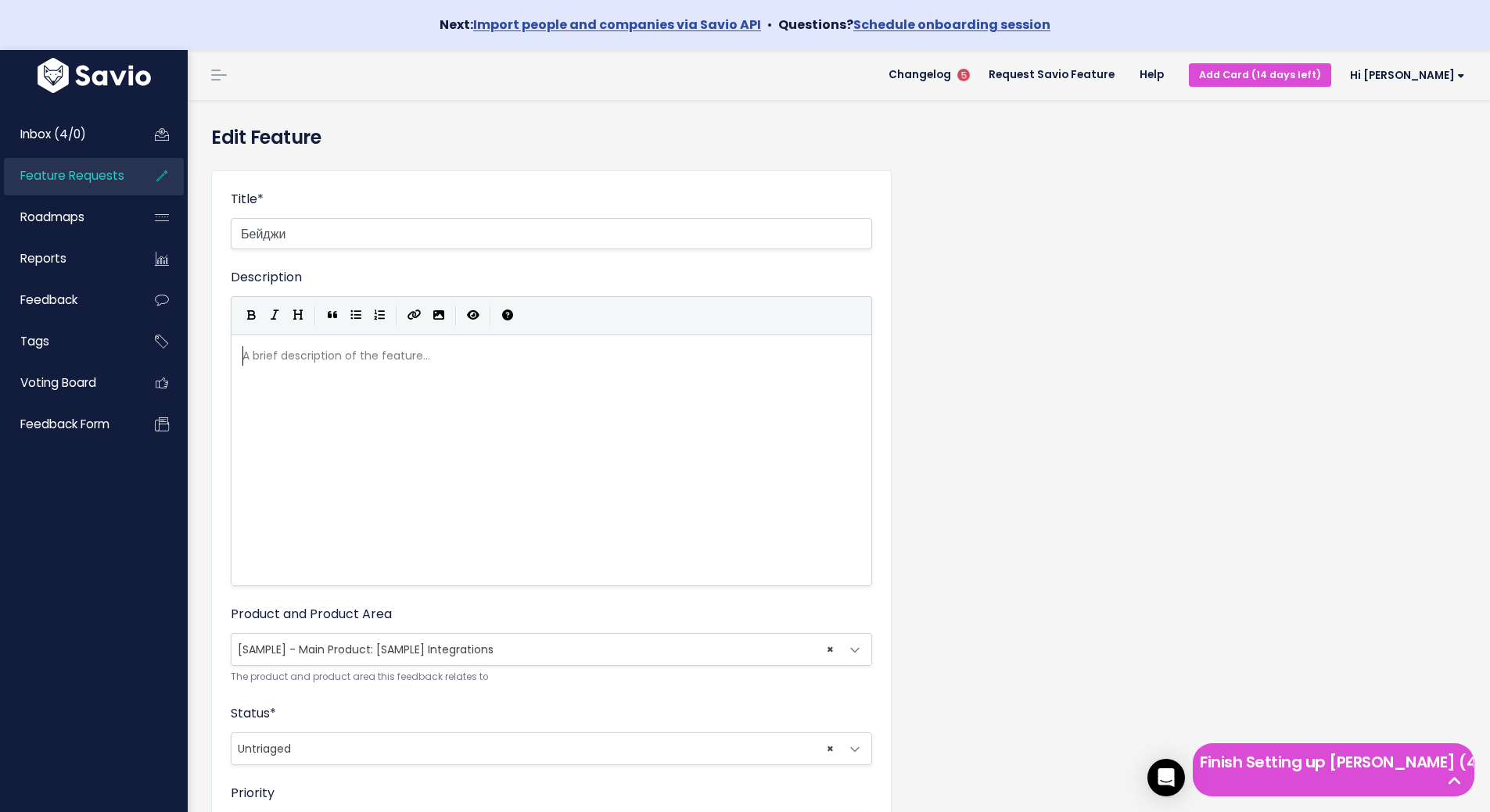
click at [461, 397] on div "A brief description of the feature... xxxxxxxxxx ​" at bounding box center [571, 480] width 663 height 273
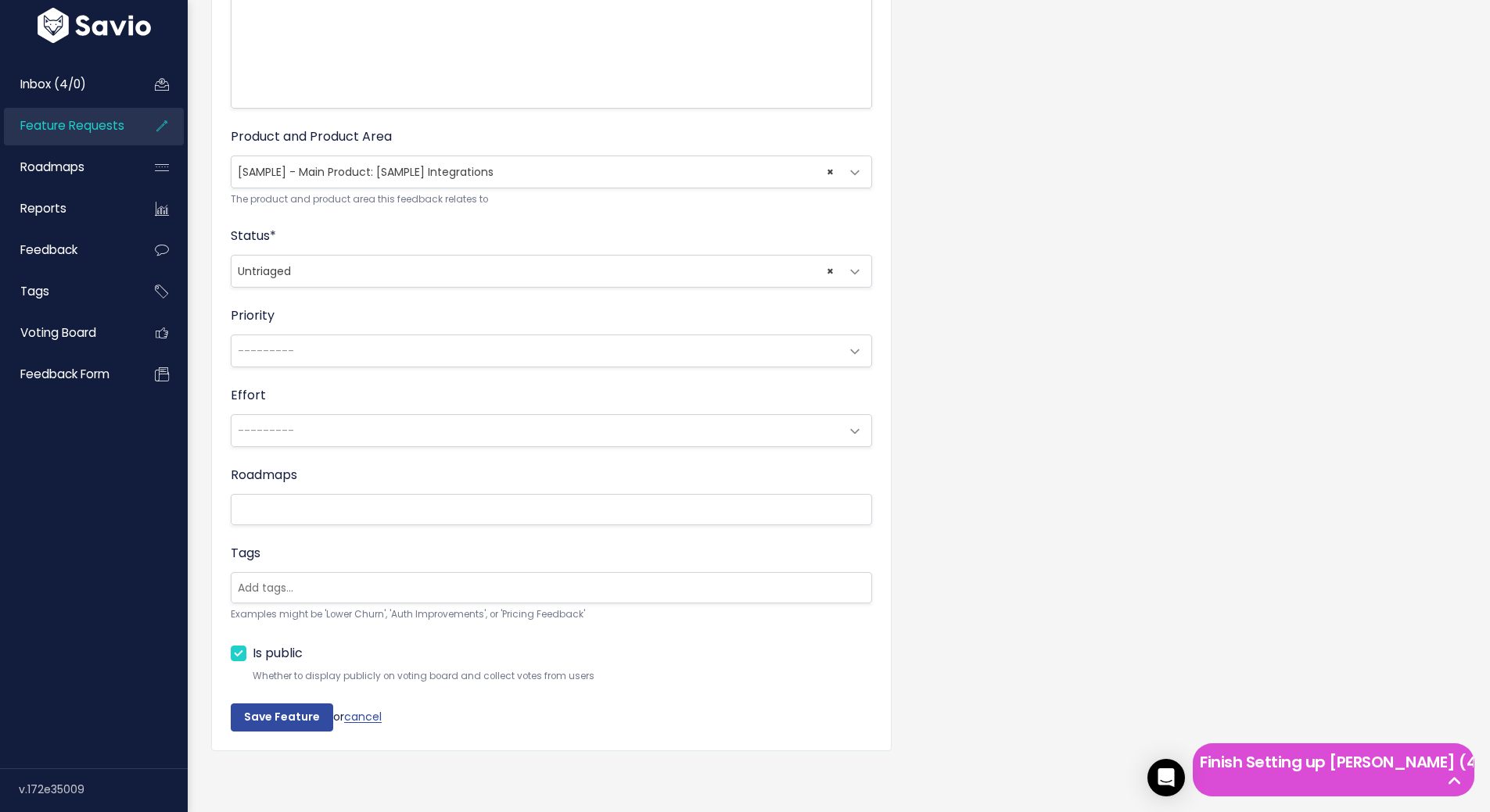
scroll to position [489, 0]
click at [375, 709] on link "cancel" at bounding box center [363, 717] width 38 height 16
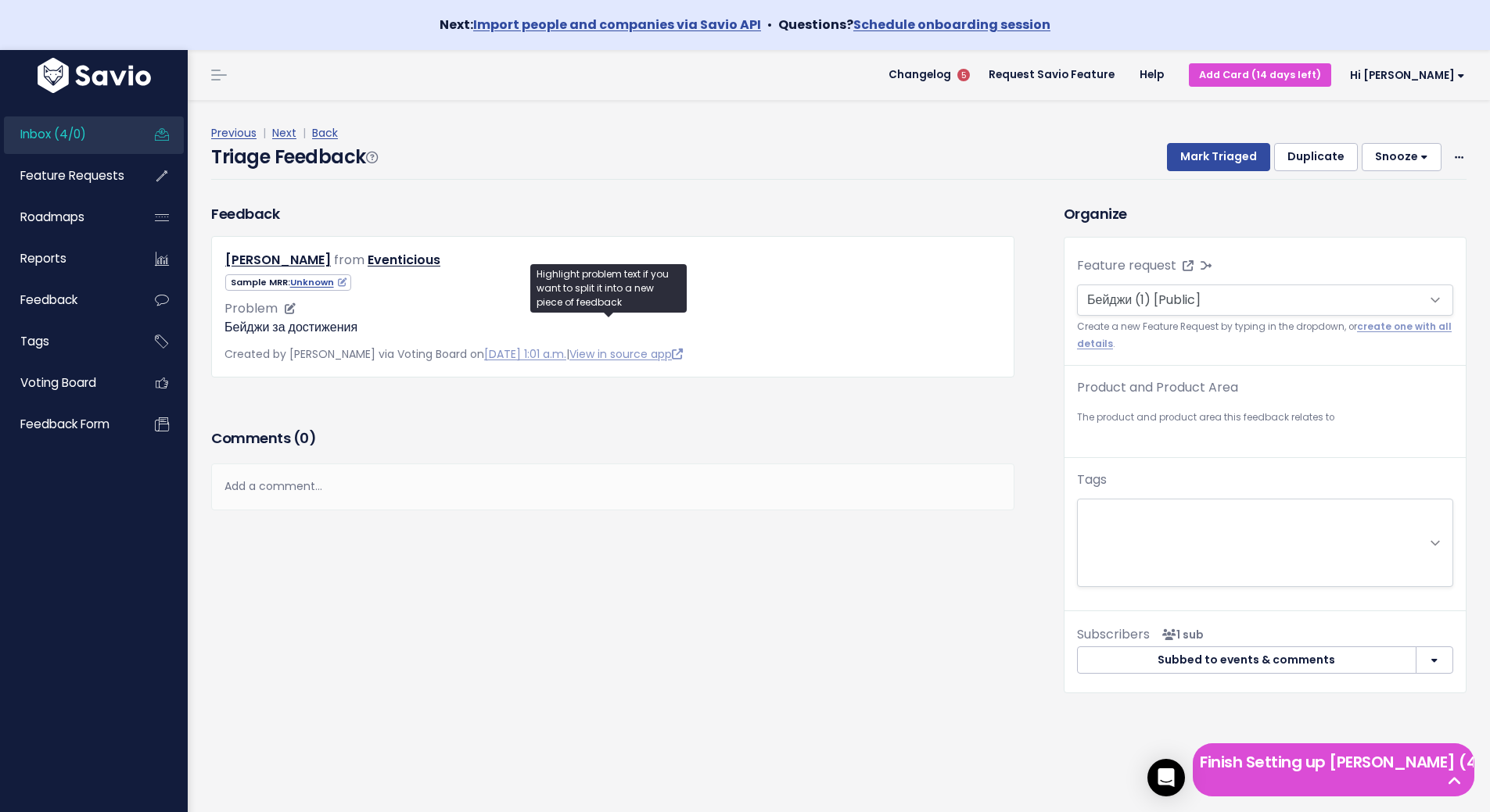
click at [421, 321] on p "Бейджи за достижения" at bounding box center [613, 327] width 777 height 19
click at [432, 314] on div "Problem Бейджи за достижения" at bounding box center [613, 318] width 777 height 38
click at [233, 326] on p "Бейджи за достижения" at bounding box center [613, 327] width 777 height 19
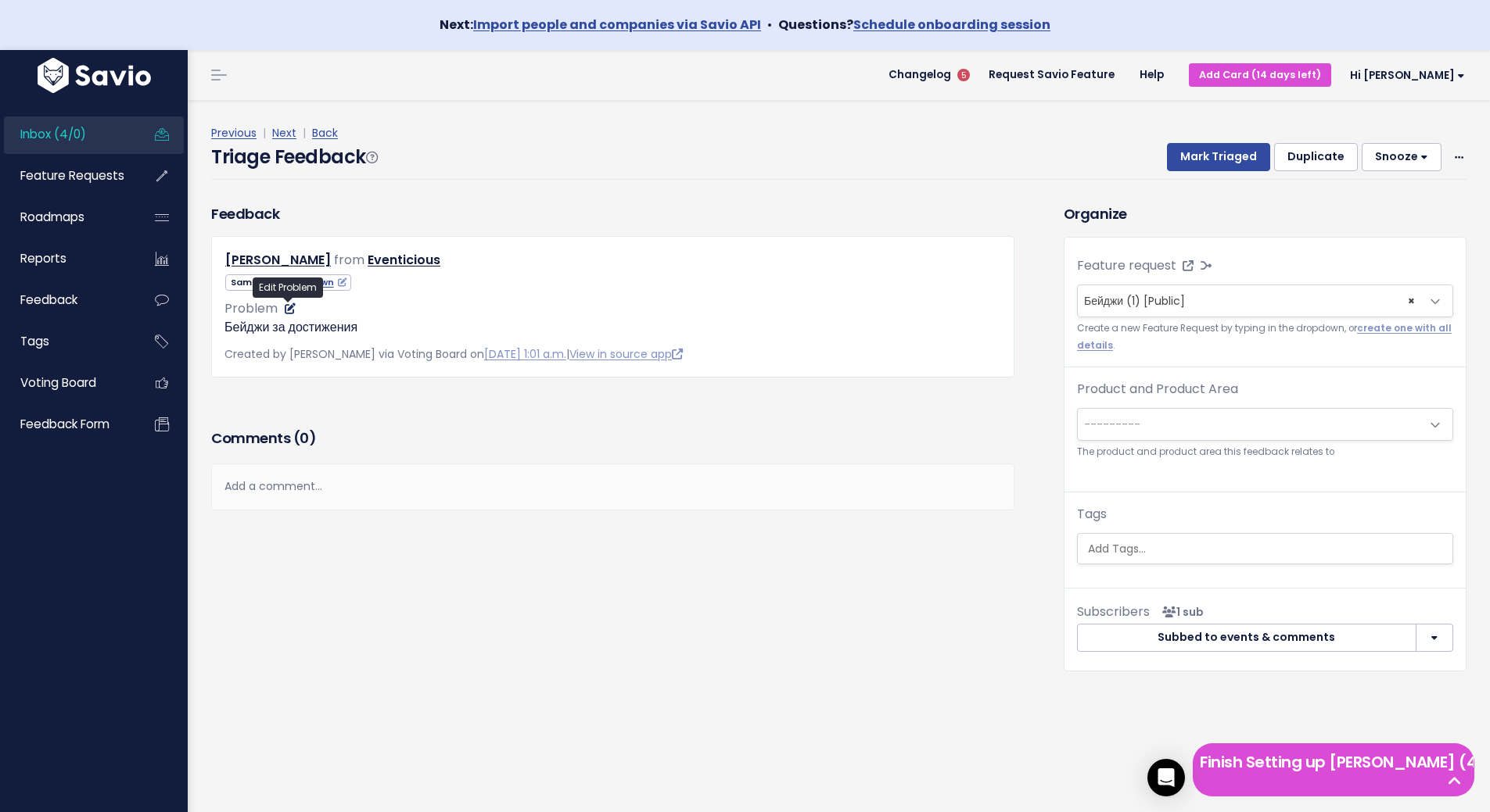
click at [287, 309] on icon at bounding box center [289, 308] width 11 height 11
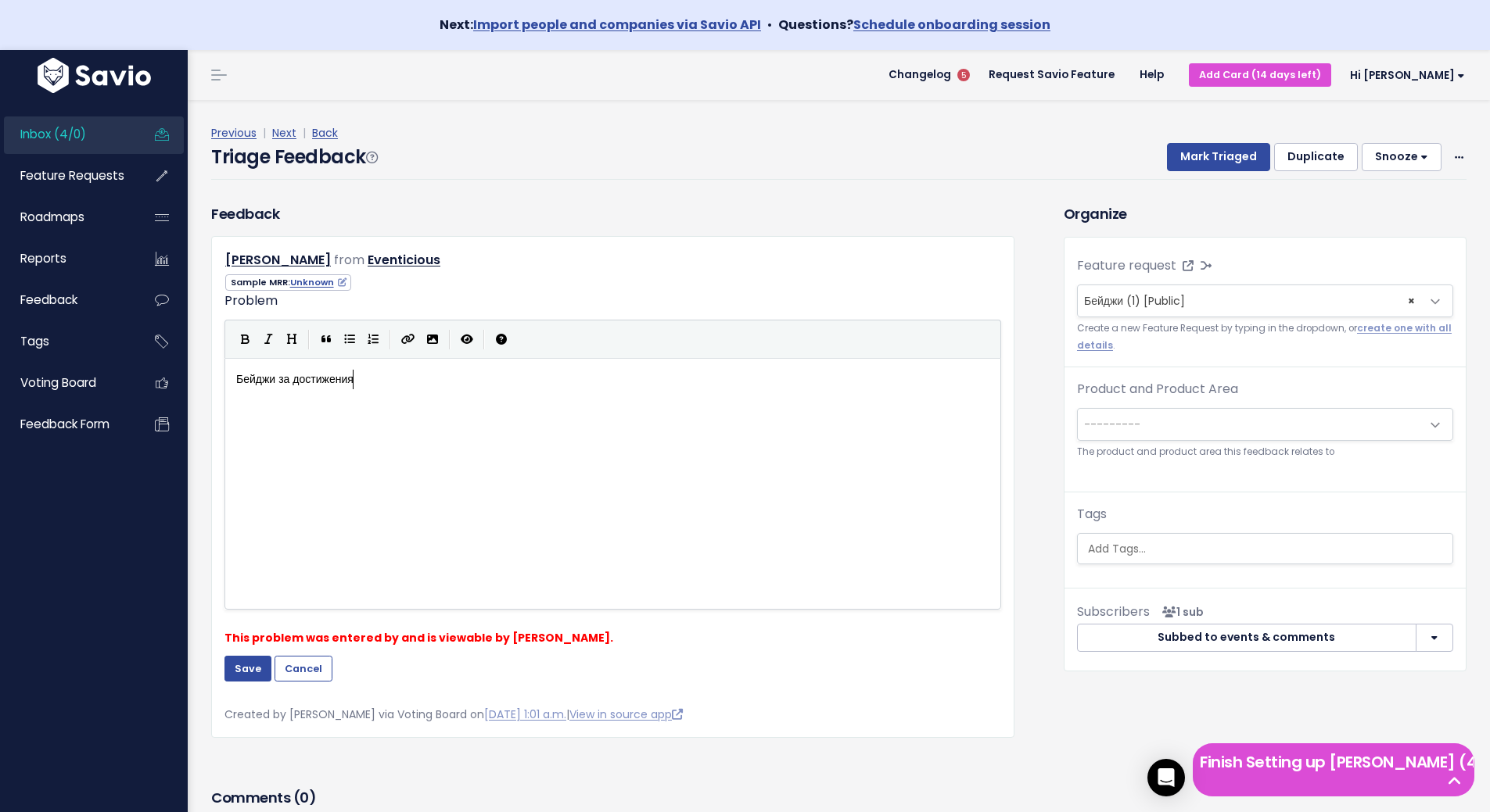
scroll to position [2, 0]
click at [313, 668] on button "Cancel" at bounding box center [303, 667] width 57 height 25
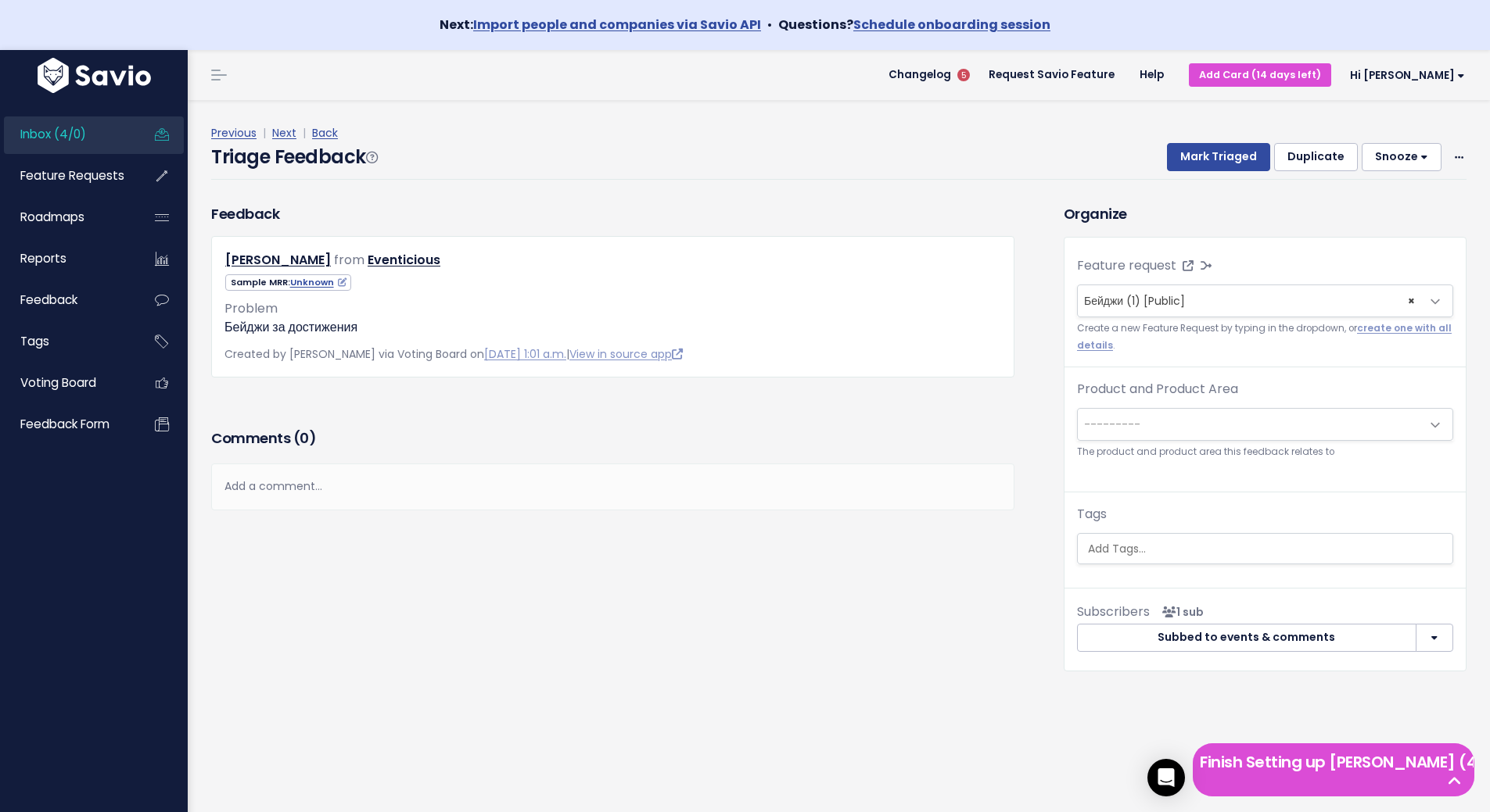
click at [29, 131] on span "Inbox (4/0)" at bounding box center [53, 134] width 65 height 17
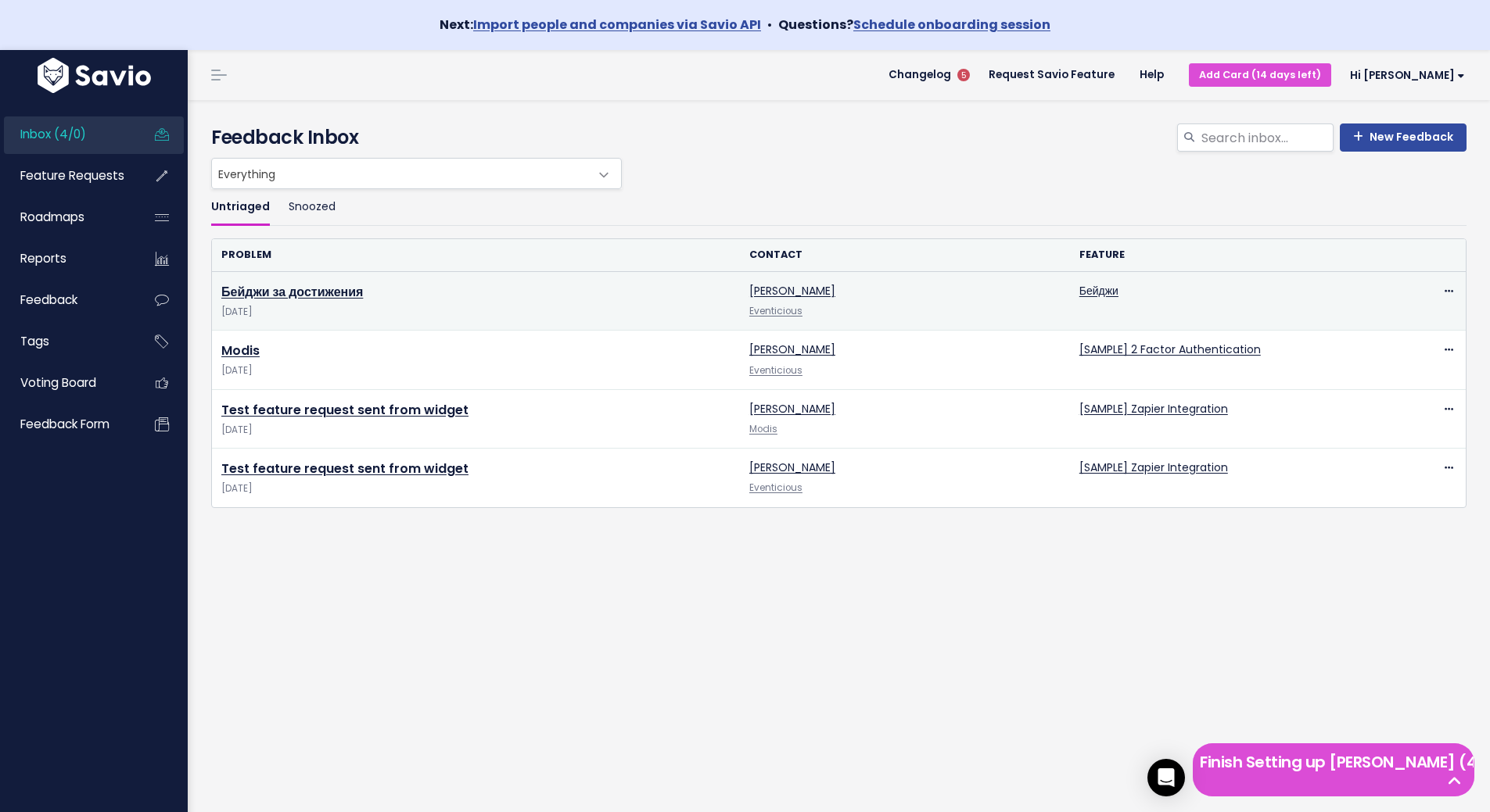
click at [511, 306] on span "[DATE]" at bounding box center [476, 312] width 509 height 17
click at [1444, 288] on icon at bounding box center [1448, 292] width 9 height 10
click at [1390, 326] on link "Edit" at bounding box center [1374, 334] width 113 height 31
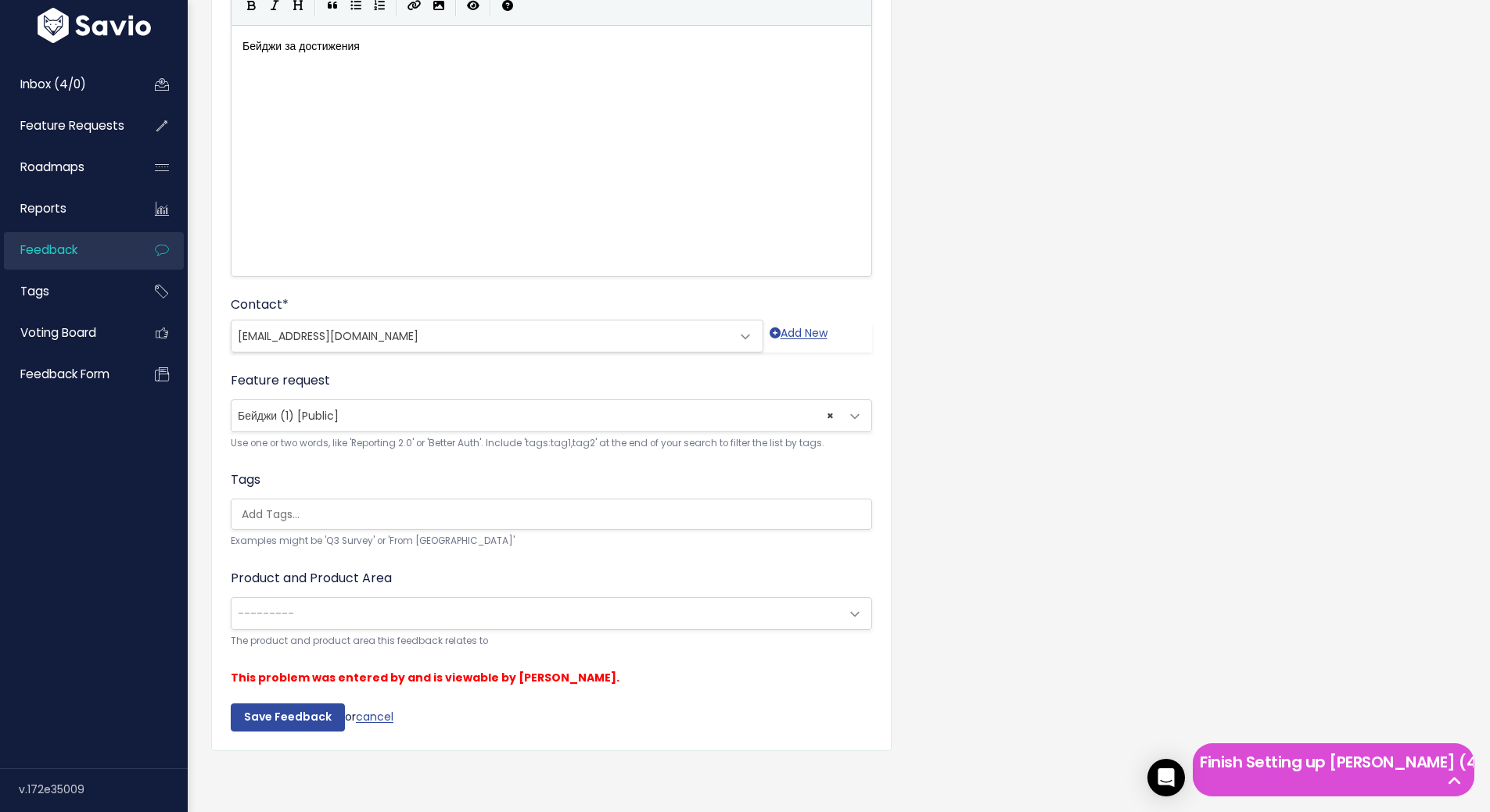
scroll to position [235, 0]
click at [557, 412] on span "× Бейджи (1) [Public]" at bounding box center [536, 416] width 608 height 32
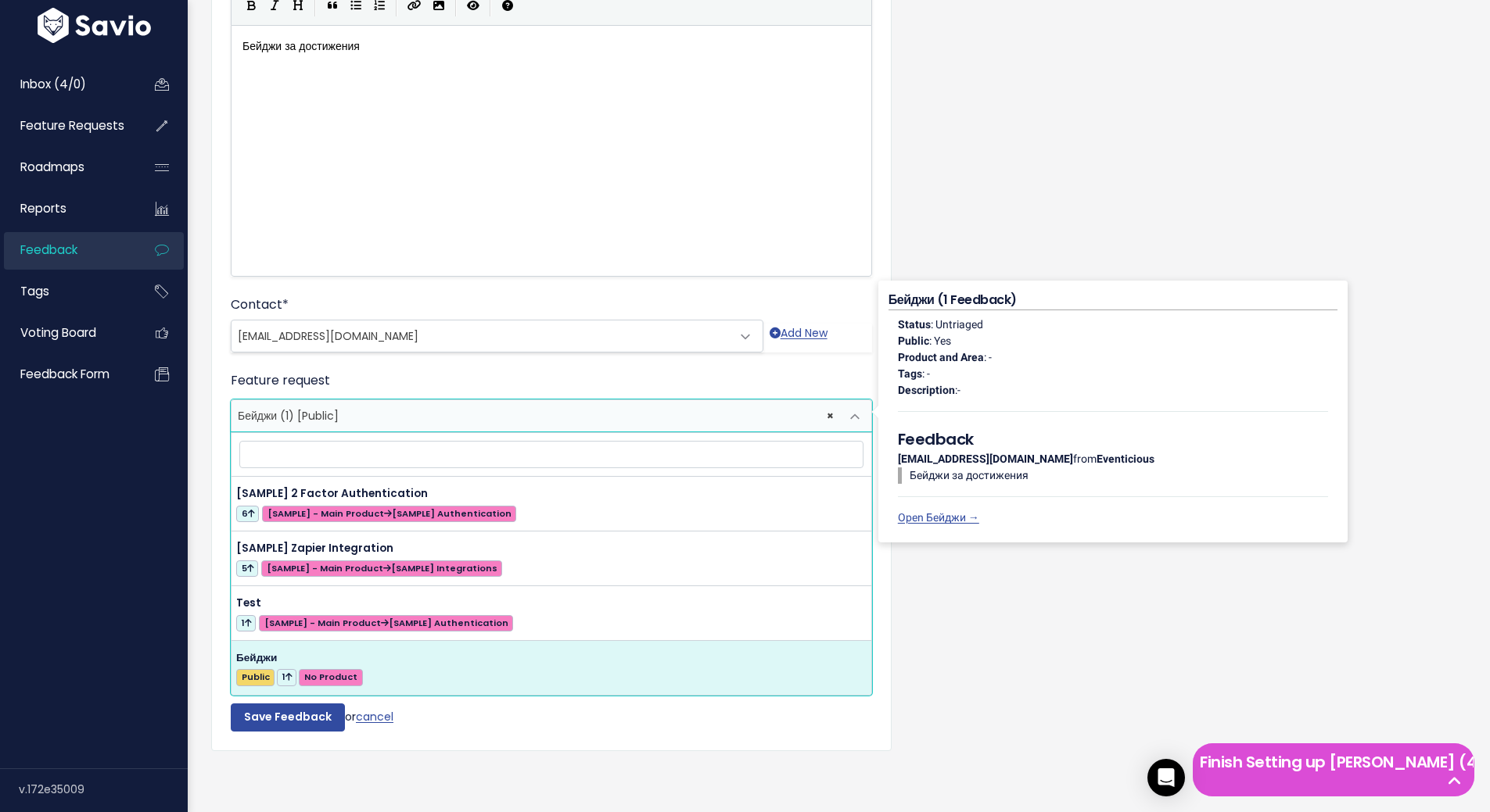
click at [1149, 213] on div "Customer Problem * Бейджи за достижения | | | | xxxxxxxxxx Бейджи за достижения…" at bounding box center [838, 356] width 1279 height 861
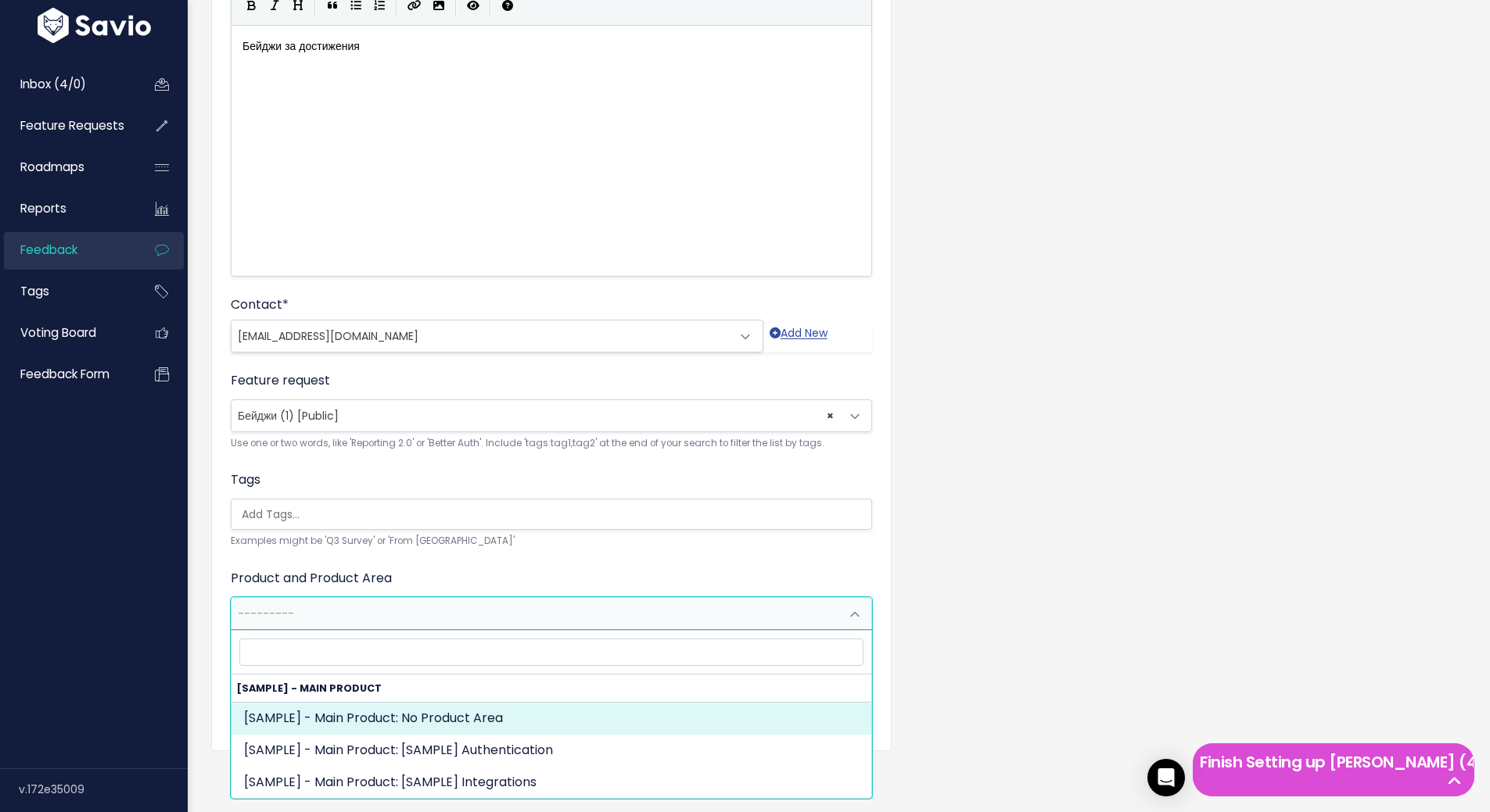
click at [610, 613] on span "---------" at bounding box center [536, 614] width 608 height 32
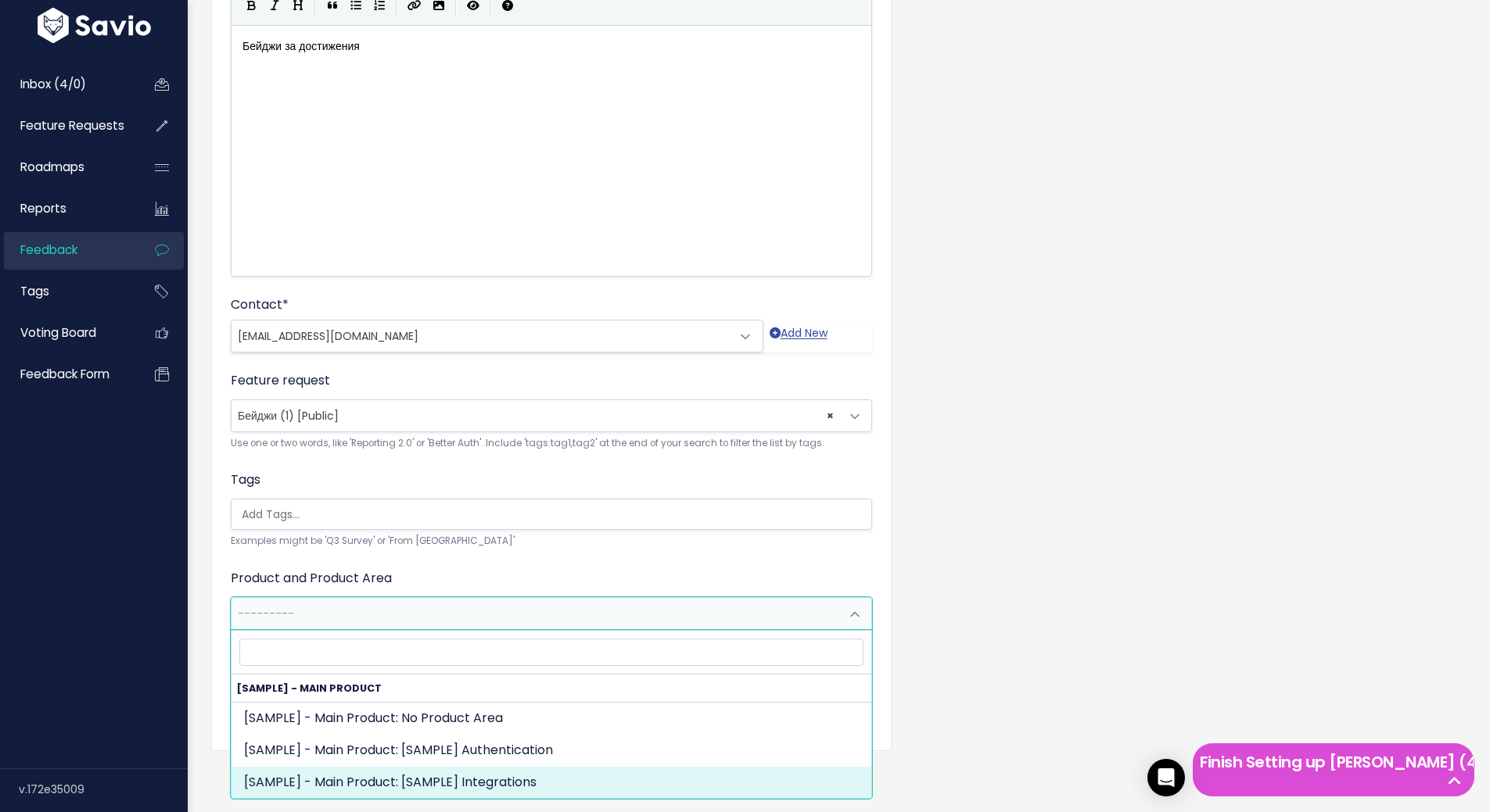
select select "MAIN:INTEGRATIONS"
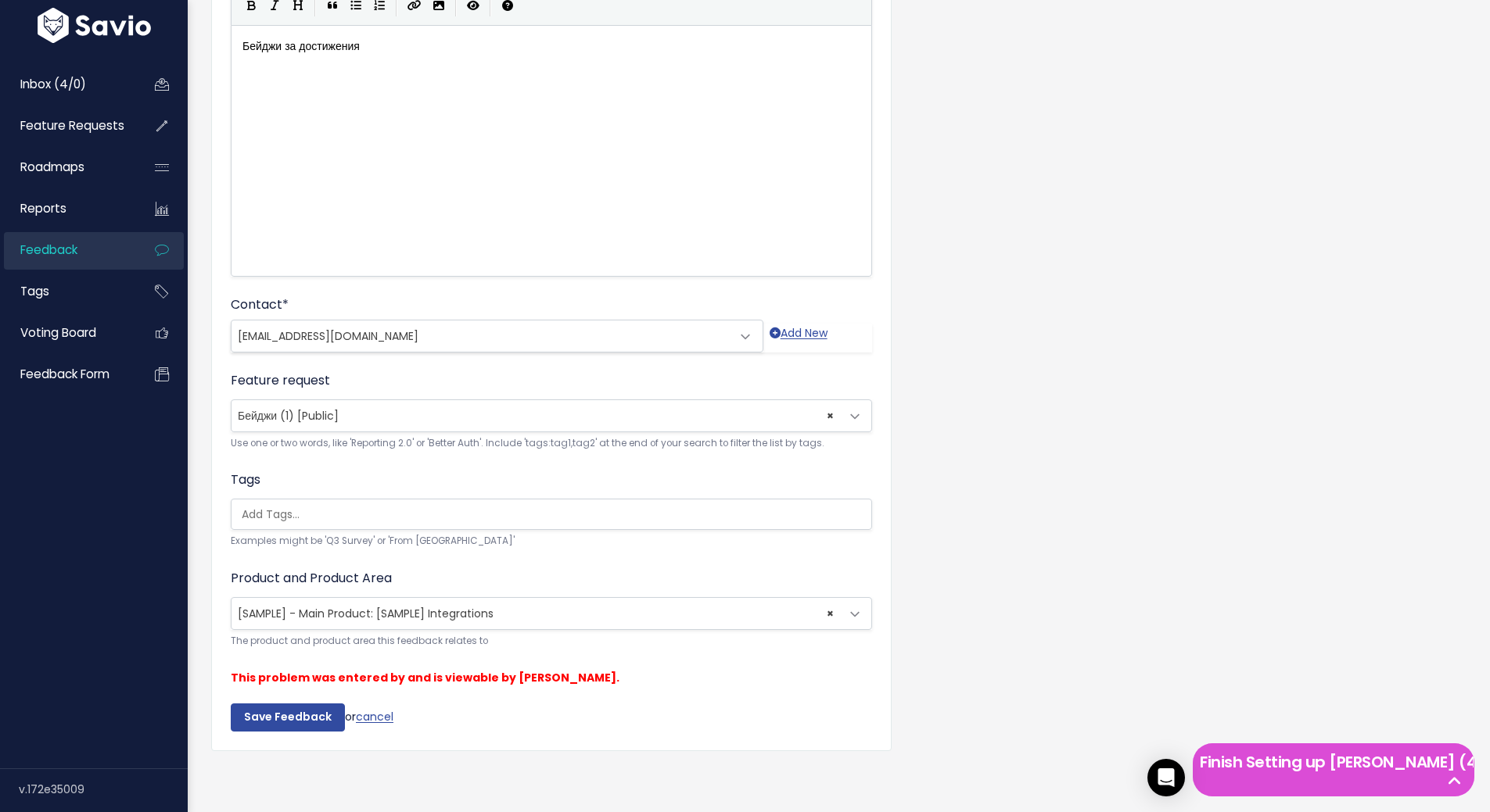
click at [1042, 673] on div "Customer Problem * Бейджи за достижения | | | | xxxxxxxxxx Бейджи за достижения…" at bounding box center [838, 356] width 1279 height 861
click at [285, 712] on input "Save Feedback" at bounding box center [287, 717] width 114 height 28
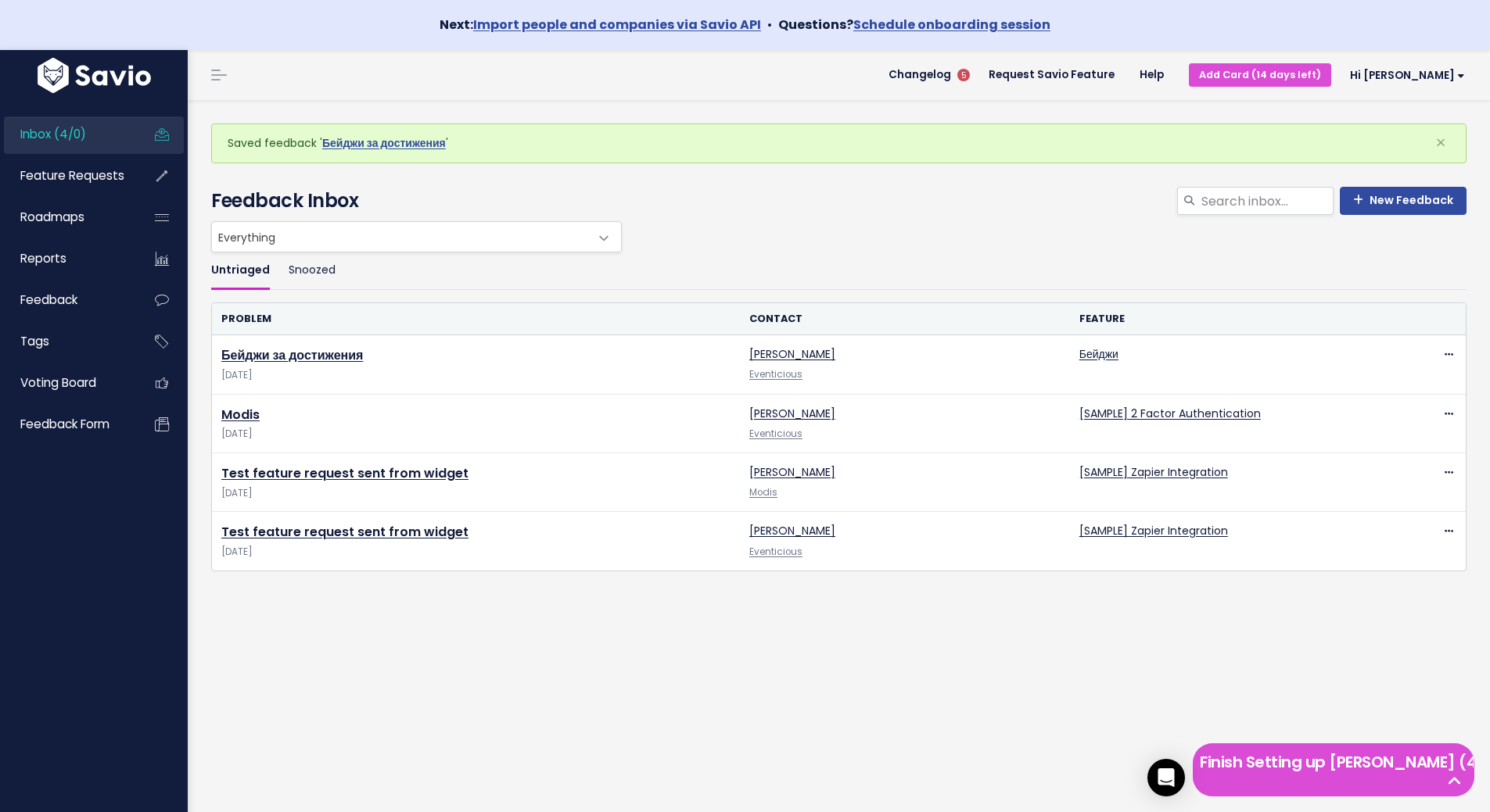
click at [976, 82] on li "Changelog 5" at bounding box center [932, 75] width 87 height 44
click at [951, 80] on span "Changelog" at bounding box center [919, 74] width 62 height 11
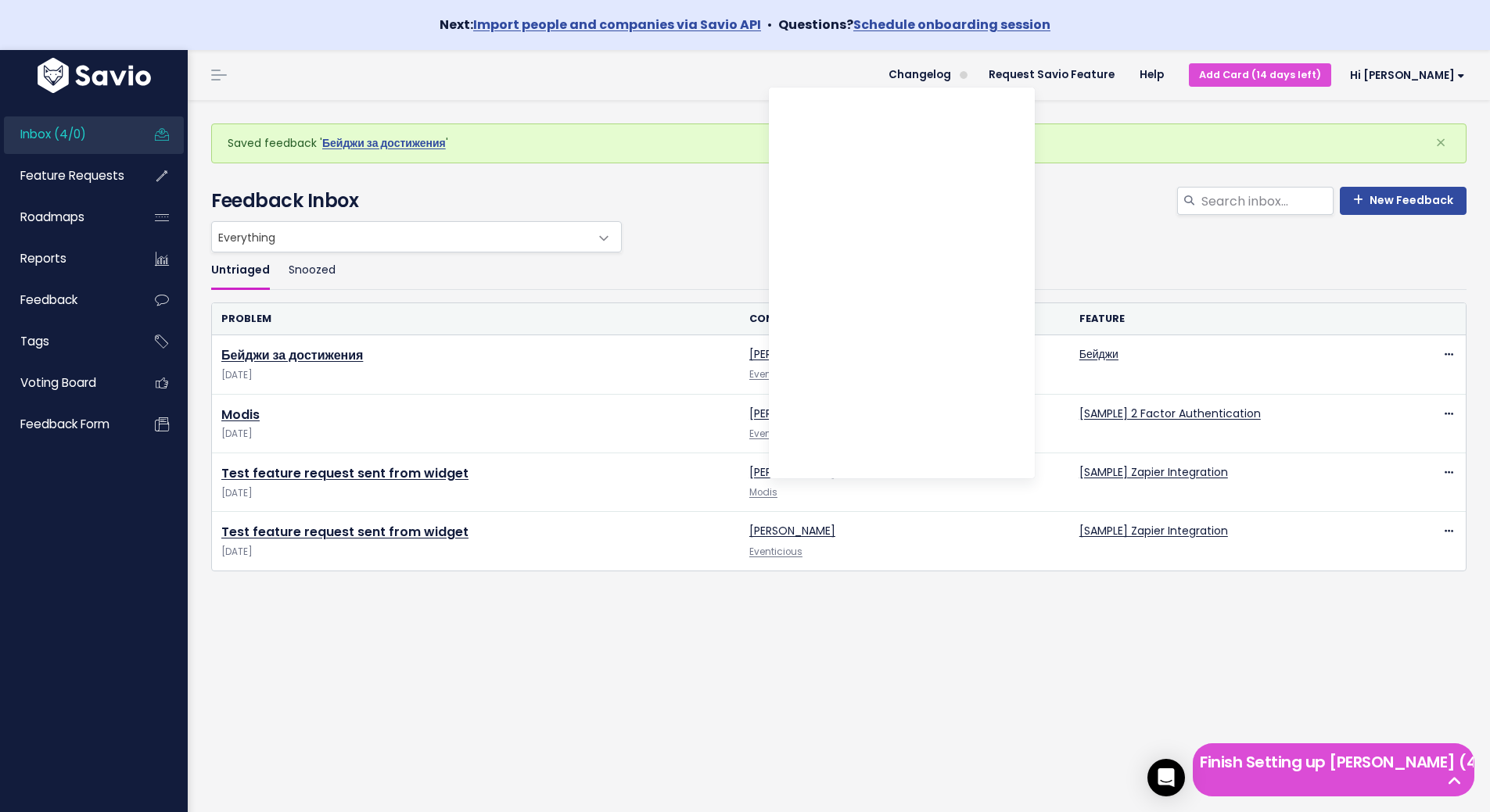
click at [1073, 184] on div "New Feedback Feedback Inbox" at bounding box center [838, 192] width 1279 height 57
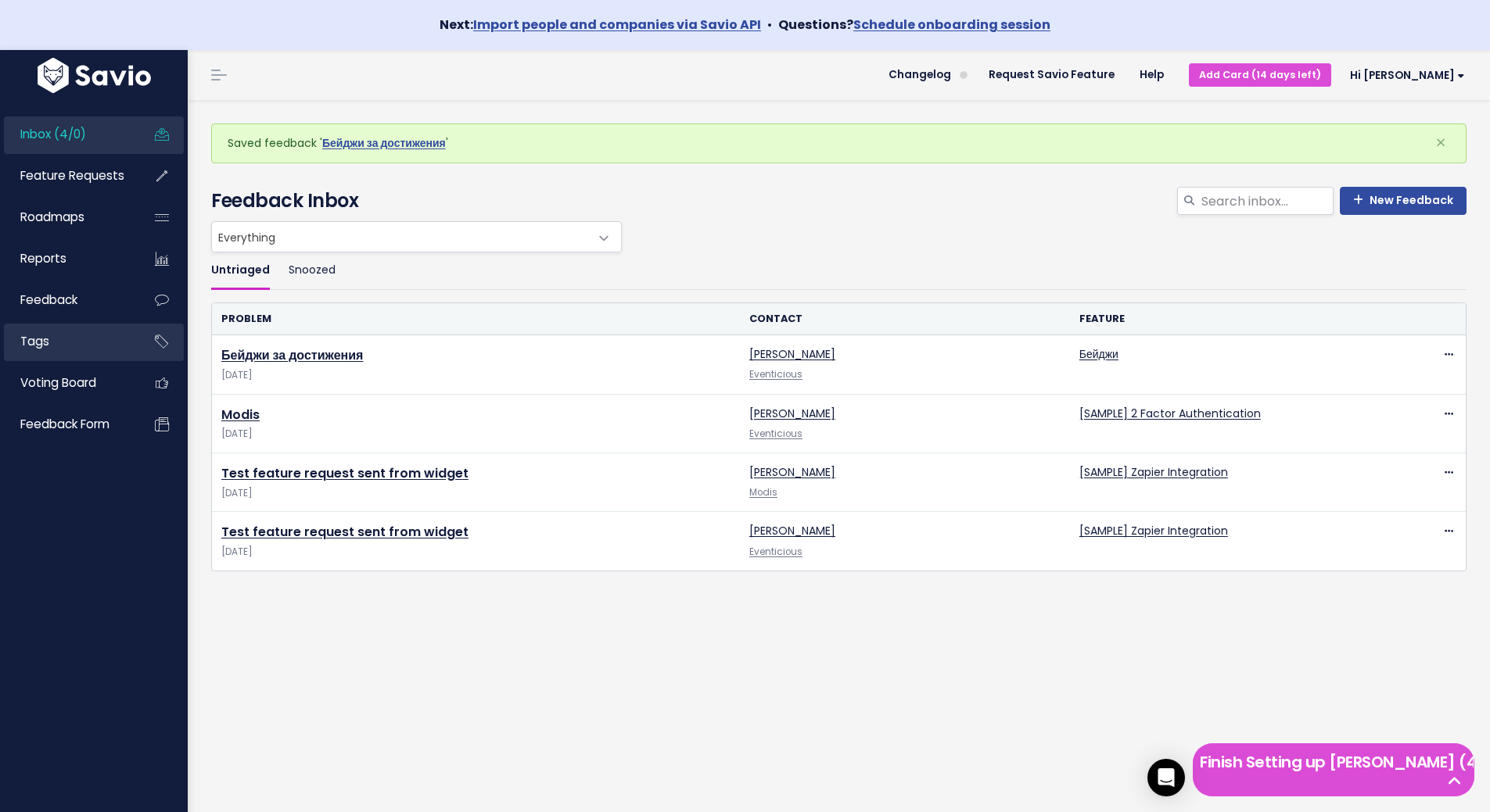
click at [52, 344] on link "Tags" at bounding box center [66, 342] width 126 height 36
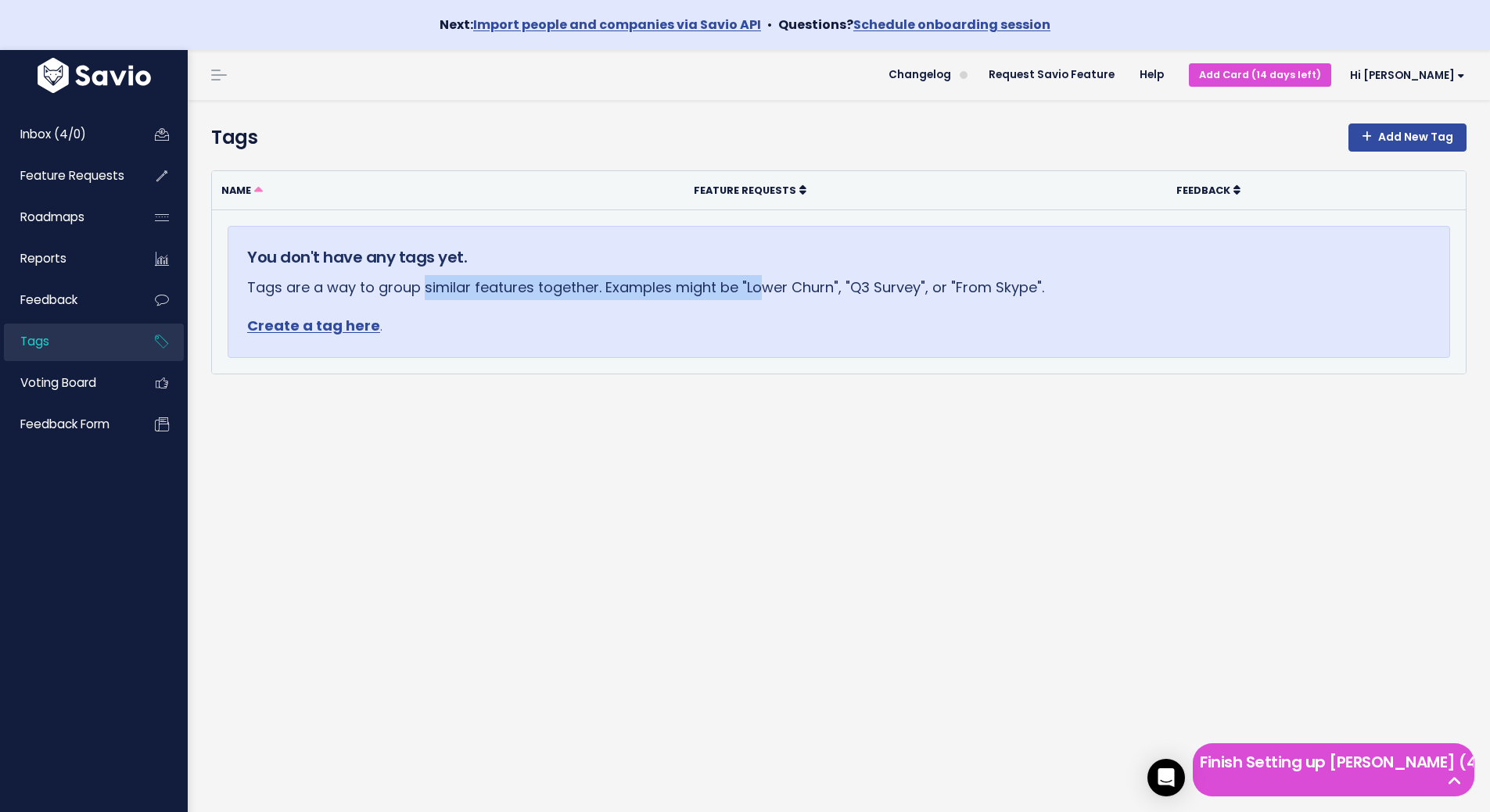
drag, startPoint x: 458, startPoint y: 286, endPoint x: 765, endPoint y: 286, distance: 307.0
click at [765, 286] on p "Tags are a way to group similar features together. Examples might be "Lower Chu…" at bounding box center [838, 287] width 1183 height 25
click at [685, 440] on div "Add New Tag Tags Name Feature Requests Feedback You don't have any tags yet. Ta…" at bounding box center [838, 481] width 1302 height 762
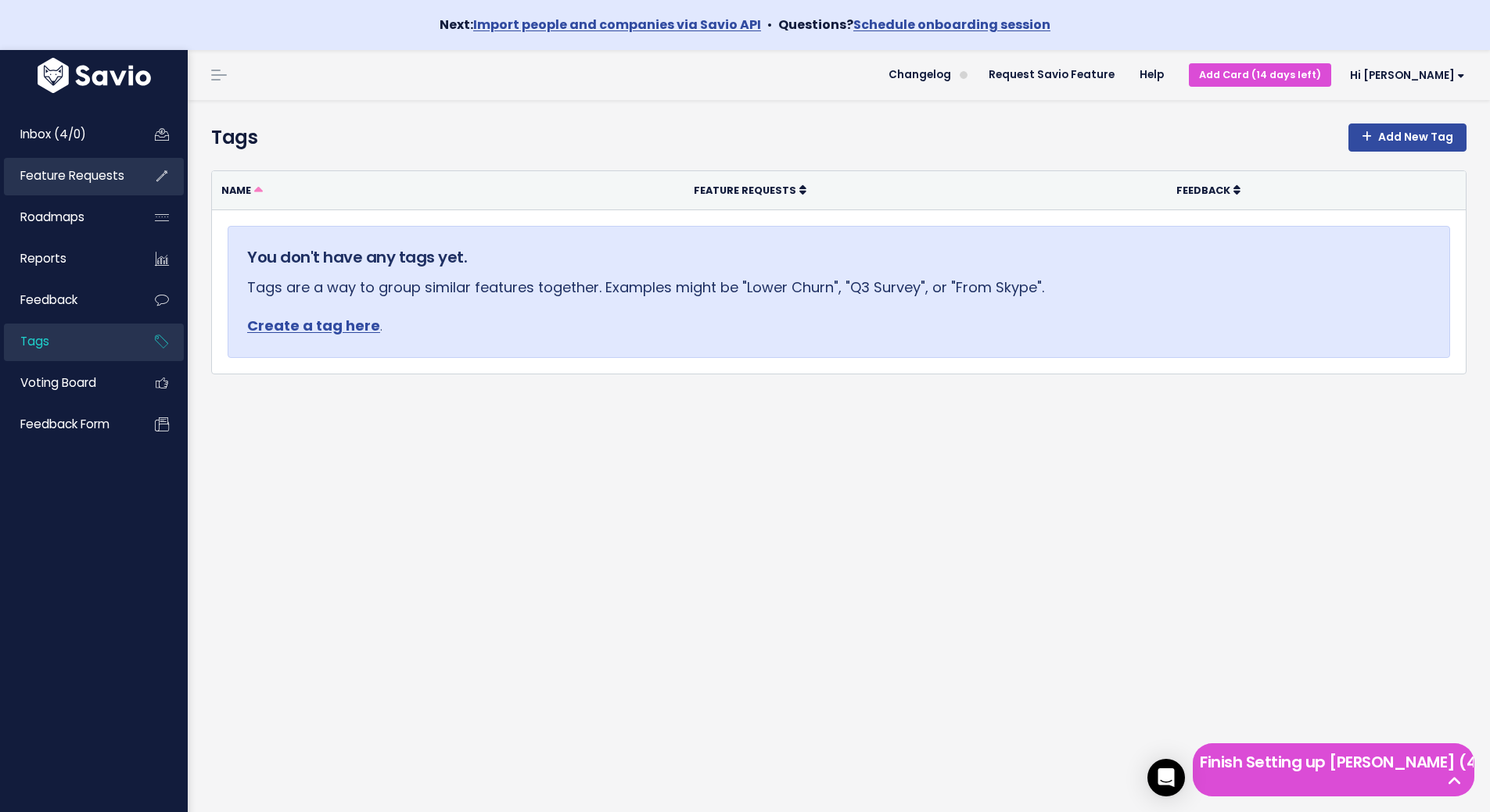
click at [66, 170] on span "Feature Requests" at bounding box center [72, 175] width 104 height 17
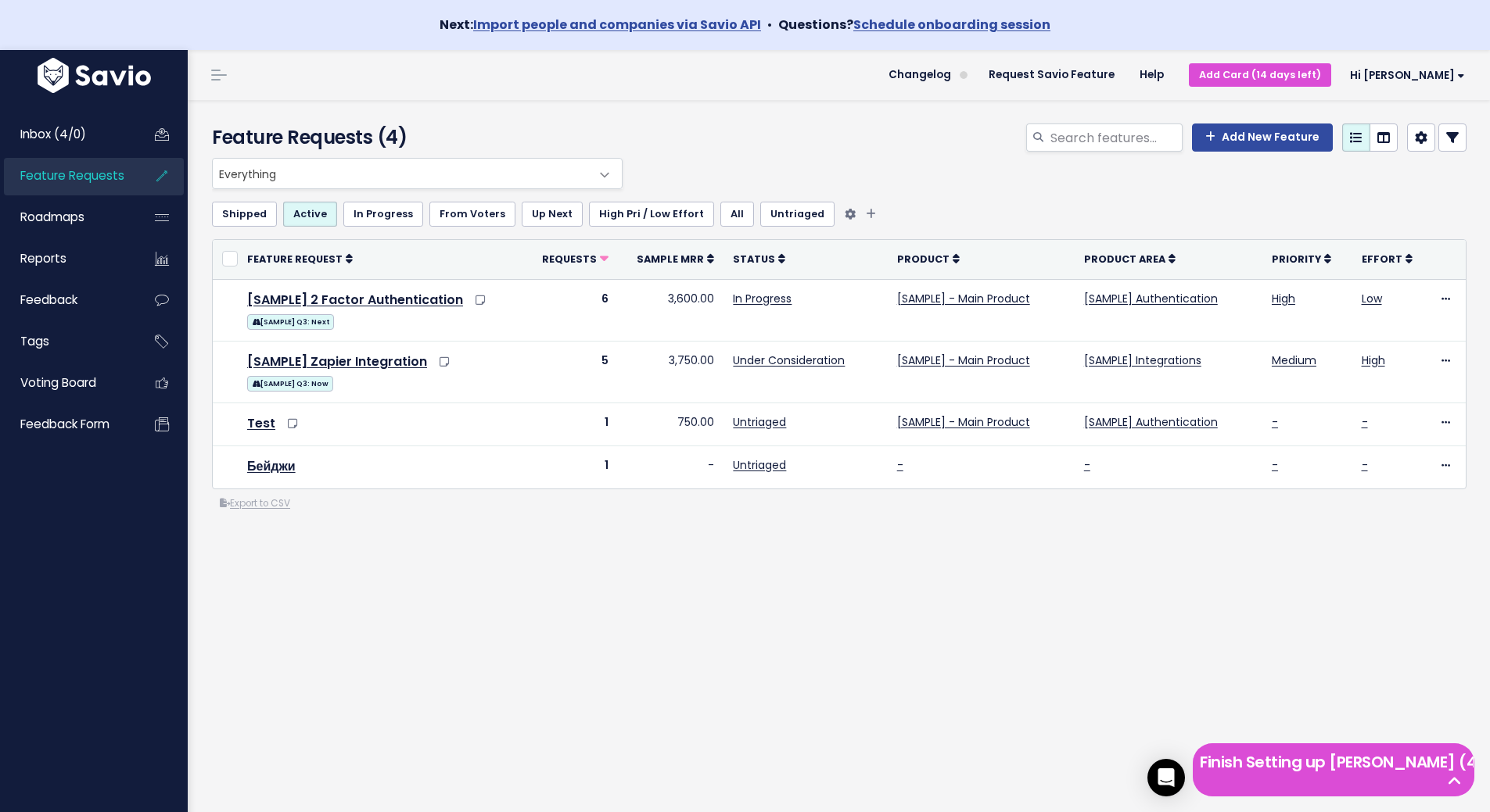
click at [471, 213] on link "From Voters" at bounding box center [472, 214] width 86 height 25
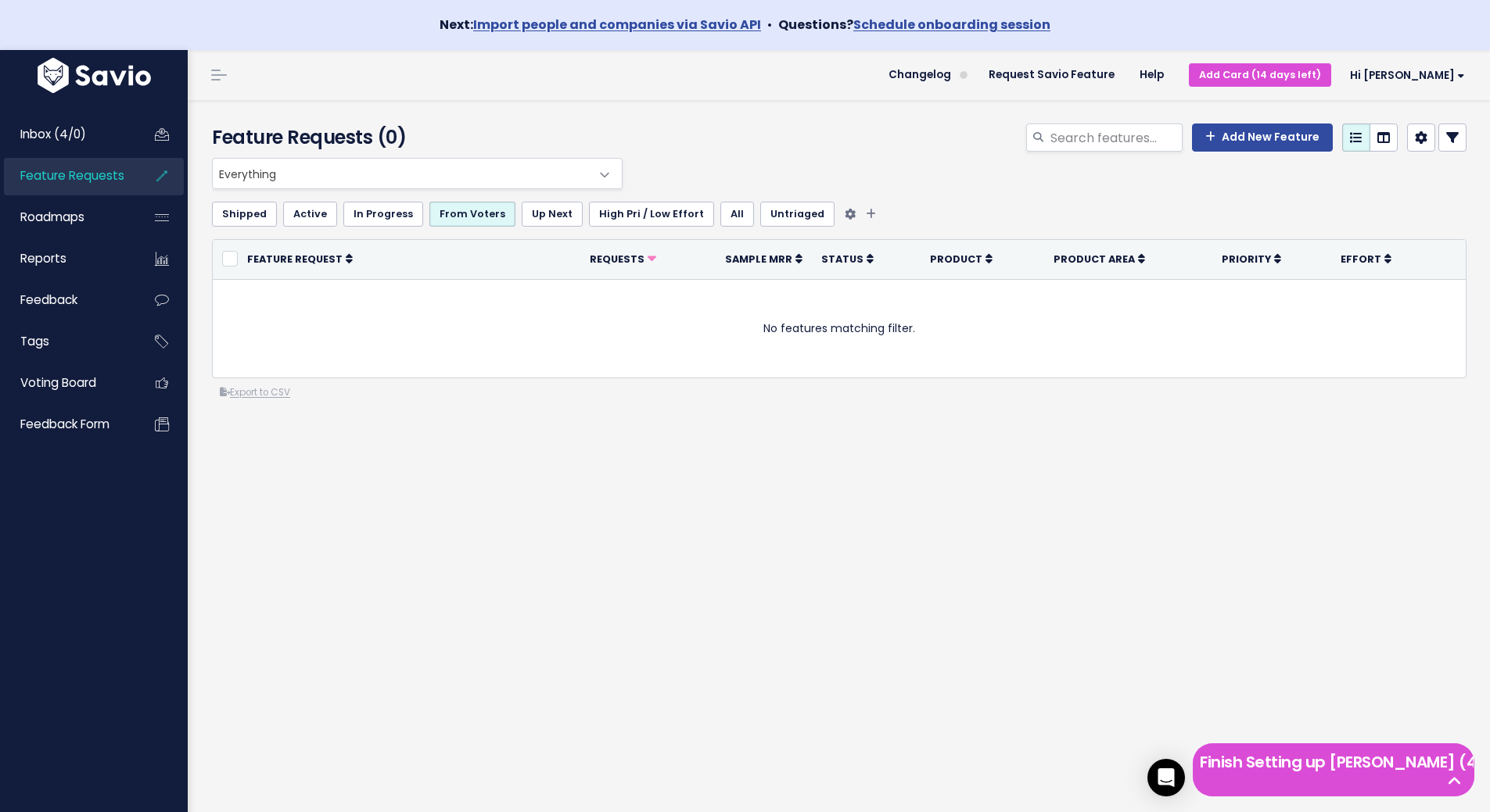
click at [533, 218] on link "Up Next" at bounding box center [552, 214] width 61 height 25
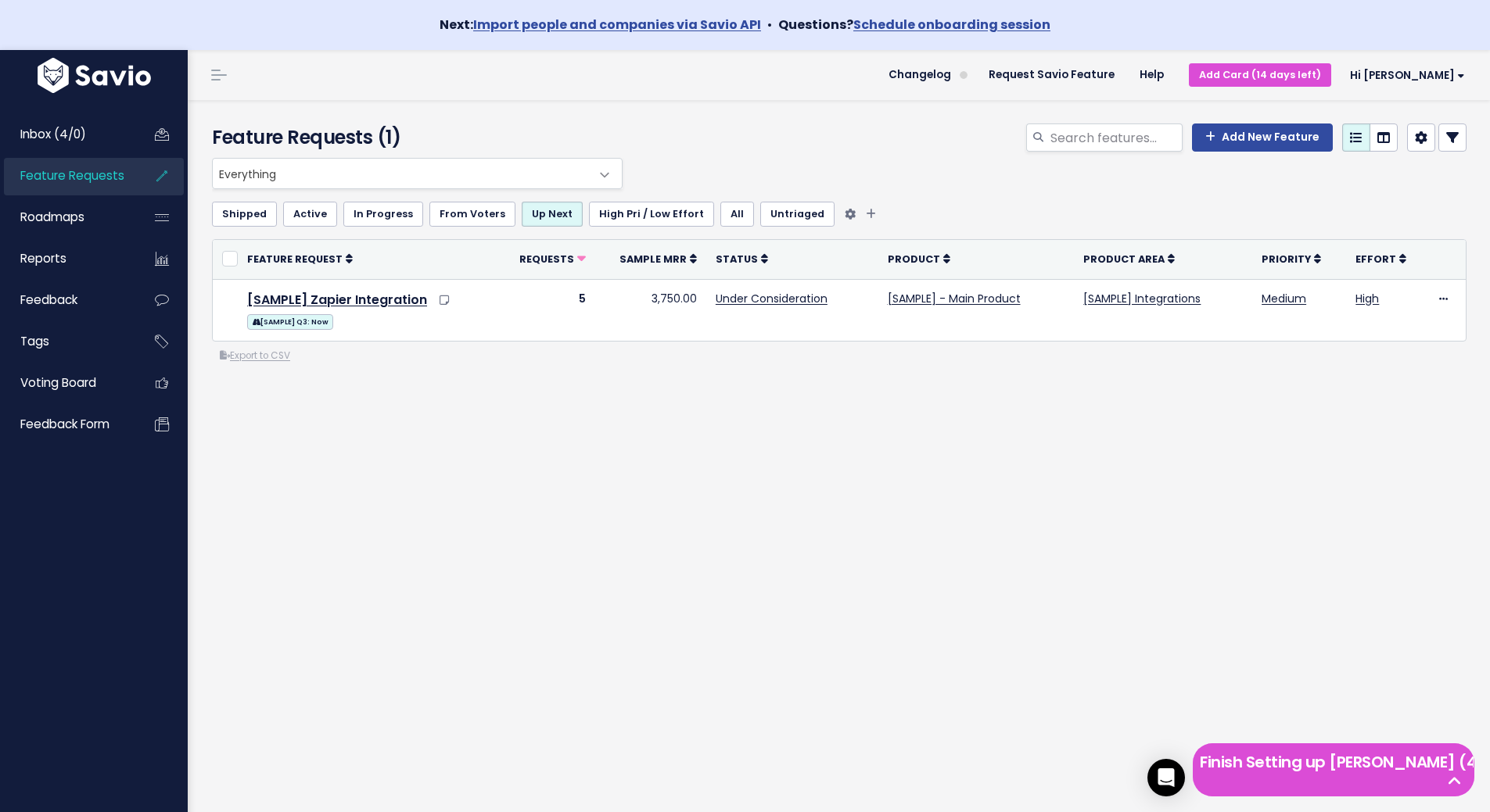
click at [623, 221] on link "High Pri / Low Effort" at bounding box center [651, 214] width 125 height 25
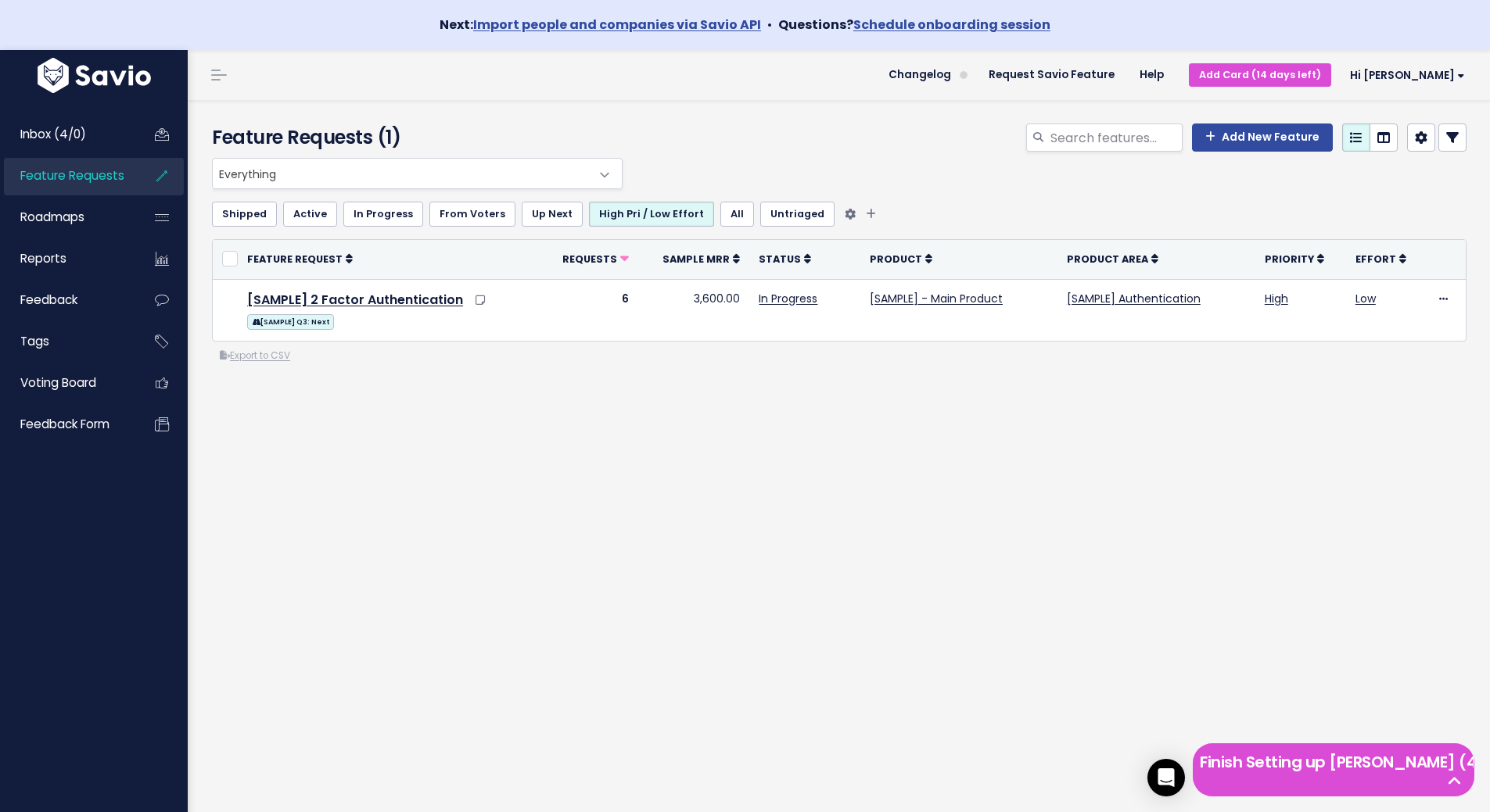
click at [730, 214] on link "All" at bounding box center [737, 214] width 34 height 25
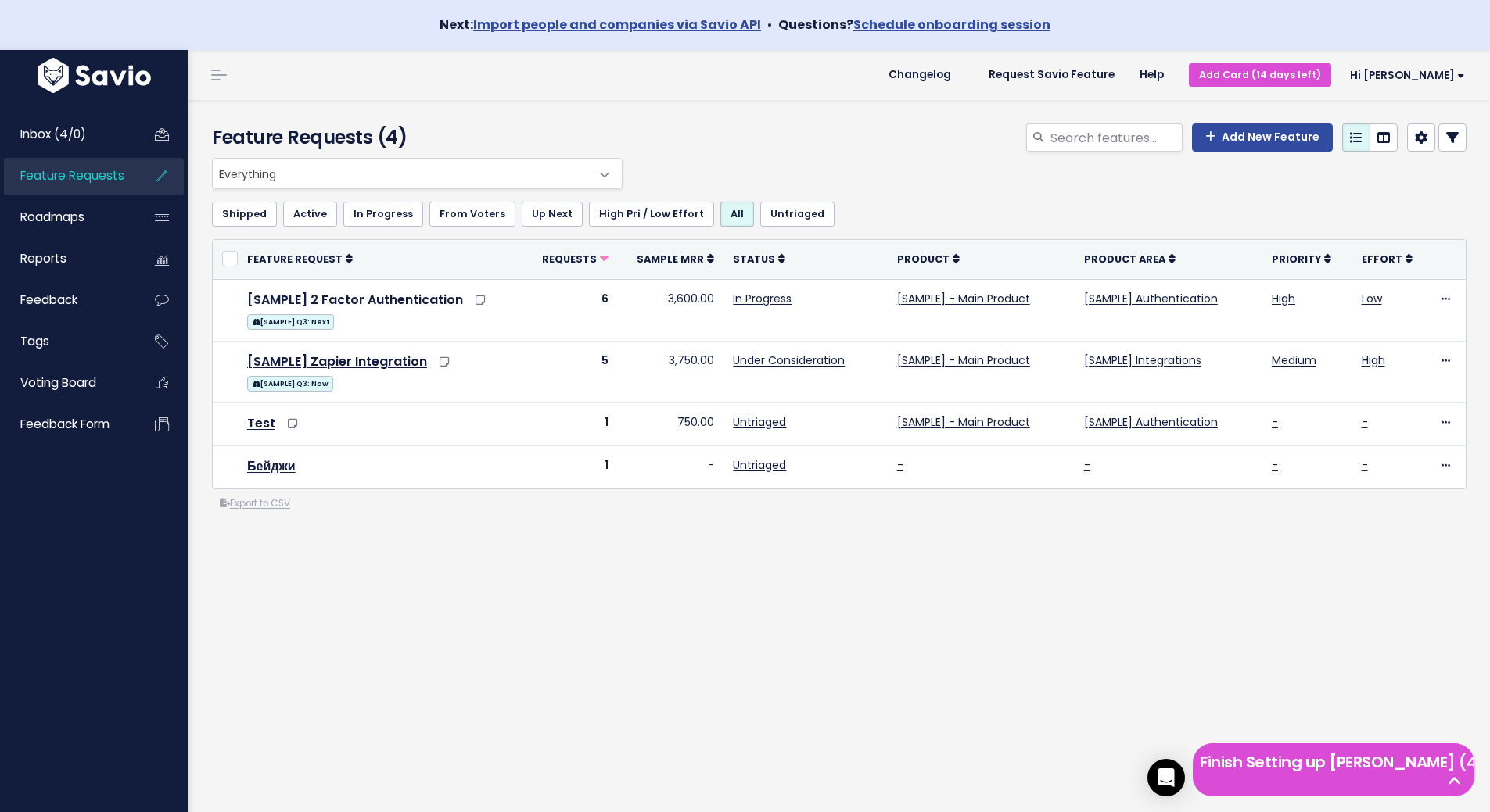
click at [763, 213] on link "Untriaged" at bounding box center [797, 214] width 74 height 25
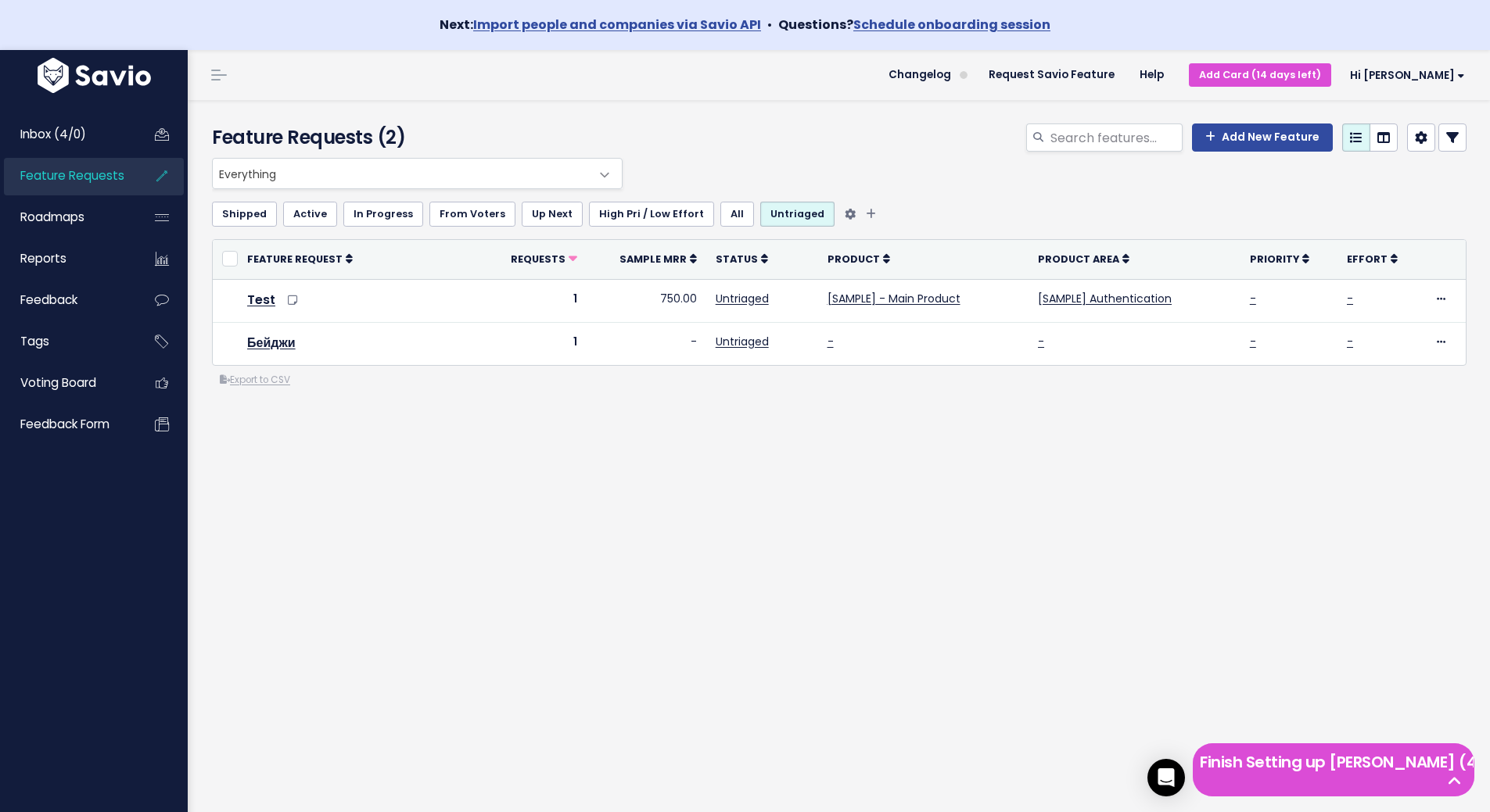
click at [305, 214] on link "Active" at bounding box center [310, 214] width 53 height 25
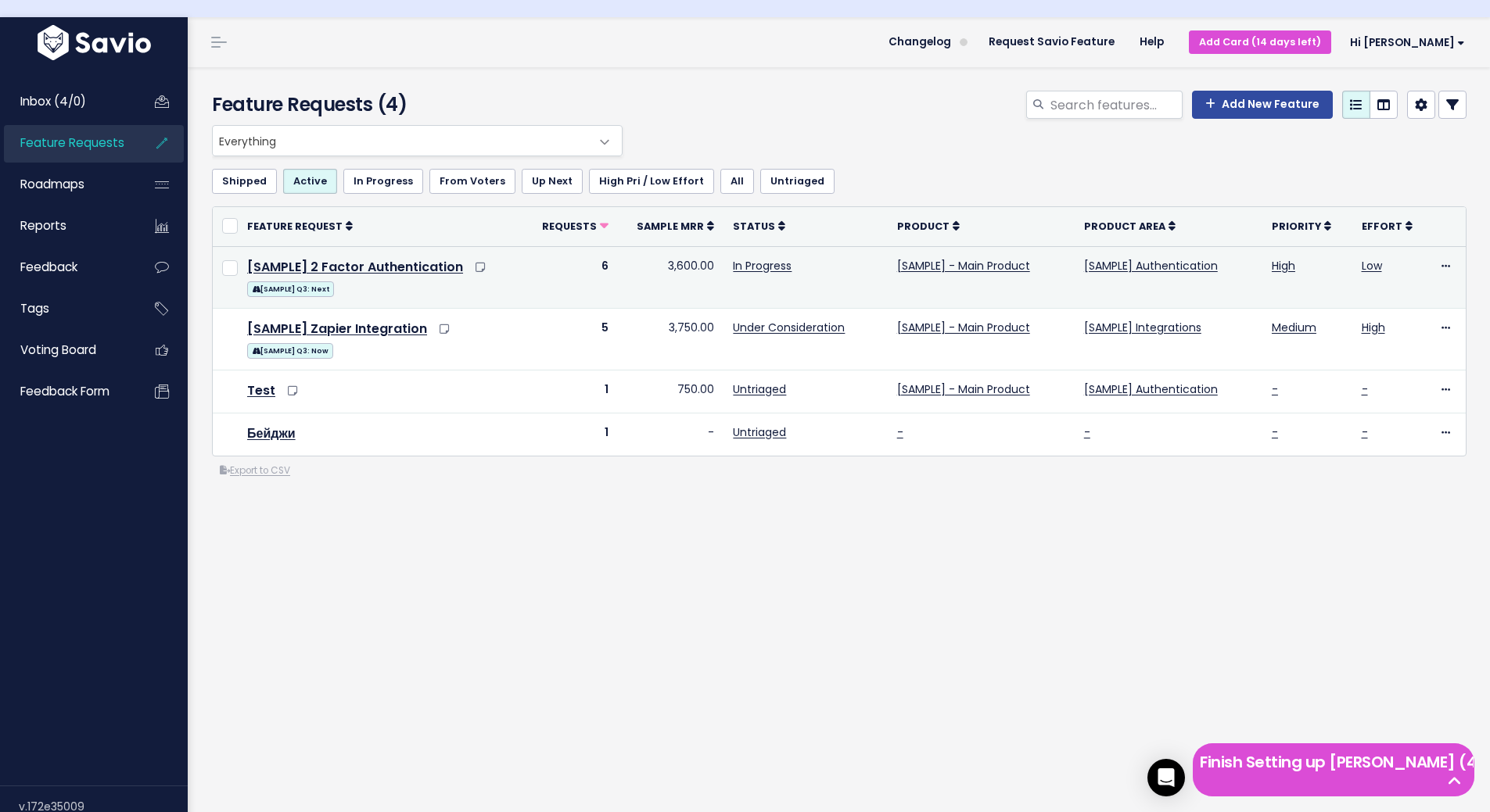
scroll to position [51, 0]
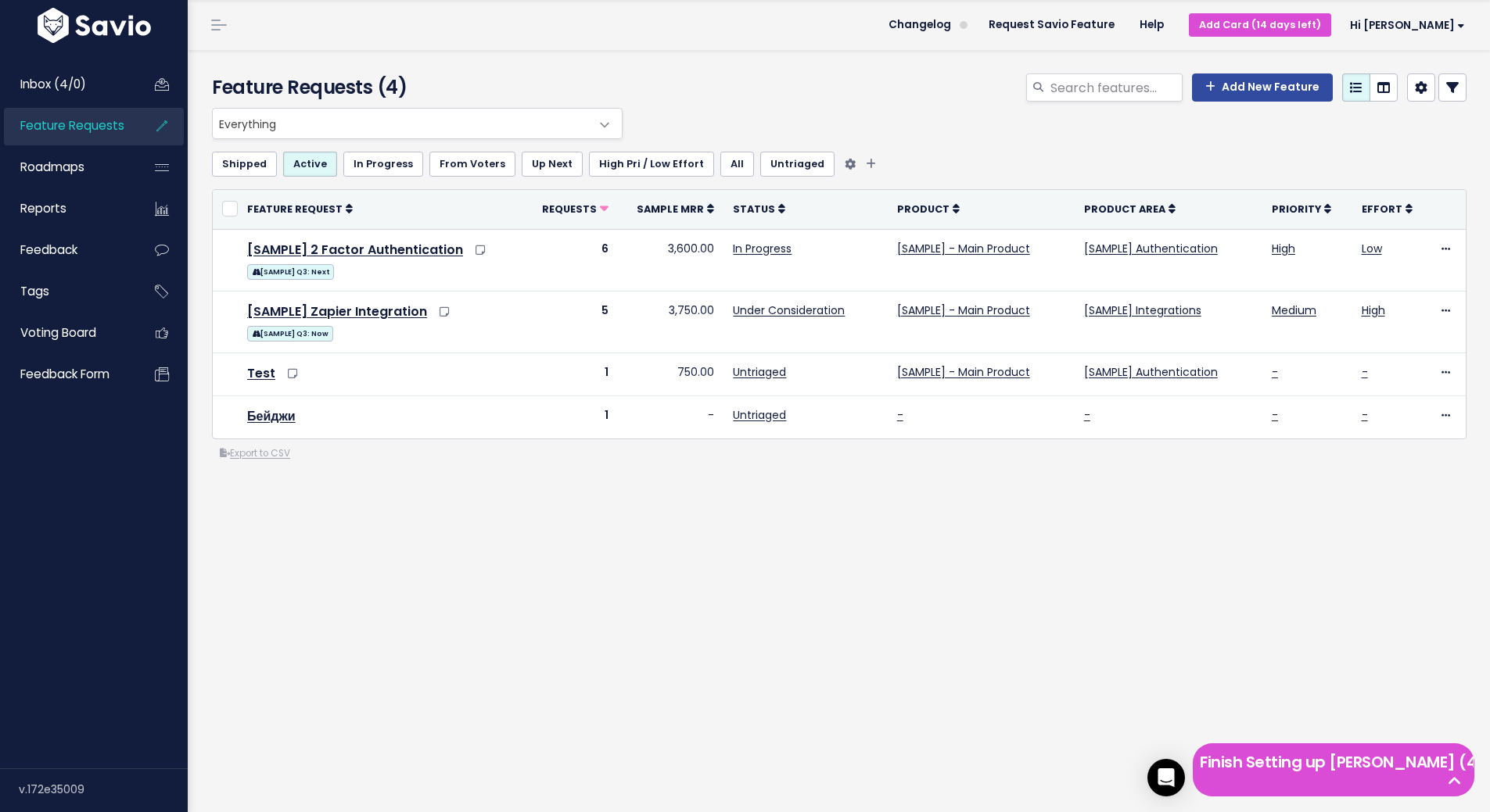
click at [386, 168] on link "In Progress" at bounding box center [383, 163] width 80 height 25
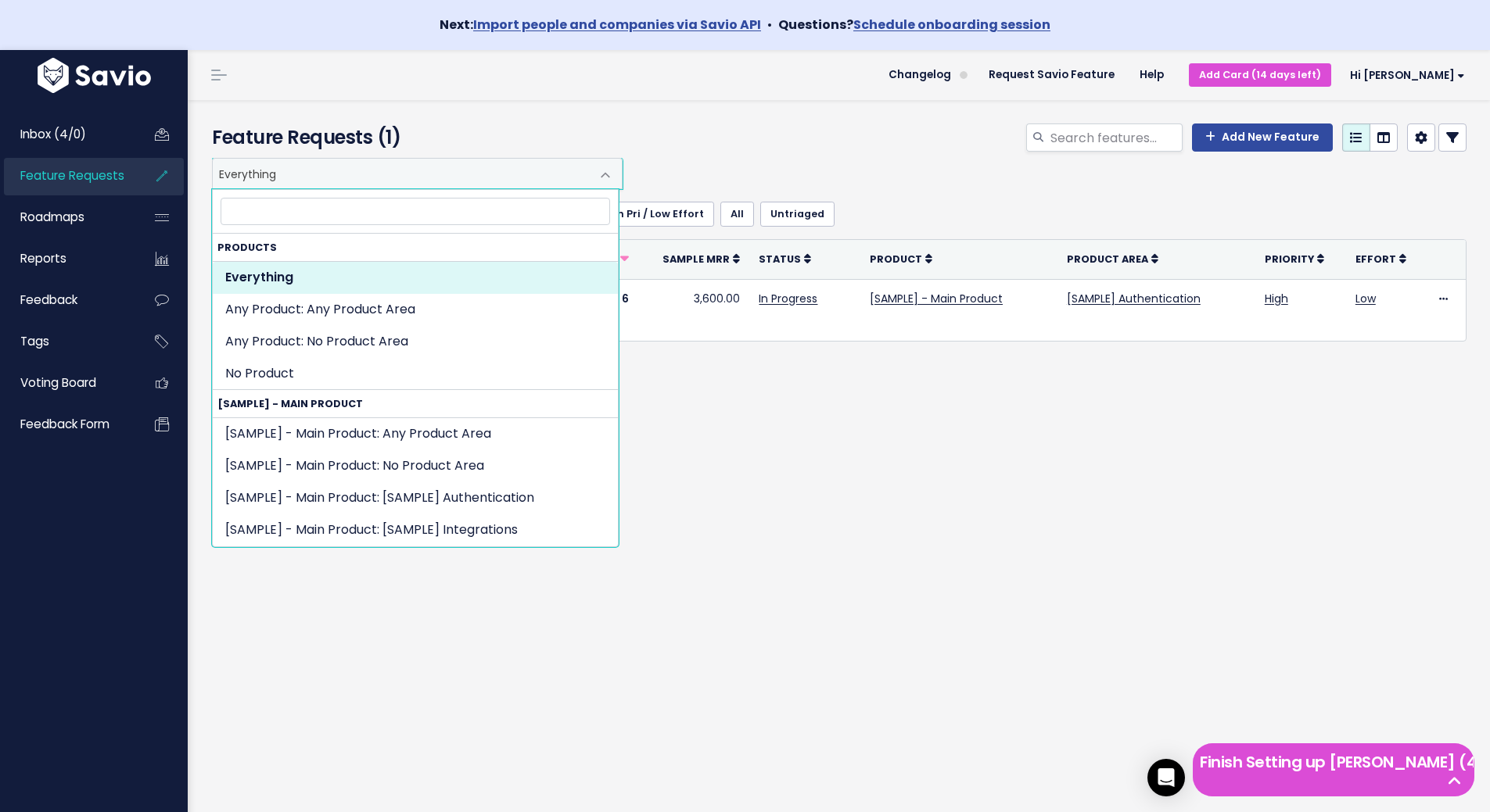
click at [320, 180] on span "Everything" at bounding box center [401, 173] width 377 height 30
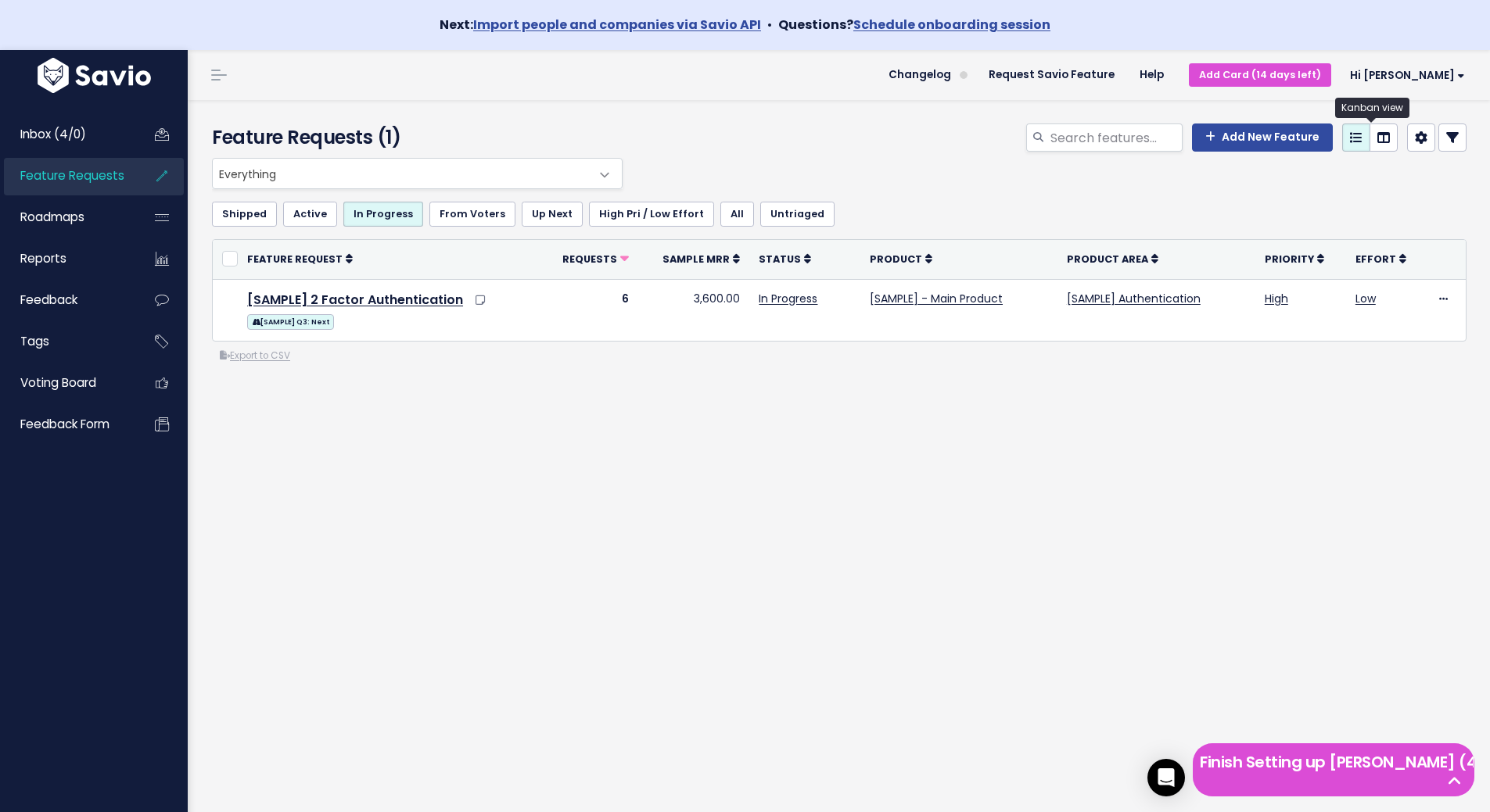
click at [1377, 143] on icon at bounding box center [1383, 138] width 13 height 13
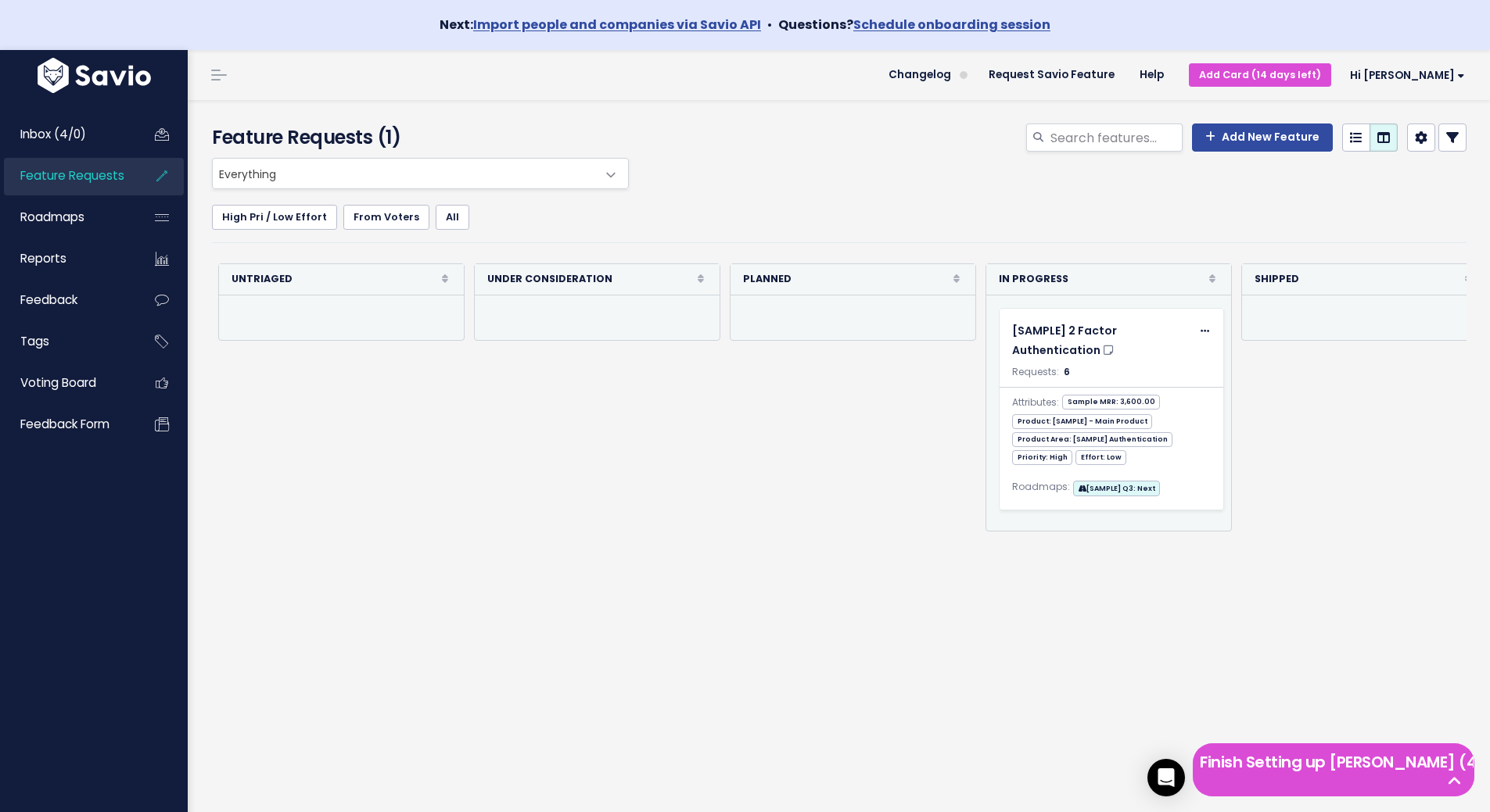
click at [1328, 310] on div at bounding box center [1366, 318] width 225 height 20
click at [1415, 139] on icon at bounding box center [1421, 138] width 13 height 13
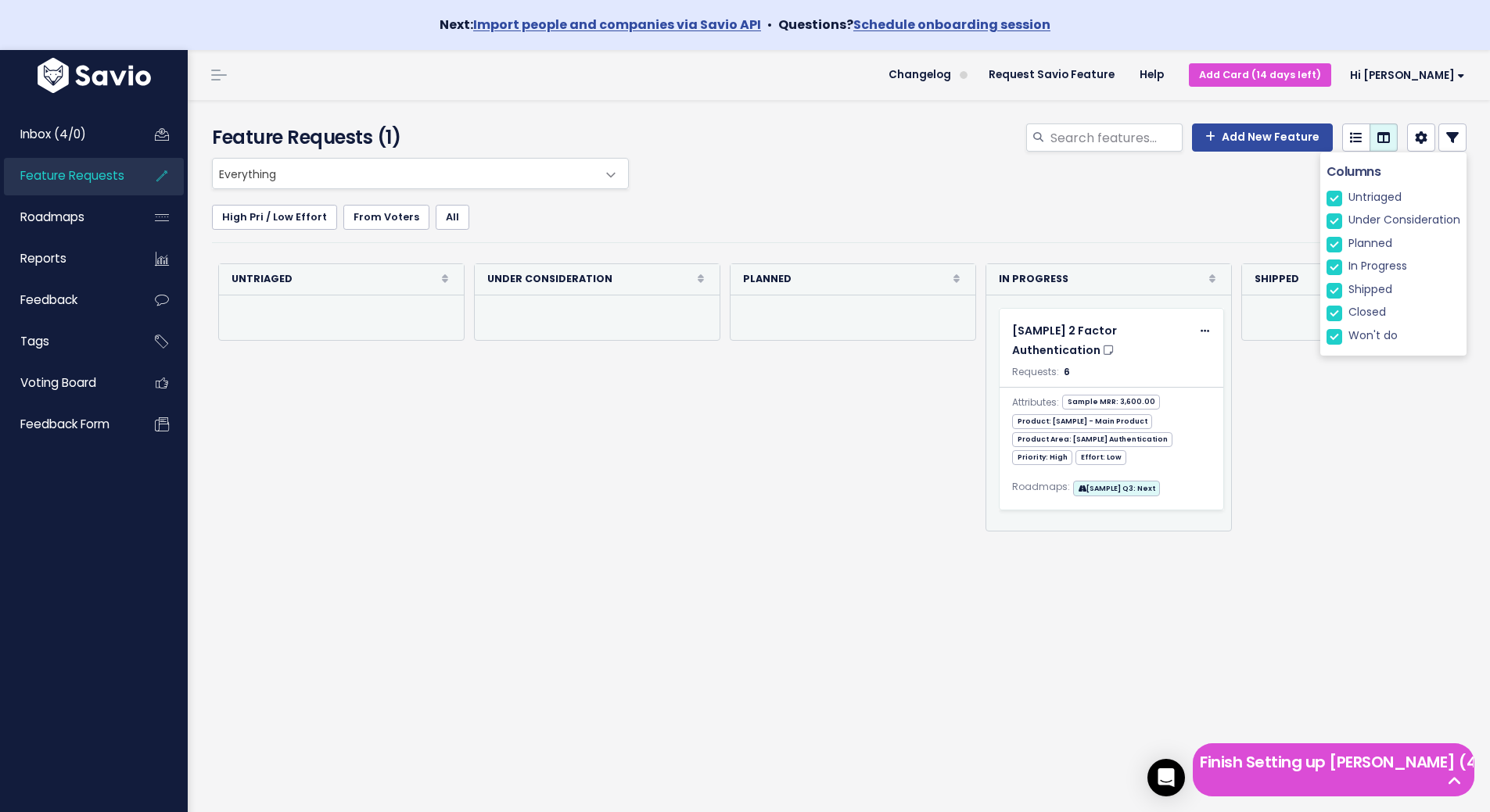
click at [1356, 386] on div "Re-sorting cards... Untriaged Rank Requests (Low => High) Requests (High => Low…" at bounding box center [1106, 397] width 1787 height 267
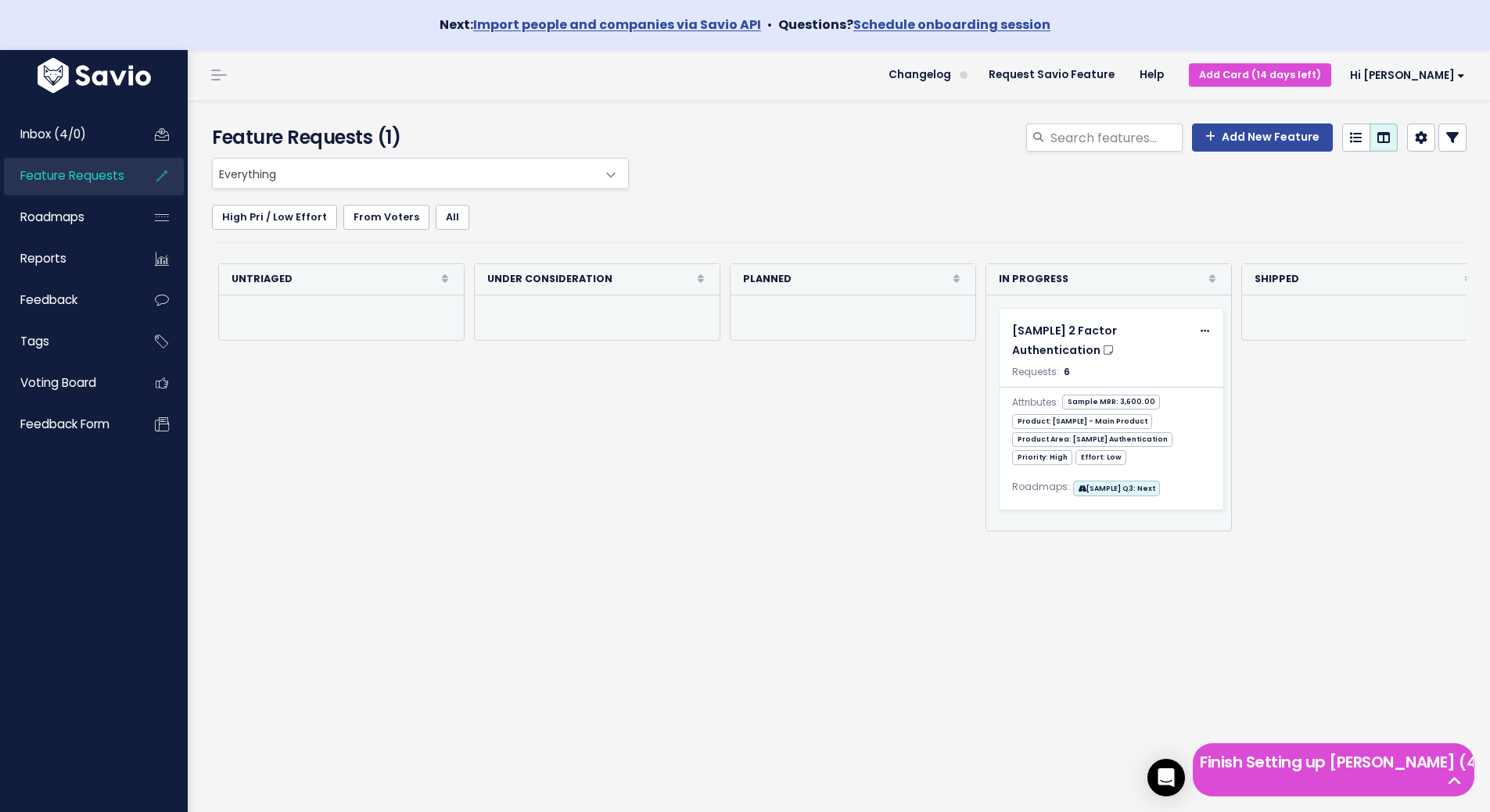
click at [1445, 143] on icon at bounding box center [1451, 138] width 13 height 13
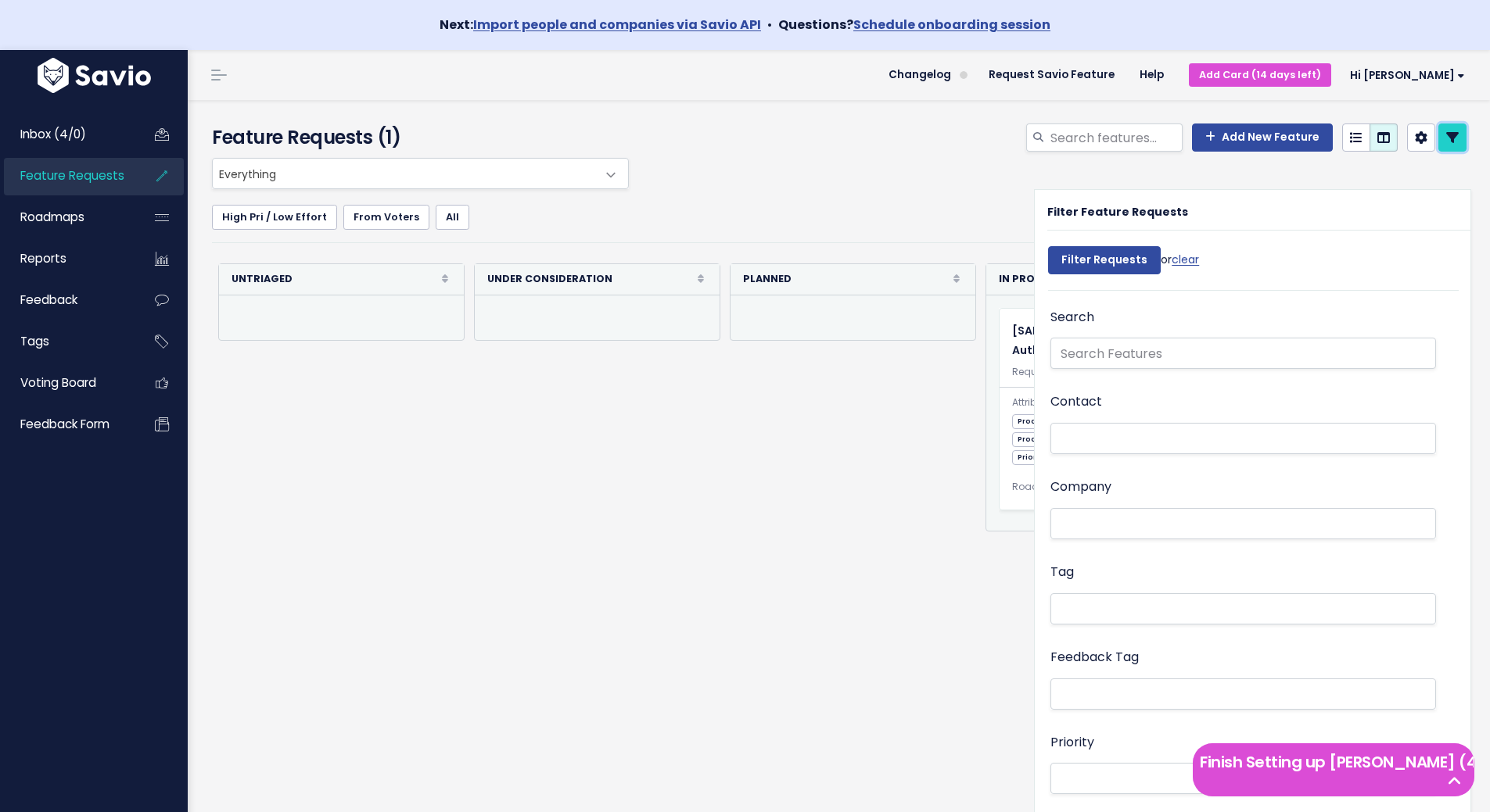
scroll to position [78, 0]
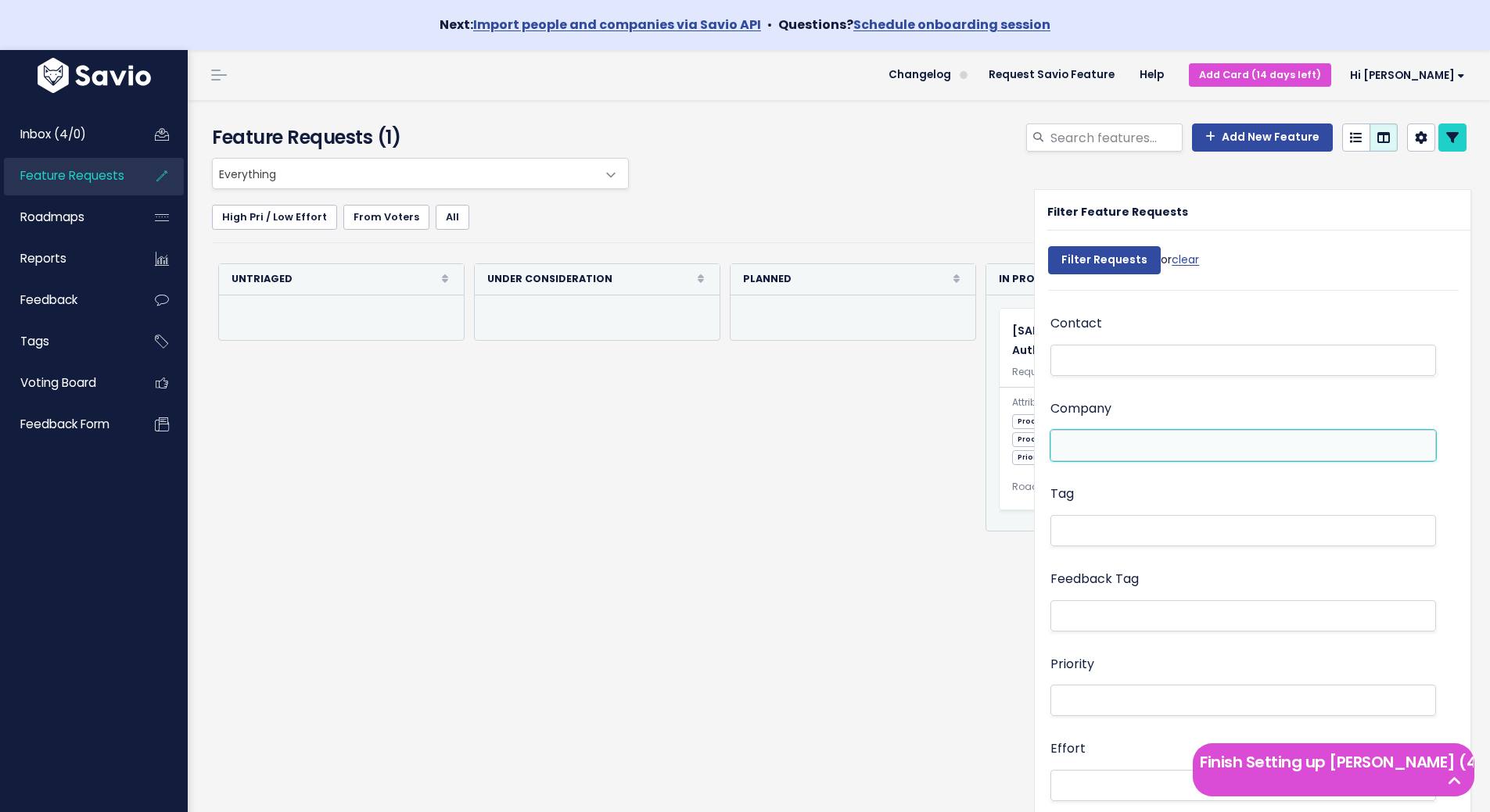
click at [1296, 444] on li at bounding box center [1239, 446] width 370 height 17
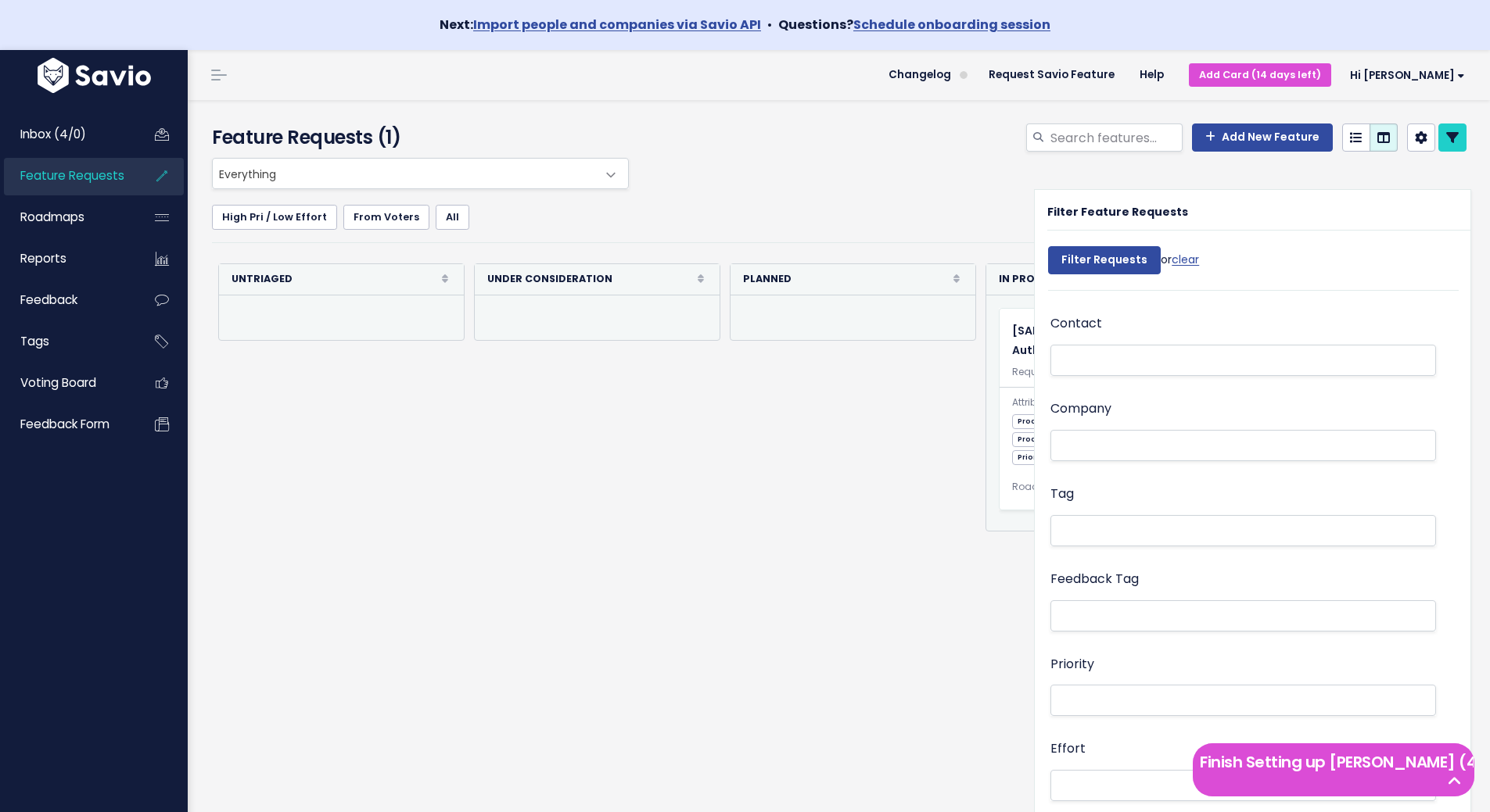
click at [1176, 592] on div "Feedback Tag" at bounding box center [1242, 601] width 385 height 66
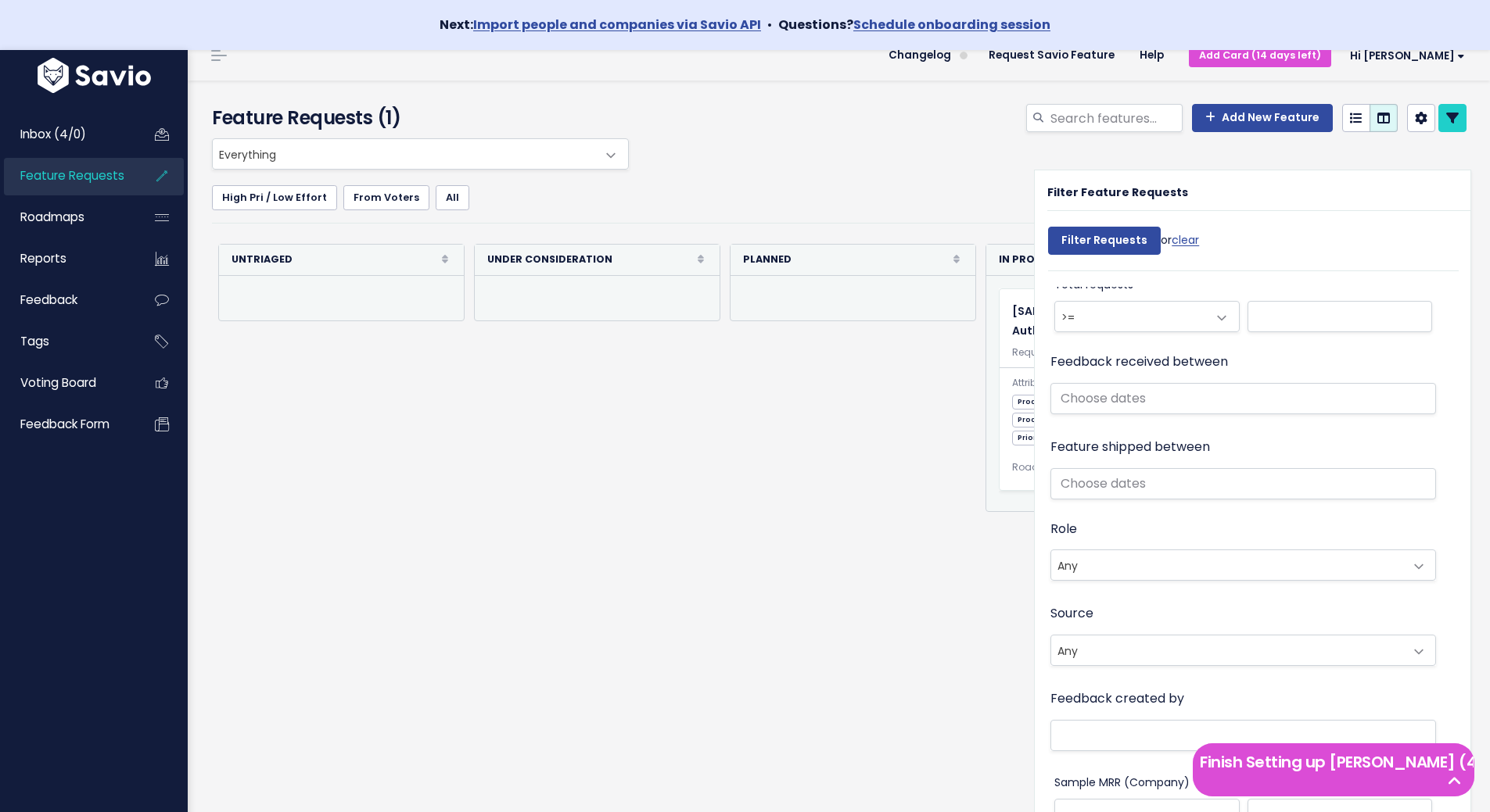
scroll to position [32, 0]
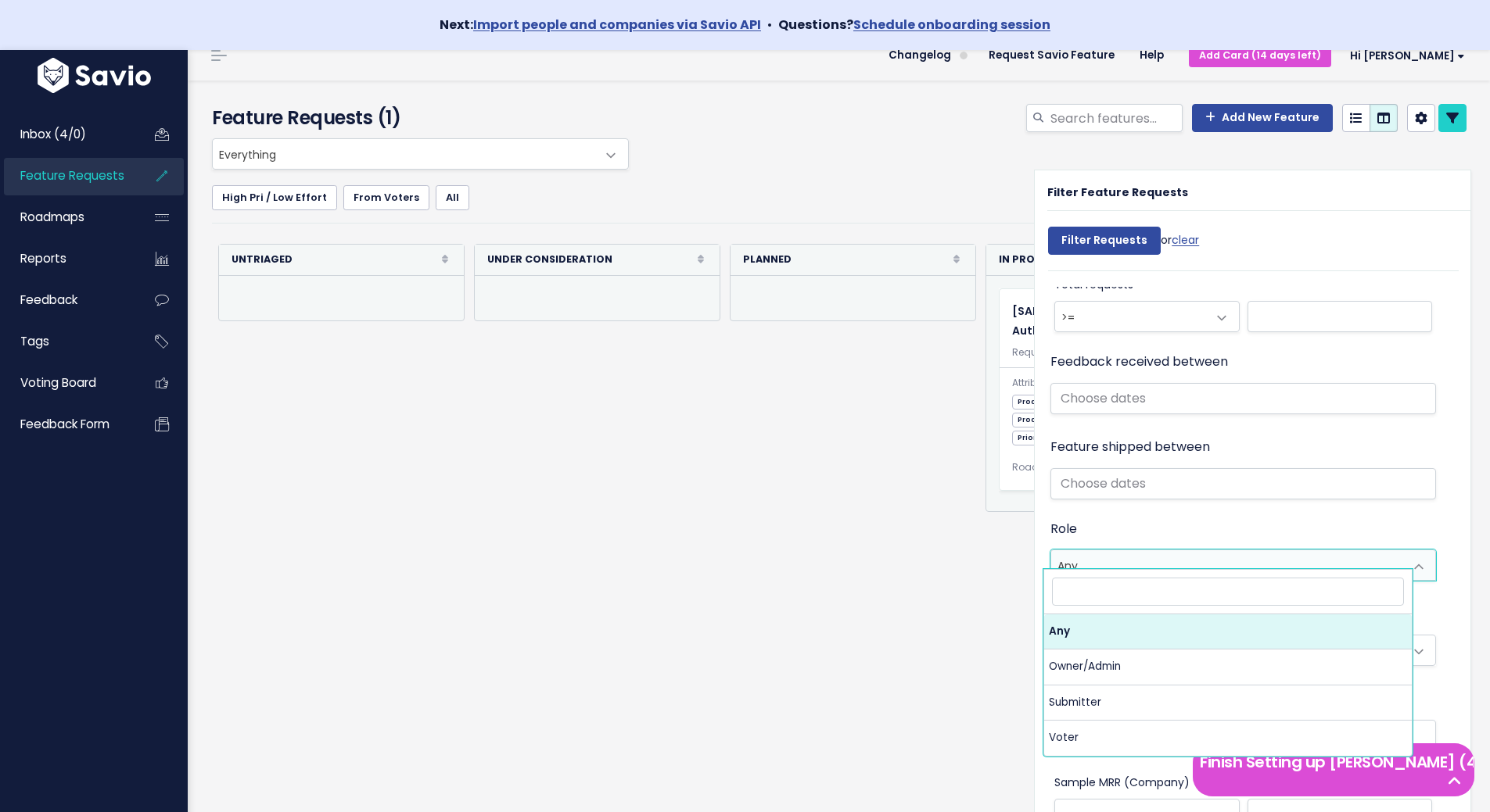
click at [1271, 564] on span "Any" at bounding box center [1227, 565] width 353 height 30
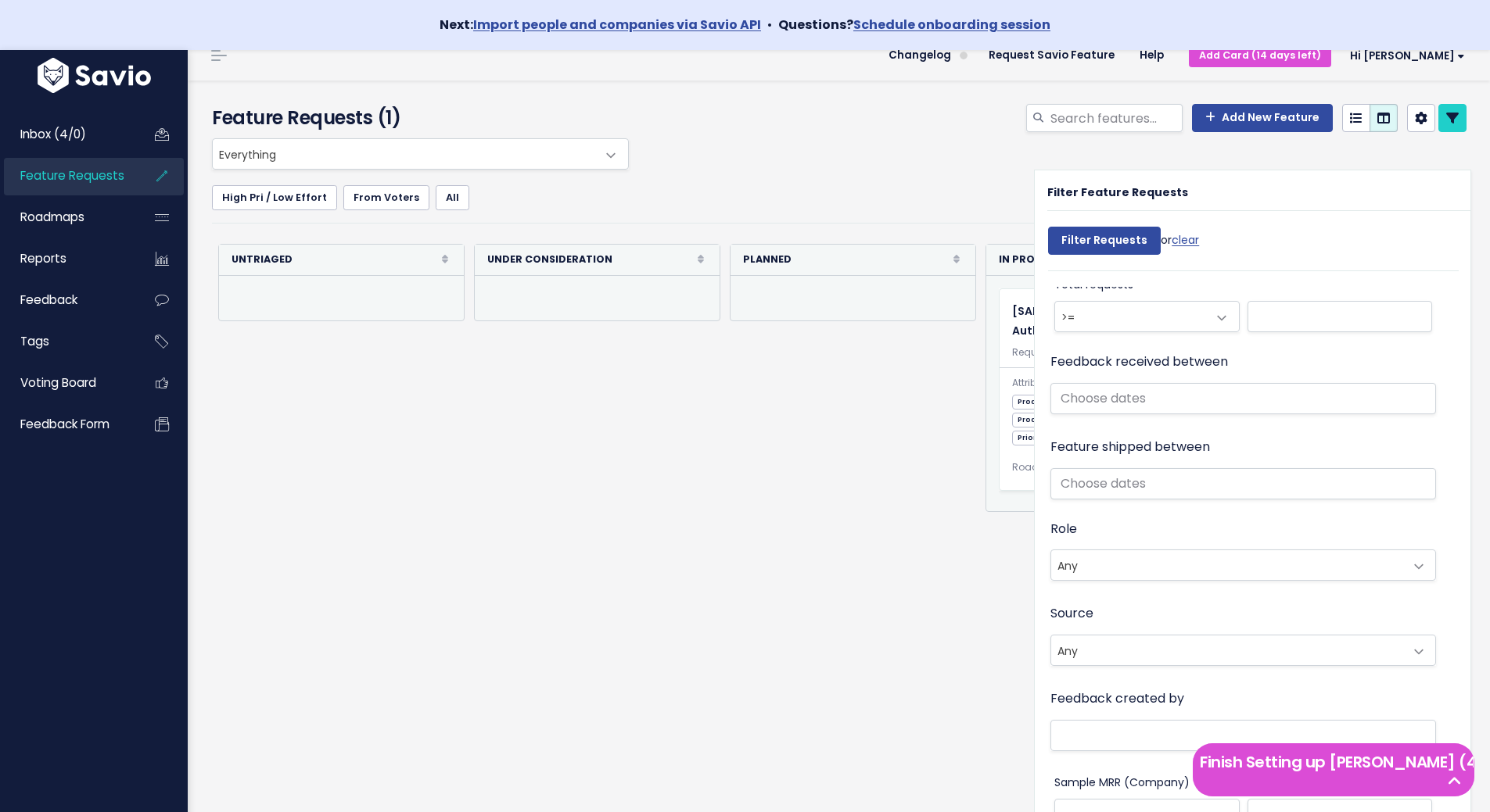
click at [1299, 526] on div "Role Any Owner/Admin Submitter Voter Any" at bounding box center [1242, 551] width 385 height 66
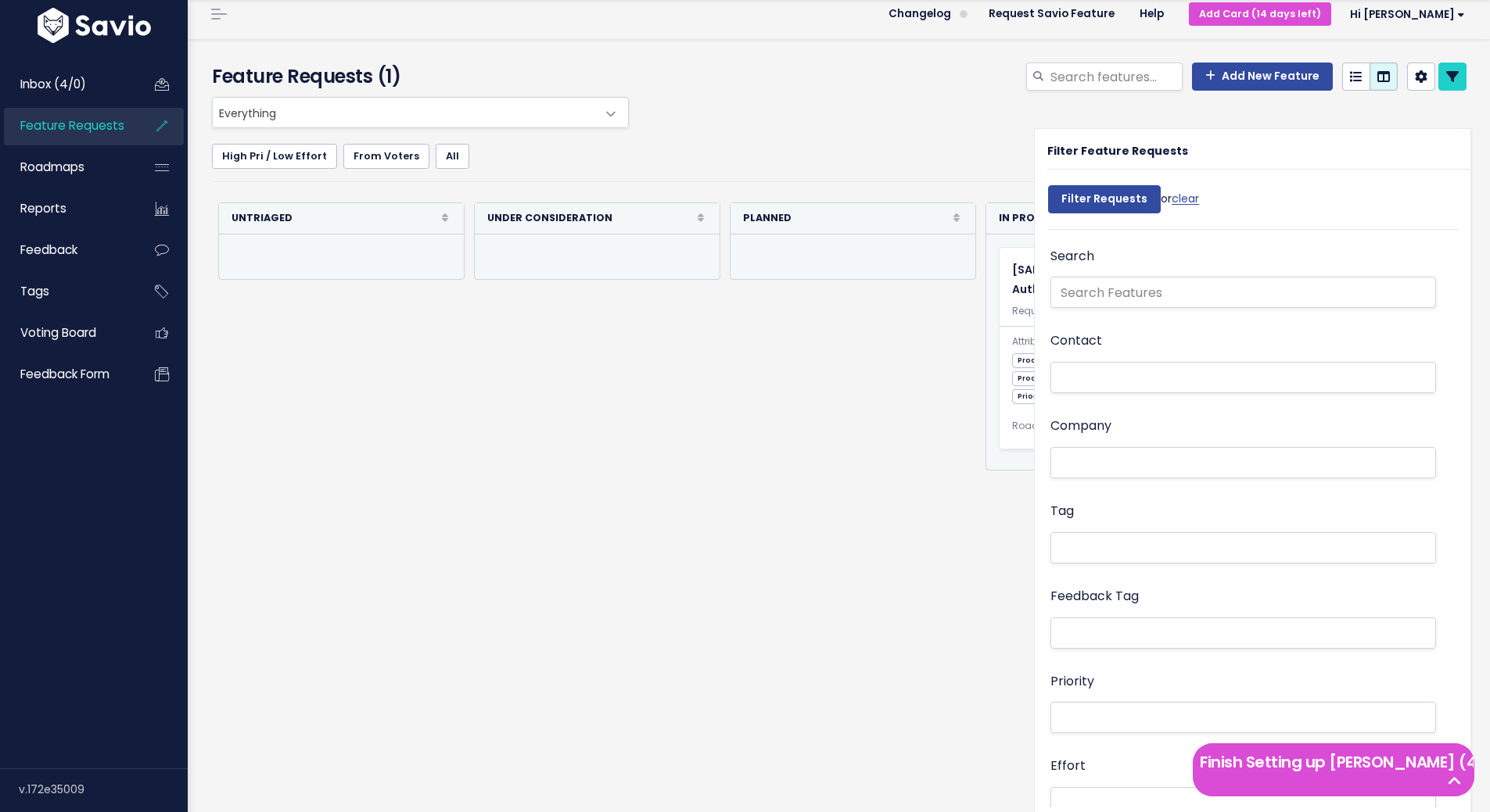
scroll to position [0, 0]
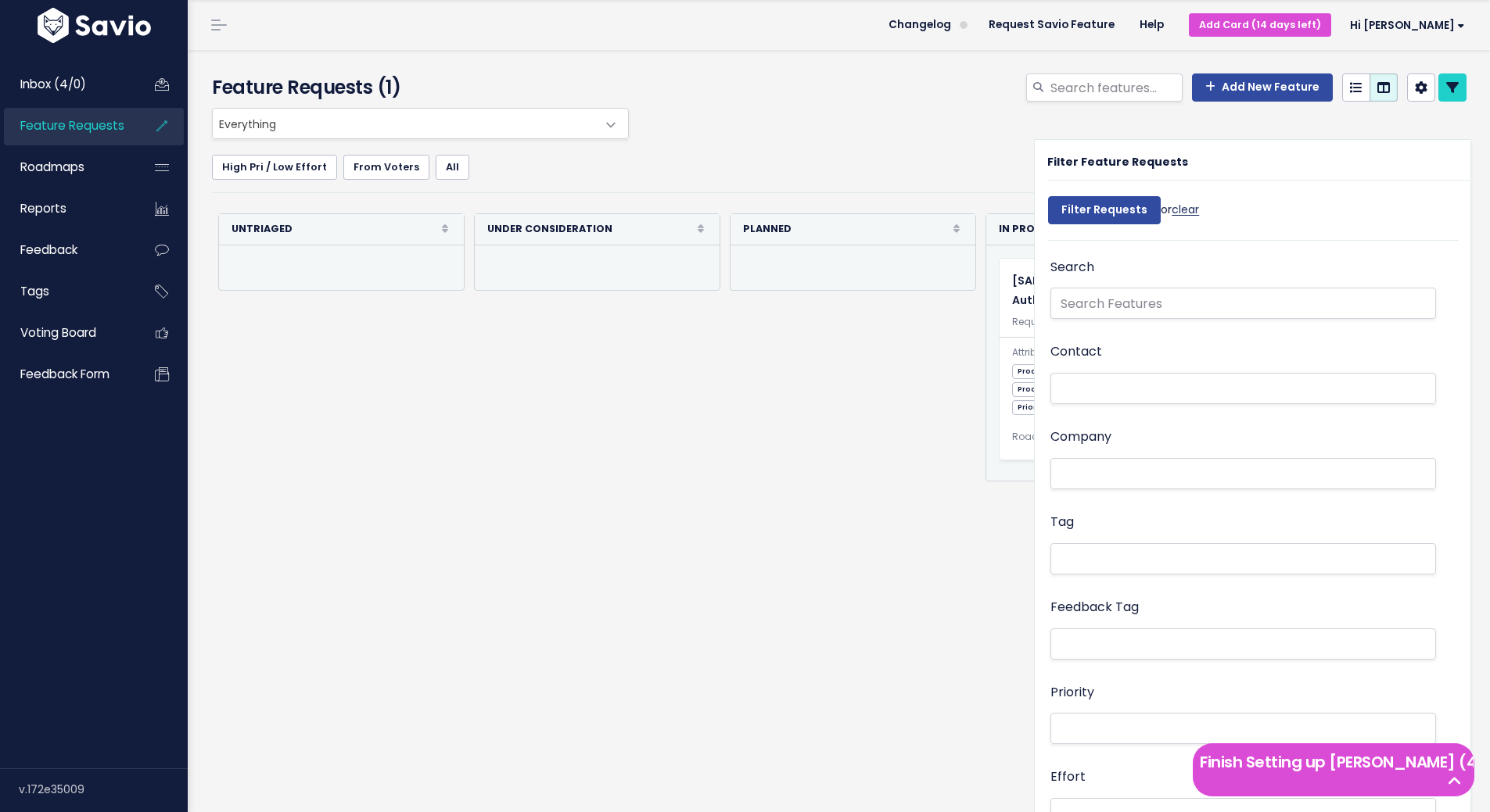
click at [1182, 210] on link "clear" at bounding box center [1185, 210] width 28 height 16
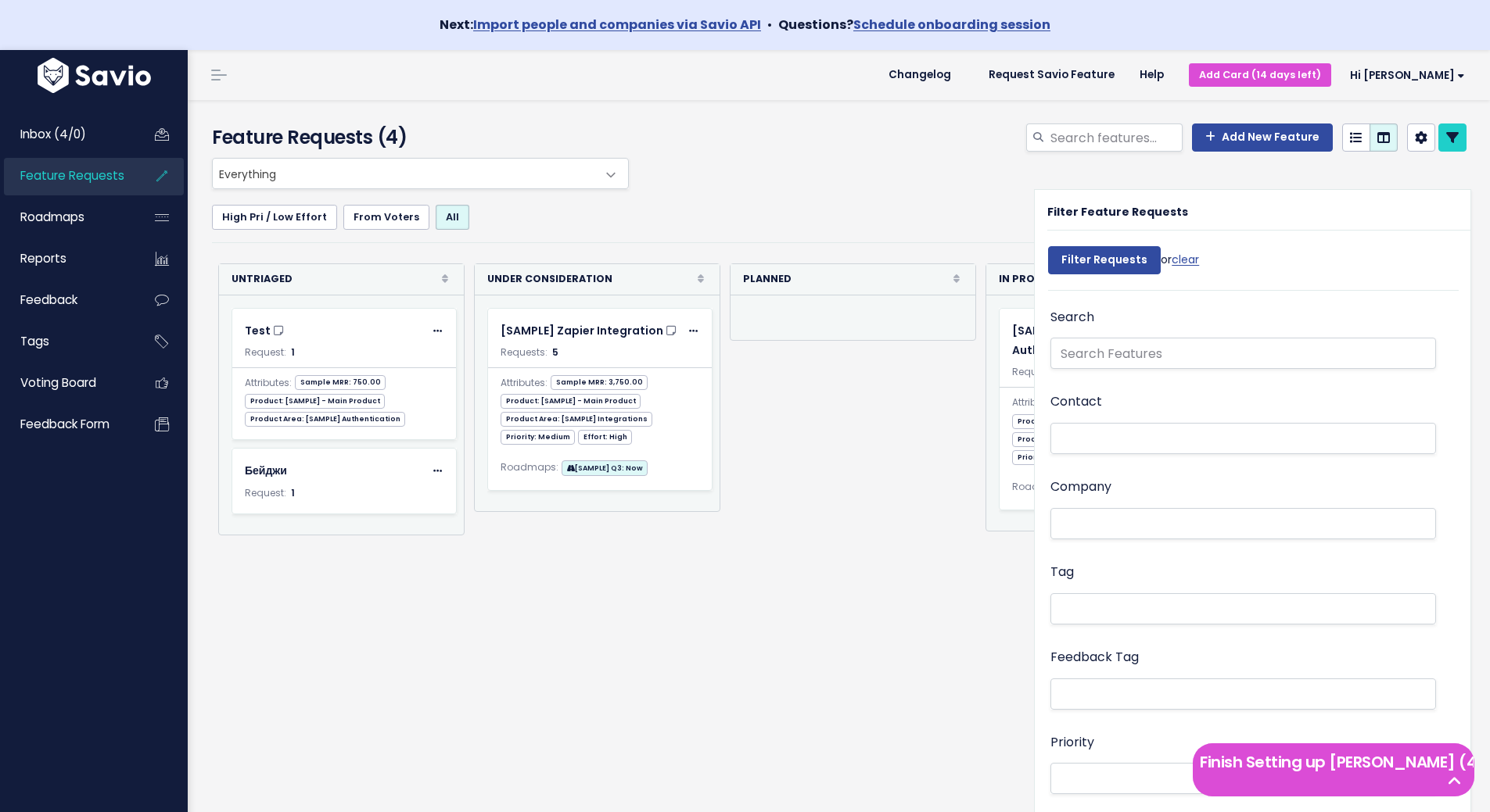
select select
click at [870, 165] on div "Everything Any Product: Any Product Area Any Product: No Product Area No Produc…" at bounding box center [844, 173] width 1273 height 32
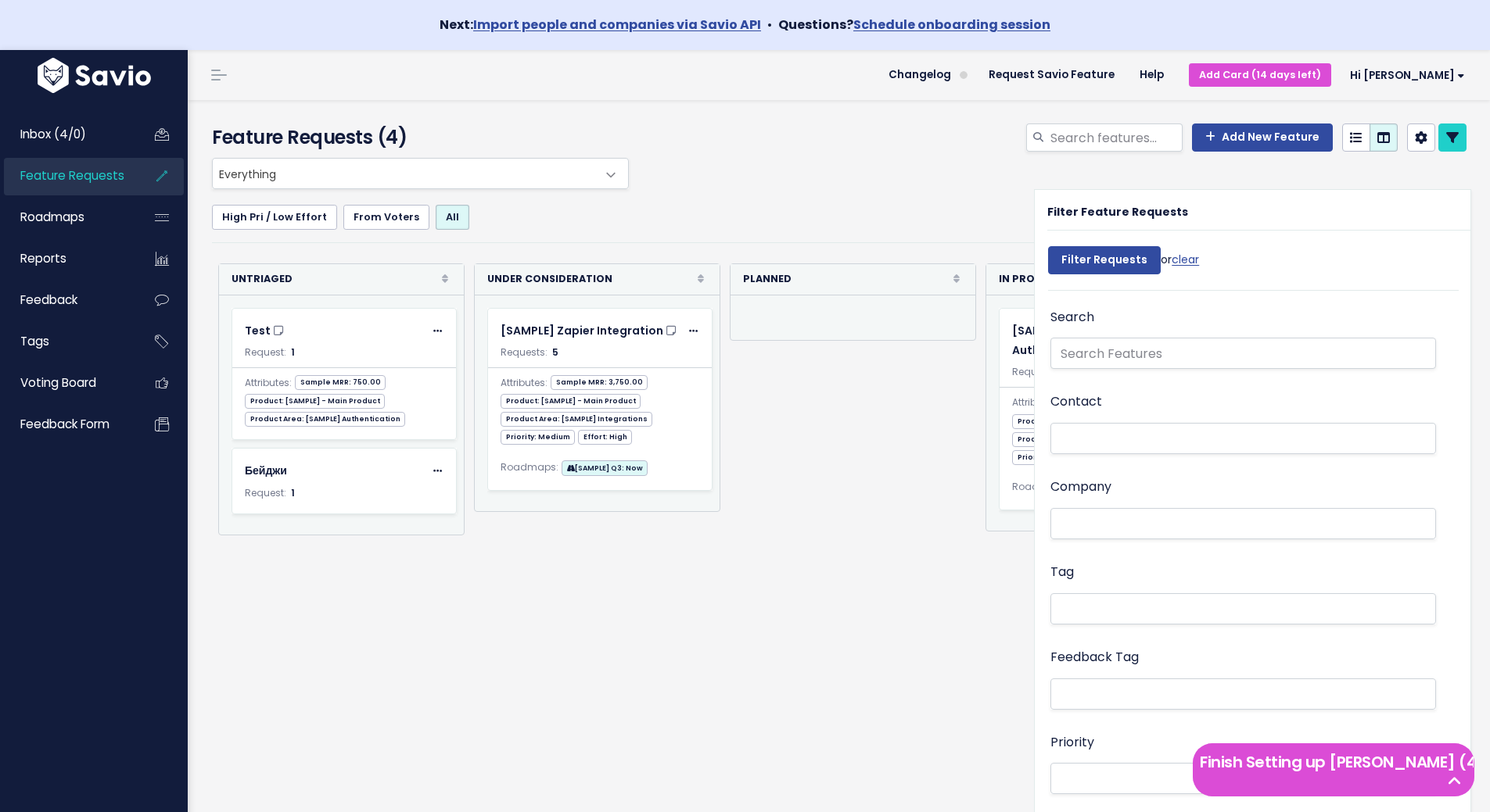
click at [896, 147] on div "Add New Feature Columns Untriaged Under Consideration Planned In Progress Shipp…" at bounding box center [1052, 141] width 852 height 35
click at [55, 392] on link "Voting Board" at bounding box center [66, 383] width 126 height 36
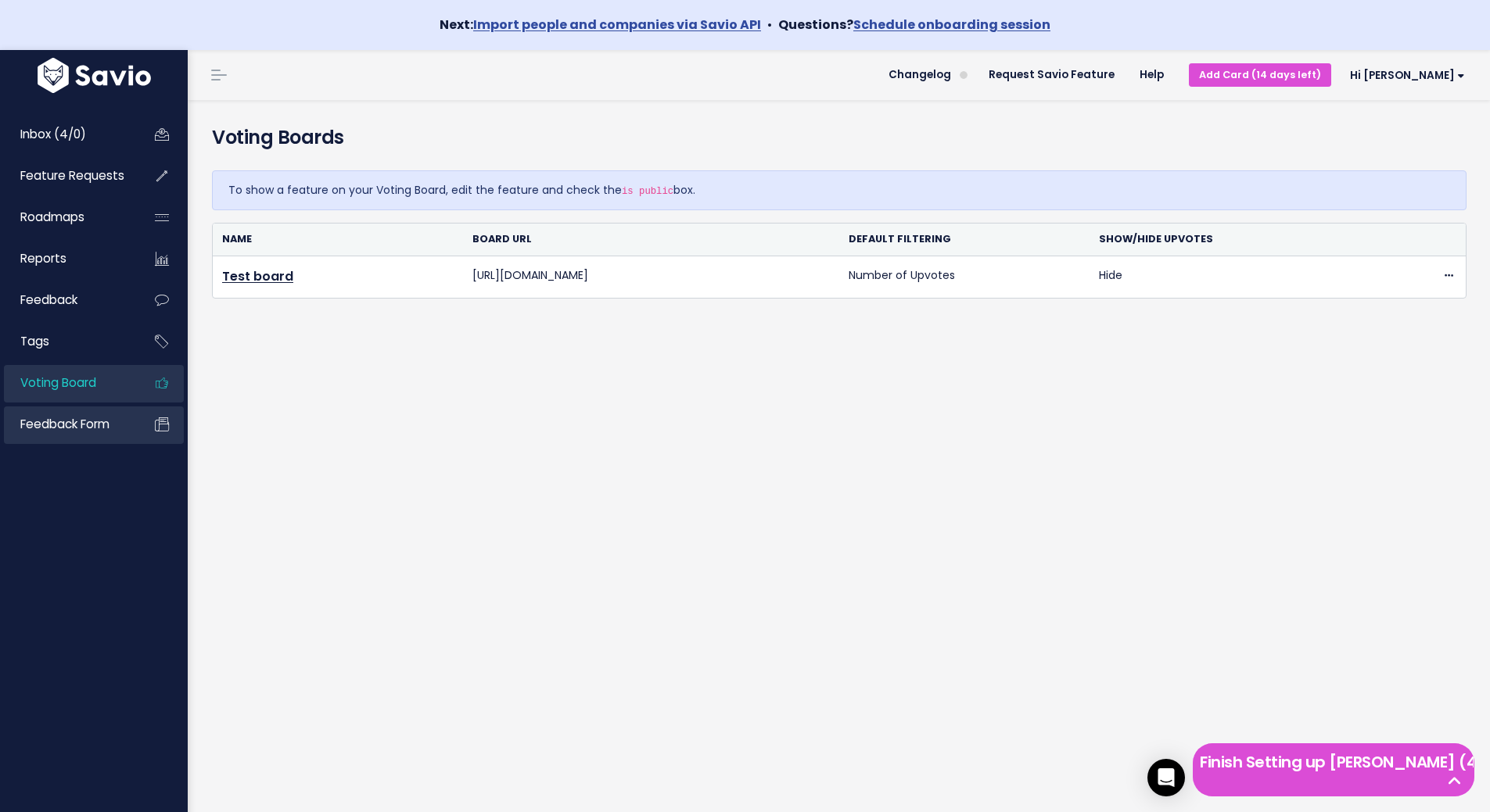
click at [53, 434] on link "Feedback form" at bounding box center [66, 424] width 126 height 36
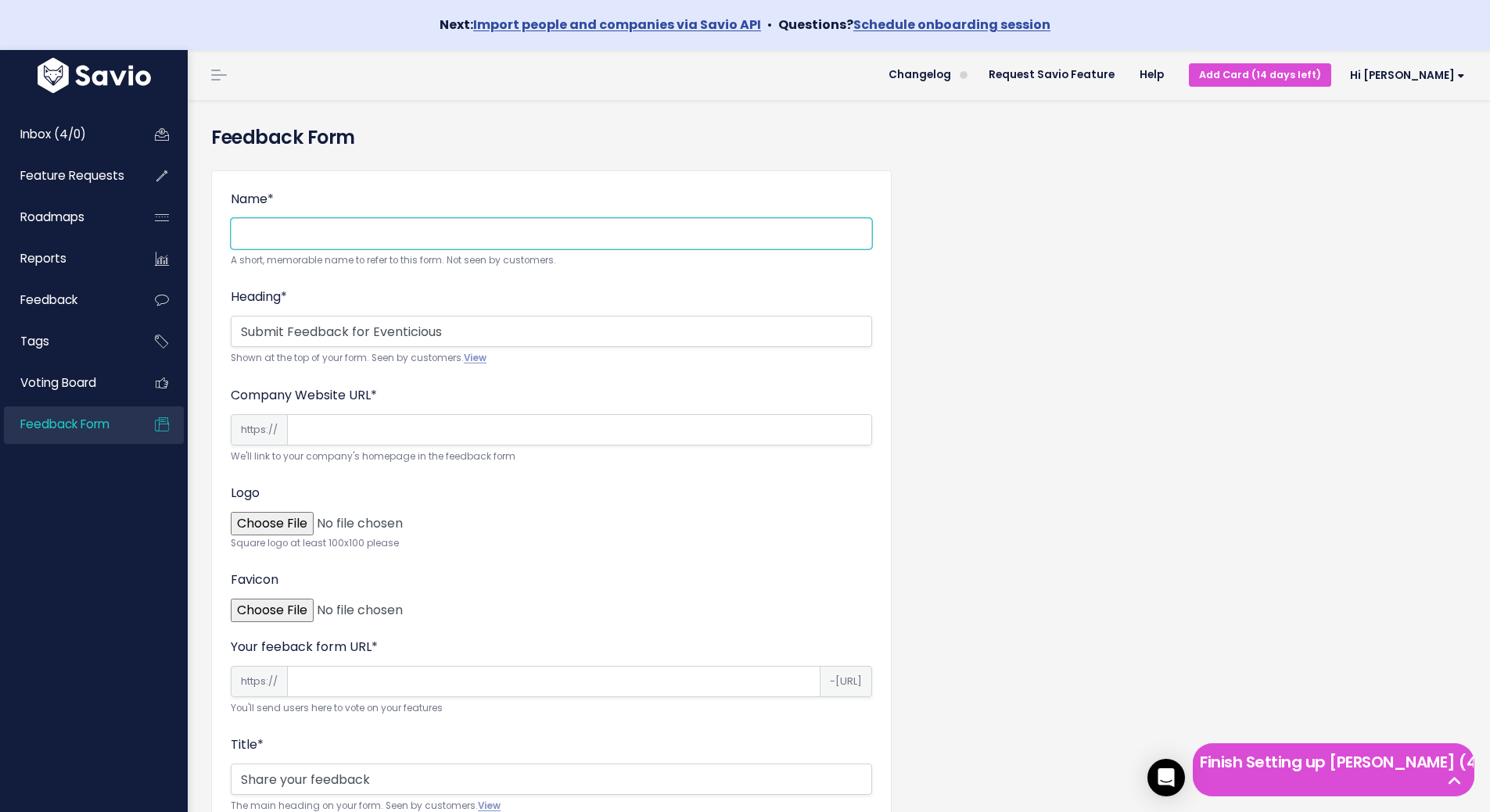
click at [284, 238] on input "Name *" at bounding box center [551, 234] width 641 height 32
click at [455, 210] on div "Name * A short, memorable name to refer to this form. Not seen by customers." at bounding box center [551, 230] width 641 height 79
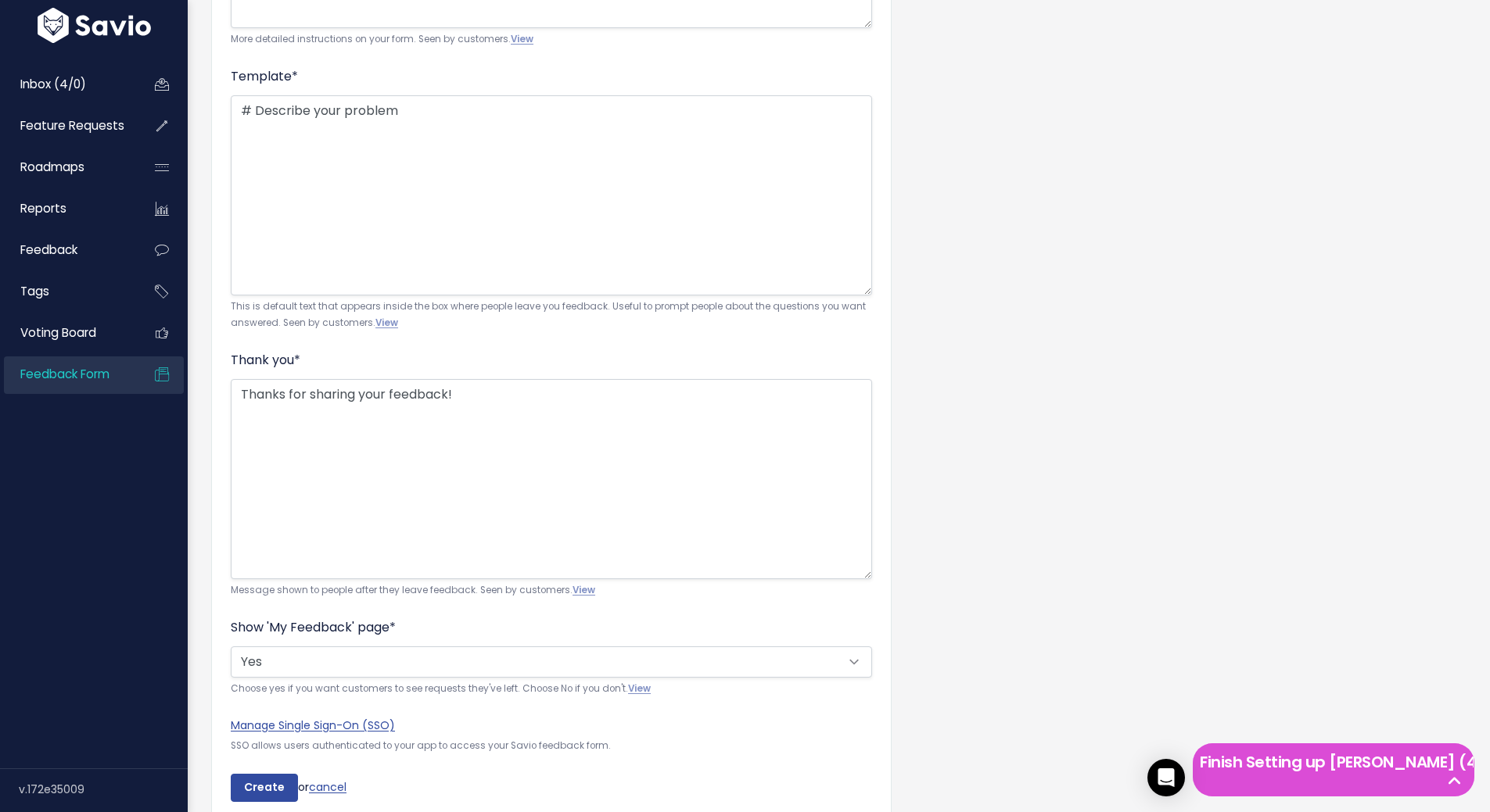
scroll to position [1116, 0]
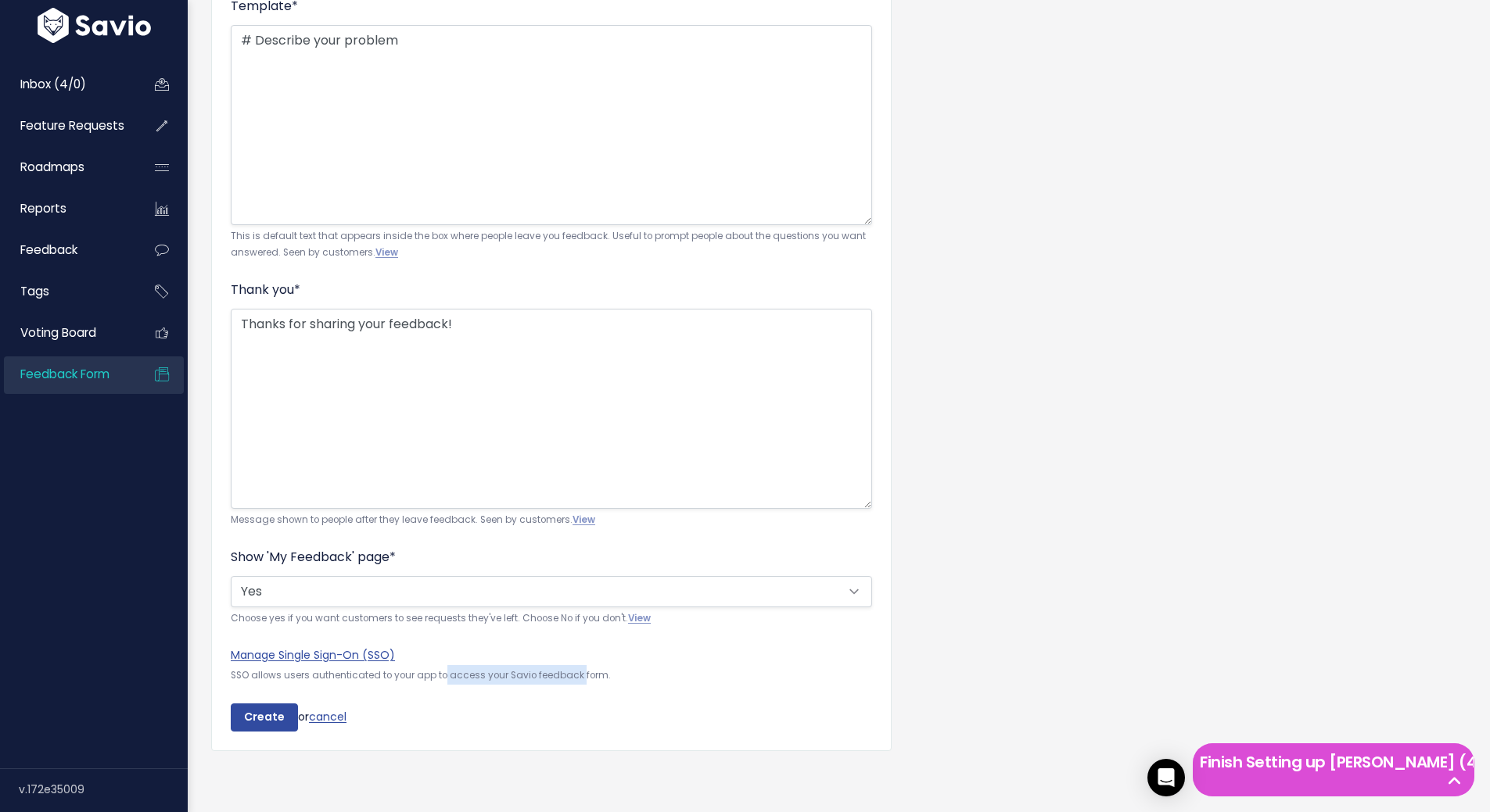
drag, startPoint x: 448, startPoint y: 656, endPoint x: 590, endPoint y: 649, distance: 142.2
click at [580, 659] on div "Manage Single Sign-On (SSO) SSO allows users authenticated to your app to acces…" at bounding box center [551, 664] width 641 height 39
click at [746, 610] on small "Choose yes if you want customers to see requests they've left. Choose No if you…" at bounding box center [551, 618] width 641 height 17
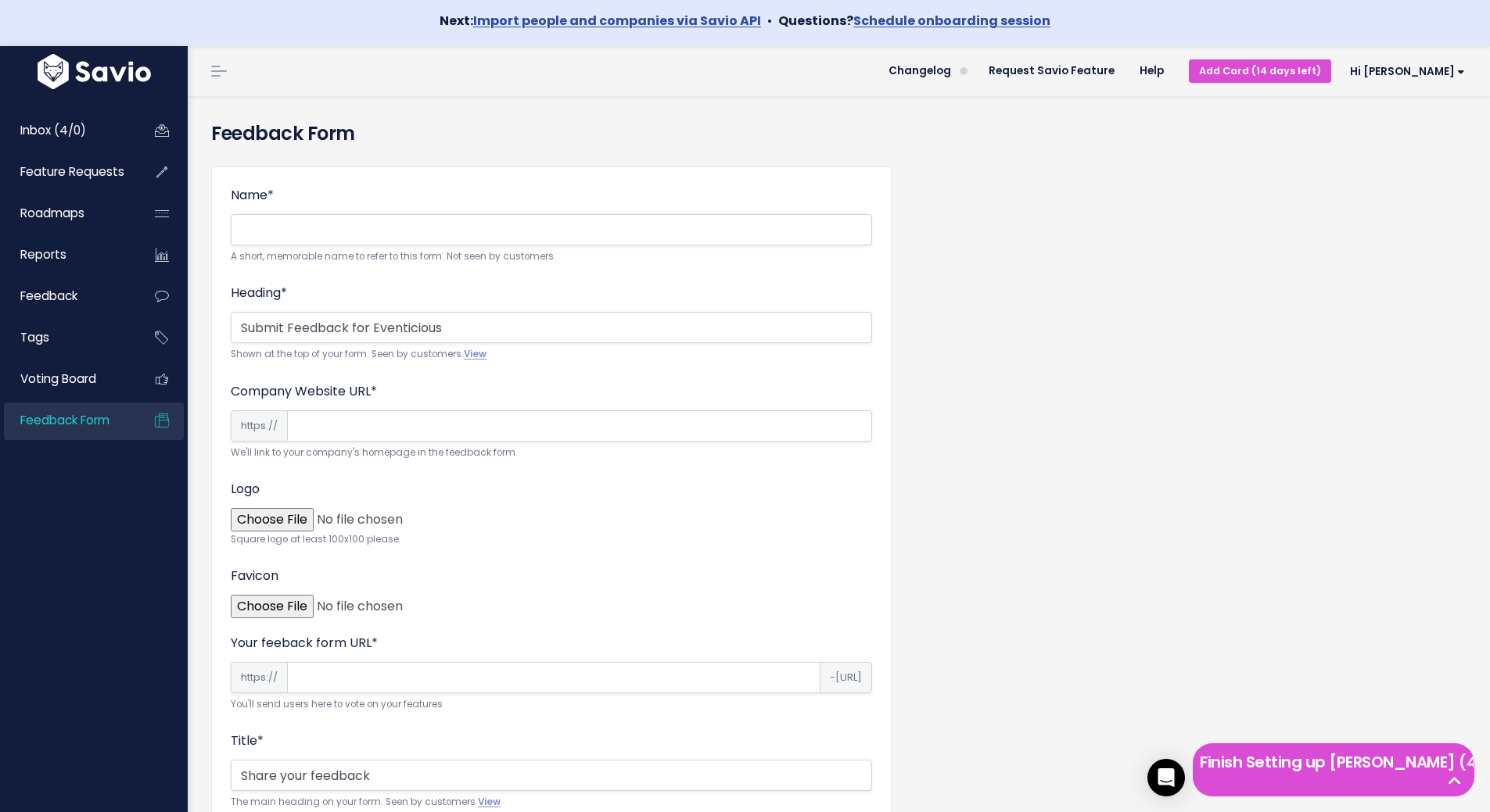
scroll to position [0, 0]
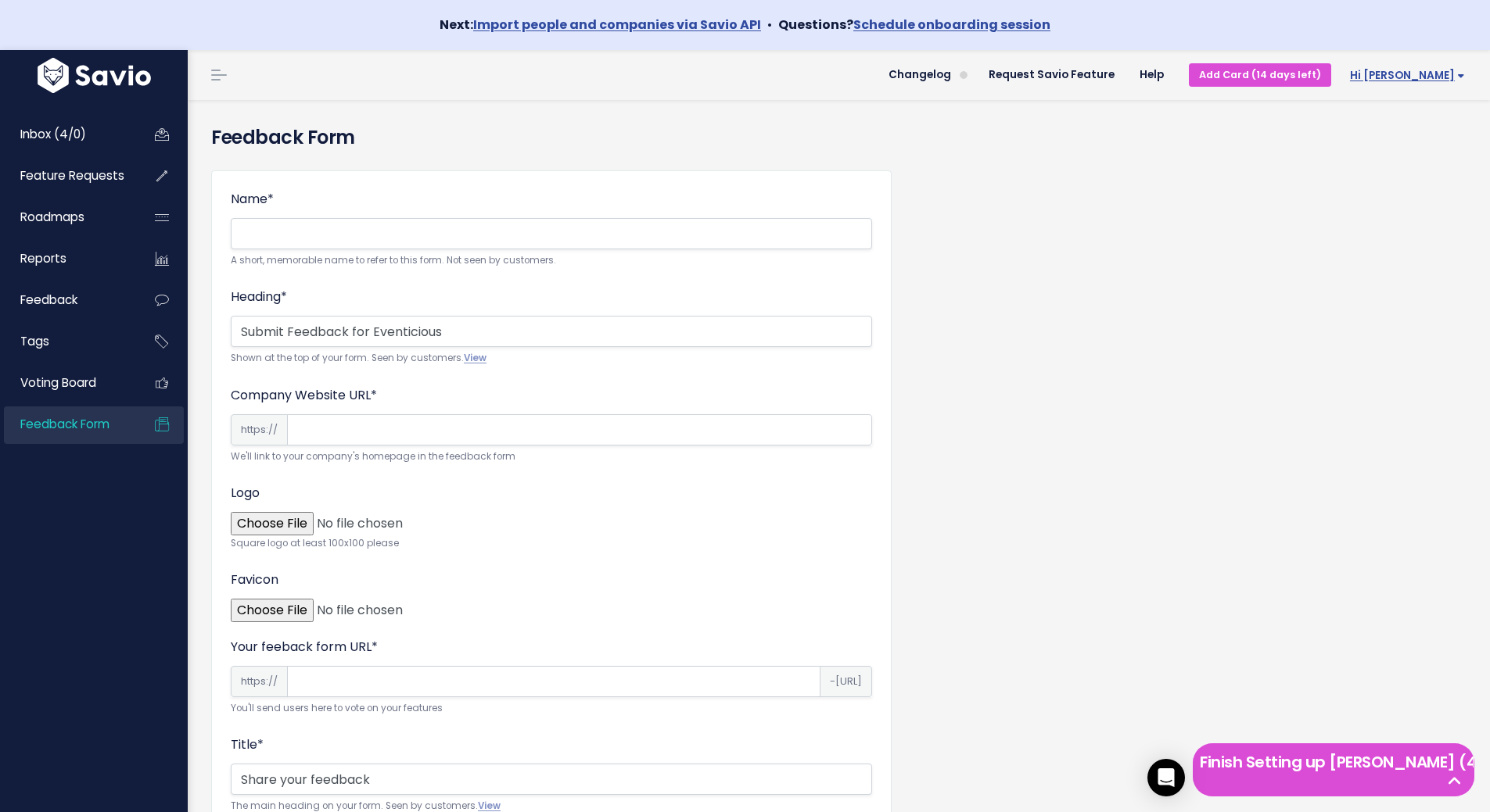
click at [1443, 78] on span "Hi [PERSON_NAME]" at bounding box center [1407, 75] width 115 height 12
click at [1424, 147] on link "My Settings" at bounding box center [1414, 152] width 115 height 31
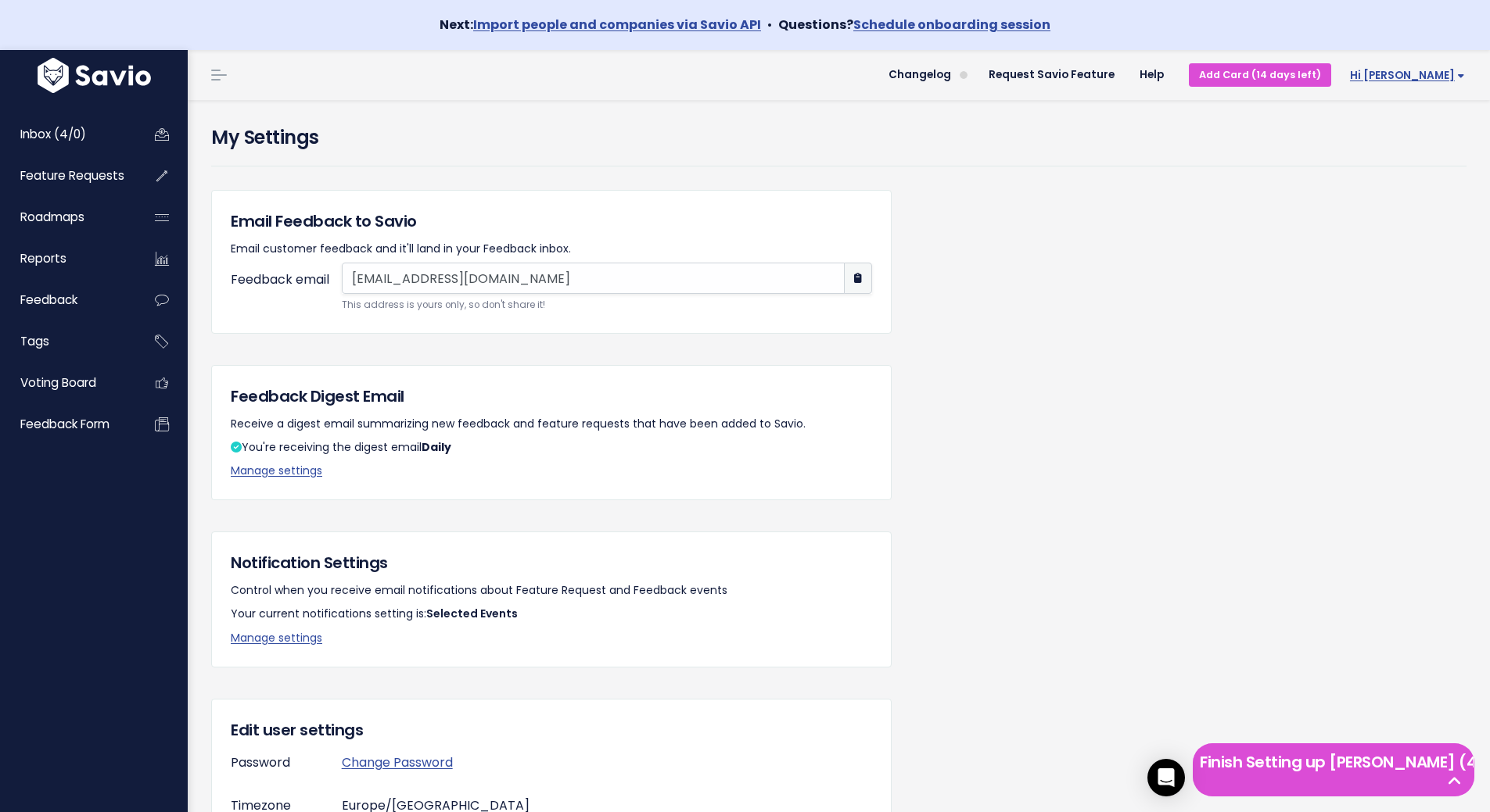
click at [1419, 70] on span "Hi [PERSON_NAME]" at bounding box center [1407, 75] width 115 height 12
click at [1413, 113] on link "Vault Settings" at bounding box center [1414, 121] width 115 height 31
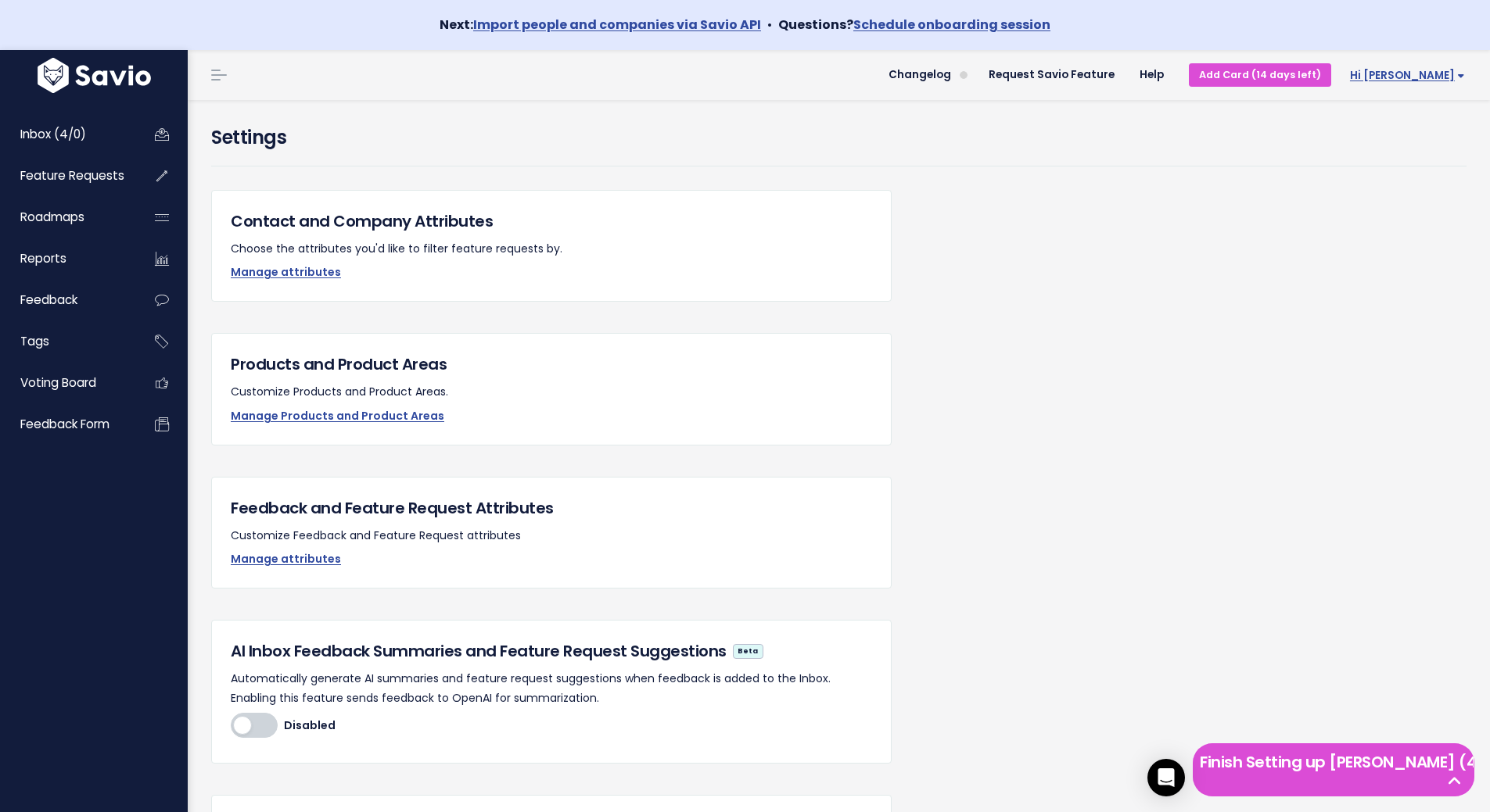
click at [1427, 74] on span "Hi [PERSON_NAME]" at bounding box center [1407, 75] width 115 height 12
click at [1394, 218] on link "Manage Users" at bounding box center [1414, 212] width 115 height 31
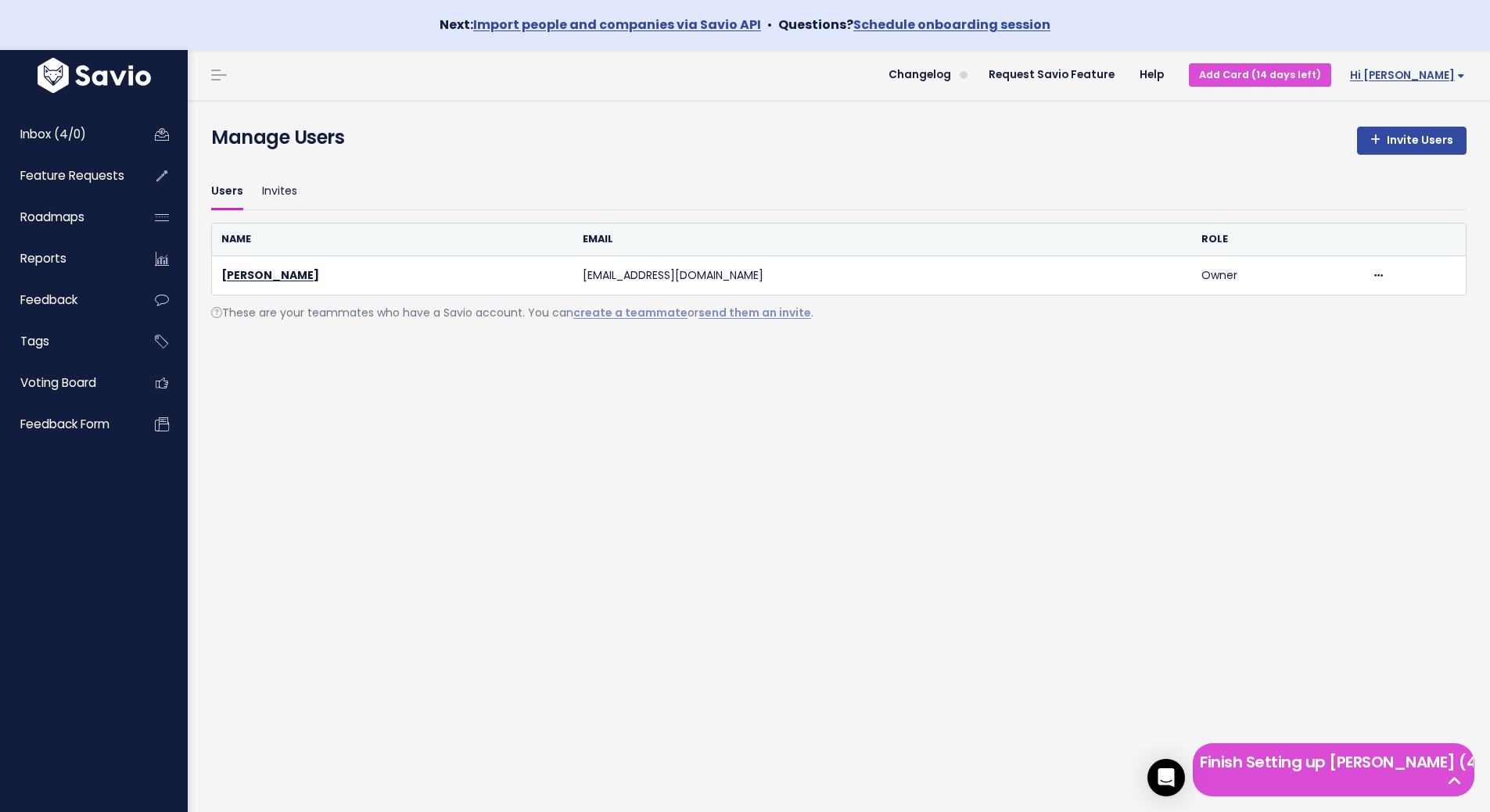
click at [1431, 81] on span "Hi [PERSON_NAME]" at bounding box center [1407, 75] width 115 height 12
click at [1426, 113] on link "Vault Settings" at bounding box center [1414, 121] width 115 height 31
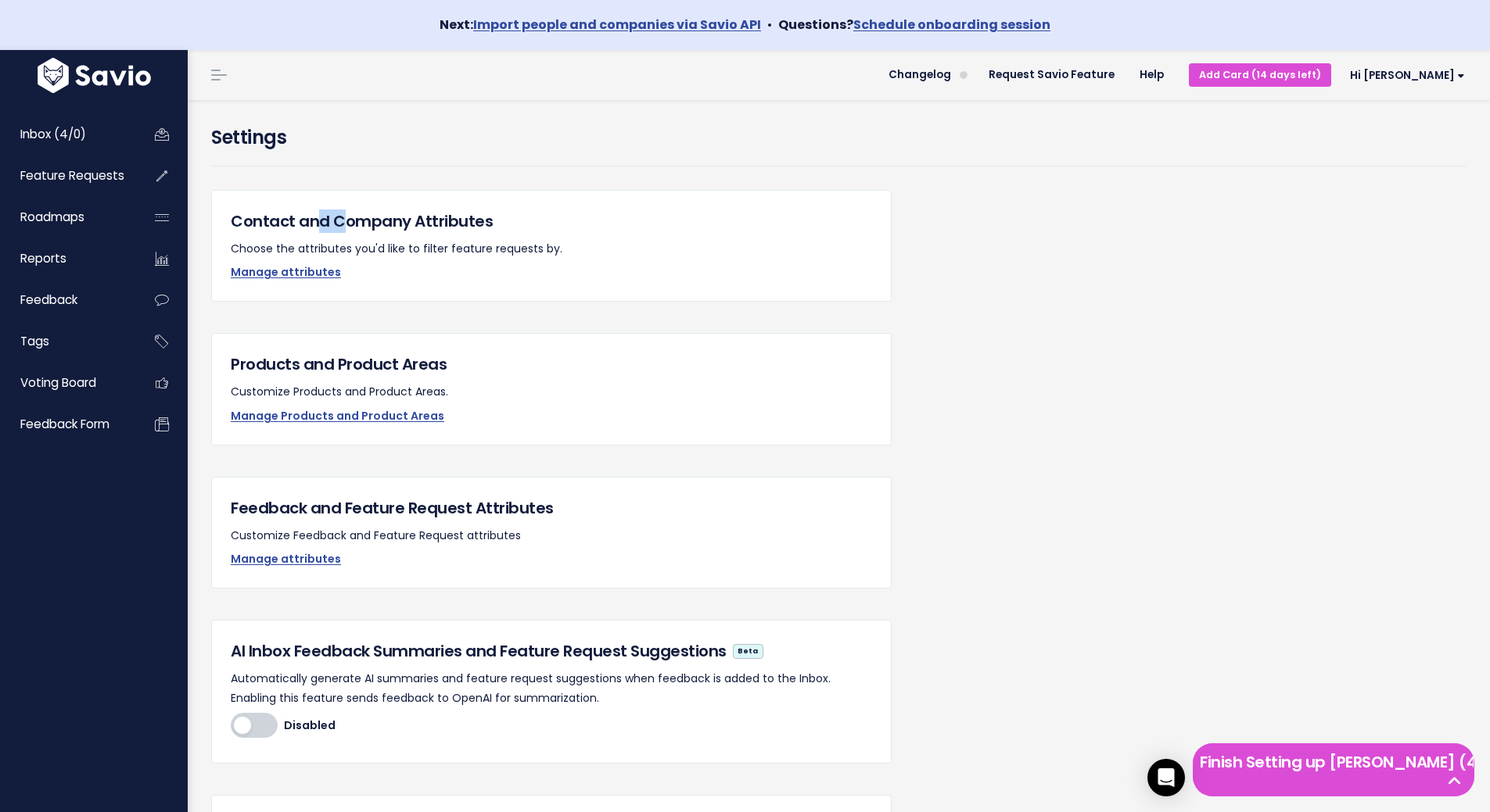
drag, startPoint x: 312, startPoint y: 220, endPoint x: 340, endPoint y: 219, distance: 28.0
click at [340, 219] on h5 "Contact and Company Attributes" at bounding box center [551, 222] width 641 height 24
click at [483, 269] on p "Manage attributes" at bounding box center [551, 272] width 641 height 20
click at [366, 415] on link "Manage Products and Product Areas" at bounding box center [337, 416] width 213 height 16
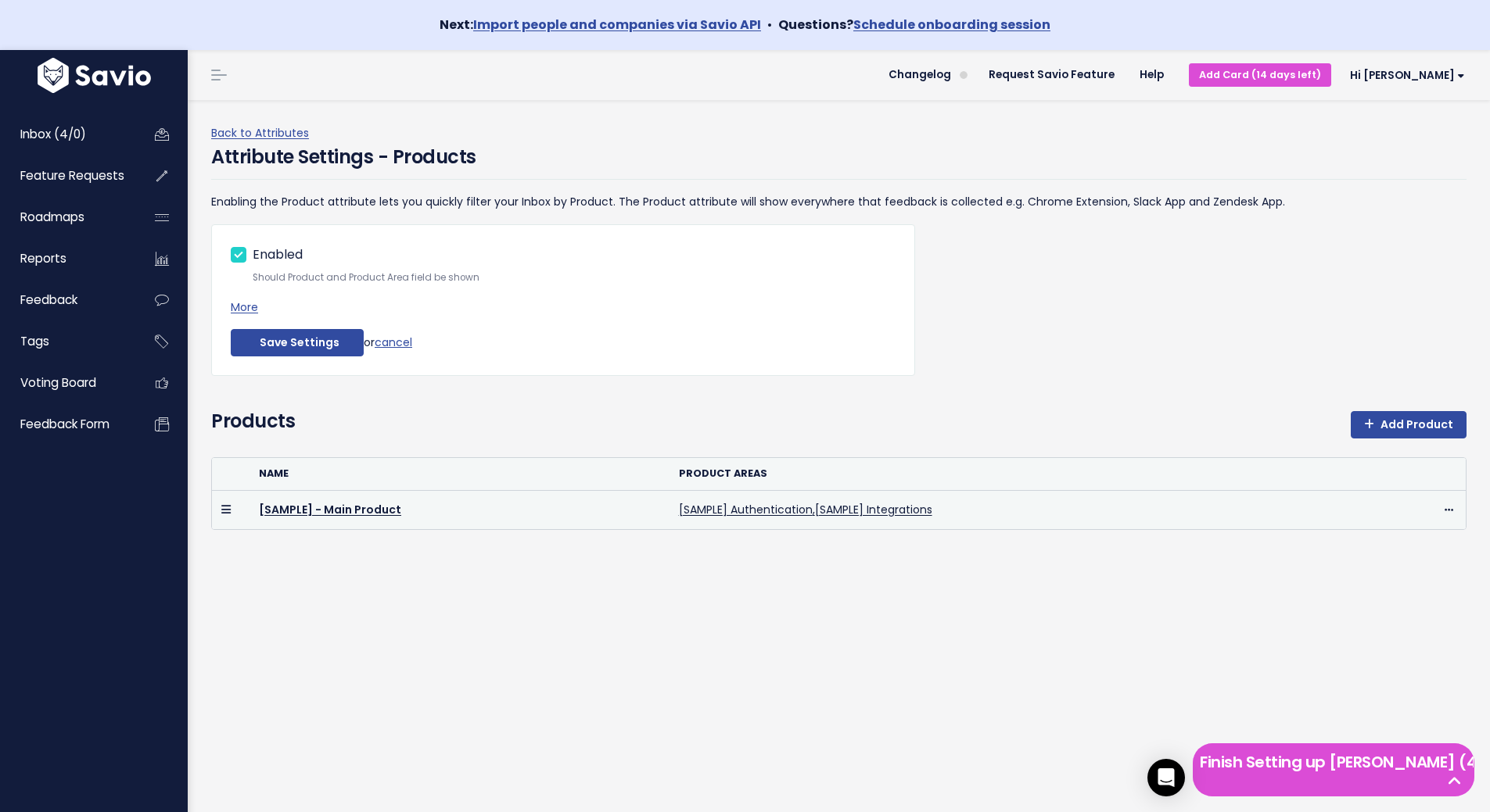
click at [228, 510] on icon at bounding box center [225, 509] width 9 height 11
click at [350, 509] on link "[SAMPLE] - Main Product" at bounding box center [330, 510] width 143 height 16
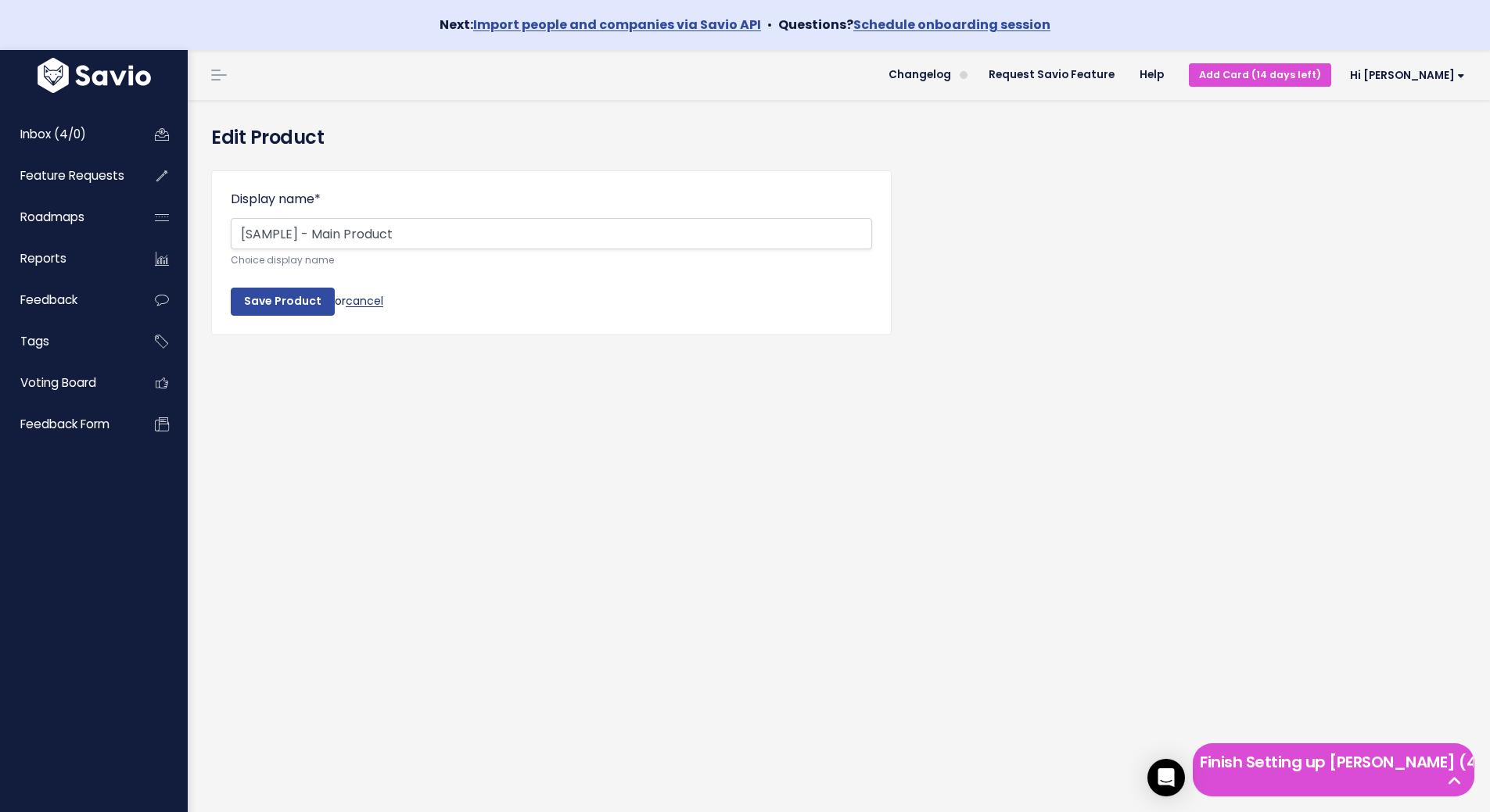
click at [369, 304] on link "cancel" at bounding box center [365, 301] width 38 height 16
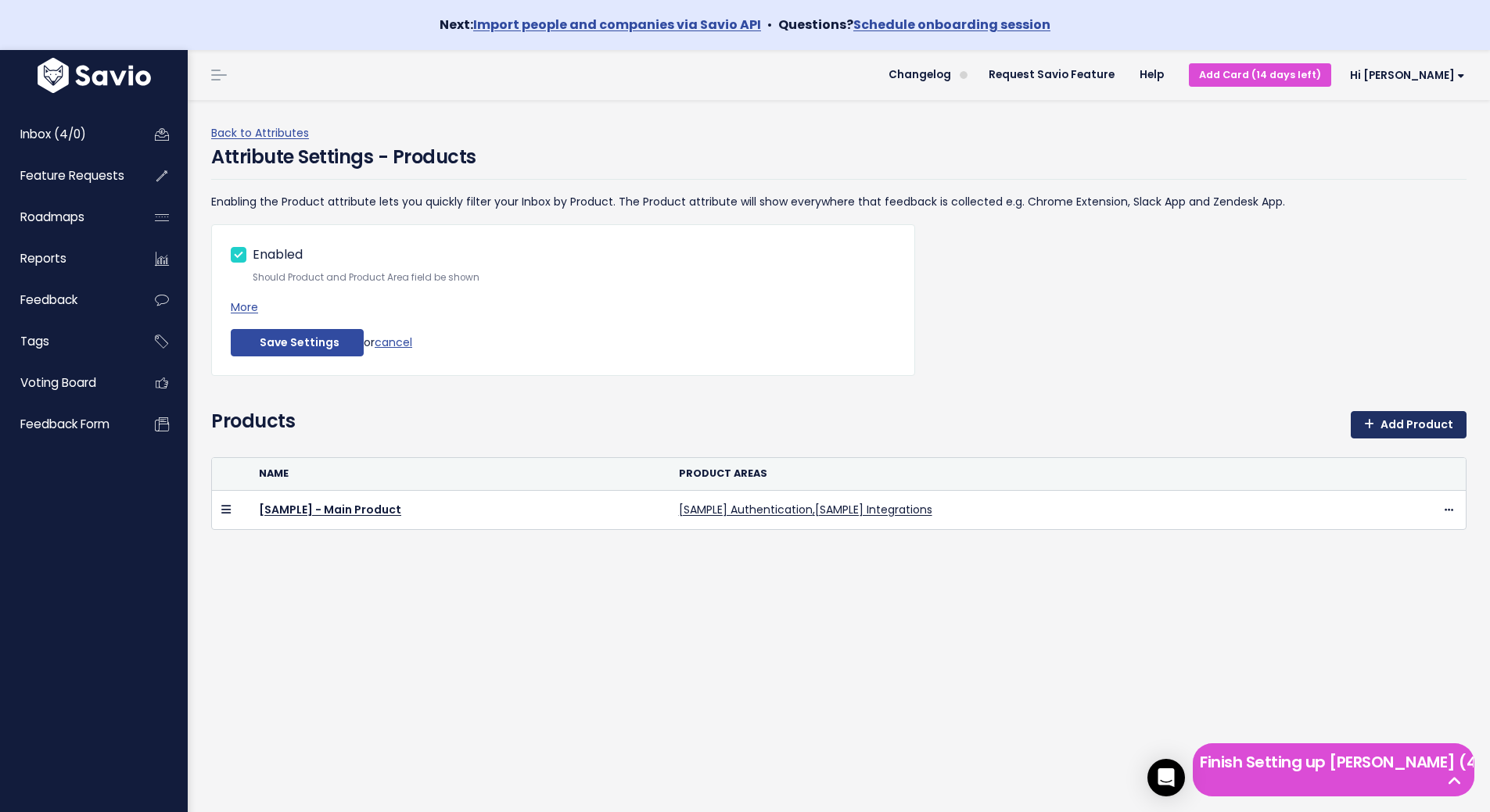
click at [1392, 425] on link "Add Product" at bounding box center [1408, 425] width 116 height 28
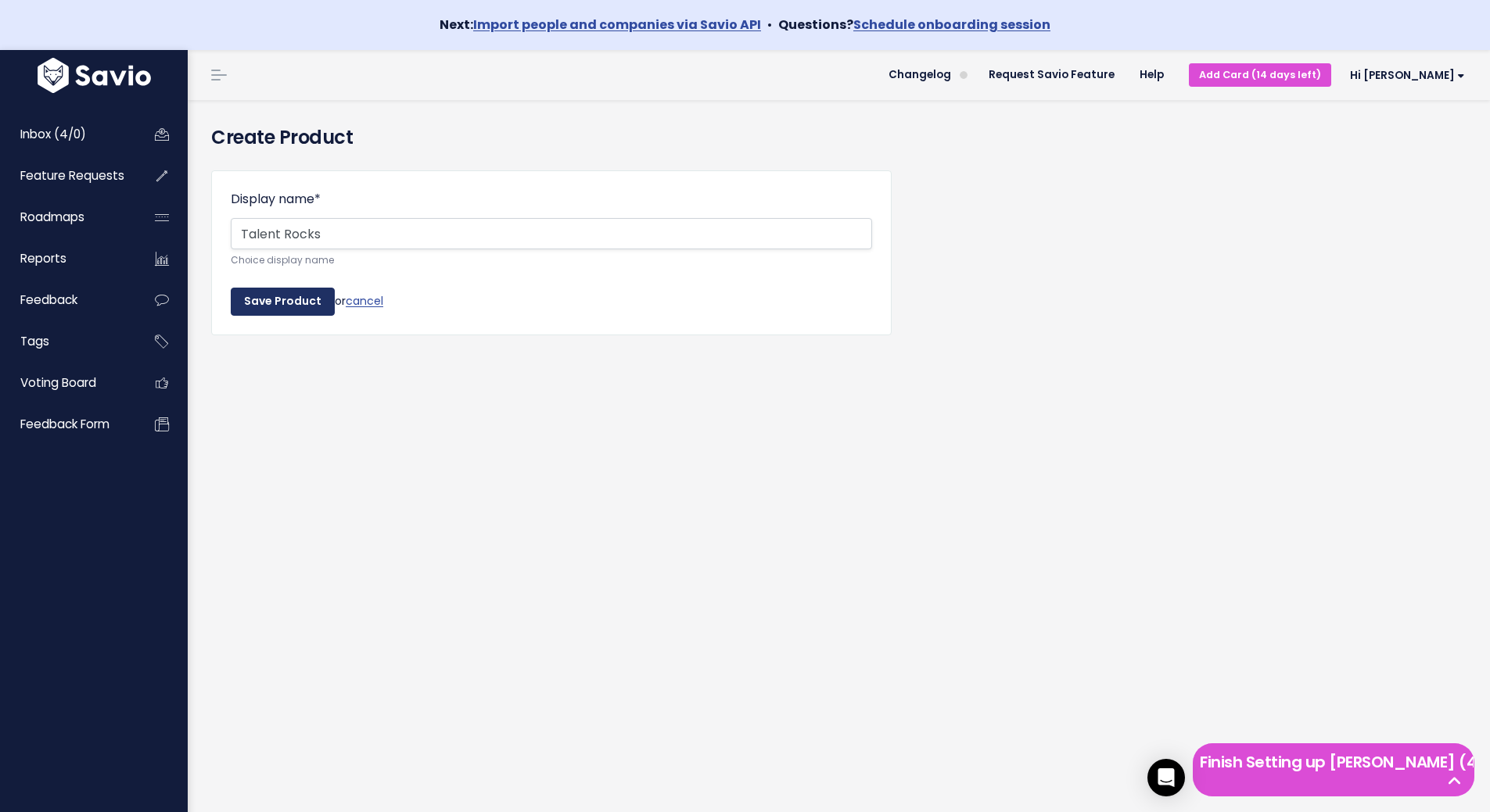
type input "Talent Rocks"
drag, startPoint x: 269, startPoint y: 304, endPoint x: 279, endPoint y: 314, distance: 14.1
click at [269, 304] on input "Save Product" at bounding box center [282, 301] width 104 height 28
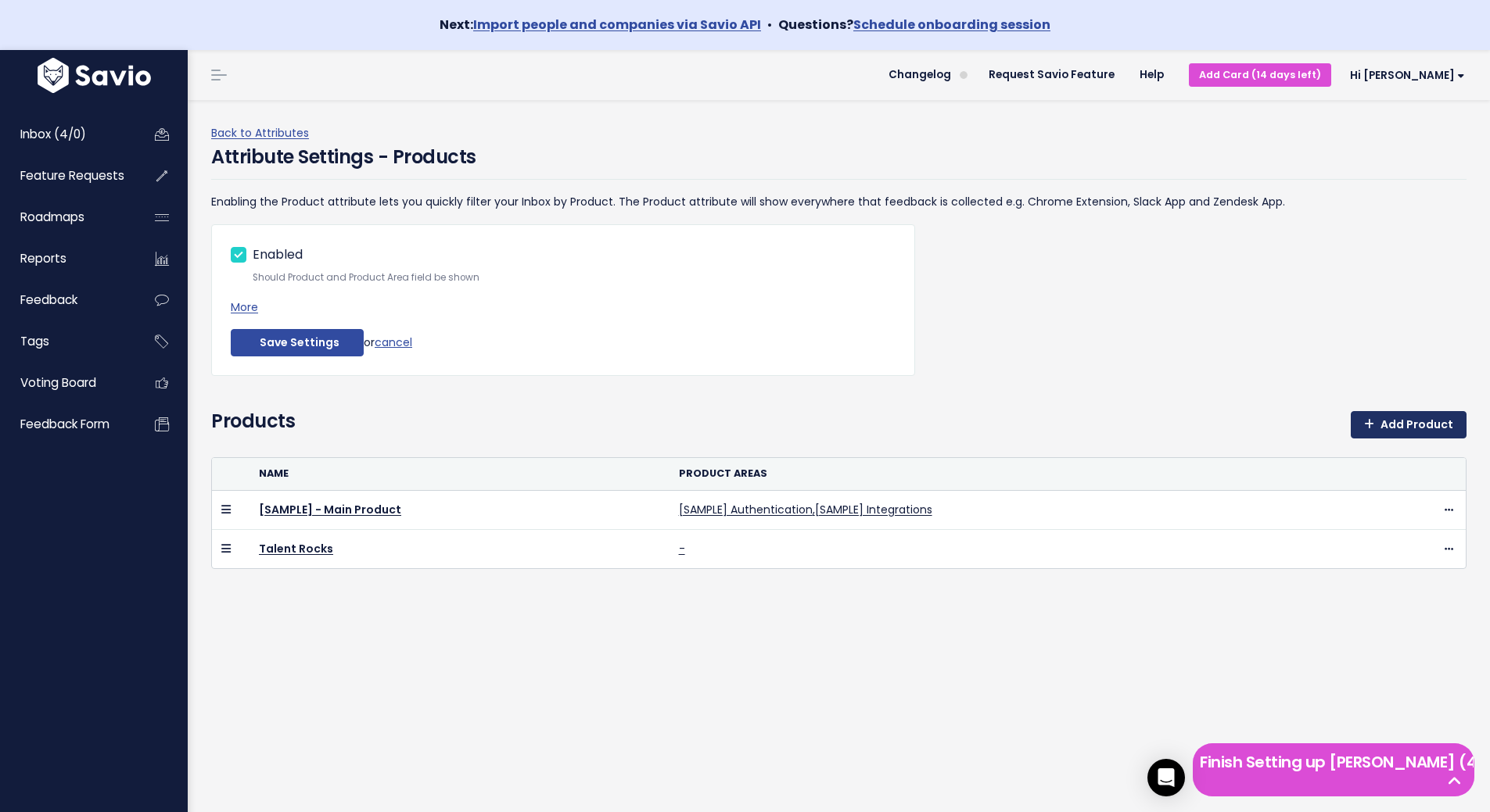
click at [1401, 425] on link "Add Product" at bounding box center [1408, 425] width 116 height 28
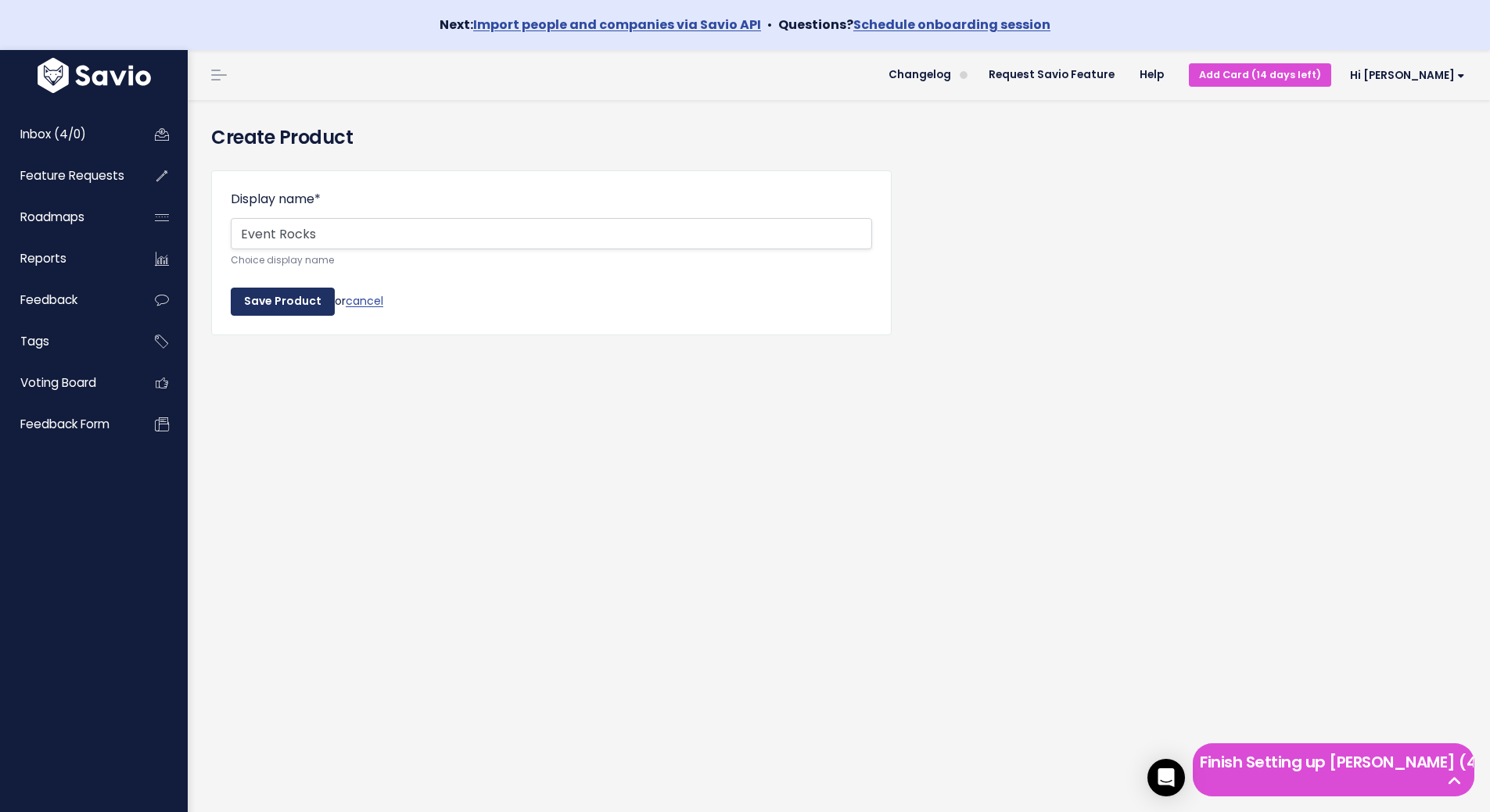
type input "Event Rocks"
click at [299, 299] on input "Save Product" at bounding box center [282, 301] width 104 height 28
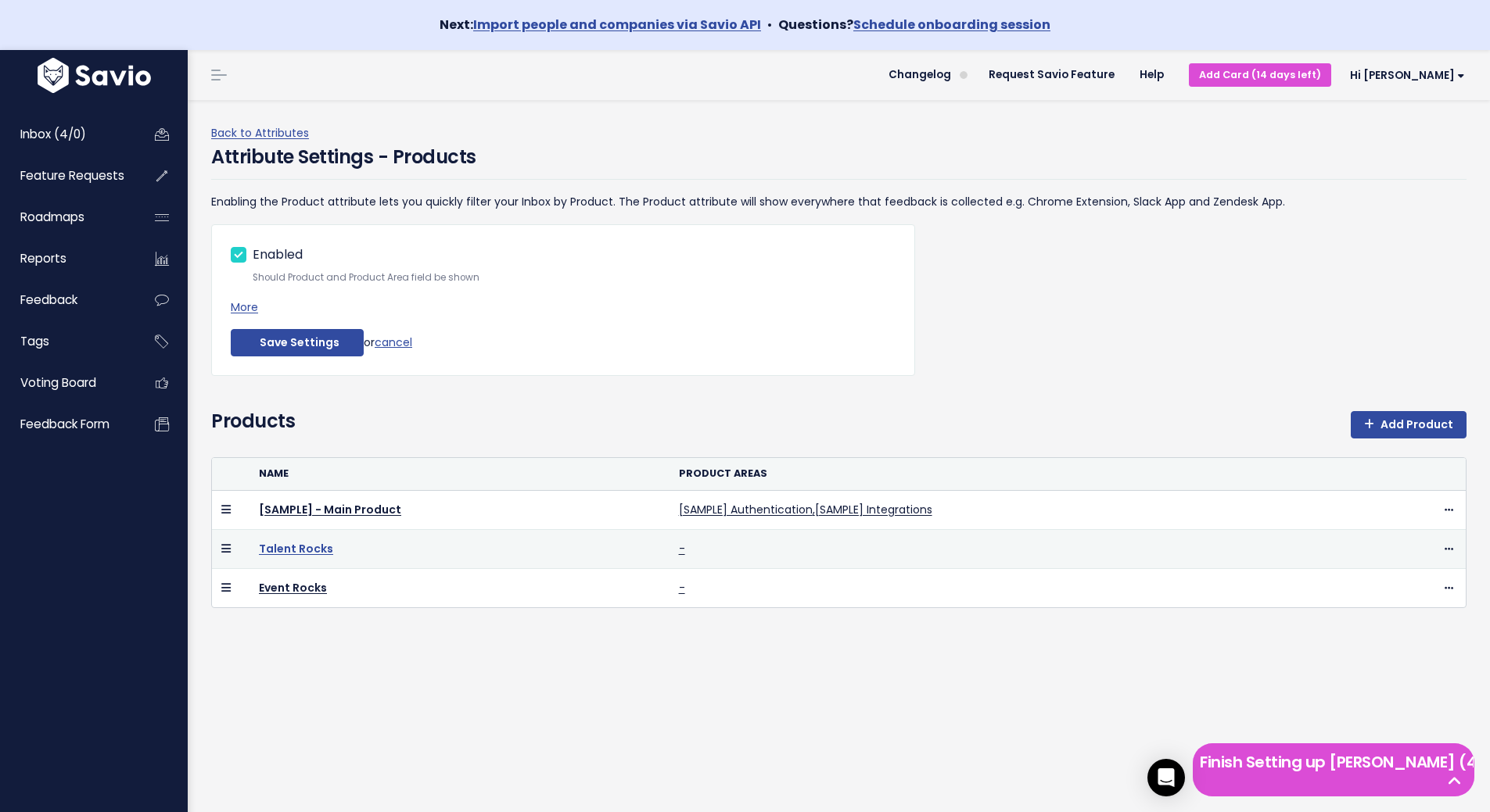
click at [302, 548] on link "Talent Rocks" at bounding box center [295, 549] width 74 height 16
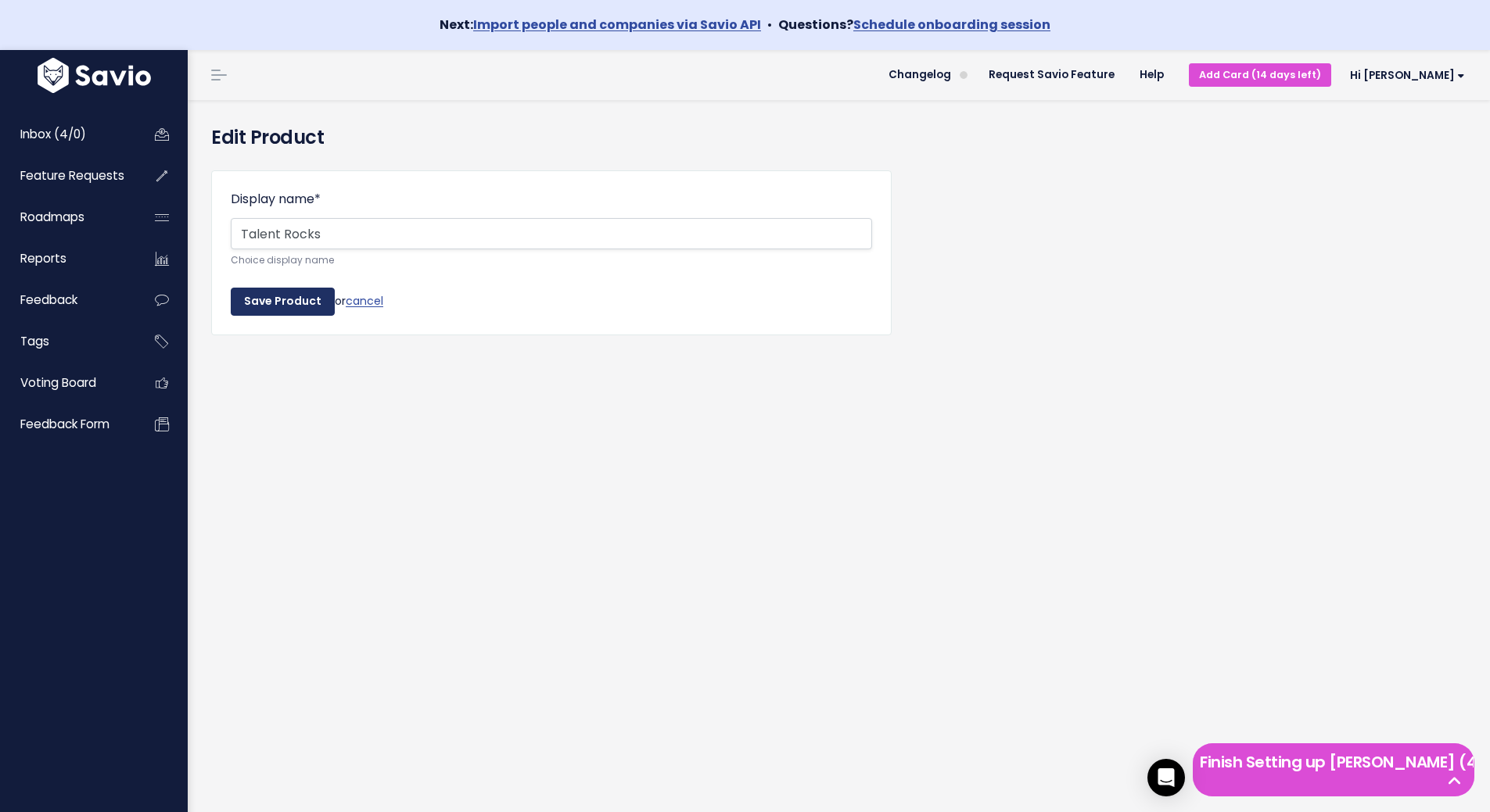
click at [297, 307] on input "Save Product" at bounding box center [282, 301] width 104 height 28
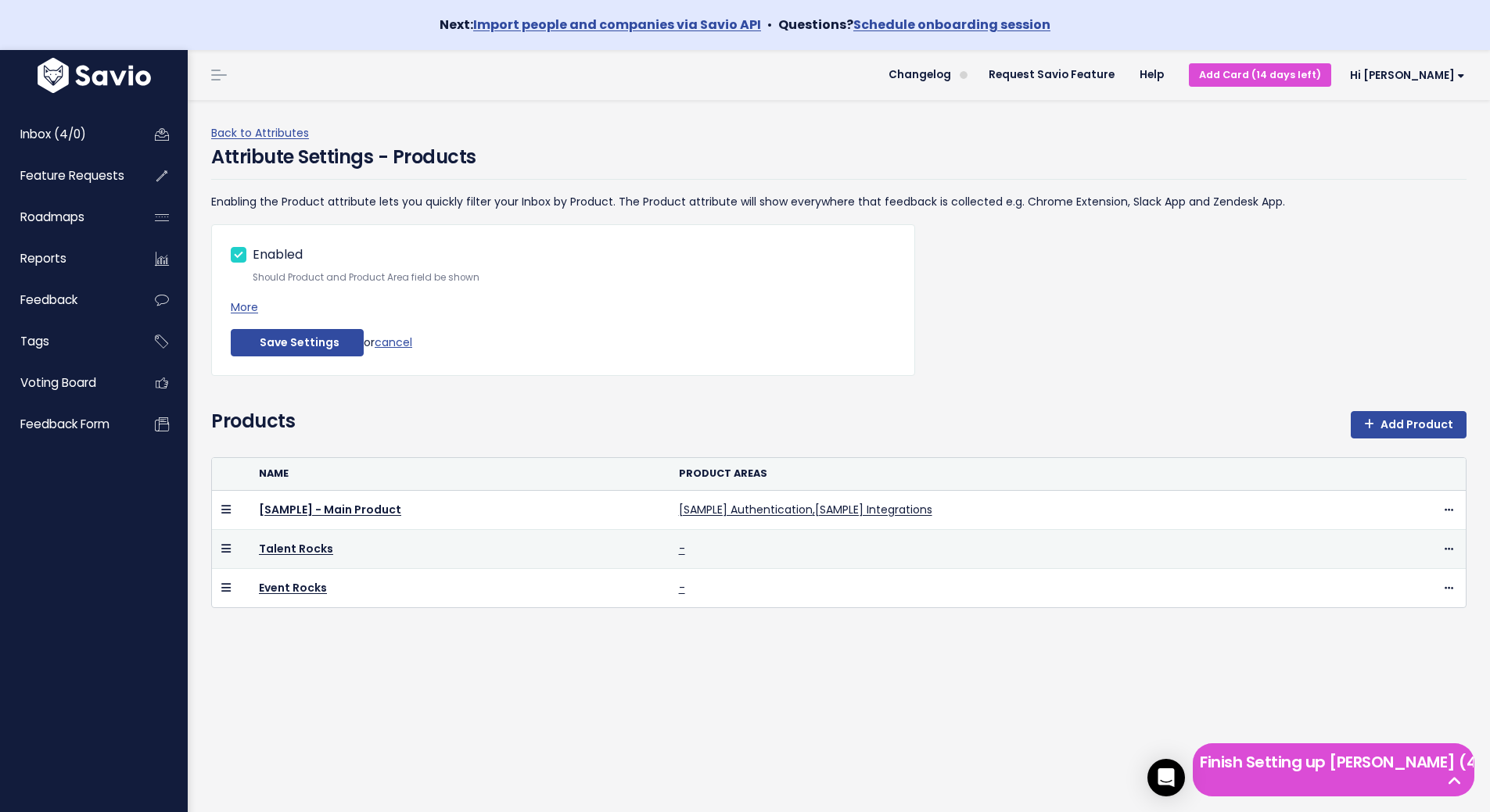
click at [1444, 552] on td "Edit Product Areas Delete" at bounding box center [1422, 549] width 87 height 39
click at [1444, 551] on icon at bounding box center [1448, 550] width 9 height 10
click at [1418, 587] on link "Edit Product Areas" at bounding box center [1402, 592] width 121 height 31
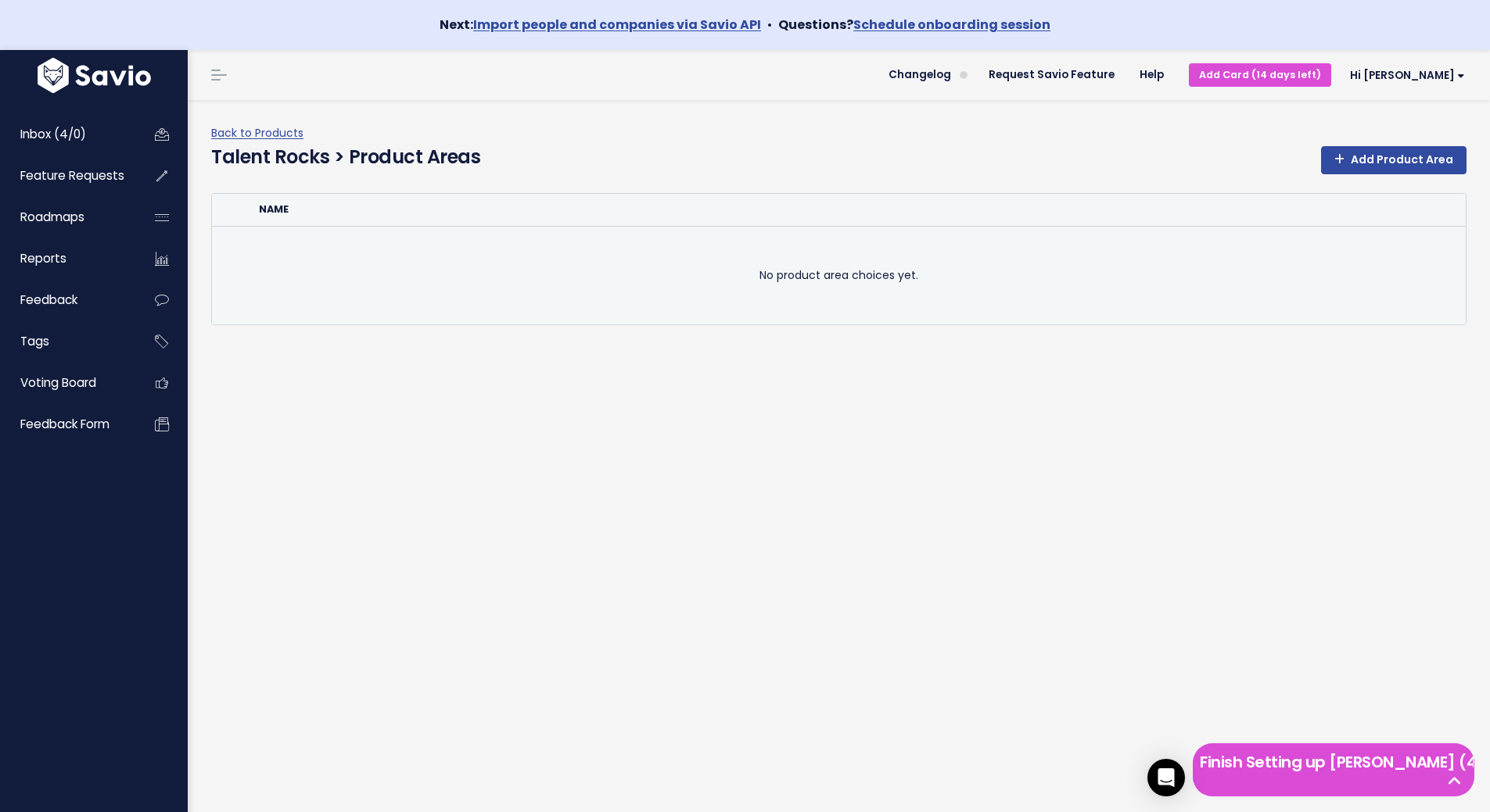
drag, startPoint x: 791, startPoint y: 276, endPoint x: 894, endPoint y: 277, distance: 103.0
click at [894, 277] on td "No product area choices yet." at bounding box center [838, 274] width 1253 height 98
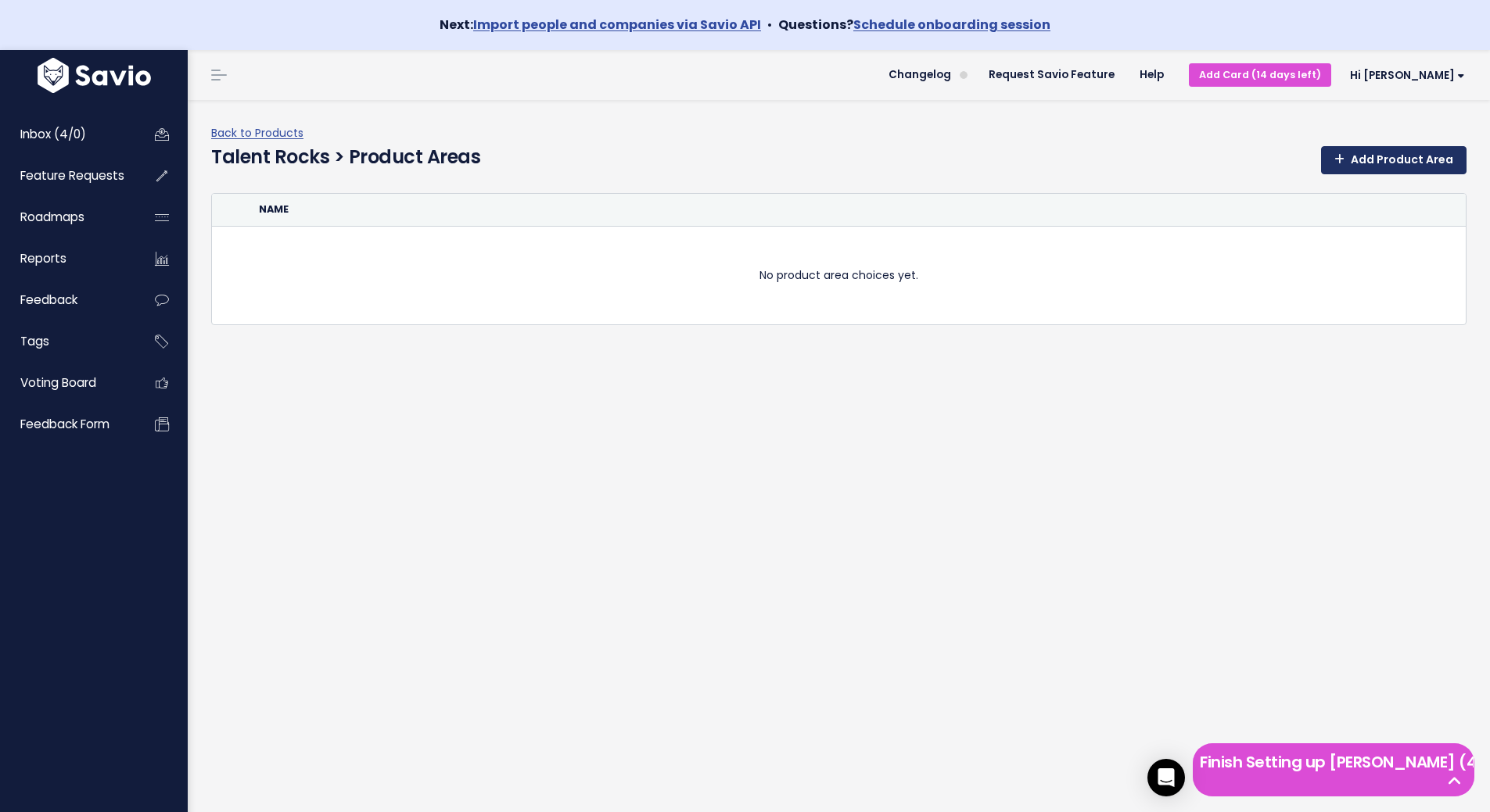
click at [1353, 152] on link "Add Product Area" at bounding box center [1393, 160] width 146 height 28
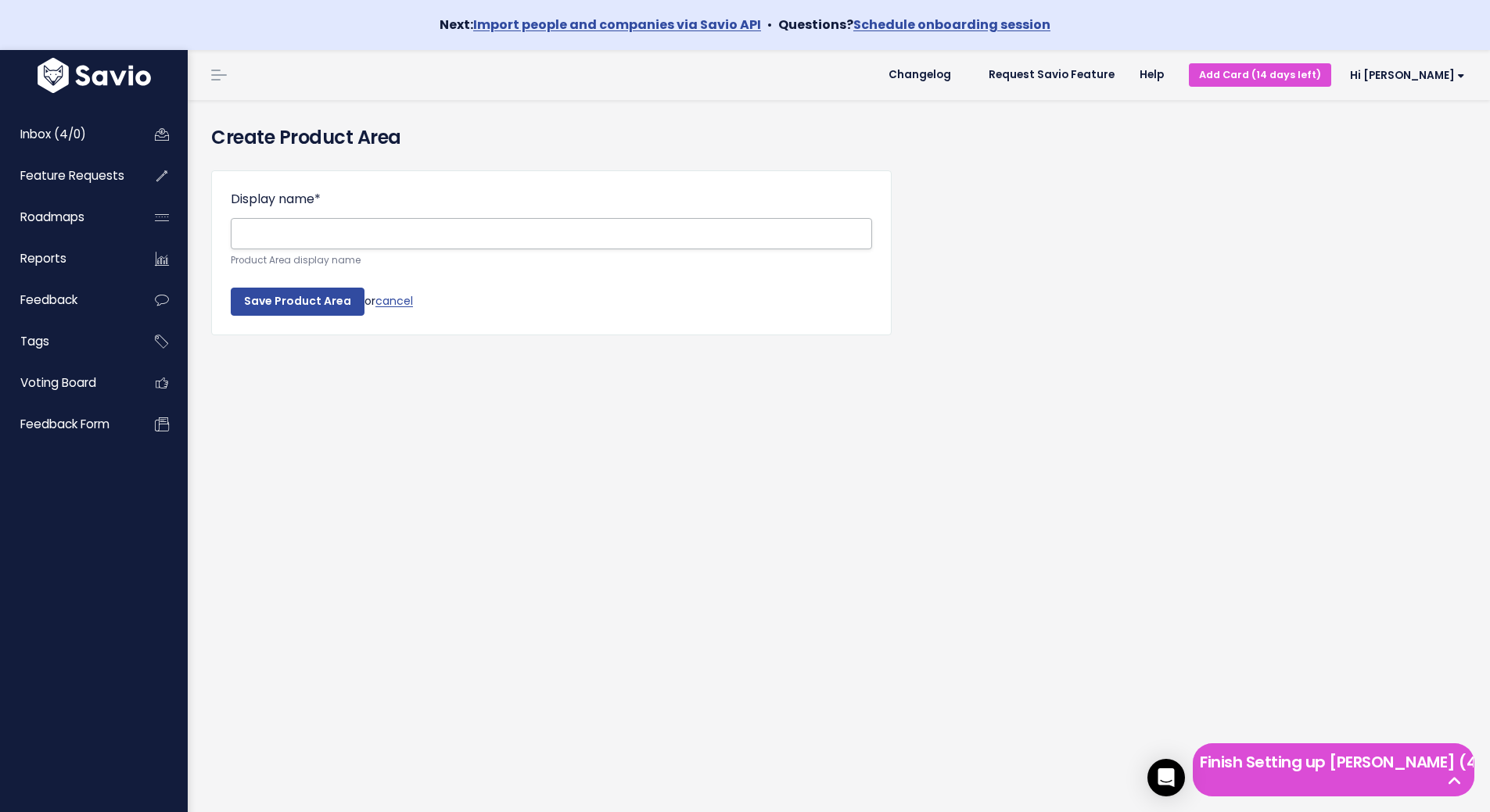
drag, startPoint x: 306, startPoint y: 241, endPoint x: 329, endPoint y: 241, distance: 23.0
click at [306, 241] on input "Display name *" at bounding box center [551, 234] width 641 height 32
type input "R"
type input "Траектории обучения"
click at [312, 294] on input "Save Product Area" at bounding box center [297, 301] width 134 height 28
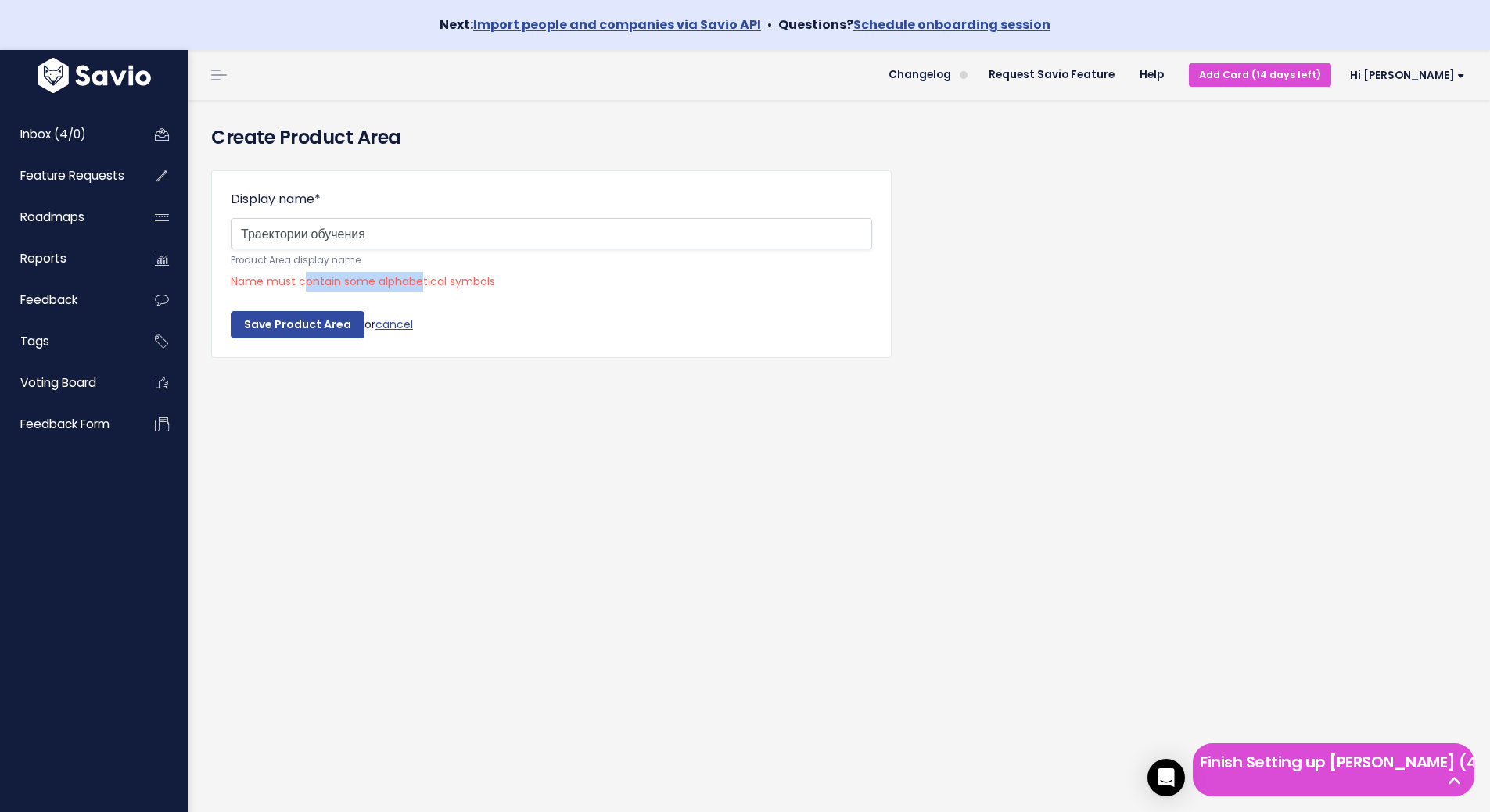
drag, startPoint x: 304, startPoint y: 281, endPoint x: 421, endPoint y: 282, distance: 117.0
click at [421, 282] on span "Name must contain some alphabetical symbols" at bounding box center [551, 282] width 641 height 20
click at [545, 284] on span "Name must contain some alphabetical symbols" at bounding box center [551, 282] width 641 height 20
drag, startPoint x: 410, startPoint y: 283, endPoint x: 457, endPoint y: 284, distance: 47.0
click at [457, 284] on span "Name must contain some alphabetical symbols" at bounding box center [551, 282] width 641 height 20
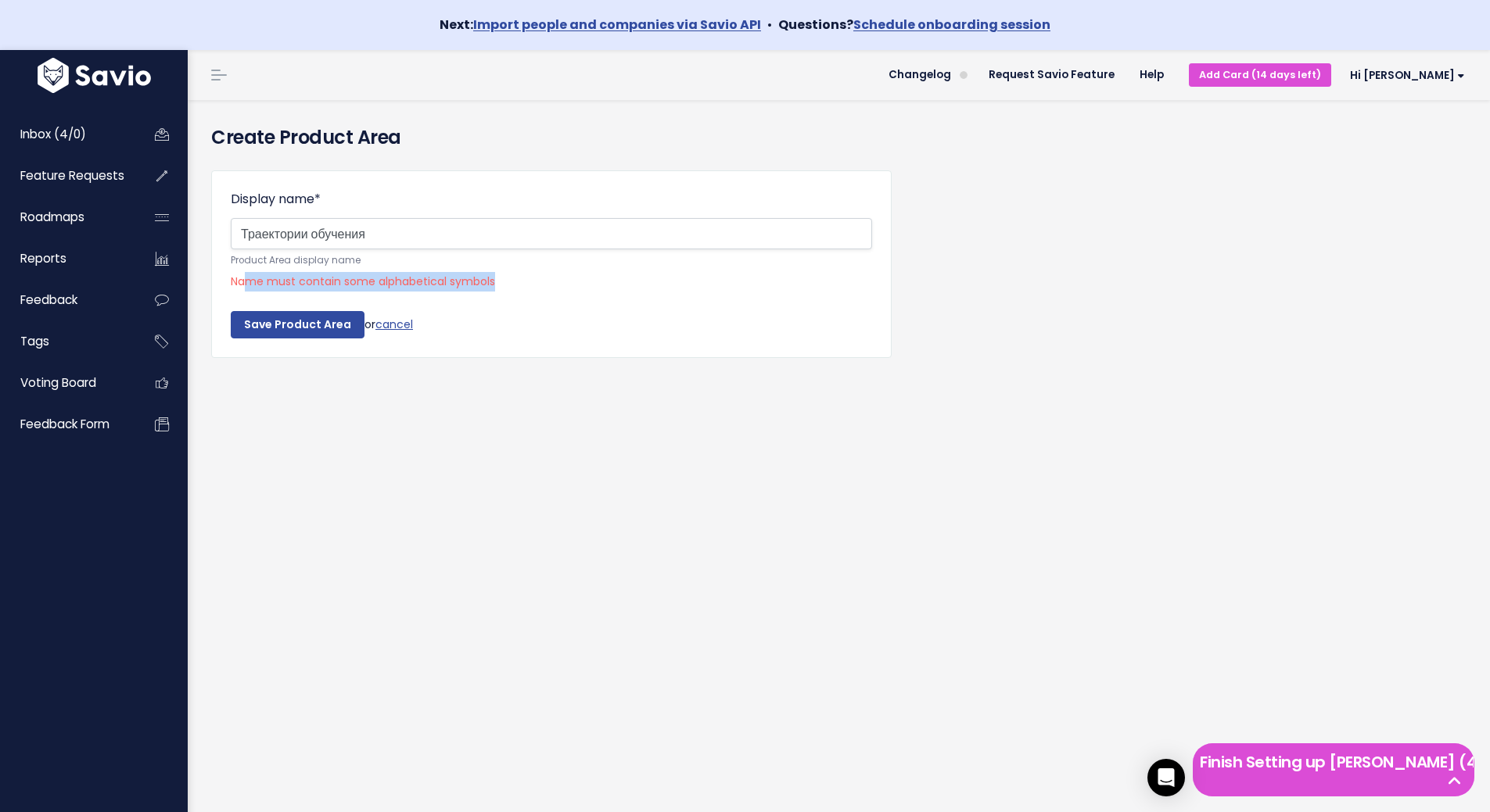
drag, startPoint x: 251, startPoint y: 280, endPoint x: 516, endPoint y: 280, distance: 265.0
click at [516, 280] on span "Name must contain some alphabetical symbols" at bounding box center [551, 282] width 641 height 20
click at [548, 291] on span "Name must contain some alphabetical symbols" at bounding box center [551, 282] width 641 height 20
drag, startPoint x: 405, startPoint y: 240, endPoint x: 128, endPoint y: 238, distance: 277.0
click at [138, 238] on div "Inbox (4/0) Feature Requests Roadmaps" at bounding box center [745, 457] width 1490 height 812
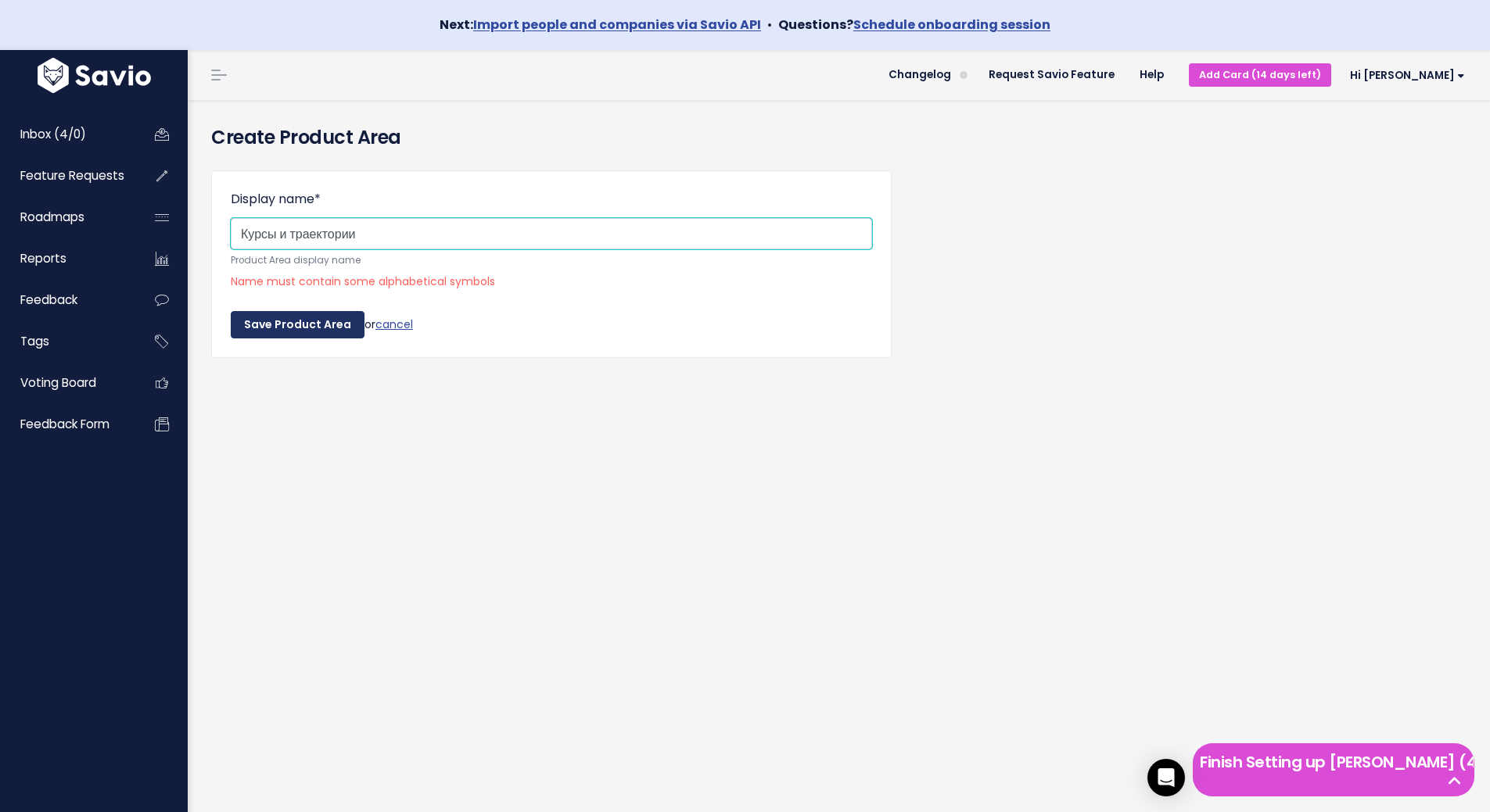
type input "Курсы и траектории"
click at [288, 332] on input "Save Product Area" at bounding box center [297, 325] width 134 height 28
click at [279, 325] on input "Save Product Area" at bounding box center [297, 325] width 134 height 28
click at [280, 325] on input "Save Product Area" at bounding box center [297, 325] width 134 height 28
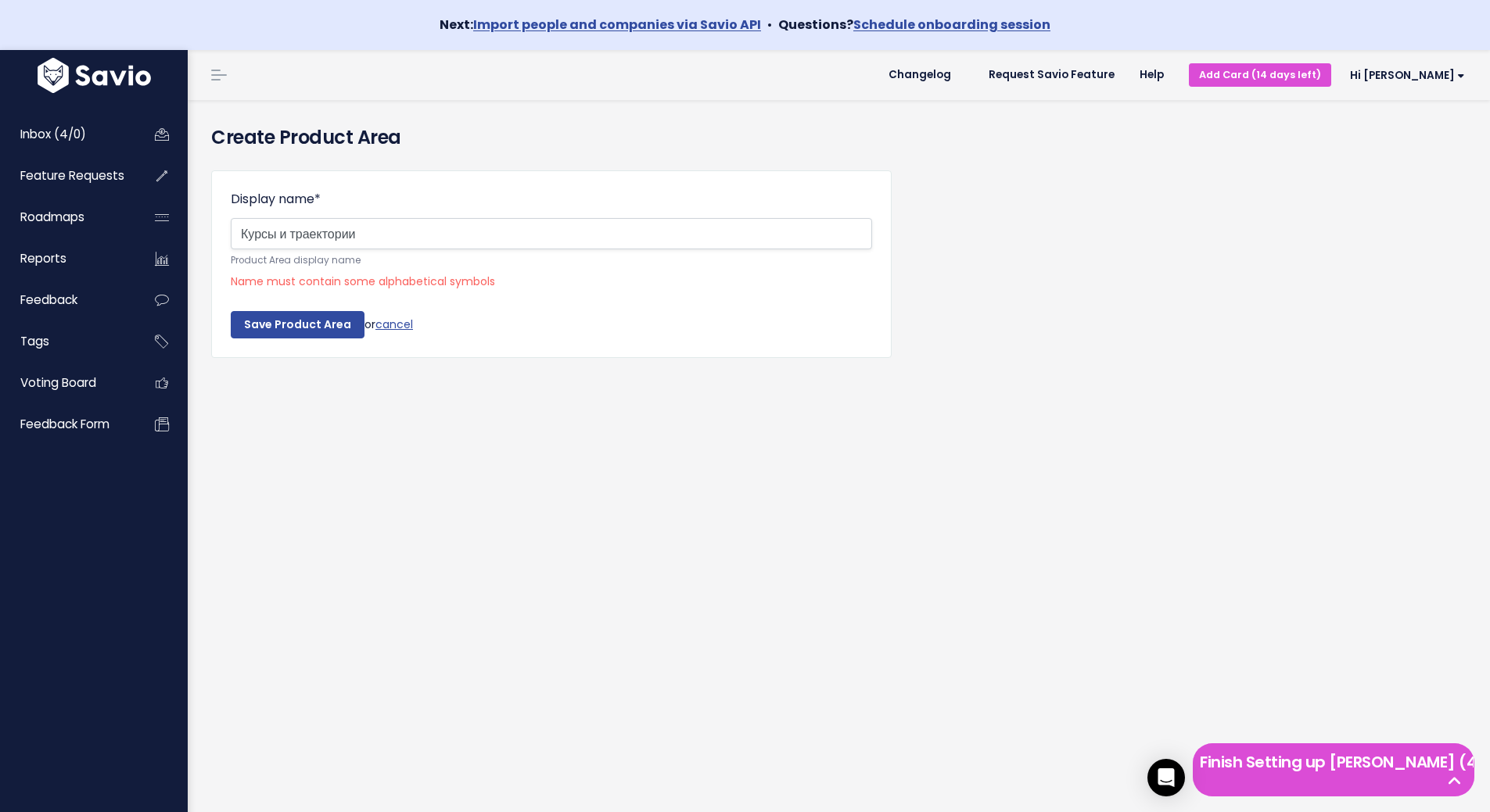
click at [281, 325] on input "Save Product Area" at bounding box center [297, 325] width 134 height 28
click at [12, 229] on div "Inbox (4/0) Feature Requests Roadmaps" at bounding box center [745, 457] width 1490 height 812
type input "Learning tracks"
click at [329, 321] on input "Save Product Area" at bounding box center [297, 325] width 134 height 28
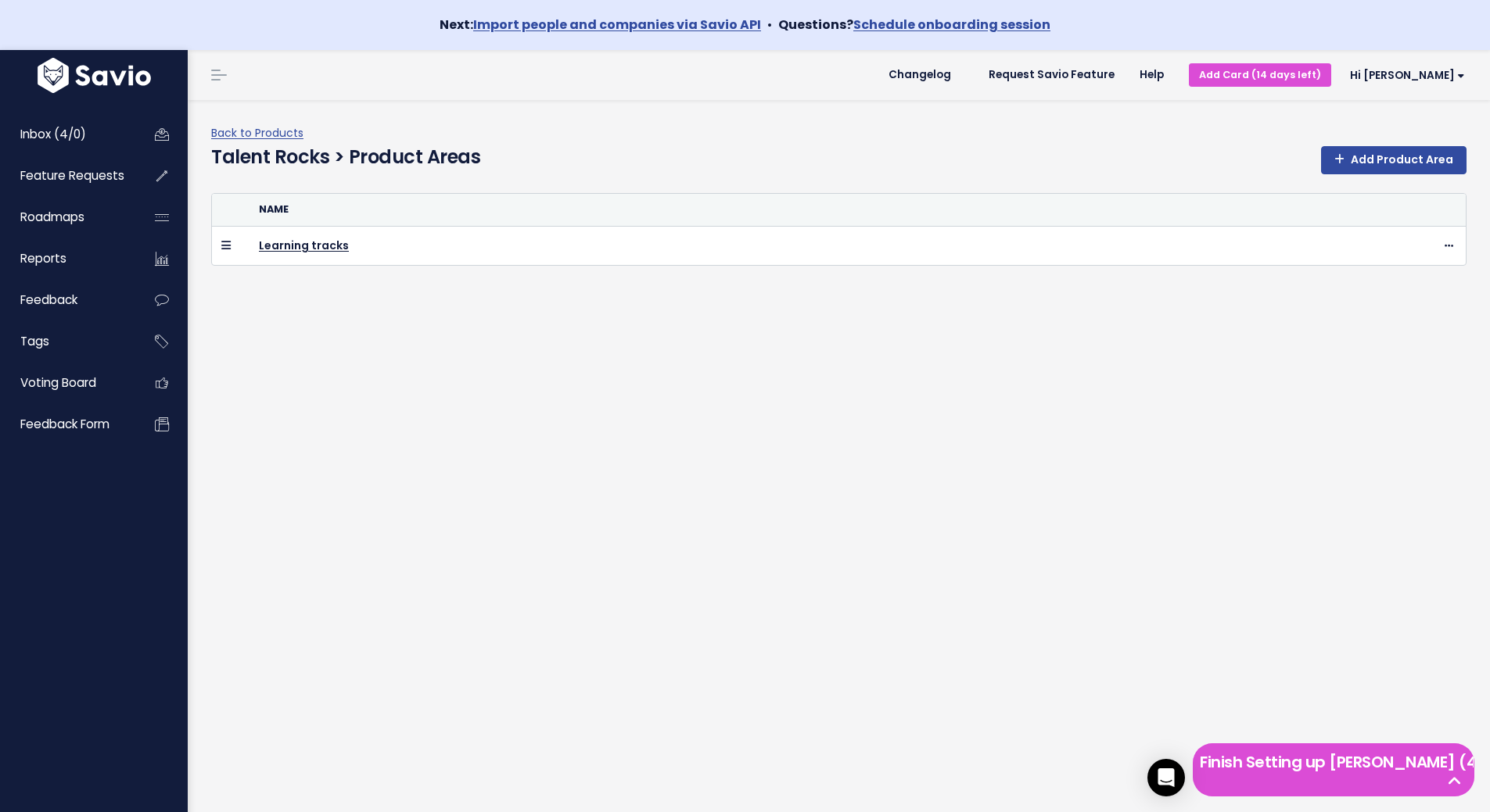
click at [391, 406] on div "Back to Products Talent Rocks > Product Areas Add Product Area Name Learning tr…" at bounding box center [838, 481] width 1302 height 762
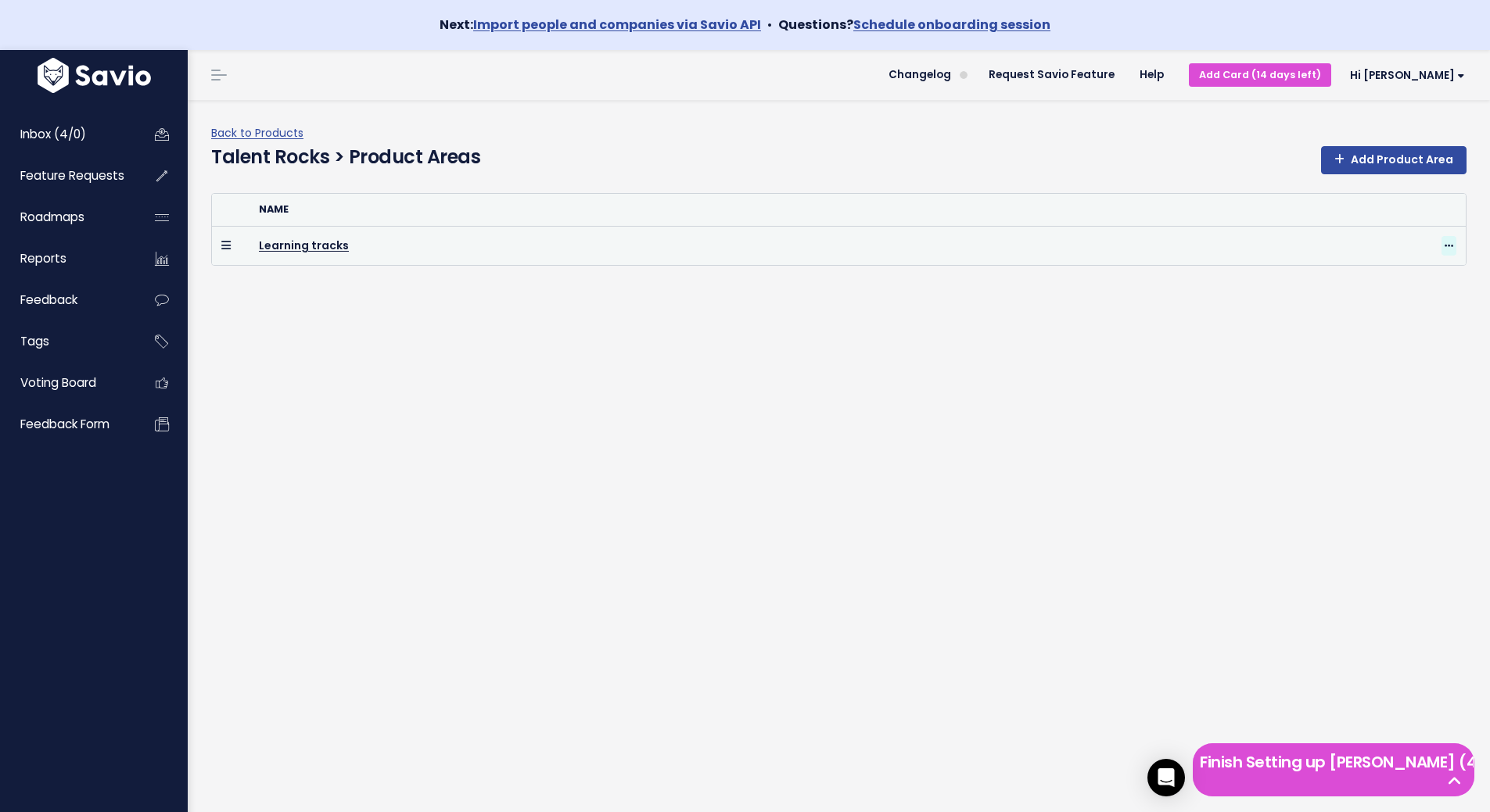
click at [1441, 239] on span at bounding box center [1448, 246] width 15 height 20
click at [306, 247] on link "Learning tracks" at bounding box center [303, 246] width 90 height 16
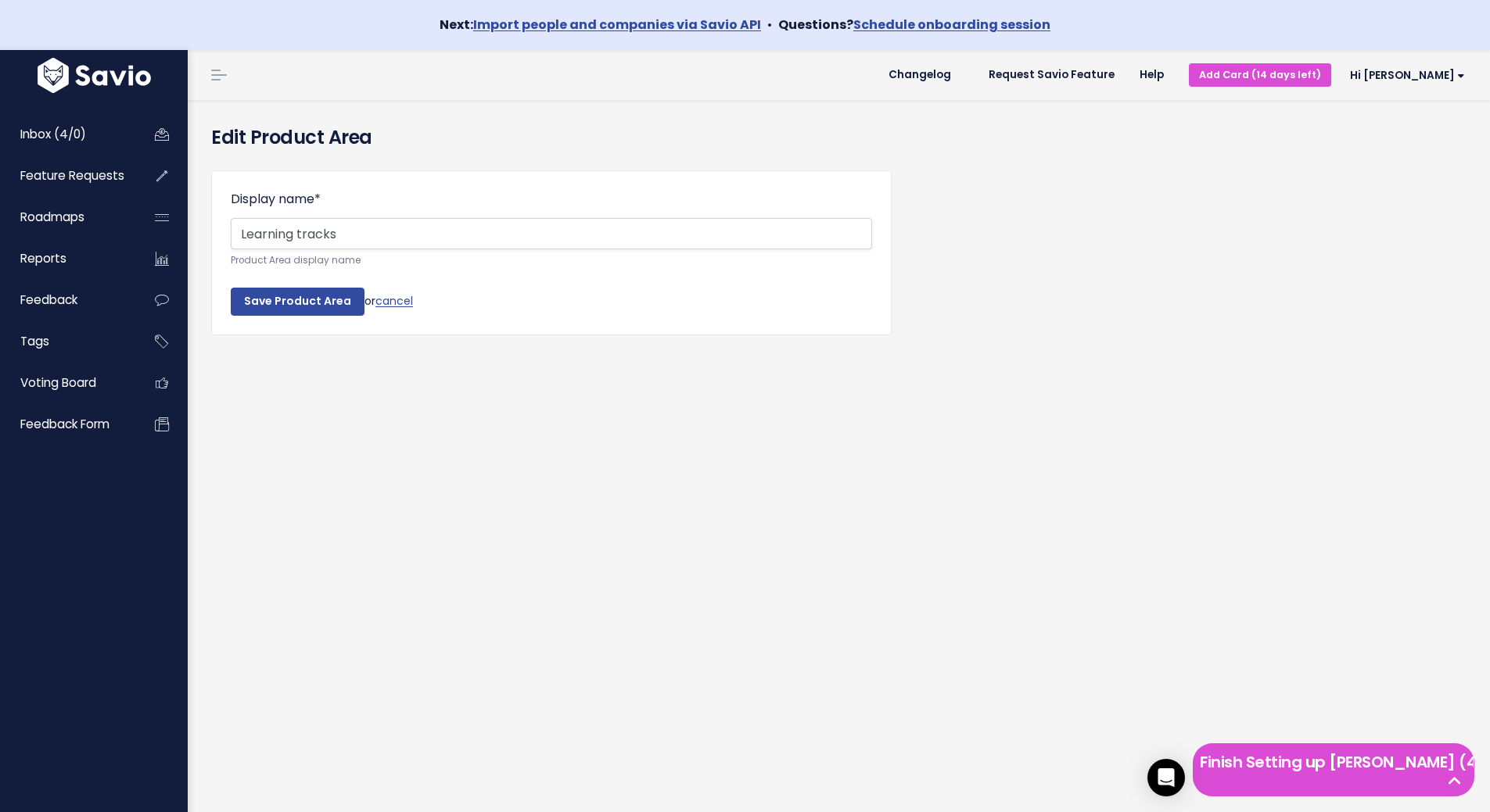
drag, startPoint x: 395, startPoint y: 232, endPoint x: 0, endPoint y: 210, distance: 395.6
click at [0, 210] on div "Inbox (4/0) Feature Requests Roadmaps" at bounding box center [745, 457] width 1490 height 812
type input "N"
type input "Траектории обучения"
drag, startPoint x: 283, startPoint y: 305, endPoint x: 281, endPoint y: 345, distance: 40.0
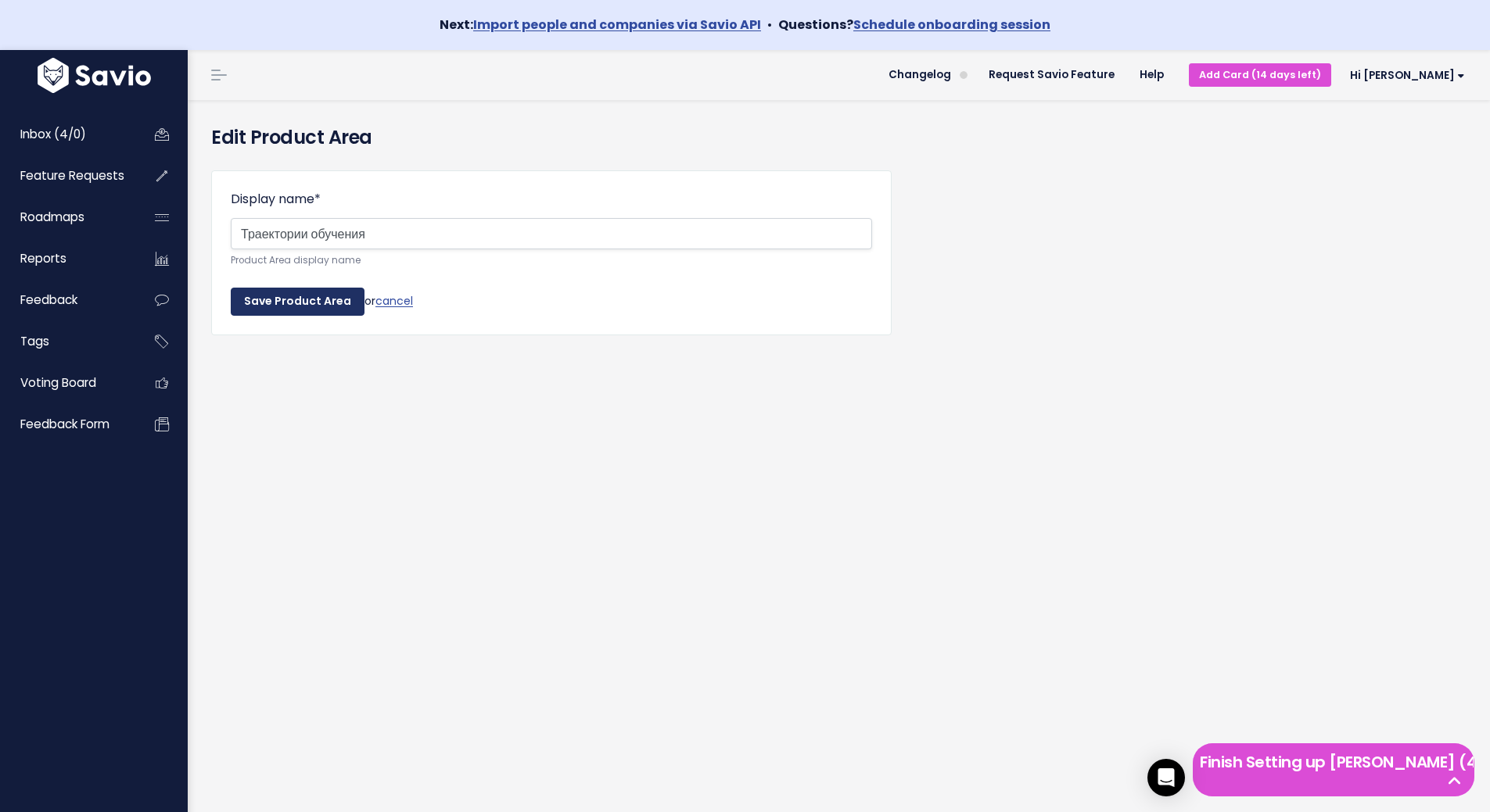
click at [284, 307] on input "Save Product Area" at bounding box center [297, 301] width 134 height 28
drag, startPoint x: 369, startPoint y: 406, endPoint x: 377, endPoint y: 406, distance: 8.0
click at [372, 406] on div "Edit Product Area Display name * Траектории обучения Product Area display name …" at bounding box center [838, 481] width 1302 height 762
click at [1105, 336] on div "Display name * Траектории обучения Product Area display name Name must contain …" at bounding box center [838, 275] width 1279 height 236
click at [221, 76] on link at bounding box center [218, 75] width 25 height 14
